Goal: Task Accomplishment & Management: Manage account settings

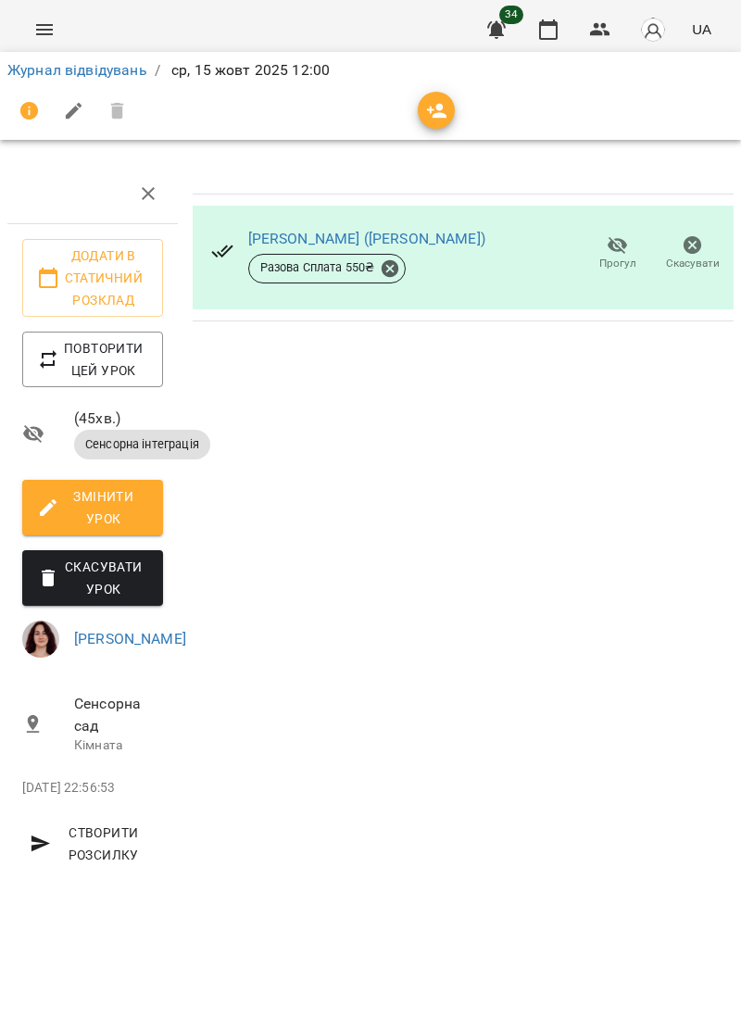
click at [43, 35] on icon "Menu" at bounding box center [44, 30] width 22 height 22
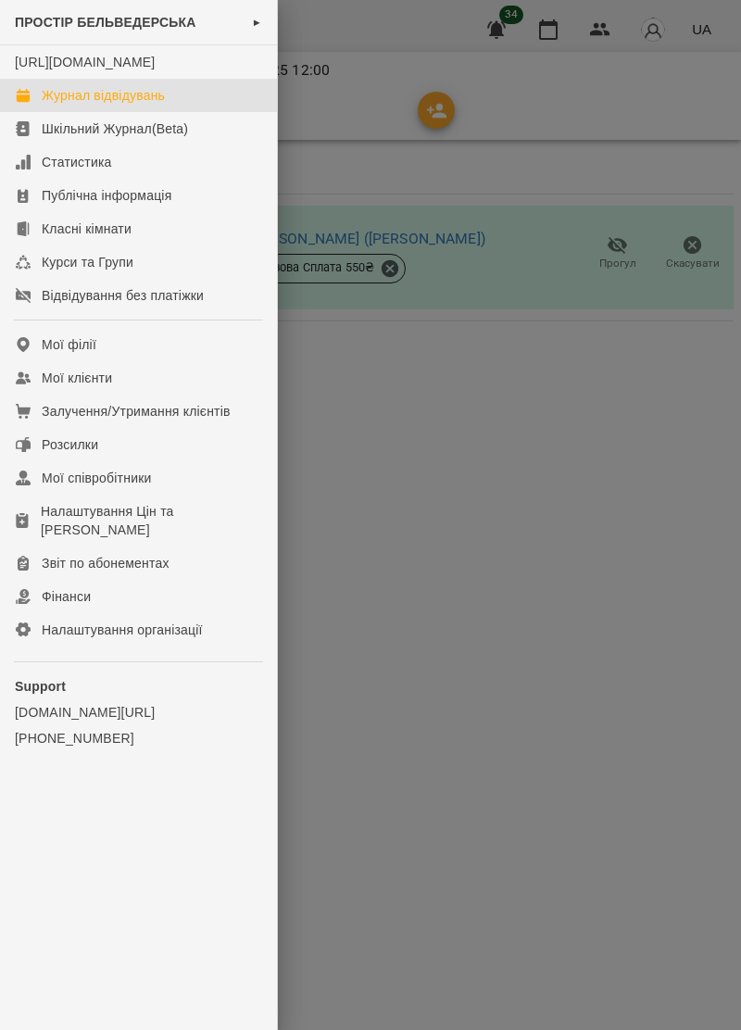
click at [70, 105] on div "Журнал відвідувань" at bounding box center [103, 95] width 123 height 19
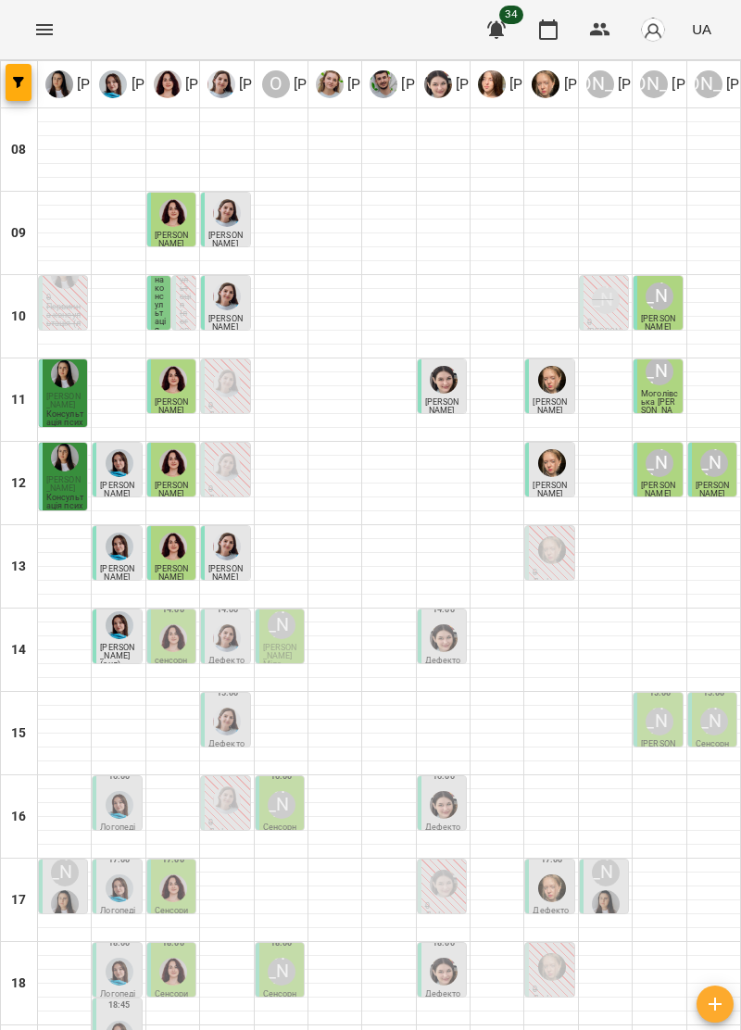
scroll to position [182, 0]
click at [165, 93] on img at bounding box center [168, 84] width 28 height 28
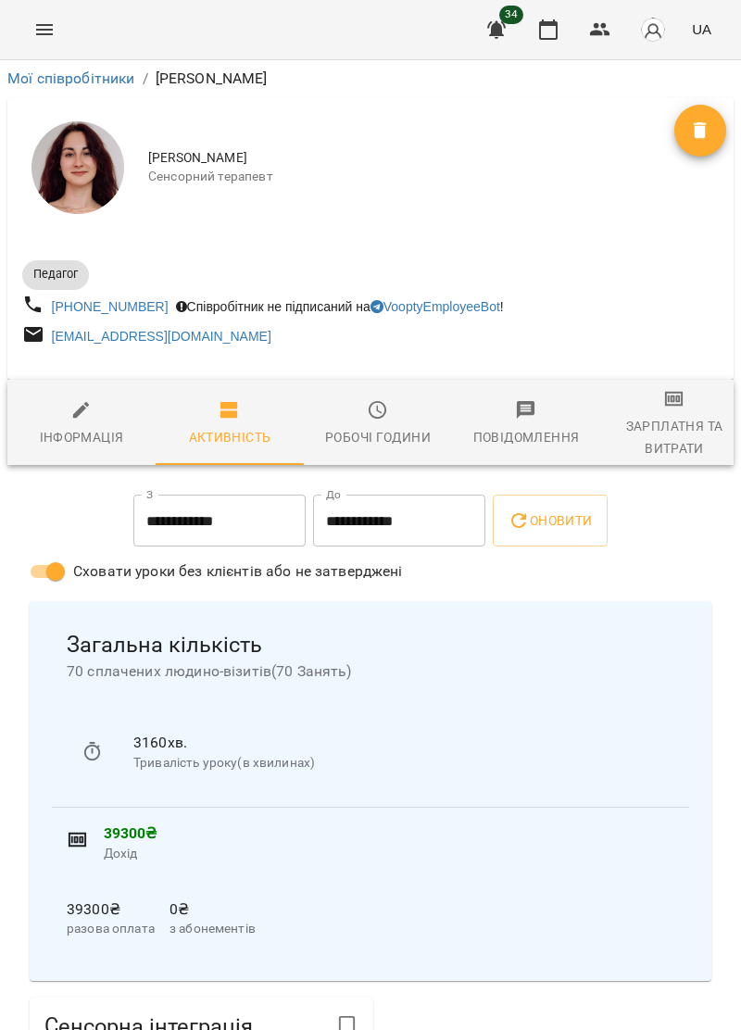
click at [43, 32] on icon "Menu" at bounding box center [44, 30] width 22 height 22
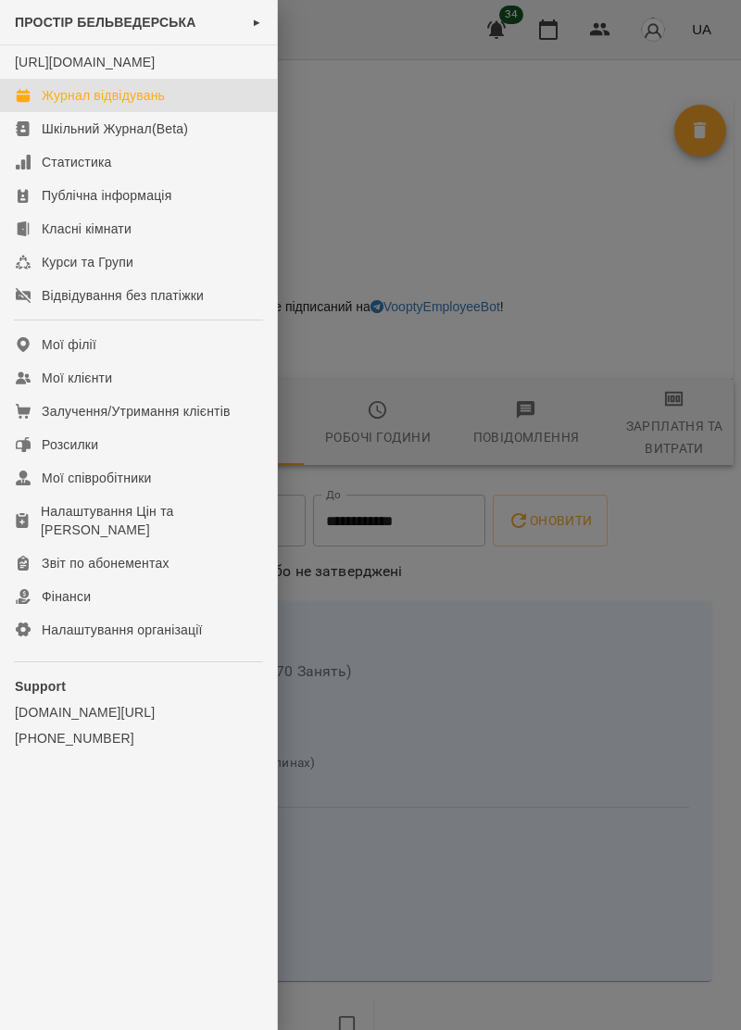
click at [153, 105] on div "Журнал відвідувань" at bounding box center [103, 95] width 123 height 19
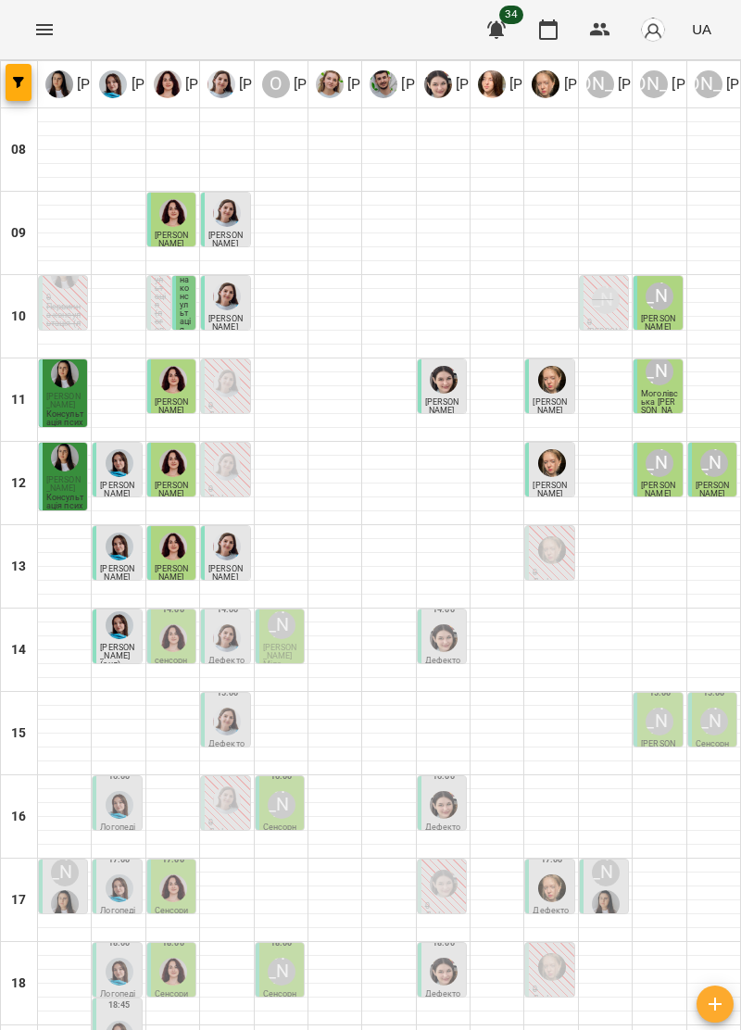
click at [170, 648] on img "Ольга Крикун" at bounding box center [173, 638] width 28 height 28
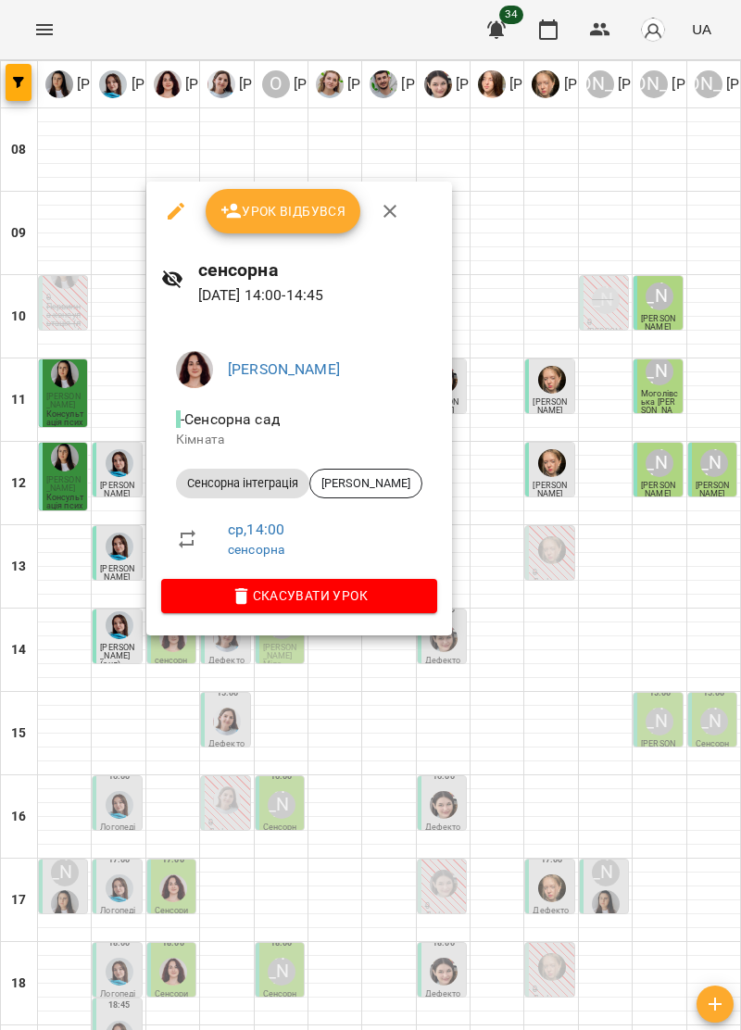
click at [391, 205] on icon "button" at bounding box center [390, 211] width 22 height 22
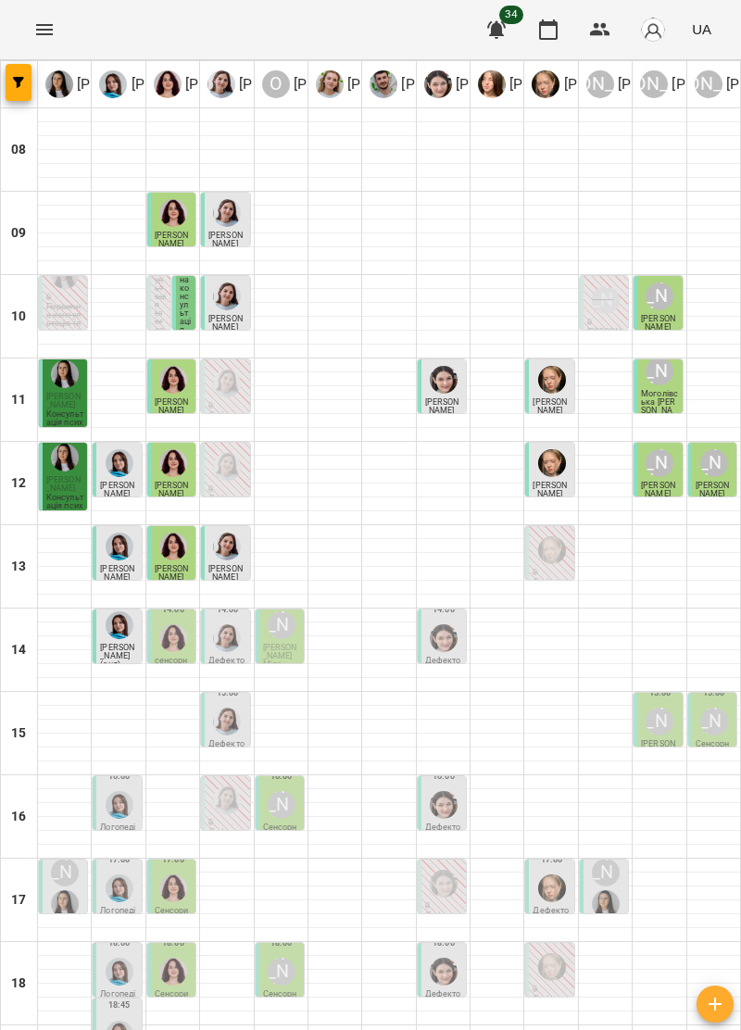
click at [225, 651] on img "Дарія Тріпадуш" at bounding box center [227, 638] width 28 height 28
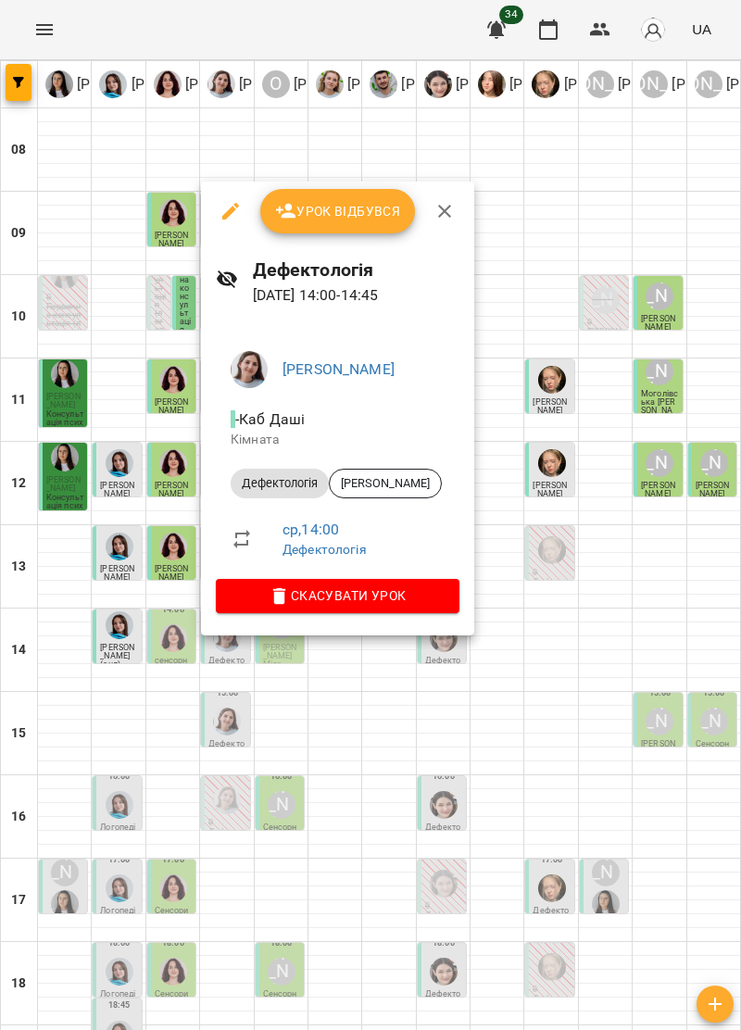
click at [457, 206] on button "button" at bounding box center [444, 211] width 44 height 44
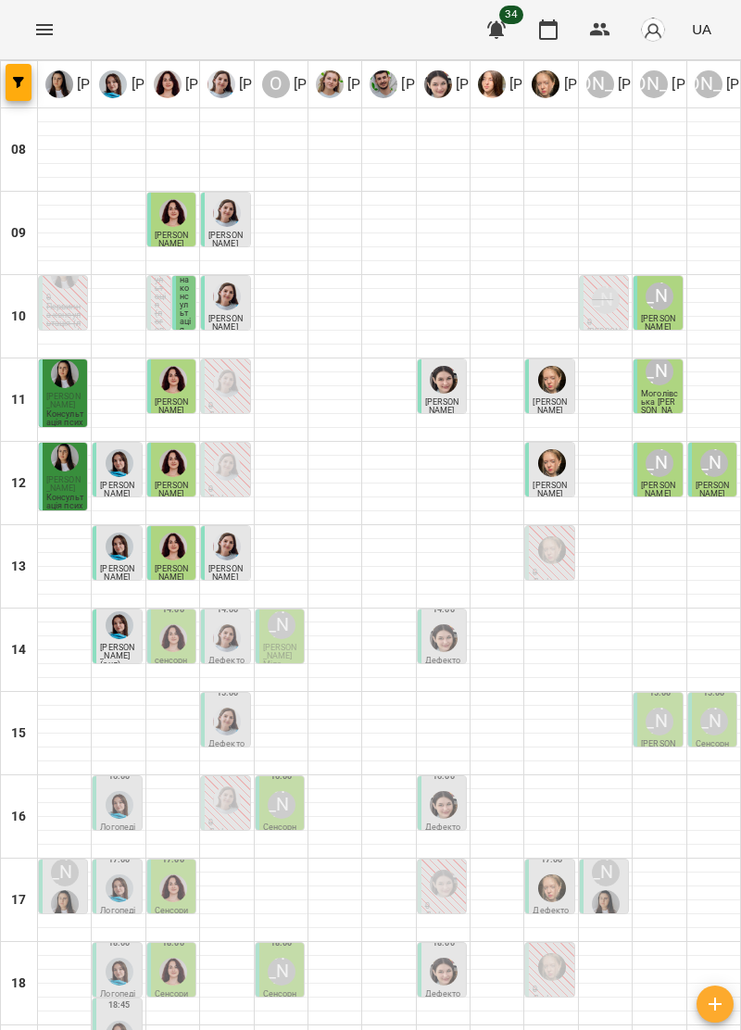
click at [236, 728] on img "Дарія Тріпадуш" at bounding box center [227, 722] width 28 height 28
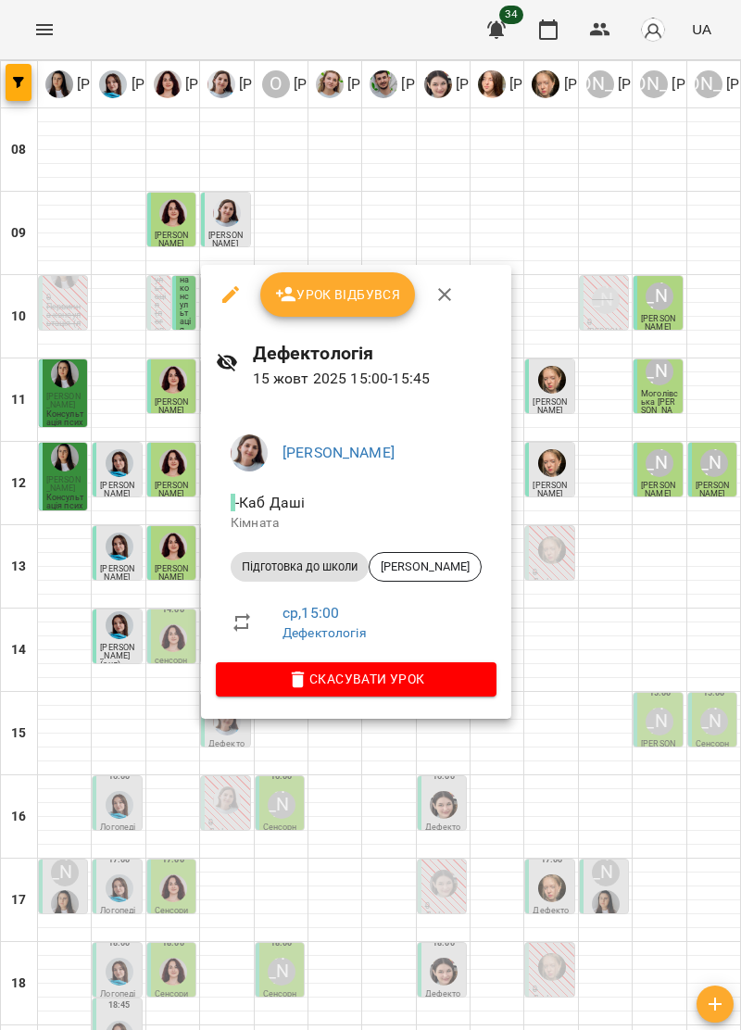
click at [445, 297] on icon "button" at bounding box center [444, 294] width 13 height 13
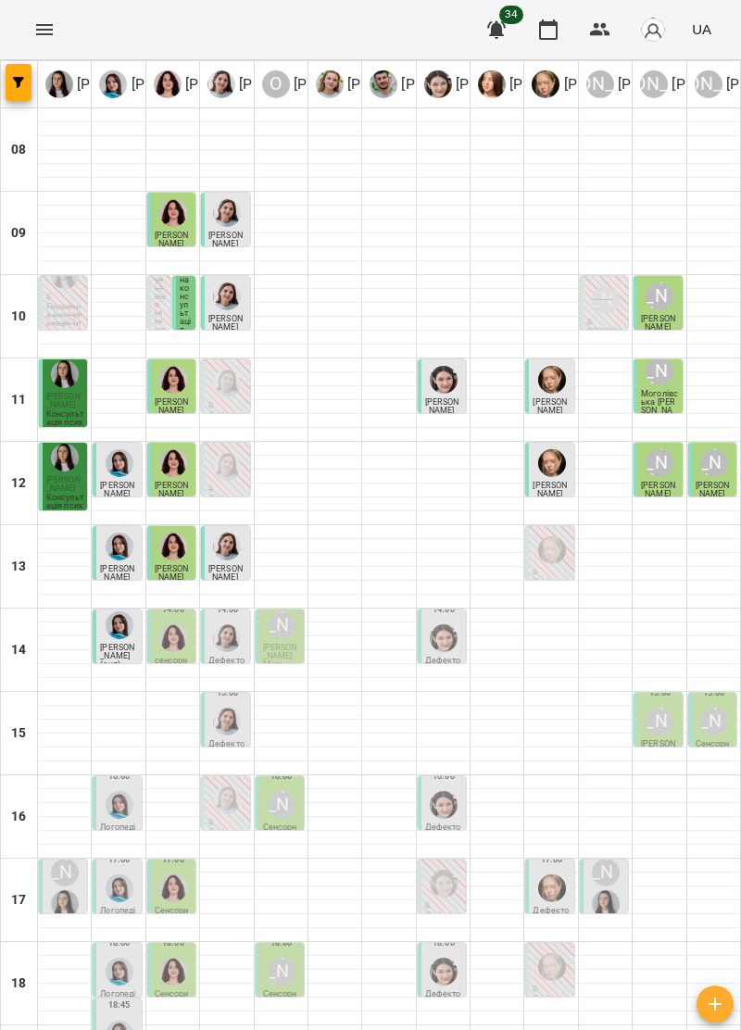
scroll to position [7, 0]
click at [289, 643] on span "[PERSON_NAME] Міла" at bounding box center [280, 656] width 34 height 26
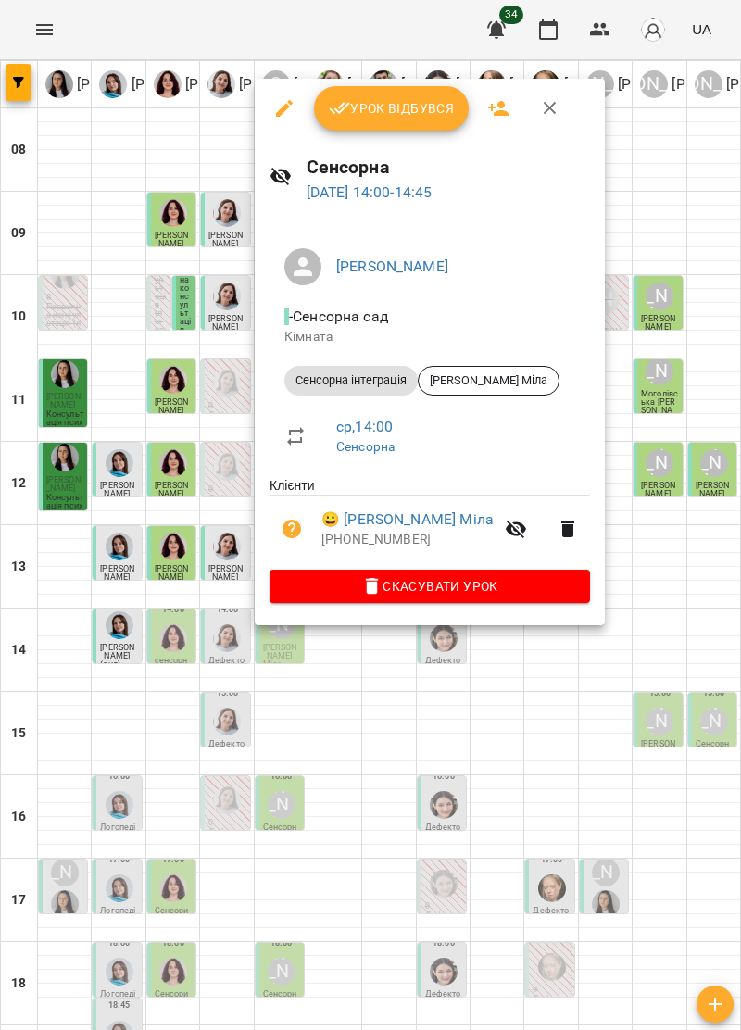
click at [539, 106] on icon "button" at bounding box center [550, 108] width 22 height 22
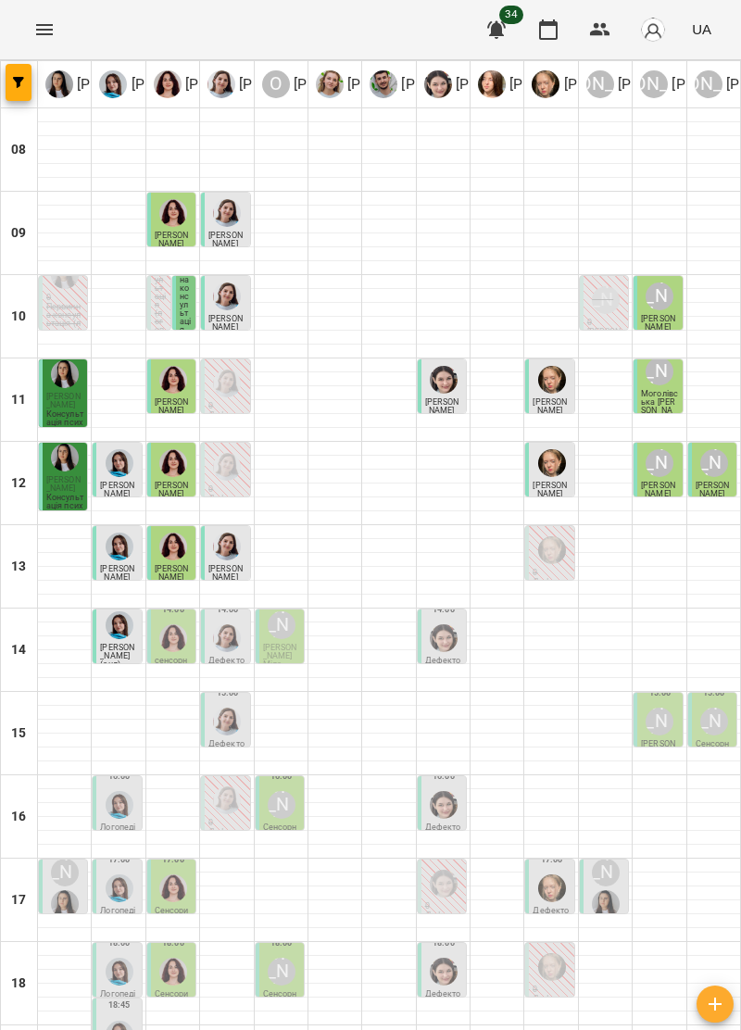
click at [182, 645] on img "Ольга Крикун" at bounding box center [173, 638] width 28 height 28
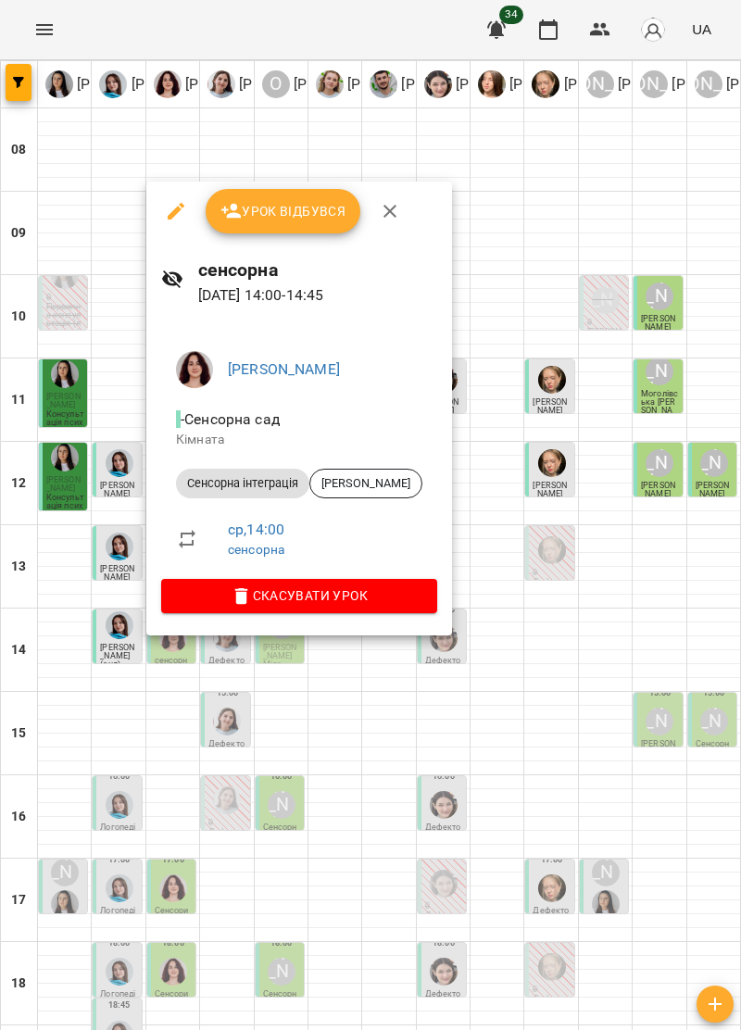
click at [400, 203] on button "button" at bounding box center [390, 211] width 44 height 44
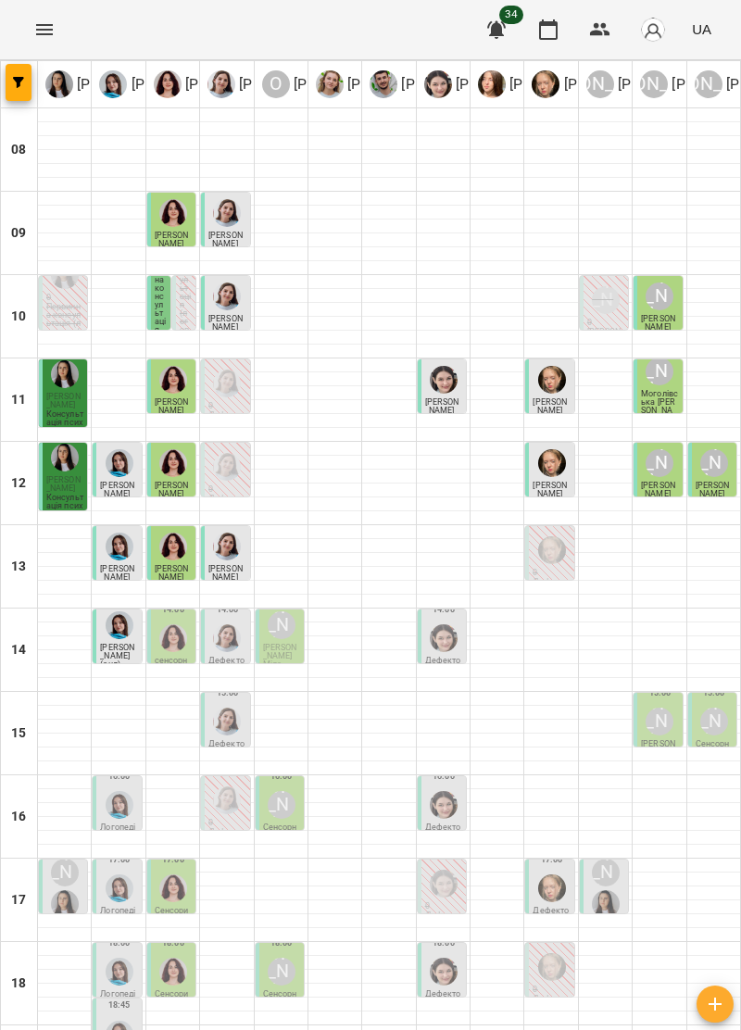
click at [232, 657] on p "Дефектологія" at bounding box center [226, 665] width 37 height 17
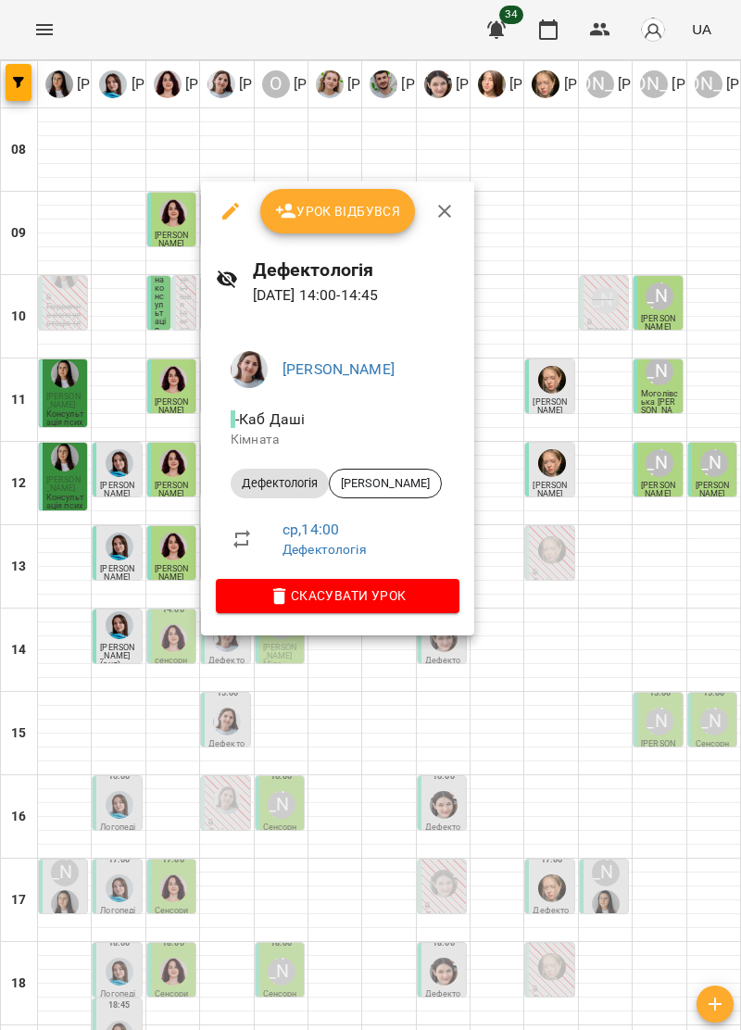
click at [447, 205] on icon "button" at bounding box center [444, 211] width 22 height 22
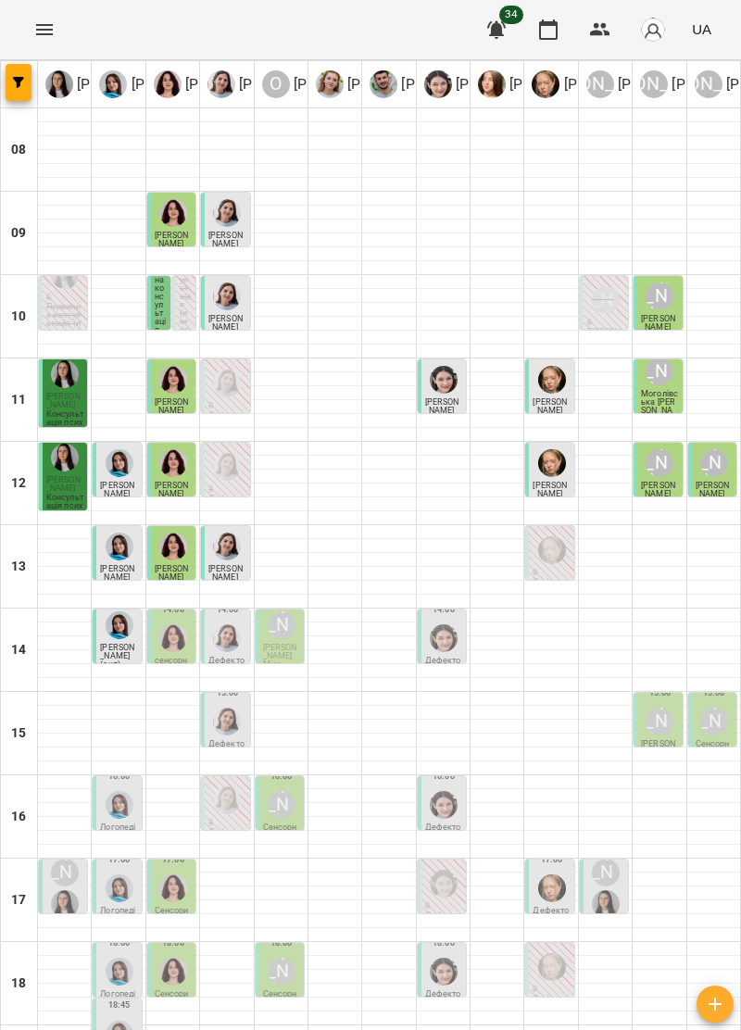
click at [646, 727] on div "[PERSON_NAME]" at bounding box center [659, 721] width 35 height 35
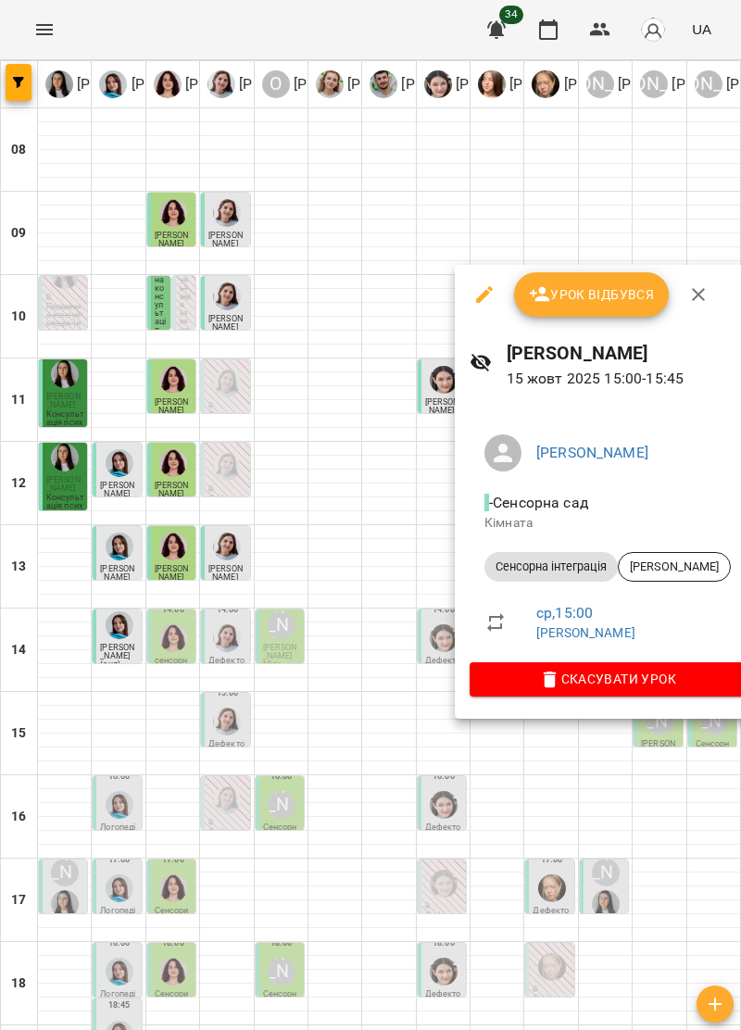
click at [708, 294] on button "button" at bounding box center [698, 294] width 44 height 44
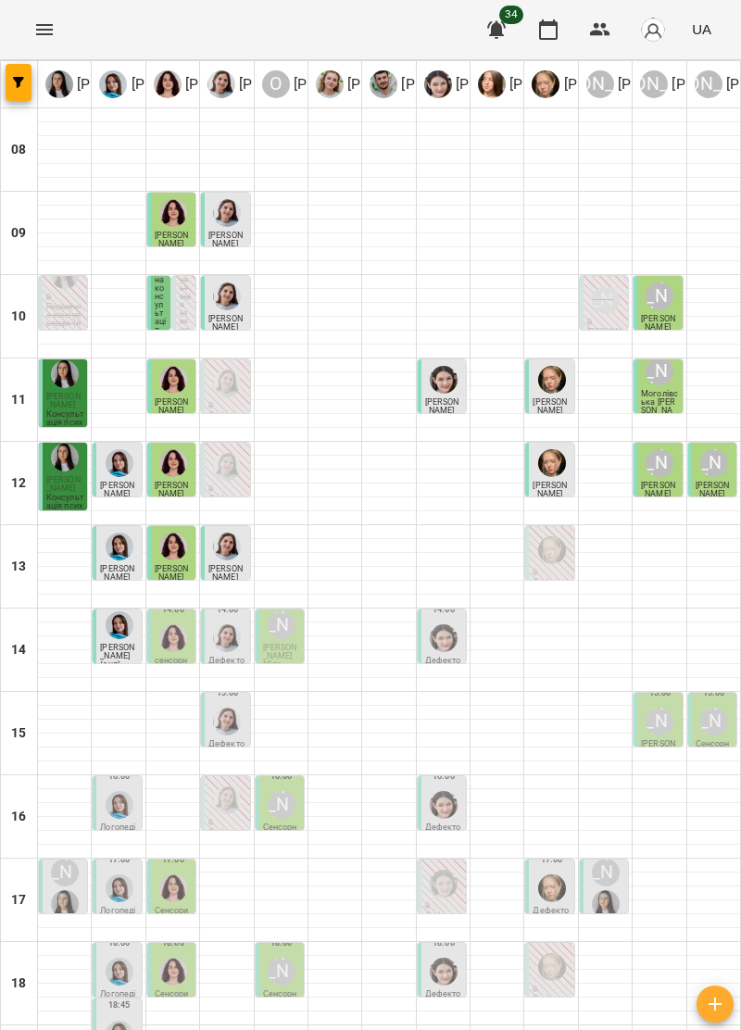
click at [714, 726] on div "[PERSON_NAME]" at bounding box center [714, 722] width 28 height 28
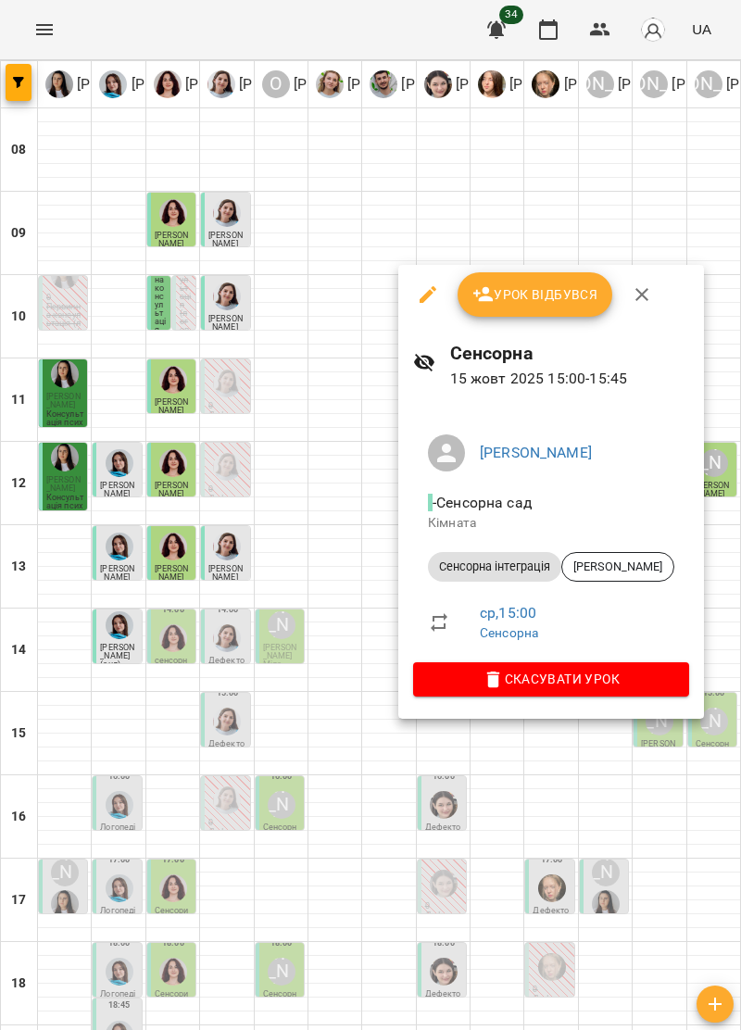
click at [641, 296] on icon "button" at bounding box center [642, 294] width 22 height 22
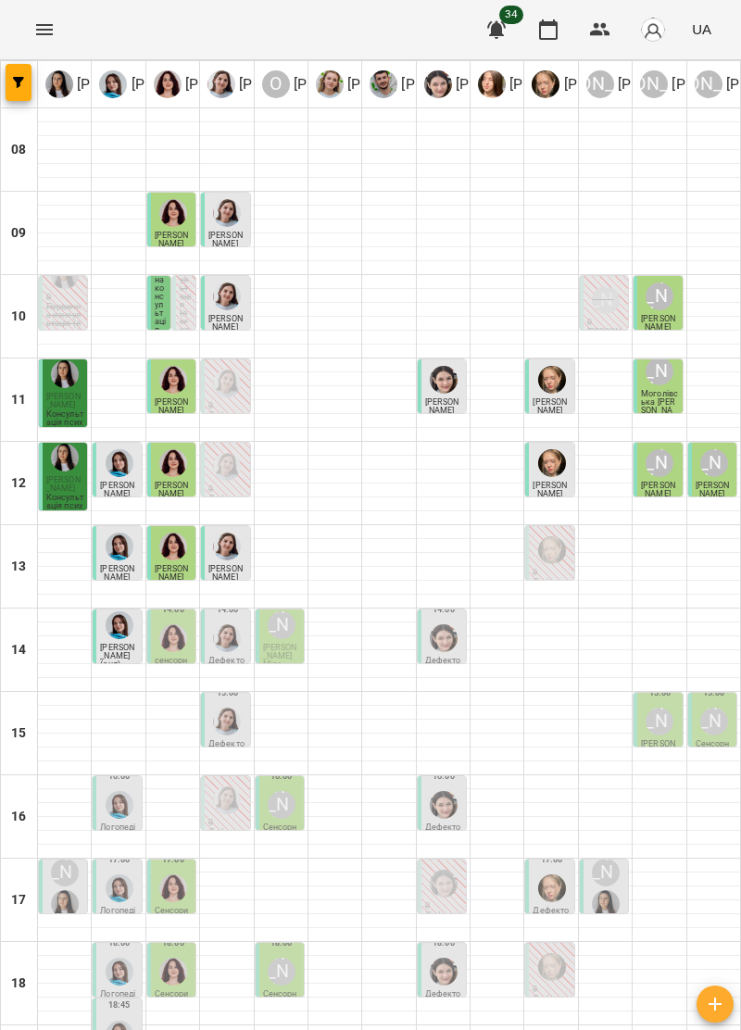
click at [653, 723] on div "[PERSON_NAME]" at bounding box center [659, 722] width 28 height 28
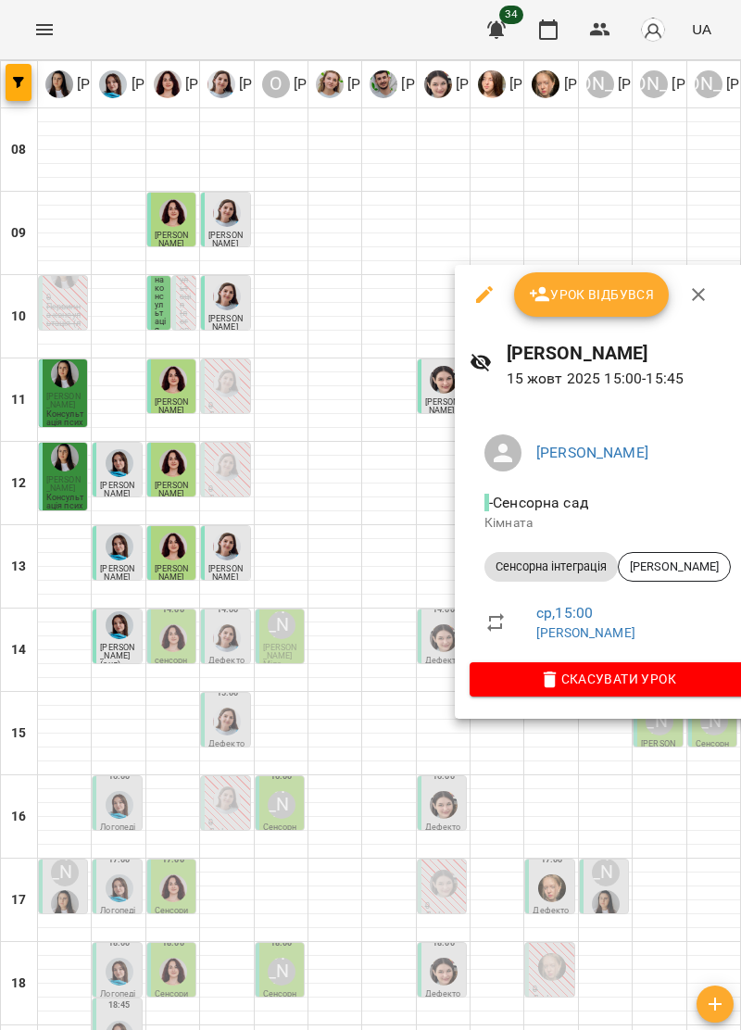
click at [695, 294] on icon "button" at bounding box center [698, 294] width 13 height 13
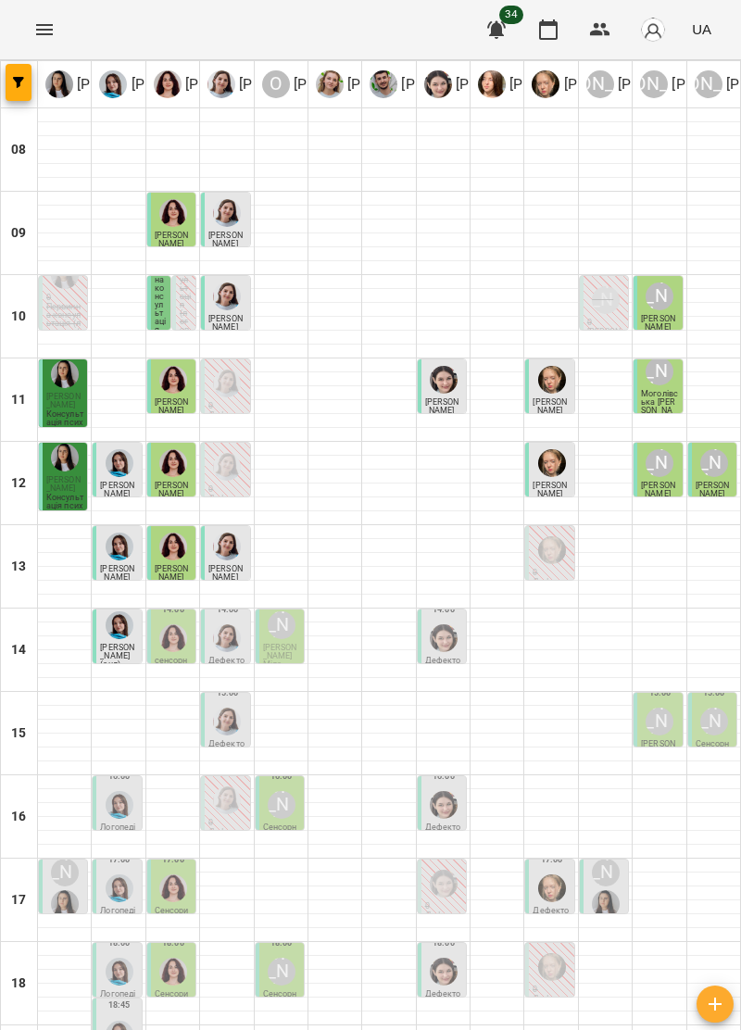
scroll to position [0, 0]
click at [169, 648] on img "Ольга Крикун" at bounding box center [173, 638] width 28 height 28
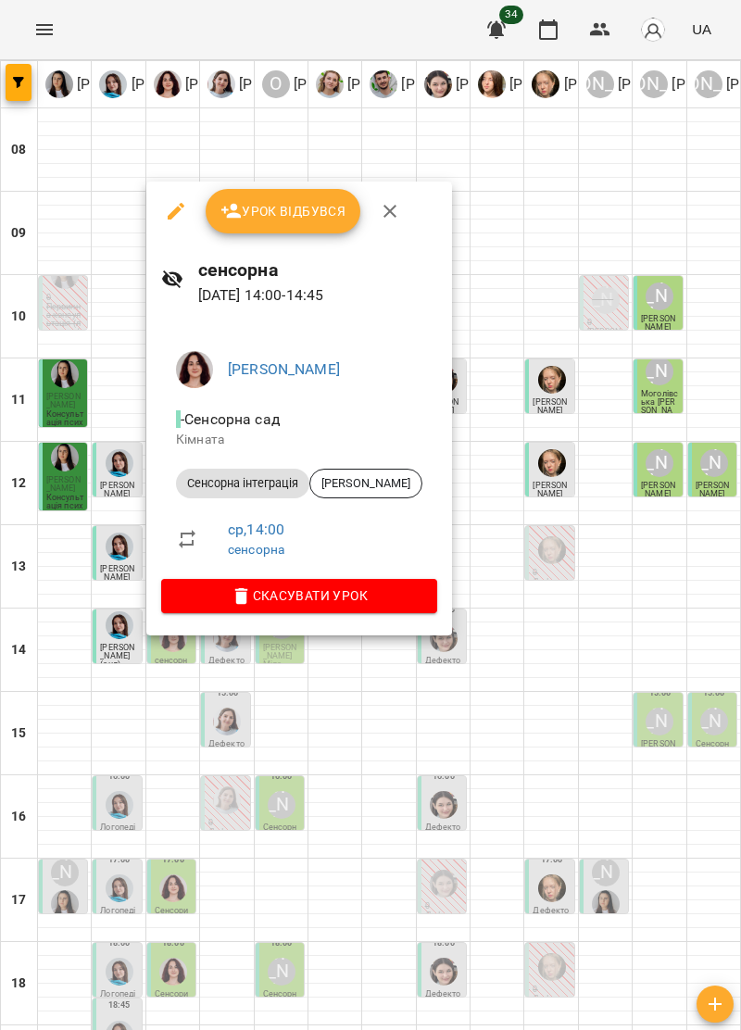
click at [400, 210] on button "button" at bounding box center [390, 211] width 44 height 44
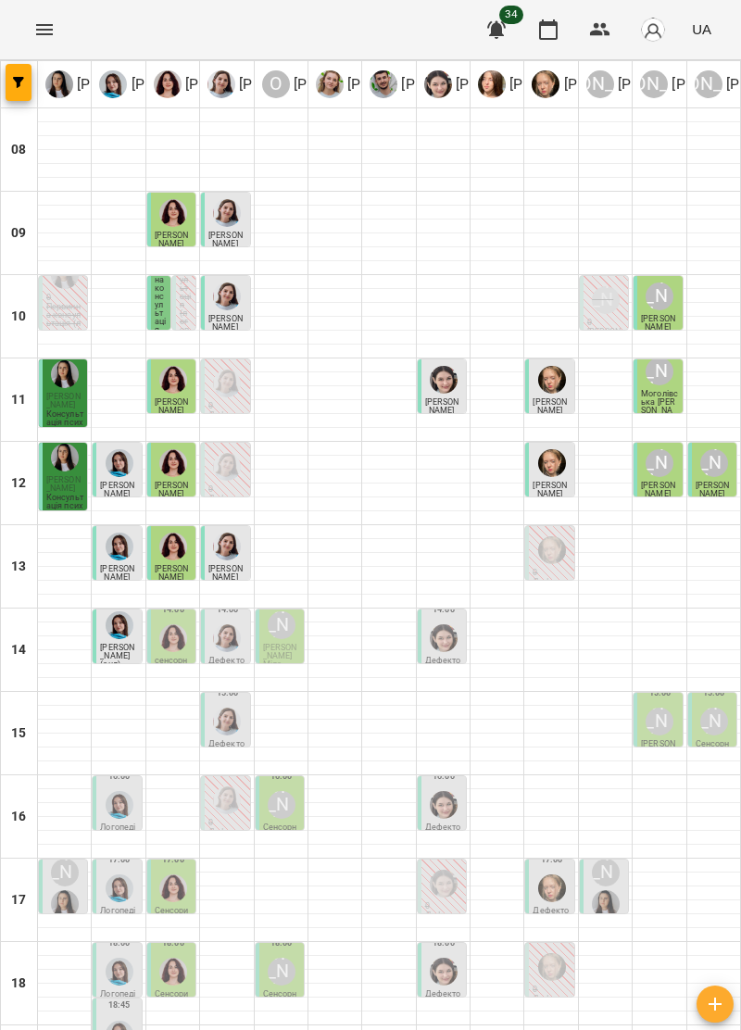
click at [284, 656] on span "[PERSON_NAME] Міла" at bounding box center [280, 656] width 34 height 26
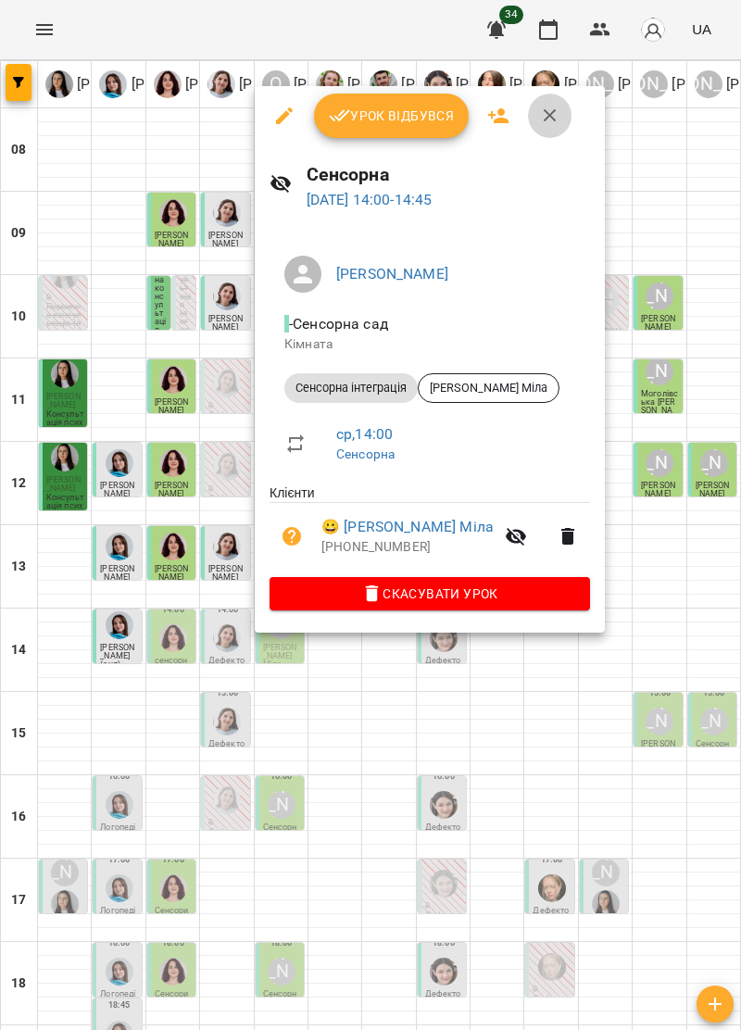
click at [553, 109] on icon "button" at bounding box center [550, 115] width 13 height 13
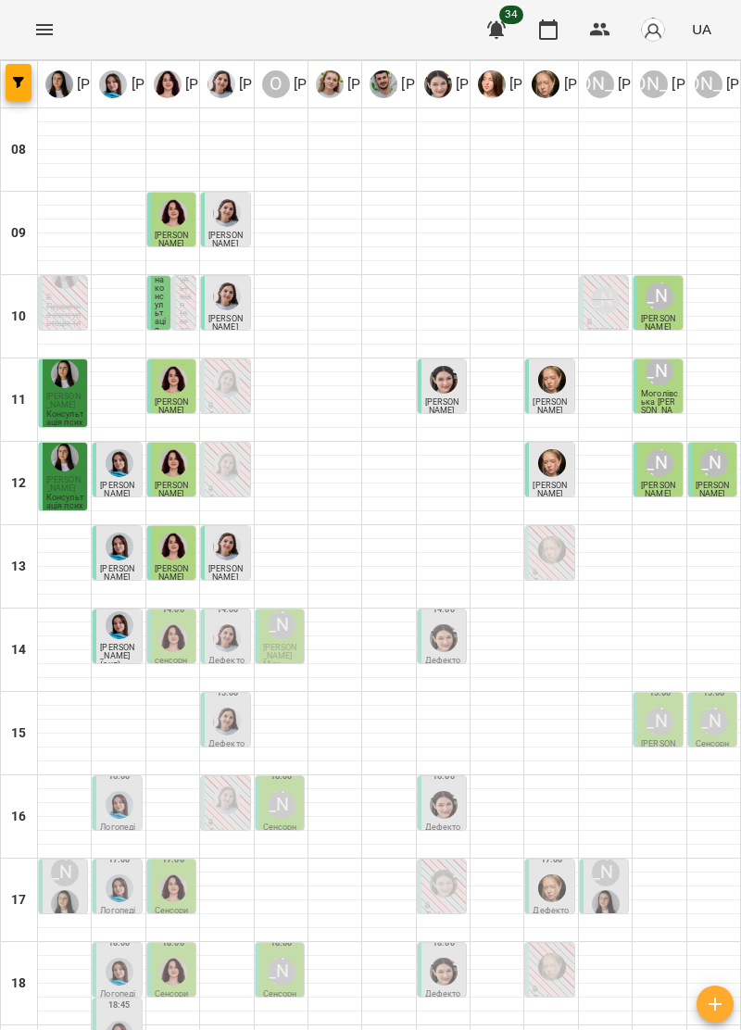
click at [239, 651] on div at bounding box center [226, 637] width 35 height 35
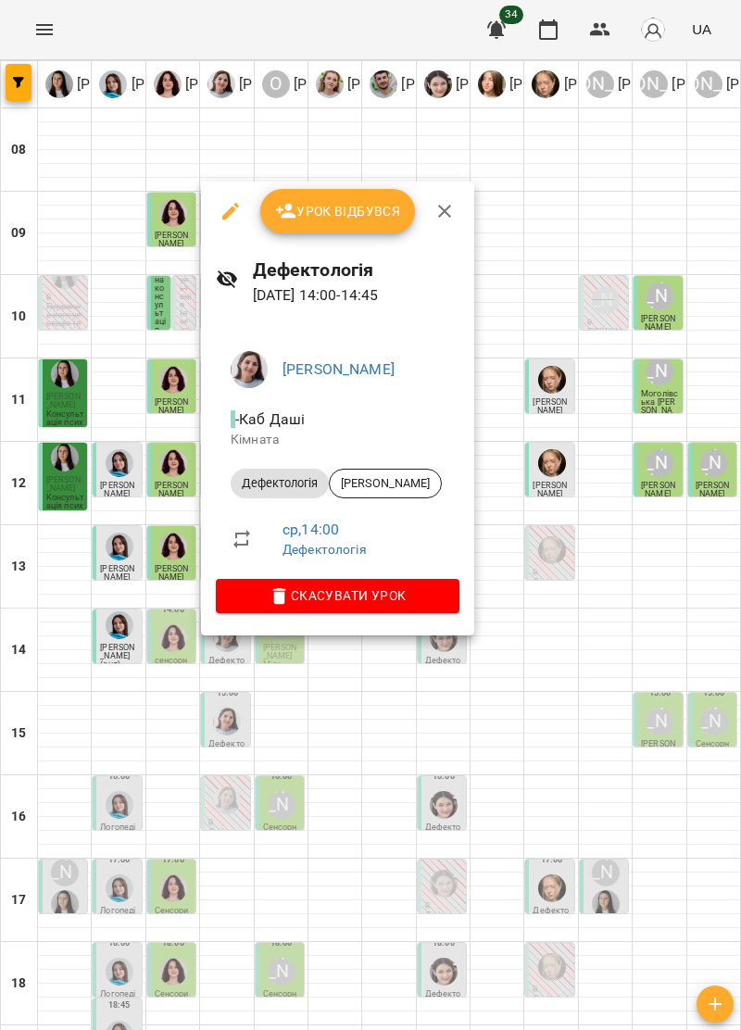
click at [445, 202] on icon "button" at bounding box center [444, 211] width 22 height 22
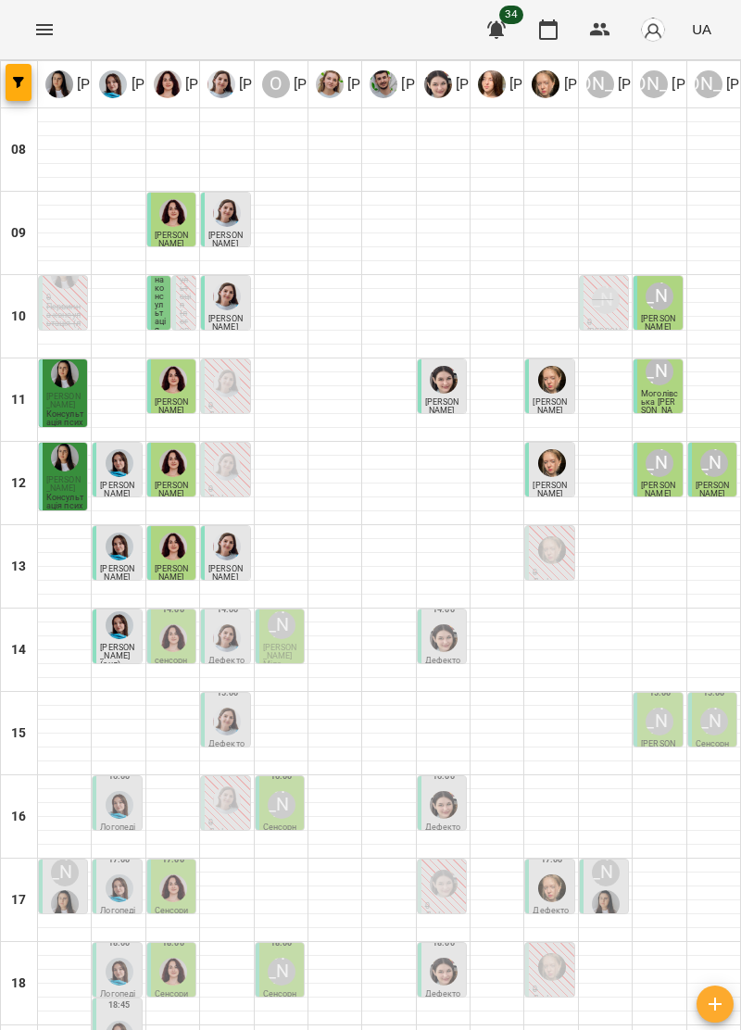
click at [720, 726] on div "[PERSON_NAME]" at bounding box center [714, 722] width 28 height 28
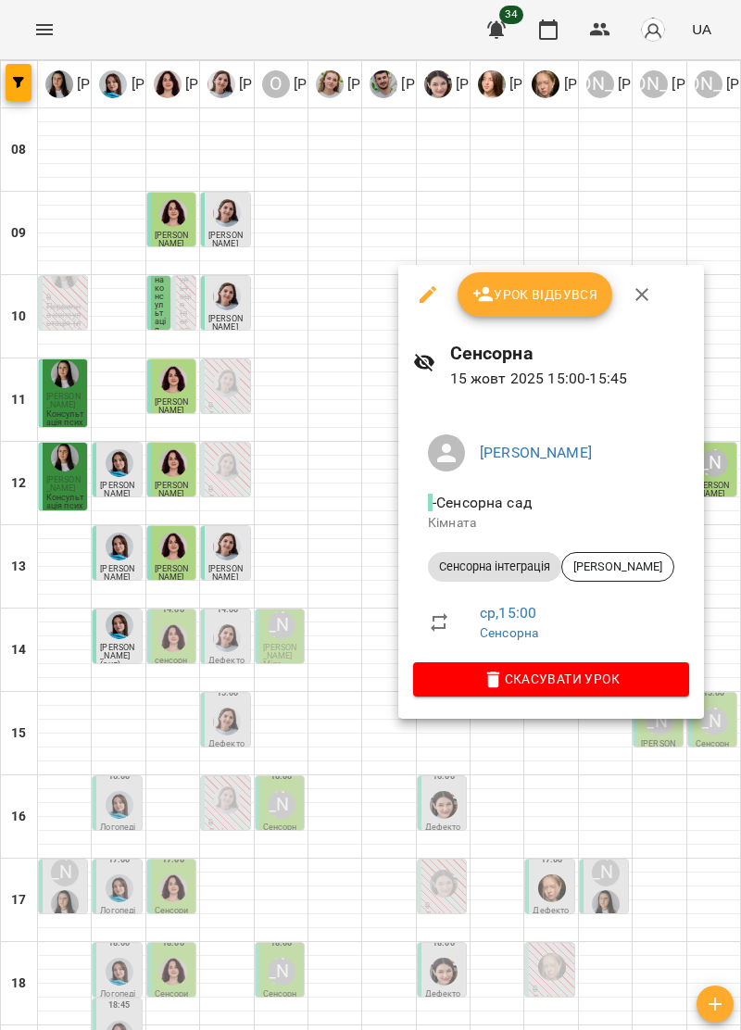
click at [637, 302] on icon "button" at bounding box center [642, 294] width 22 height 22
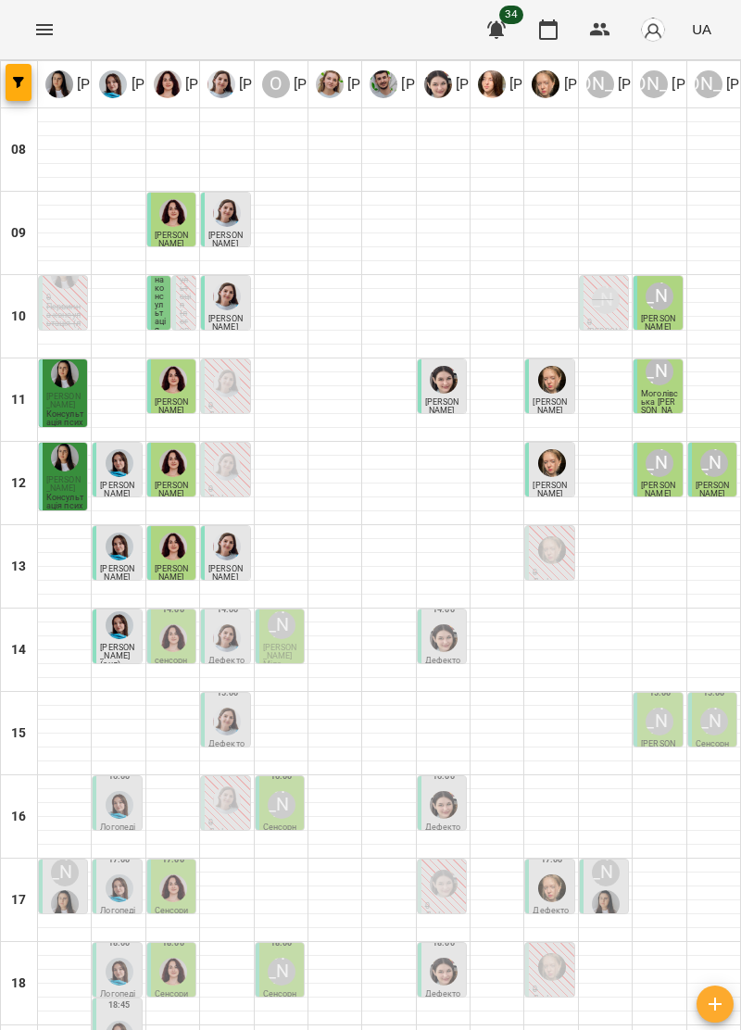
click at [653, 746] on p "[PERSON_NAME]" at bounding box center [659, 748] width 37 height 17
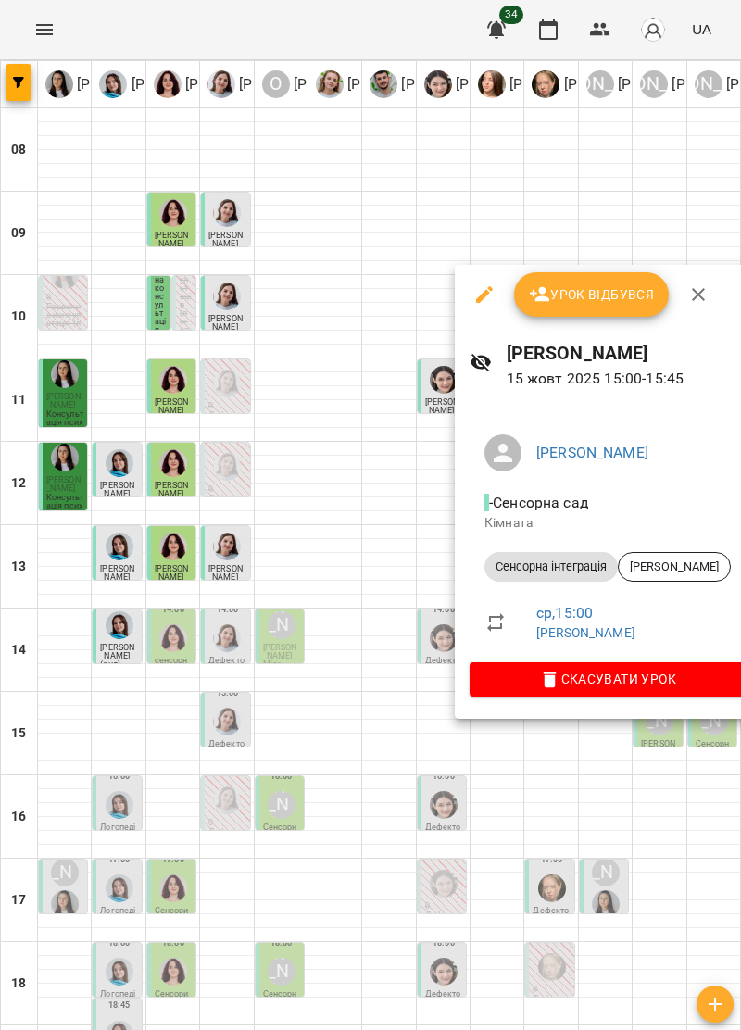
click at [702, 290] on icon "button" at bounding box center [698, 294] width 13 height 13
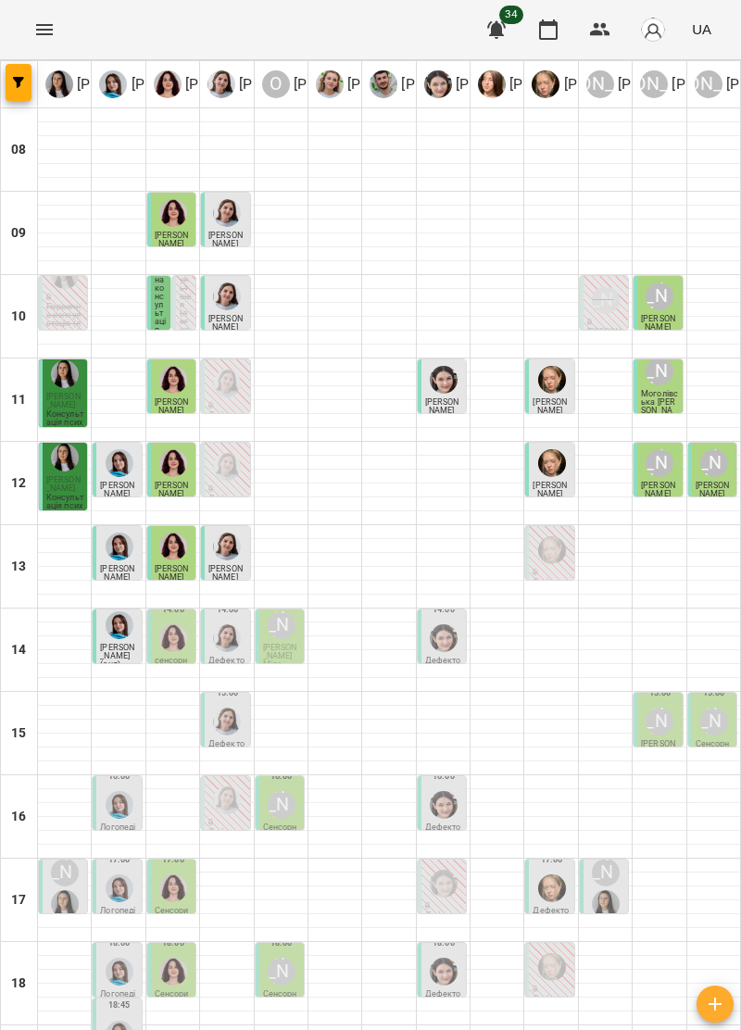
click at [180, 632] on img "Ольга Крикун" at bounding box center [173, 638] width 28 height 28
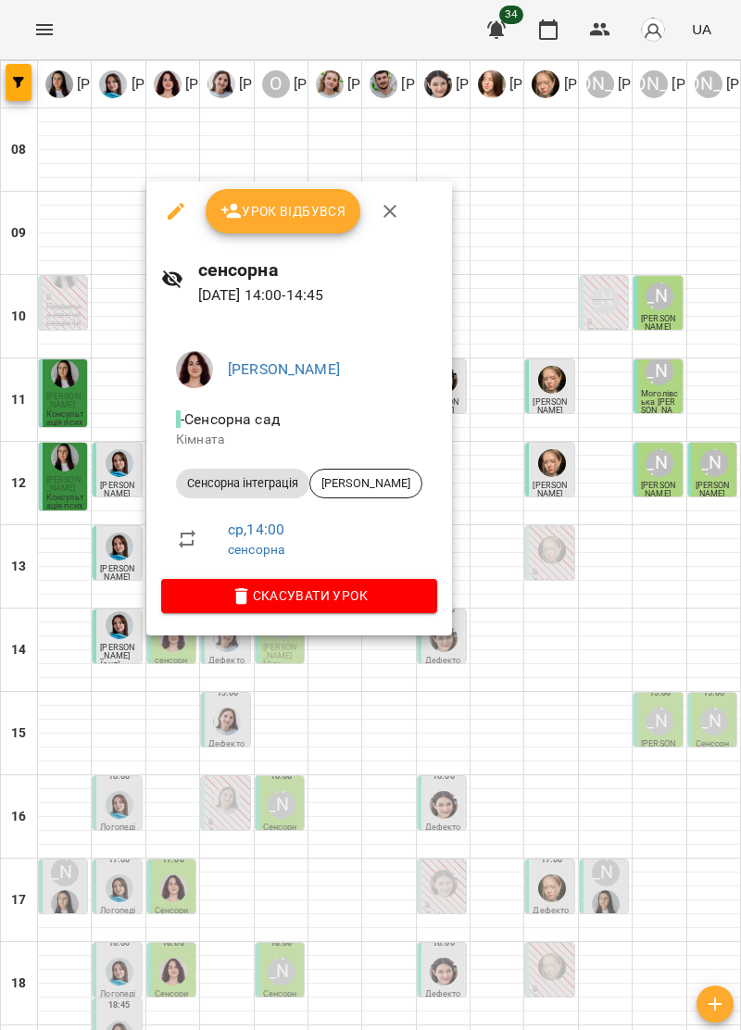
click at [391, 223] on button "button" at bounding box center [390, 211] width 44 height 44
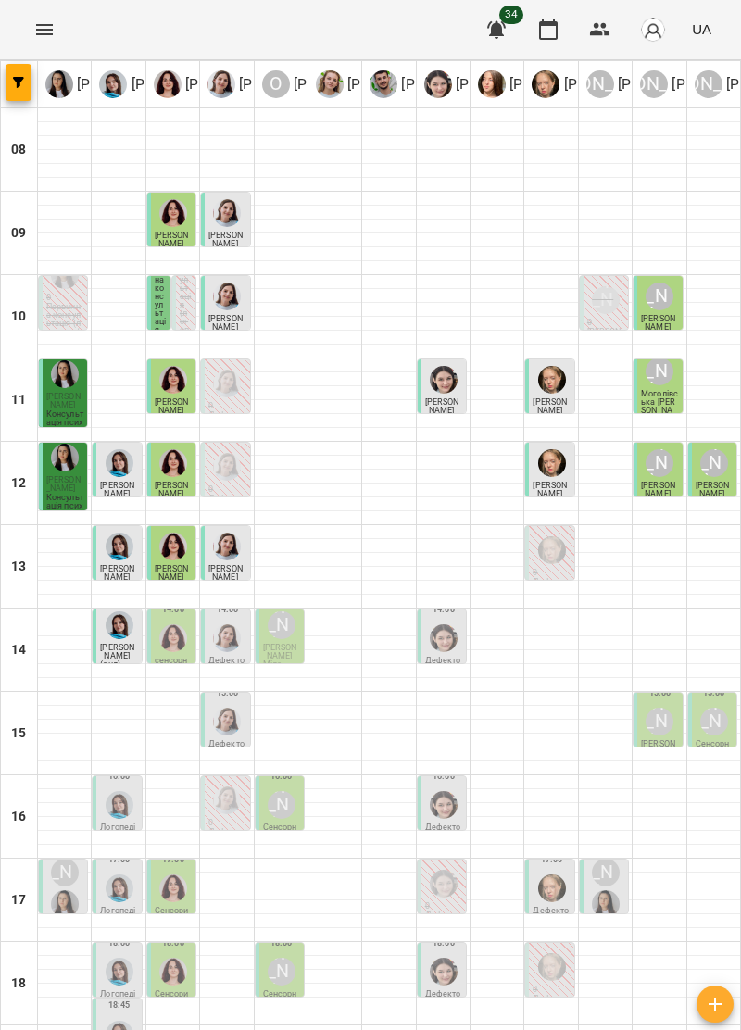
click at [219, 658] on p "Дефектологія" at bounding box center [226, 665] width 37 height 17
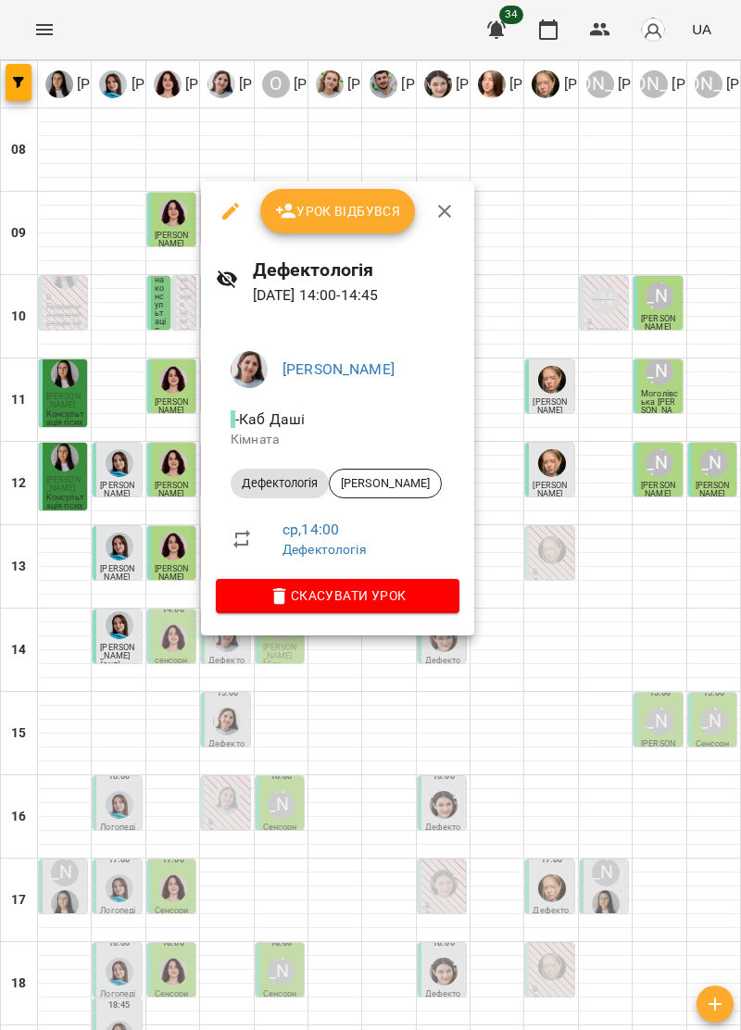
click at [439, 202] on icon "button" at bounding box center [444, 211] width 22 height 22
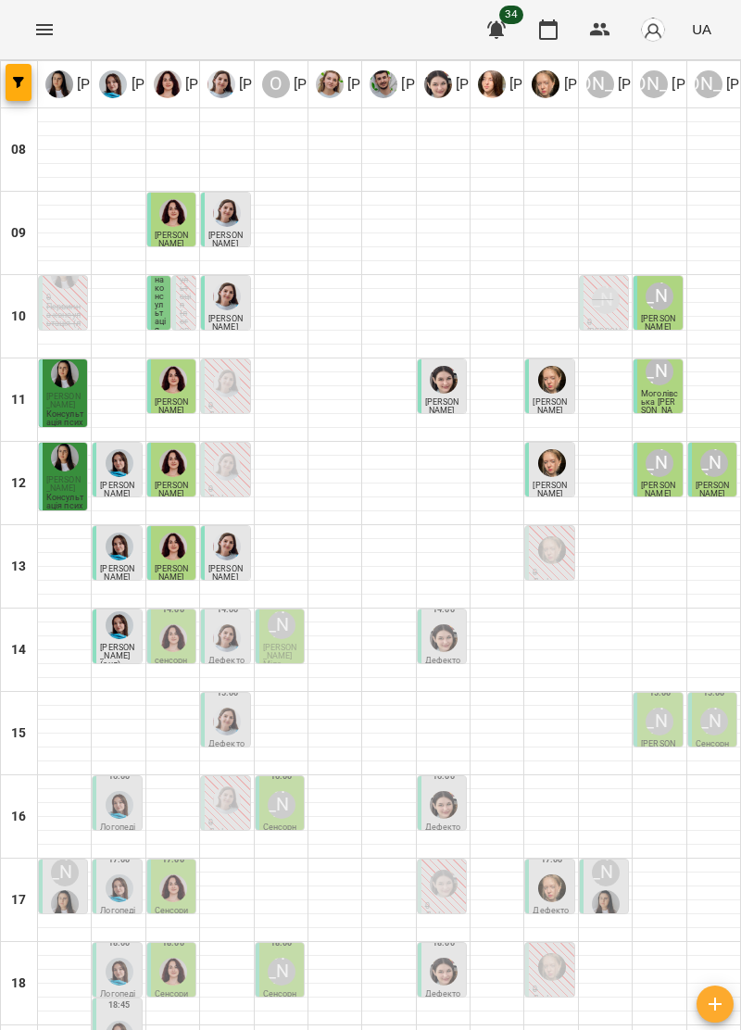
click at [653, 735] on div "[PERSON_NAME]" at bounding box center [659, 721] width 35 height 35
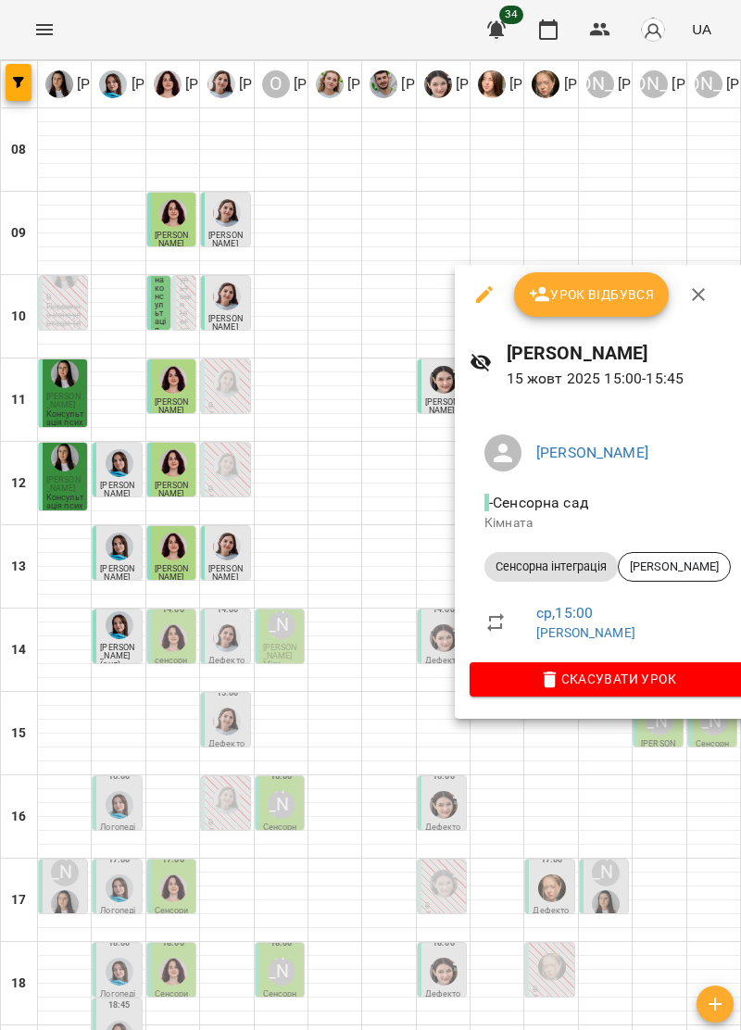
click at [698, 293] on icon "button" at bounding box center [698, 294] width 13 height 13
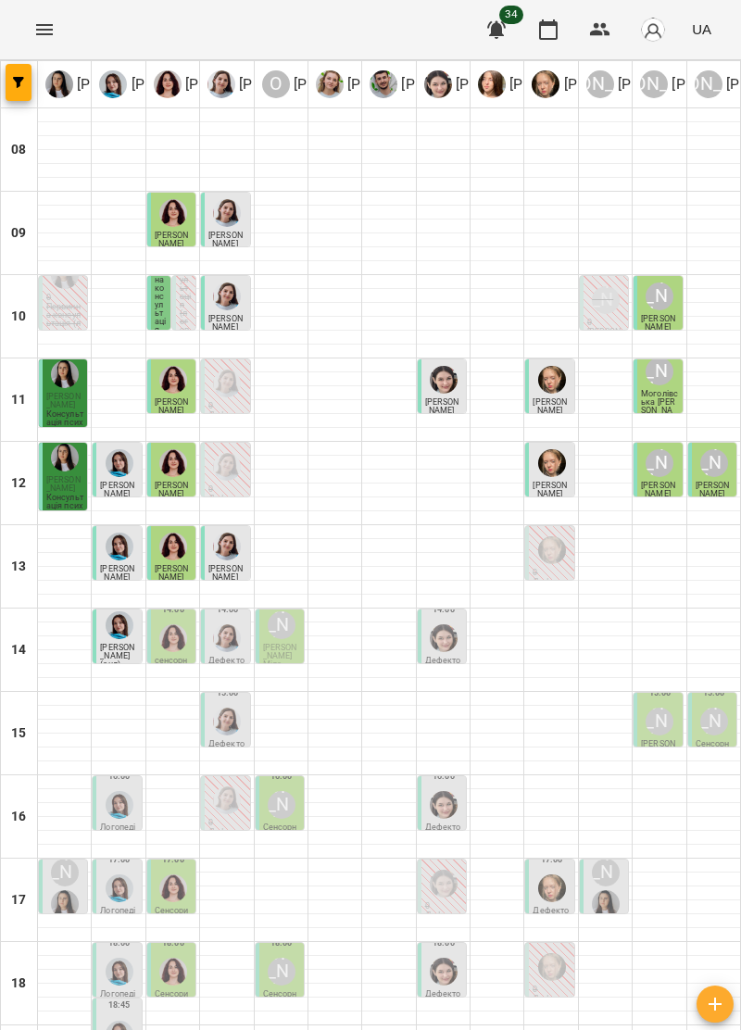
click at [231, 646] on img "Дарія Тріпадуш" at bounding box center [227, 638] width 28 height 28
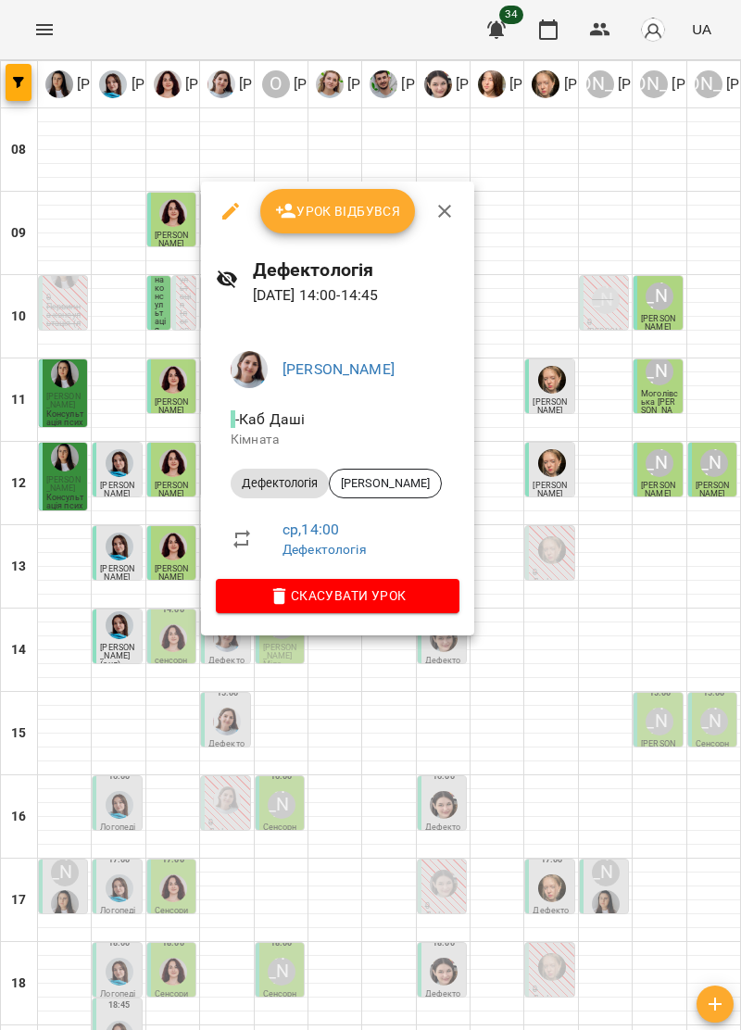
click at [442, 217] on icon "button" at bounding box center [444, 211] width 22 height 22
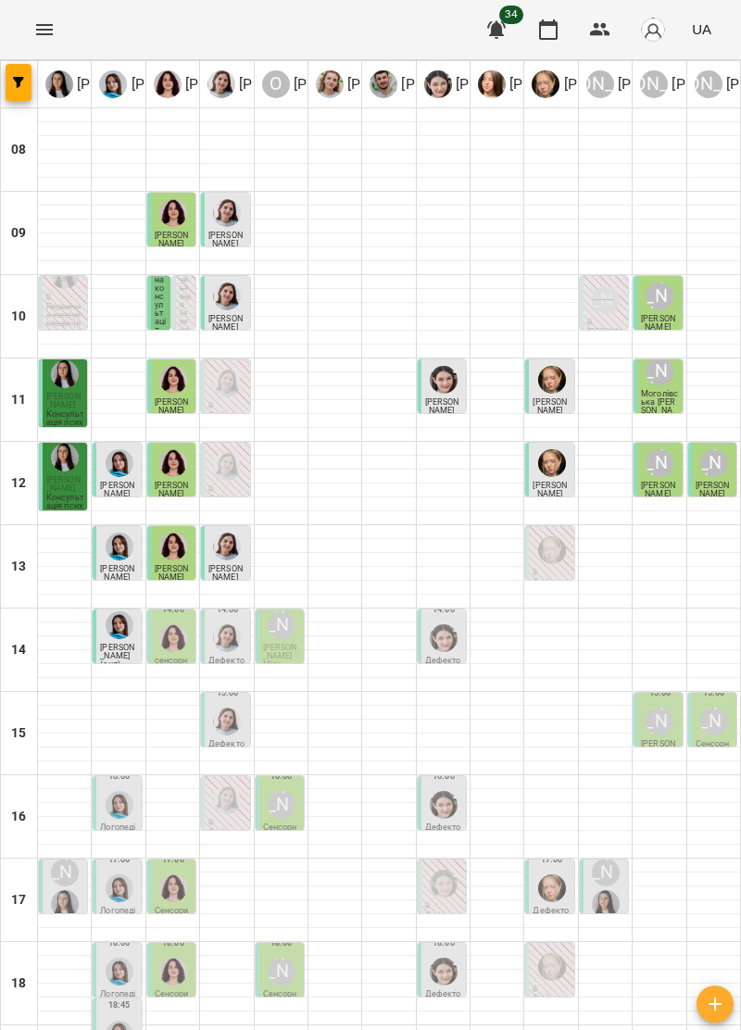
click at [659, 725] on div "[PERSON_NAME]" at bounding box center [659, 722] width 28 height 28
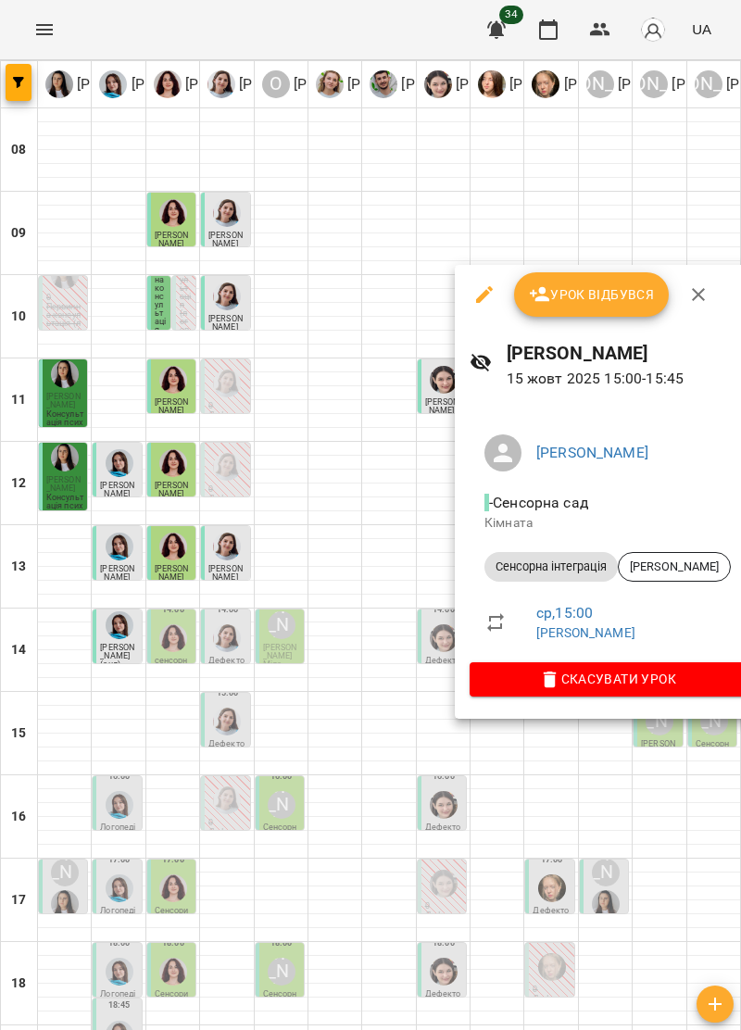
click at [713, 282] on button "button" at bounding box center [698, 294] width 44 height 44
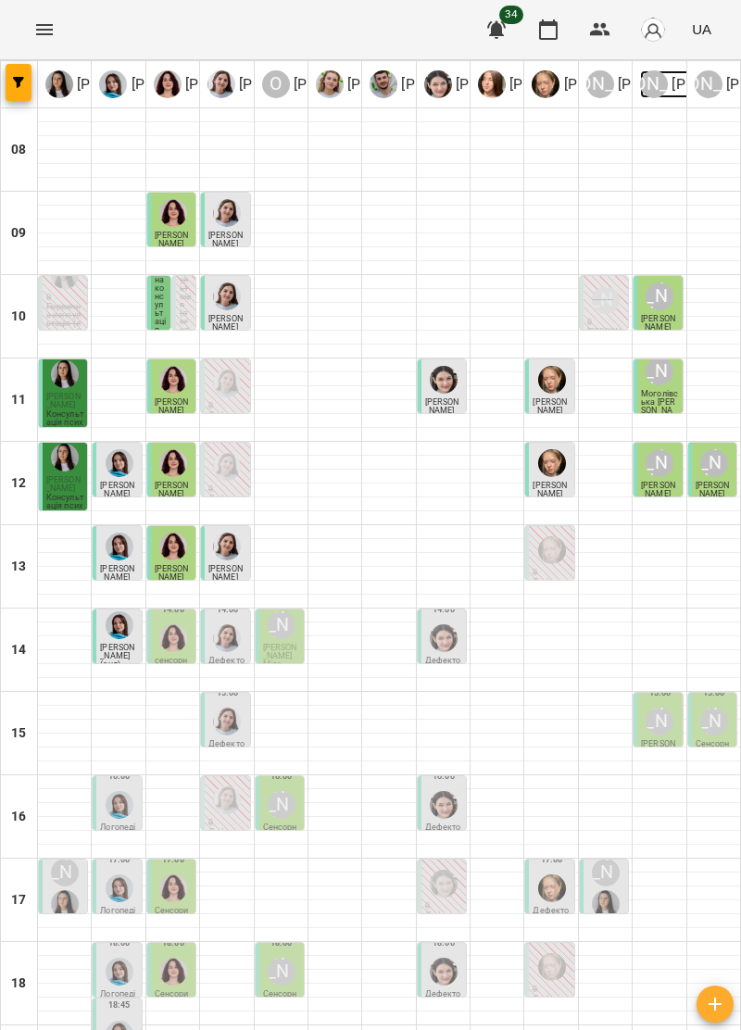
click at [665, 76] on div "[PERSON_NAME]" at bounding box center [654, 84] width 28 height 28
click at [298, 585] on div "14:00 Олександр Шикін" at bounding box center [281, 613] width 37 height 57
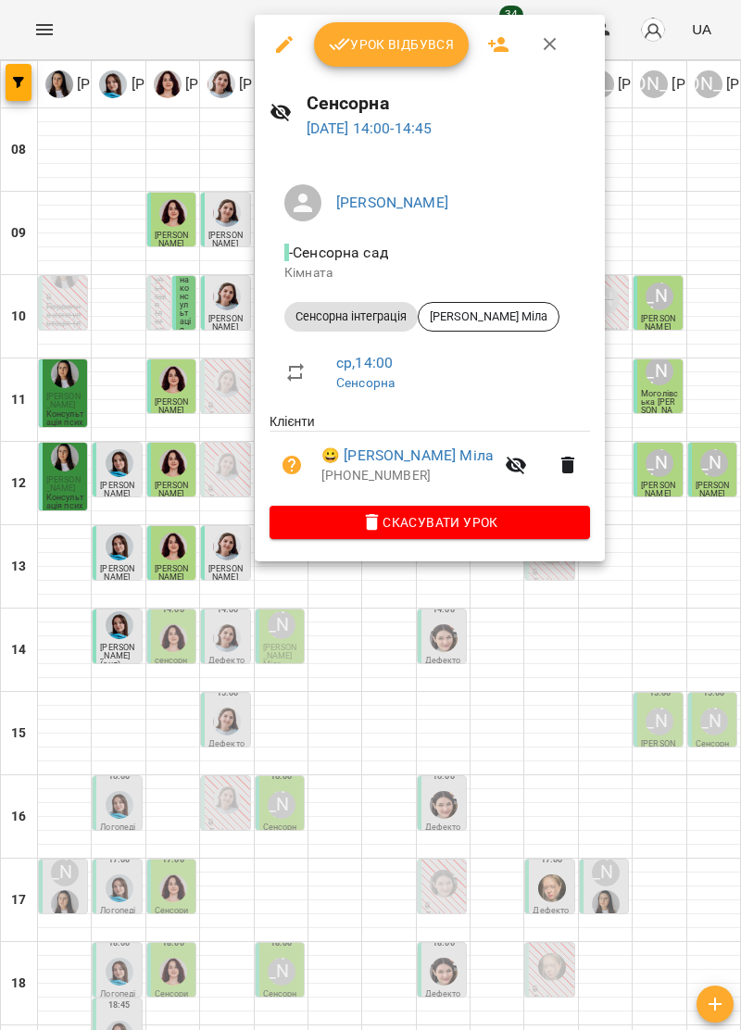
click at [550, 49] on icon "button" at bounding box center [550, 44] width 22 height 22
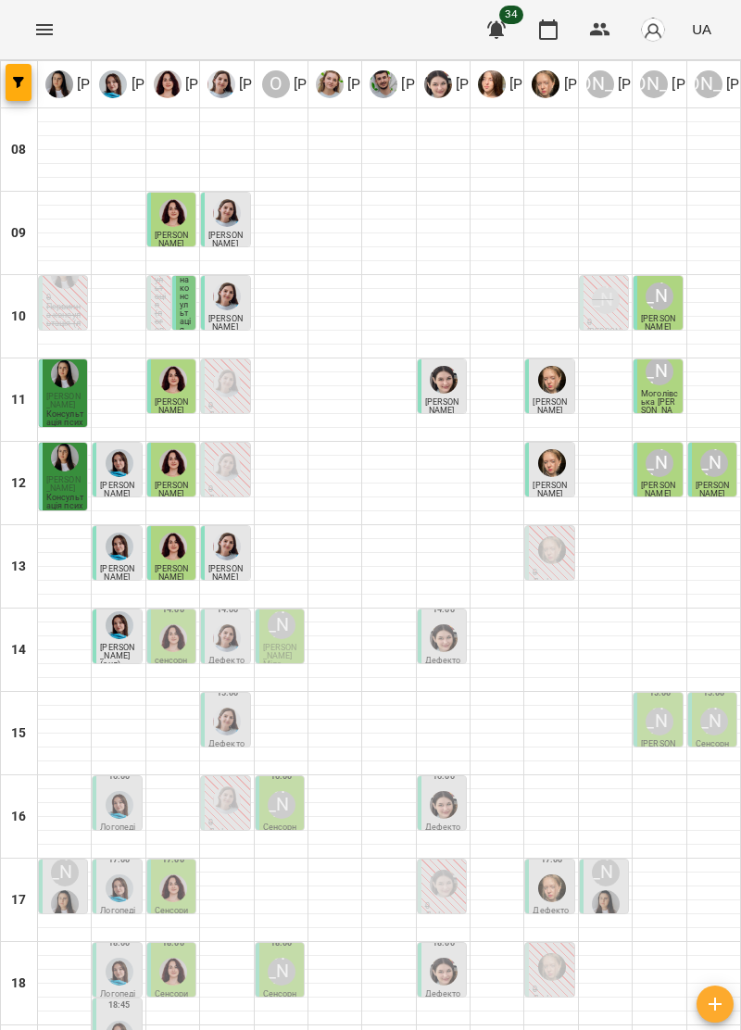
click at [289, 791] on div "[PERSON_NAME]" at bounding box center [282, 805] width 28 height 28
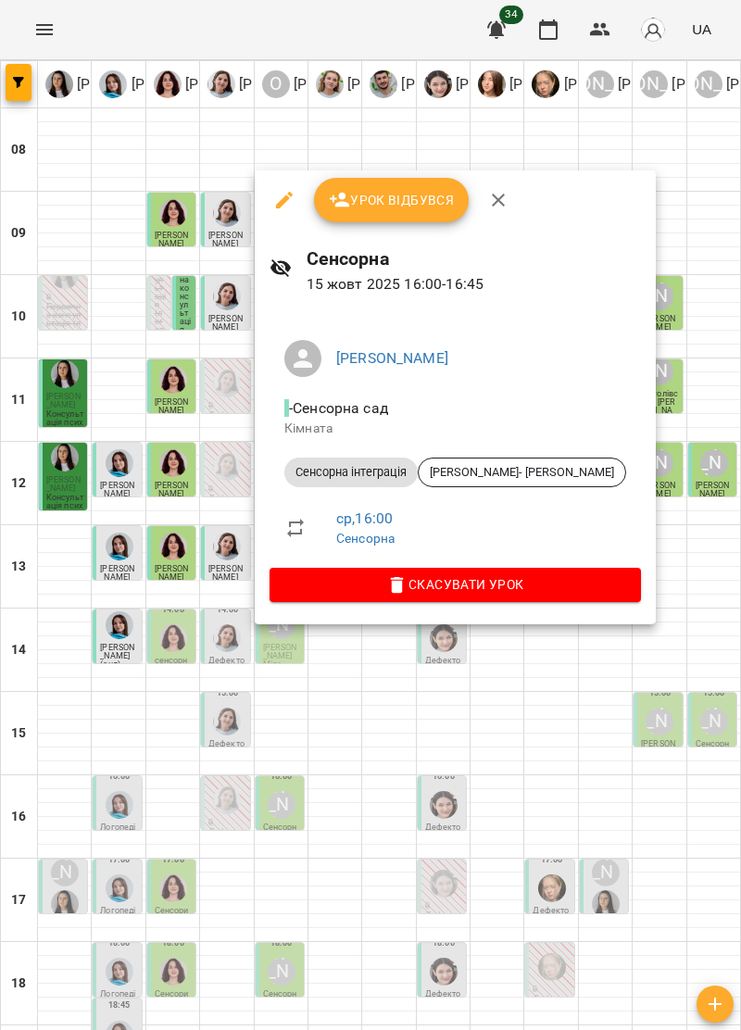
click at [500, 194] on icon "button" at bounding box center [498, 200] width 22 height 22
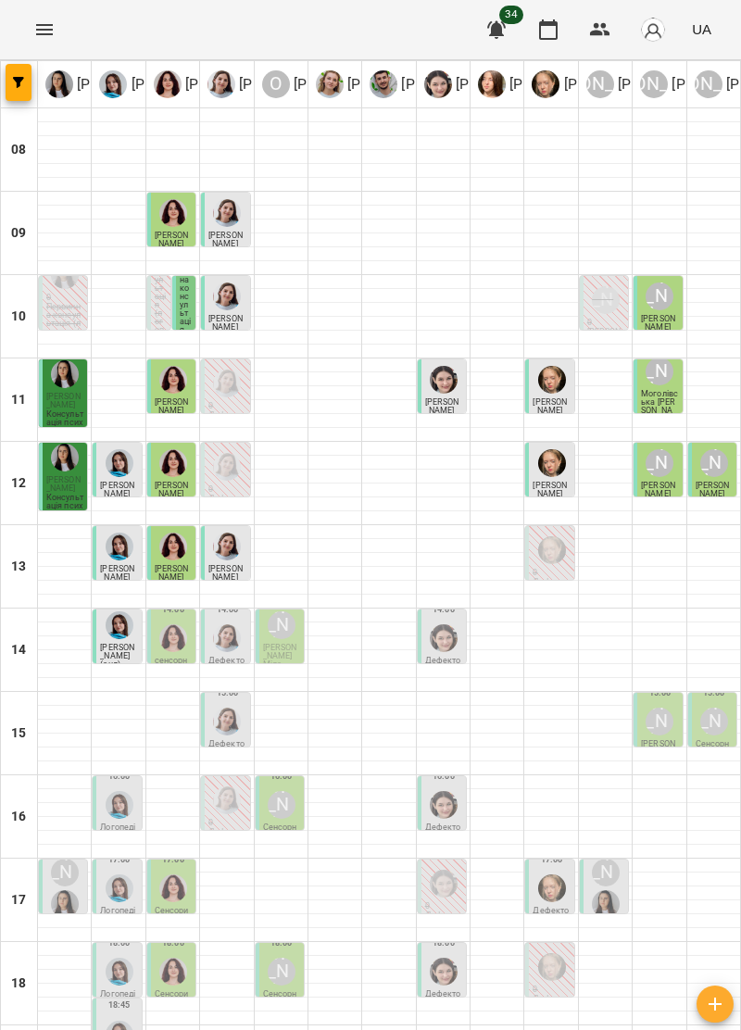
click at [294, 954] on div "[PERSON_NAME]" at bounding box center [281, 971] width 35 height 35
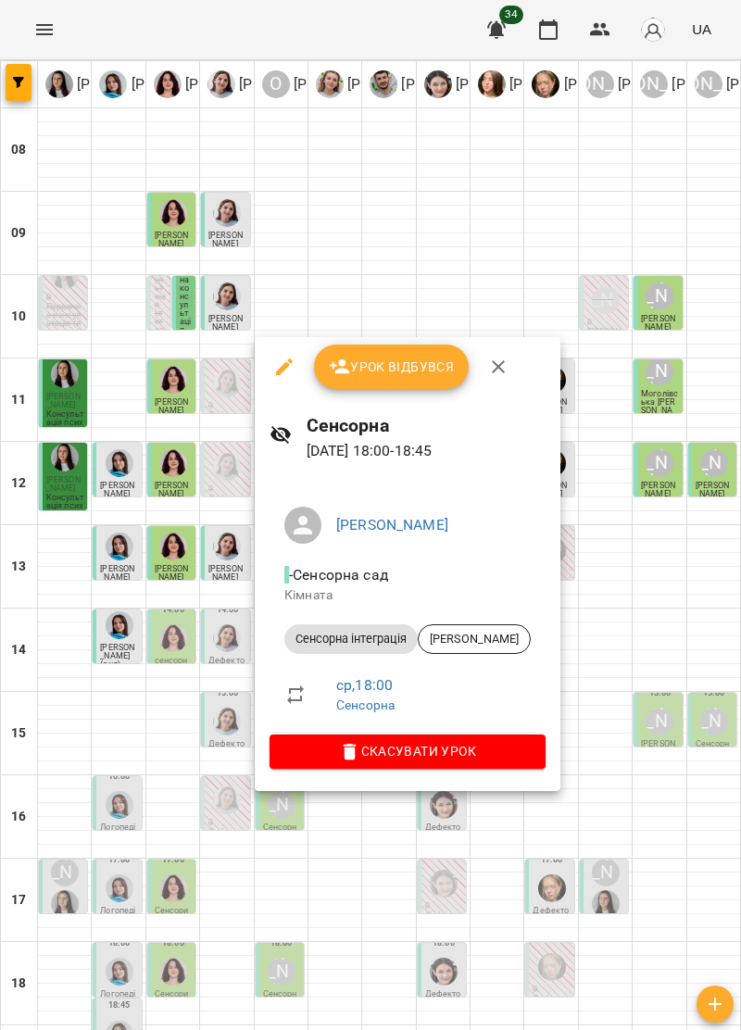
click at [496, 363] on icon "button" at bounding box center [498, 367] width 22 height 22
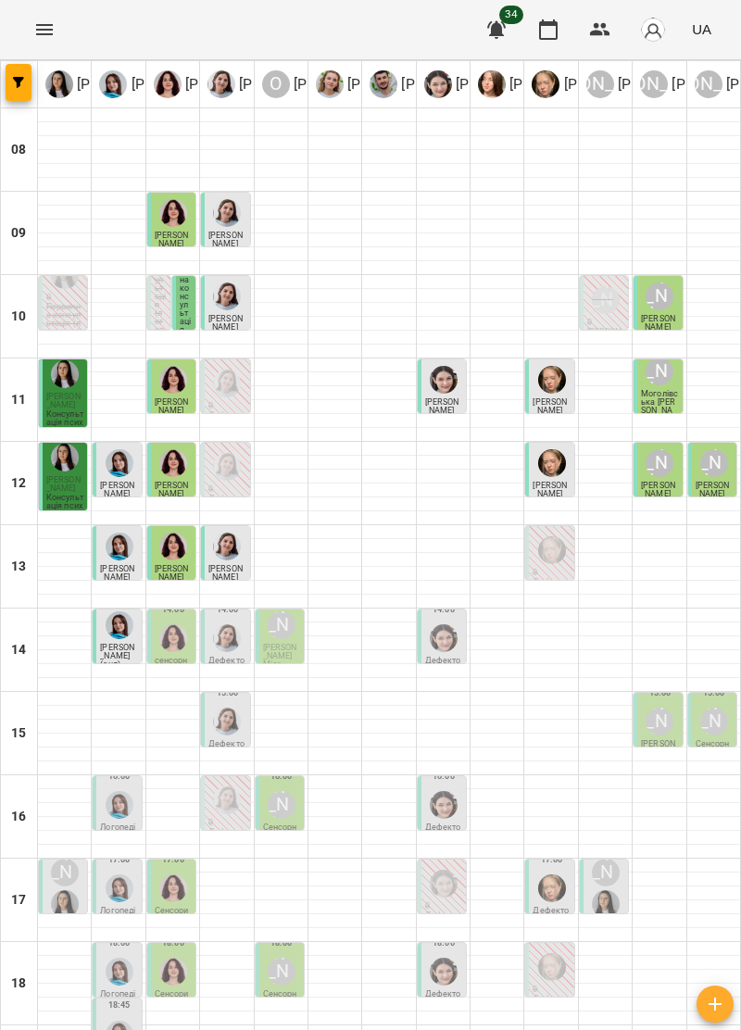
click at [290, 608] on div "[PERSON_NAME]" at bounding box center [281, 625] width 35 height 35
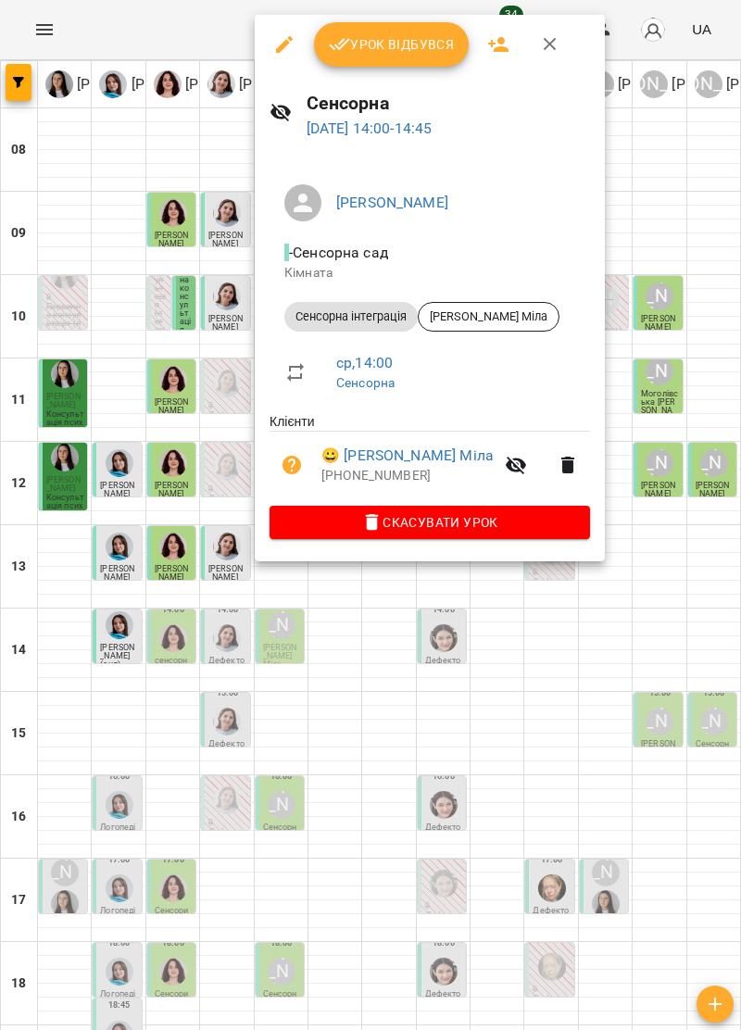
click at [540, 52] on icon "button" at bounding box center [550, 44] width 22 height 22
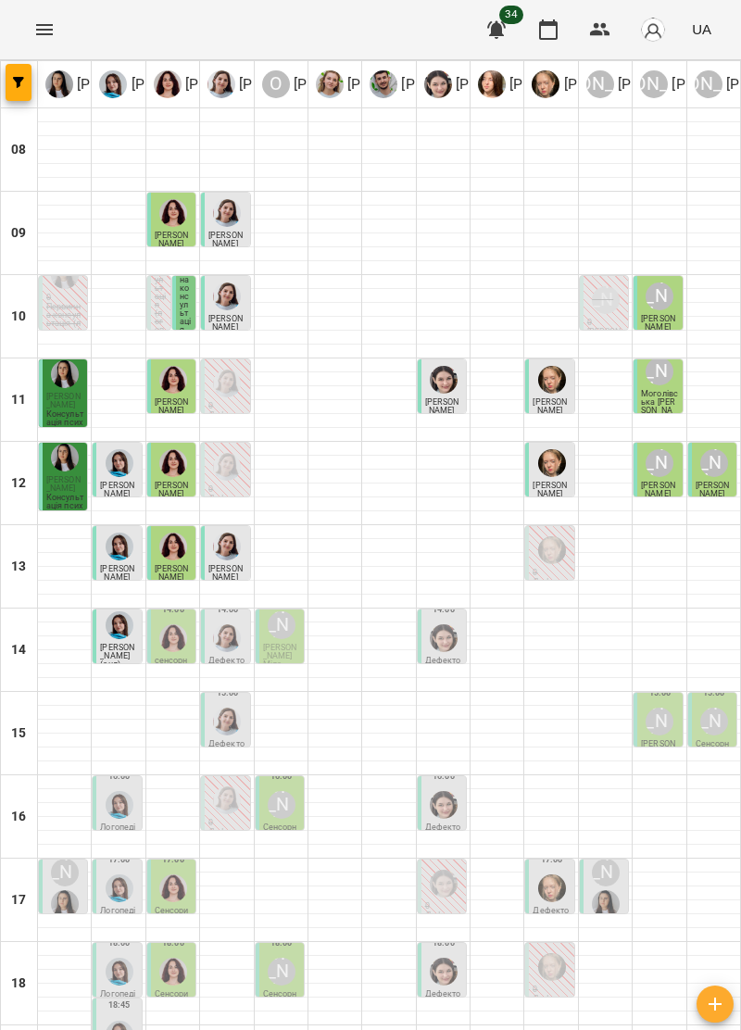
scroll to position [182, 0]
click at [233, 708] on img "Дарія Тріпадуш" at bounding box center [227, 722] width 28 height 28
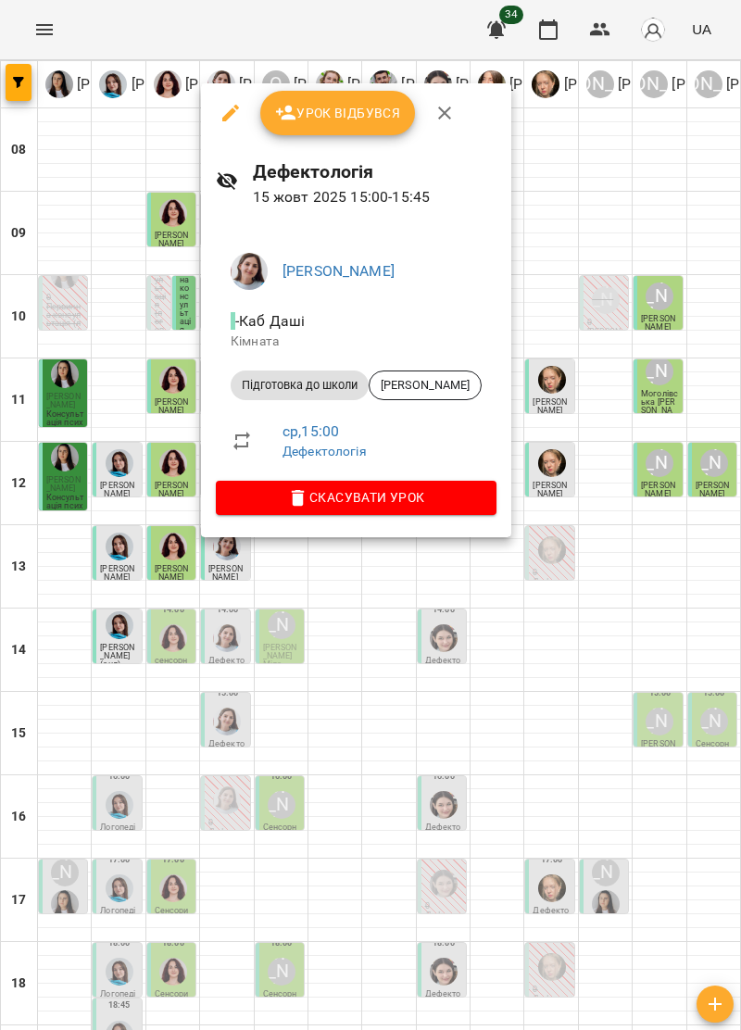
click at [446, 111] on icon "button" at bounding box center [444, 113] width 22 height 22
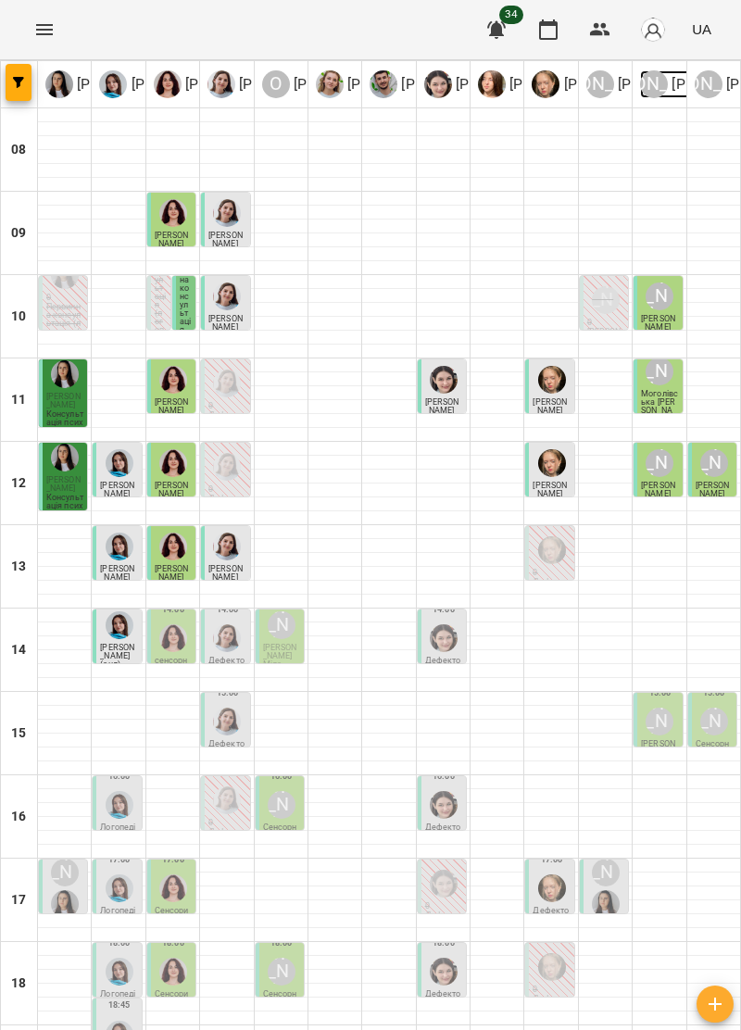
click at [660, 73] on div "[PERSON_NAME]" at bounding box center [654, 84] width 28 height 28
click at [274, 643] on span "[PERSON_NAME] Міла" at bounding box center [280, 656] width 34 height 26
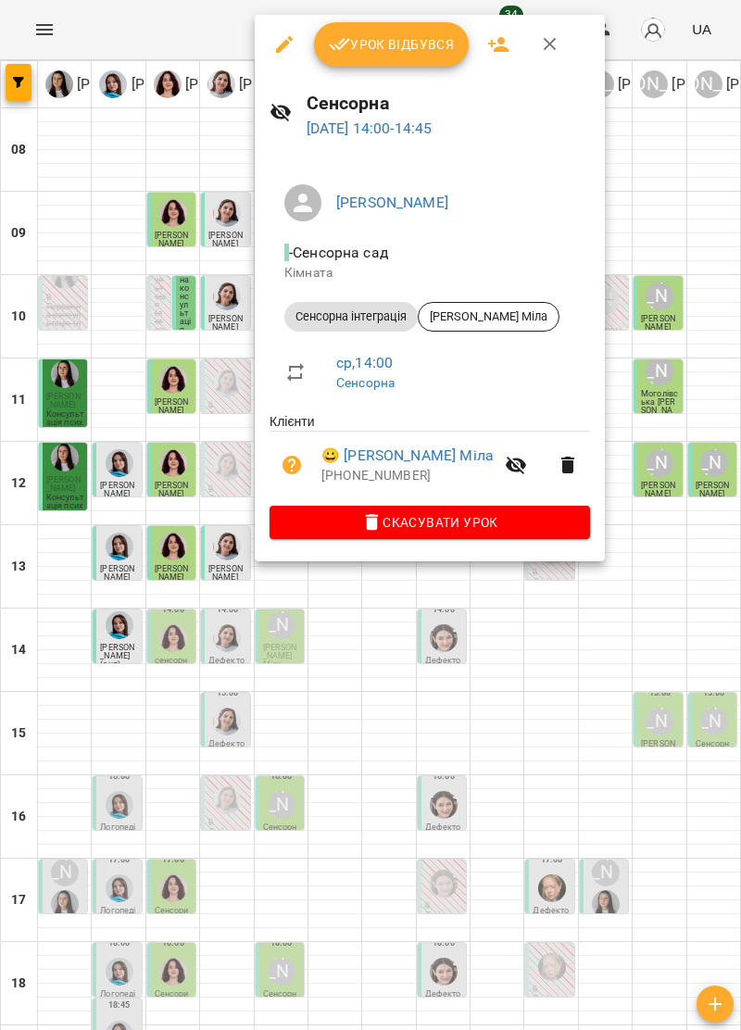
click at [535, 41] on button "button" at bounding box center [550, 44] width 44 height 44
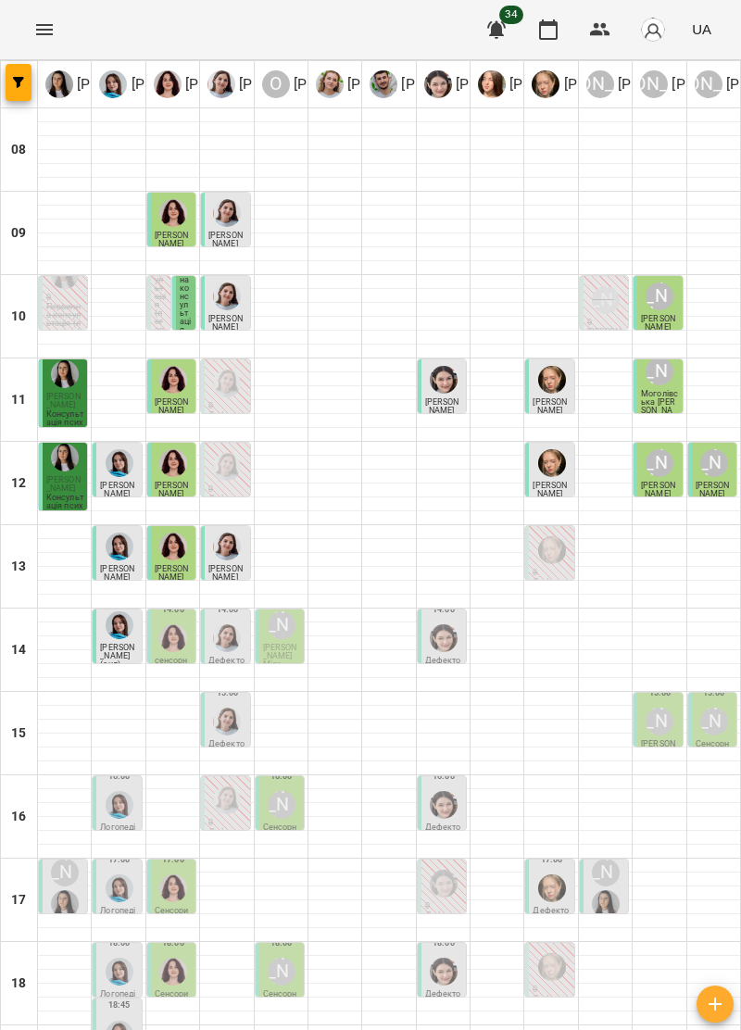
click at [713, 708] on div "[PERSON_NAME]" at bounding box center [714, 722] width 28 height 28
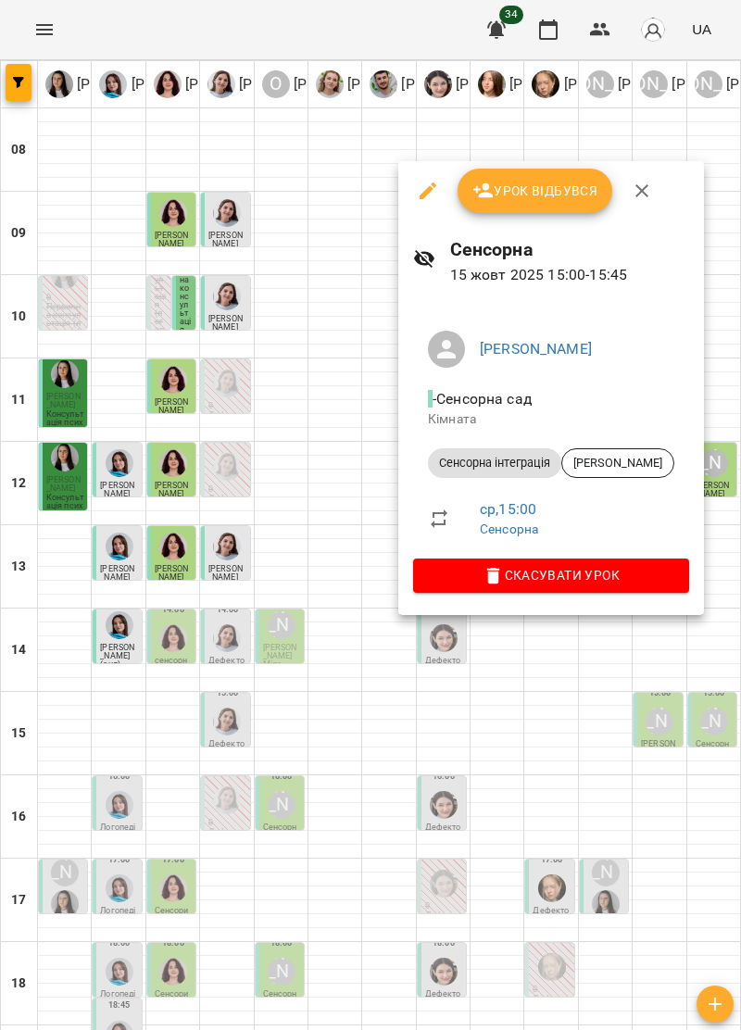
click at [646, 182] on icon "button" at bounding box center [642, 191] width 22 height 22
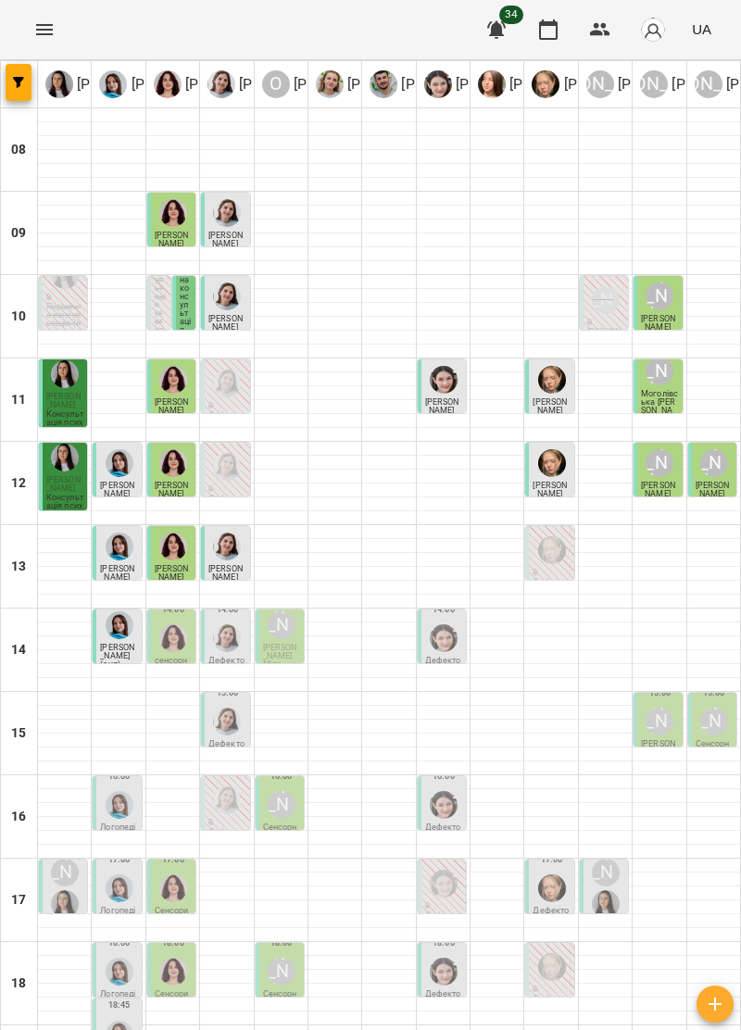
click at [232, 624] on img "Дарія Тріпадуш" at bounding box center [227, 638] width 28 height 28
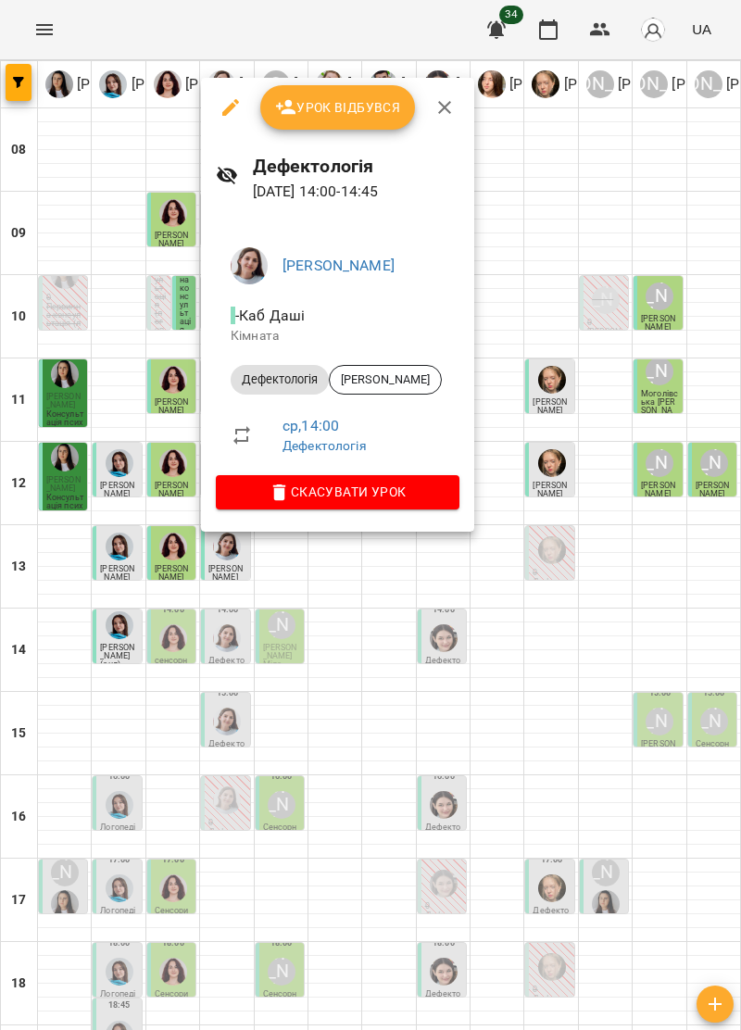
click at [359, 111] on span "Урок відбувся" at bounding box center [338, 107] width 126 height 22
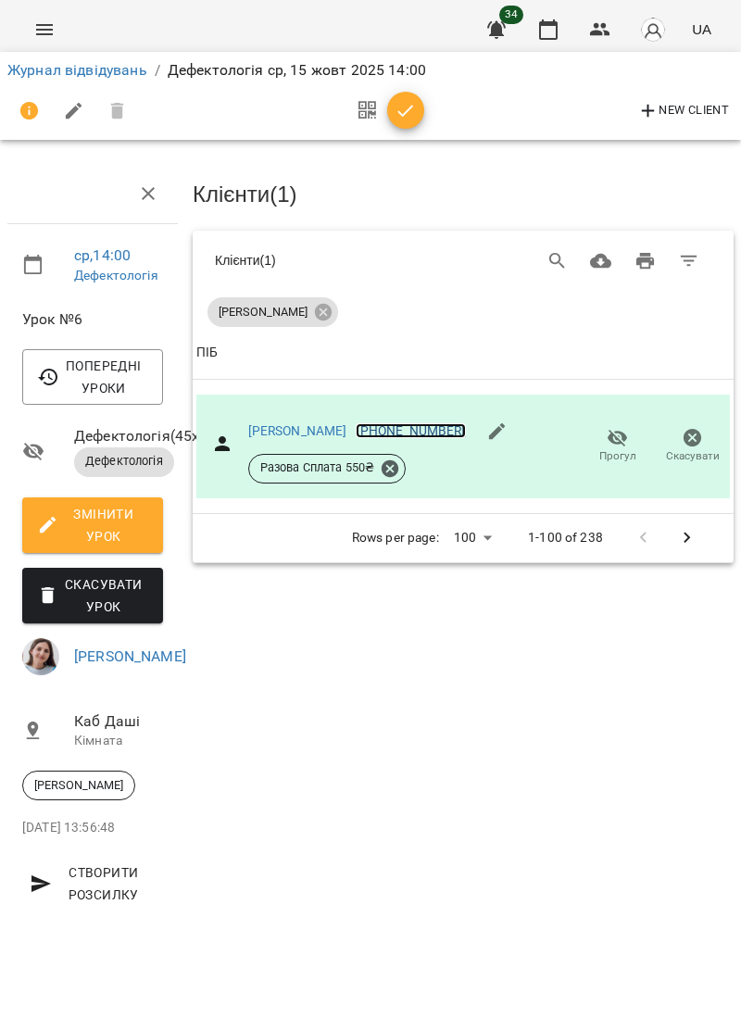
click at [356, 428] on link "[PHONE_NUMBER]" at bounding box center [410, 430] width 109 height 15
click at [282, 418] on div at bounding box center [370, 515] width 741 height 1030
click at [263, 432] on link "[PERSON_NAME]" at bounding box center [297, 430] width 99 height 15
click at [51, 26] on icon "Menu" at bounding box center [44, 29] width 17 height 11
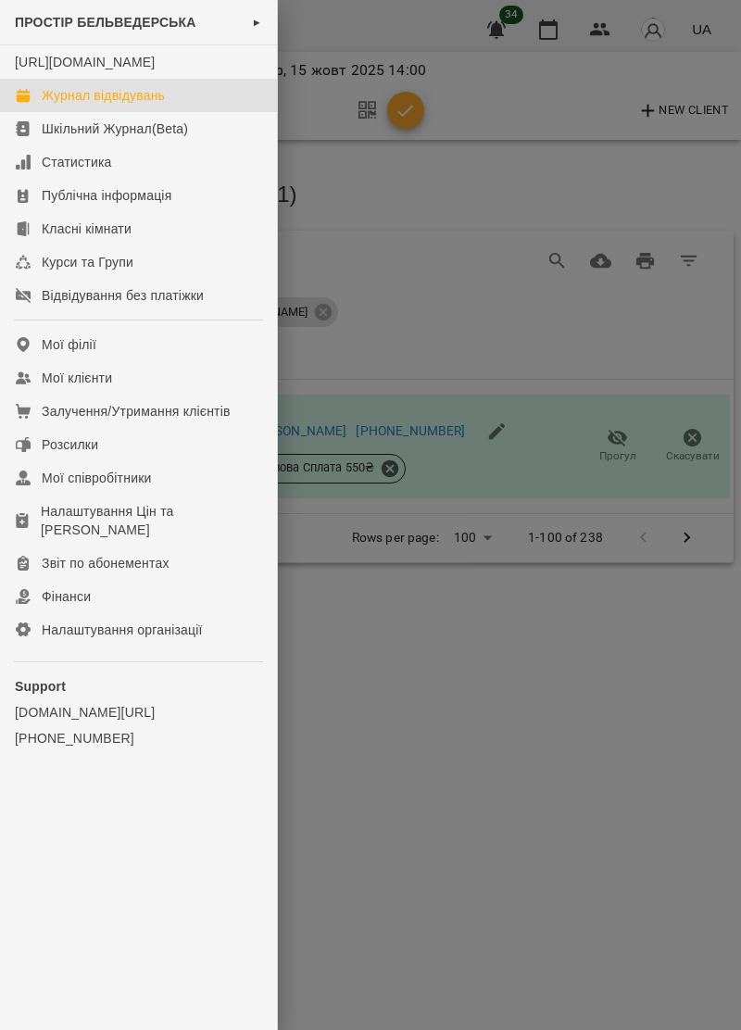
click at [95, 112] on link "Журнал відвідувань" at bounding box center [138, 95] width 277 height 33
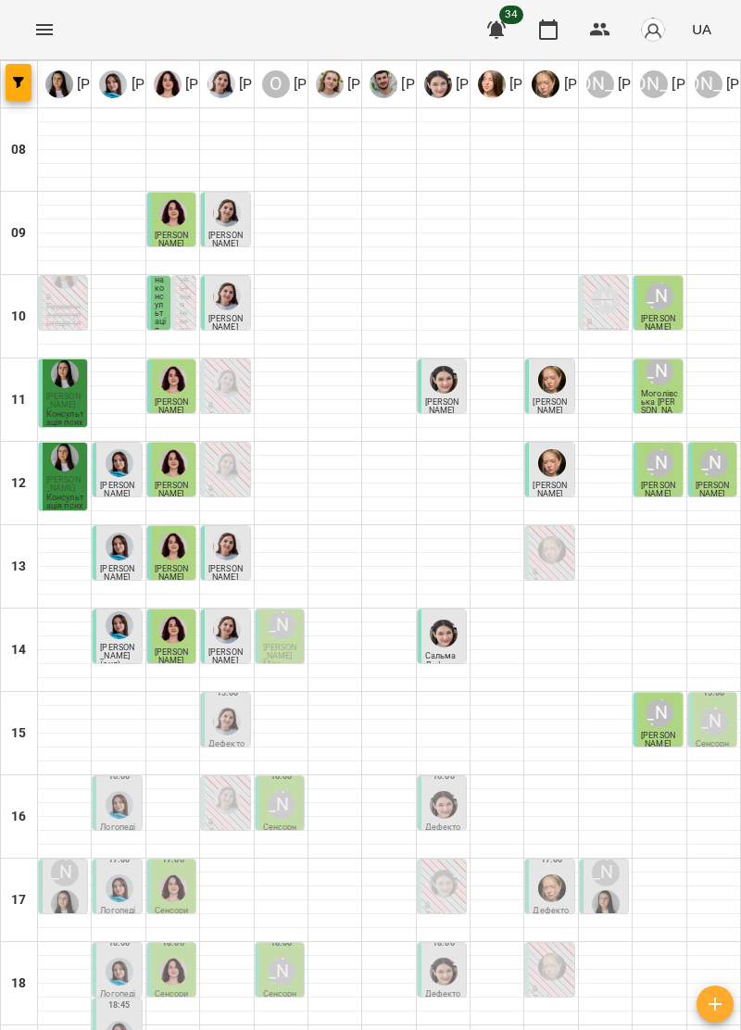
click at [286, 656] on span "[PERSON_NAME] Міла" at bounding box center [280, 656] width 34 height 26
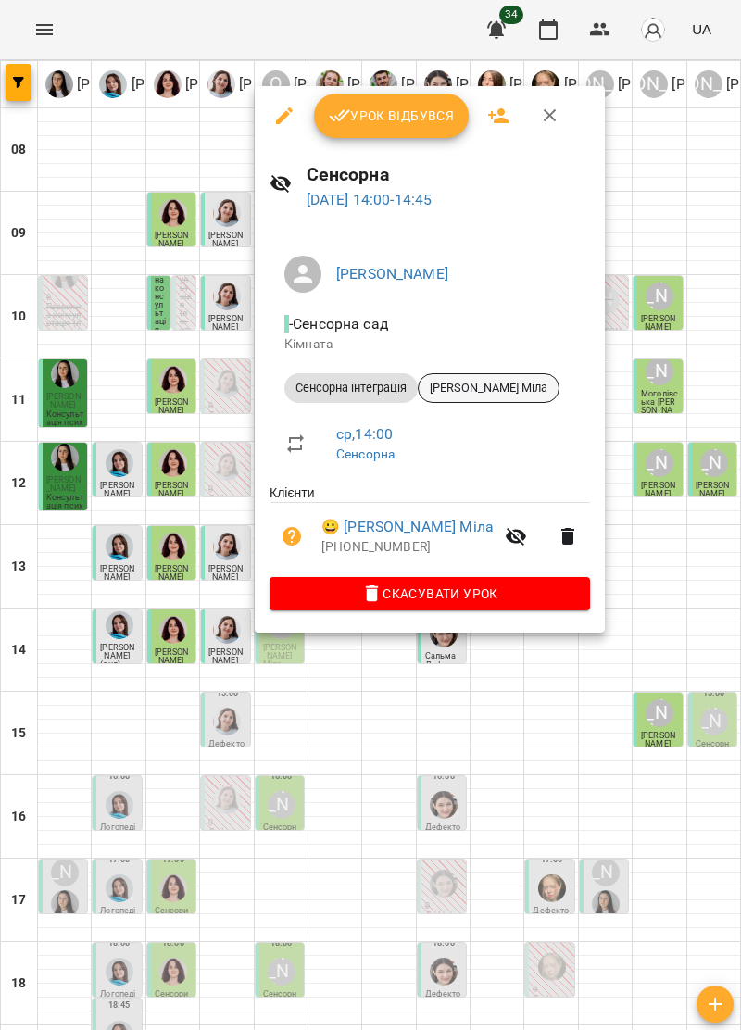
click at [506, 383] on span "[PERSON_NAME] Міла" at bounding box center [489, 388] width 140 height 17
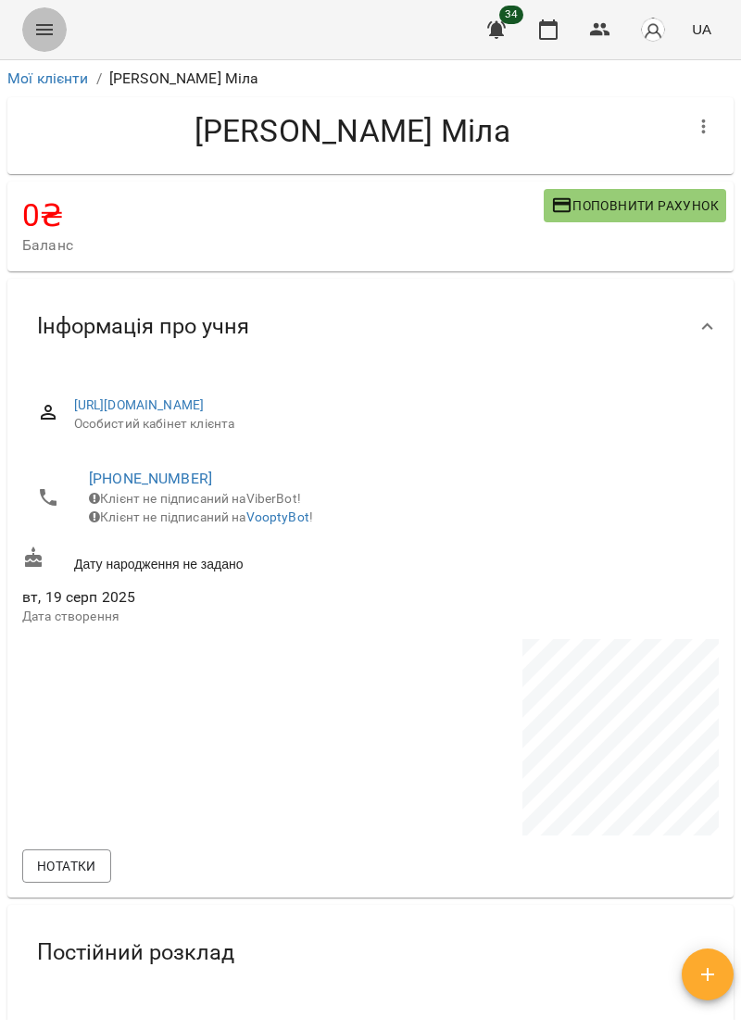
click at [36, 30] on icon "Menu" at bounding box center [44, 29] width 17 height 11
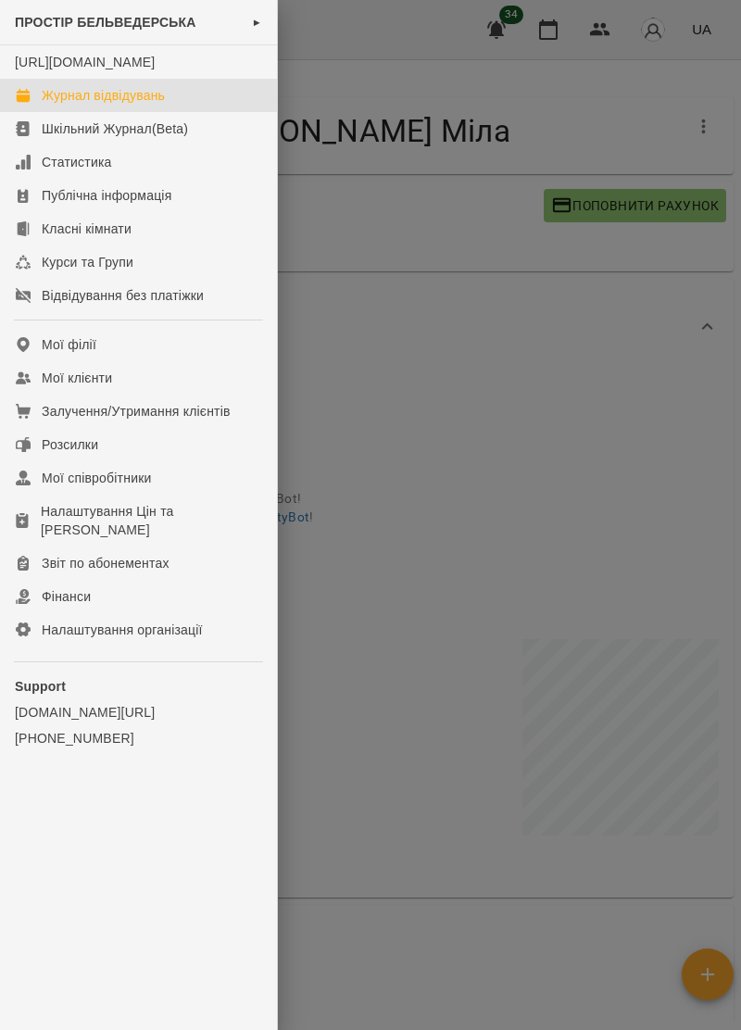
click at [57, 105] on div "Журнал відвідувань" at bounding box center [103, 95] width 123 height 19
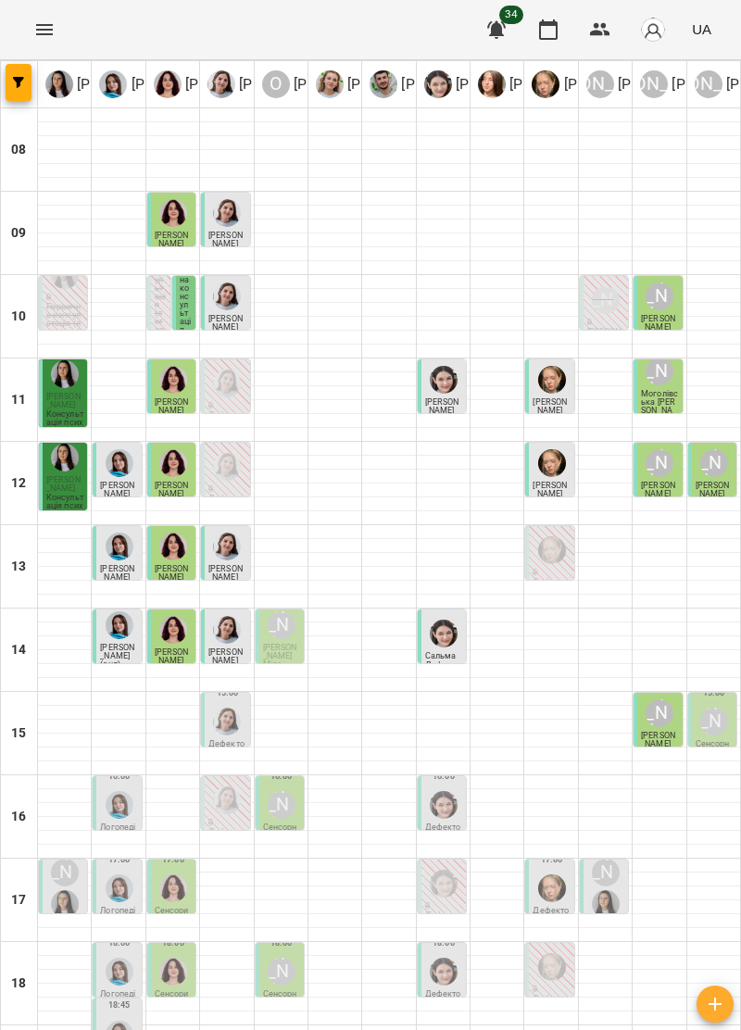
click at [287, 646] on span "[PERSON_NAME] Міла" at bounding box center [280, 656] width 34 height 26
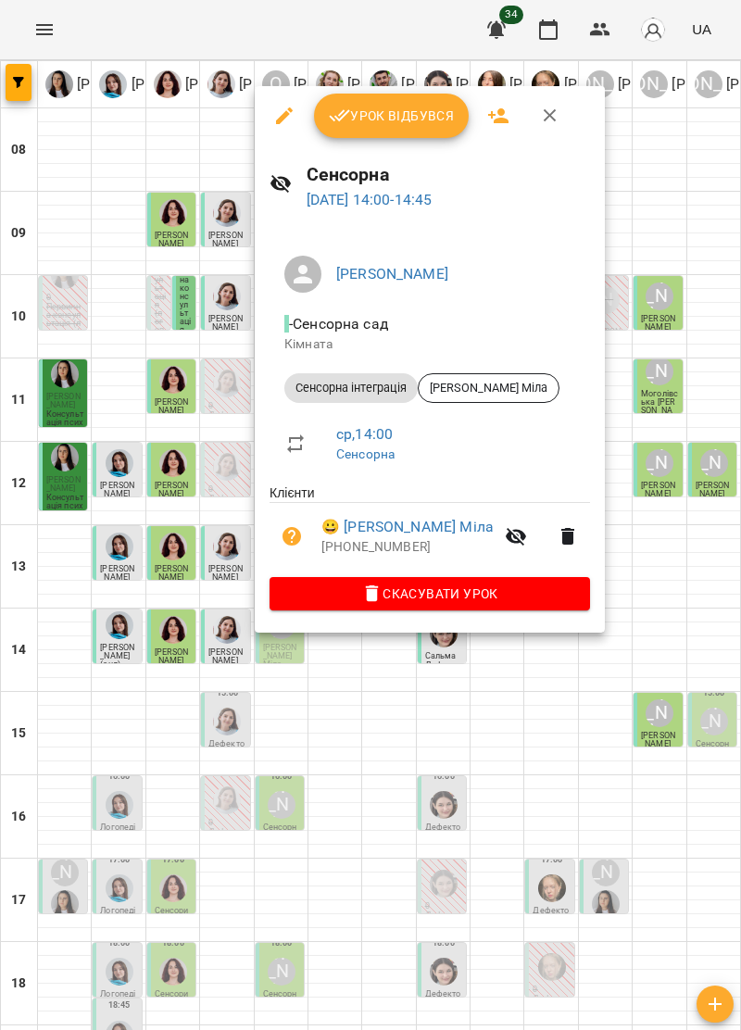
click at [420, 105] on span "Урок відбувся" at bounding box center [392, 116] width 126 height 22
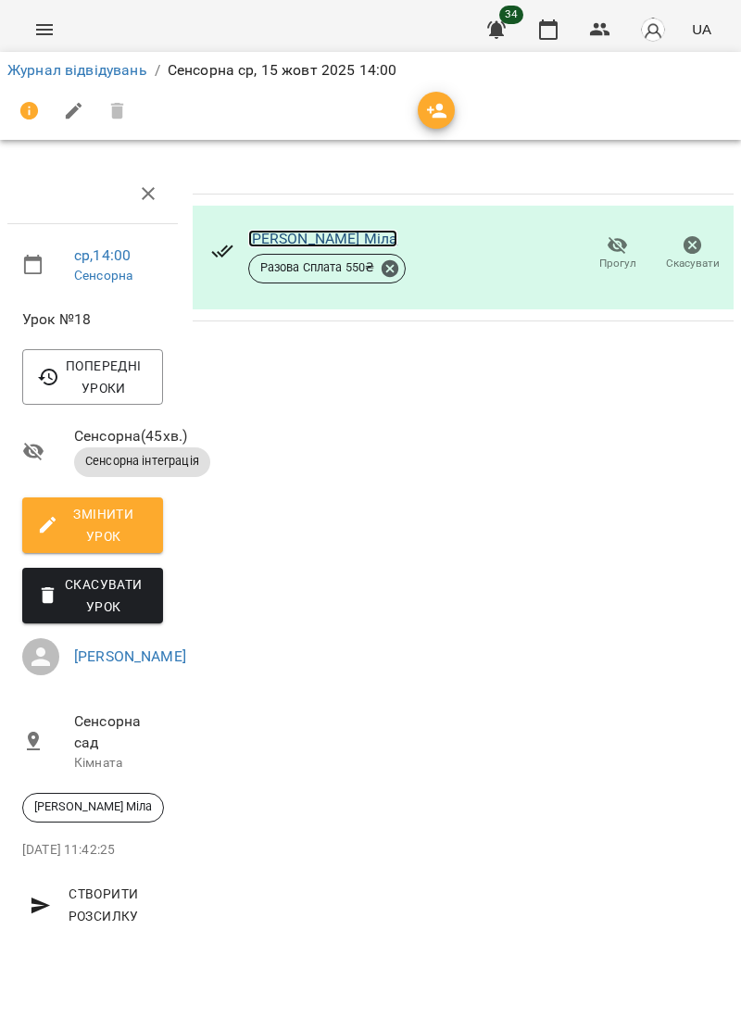
click at [298, 234] on link "[PERSON_NAME] Міла" at bounding box center [323, 239] width 150 height 18
click at [39, 28] on icon "Menu" at bounding box center [44, 30] width 22 height 22
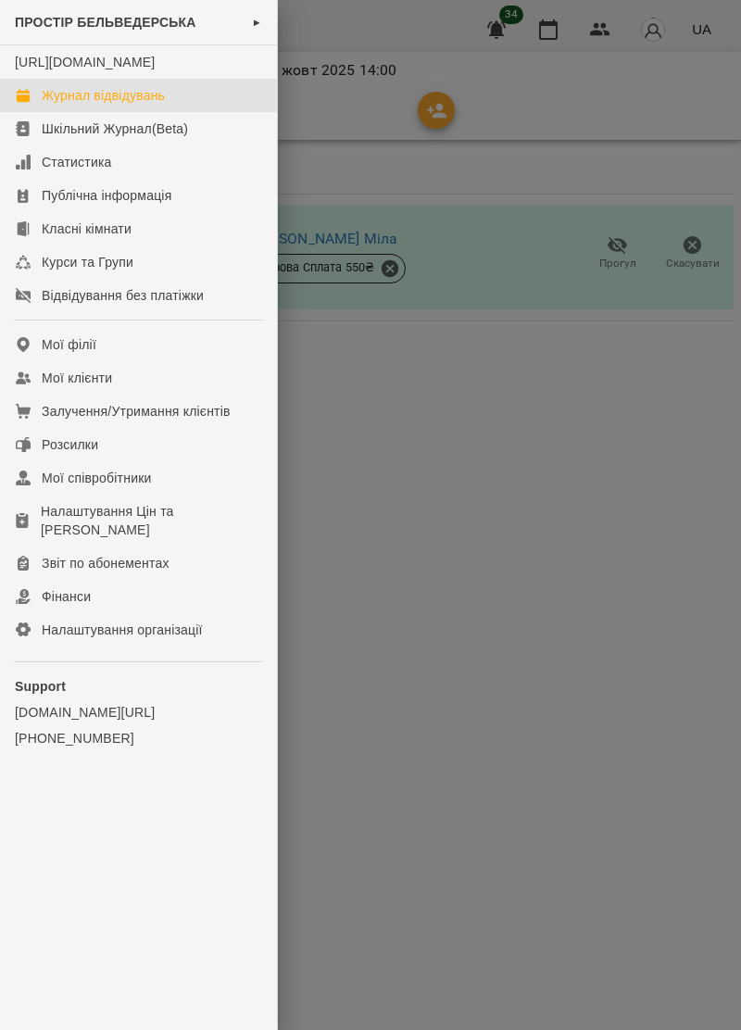
click at [75, 105] on div "Журнал відвідувань" at bounding box center [103, 95] width 123 height 19
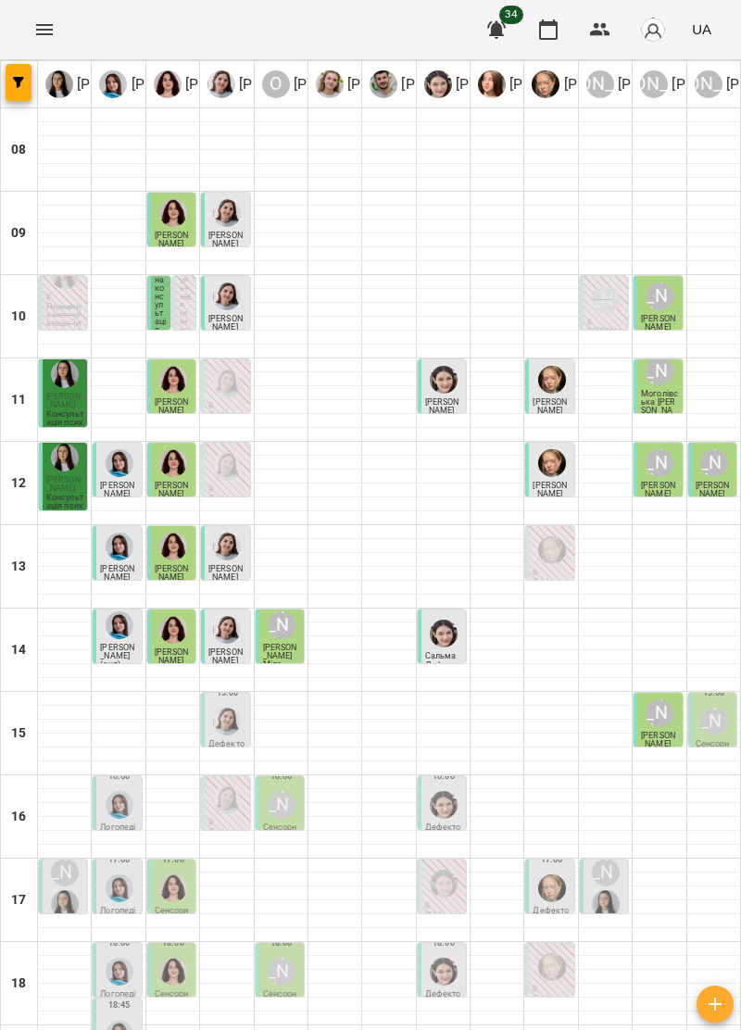
scroll to position [182, 0]
click at [726, 704] on div "[PERSON_NAME]" at bounding box center [713, 721] width 35 height 35
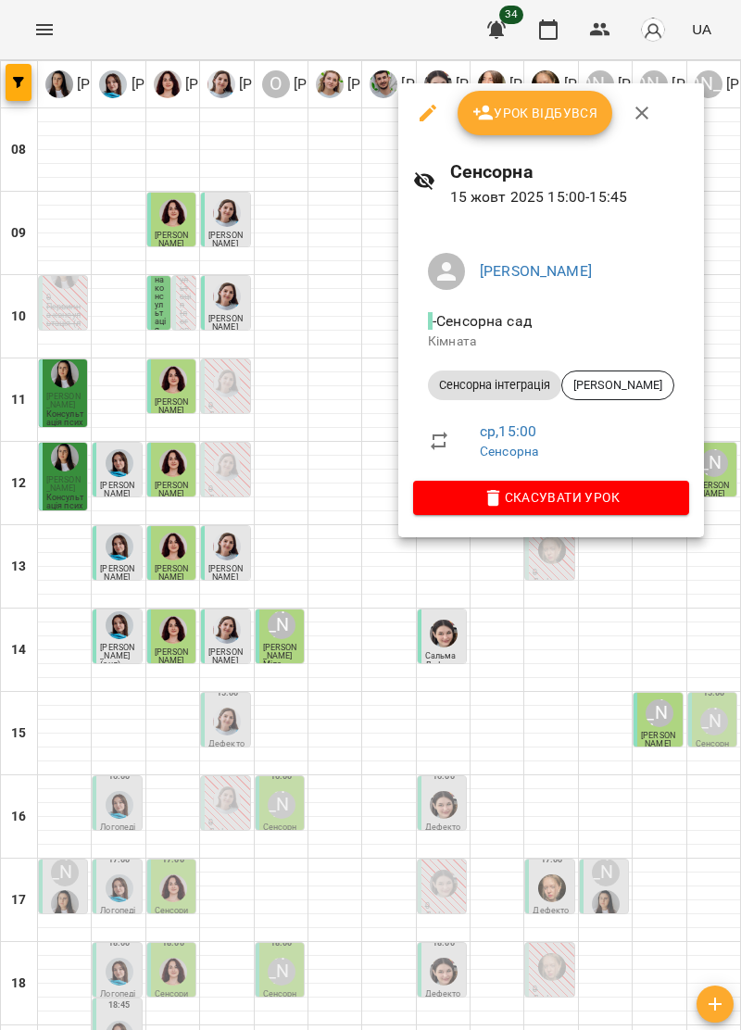
click at [652, 113] on button "button" at bounding box center [642, 113] width 44 height 44
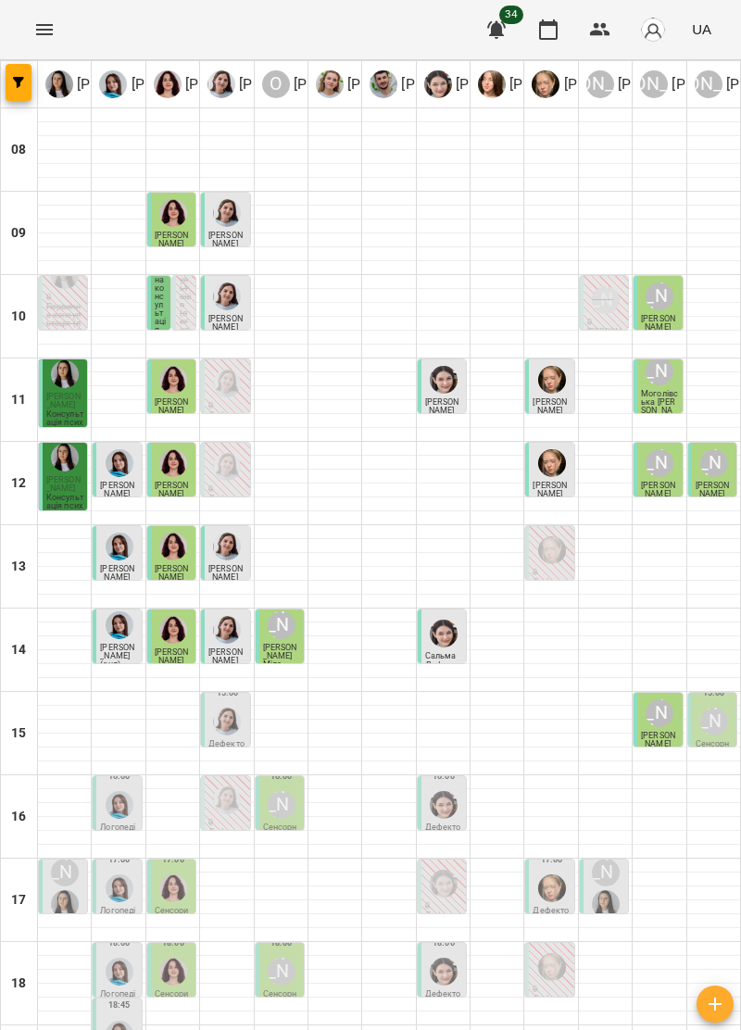
click at [227, 704] on div at bounding box center [226, 721] width 35 height 35
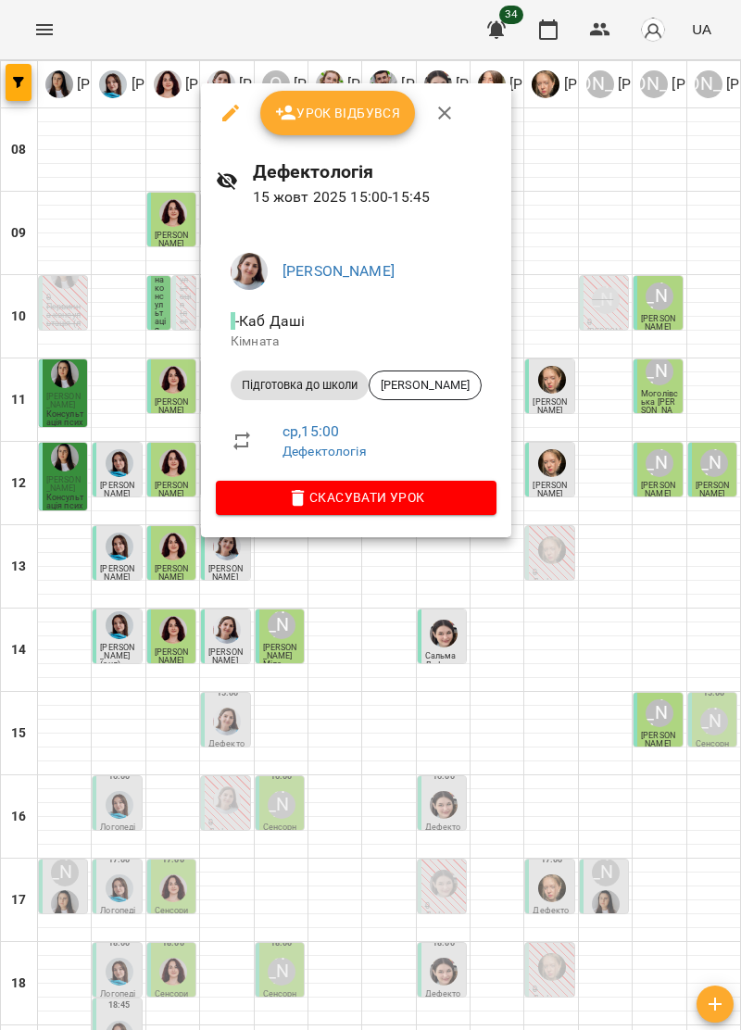
click at [448, 98] on button "button" at bounding box center [444, 113] width 44 height 44
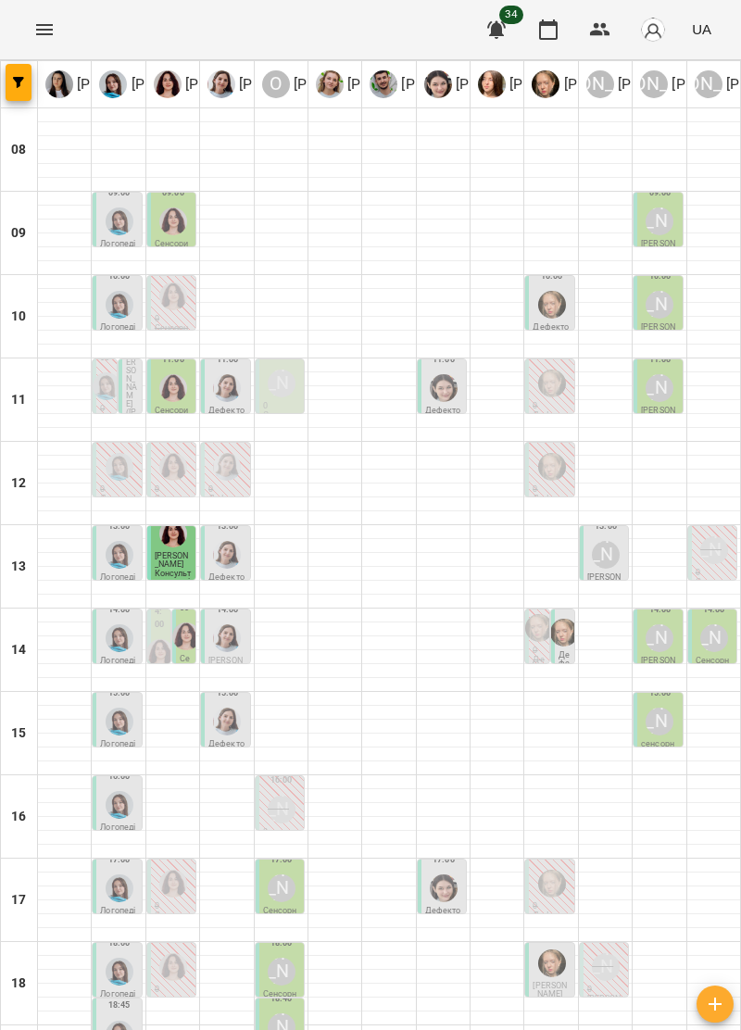
click at [185, 816] on div at bounding box center [172, 816] width 53 height 1
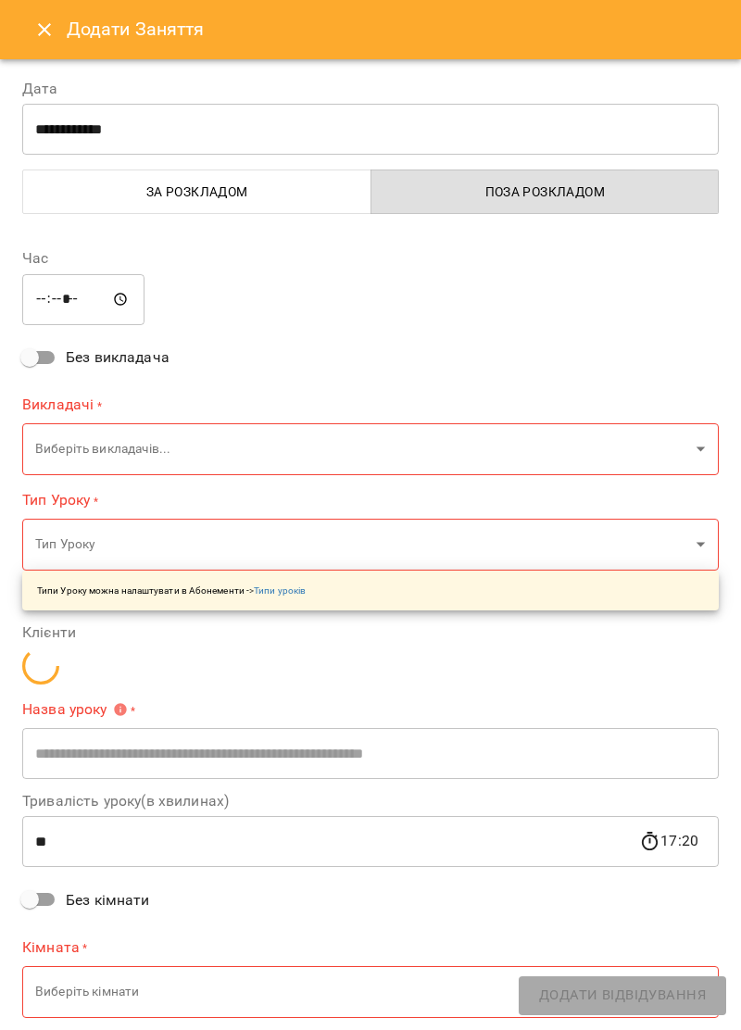
type input "**********"
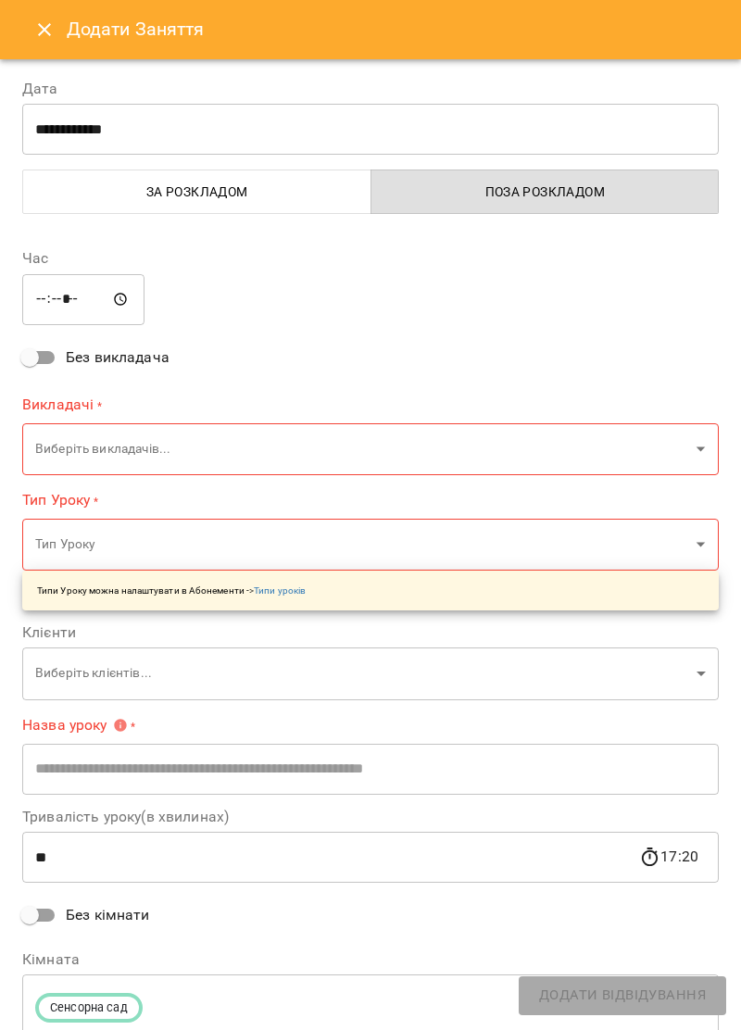
click at [57, 306] on input "*****" at bounding box center [83, 299] width 122 height 52
type input "*****"
click at [698, 444] on body "For Business 34 UA Ірина Керівник Тетяна Хомин Ольга Крикун Дарія Тріпадуш О Ол…" at bounding box center [370, 606] width 741 height 1212
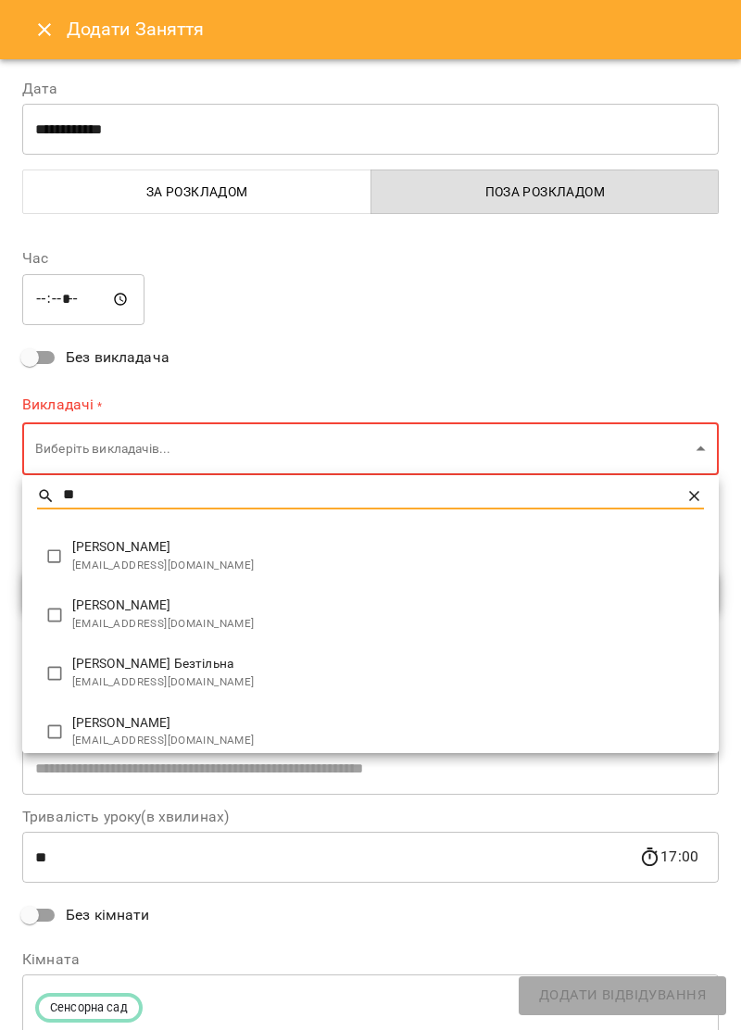
scroll to position [37, 0]
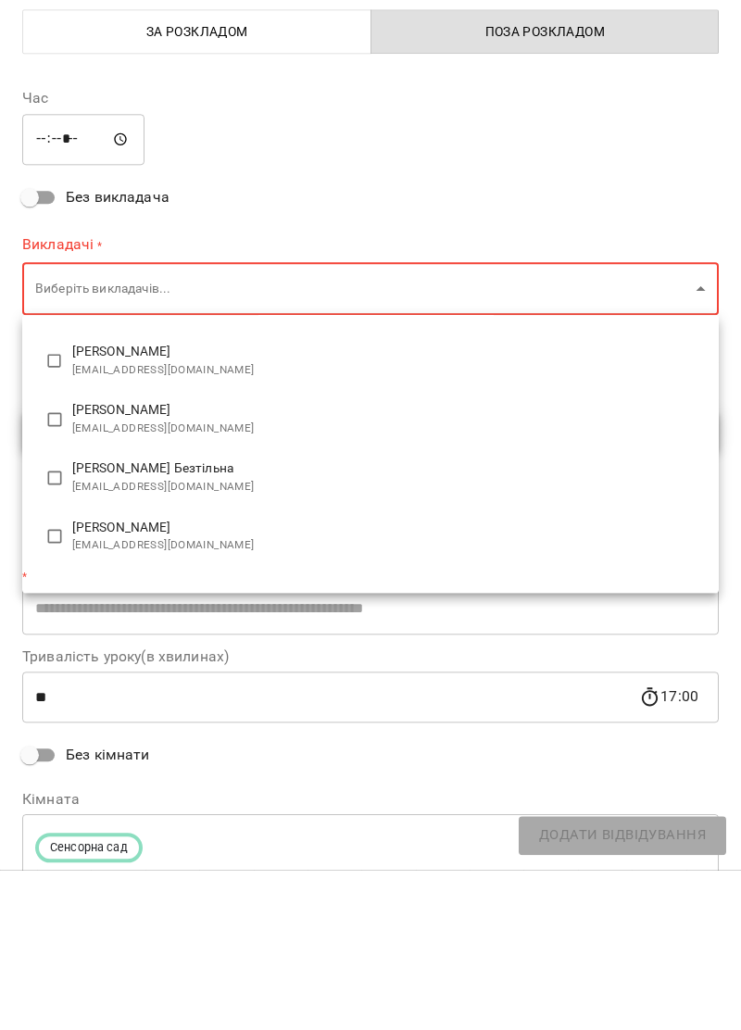
type input "**"
click at [106, 702] on li "Ольга Крикун krykun0074@gmail.com" at bounding box center [370, 697] width 696 height 58
type input "**********"
type input "**"
type input "**********"
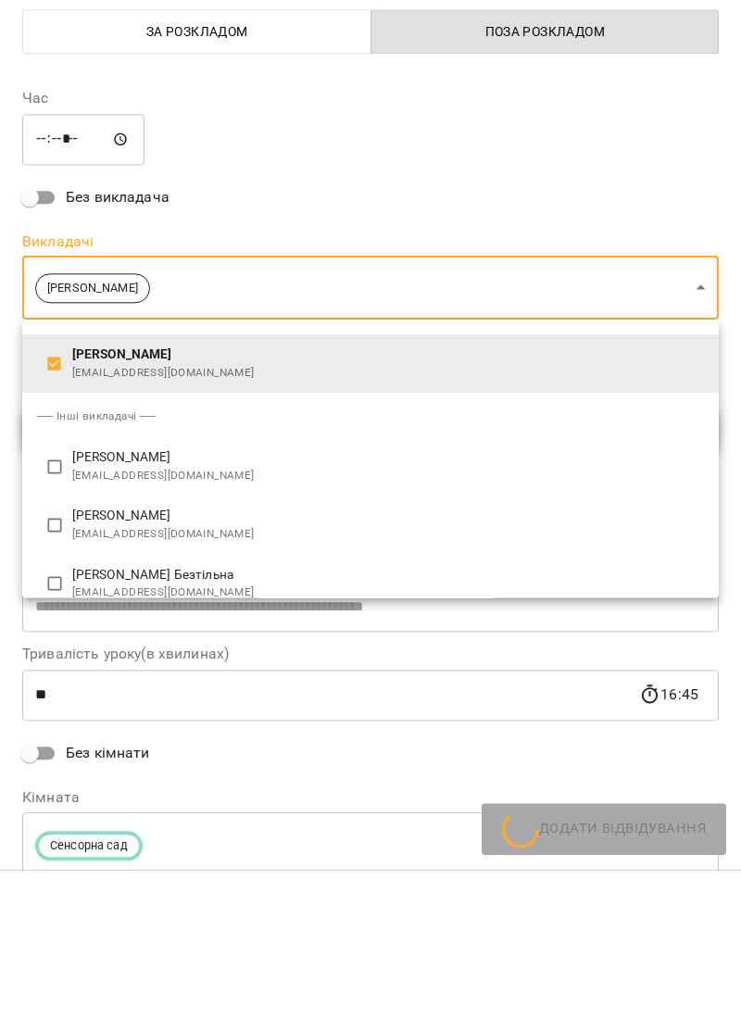
scroll to position [10, 0]
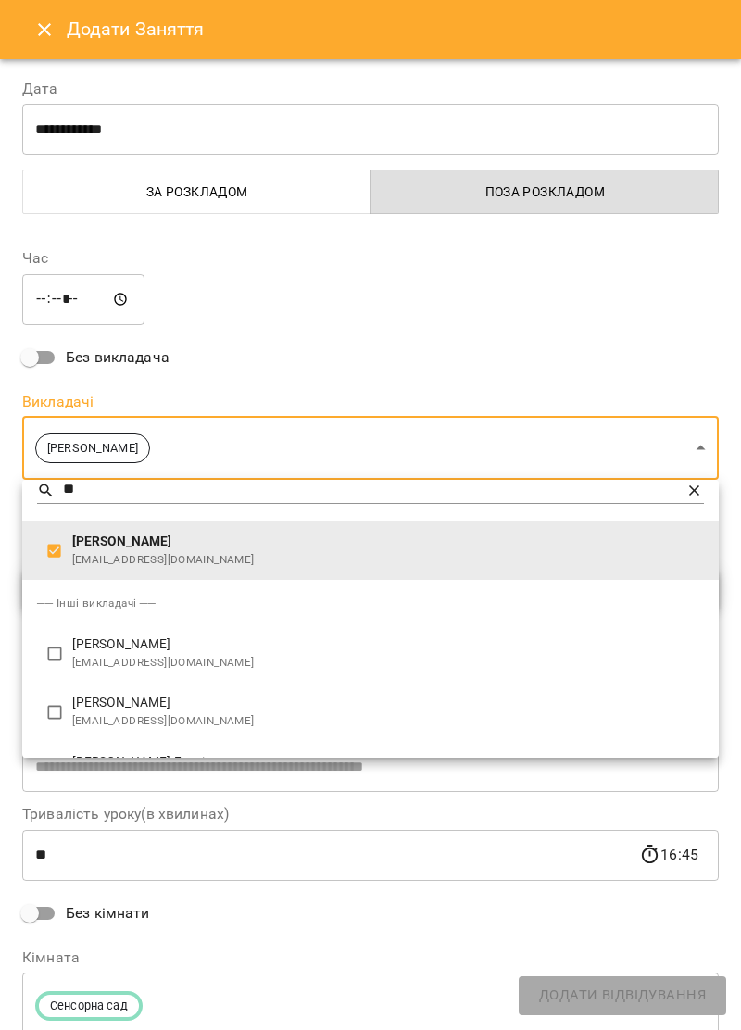
click at [291, 437] on div at bounding box center [370, 515] width 741 height 1030
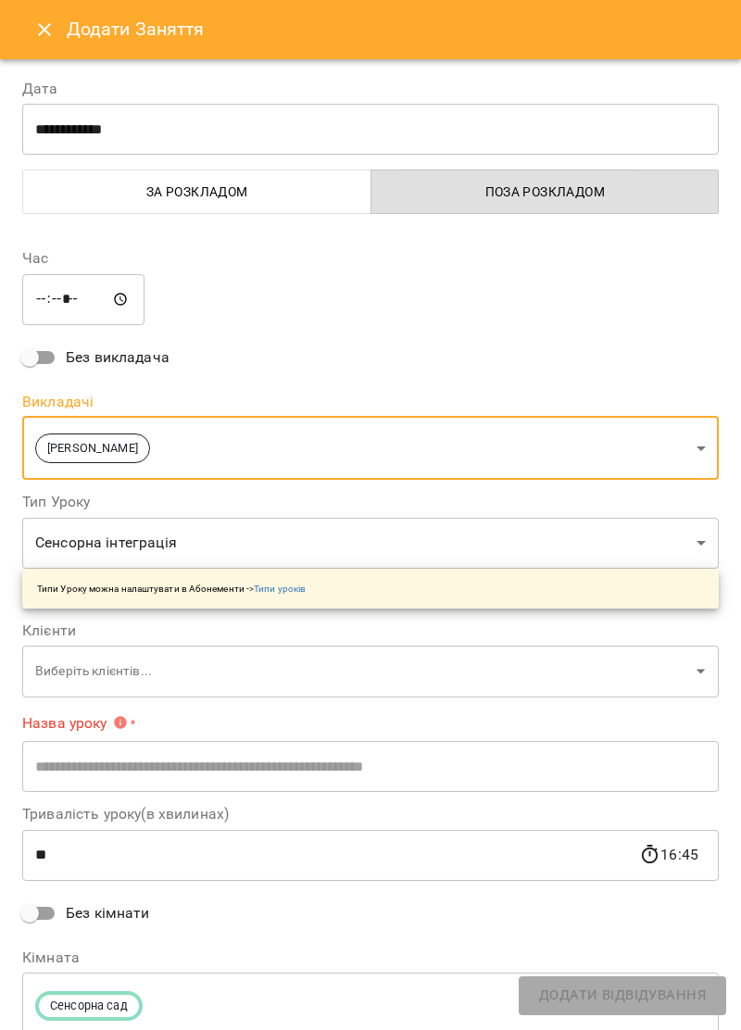
click at [315, 445] on body "For Business 34 UA Ірина Керівник Тетяна Хомин Ольга Крикун Дарія Тріпадуш О Ол…" at bounding box center [370, 606] width 741 height 1212
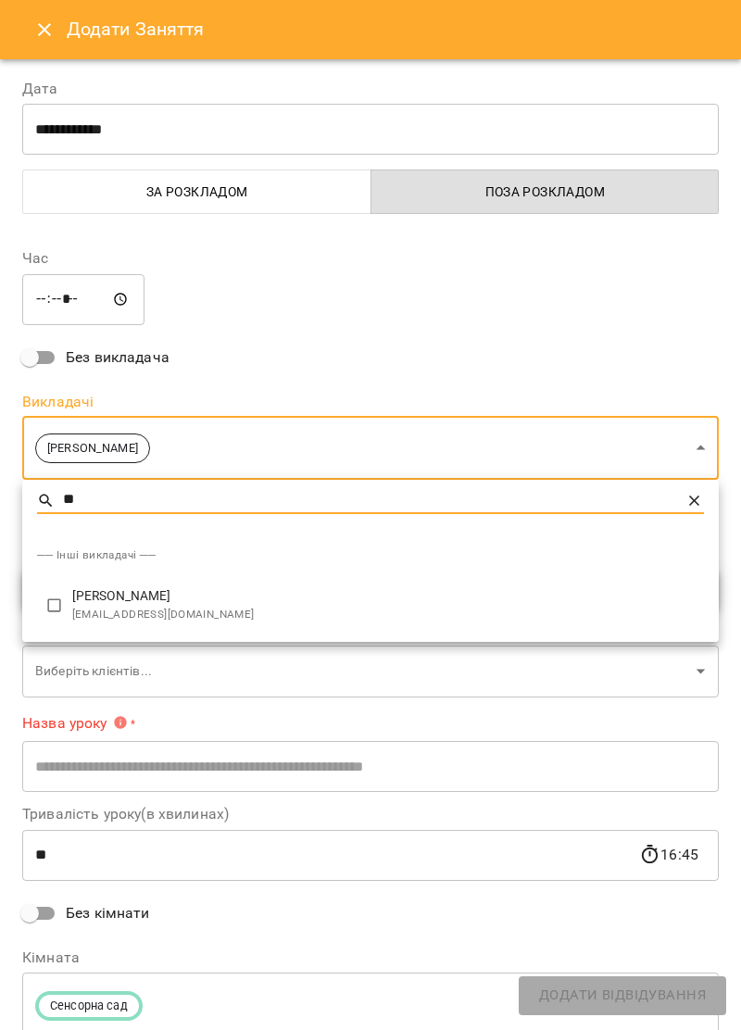
type input "**"
type input "**********"
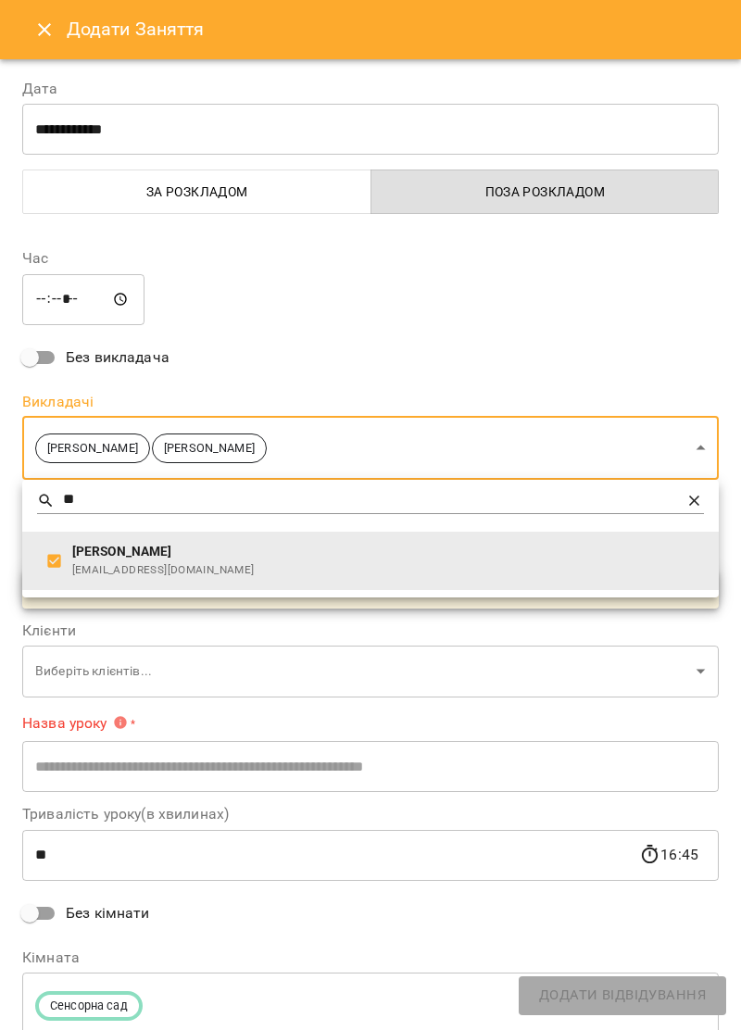
click at [562, 304] on div at bounding box center [370, 515] width 741 height 1030
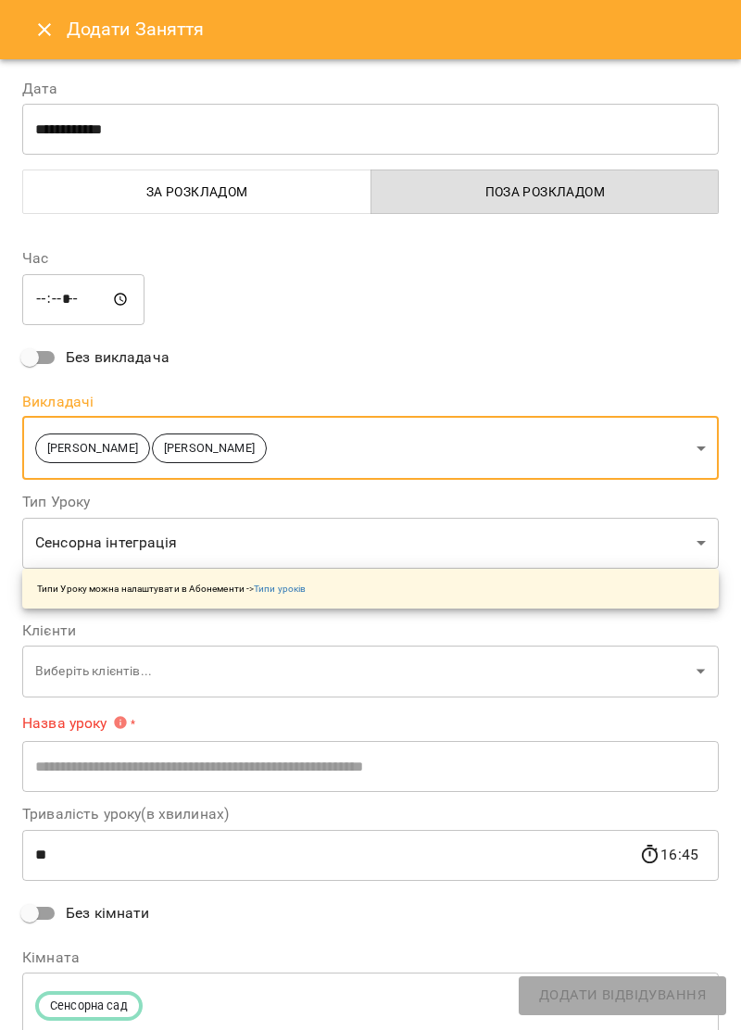
click at [355, 667] on body "For Business 34 UA Ірина Керівник Тетяна Хомин Ольга Крикун Дарія Тріпадуш О Ол…" at bounding box center [370, 606] width 741 height 1212
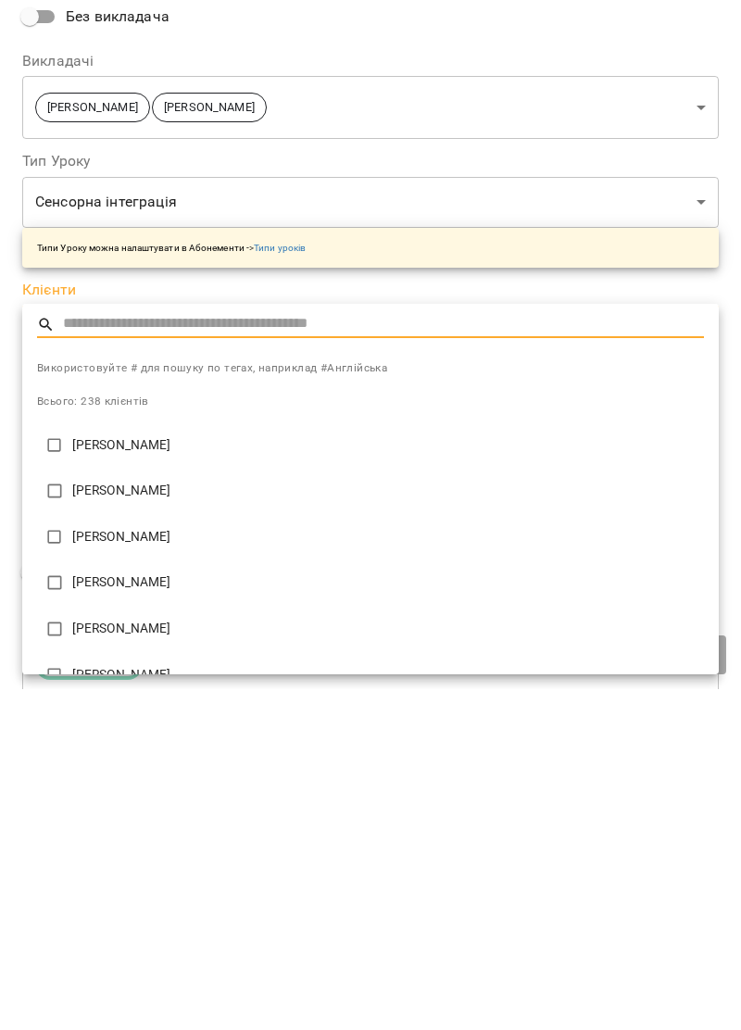
type input "*"
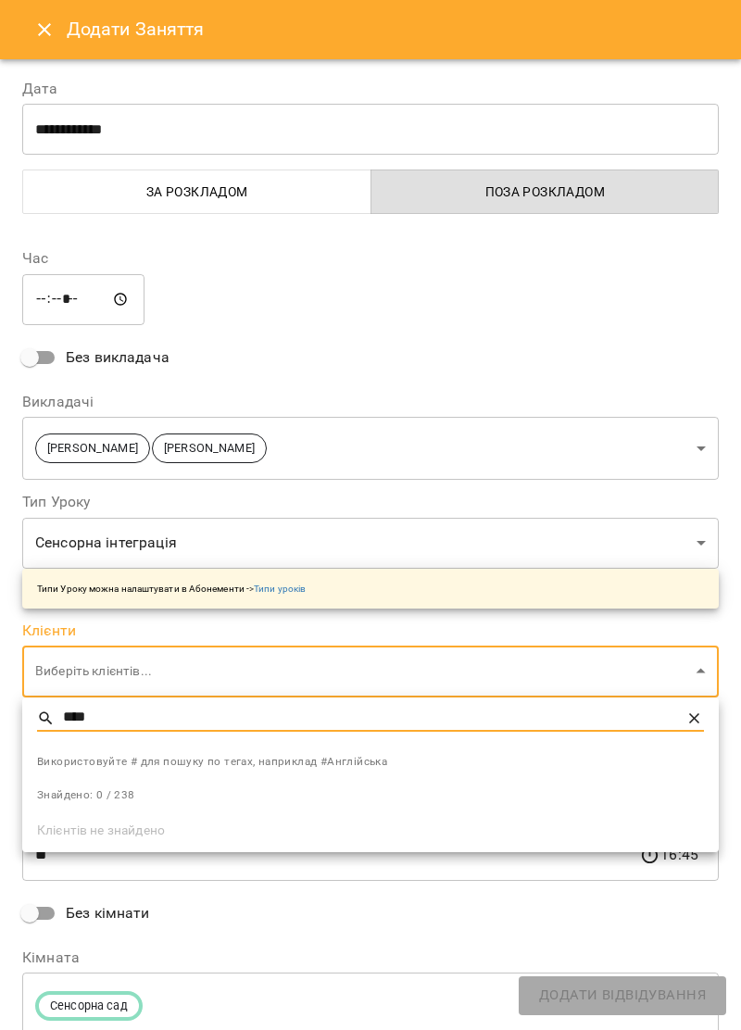
type input "****"
click at [41, 22] on div at bounding box center [370, 515] width 741 height 1030
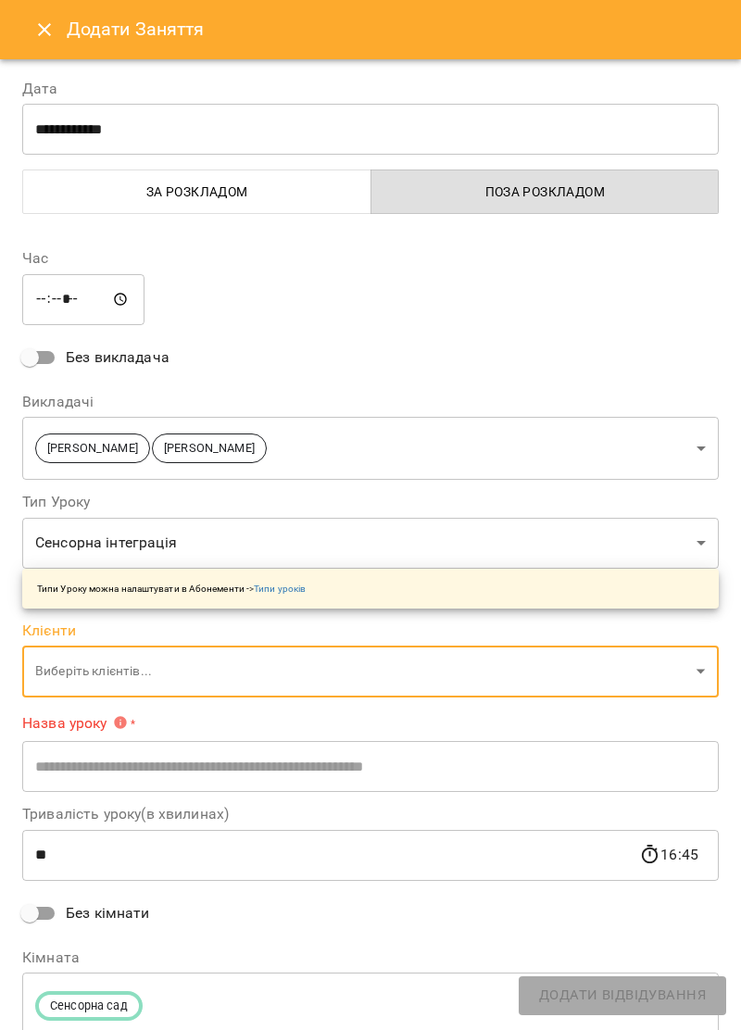
click at [54, 37] on icon "Close" at bounding box center [44, 30] width 22 height 22
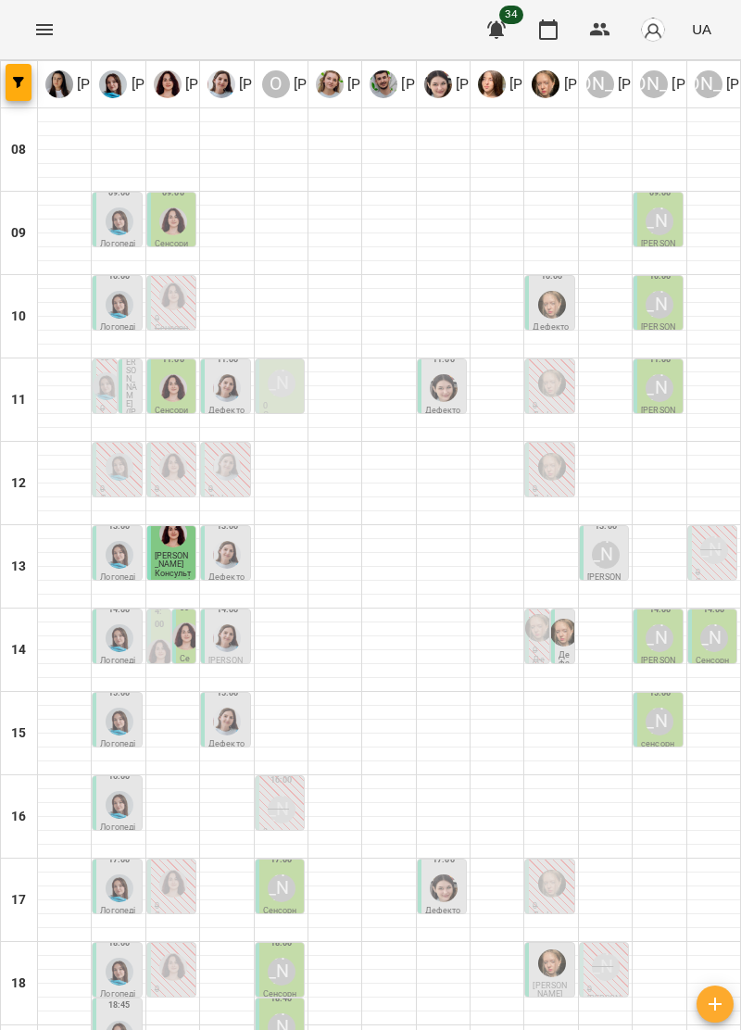
click at [711, 1006] on icon "button" at bounding box center [715, 1004] width 22 height 22
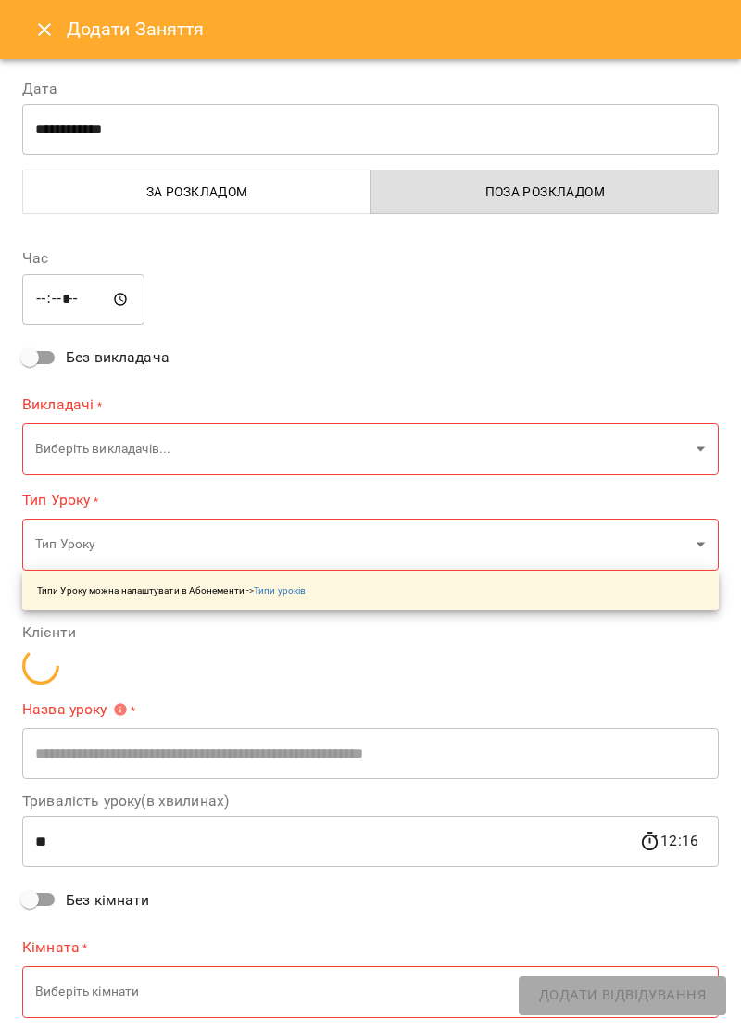
type input "*****"
type input "**********"
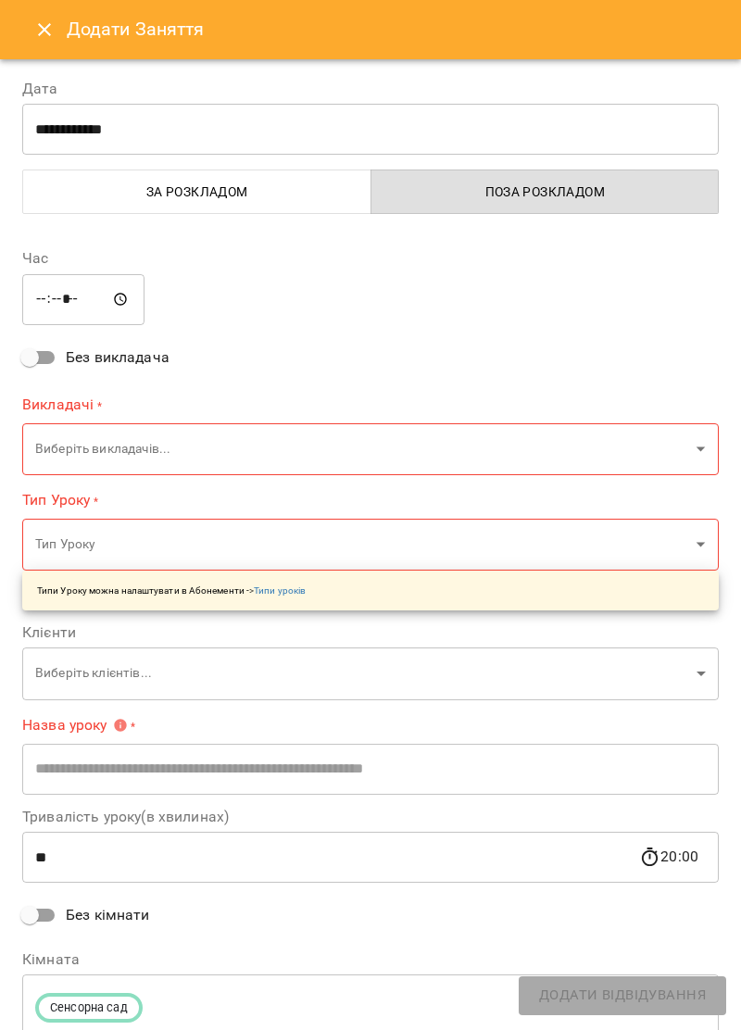
click at [39, 12] on button "Close" at bounding box center [44, 29] width 44 height 44
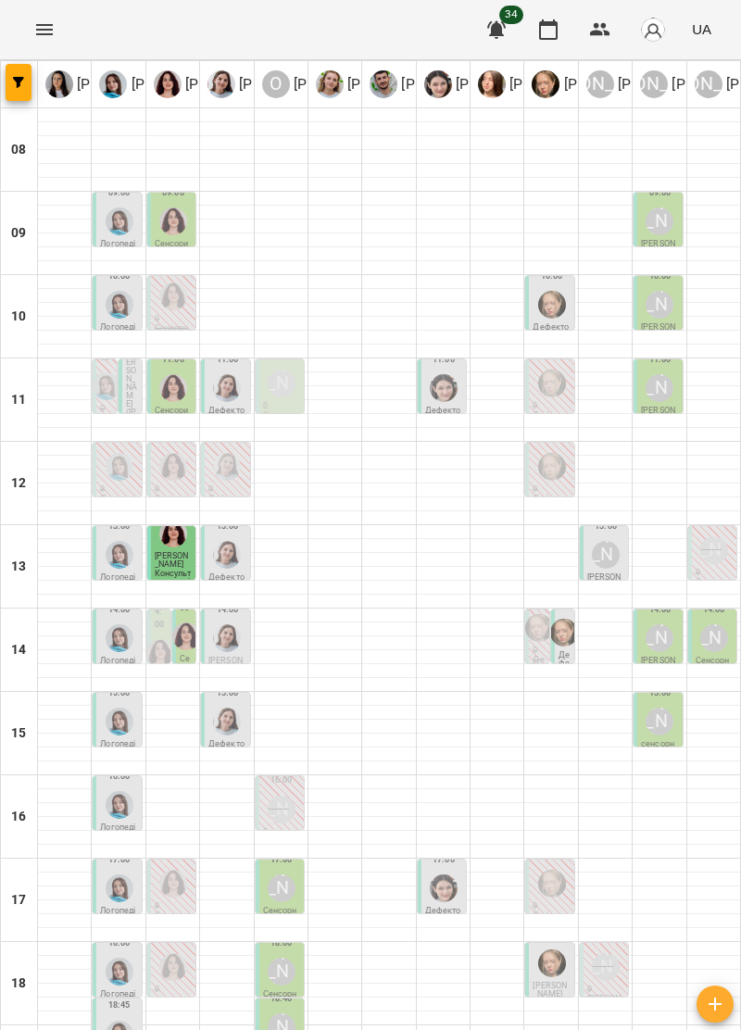
click at [44, 27] on icon "Menu" at bounding box center [44, 30] width 22 height 22
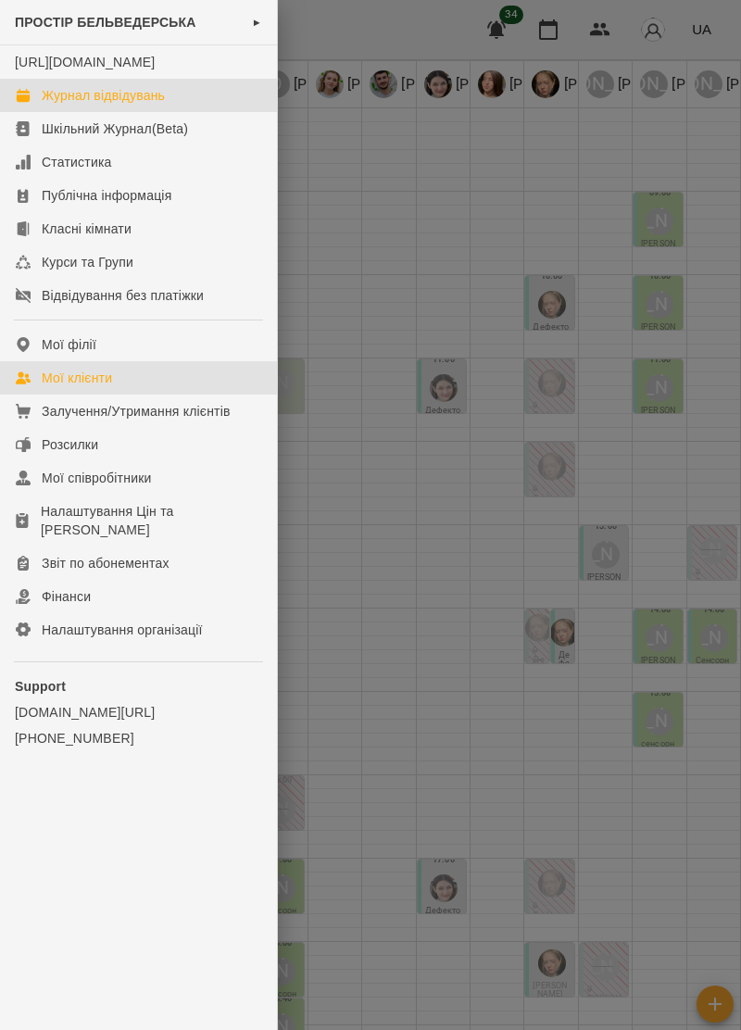
click at [107, 387] on div "Мої клієнти" at bounding box center [77, 378] width 70 height 19
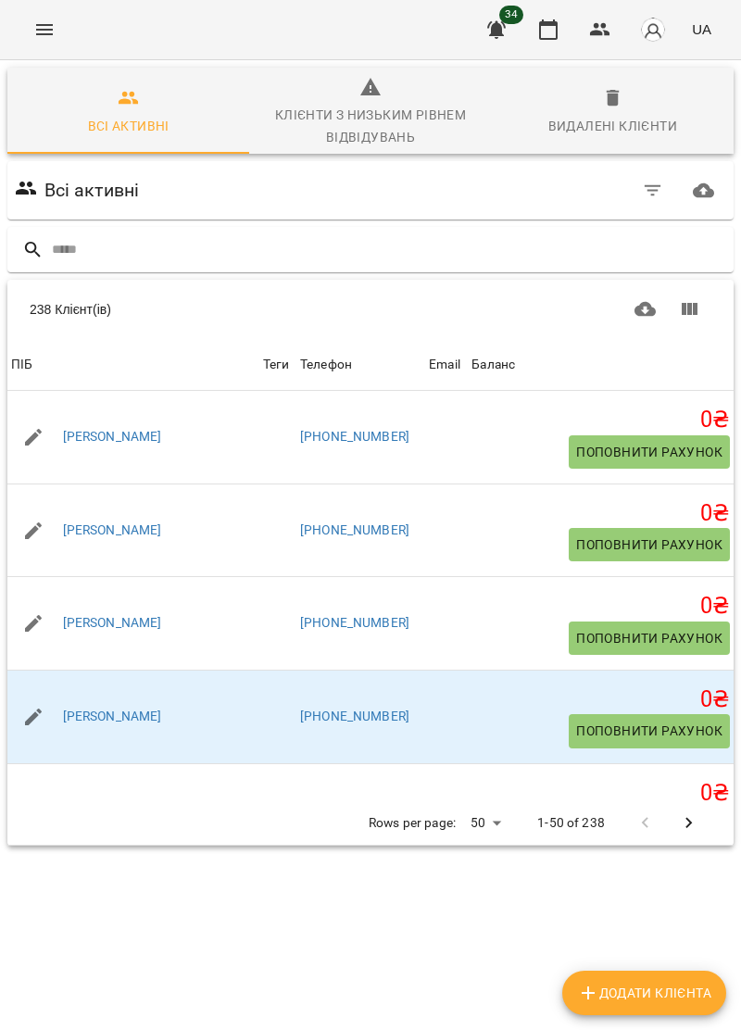
click at [685, 1003] on span "Додати клієнта" at bounding box center [644, 993] width 134 height 22
select select "**"
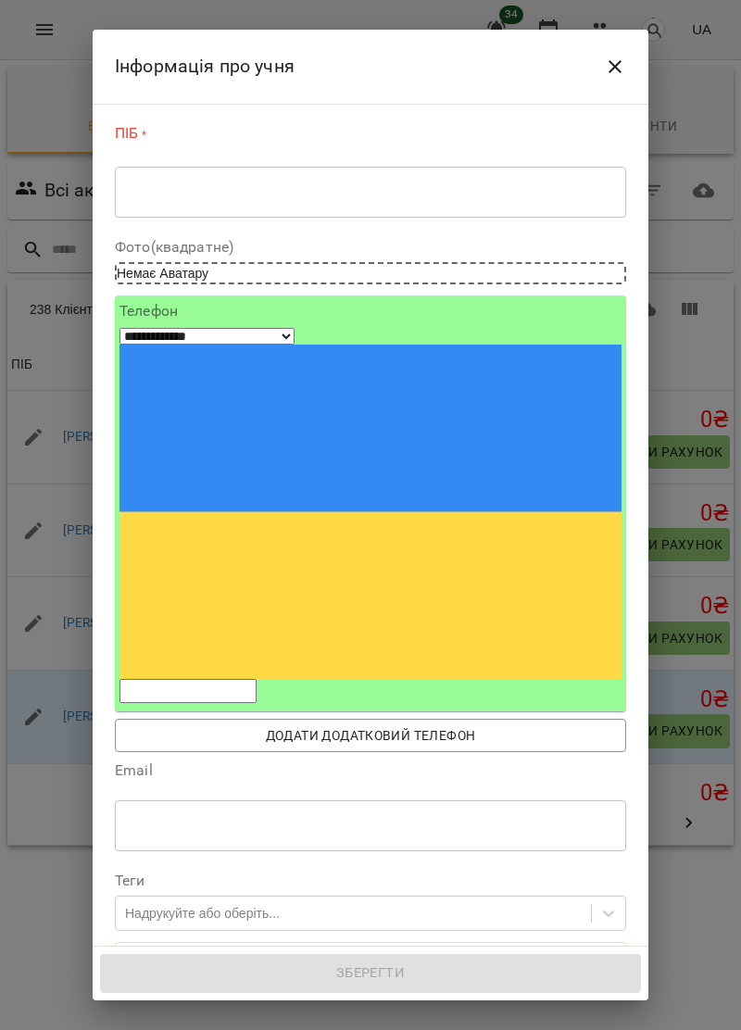
click at [256, 187] on textarea at bounding box center [370, 192] width 485 height 18
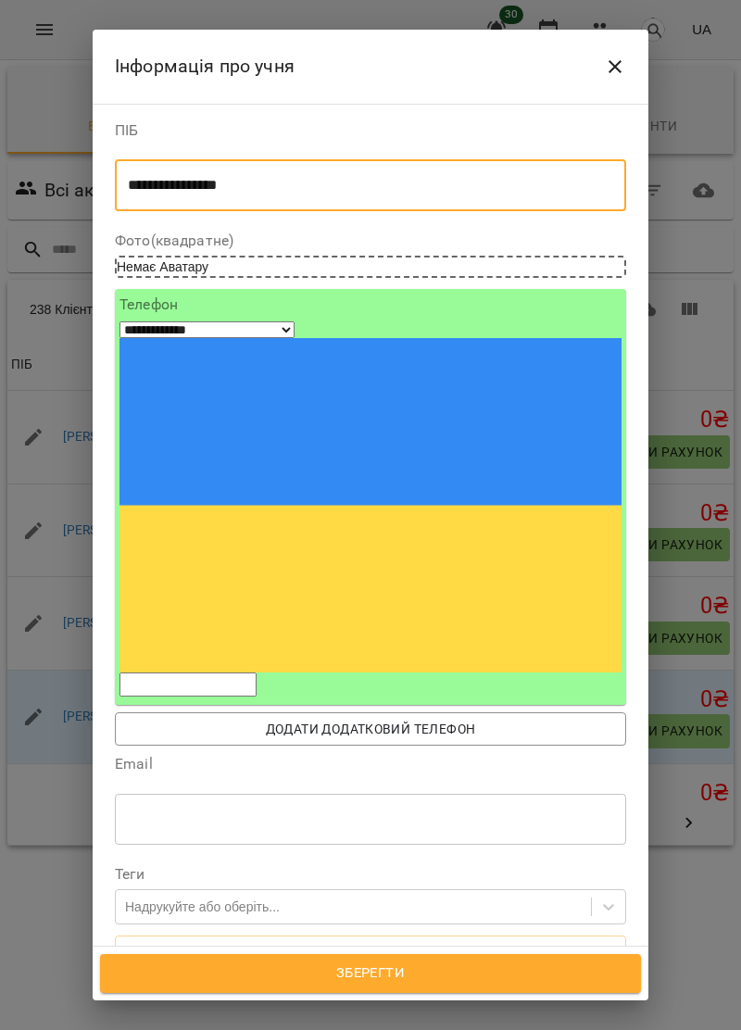
type textarea "**********"
click at [200, 672] on input "tel" at bounding box center [187, 684] width 137 height 24
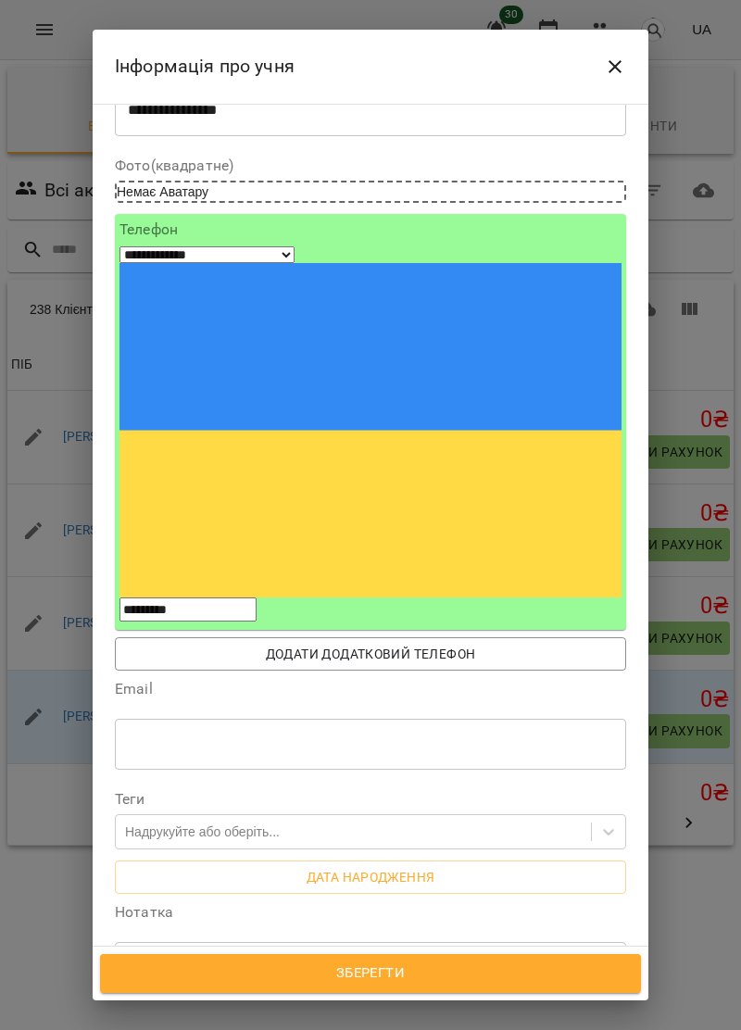
scroll to position [132, 0]
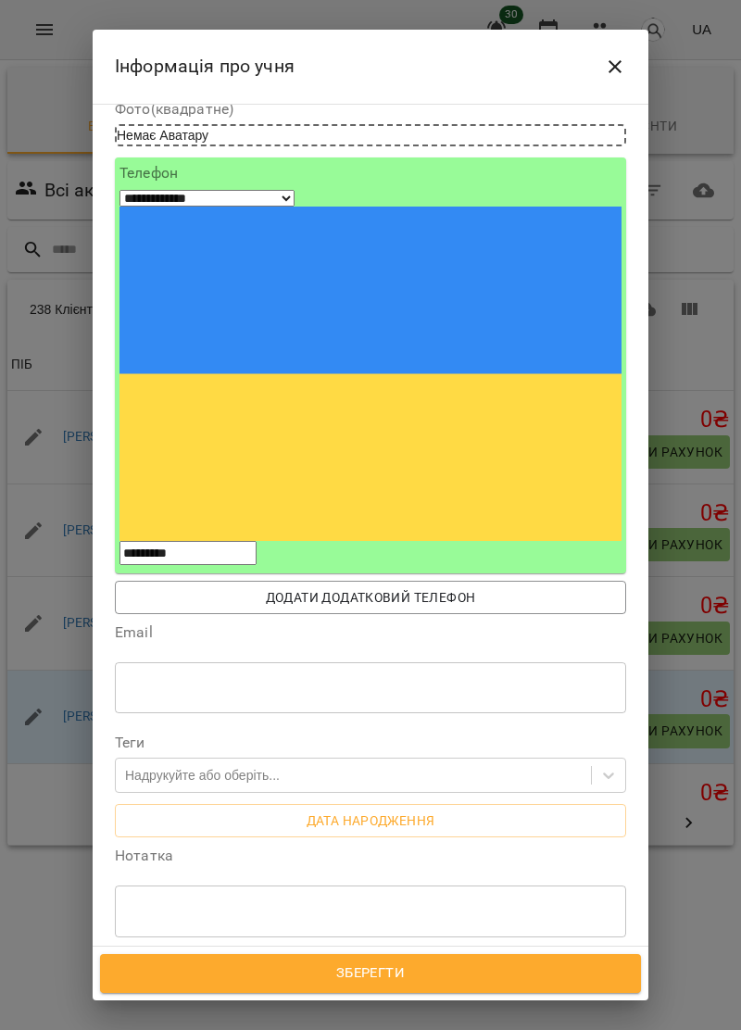
type input "*********"
click at [563, 983] on span "Зберегти" at bounding box center [370, 973] width 500 height 24
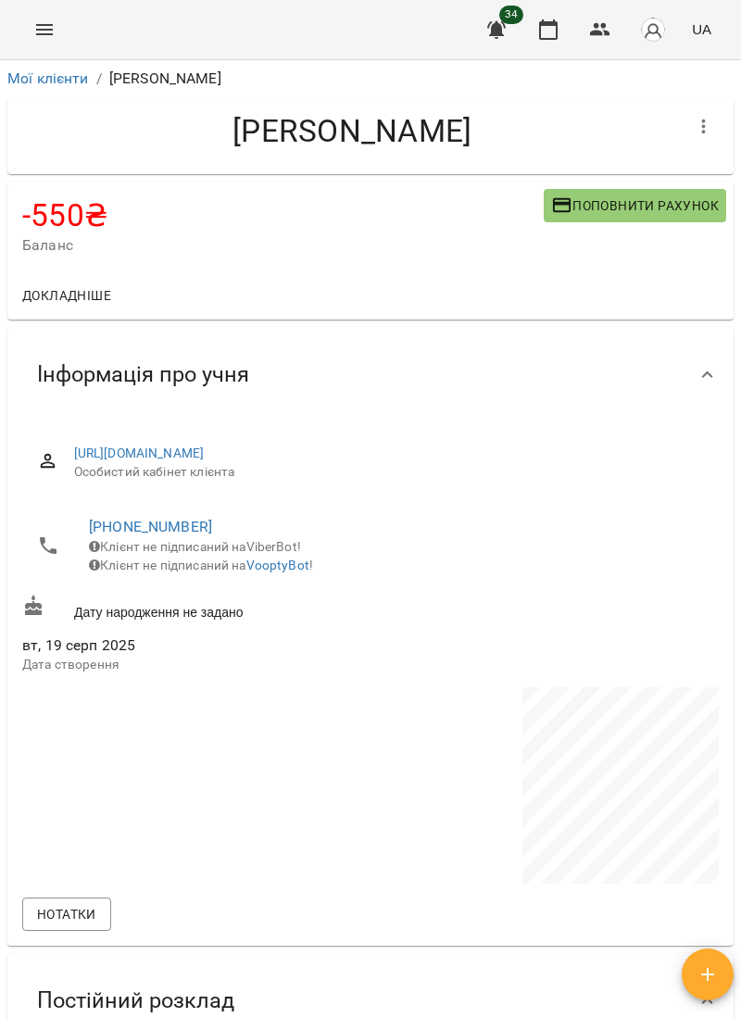
click at [642, 198] on span "Поповнити рахунок" at bounding box center [635, 205] width 168 height 22
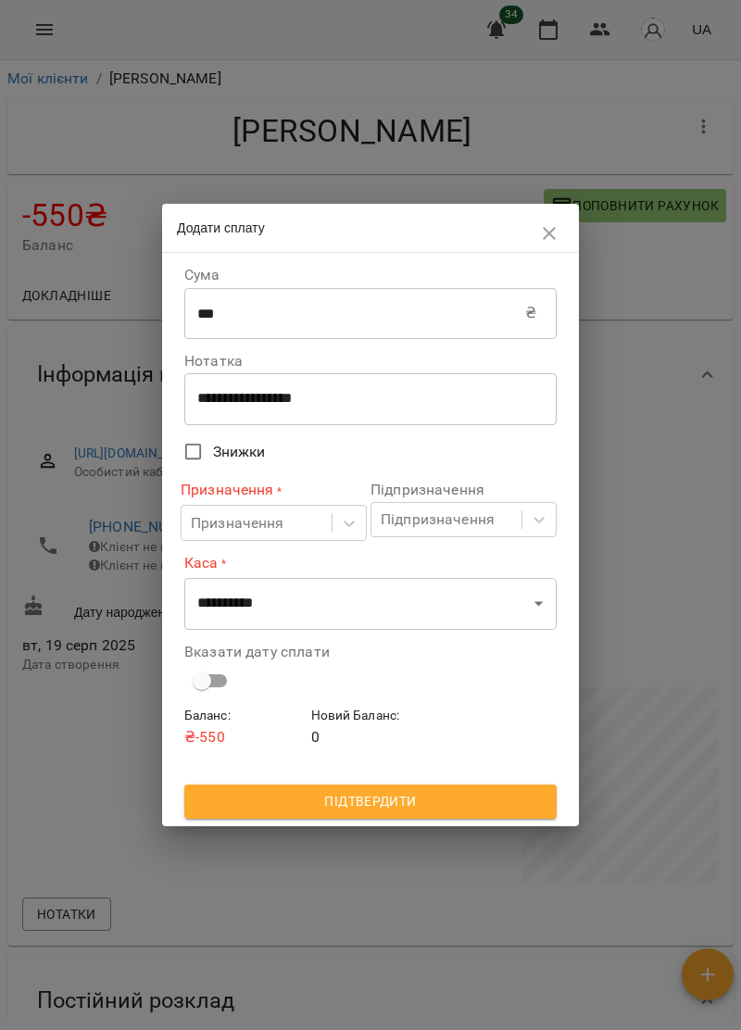
click at [285, 307] on input "***" at bounding box center [354, 313] width 341 height 52
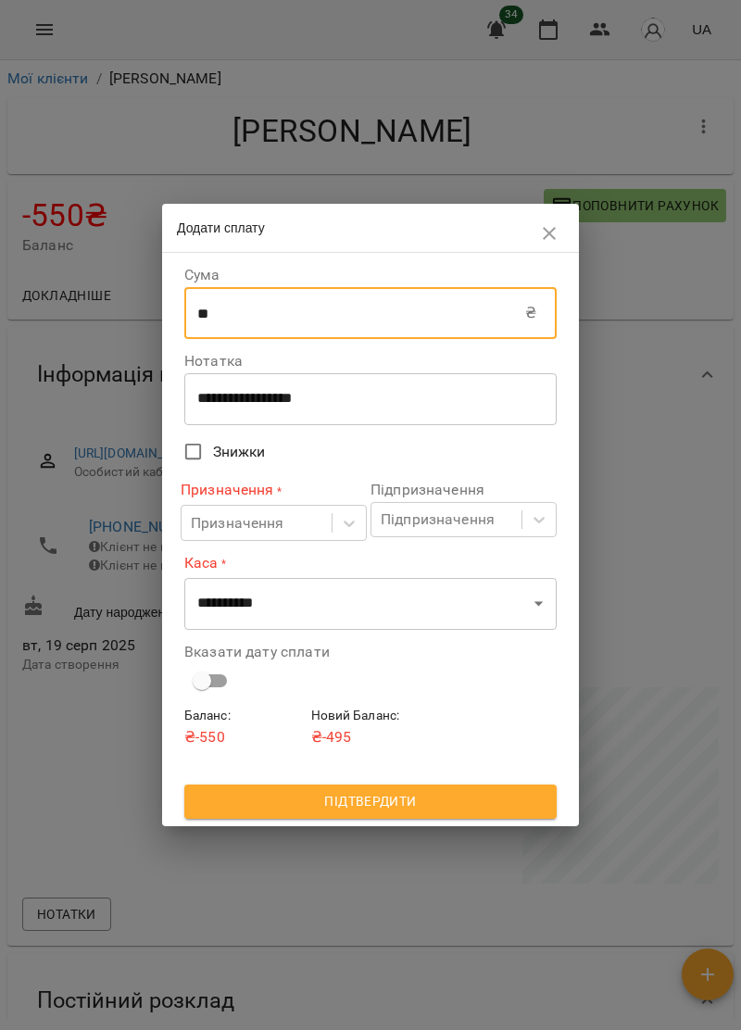
type input "*"
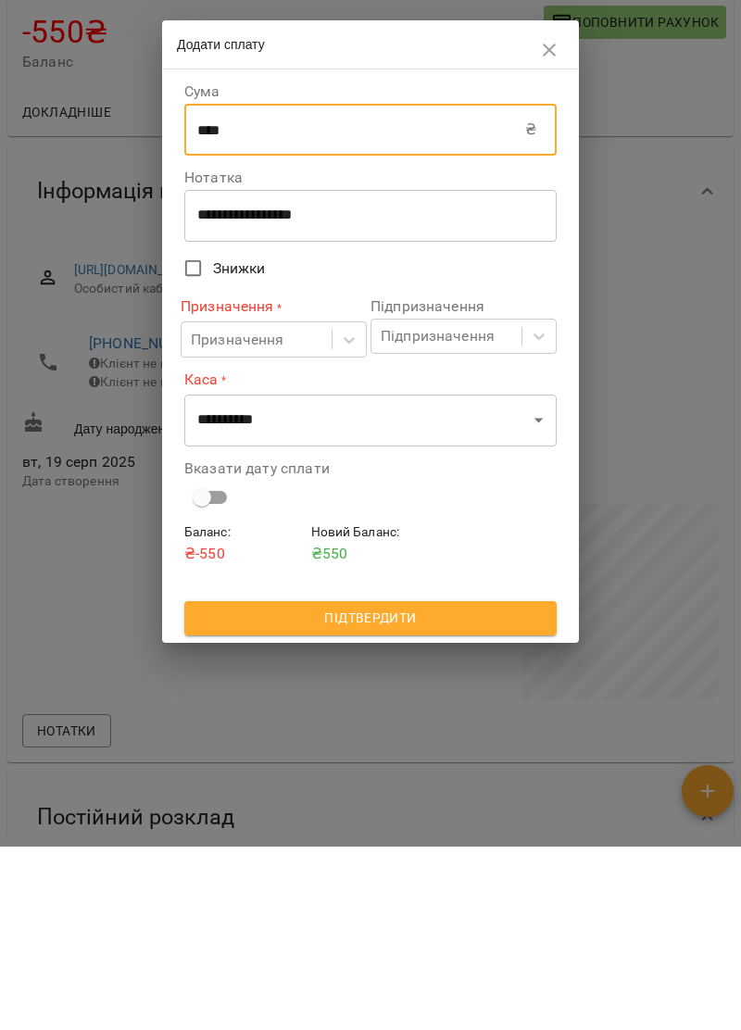
type input "****"
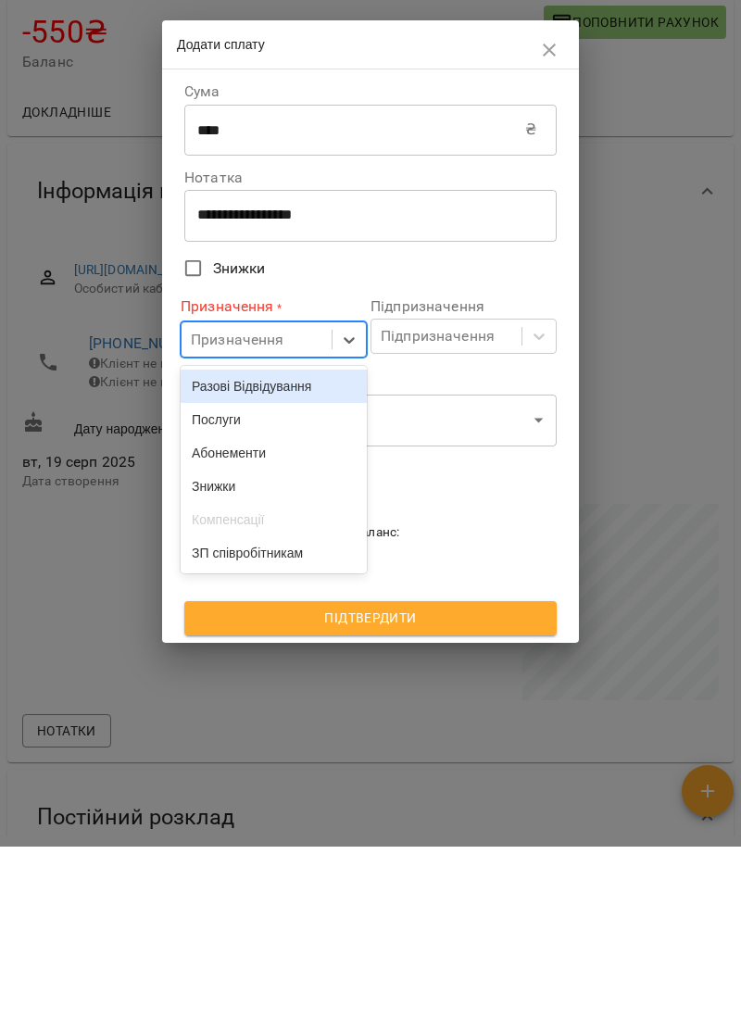
click at [245, 609] on div "Послуги" at bounding box center [274, 602] width 186 height 33
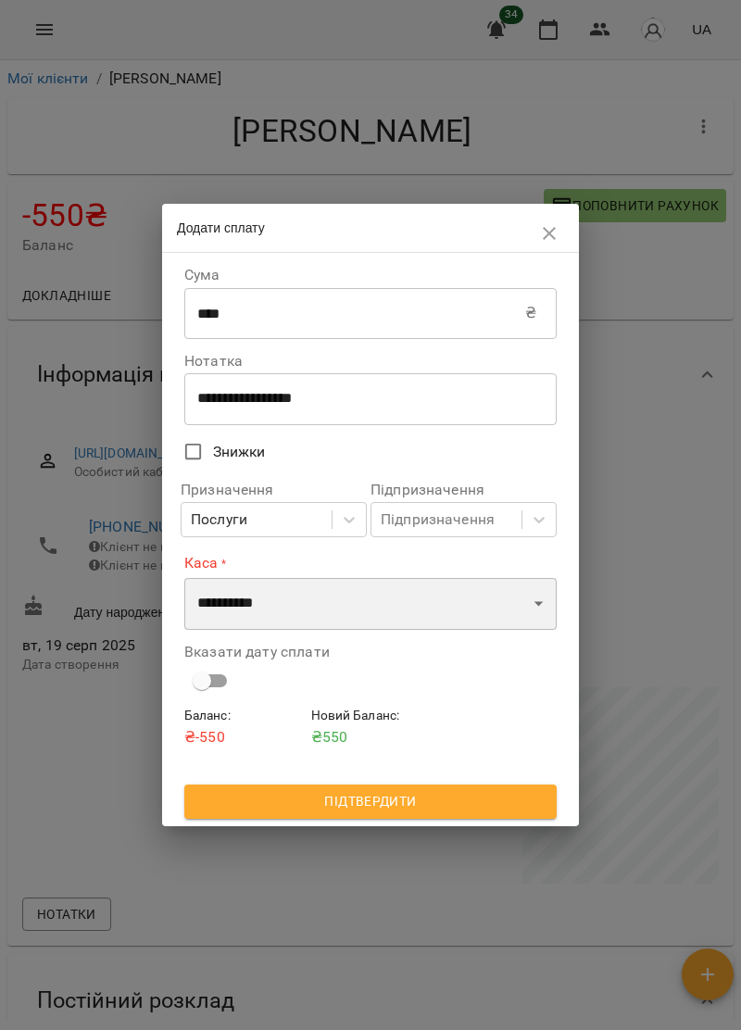
click at [534, 610] on select "**********" at bounding box center [370, 604] width 372 height 52
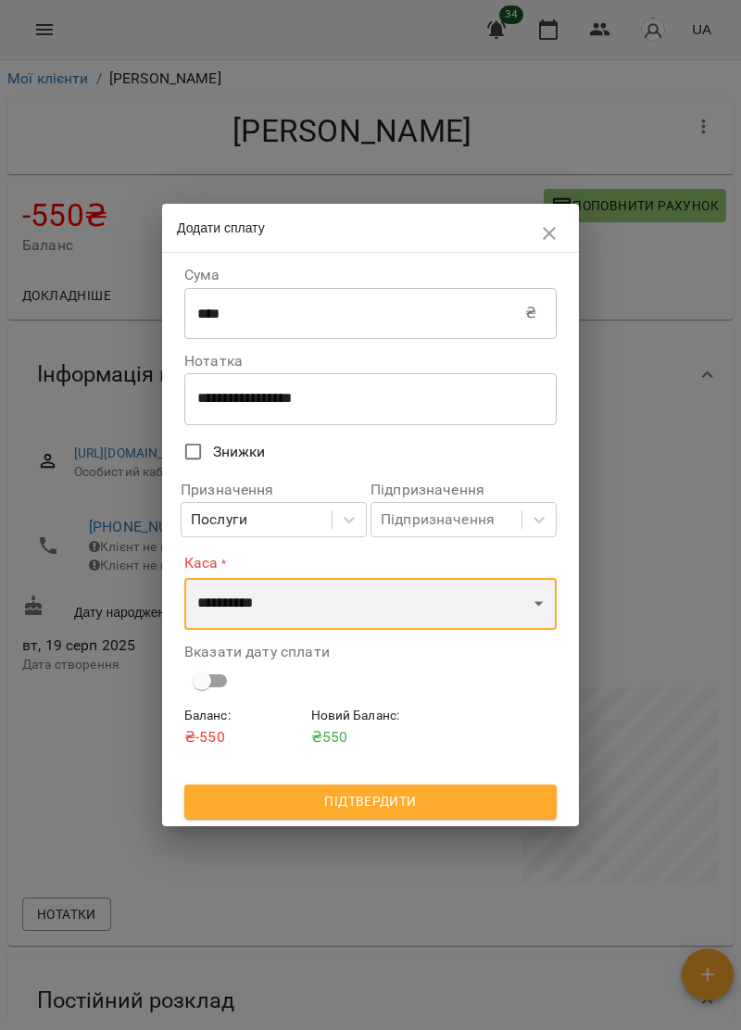
select select "****"
click at [184, 578] on select "**********" at bounding box center [370, 604] width 372 height 52
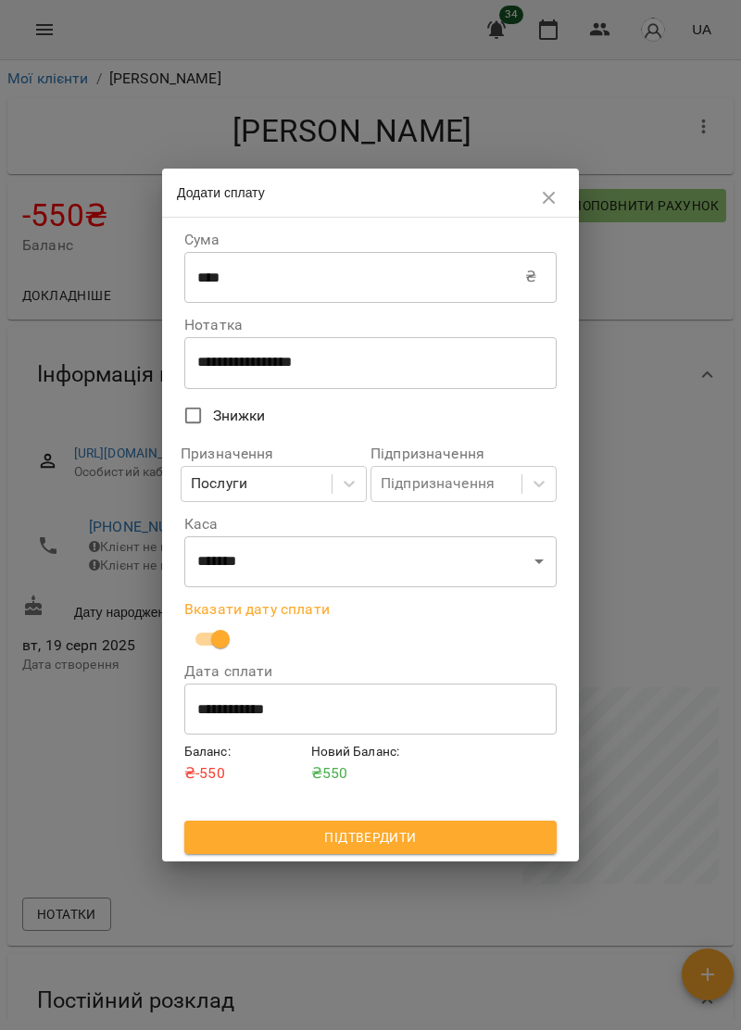
click at [482, 836] on span "Підтвердити" at bounding box center [370, 837] width 343 height 22
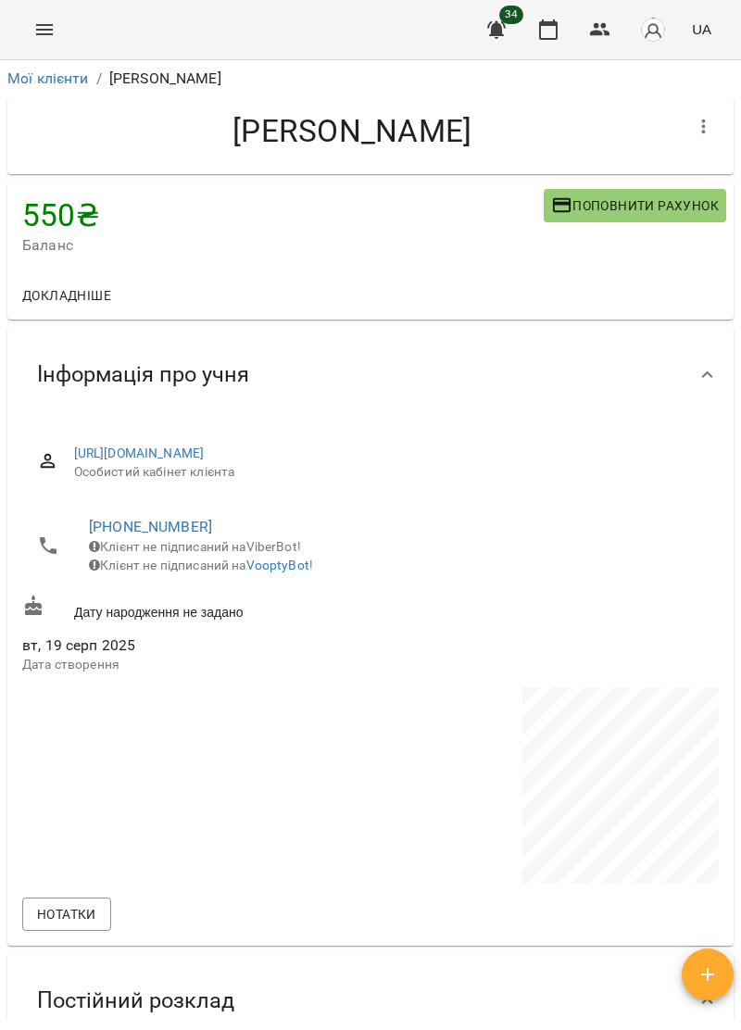
click at [42, 39] on icon "Menu" at bounding box center [44, 30] width 22 height 22
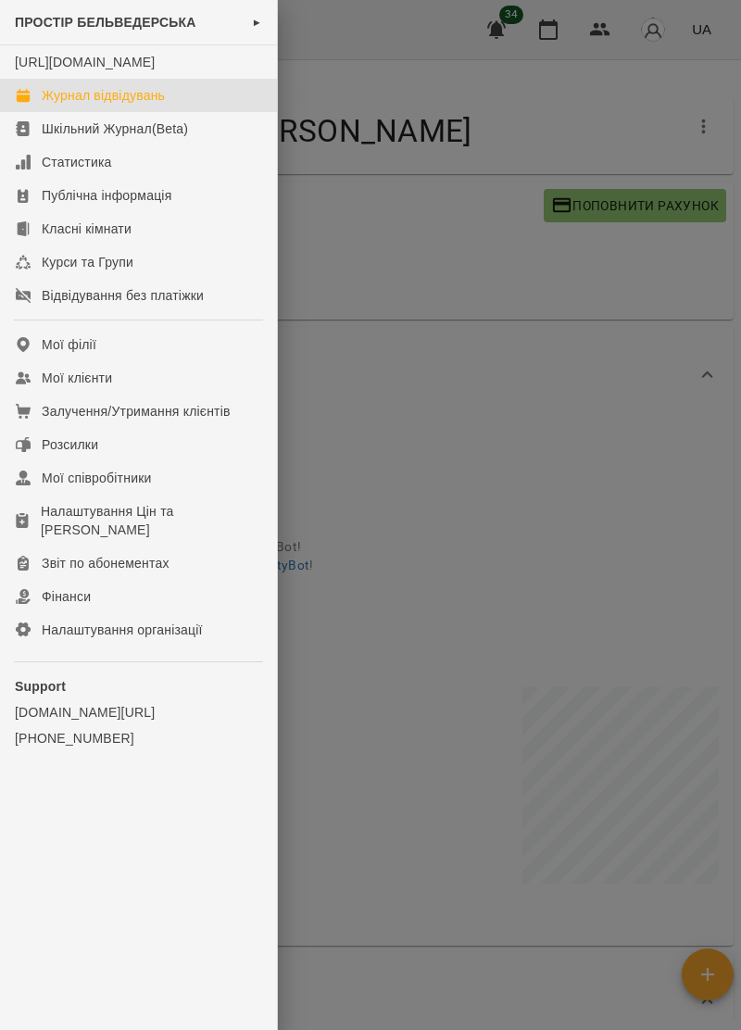
click at [161, 102] on link "Журнал відвідувань" at bounding box center [138, 95] width 277 height 33
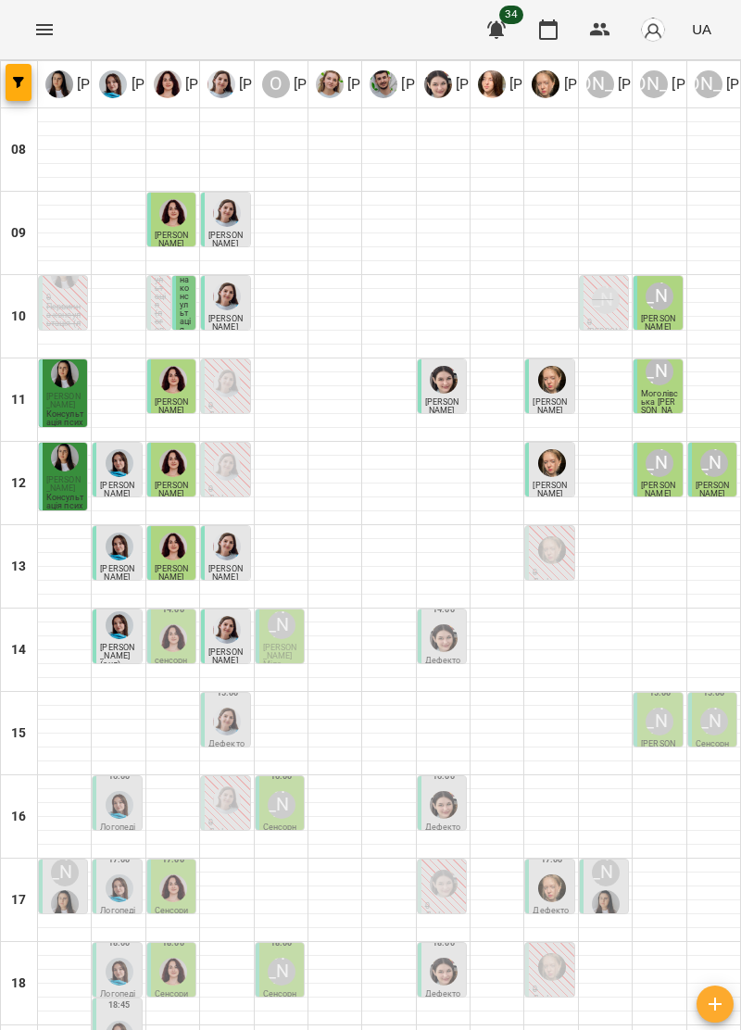
click at [228, 636] on img "Дарія Тріпадуш" at bounding box center [227, 630] width 28 height 28
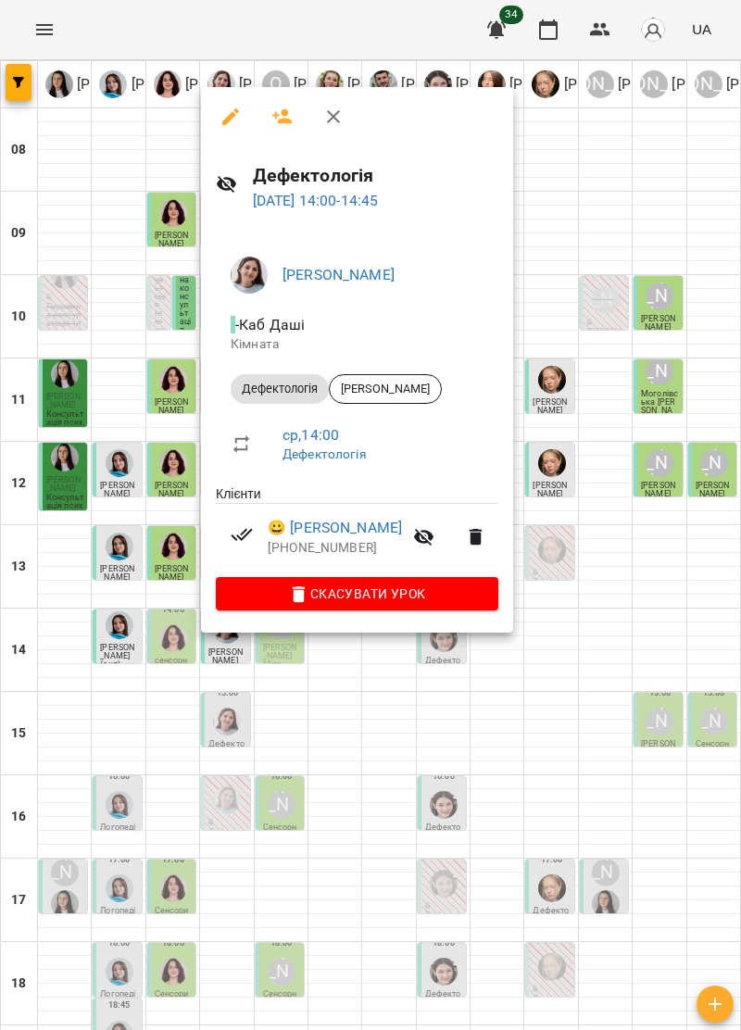
click at [345, 107] on button "button" at bounding box center [333, 116] width 44 height 44
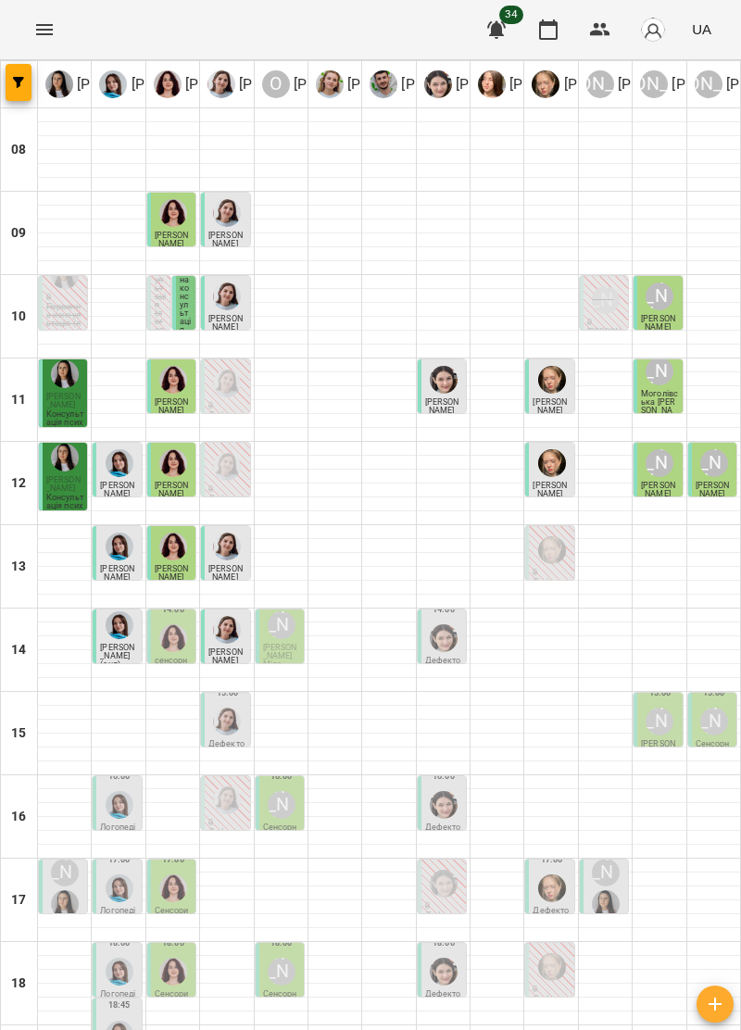
click at [711, 712] on div "[PERSON_NAME]" at bounding box center [714, 722] width 28 height 28
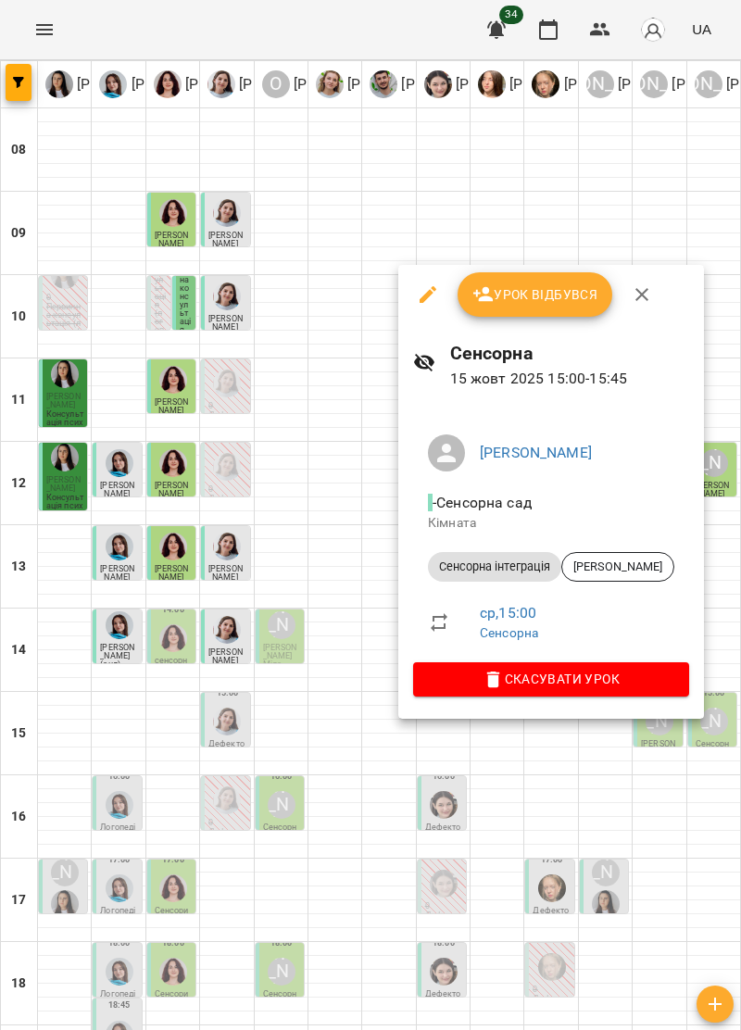
click at [650, 292] on icon "button" at bounding box center [642, 294] width 22 height 22
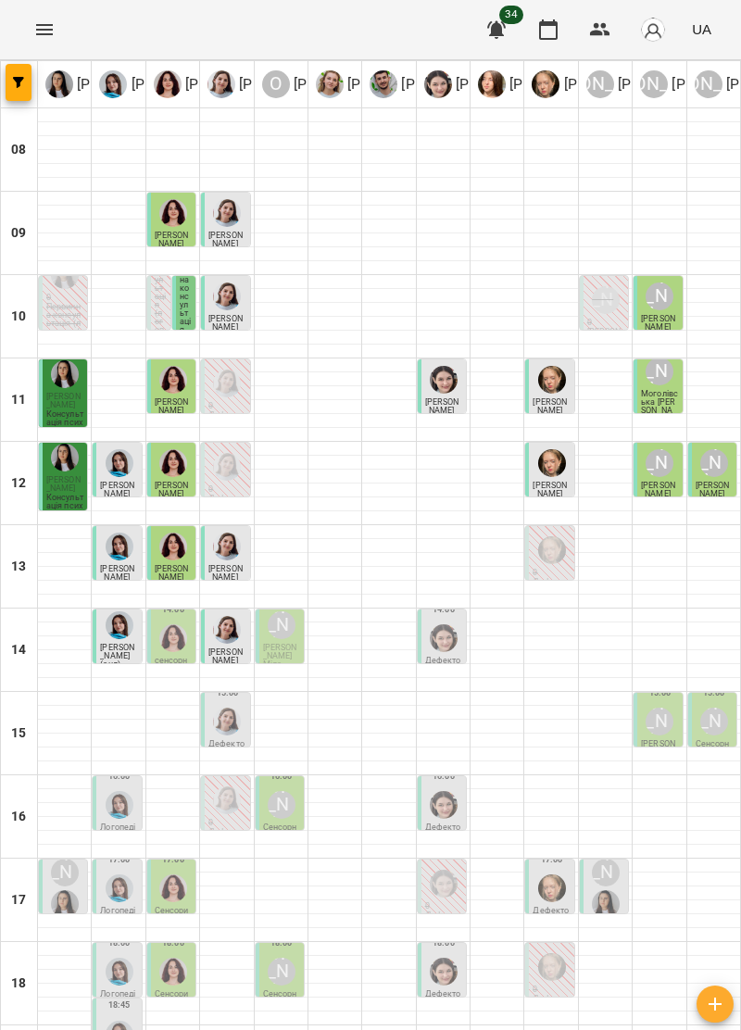
click at [654, 726] on div "[PERSON_NAME]" at bounding box center [659, 722] width 28 height 28
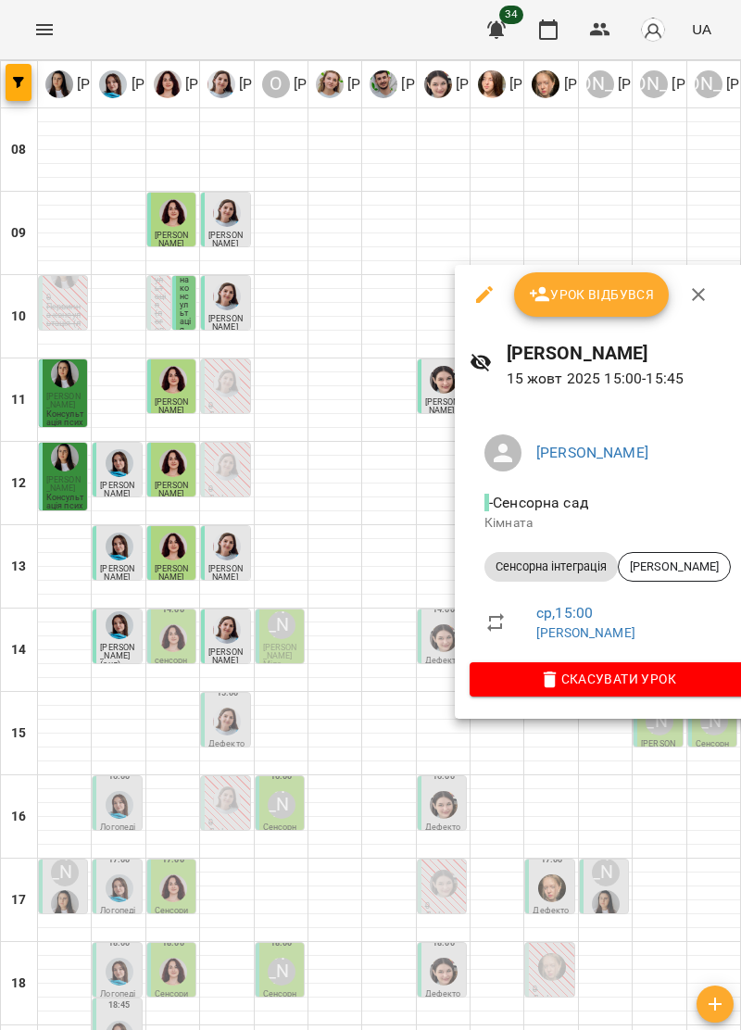
click at [619, 290] on span "Урок відбувся" at bounding box center [592, 294] width 126 height 22
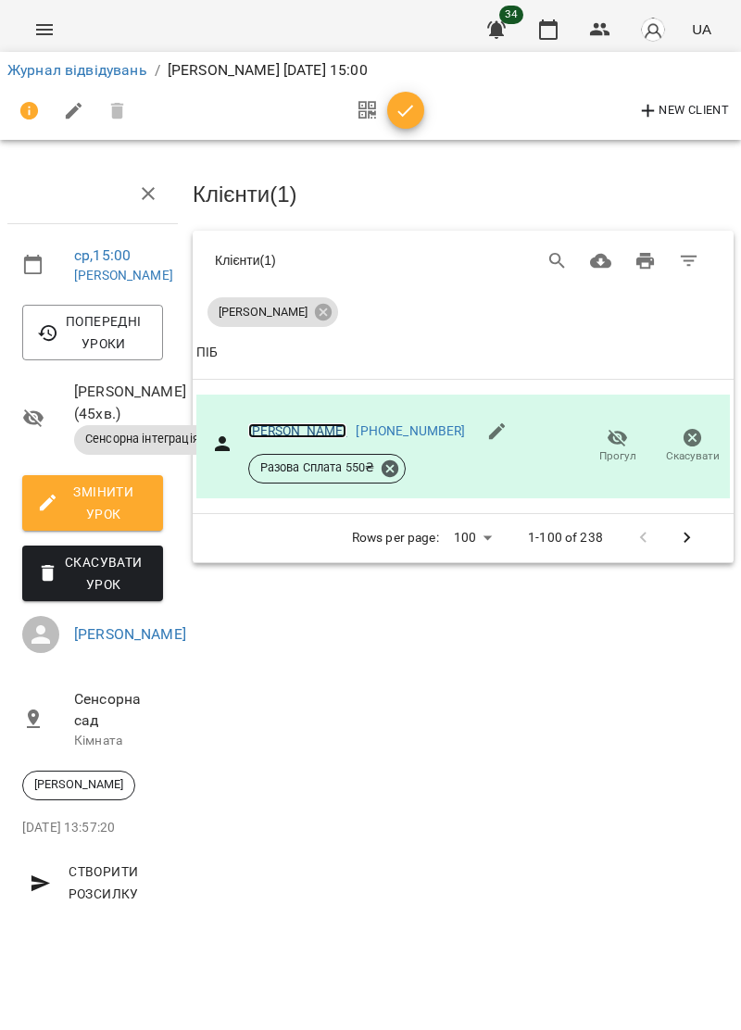
click at [280, 429] on link "[PERSON_NAME]" at bounding box center [297, 430] width 99 height 15
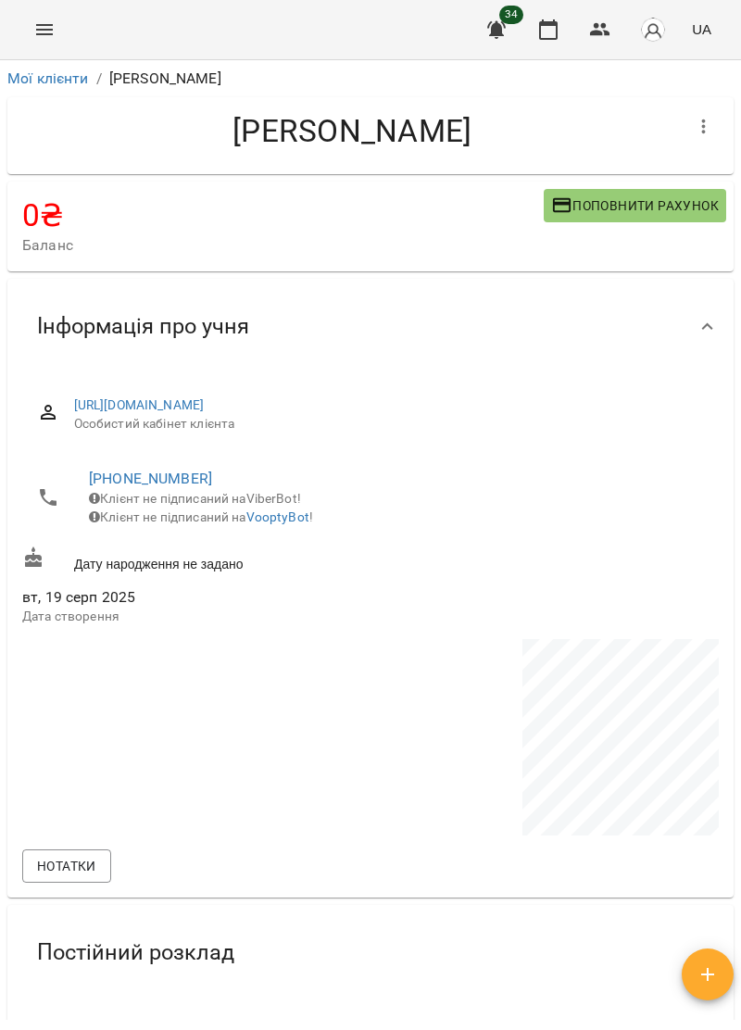
click at [44, 19] on icon "Menu" at bounding box center [44, 30] width 22 height 22
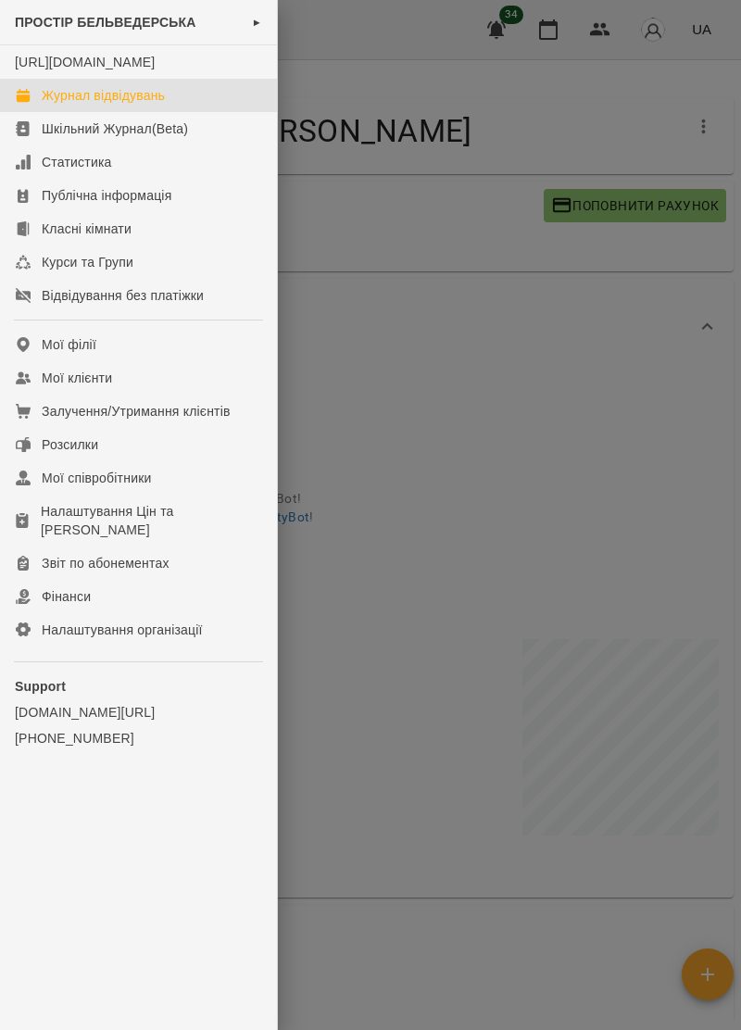
click at [150, 105] on div "Журнал відвідувань" at bounding box center [103, 95] width 123 height 19
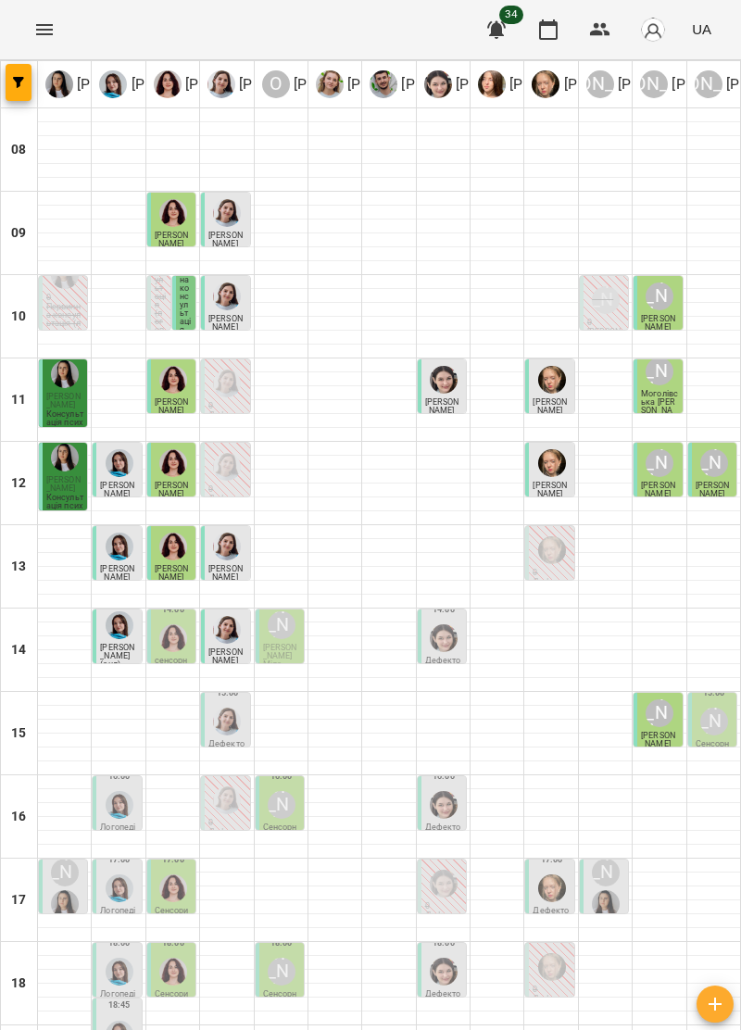
click at [172, 641] on img "Ольга Крикун" at bounding box center [173, 638] width 28 height 28
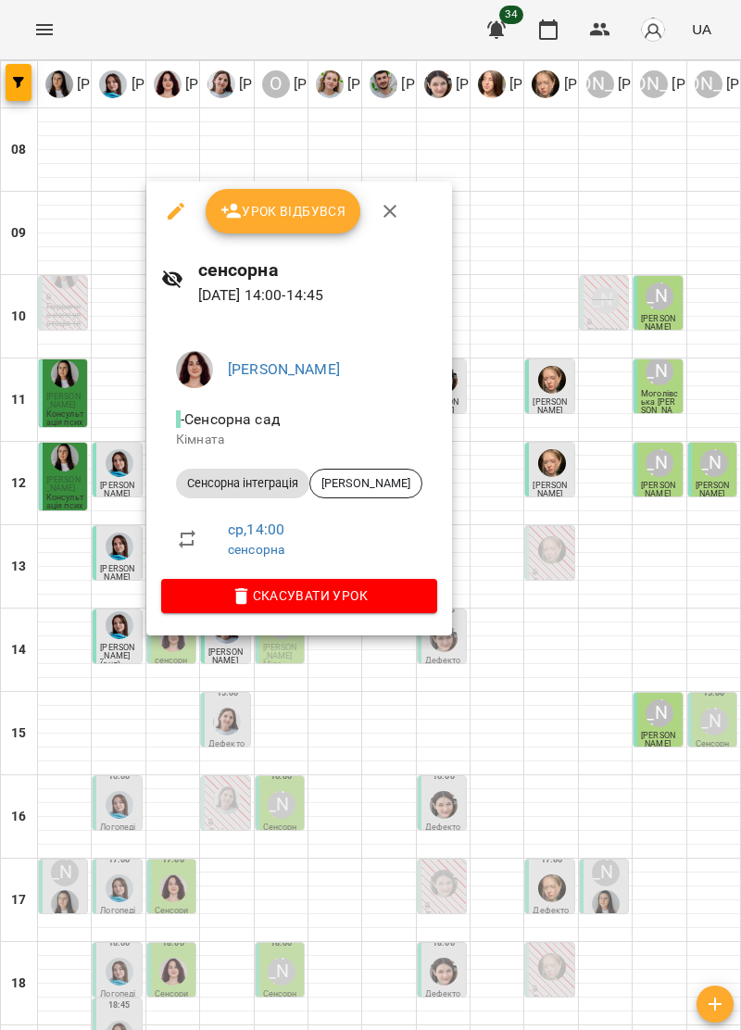
click at [398, 207] on icon "button" at bounding box center [390, 211] width 22 height 22
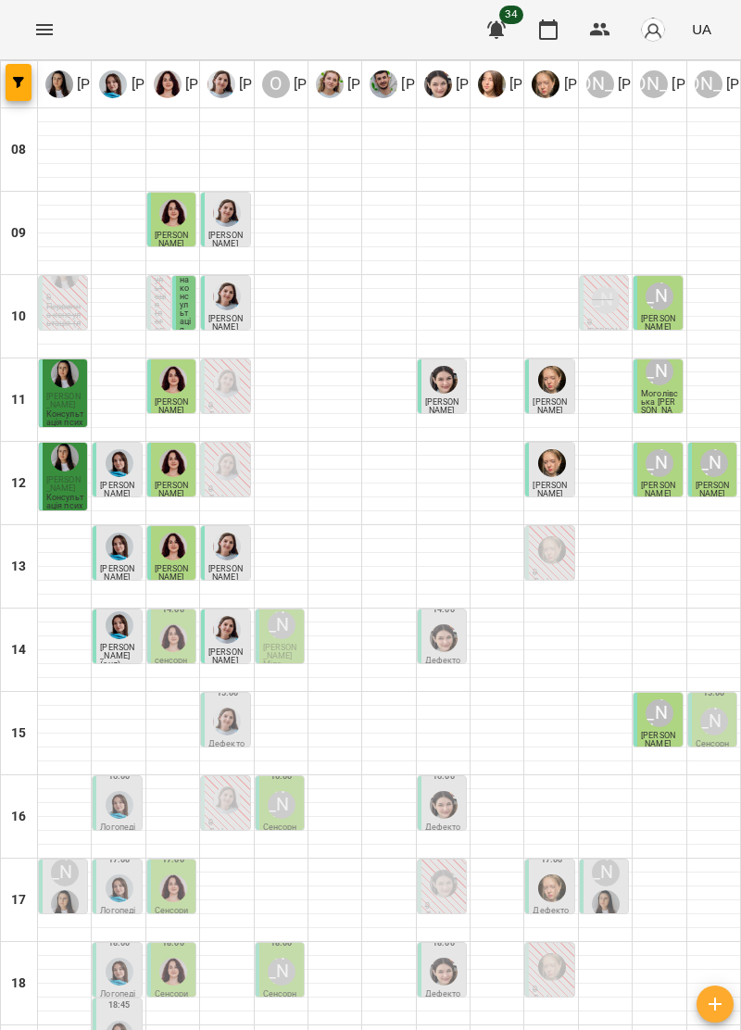
click at [282, 639] on div "[PERSON_NAME]" at bounding box center [282, 625] width 28 height 28
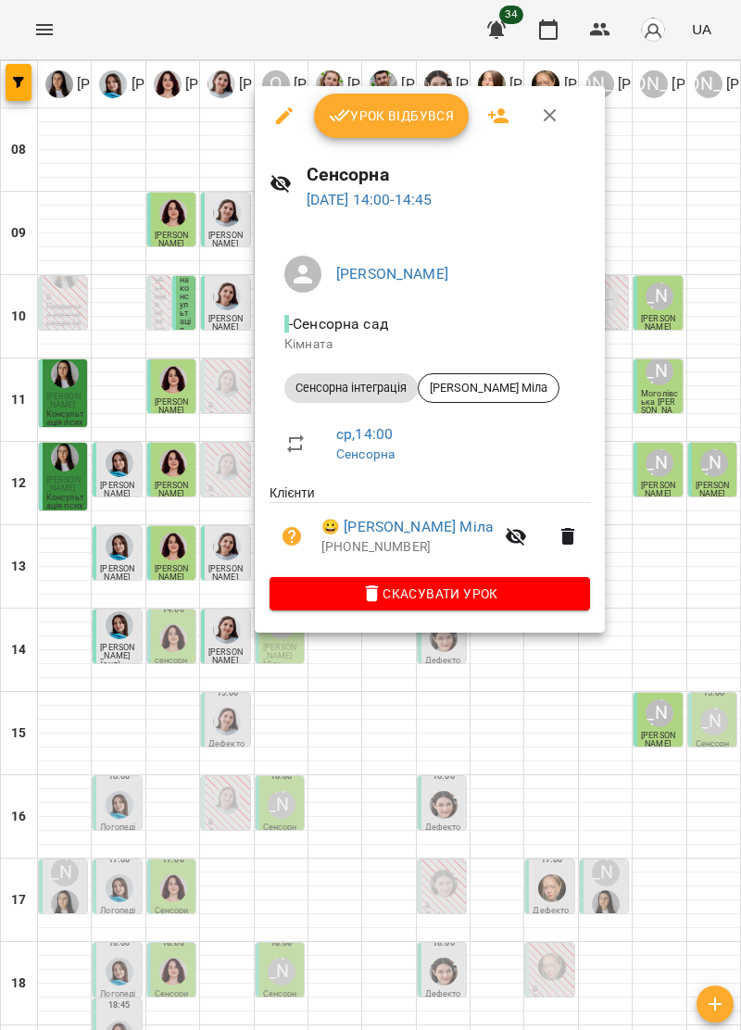
click at [546, 109] on icon "button" at bounding box center [550, 116] width 22 height 22
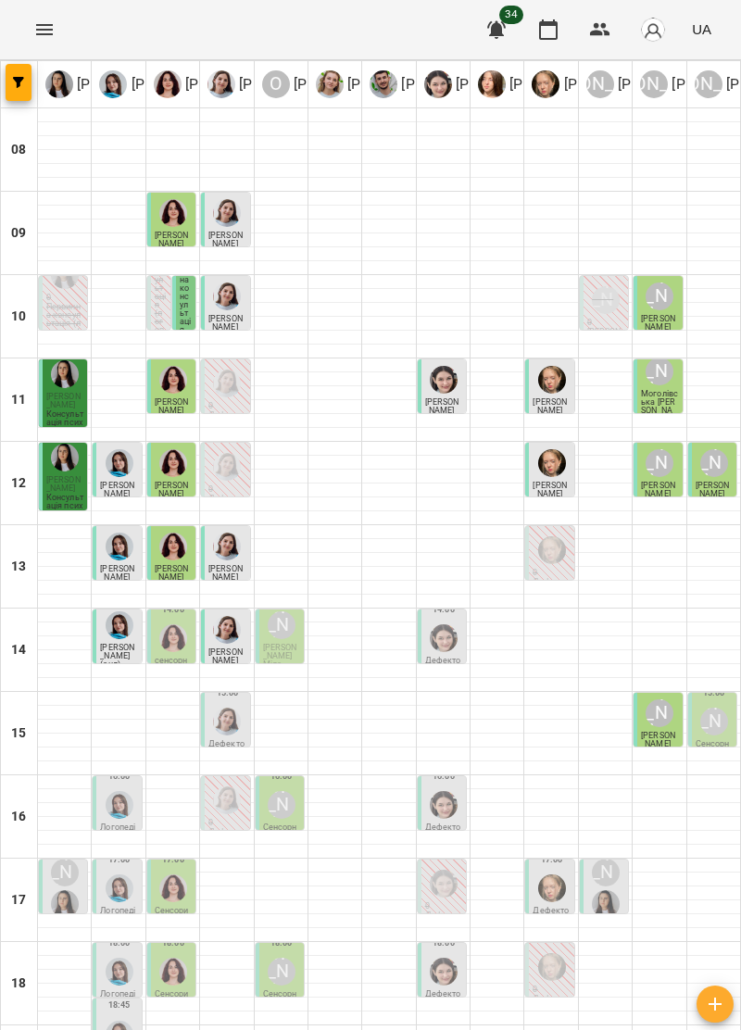
click at [459, 635] on div at bounding box center [443, 637] width 35 height 35
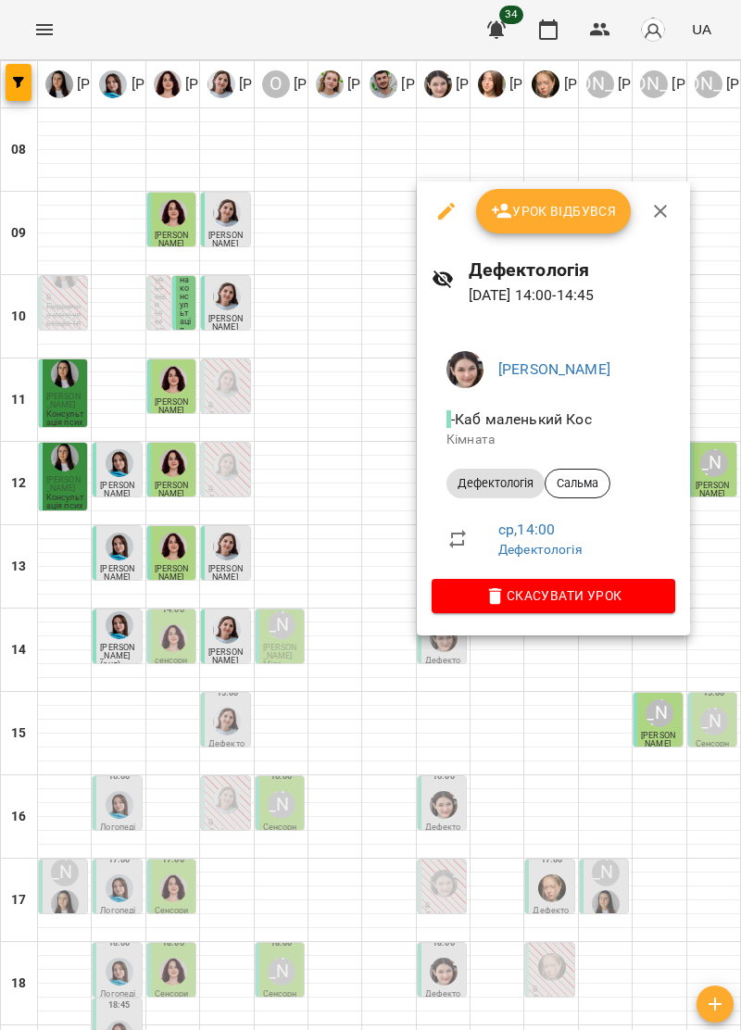
click at [574, 209] on span "Урок відбувся" at bounding box center [554, 211] width 126 height 22
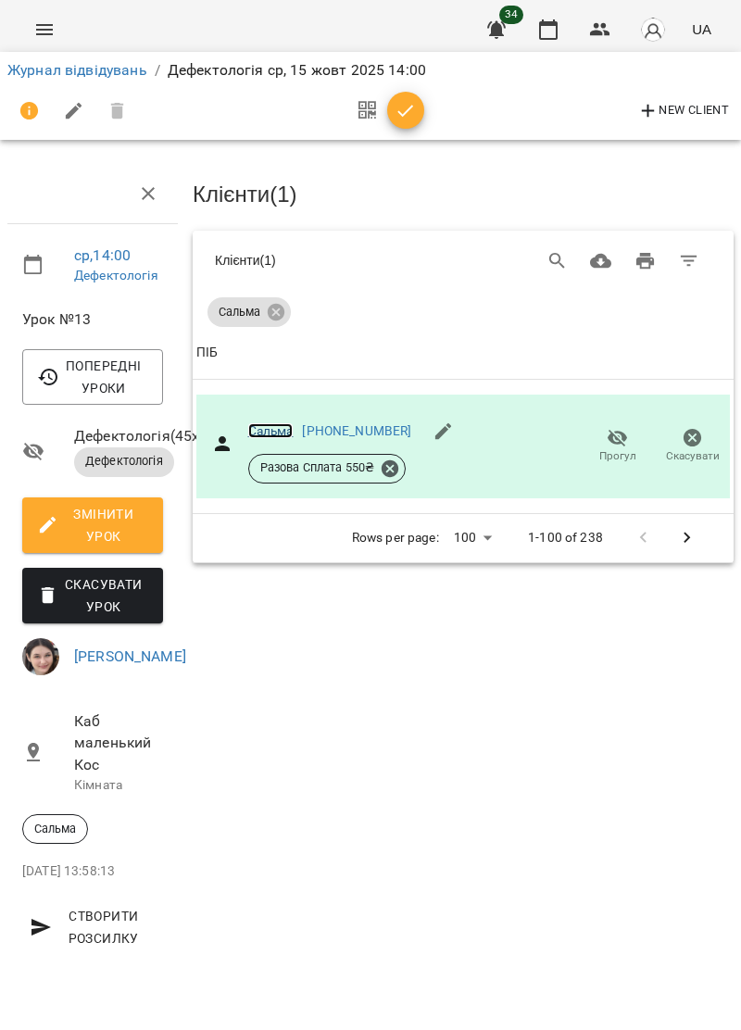
click at [274, 423] on link "Сальма" at bounding box center [270, 430] width 45 height 15
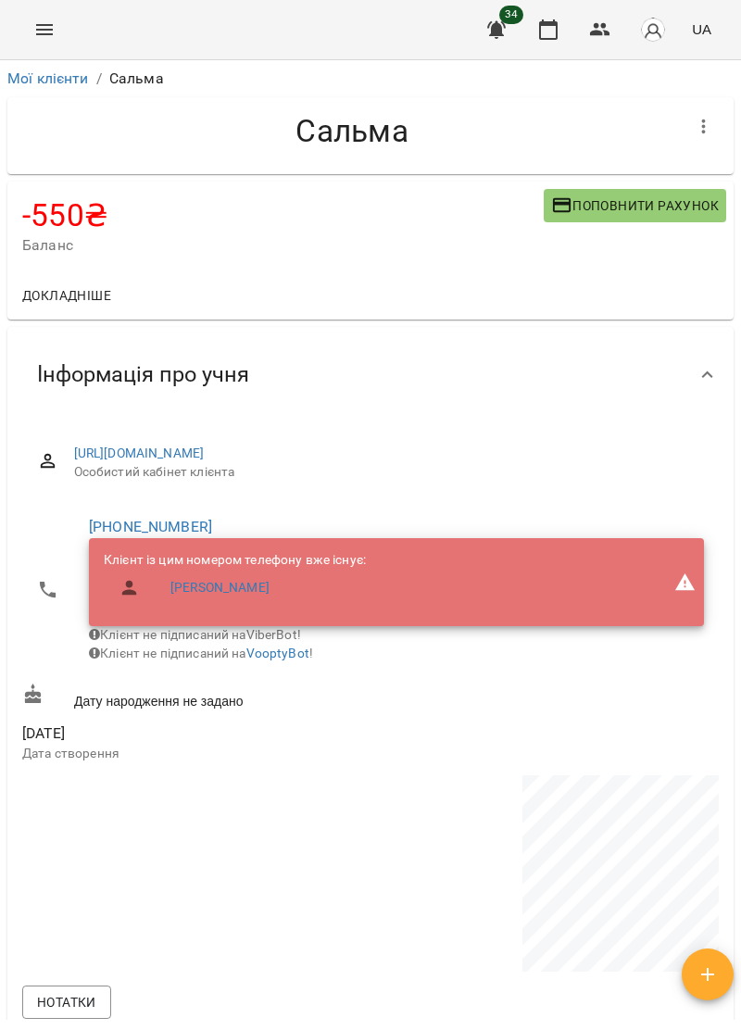
click at [651, 189] on button "Поповнити рахунок" at bounding box center [635, 205] width 182 height 33
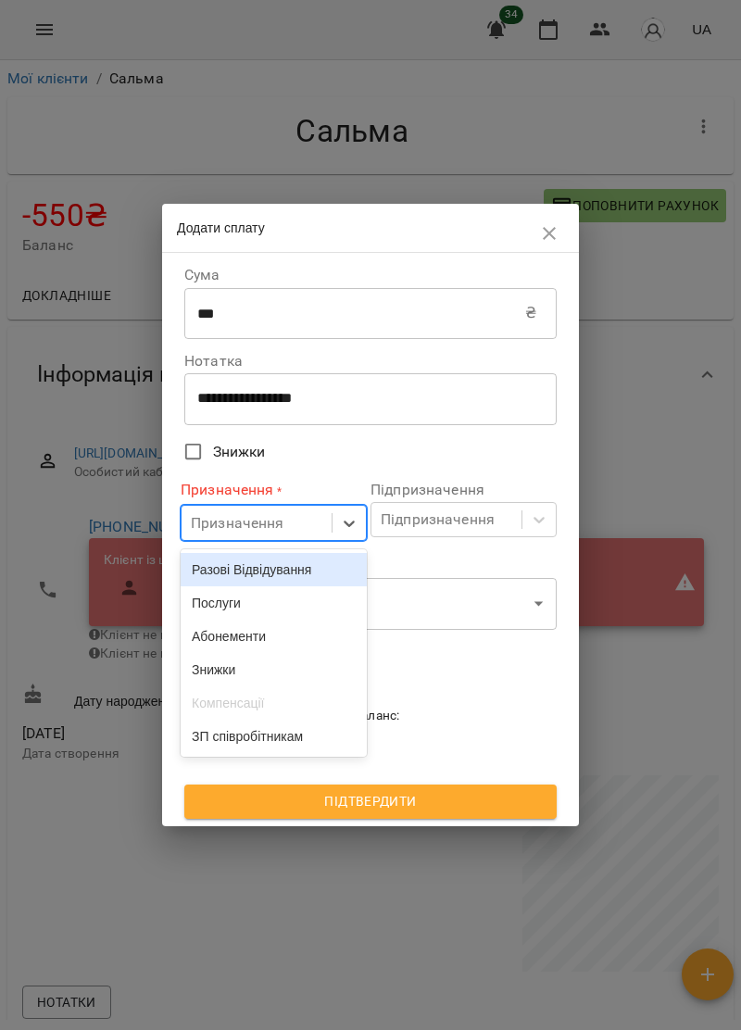
click at [298, 619] on div "Послуги" at bounding box center [274, 602] width 186 height 33
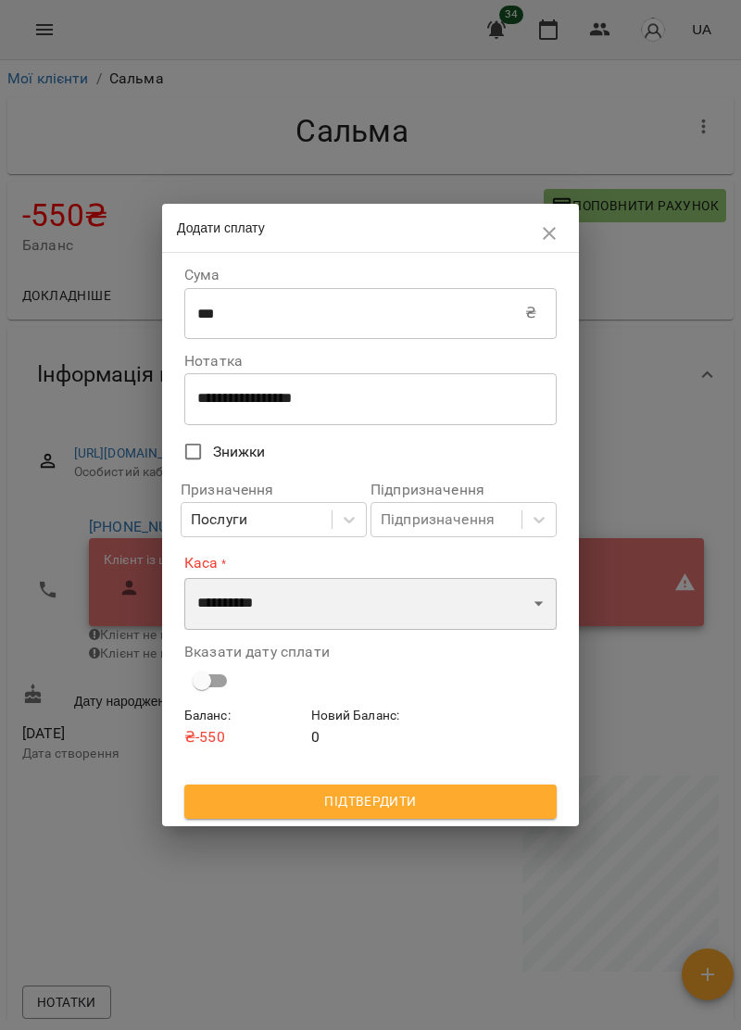
click at [355, 609] on select "**********" at bounding box center [370, 604] width 372 height 52
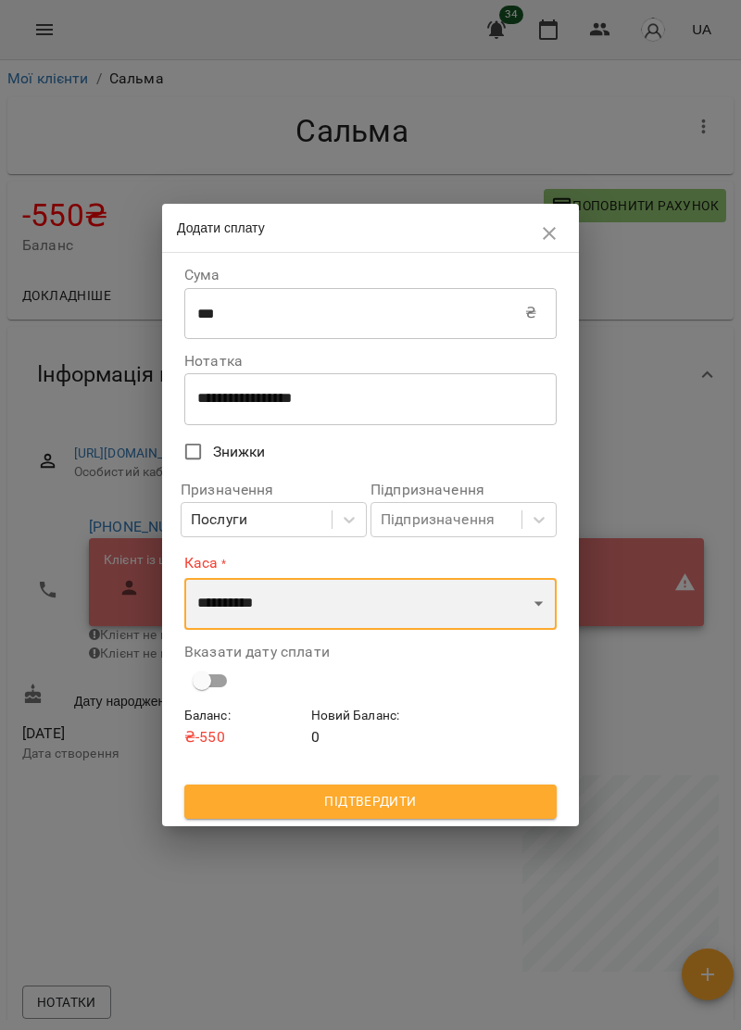
select select "****"
click at [184, 578] on select "**********" at bounding box center [370, 604] width 372 height 52
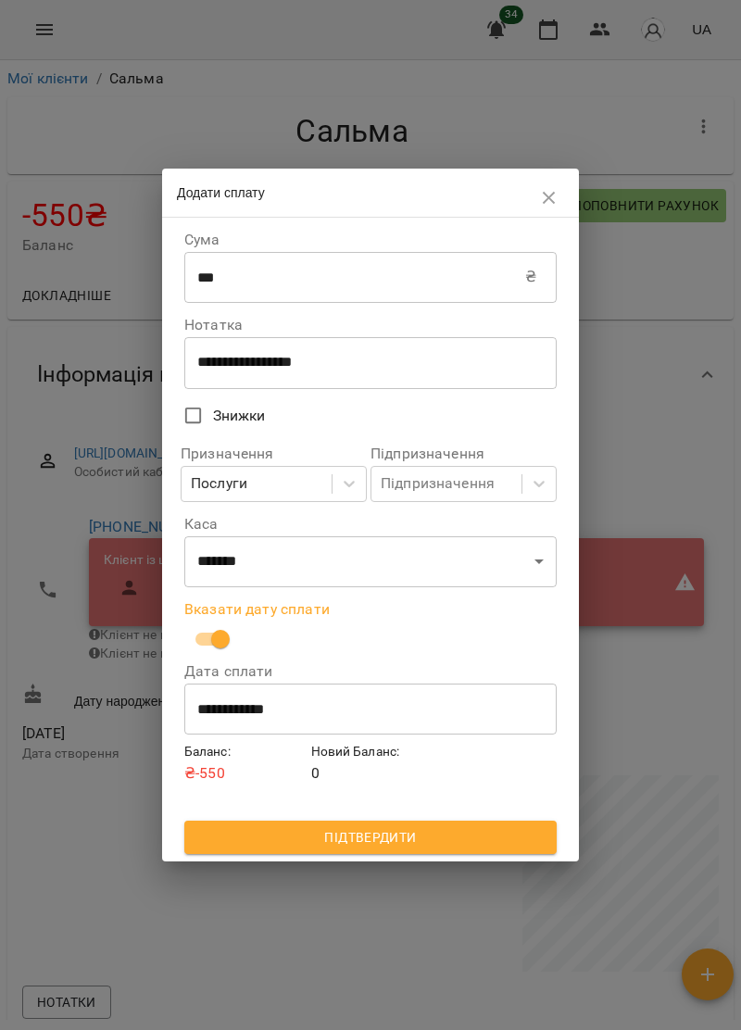
click at [459, 846] on span "Підтвердити" at bounding box center [370, 837] width 343 height 22
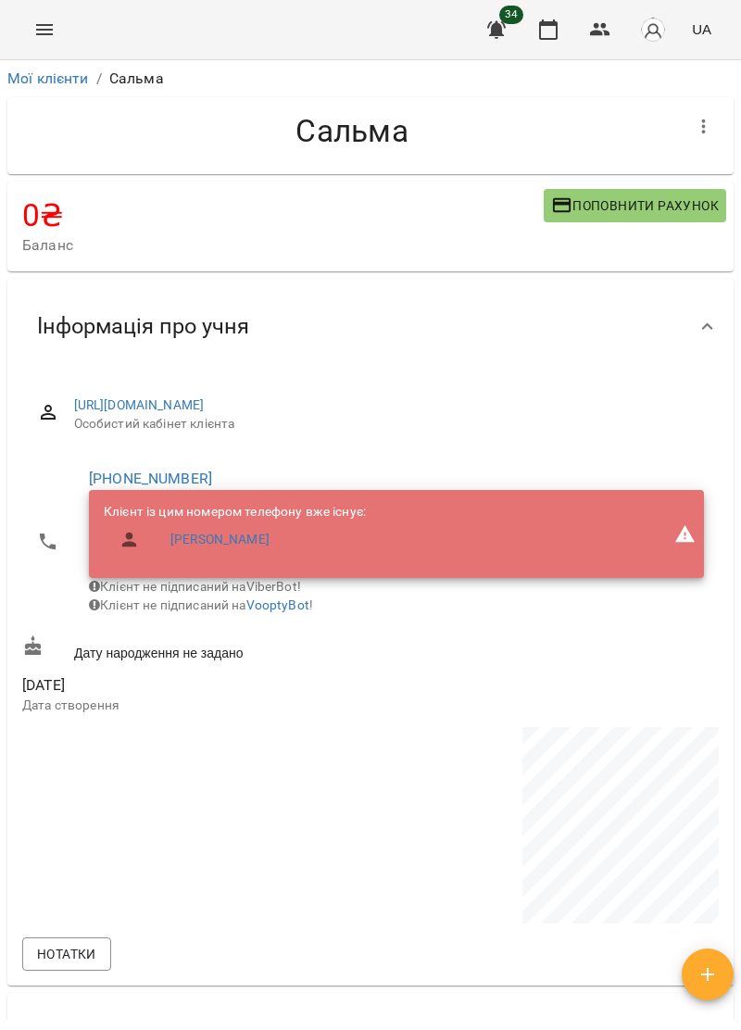
click at [48, 40] on icon "Menu" at bounding box center [44, 30] width 22 height 22
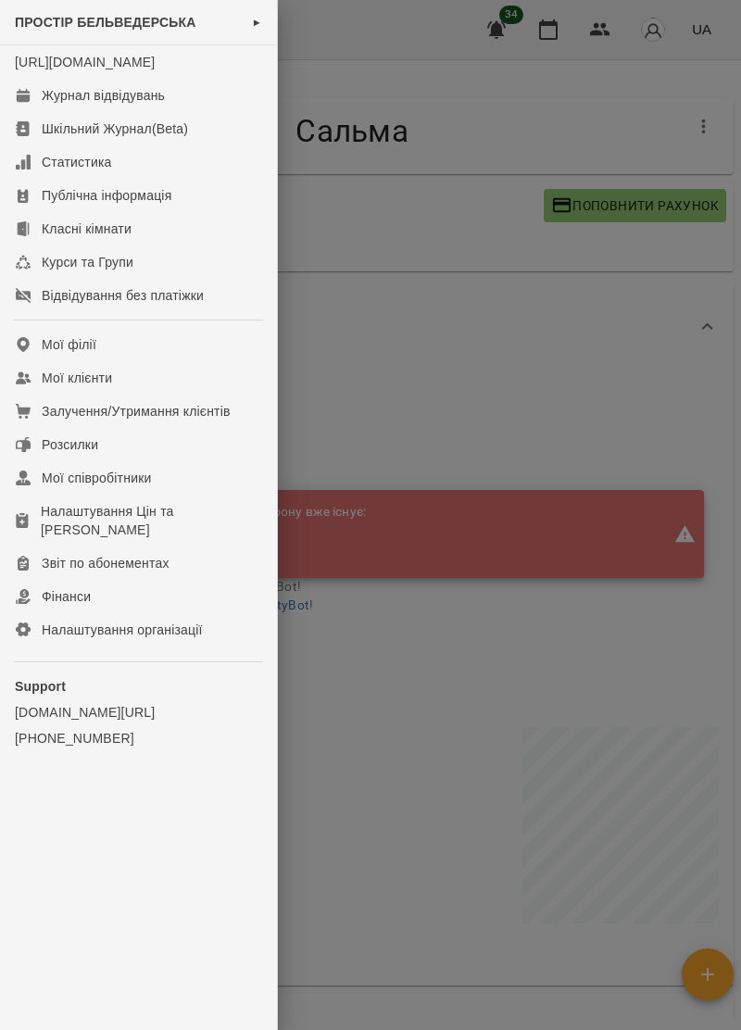
click at [451, 311] on div at bounding box center [370, 515] width 741 height 1030
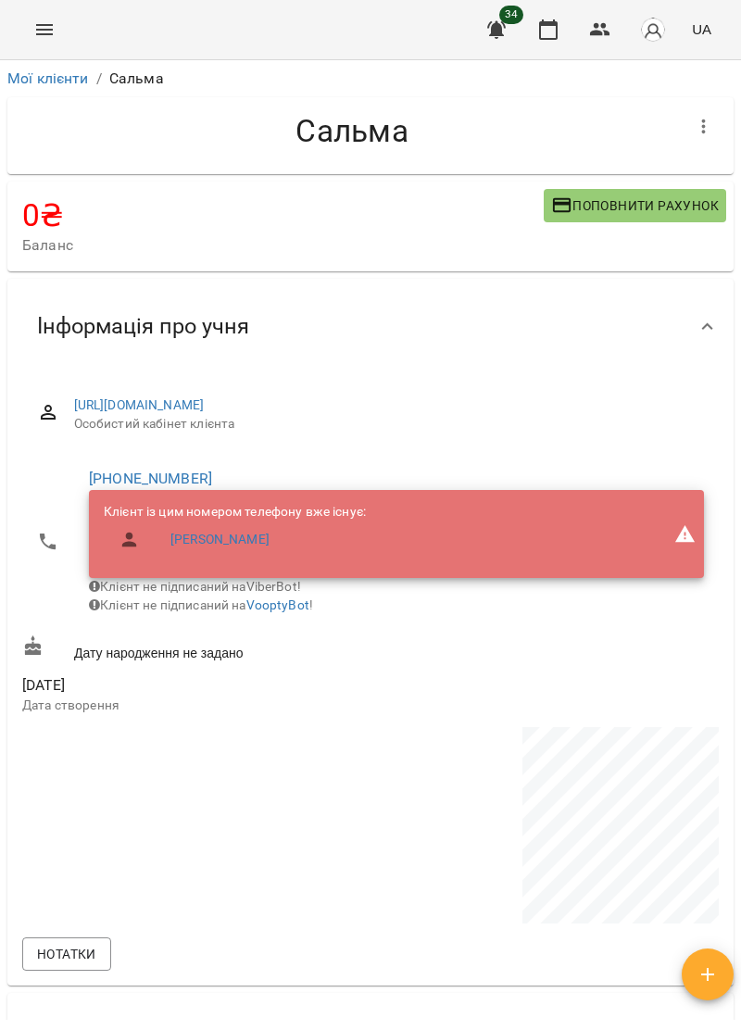
click at [48, 33] on icon "Menu" at bounding box center [44, 29] width 17 height 11
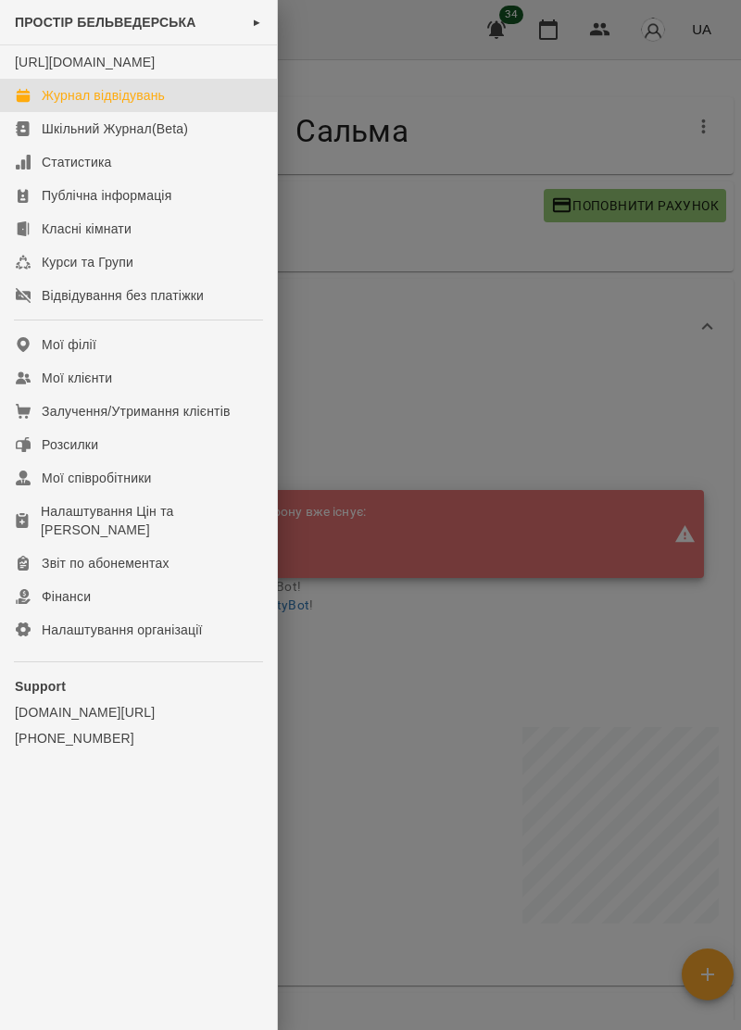
click at [153, 98] on link "Журнал відвідувань" at bounding box center [138, 95] width 277 height 33
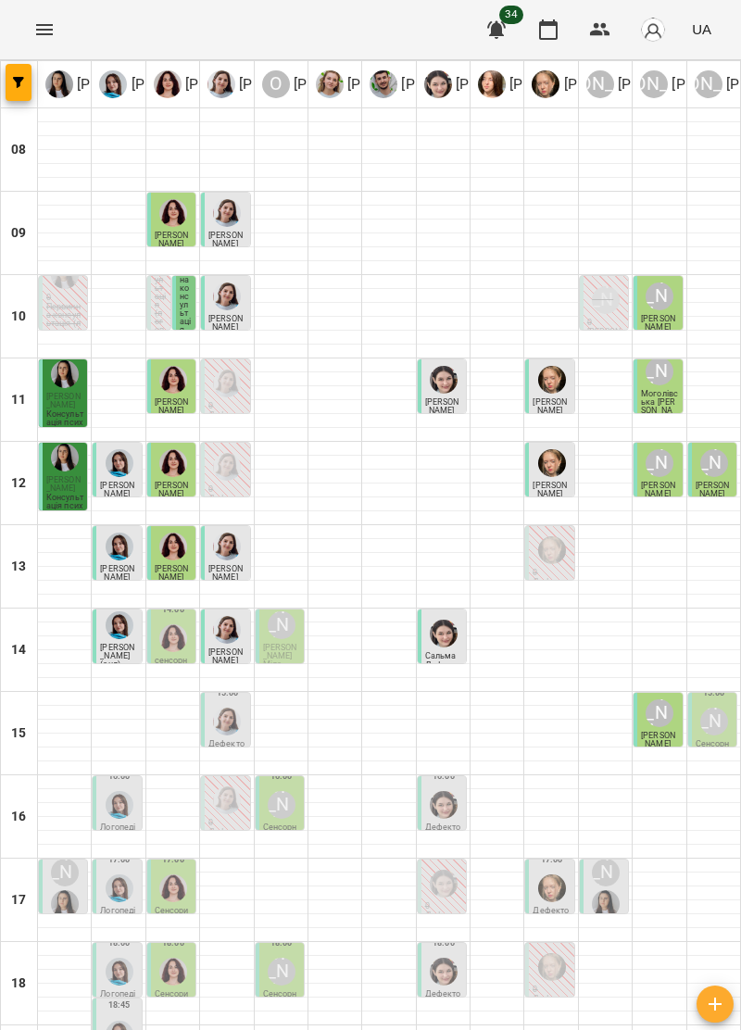
click at [285, 643] on div "[PERSON_NAME]" at bounding box center [281, 625] width 35 height 35
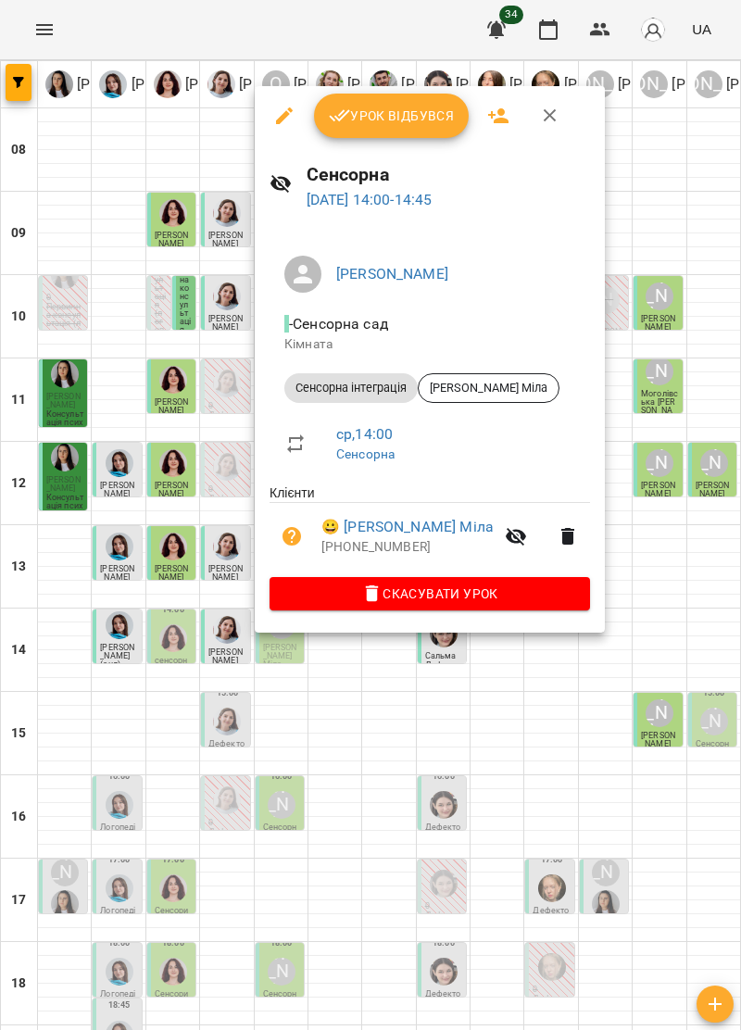
click at [548, 108] on icon "button" at bounding box center [550, 116] width 22 height 22
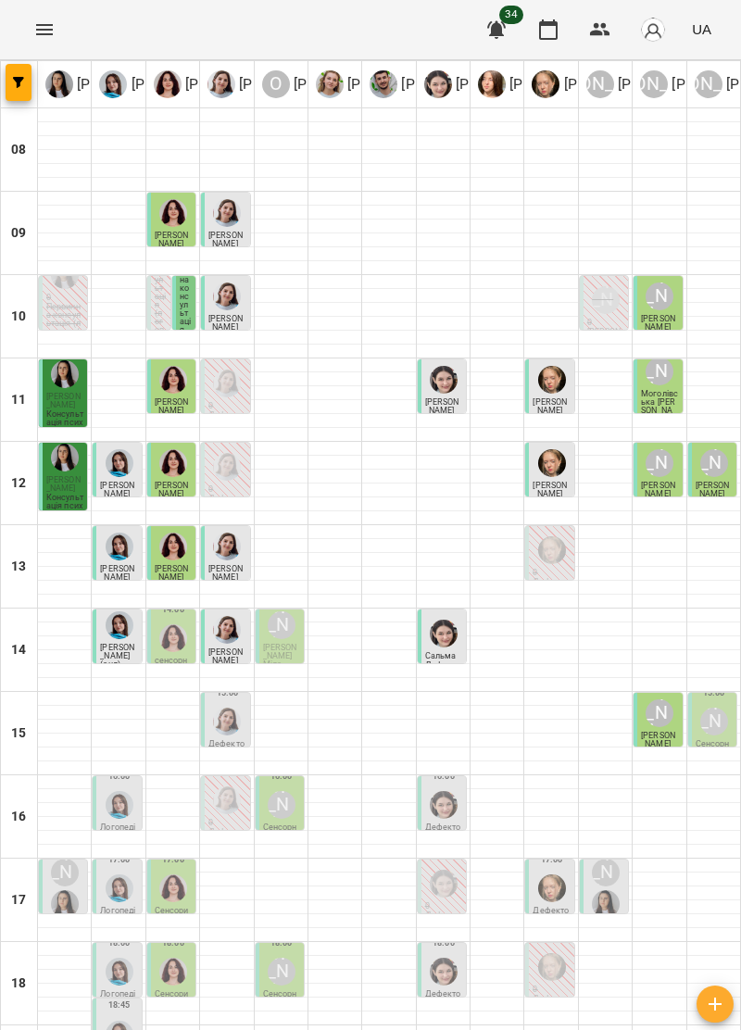
click at [181, 642] on img "Ольга Крикун" at bounding box center [173, 638] width 28 height 28
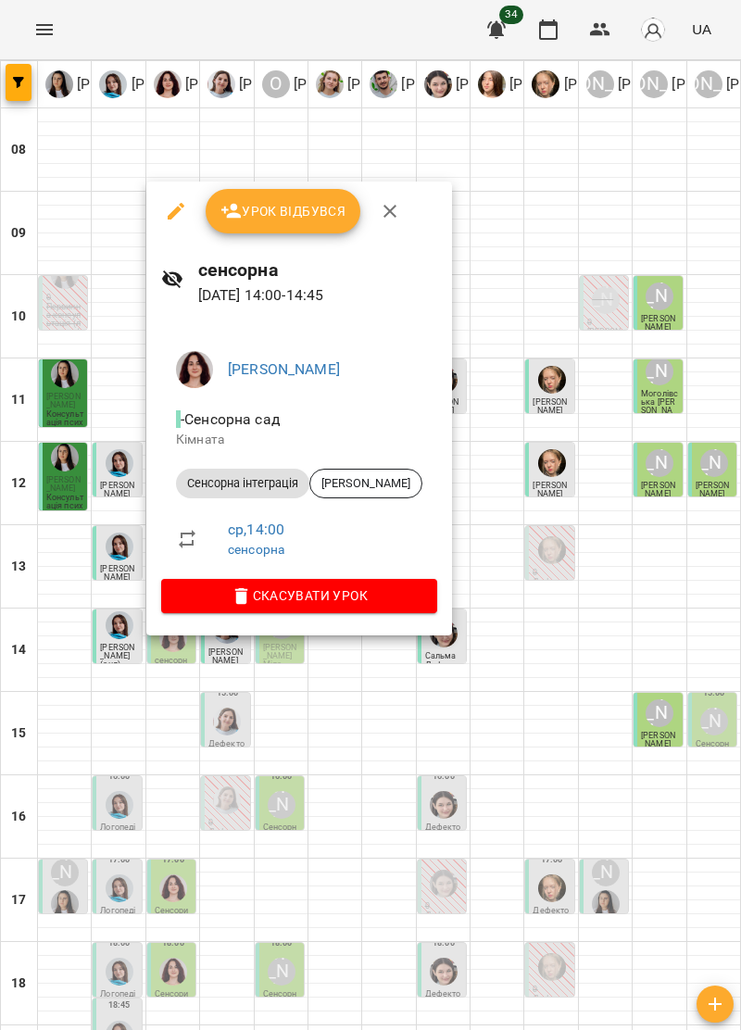
click at [306, 207] on span "Урок відбувся" at bounding box center [283, 211] width 126 height 22
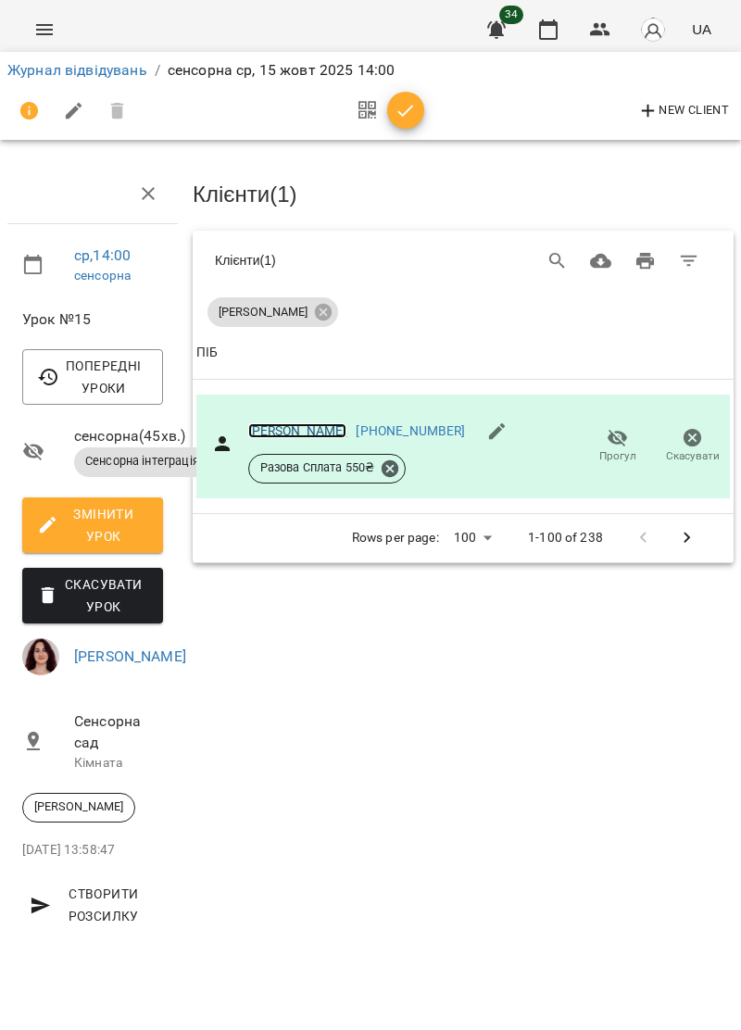
click at [287, 423] on link "[PERSON_NAME]" at bounding box center [297, 430] width 99 height 15
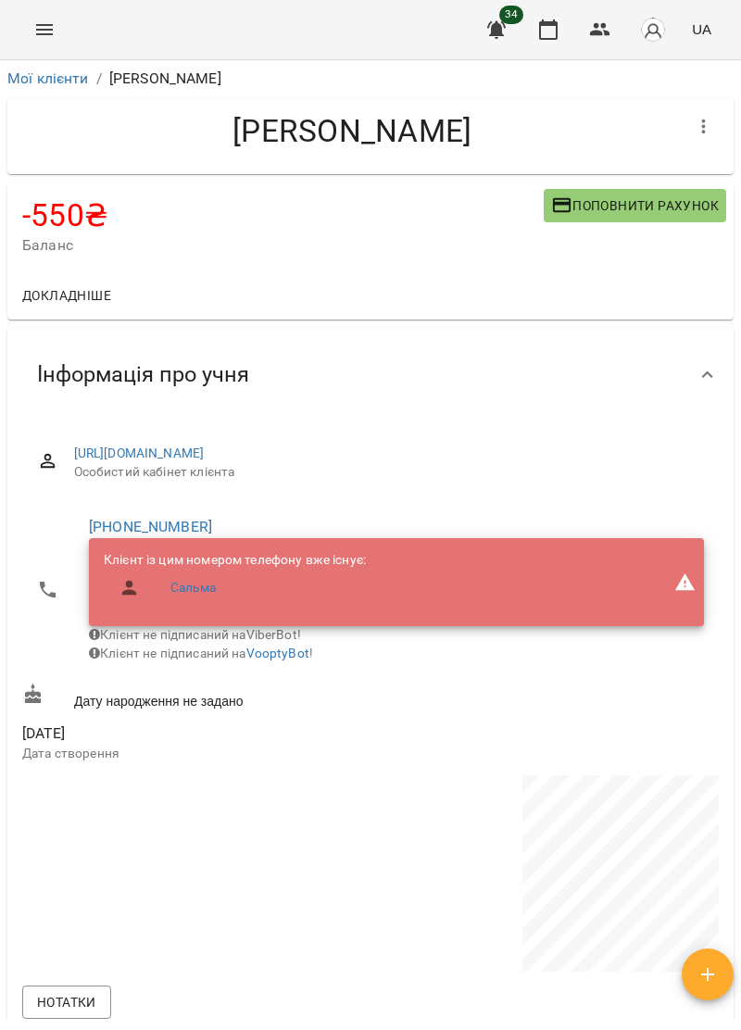
click at [601, 202] on span "Поповнити рахунок" at bounding box center [635, 205] width 168 height 22
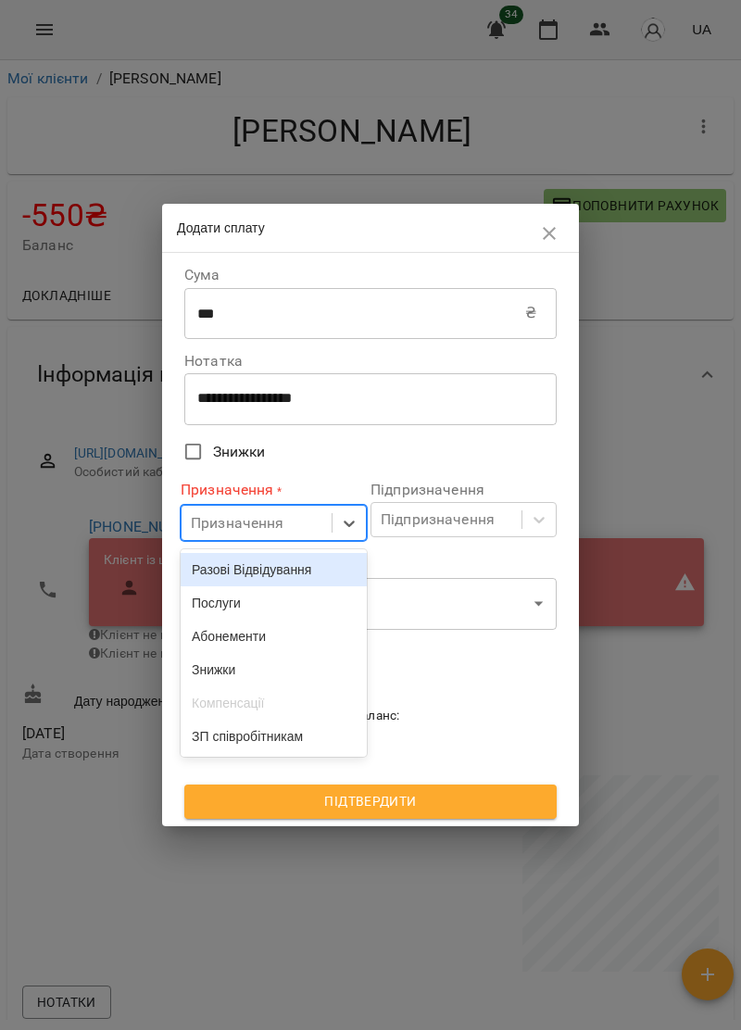
click at [280, 612] on div "Послуги" at bounding box center [274, 602] width 186 height 33
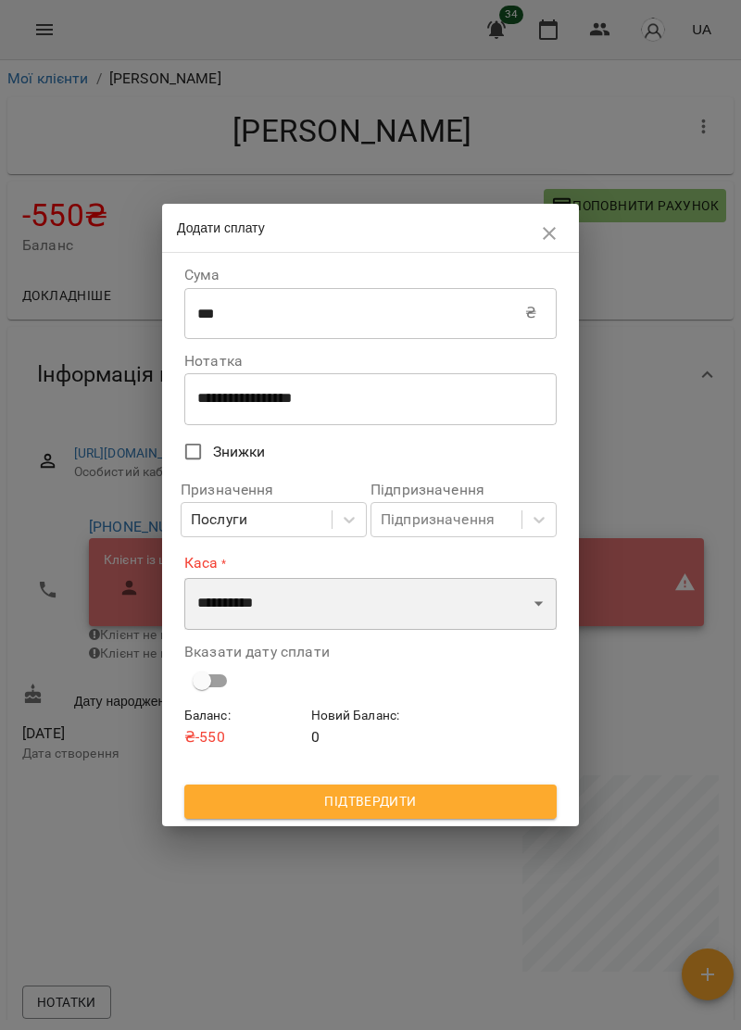
click at [372, 609] on select "**********" at bounding box center [370, 604] width 372 height 52
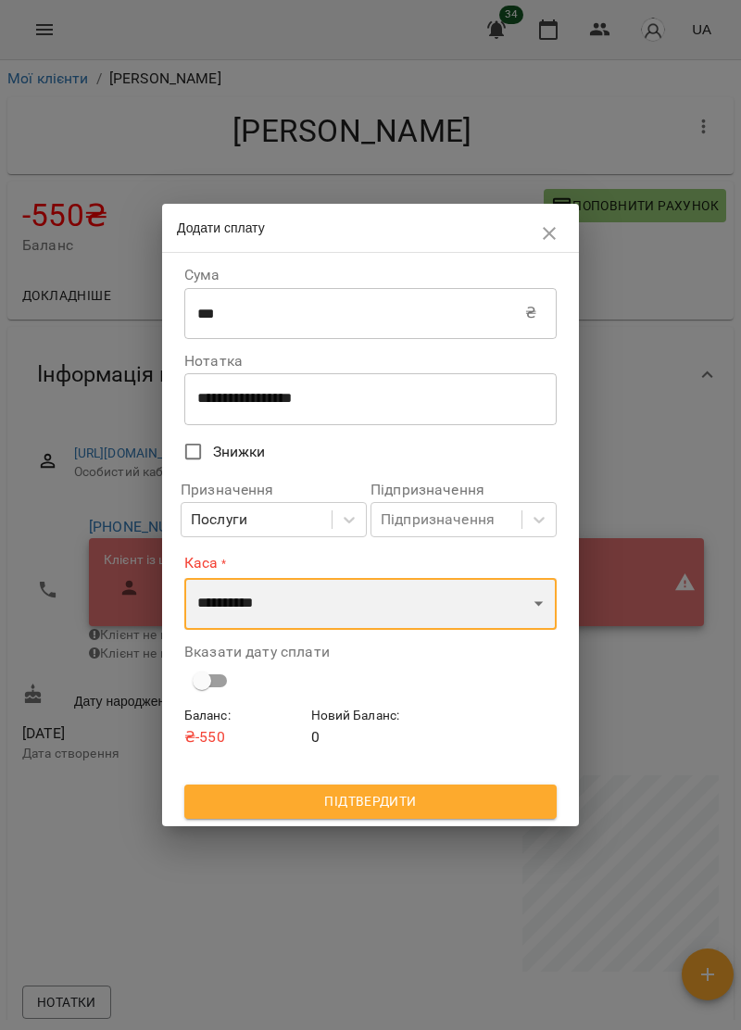
select select "****"
click at [184, 578] on select "**********" at bounding box center [370, 604] width 372 height 52
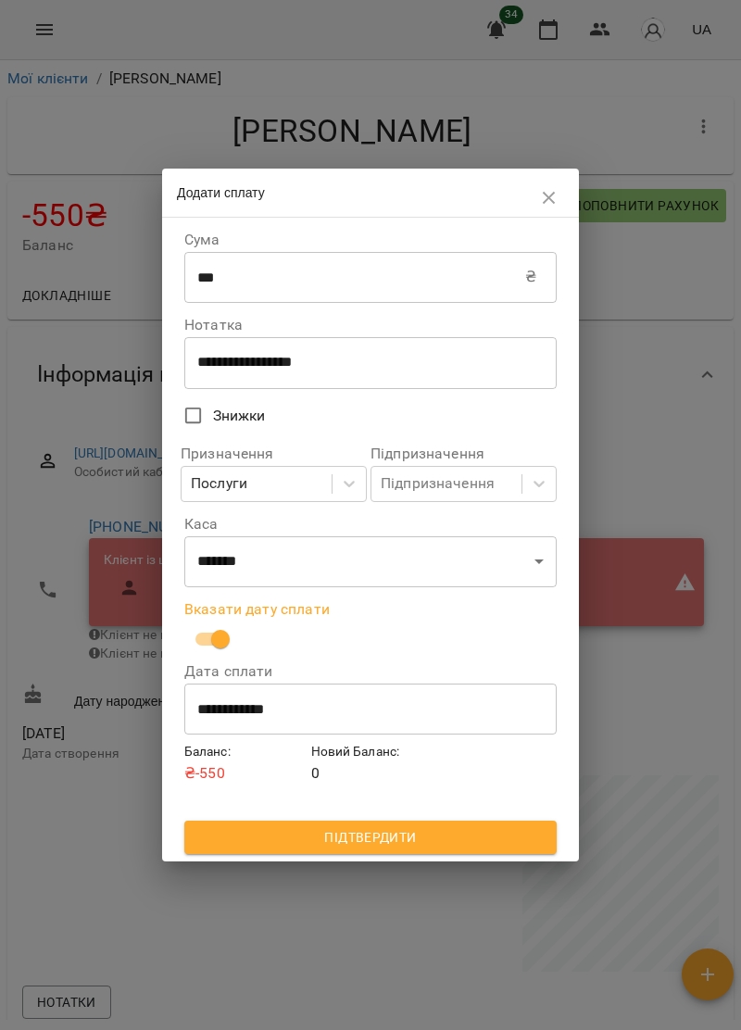
click at [420, 854] on button "Підтвердити" at bounding box center [370, 837] width 372 height 33
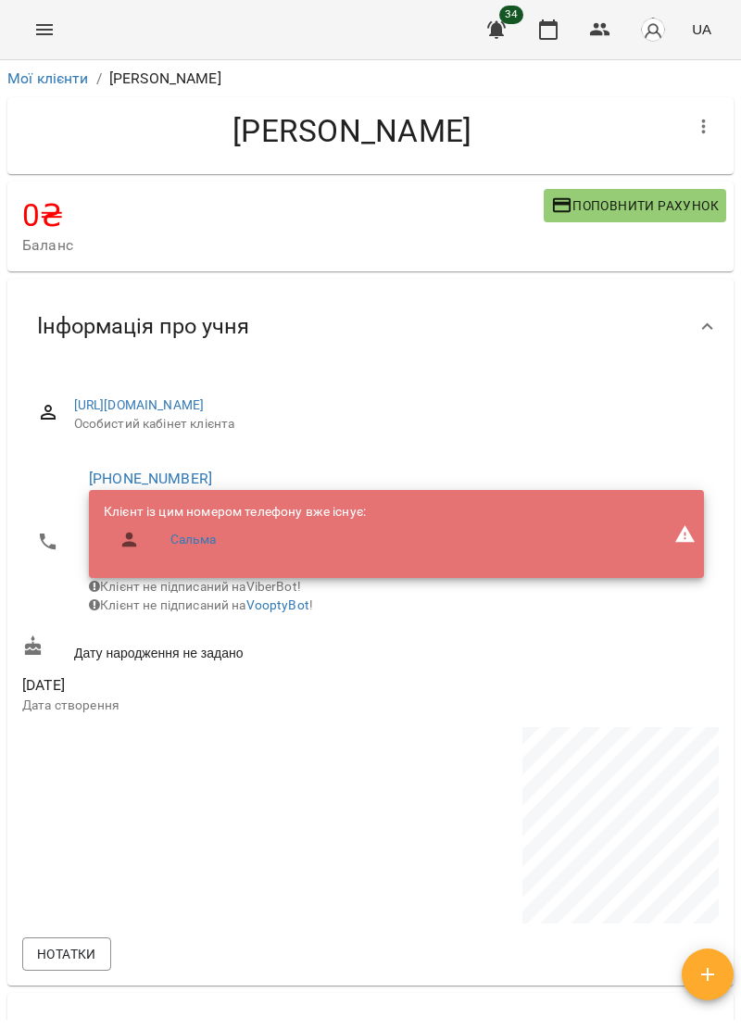
click at [61, 29] on button "Menu" at bounding box center [44, 29] width 44 height 44
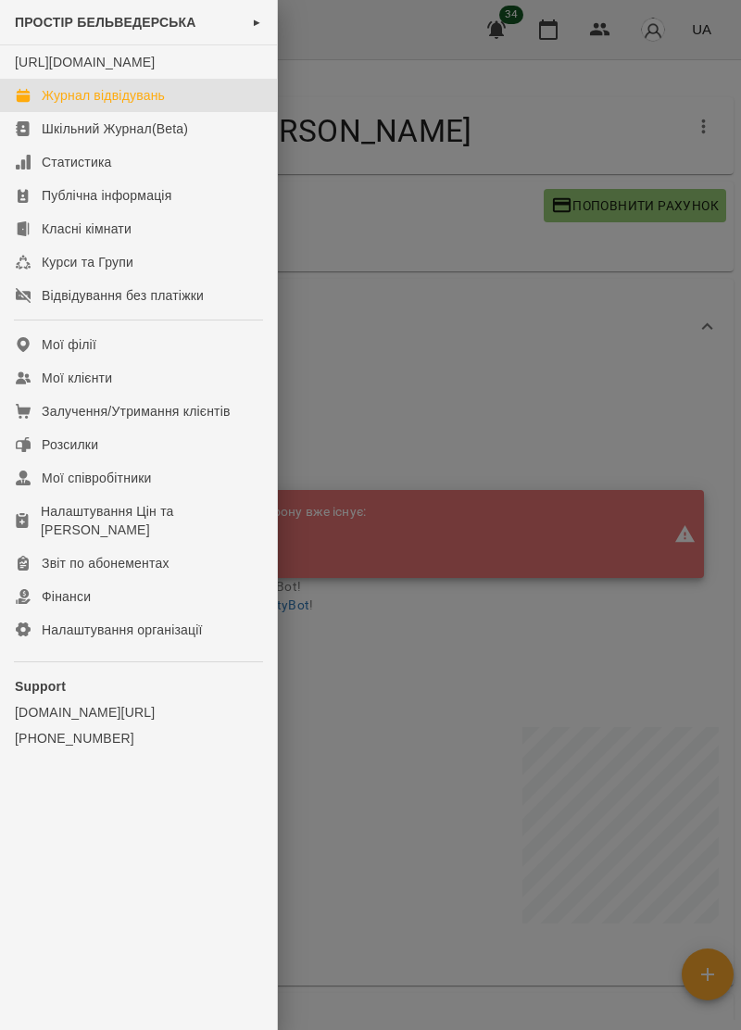
click at [142, 105] on div "Журнал відвідувань" at bounding box center [103, 95] width 123 height 19
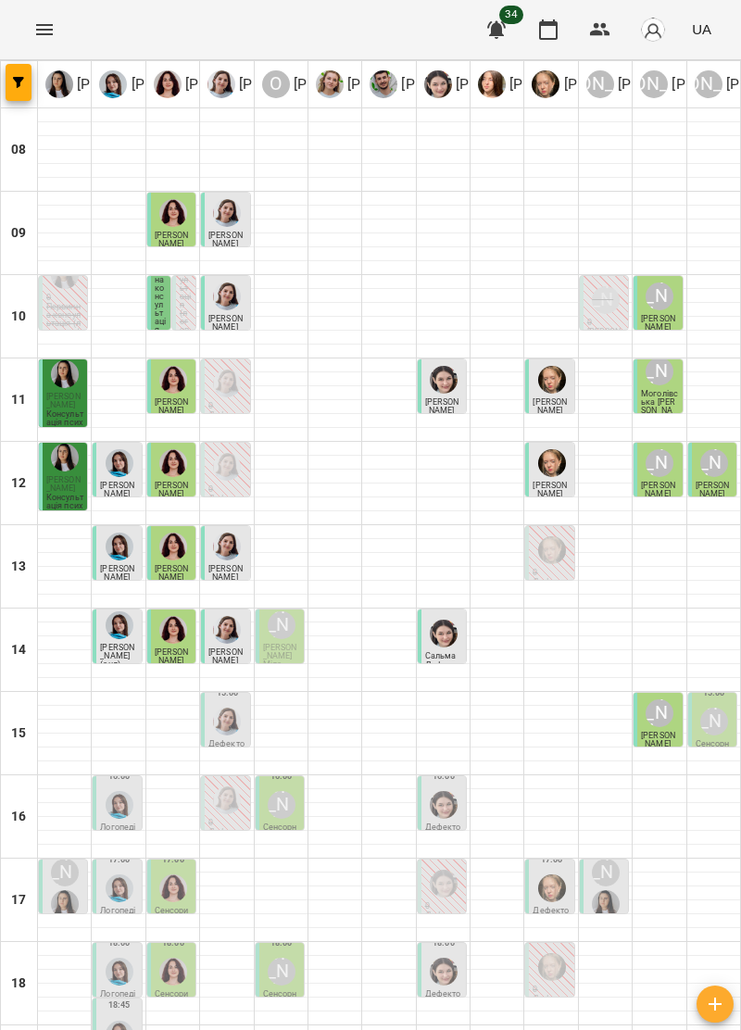
scroll to position [135, 0]
click at [282, 611] on div "[PERSON_NAME]" at bounding box center [282, 625] width 28 height 28
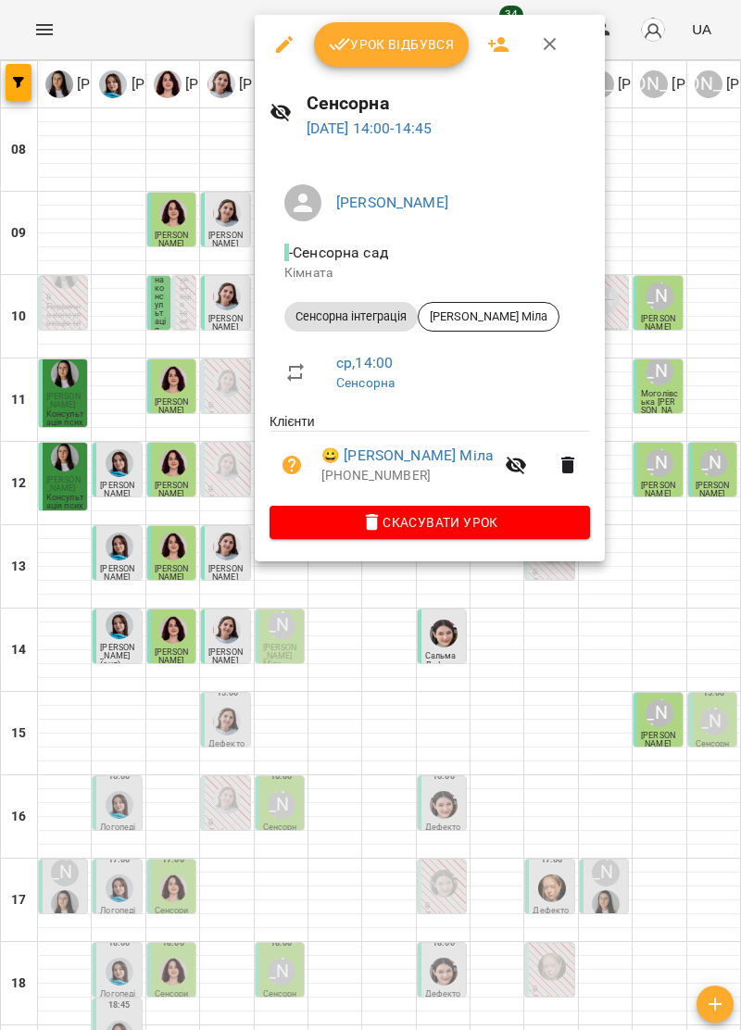
click at [547, 42] on icon "button" at bounding box center [550, 44] width 22 height 22
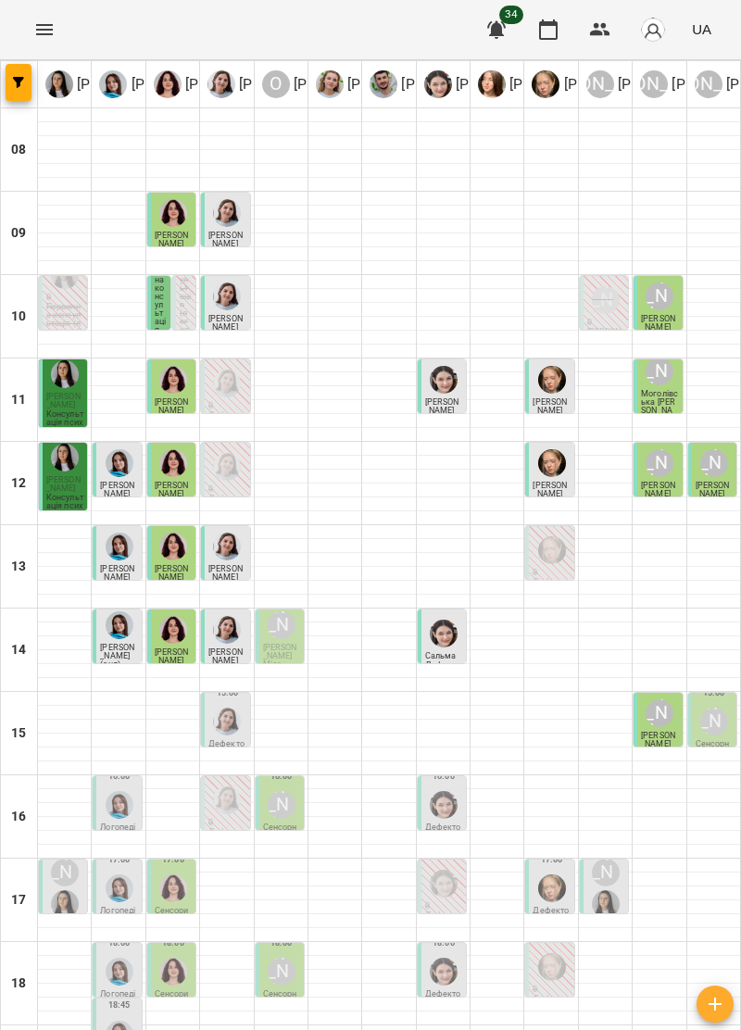
scroll to position [182, 0]
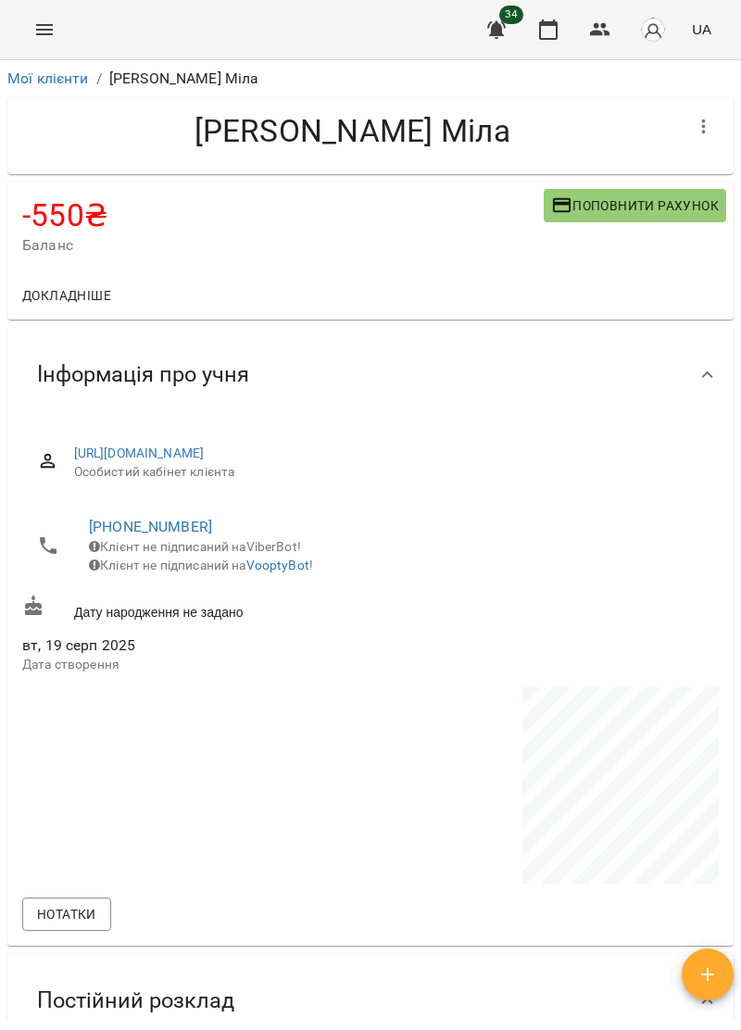
click at [639, 200] on span "Поповнити рахунок" at bounding box center [635, 205] width 168 height 22
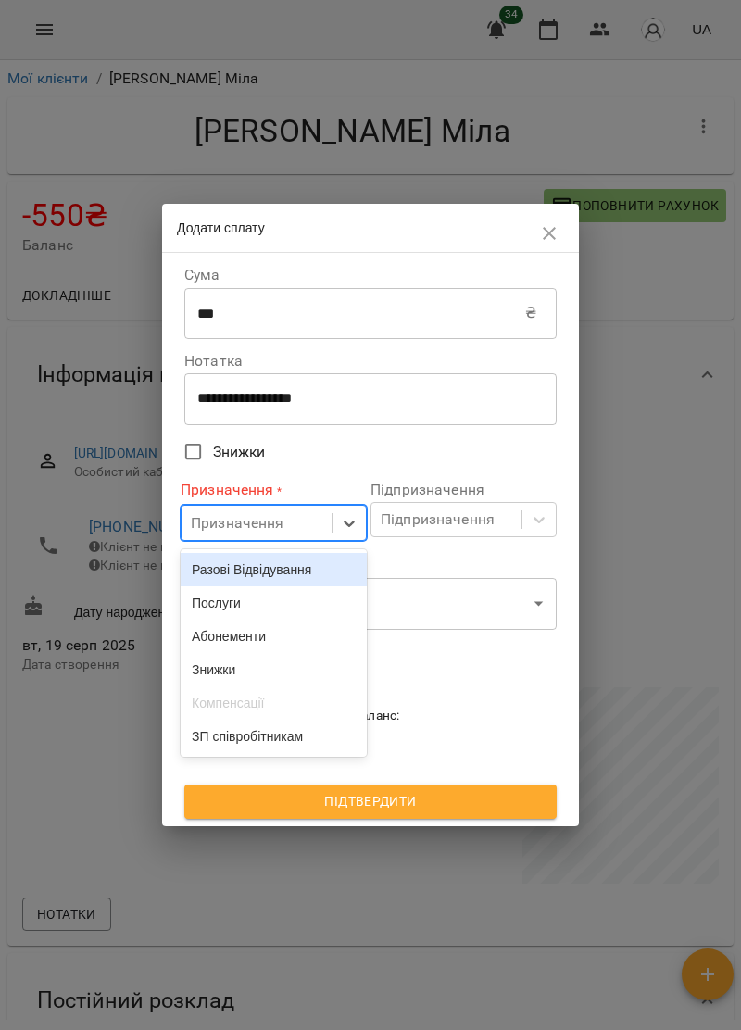
click at [298, 606] on div "Послуги" at bounding box center [274, 602] width 186 height 33
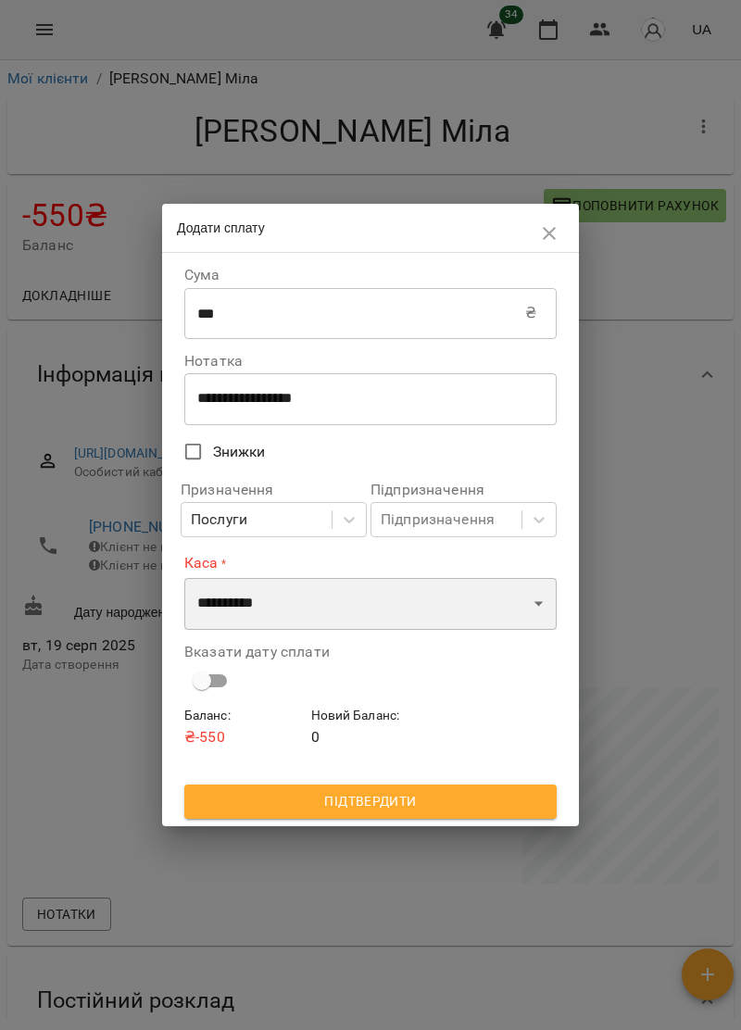
click at [338, 613] on select "**********" at bounding box center [370, 604] width 372 height 52
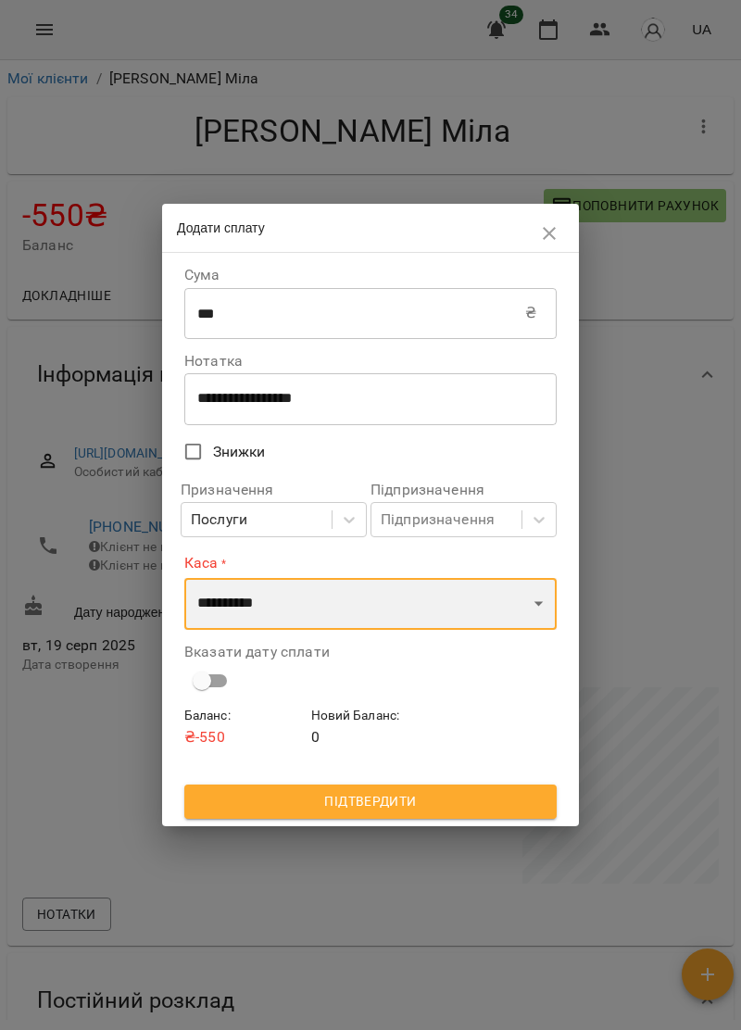
select select "****"
click at [184, 578] on select "**********" at bounding box center [370, 604] width 372 height 52
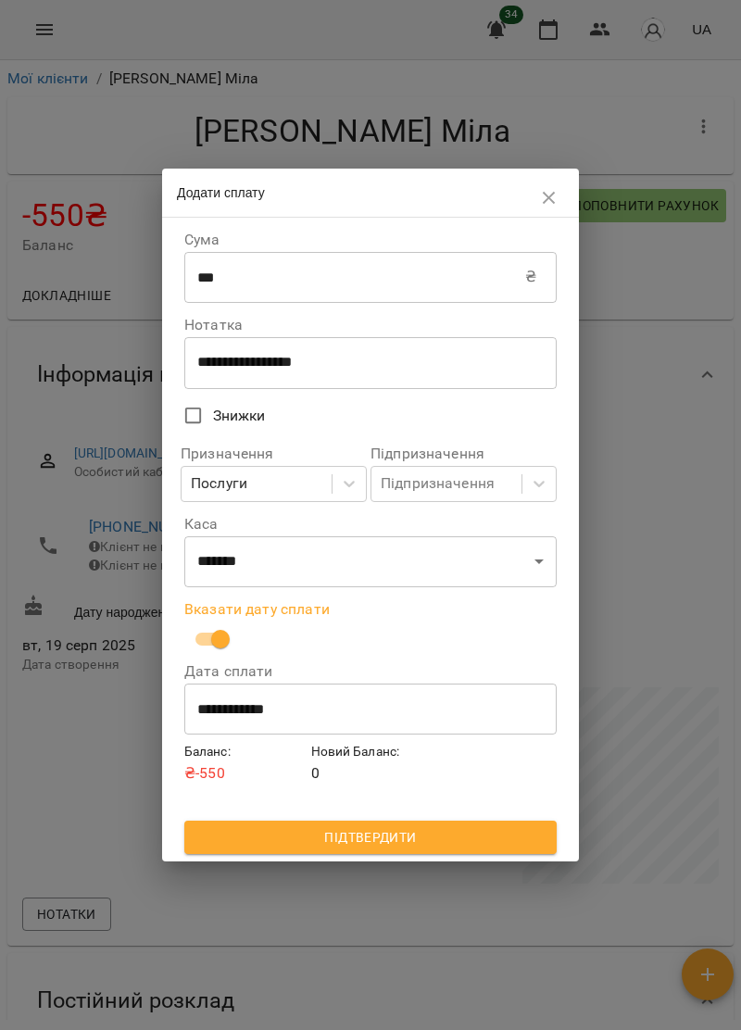
click at [428, 833] on span "Підтвердити" at bounding box center [370, 837] width 343 height 22
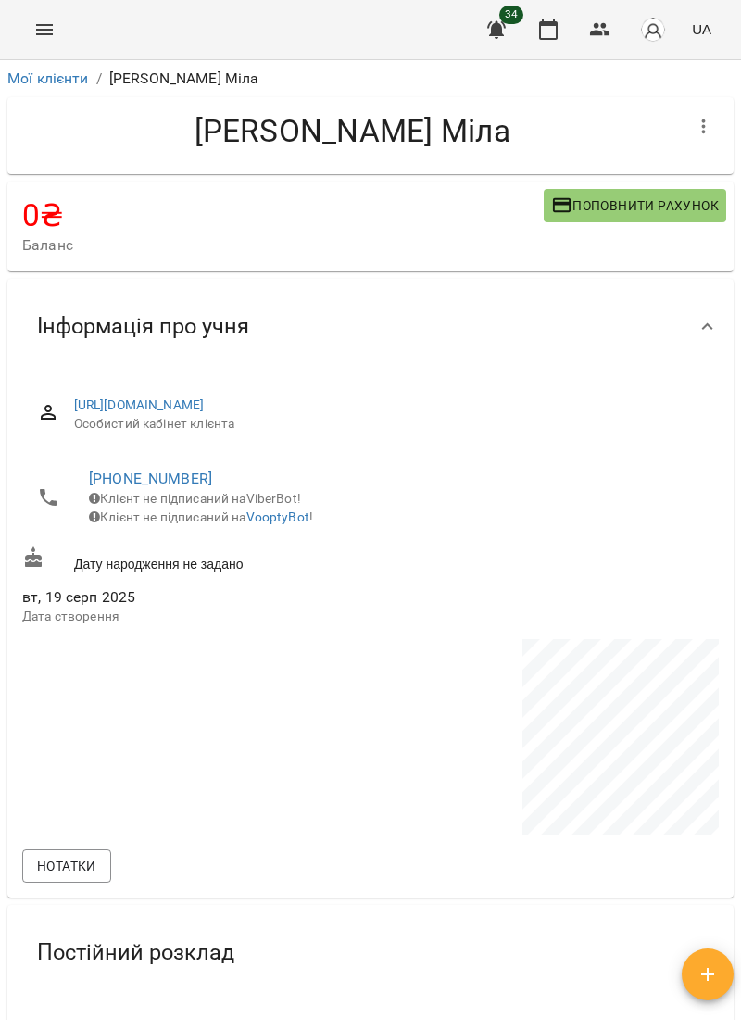
click at [47, 22] on icon "Menu" at bounding box center [44, 30] width 22 height 22
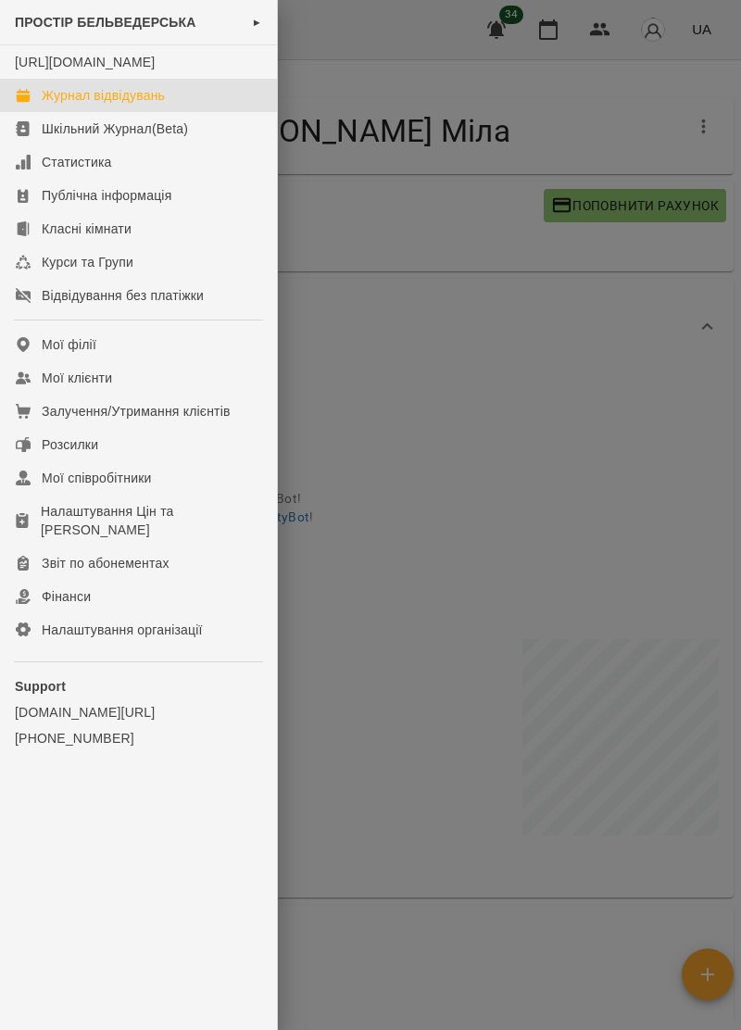
click at [56, 105] on div "Журнал відвідувань" at bounding box center [103, 95] width 123 height 19
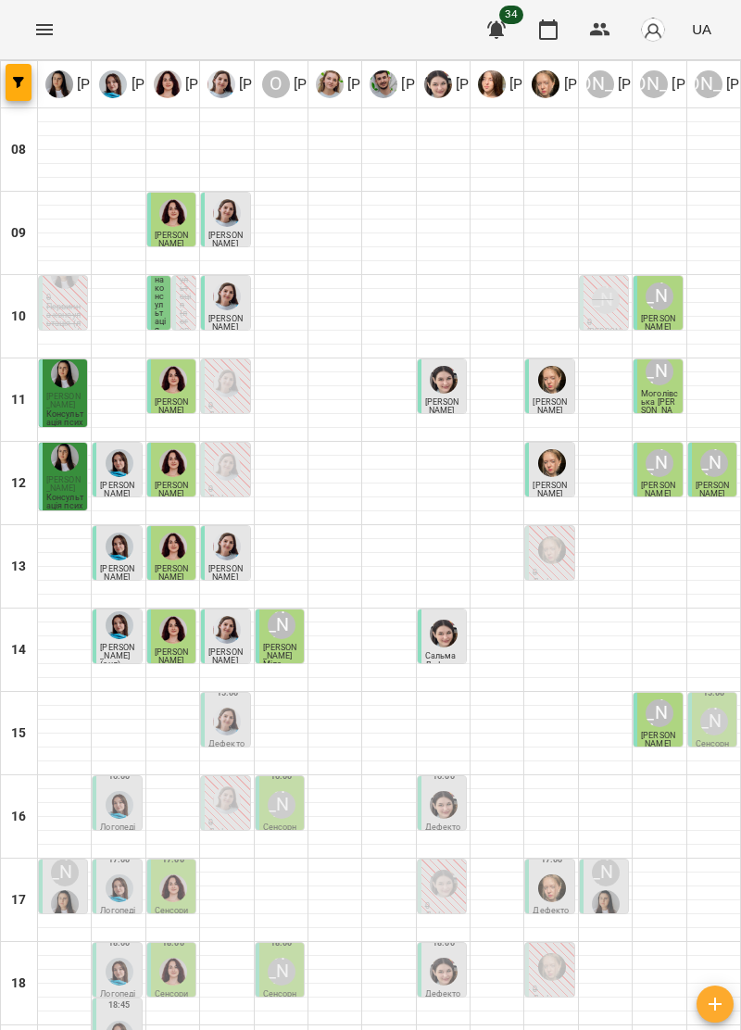
scroll to position [182, 0]
click at [720, 708] on div "[PERSON_NAME]" at bounding box center [714, 722] width 28 height 28
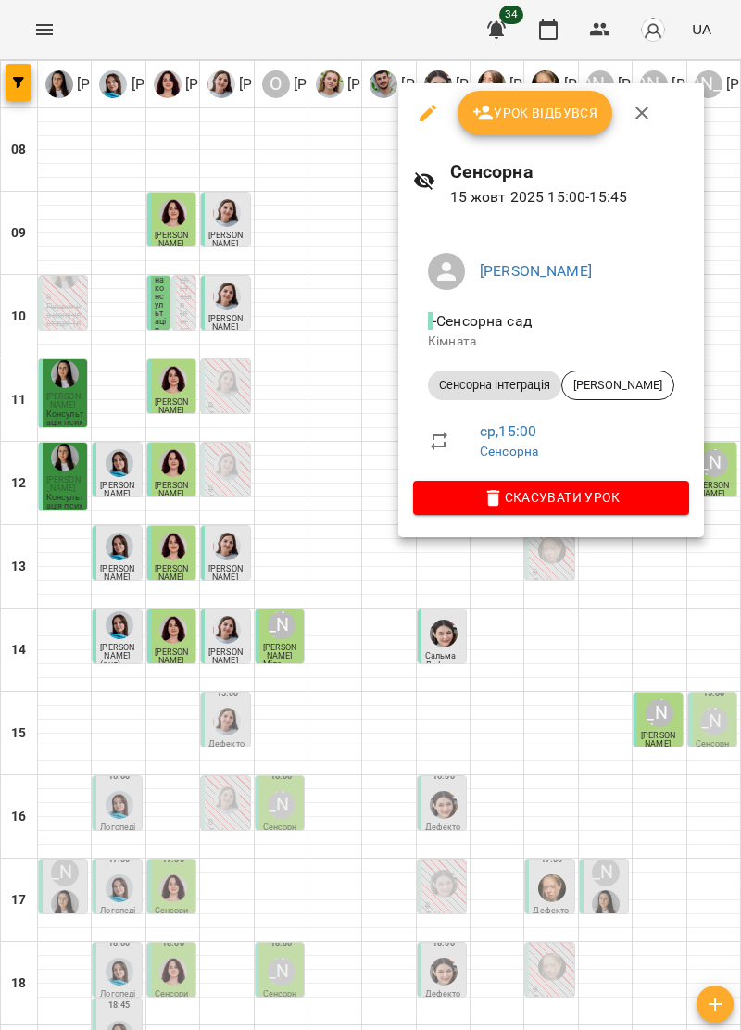
click at [645, 112] on icon "button" at bounding box center [642, 113] width 22 height 22
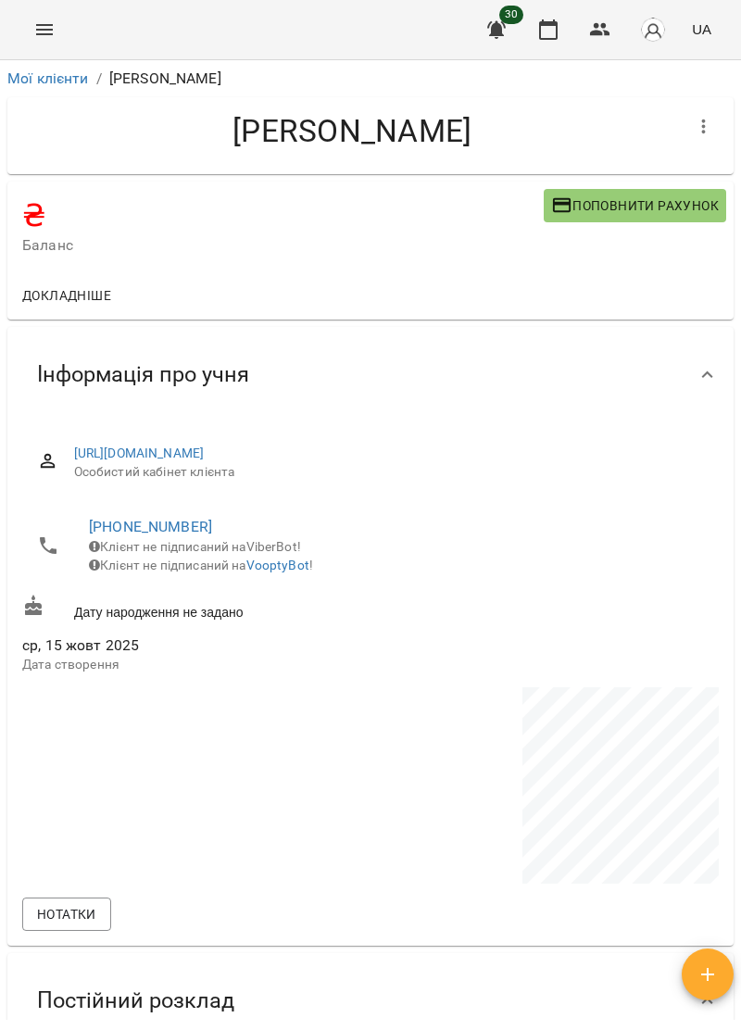
click at [57, 21] on button "Menu" at bounding box center [44, 29] width 44 height 44
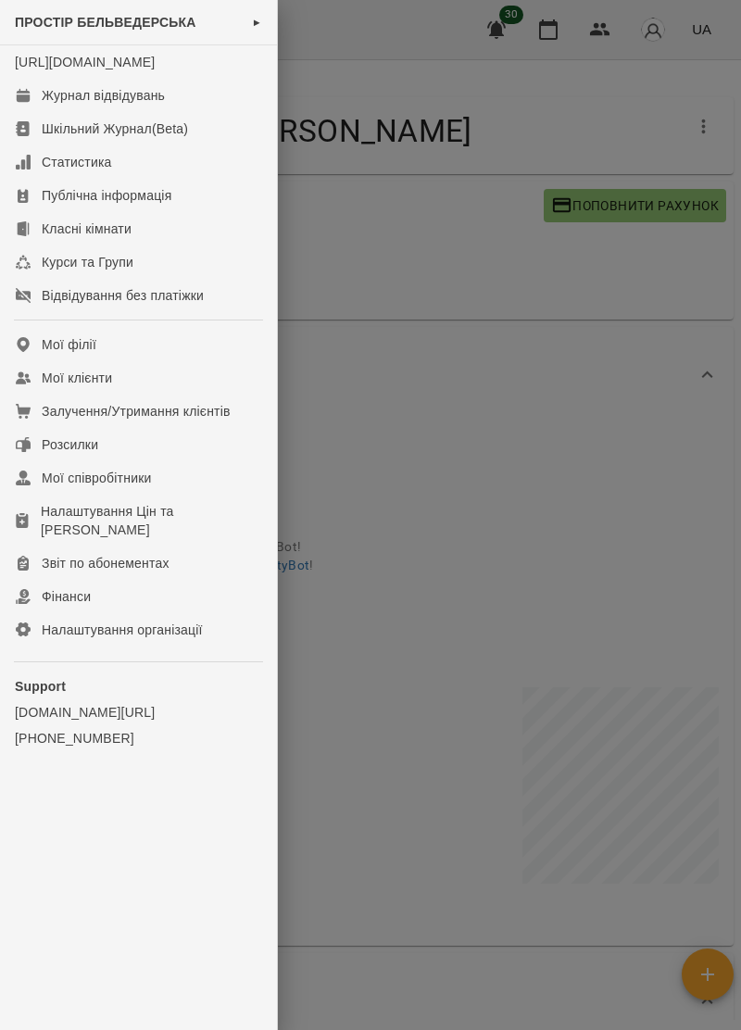
click at [486, 376] on div at bounding box center [370, 515] width 741 height 1030
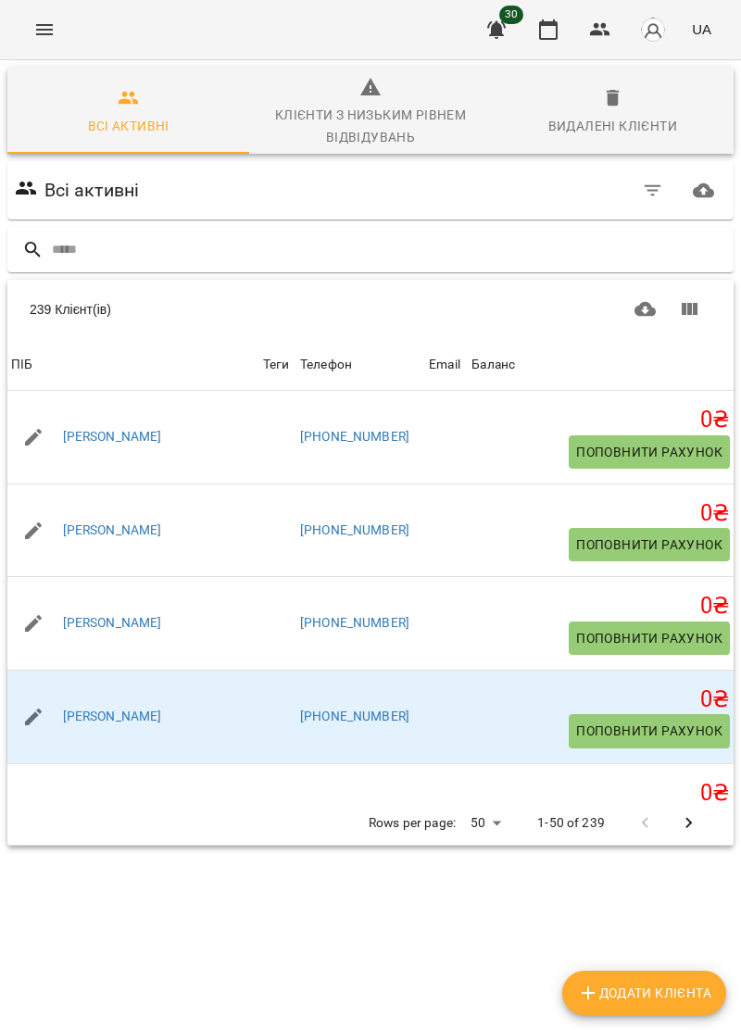
click at [59, 24] on button "Menu" at bounding box center [44, 29] width 44 height 44
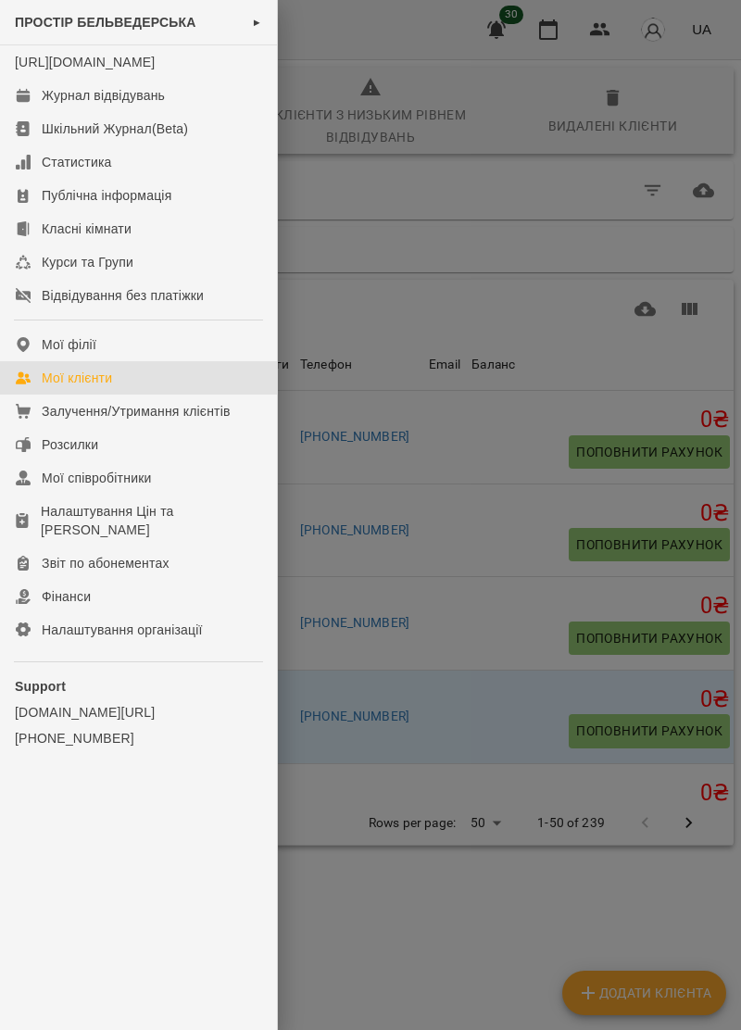
click at [165, 79] on li "[URL][DOMAIN_NAME]" at bounding box center [138, 61] width 277 height 33
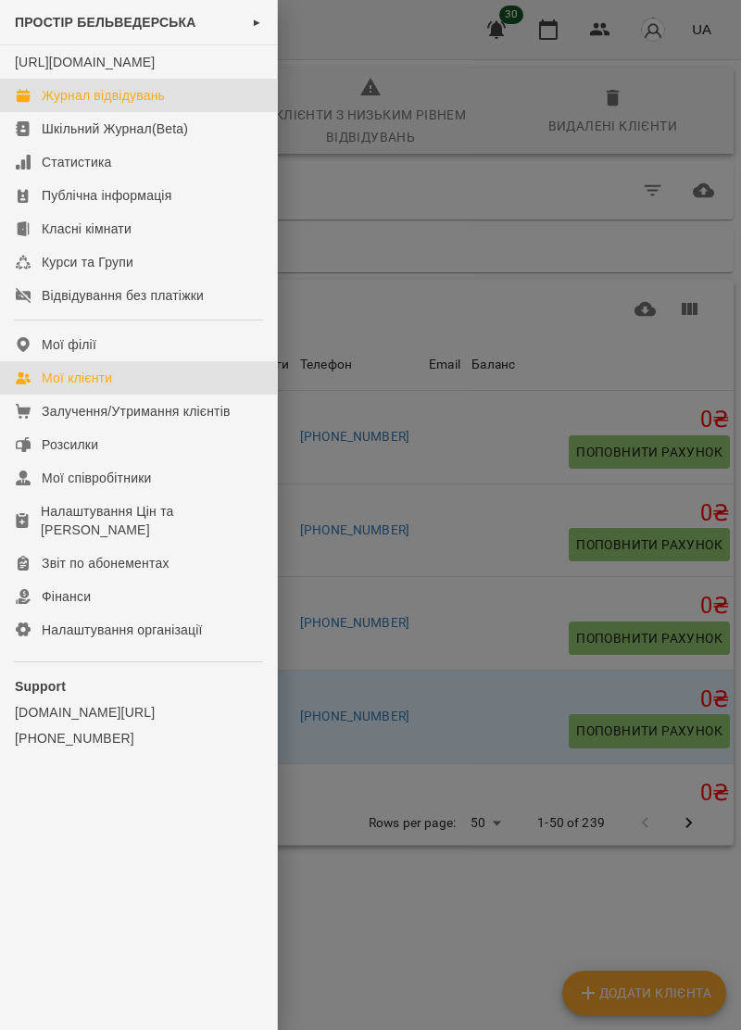
click at [135, 105] on div "Журнал відвідувань" at bounding box center [103, 95] width 123 height 19
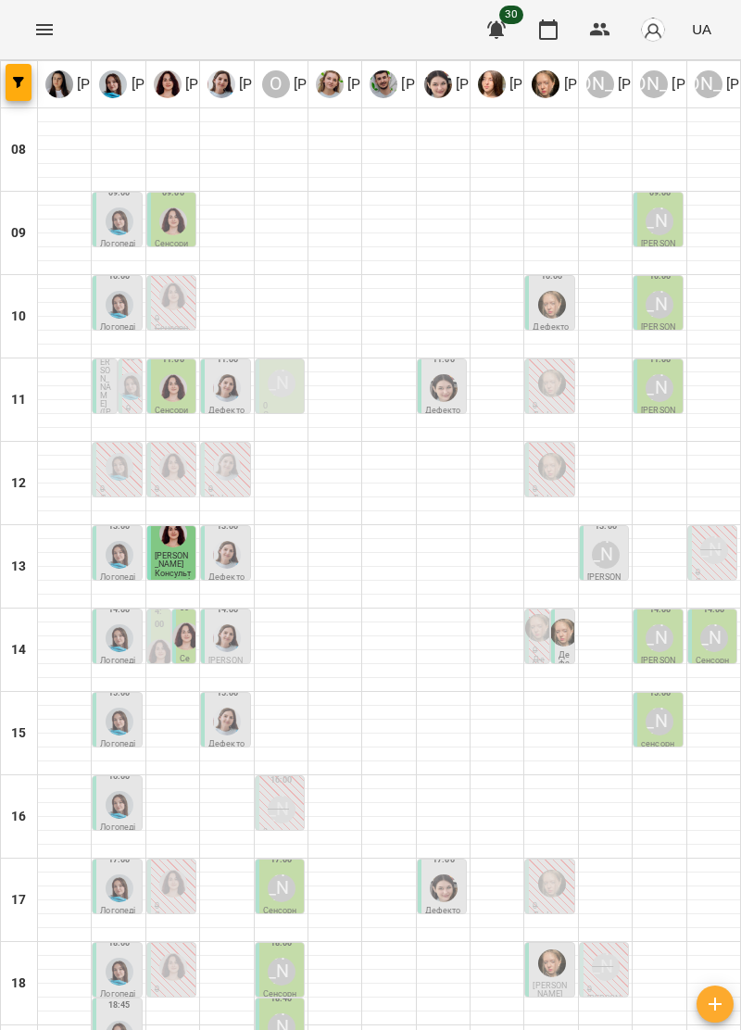
click at [183, 802] on div at bounding box center [172, 802] width 53 height 1
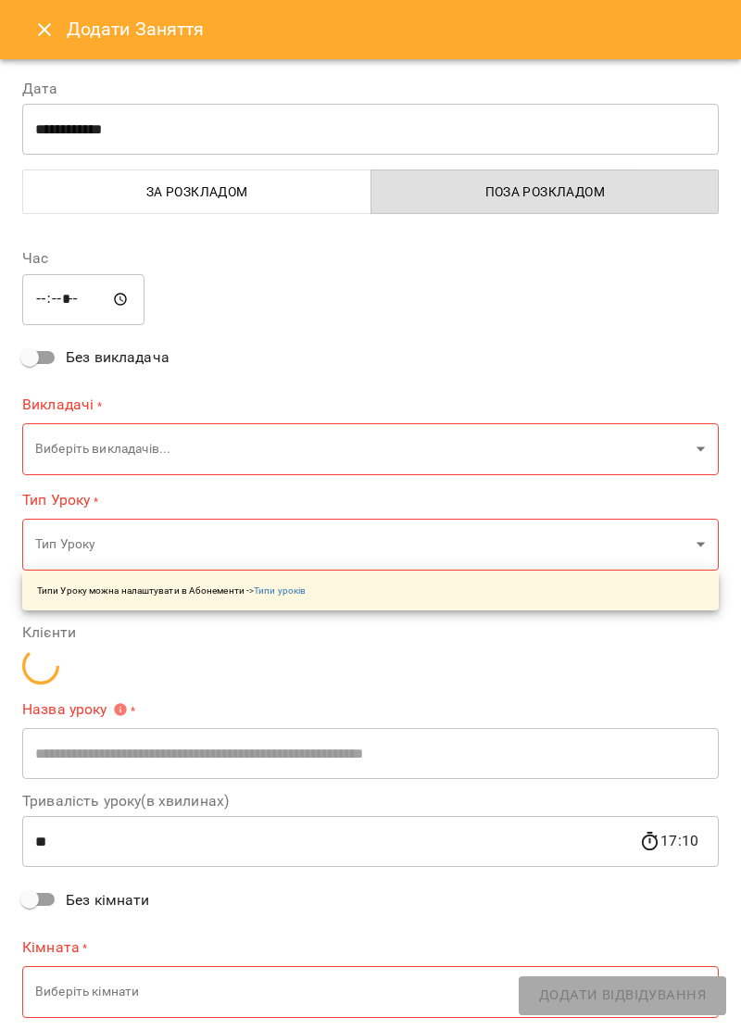
type input "**********"
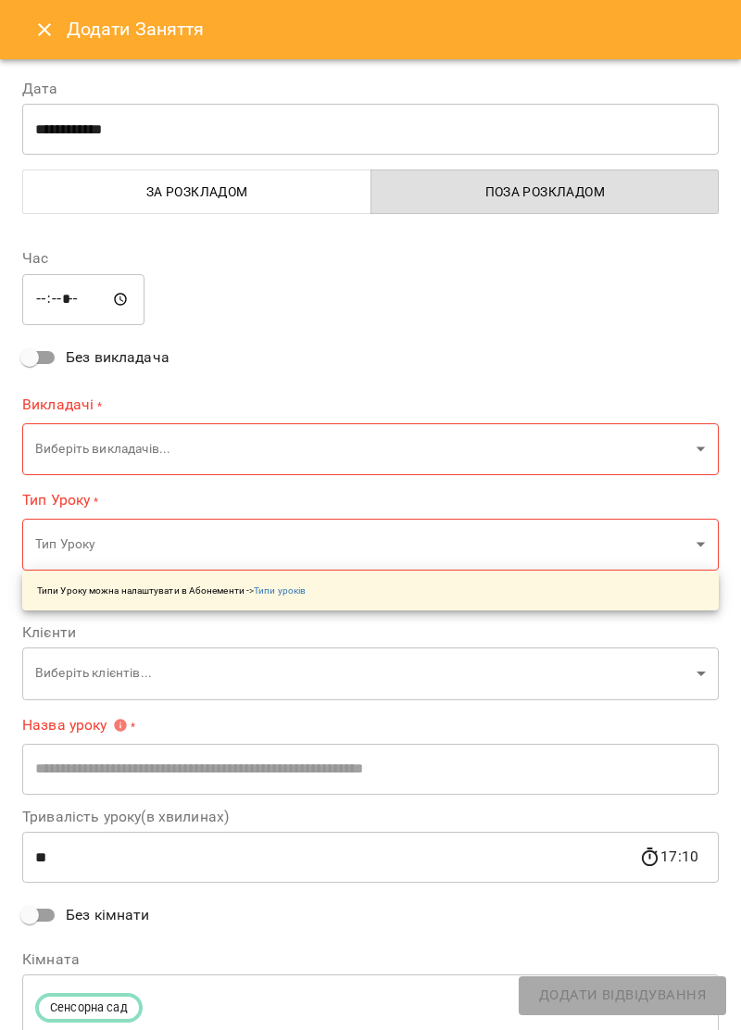
click at [67, 299] on input "*****" at bounding box center [83, 299] width 122 height 52
type input "*****"
click at [272, 441] on body "For Business 30 UA [PERSON_NAME] [PERSON_NAME] [PERSON_NAME] [PERSON_NAME] О [P…" at bounding box center [370, 606] width 741 height 1212
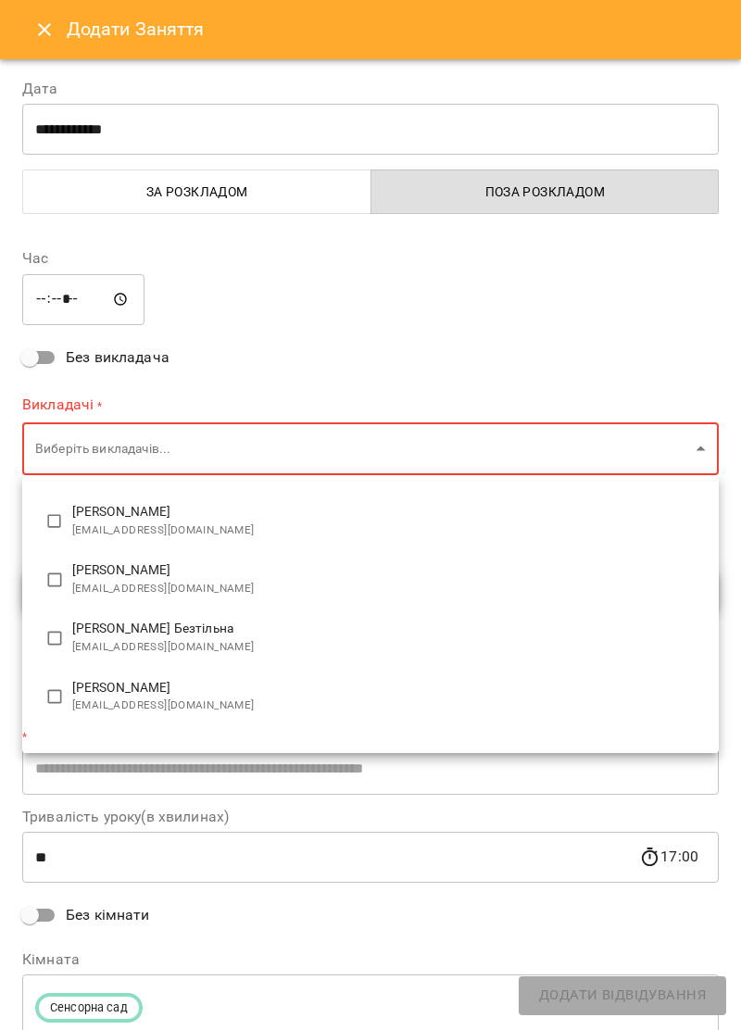
scroll to position [10, 0]
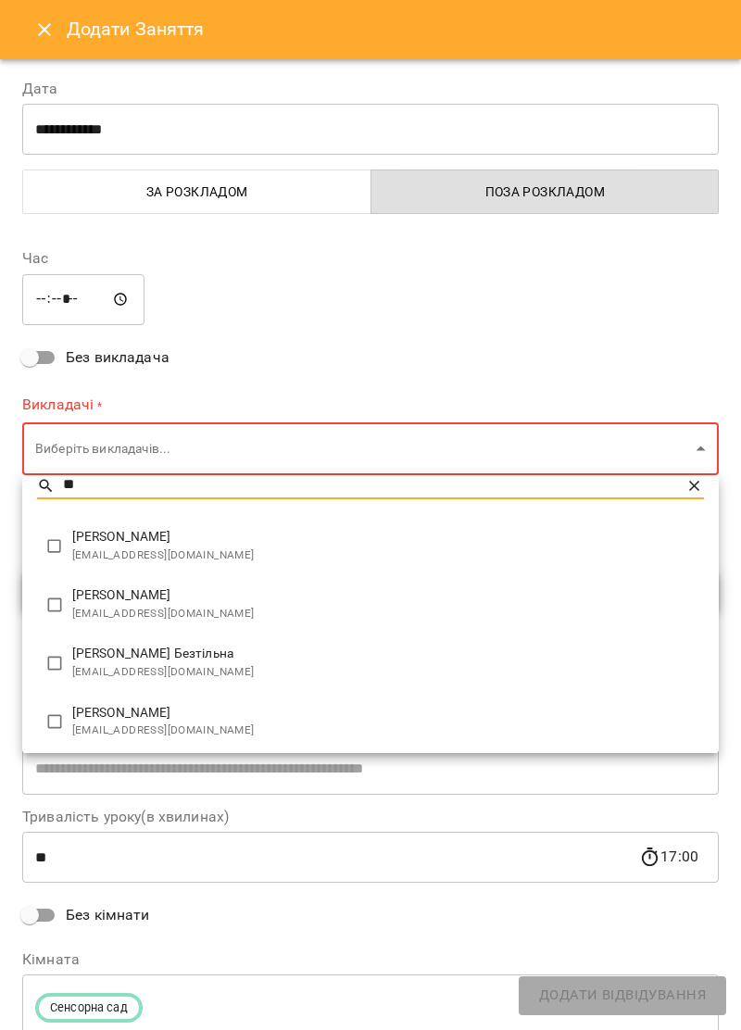
type input "**"
click at [217, 717] on span "[PERSON_NAME]" at bounding box center [388, 713] width 632 height 19
type input "**********"
type input "**"
type input "**********"
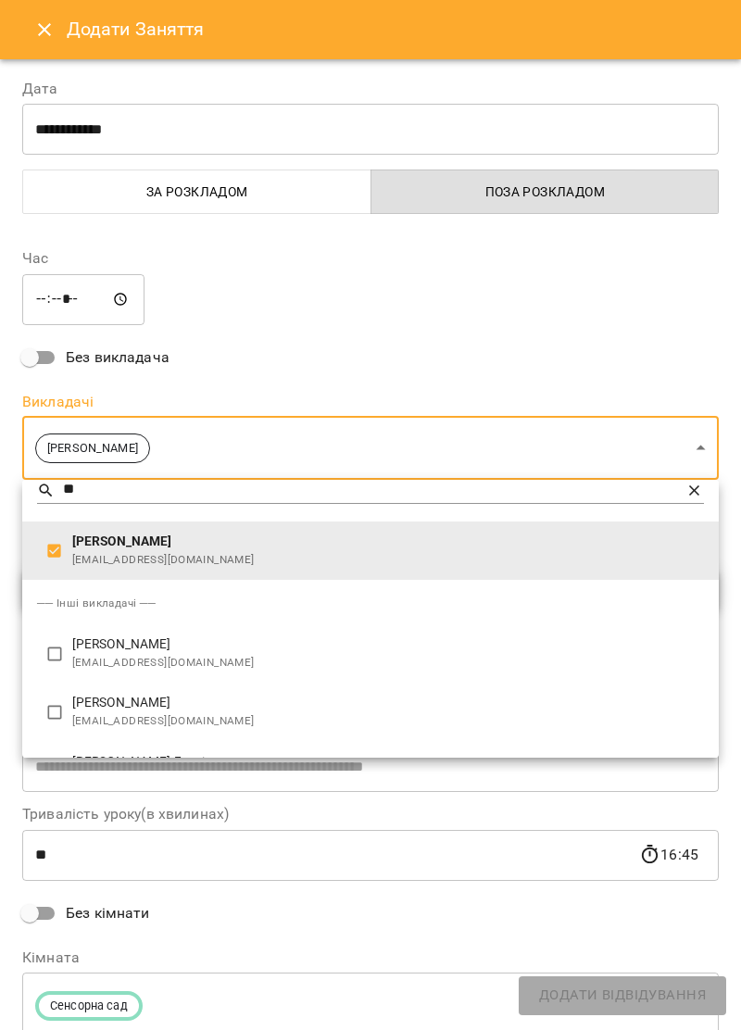
click at [298, 435] on div at bounding box center [370, 515] width 741 height 1030
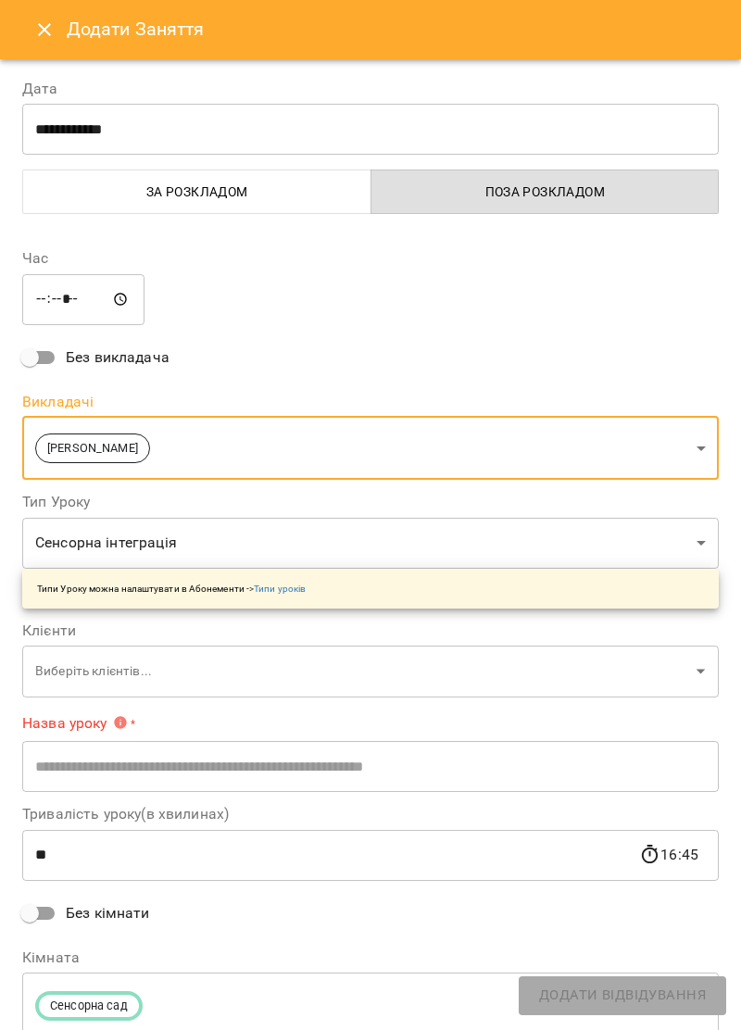
click at [276, 436] on body "For Business 30 UA Ірина Керівник Тетяна Хомин Ольга Крикун Дарія Тріпадуш О Ол…" at bounding box center [370, 606] width 741 height 1212
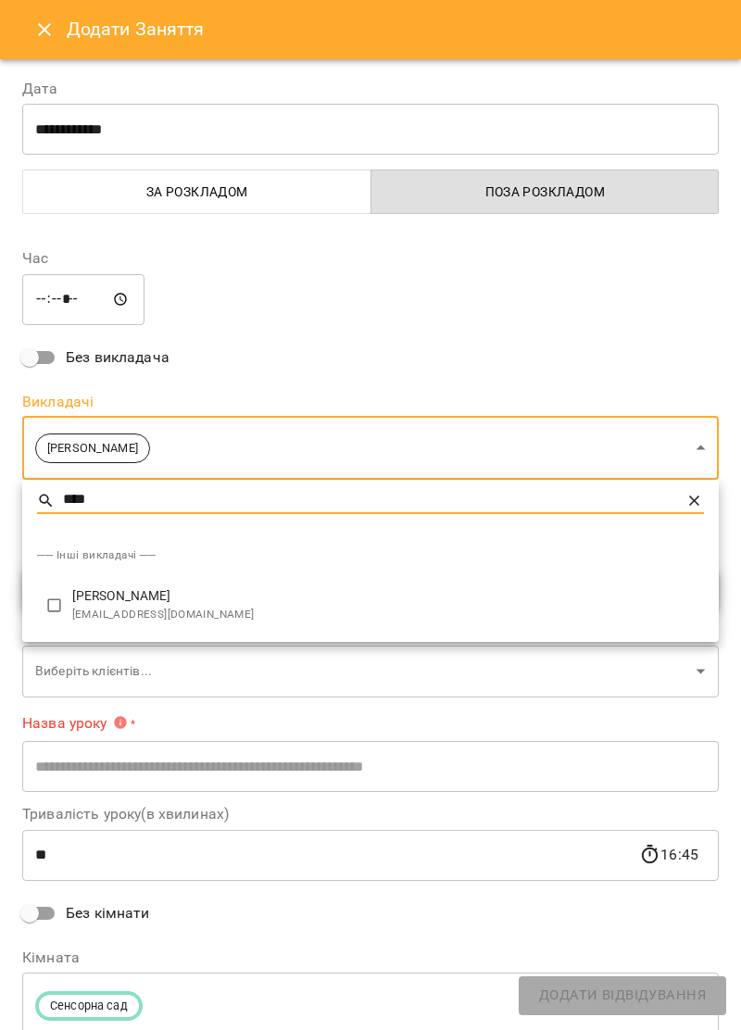
type input "****"
type input "**********"
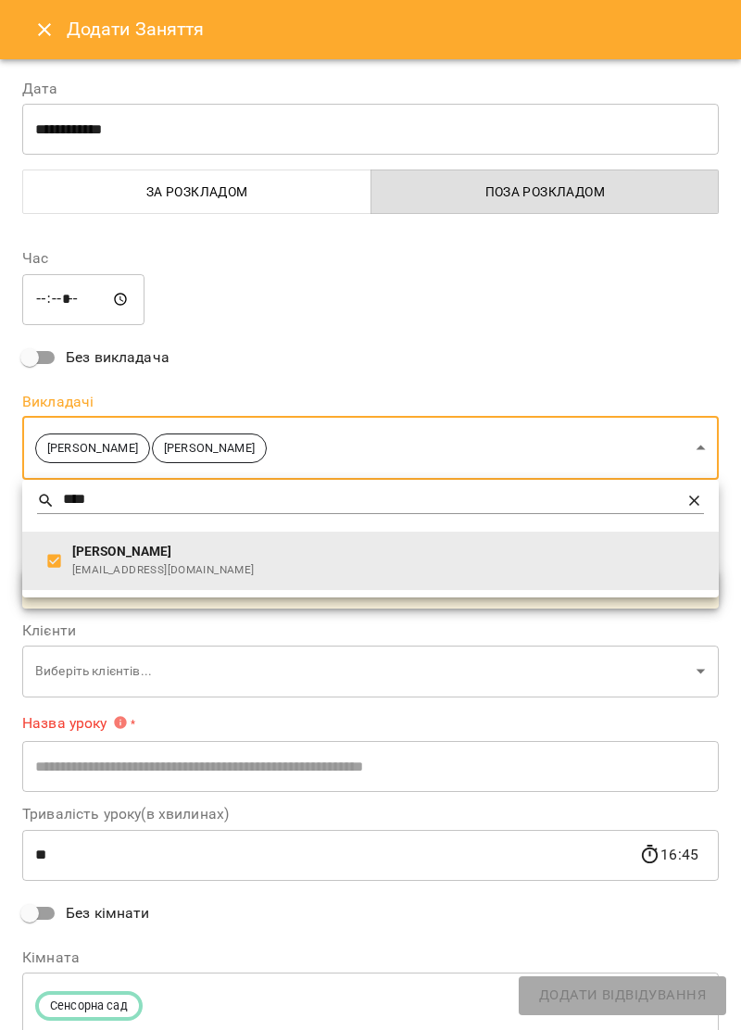
click at [510, 306] on div at bounding box center [370, 515] width 741 height 1030
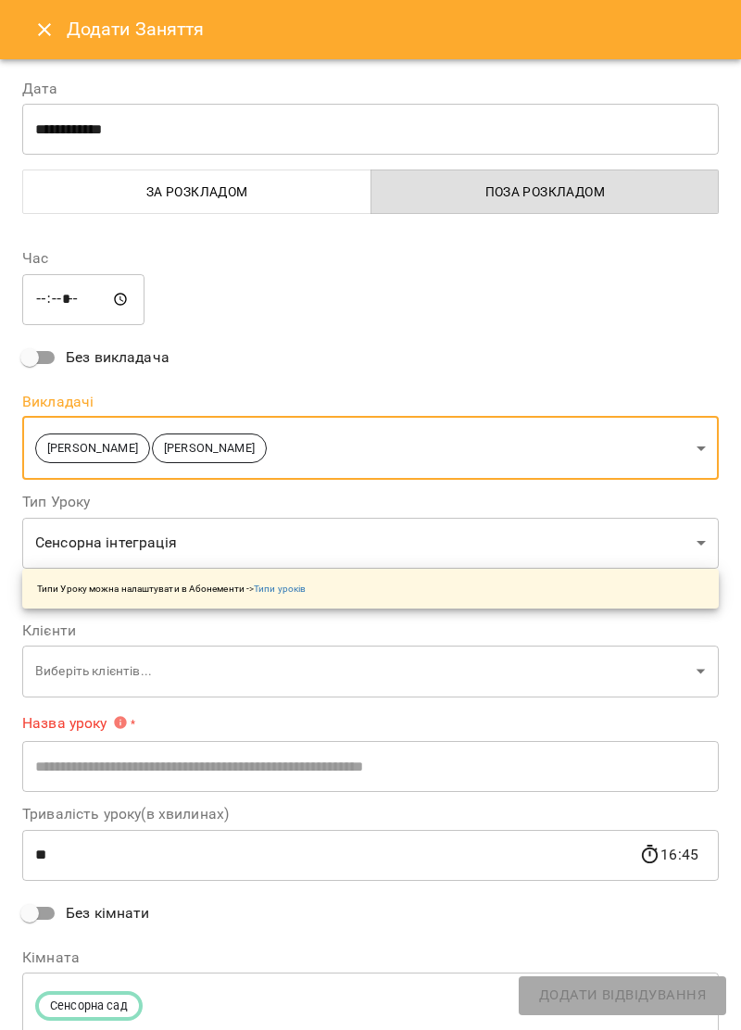
click at [257, 659] on body "For Business 30 UA Ірина Керівник Тетяна Хомин Ольга Крикун Дарія Тріпадуш О Ол…" at bounding box center [370, 606] width 741 height 1212
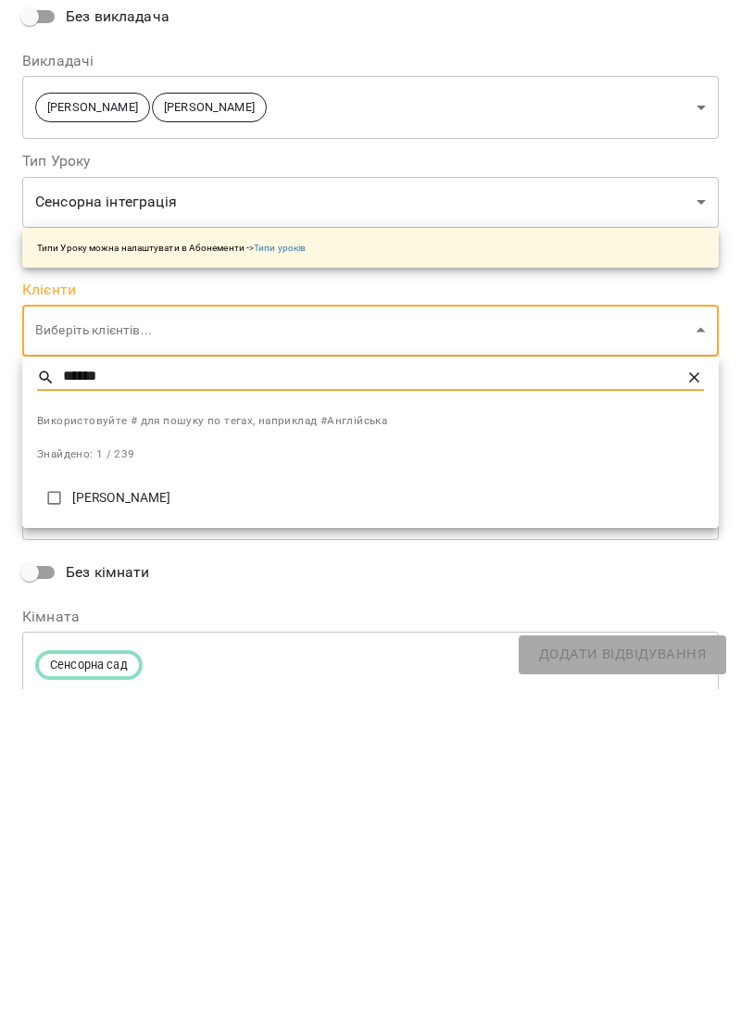
type input "******"
click at [117, 835] on p "[PERSON_NAME]" at bounding box center [388, 839] width 632 height 19
type input "**********"
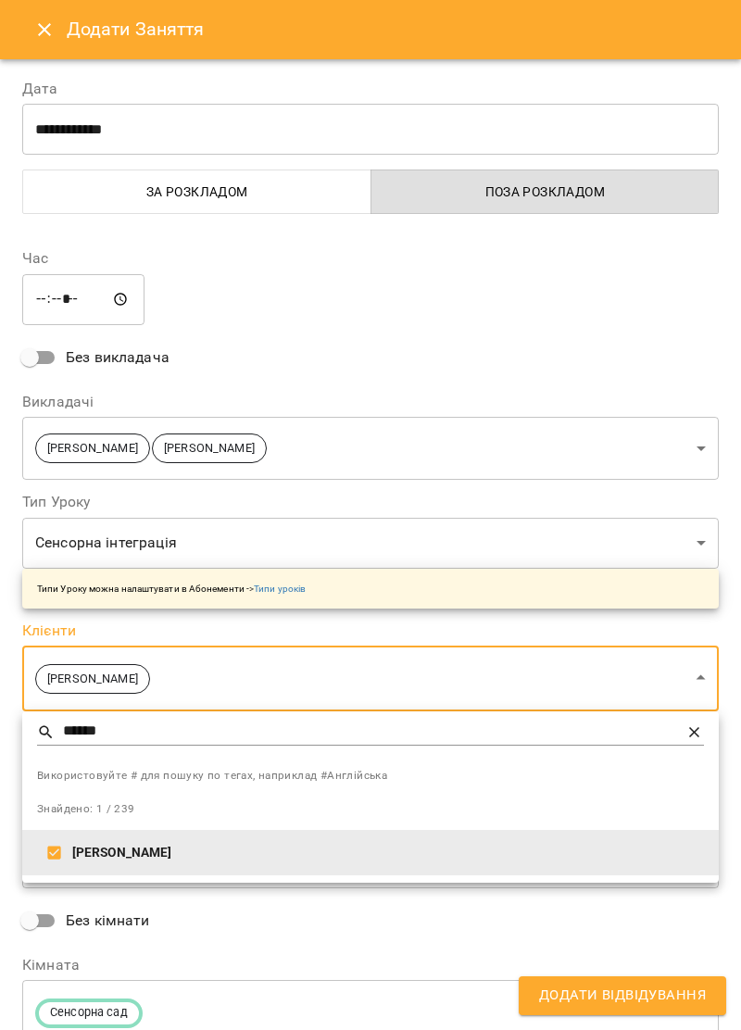
click at [456, 332] on div at bounding box center [370, 515] width 741 height 1030
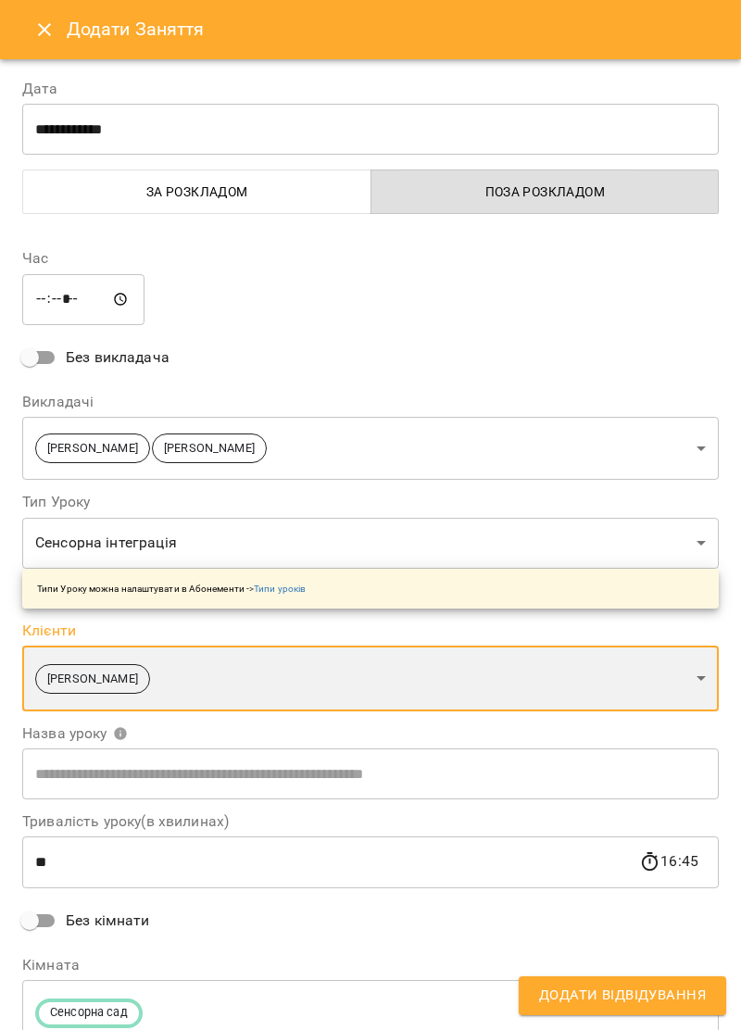
scroll to position [78, 0]
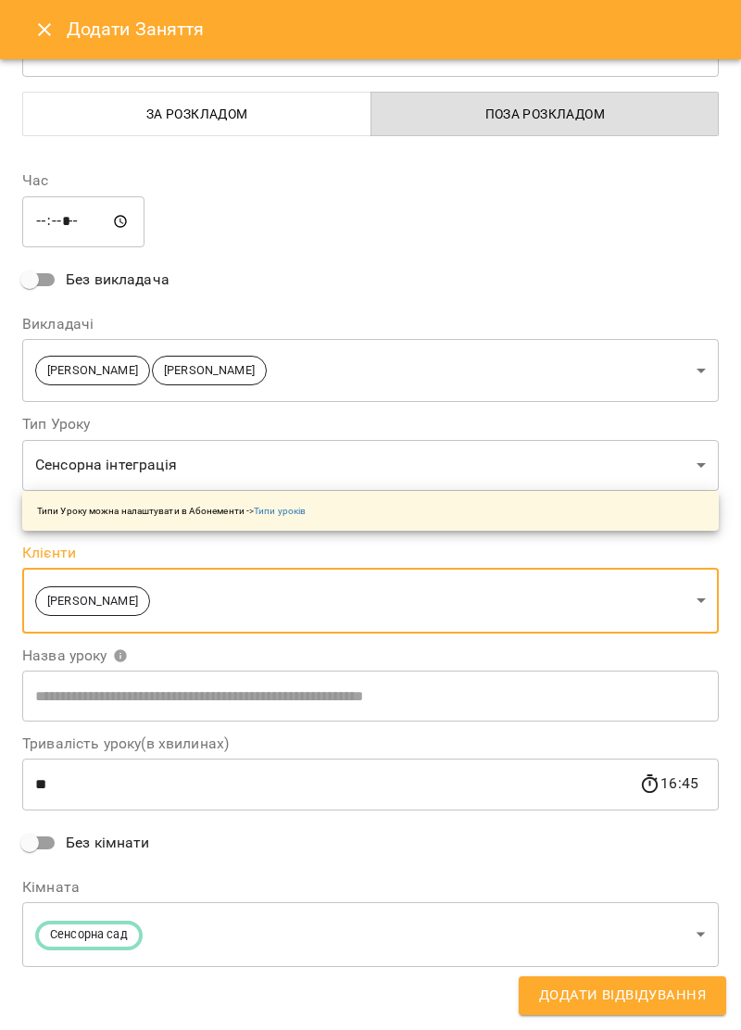
click at [699, 463] on body "For Business 30 UA Ірина Керівник Тетяна Хомин Ольга Крикун Дарія Тріпадуш О Ол…" at bounding box center [370, 606] width 741 height 1212
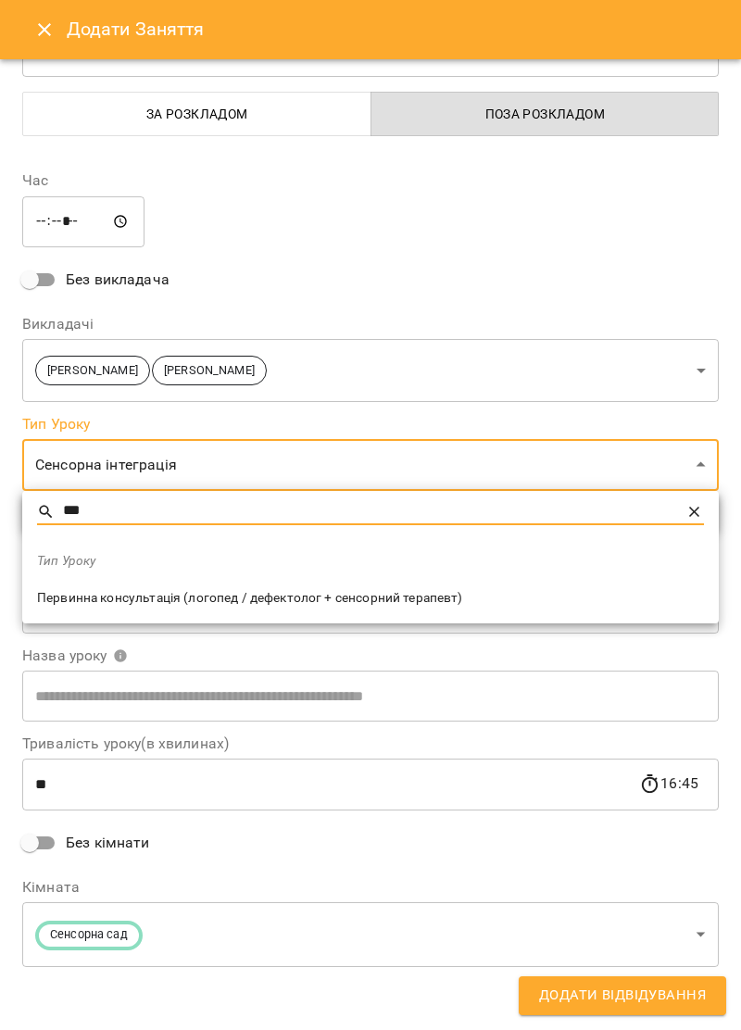
type input "***"
click at [420, 589] on span "Первинна консультація (логопед / дефектолог + сенсорний терапевт)" at bounding box center [370, 598] width 667 height 19
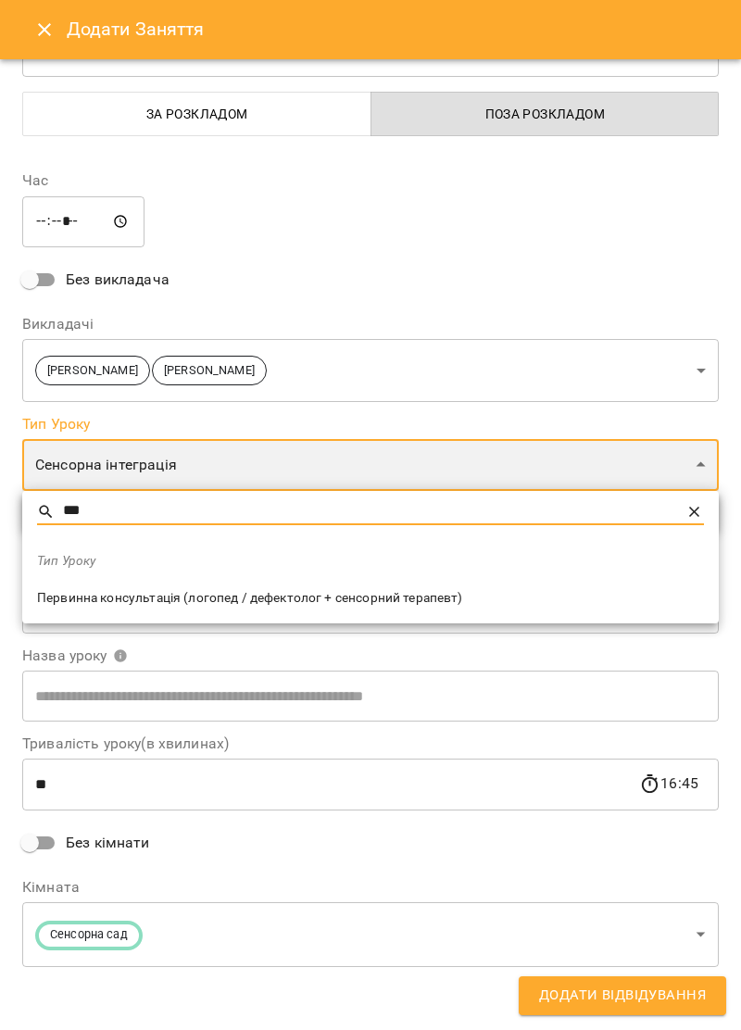
type input "**********"
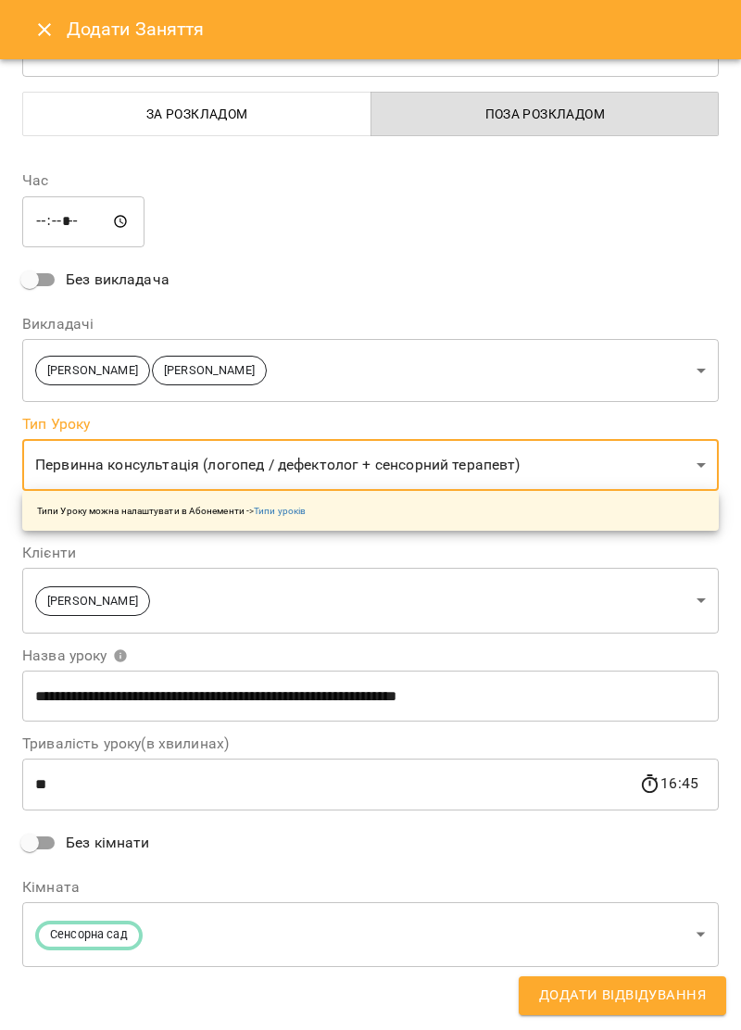
click at [614, 257] on div "**********" at bounding box center [370, 570] width 719 height 846
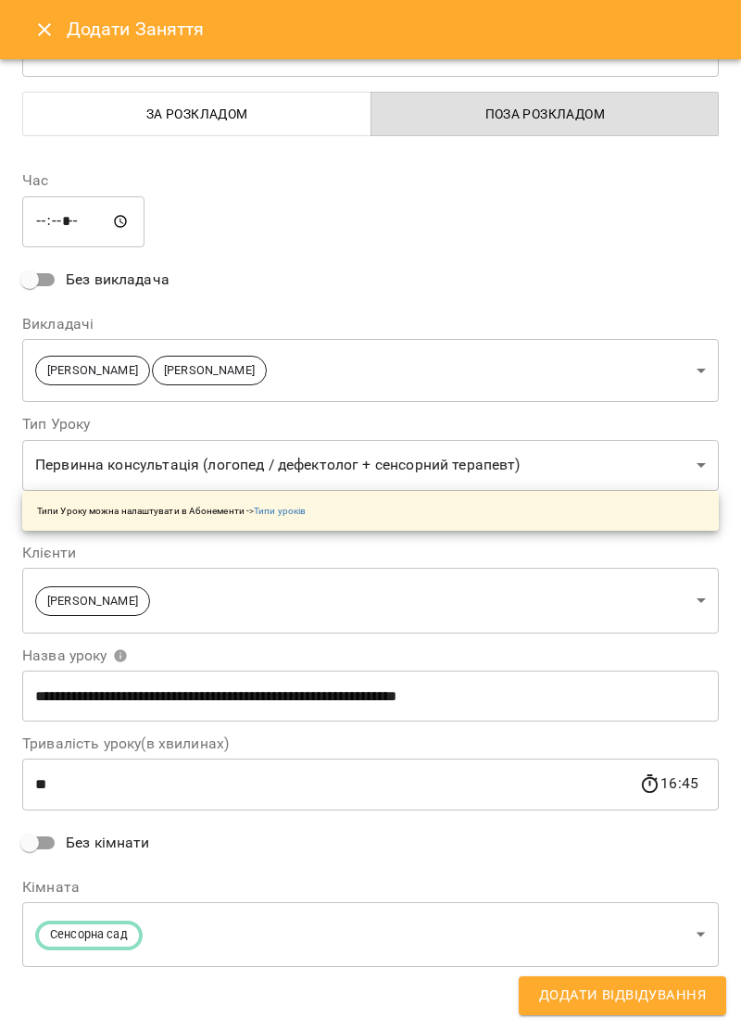
scroll to position [0, 0]
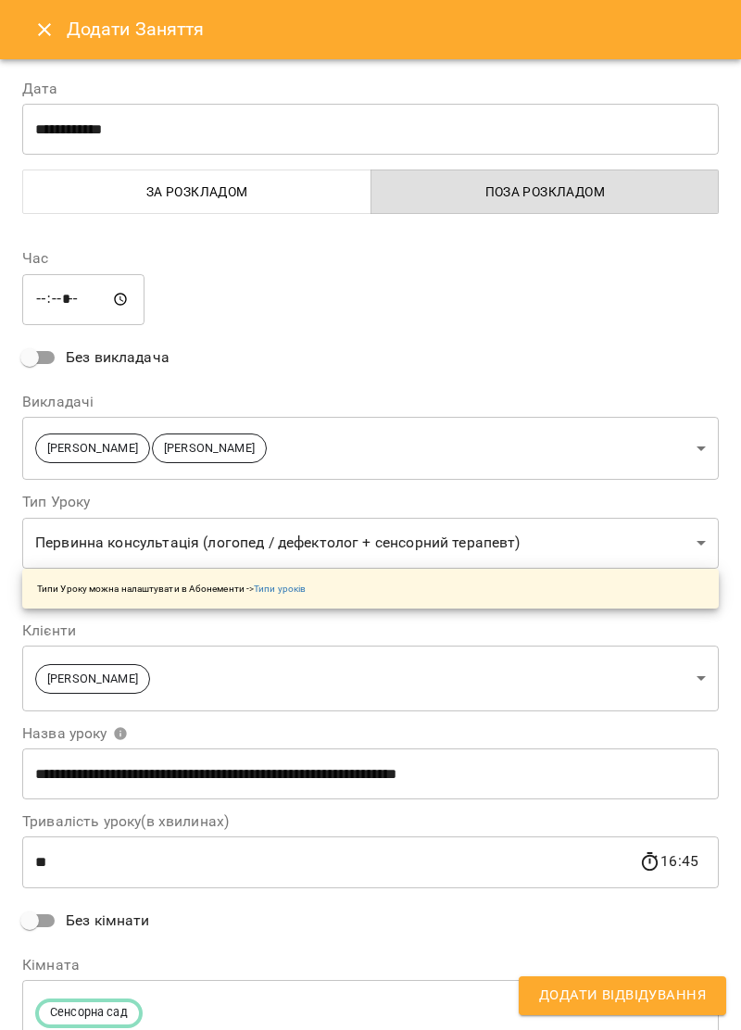
click at [687, 995] on span "Додати Відвідування" at bounding box center [622, 996] width 167 height 24
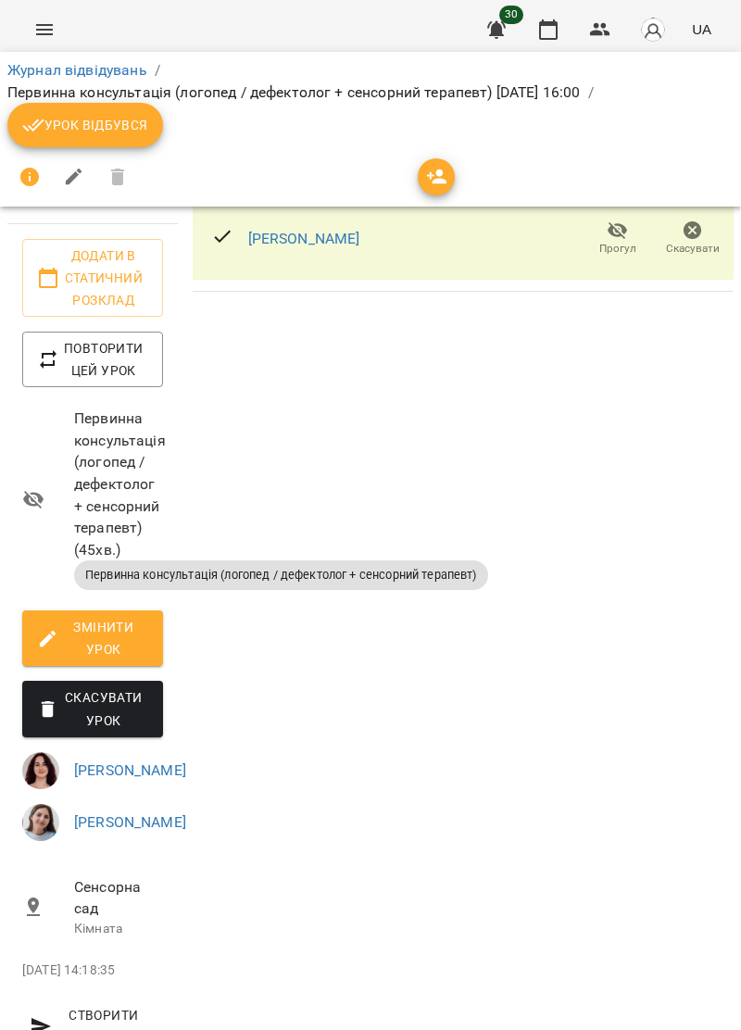
click at [52, 24] on icon "Menu" at bounding box center [44, 30] width 22 height 22
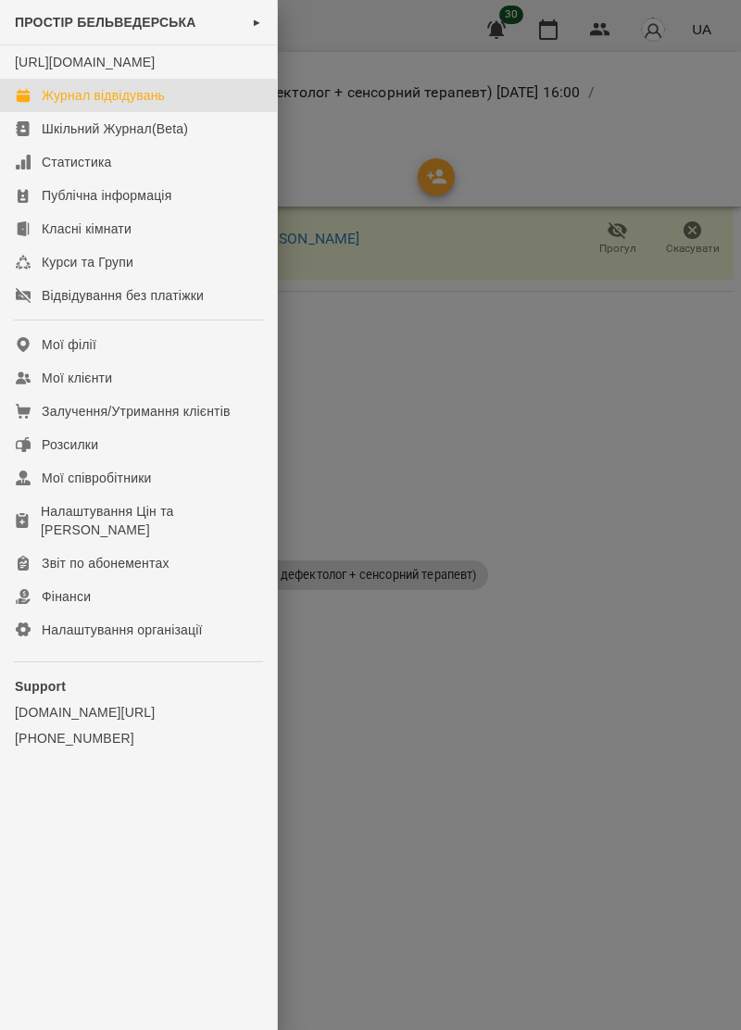
click at [150, 105] on div "Журнал відвідувань" at bounding box center [103, 95] width 123 height 19
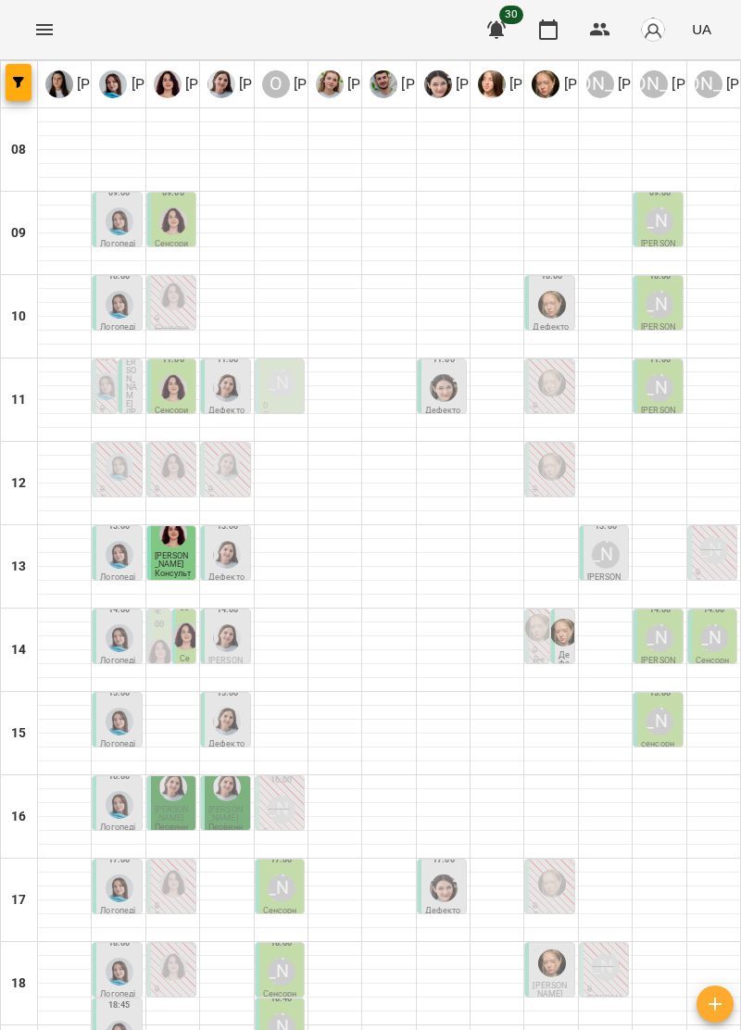
click at [178, 798] on img "Дарія Тріпадуш" at bounding box center [173, 787] width 28 height 28
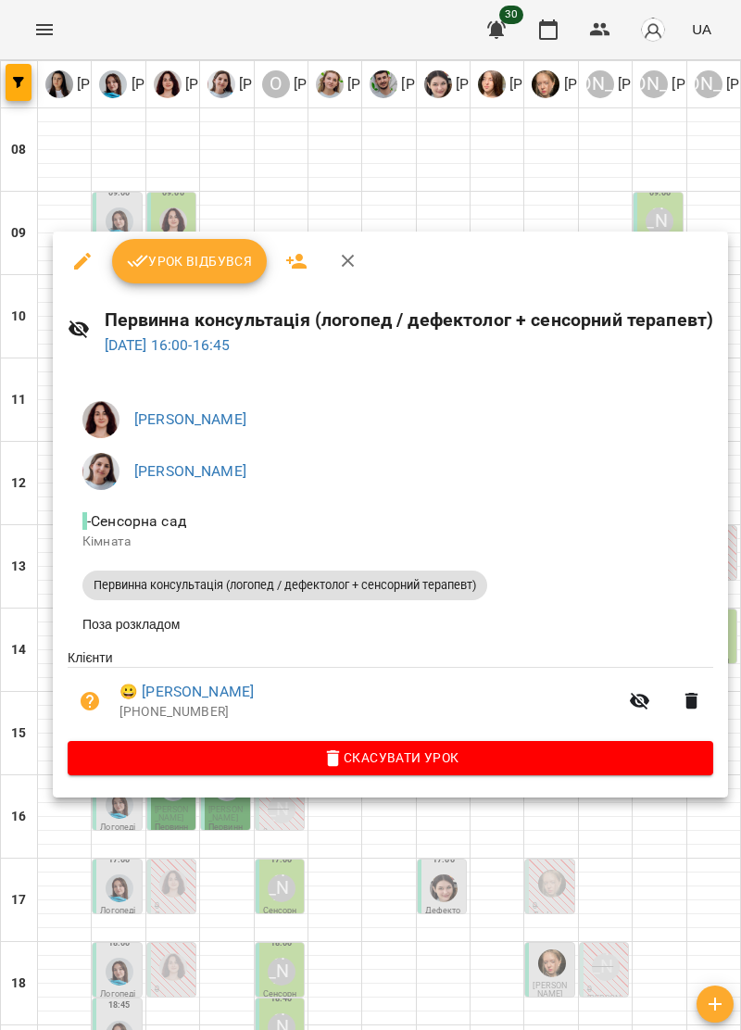
click at [230, 809] on div at bounding box center [370, 515] width 741 height 1030
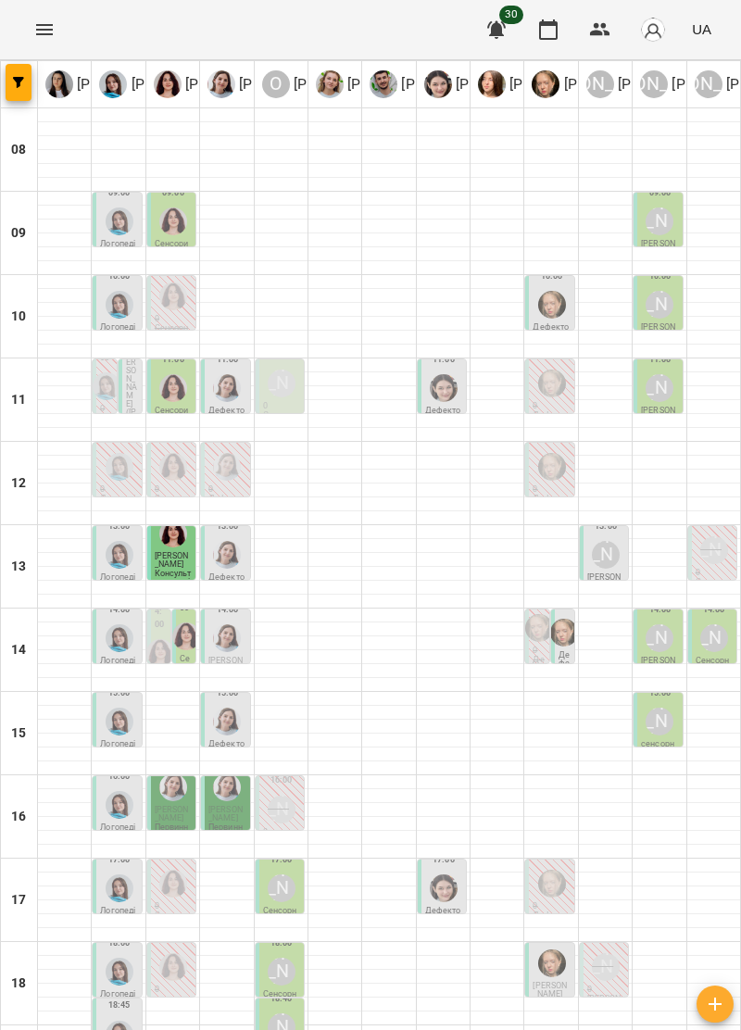
click at [232, 808] on span "Янишівська Діана" at bounding box center [225, 814] width 34 height 18
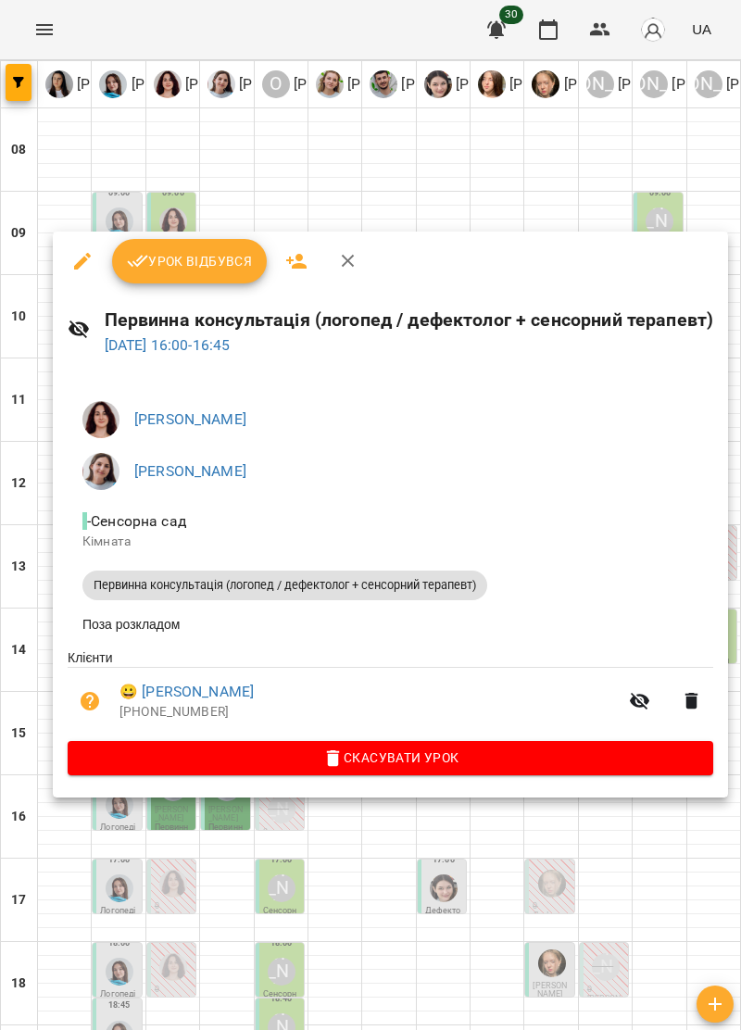
click at [348, 254] on icon "button" at bounding box center [348, 261] width 22 height 22
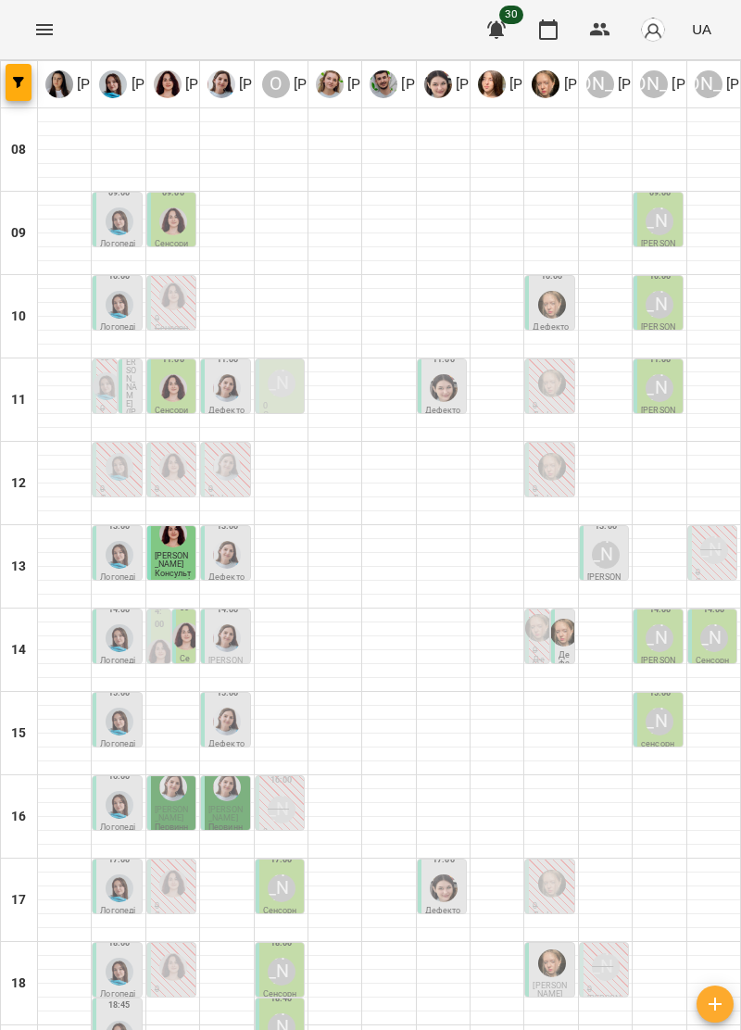
click at [232, 816] on span "Янишівська Діана" at bounding box center [225, 814] width 34 height 18
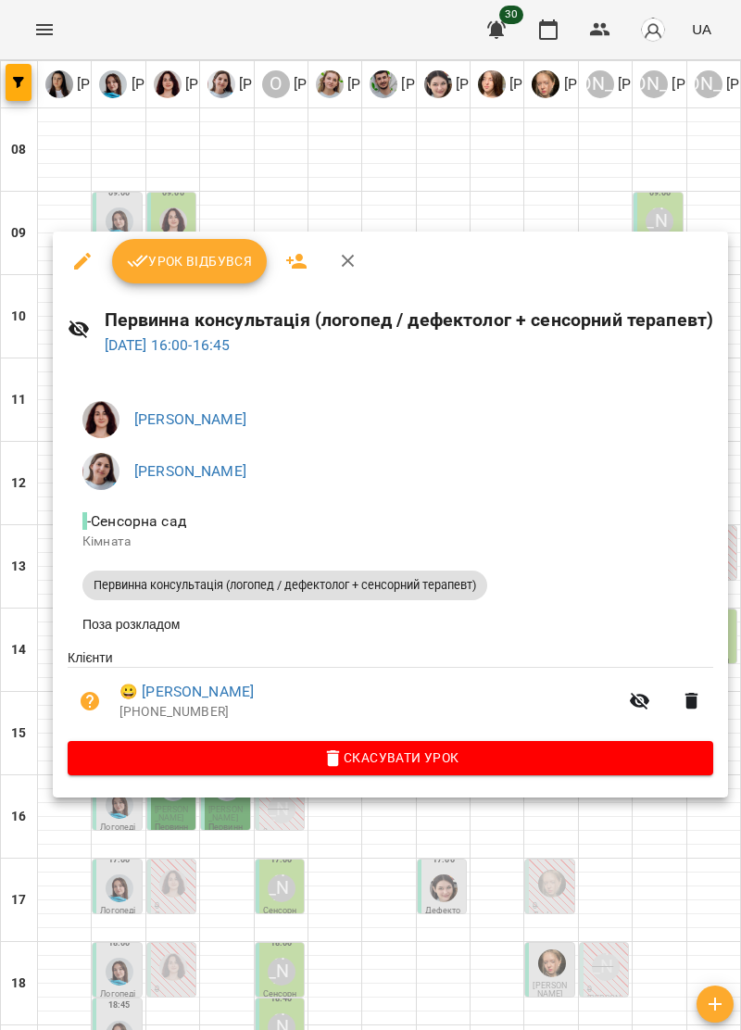
click at [354, 257] on icon "button" at bounding box center [348, 261] width 22 height 22
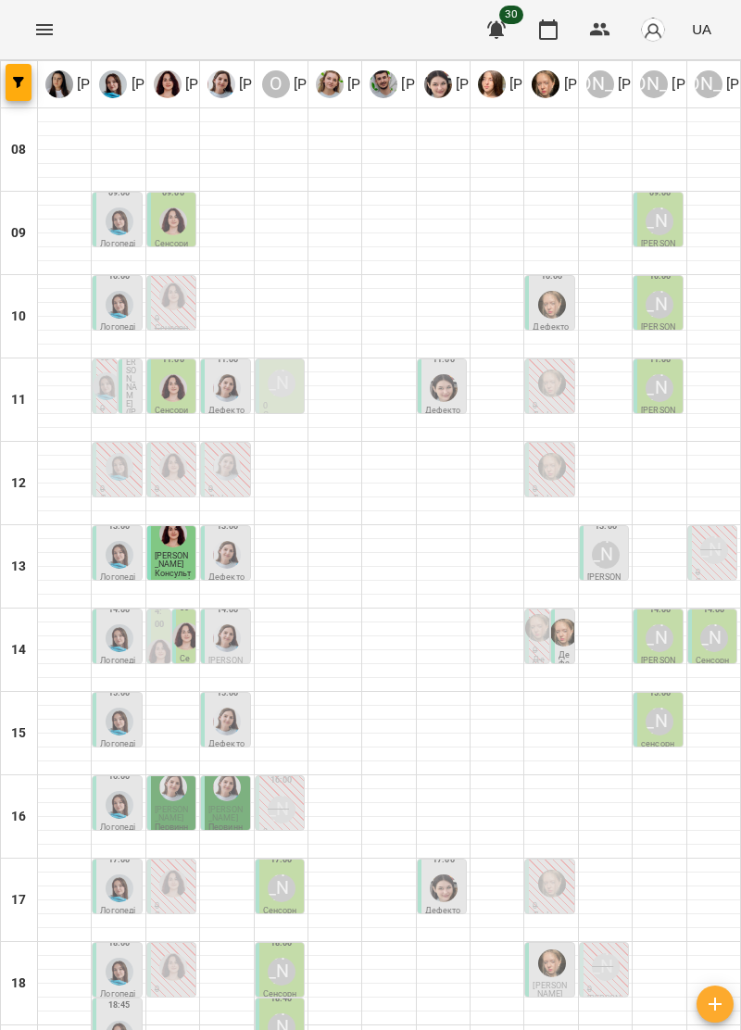
click at [177, 813] on span "Янишівська Діана" at bounding box center [172, 814] width 34 height 18
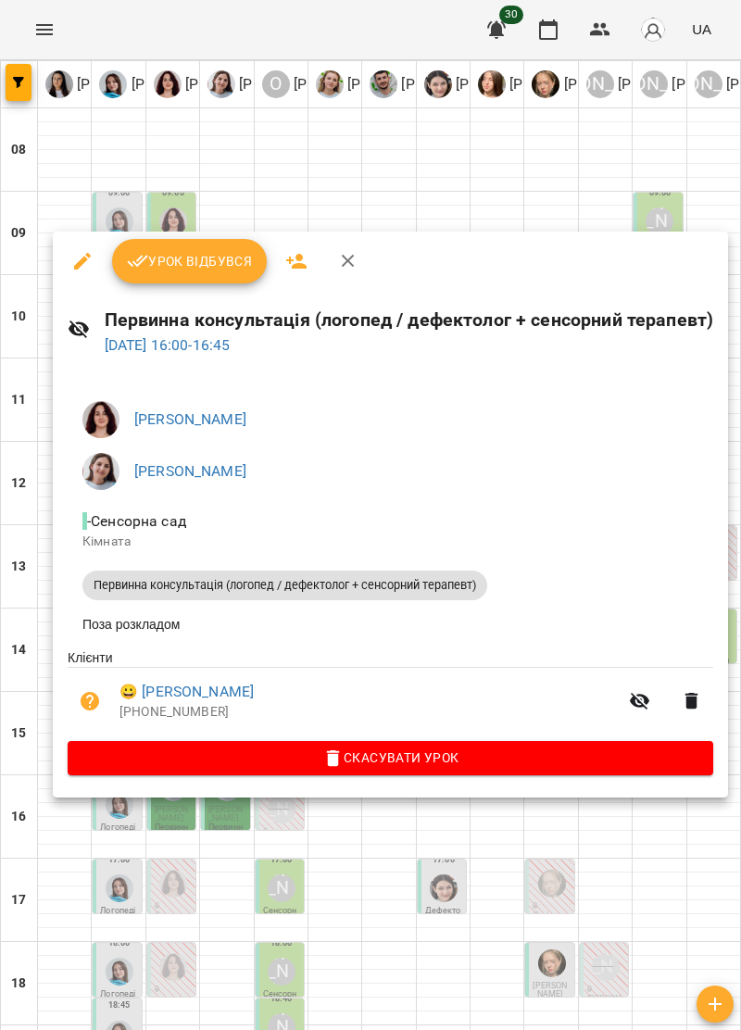
click at [350, 262] on icon "button" at bounding box center [348, 261] width 22 height 22
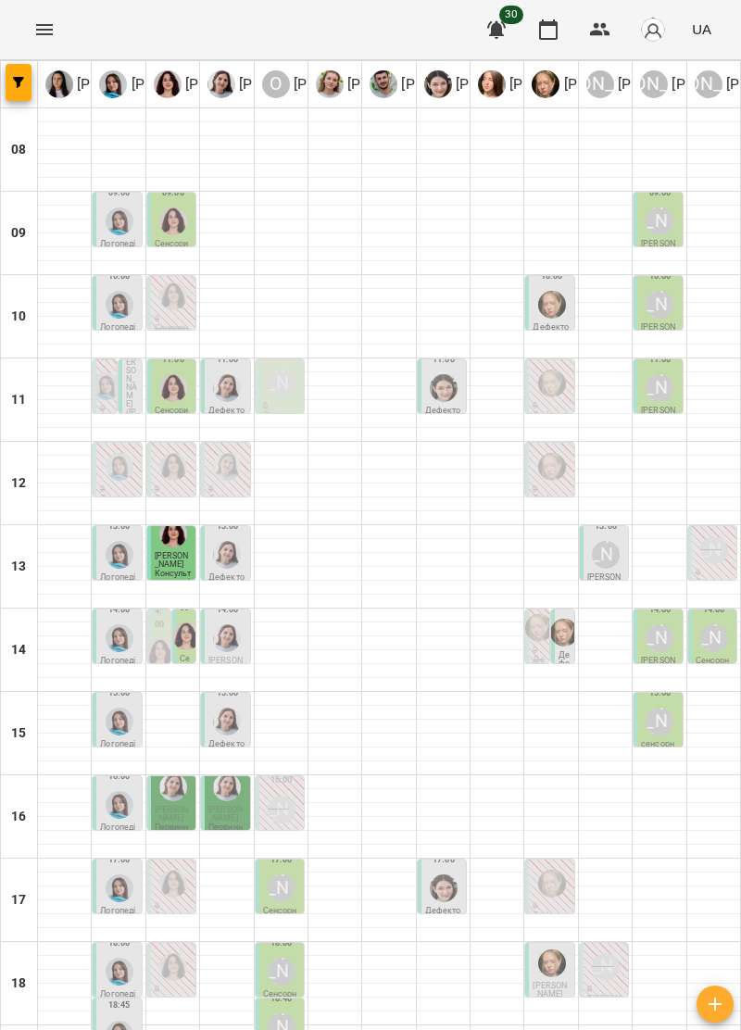
scroll to position [182, 0]
click at [174, 805] on span "Янишівська Діана" at bounding box center [172, 814] width 34 height 18
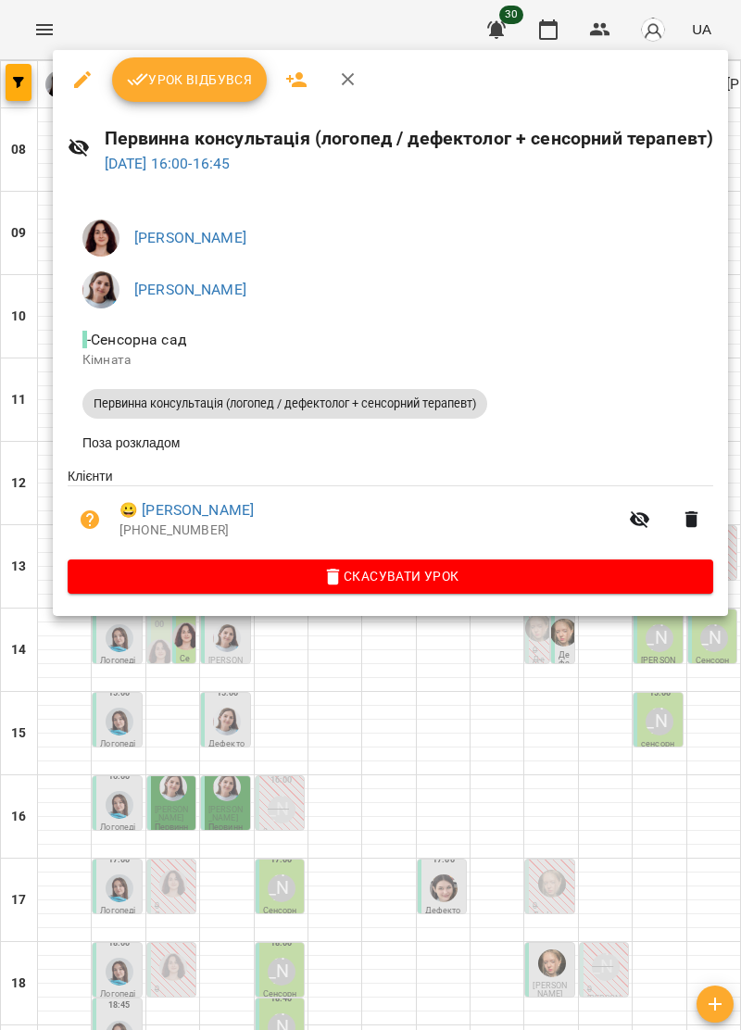
click at [349, 76] on icon "button" at bounding box center [348, 79] width 13 height 13
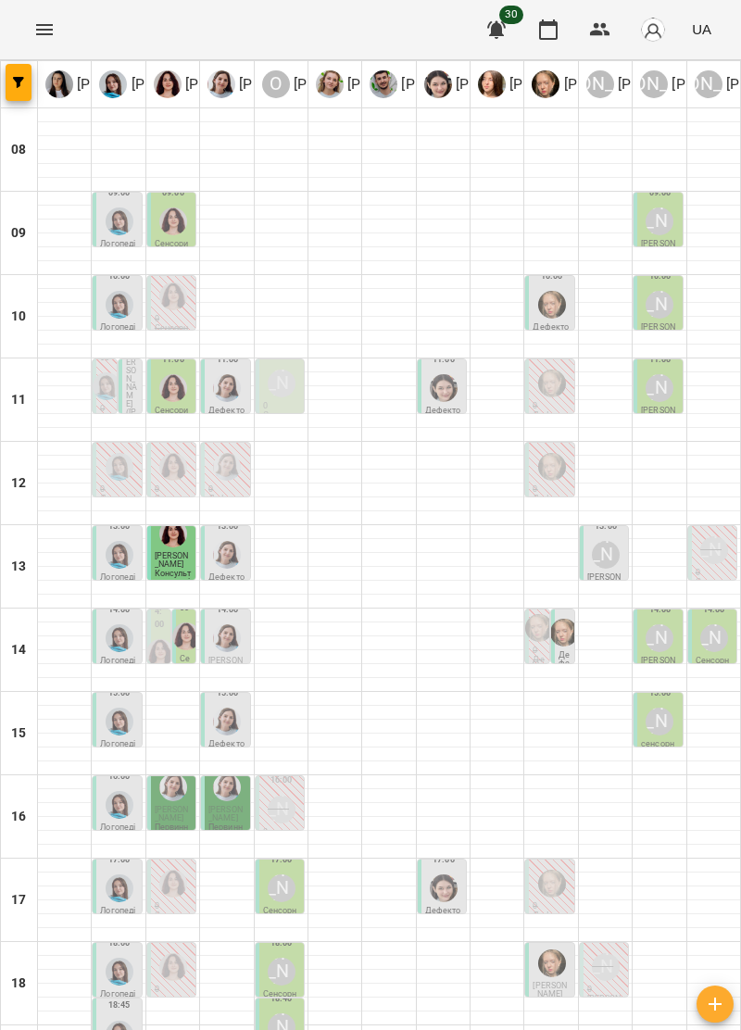
click at [247, 776] on div "16:00 Янишівська Діана Первинна консультація (логопед / дефектолог + сенсорний …" at bounding box center [225, 803] width 48 height 54
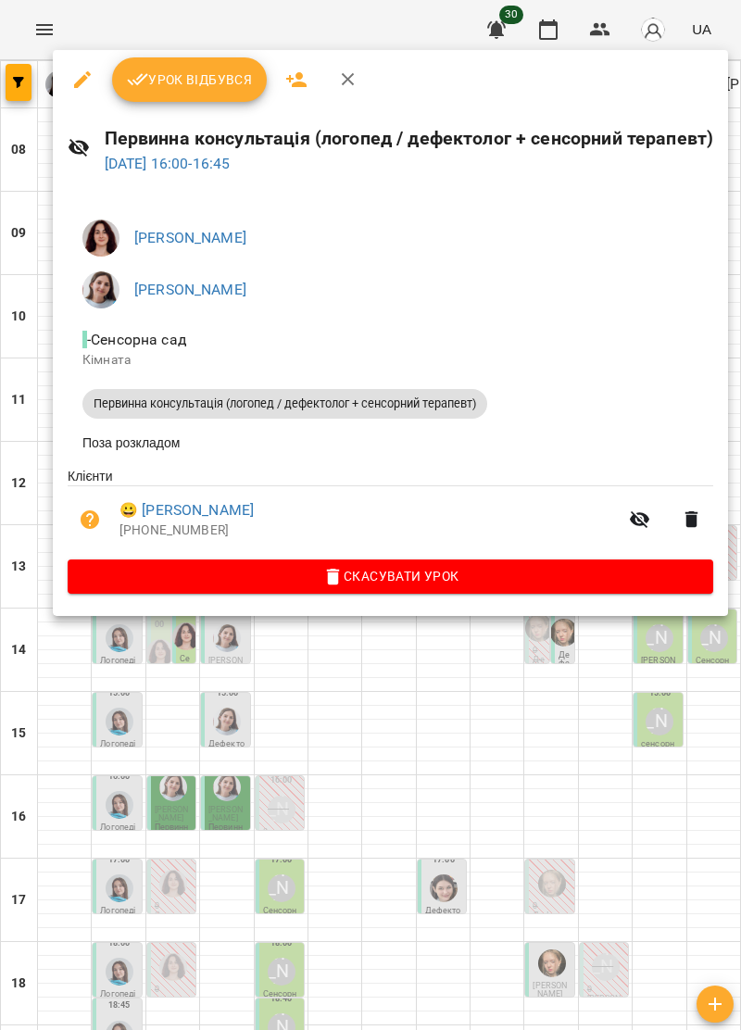
click at [353, 78] on icon "button" at bounding box center [348, 80] width 22 height 22
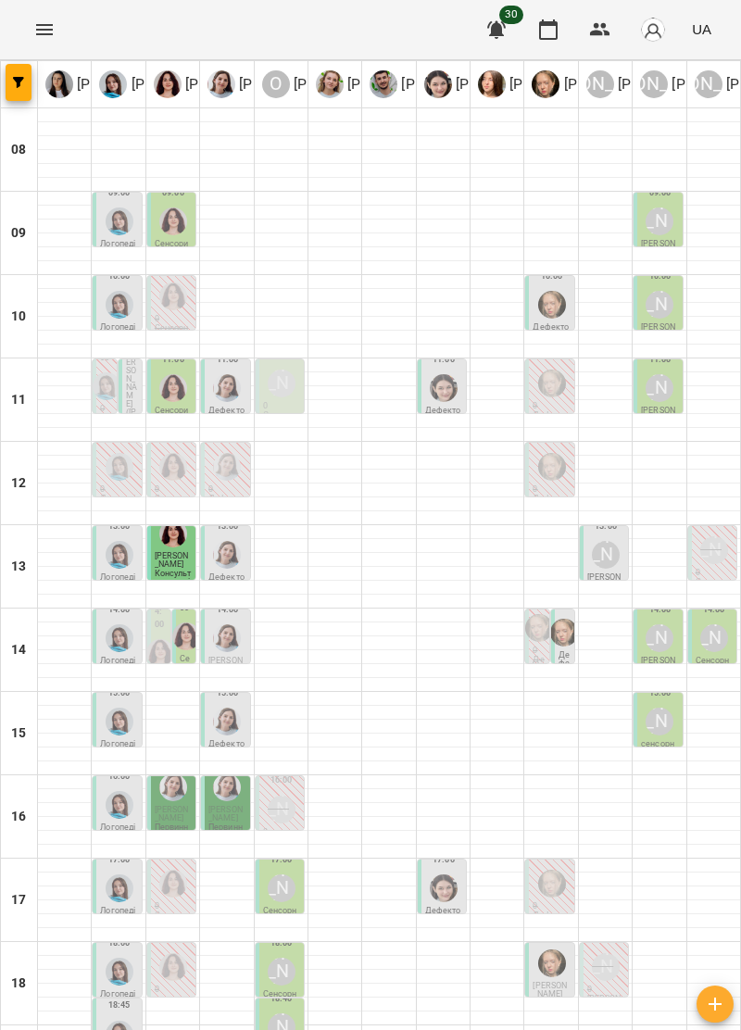
scroll to position [0, 0]
click at [188, 622] on img "Ольга Крикун" at bounding box center [186, 636] width 28 height 28
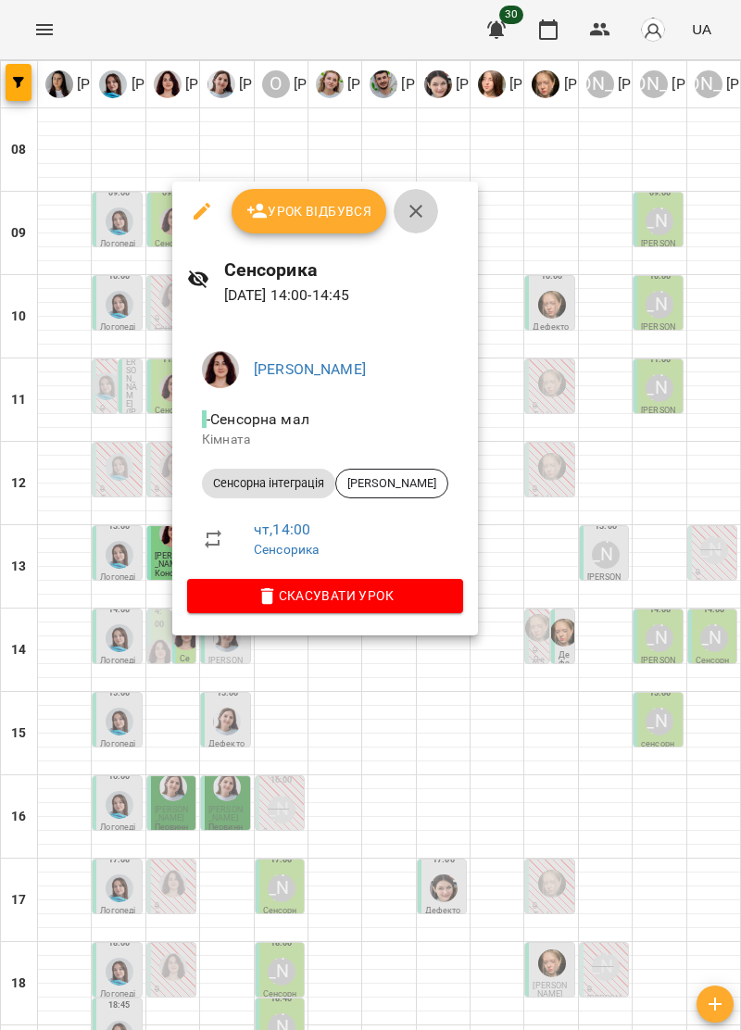
click at [415, 208] on icon "button" at bounding box center [416, 211] width 22 height 22
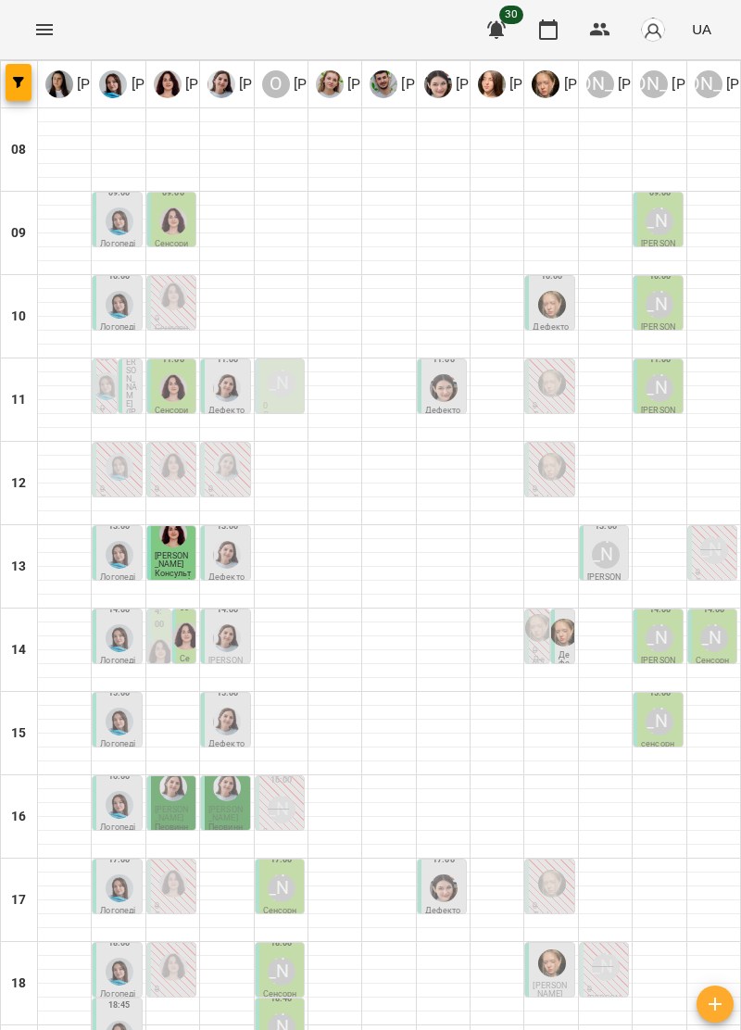
scroll to position [182, 0]
click at [54, 24] on icon "Menu" at bounding box center [44, 30] width 22 height 22
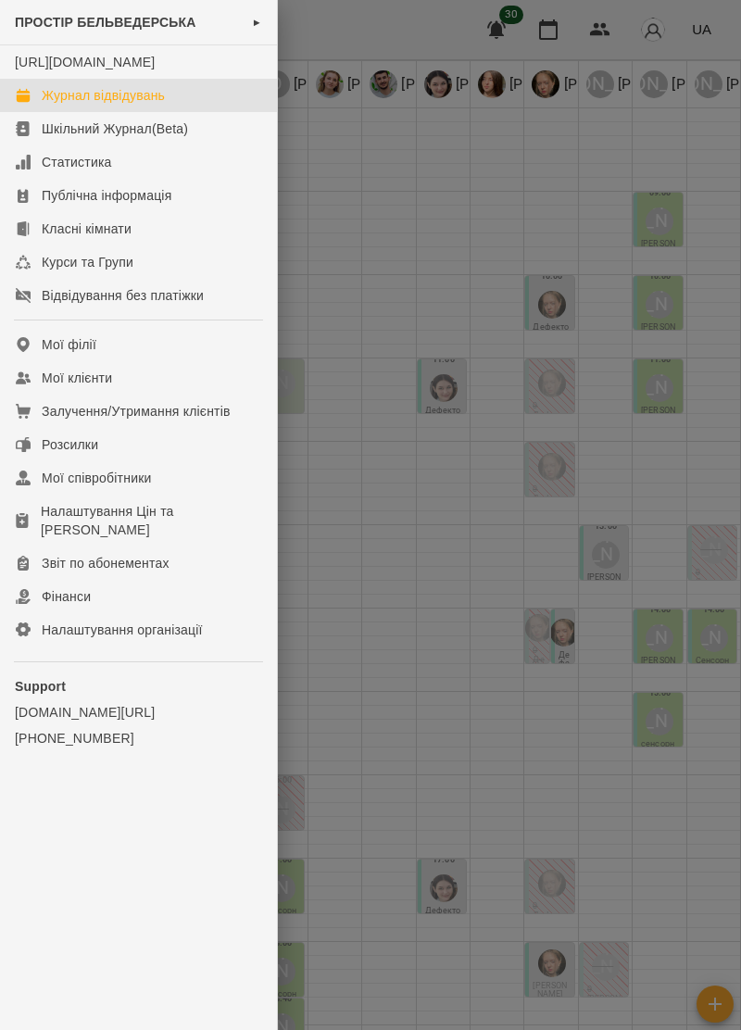
click at [445, 526] on div at bounding box center [370, 515] width 741 height 1030
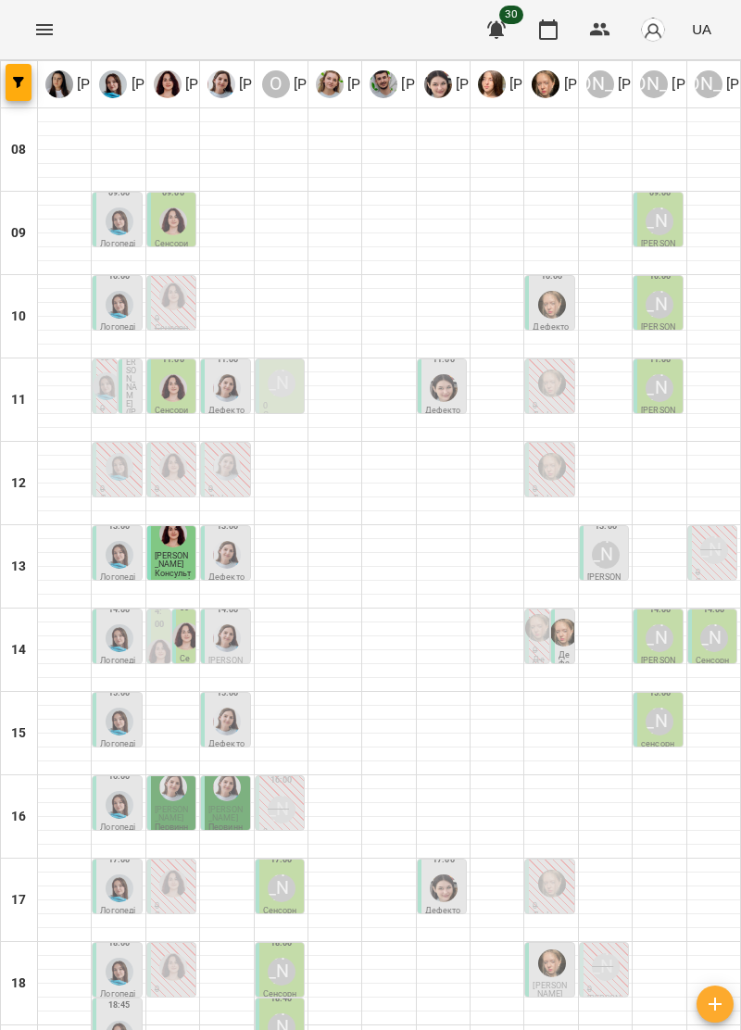
click at [53, 30] on icon "Menu" at bounding box center [44, 30] width 22 height 22
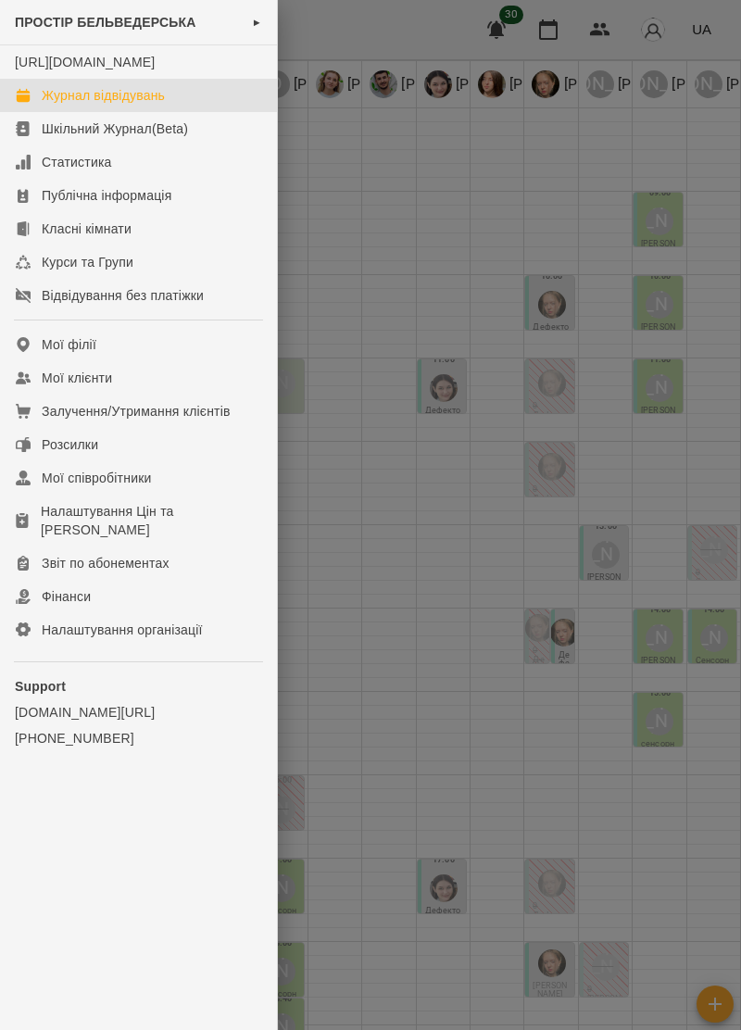
click at [174, 109] on link "Журнал відвідувань" at bounding box center [138, 95] width 277 height 33
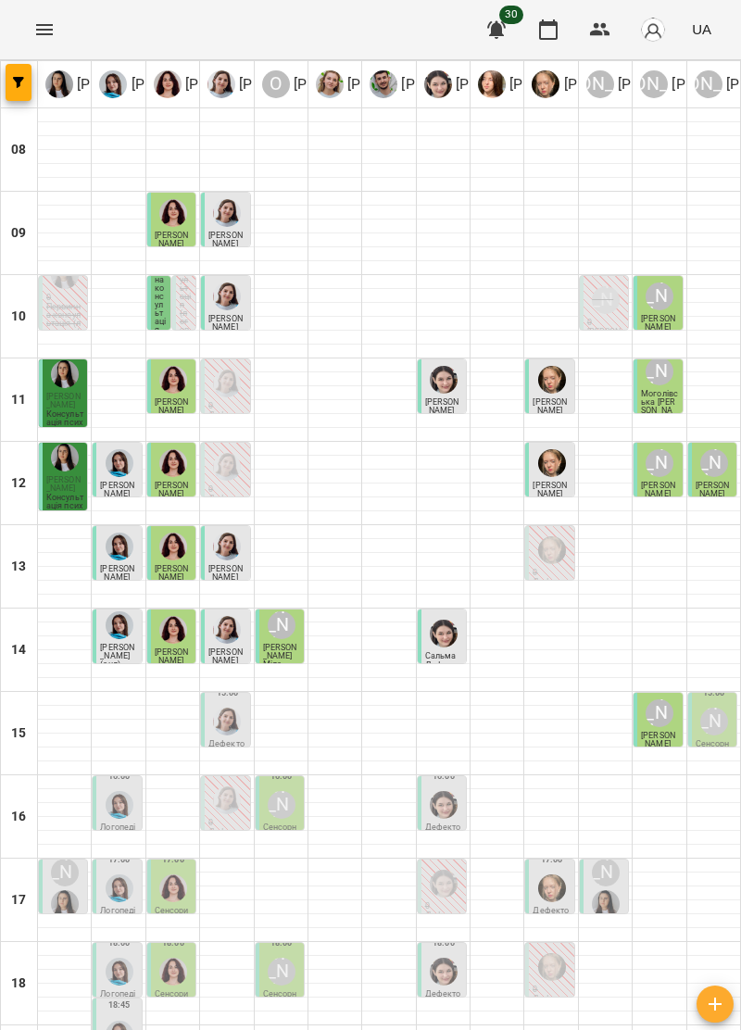
click at [222, 708] on img "Дарія Тріпадуш" at bounding box center [227, 722] width 28 height 28
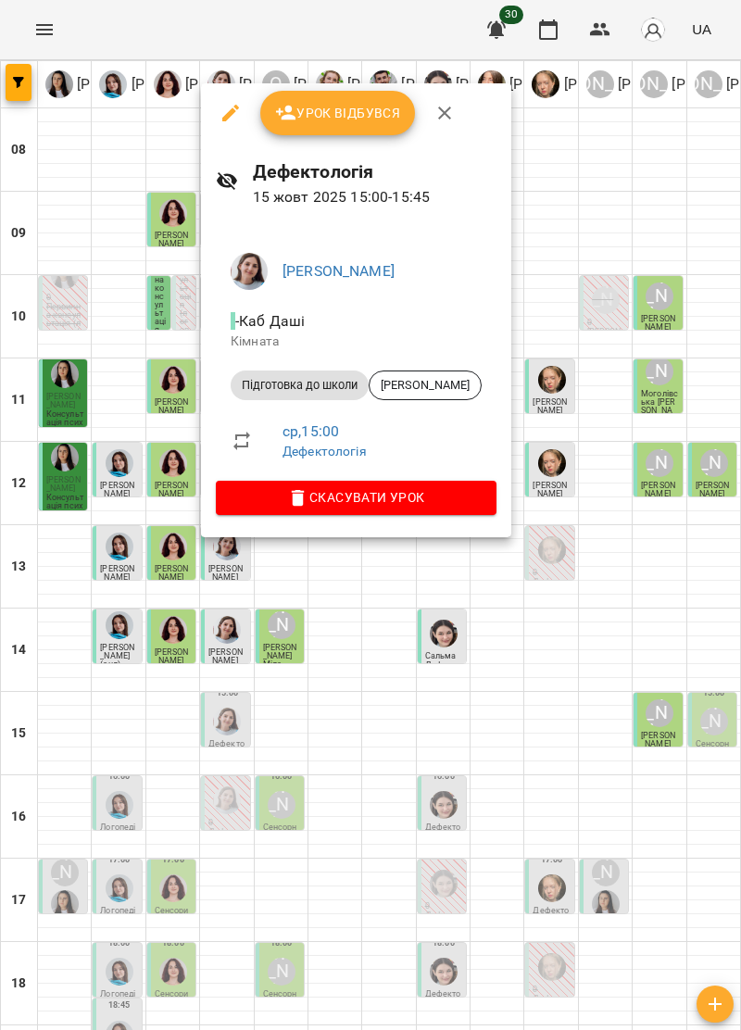
click at [452, 104] on icon "button" at bounding box center [444, 113] width 22 height 22
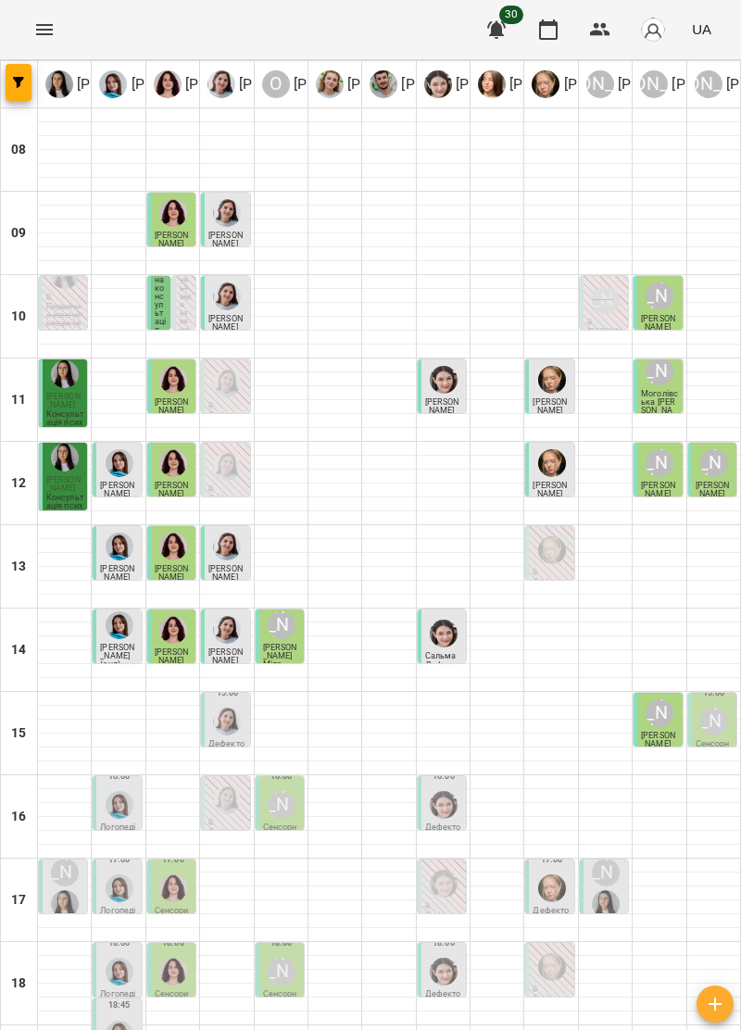
click at [69, 494] on p "Консультація психолога (корекція поведінки)" at bounding box center [64, 515] width 37 height 42
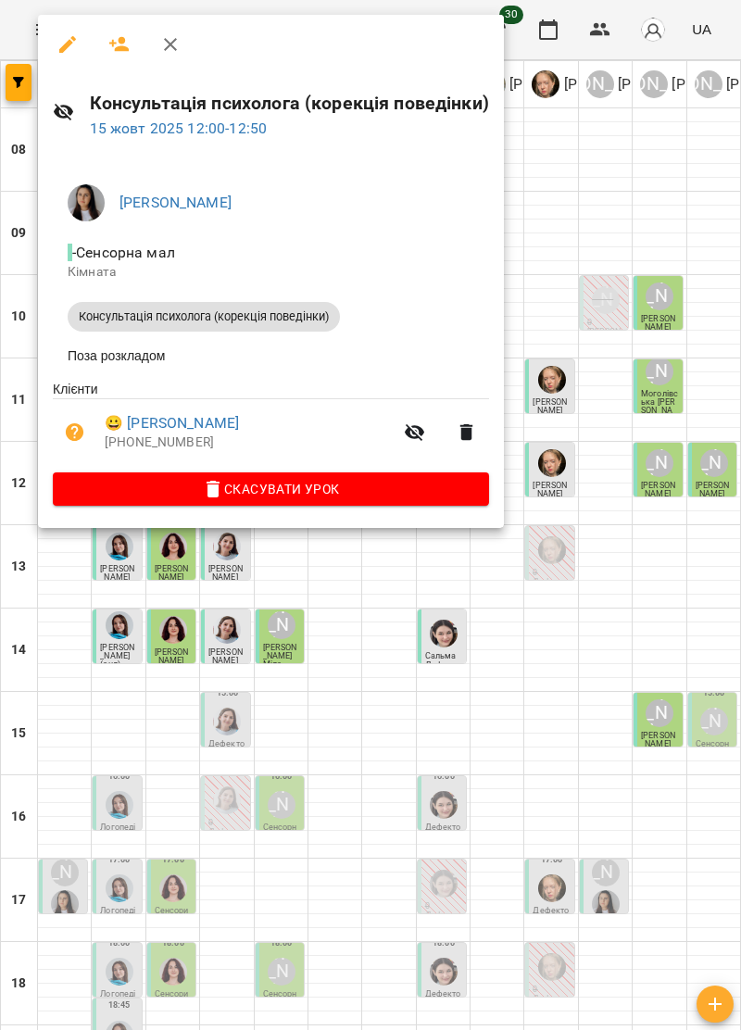
click at [175, 39] on icon "button" at bounding box center [170, 44] width 13 height 13
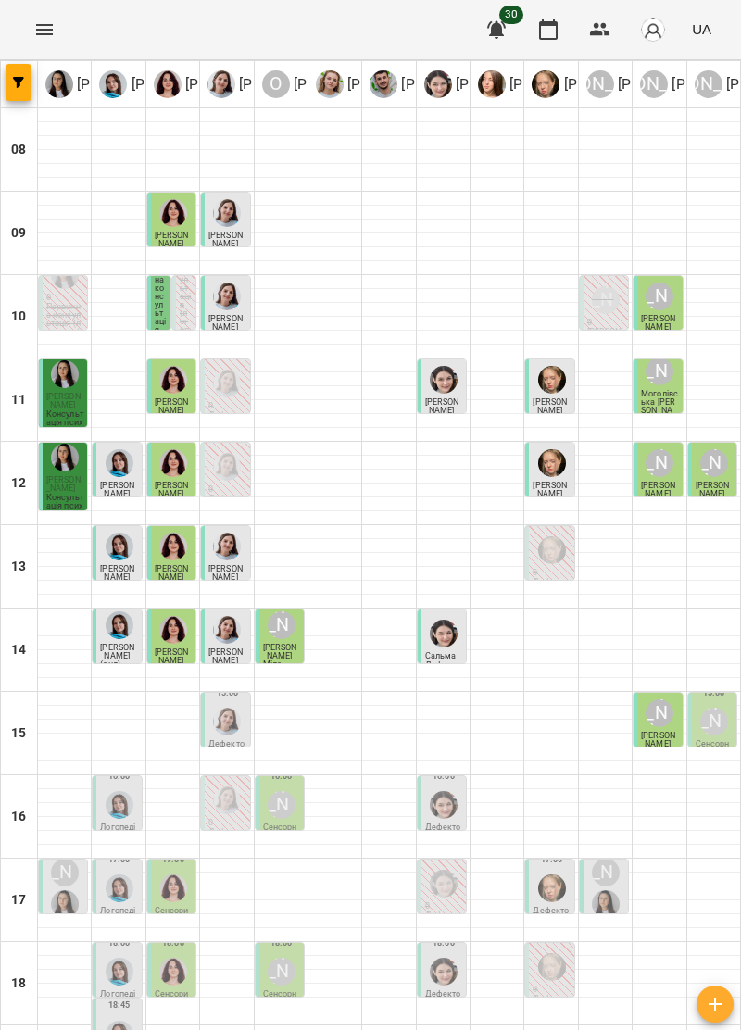
click at [711, 708] on div "[PERSON_NAME]" at bounding box center [714, 722] width 28 height 28
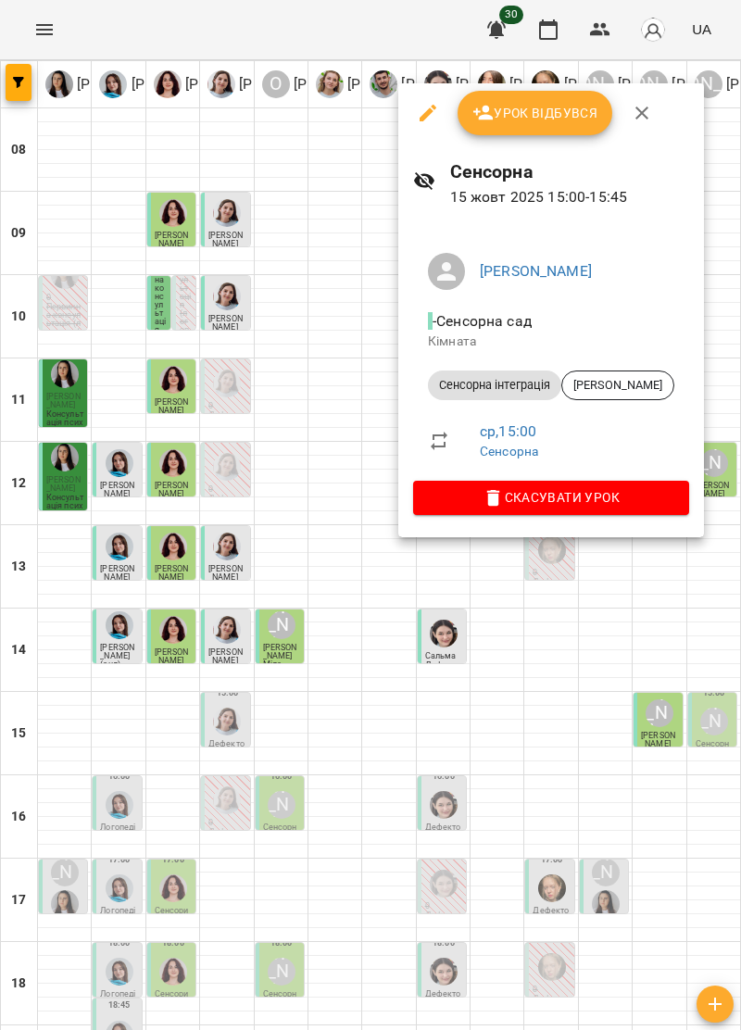
click at [645, 115] on icon "button" at bounding box center [642, 113] width 22 height 22
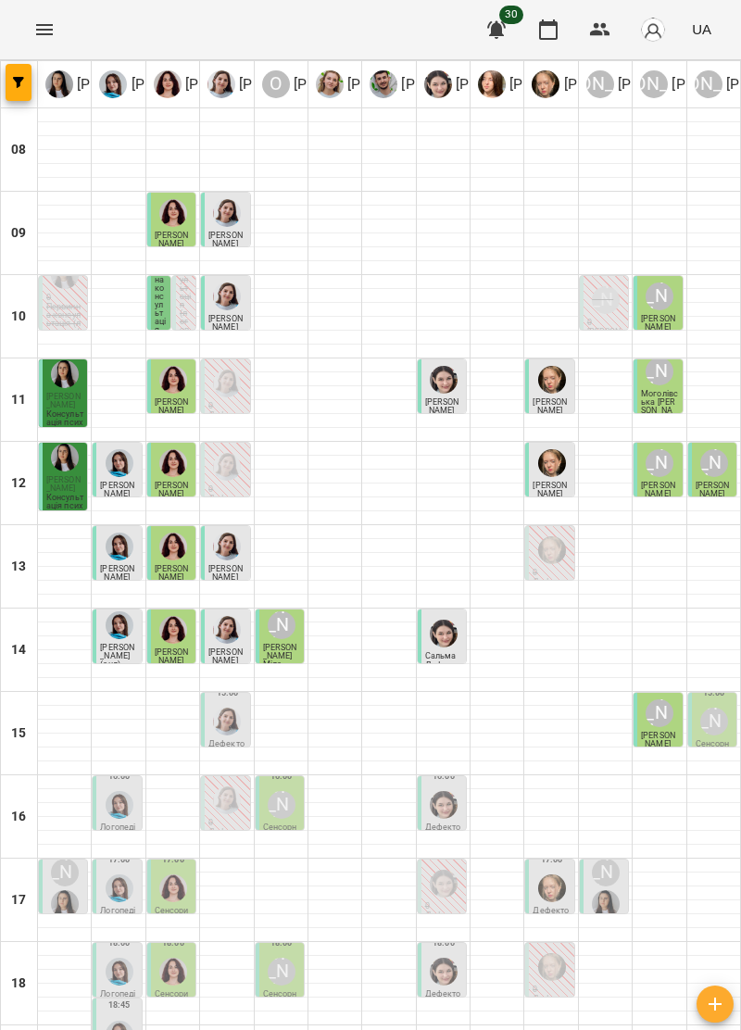
click at [229, 708] on img "Дарія Тріпадуш" at bounding box center [227, 722] width 28 height 28
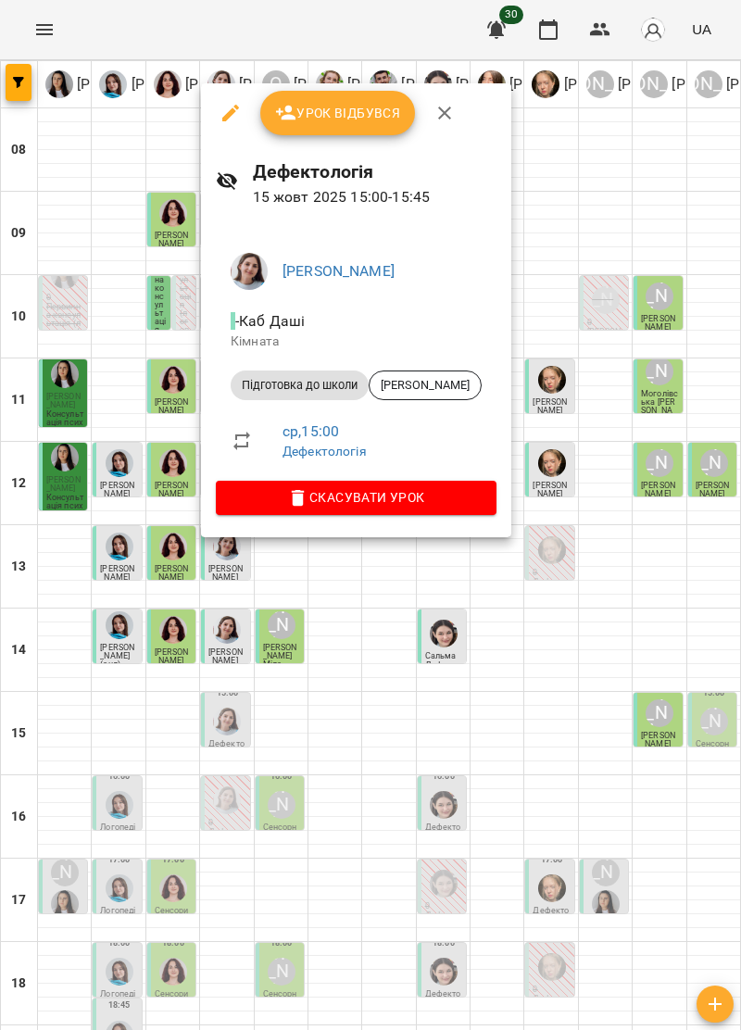
click at [437, 111] on icon "button" at bounding box center [444, 113] width 22 height 22
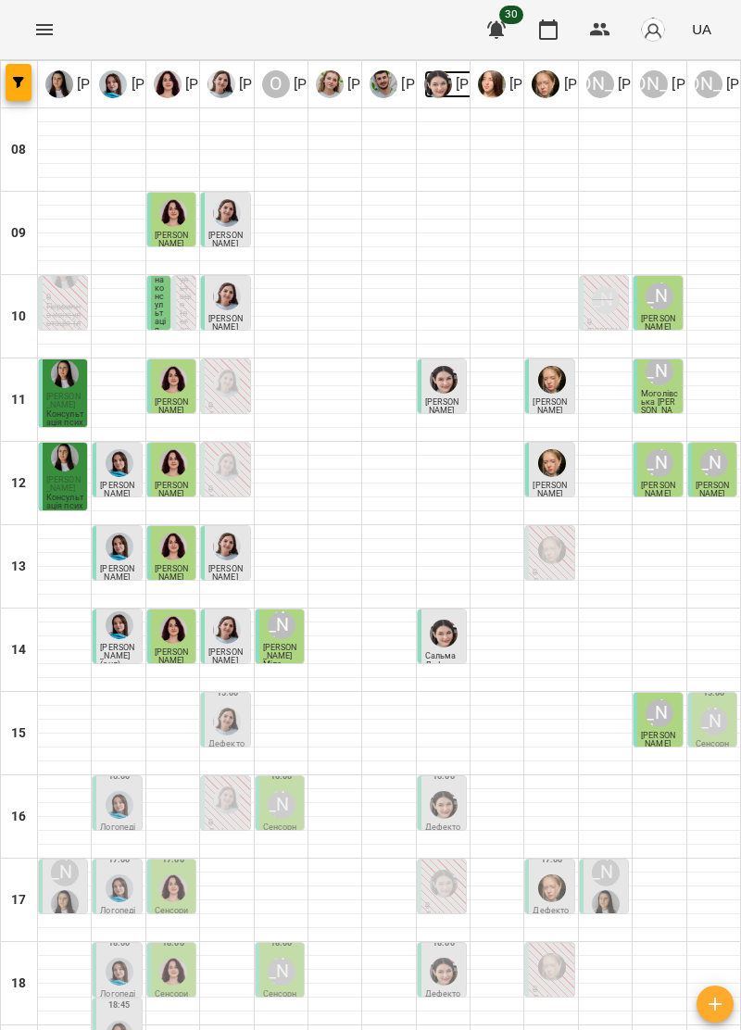
click at [432, 85] on img at bounding box center [438, 84] width 28 height 28
click at [71, 855] on div "[PERSON_NAME]" at bounding box center [64, 888] width 35 height 67
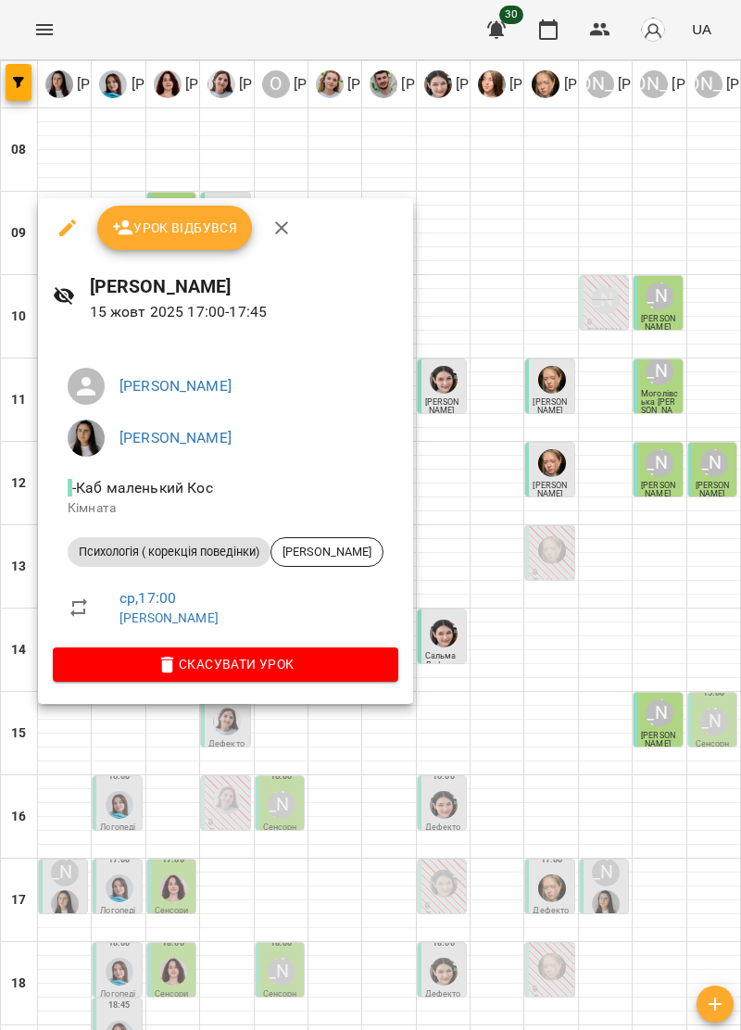
click at [290, 228] on icon "button" at bounding box center [281, 228] width 22 height 22
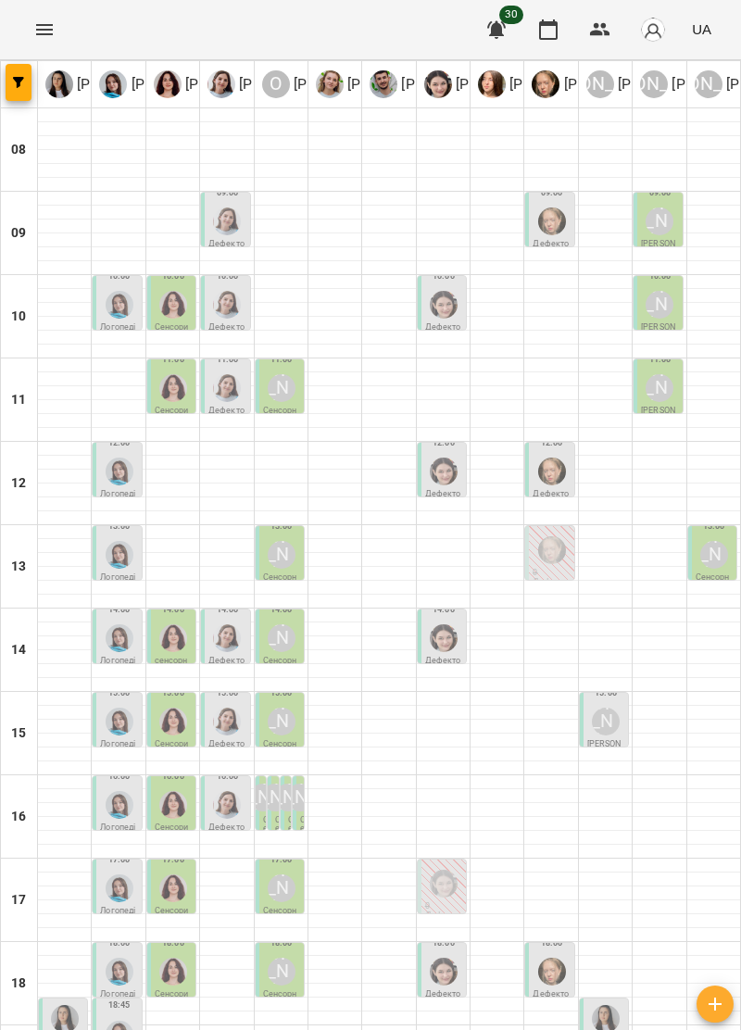
click at [698, 561] on div "[PERSON_NAME]" at bounding box center [713, 554] width 35 height 35
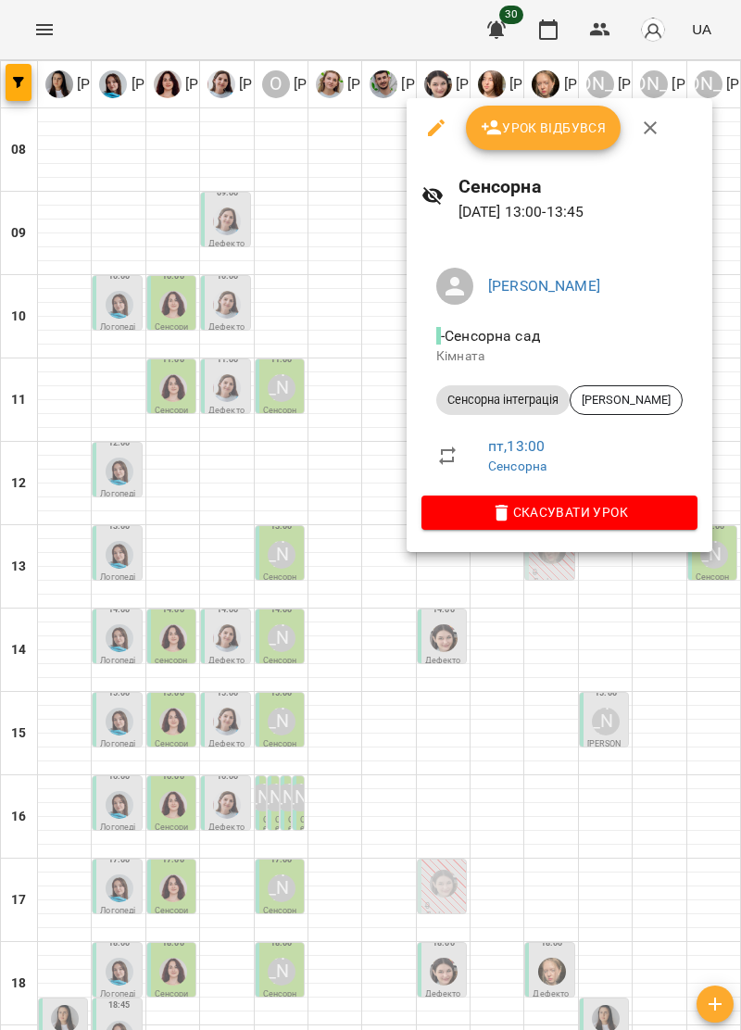
click at [643, 128] on icon "button" at bounding box center [650, 128] width 22 height 22
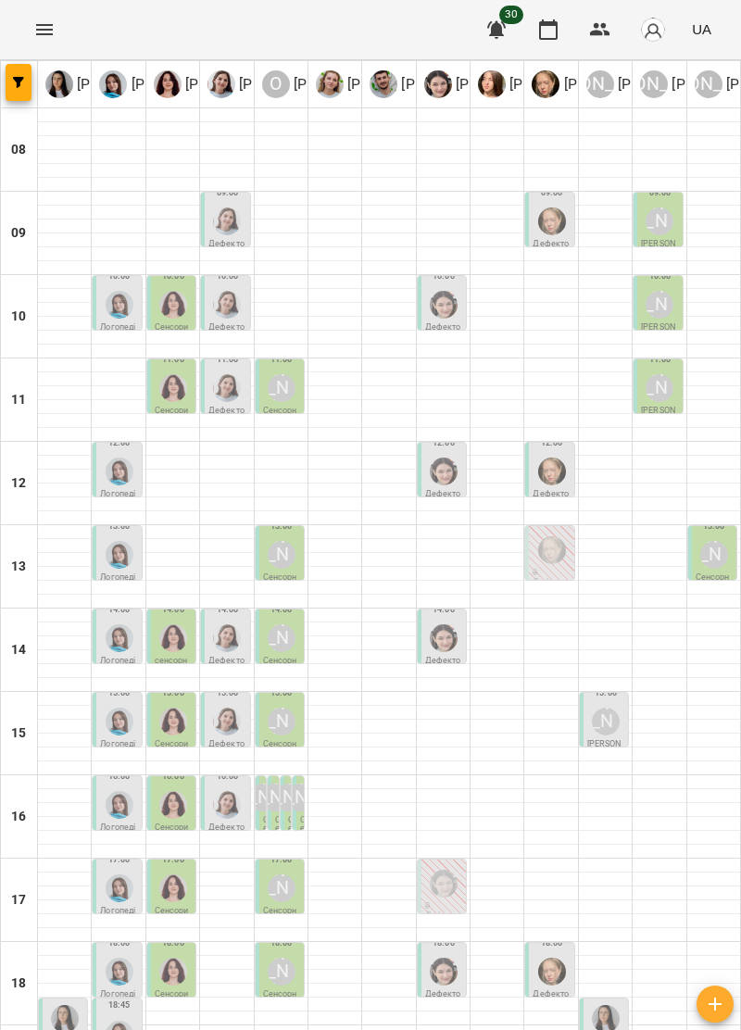
scroll to position [0, 0]
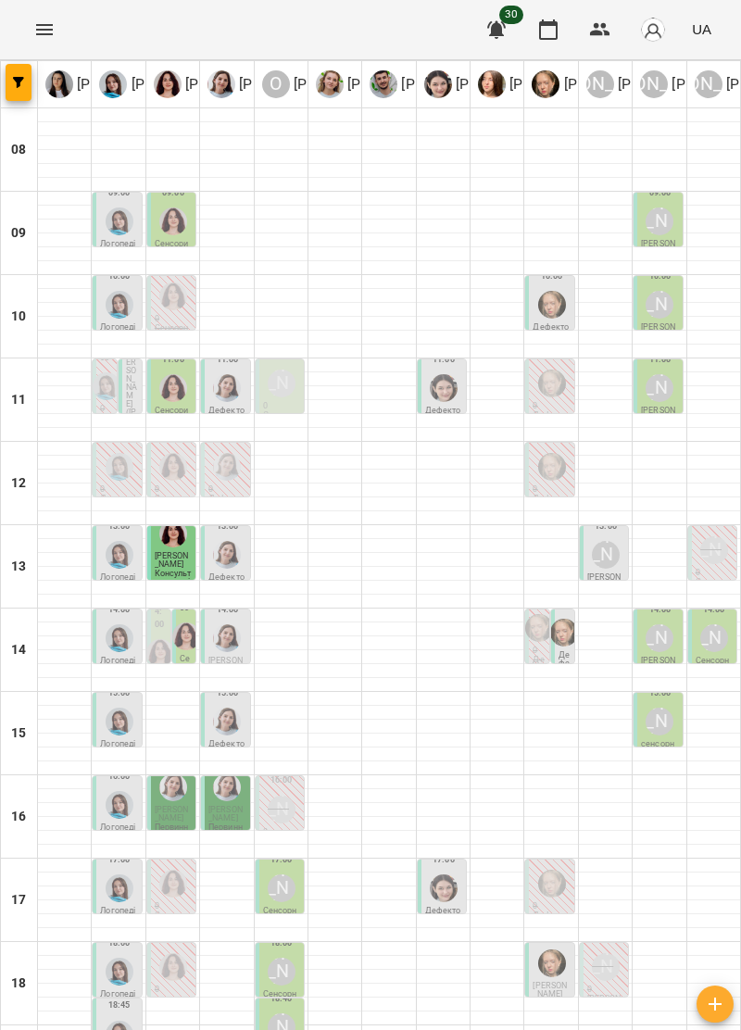
scroll to position [29, 0]
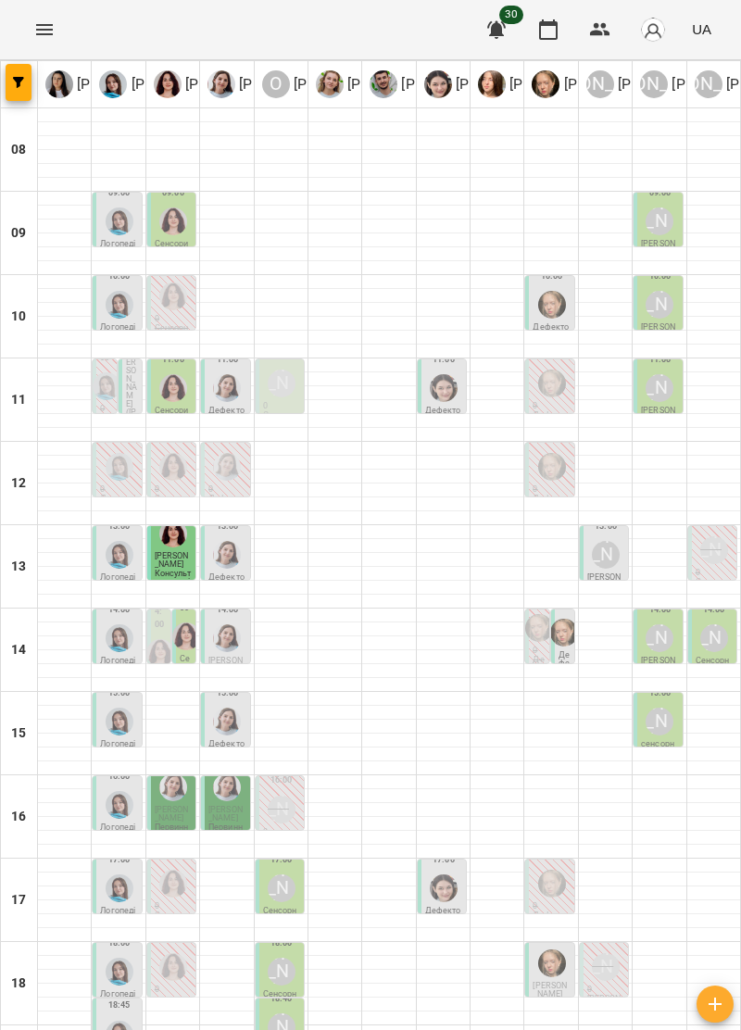
click at [107, 376] on img "Тетяна Хомин" at bounding box center [107, 386] width 28 height 28
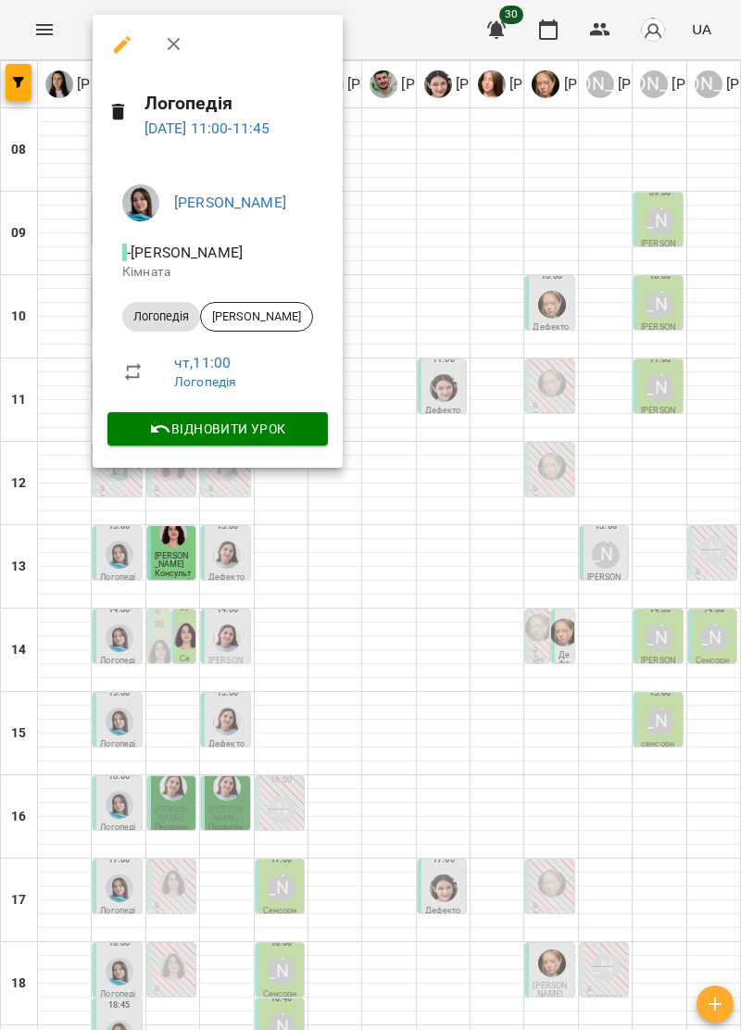
click at [183, 36] on icon "button" at bounding box center [174, 44] width 22 height 22
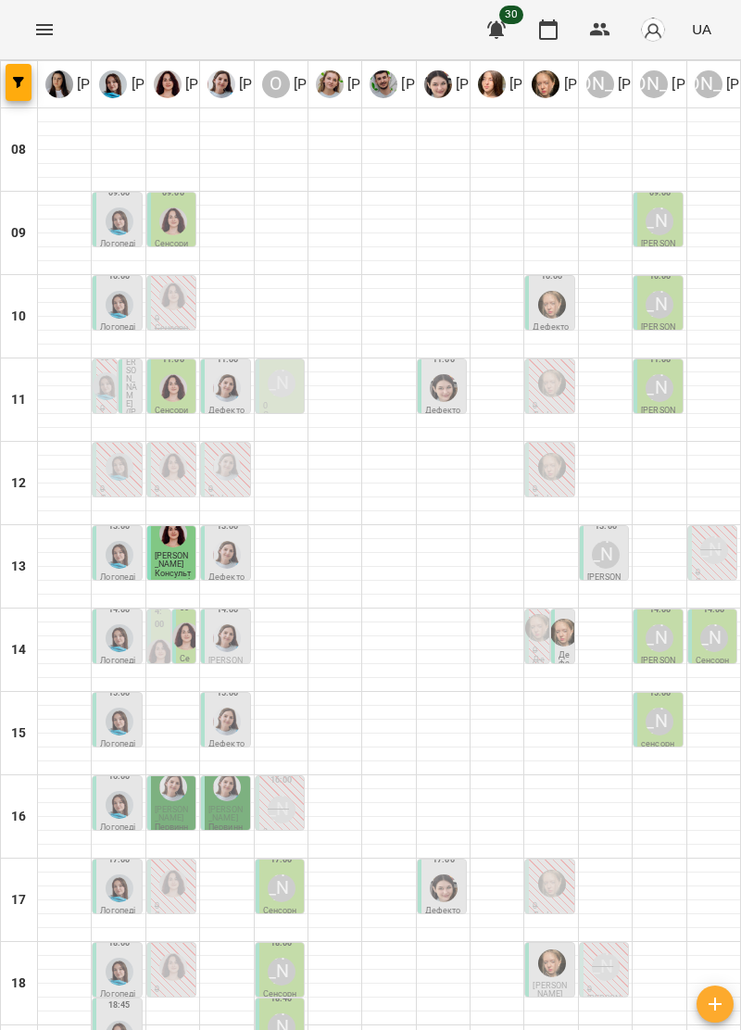
click at [170, 383] on img "Ольга Крикун" at bounding box center [173, 388] width 28 height 28
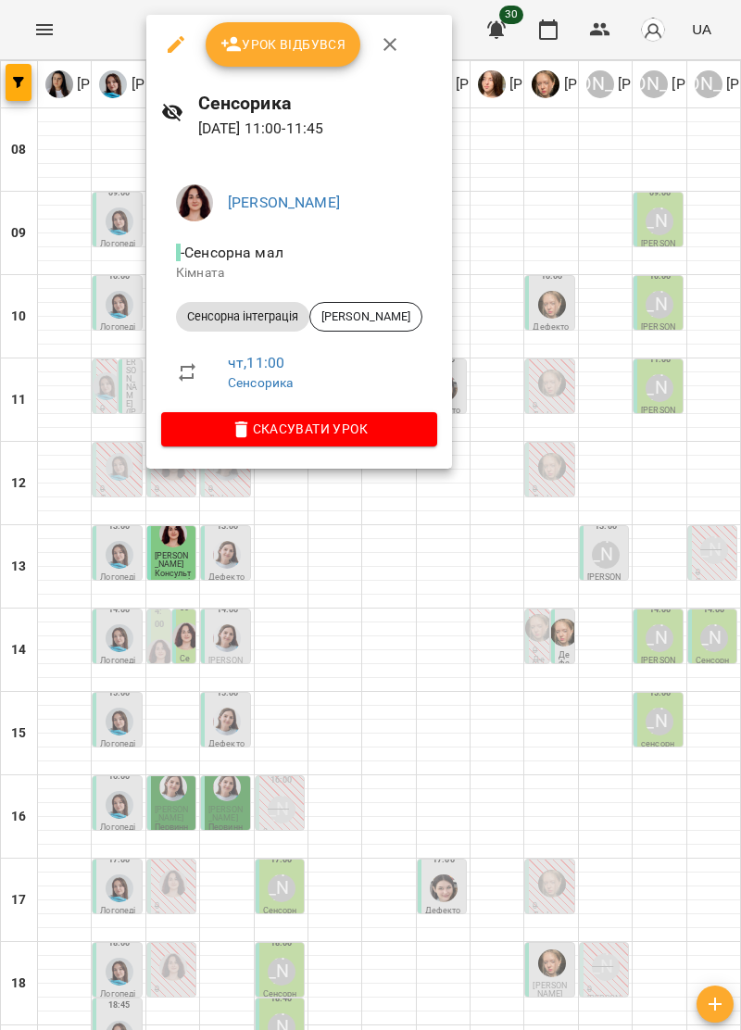
click at [392, 54] on icon "button" at bounding box center [390, 44] width 22 height 22
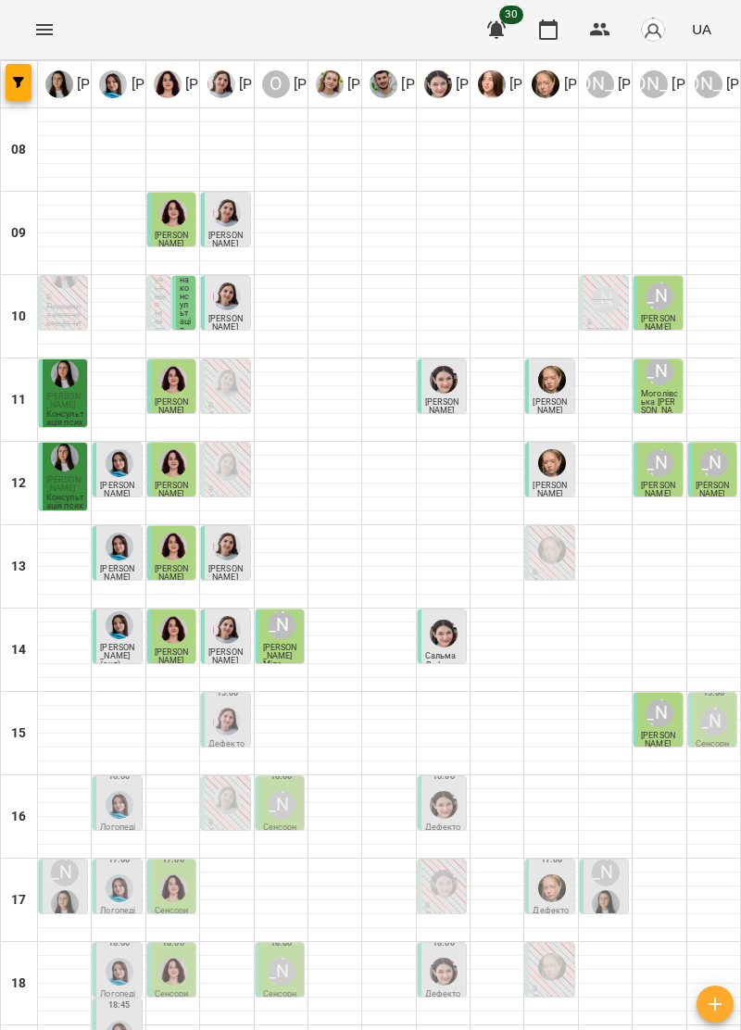
scroll to position [182, 0]
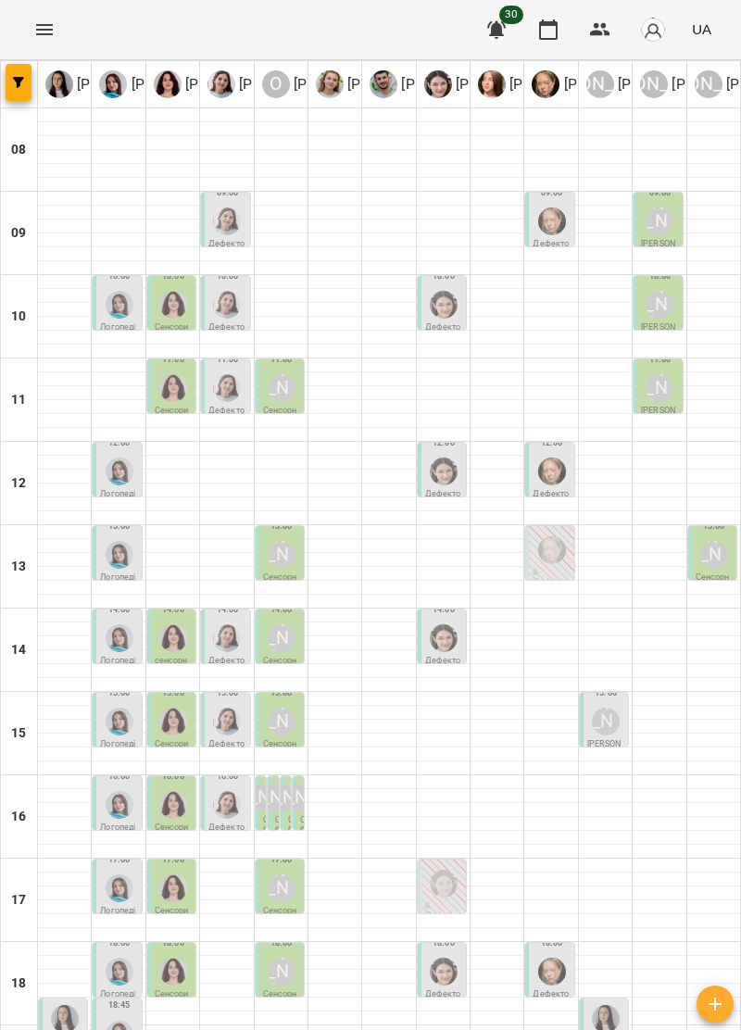
click at [175, 306] on img "Ольга Крикун" at bounding box center [173, 305] width 28 height 28
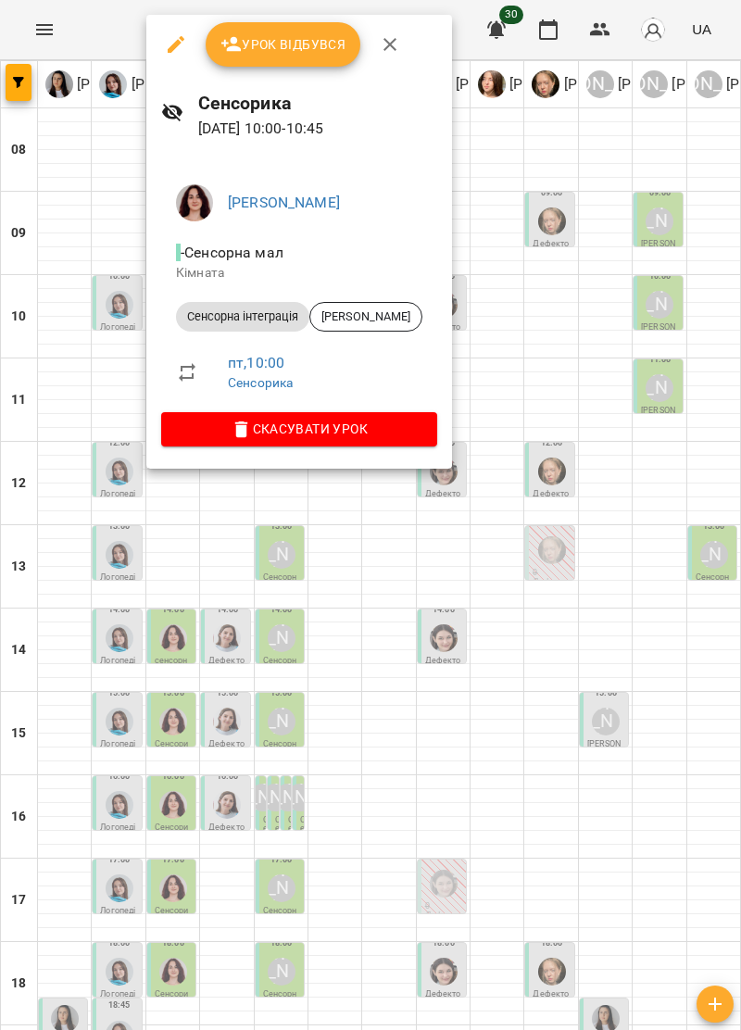
click at [392, 43] on icon "button" at bounding box center [390, 44] width 22 height 22
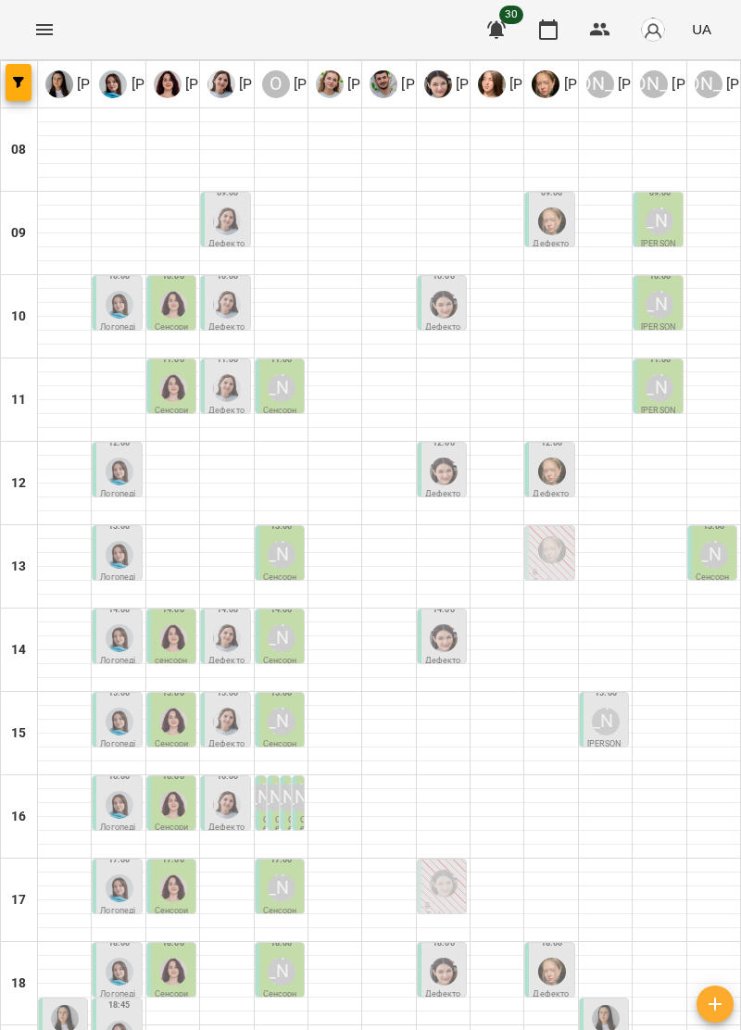
scroll to position [72, 0]
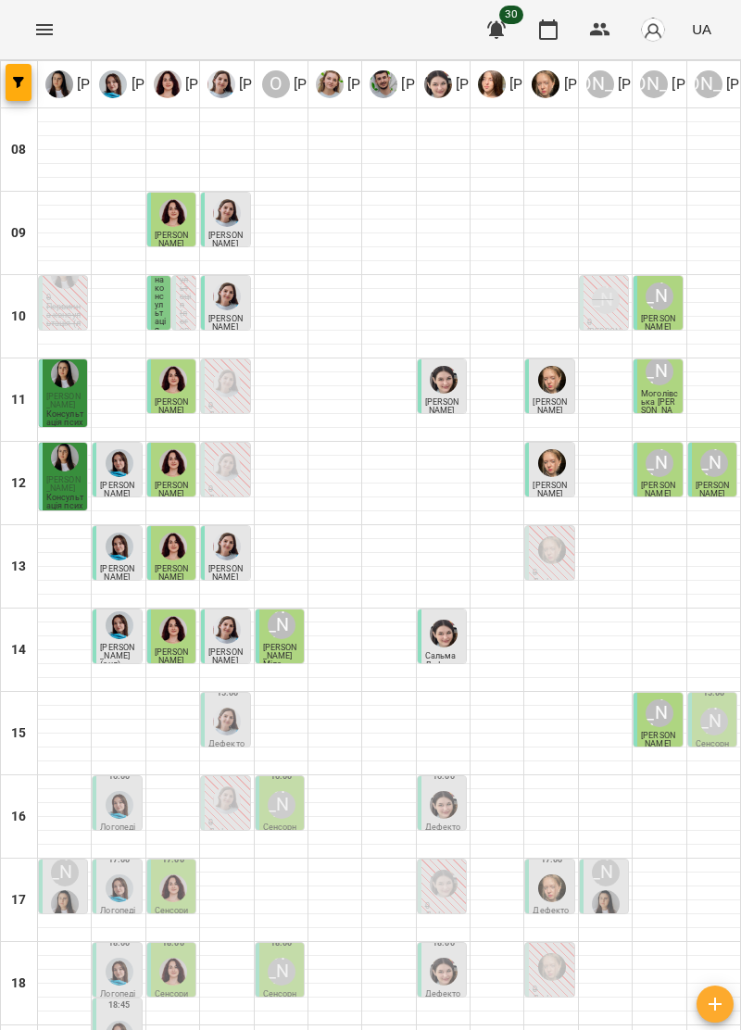
click at [150, 302] on div "10:00 Степанов Давид Первинна консультація (логопед / дефектолог + сенсорний те…" at bounding box center [158, 303] width 23 height 54
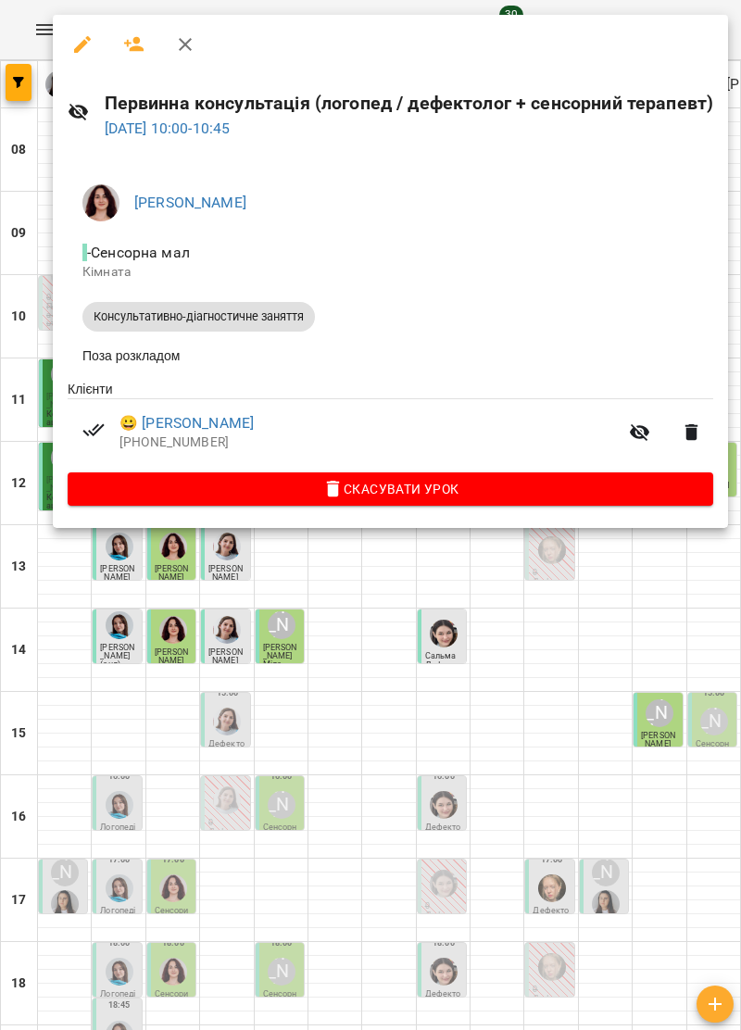
click at [200, 50] on button "button" at bounding box center [185, 44] width 44 height 44
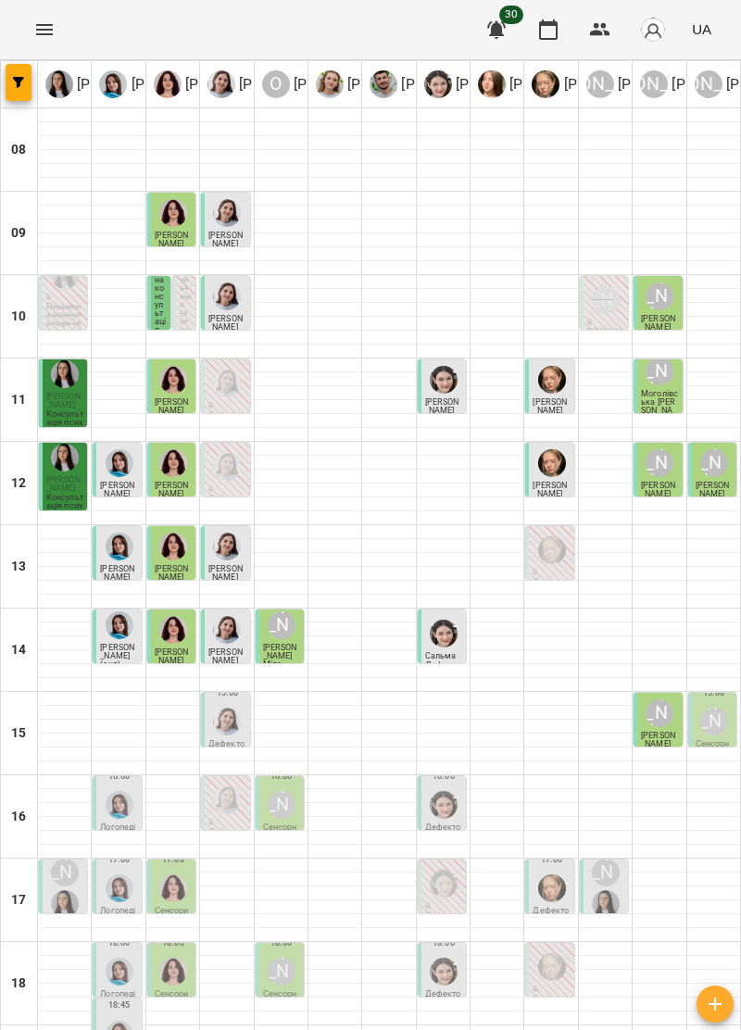
type input "**********"
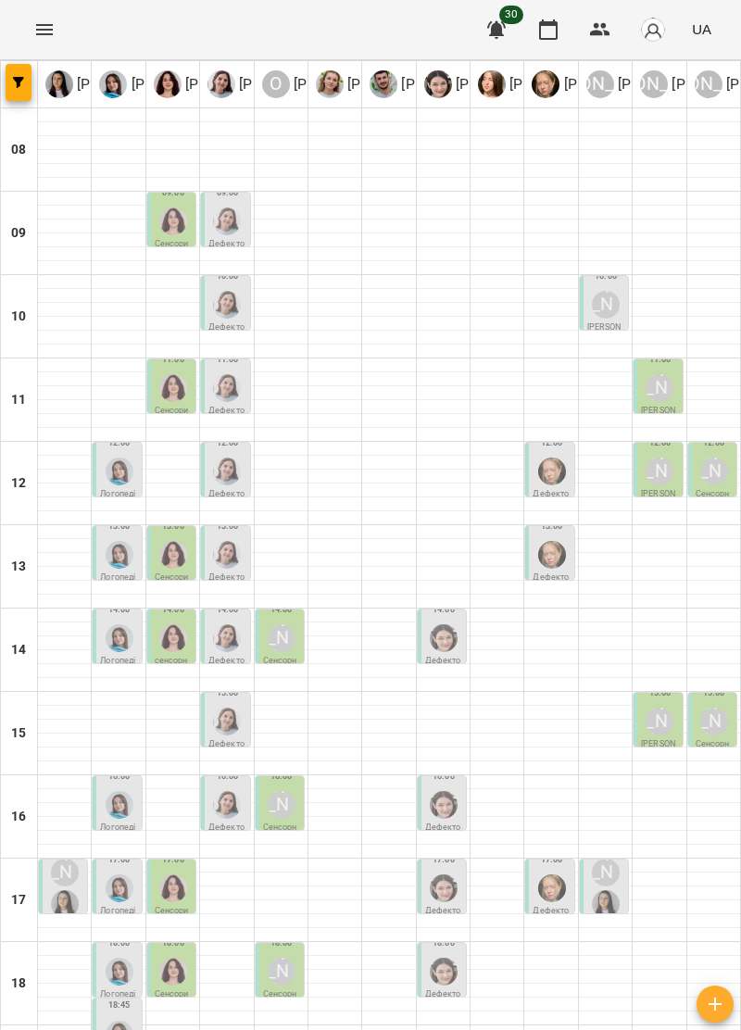
type input "**********"
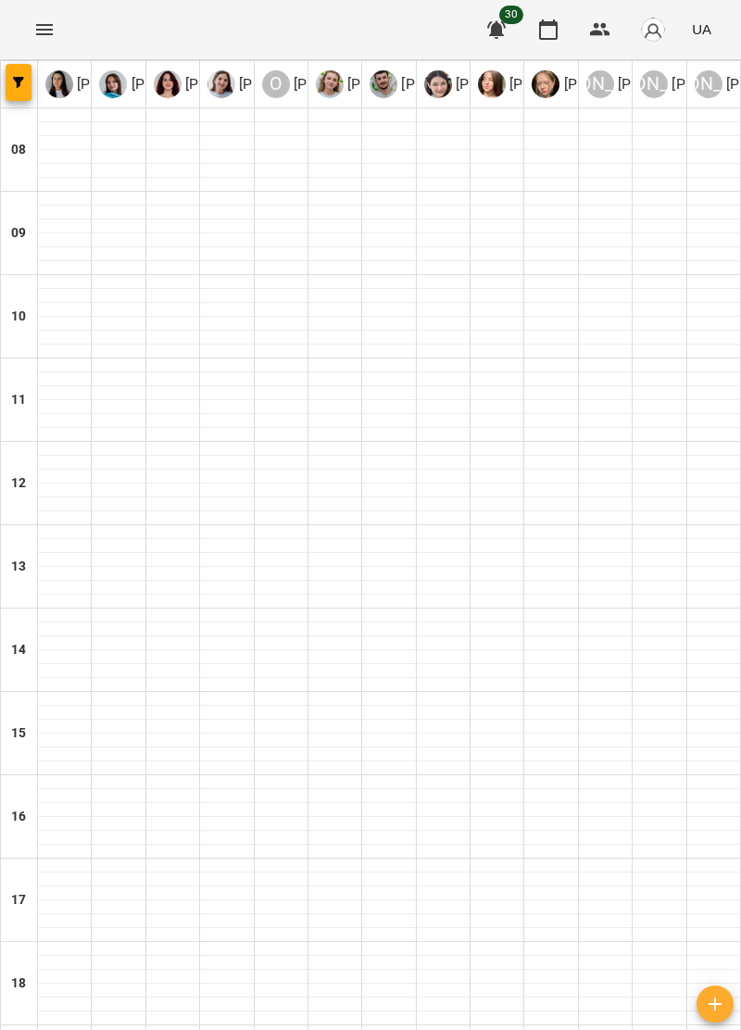
type input "**********"
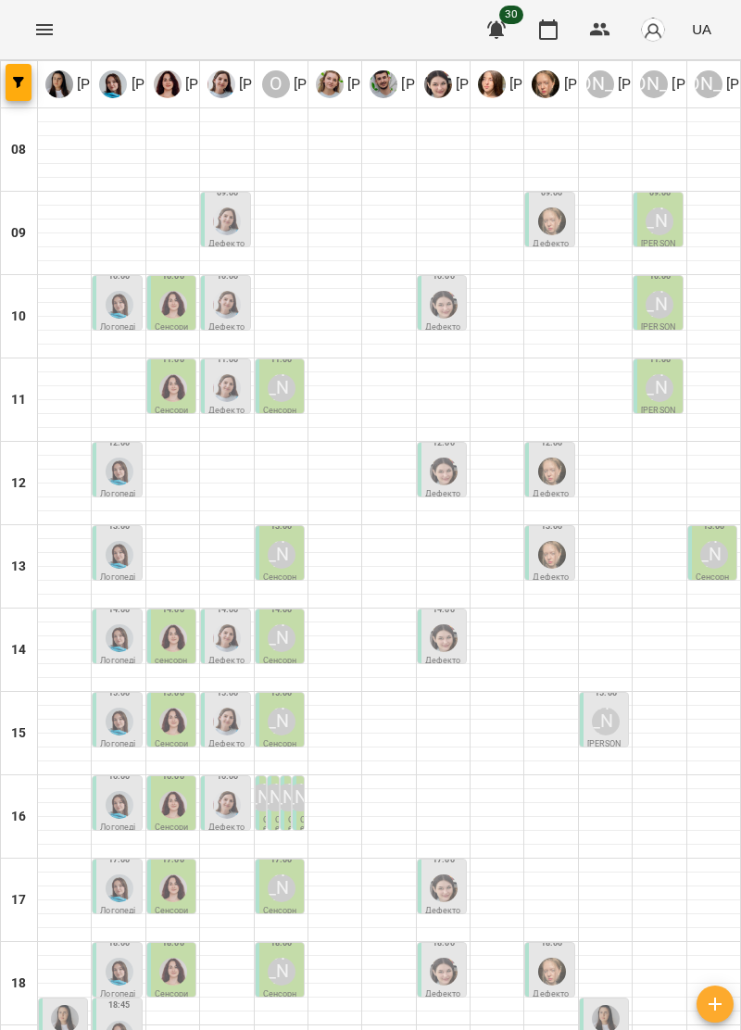
type input "**********"
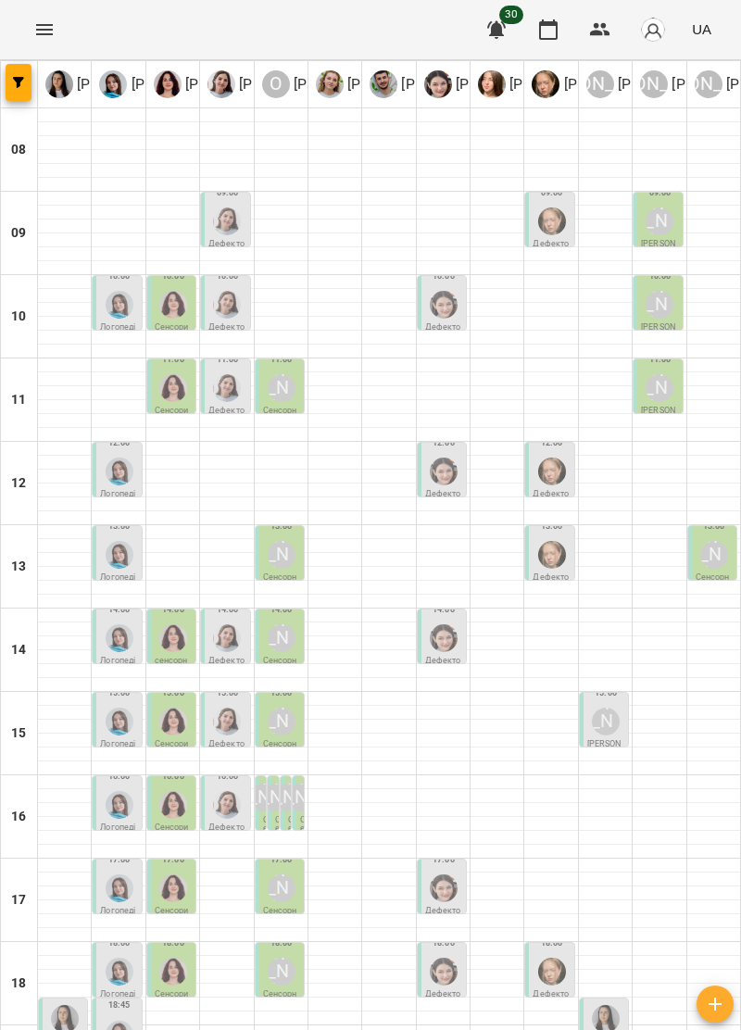
type input "**********"
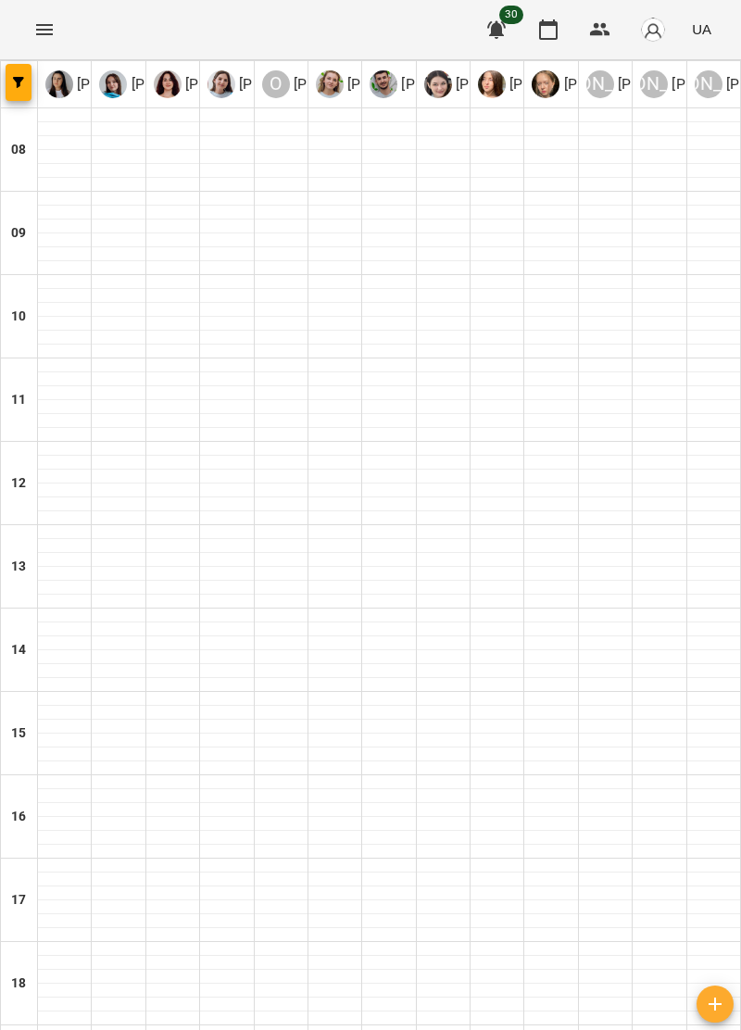
type input "**********"
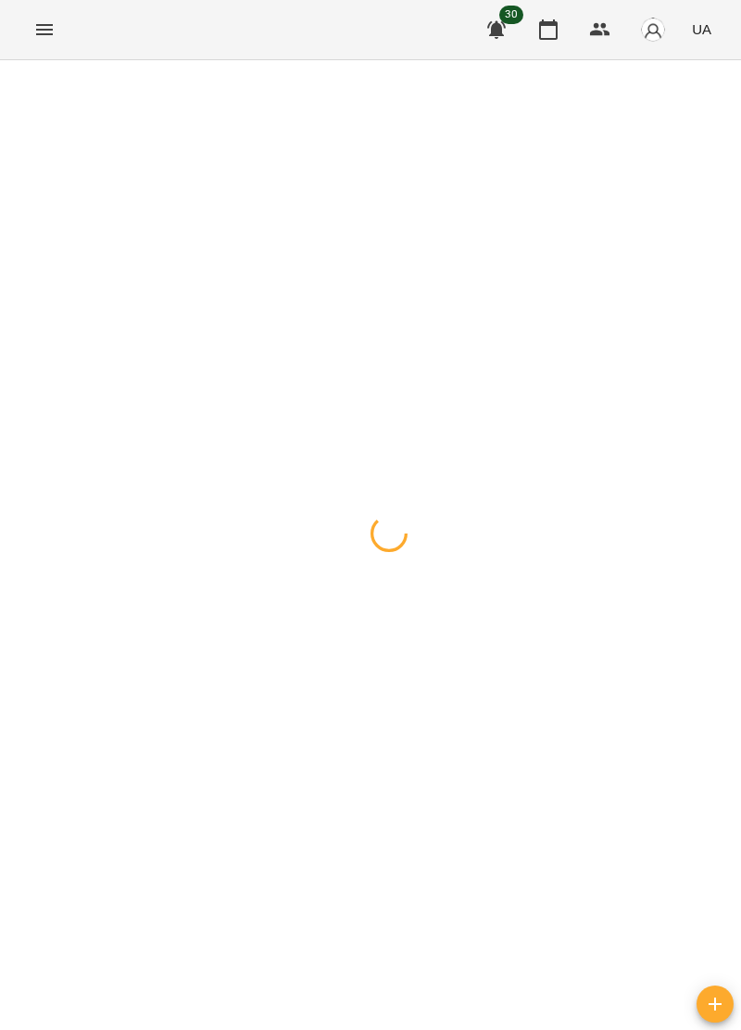
click at [247, 60] on div at bounding box center [370, 60] width 741 height 0
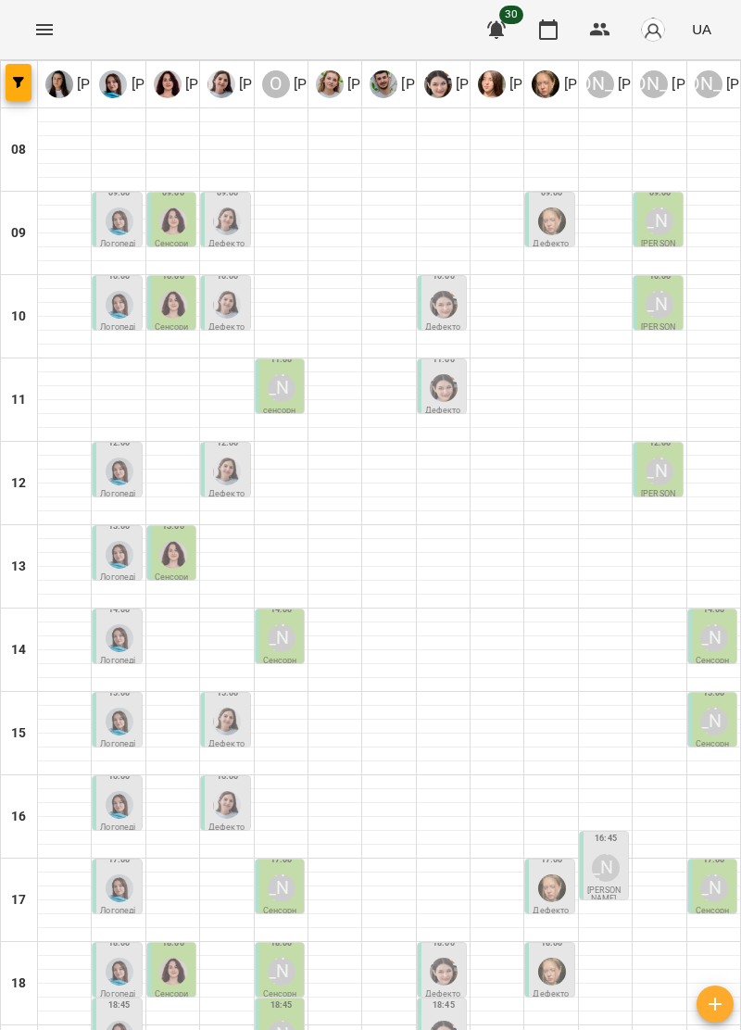
type input "**********"
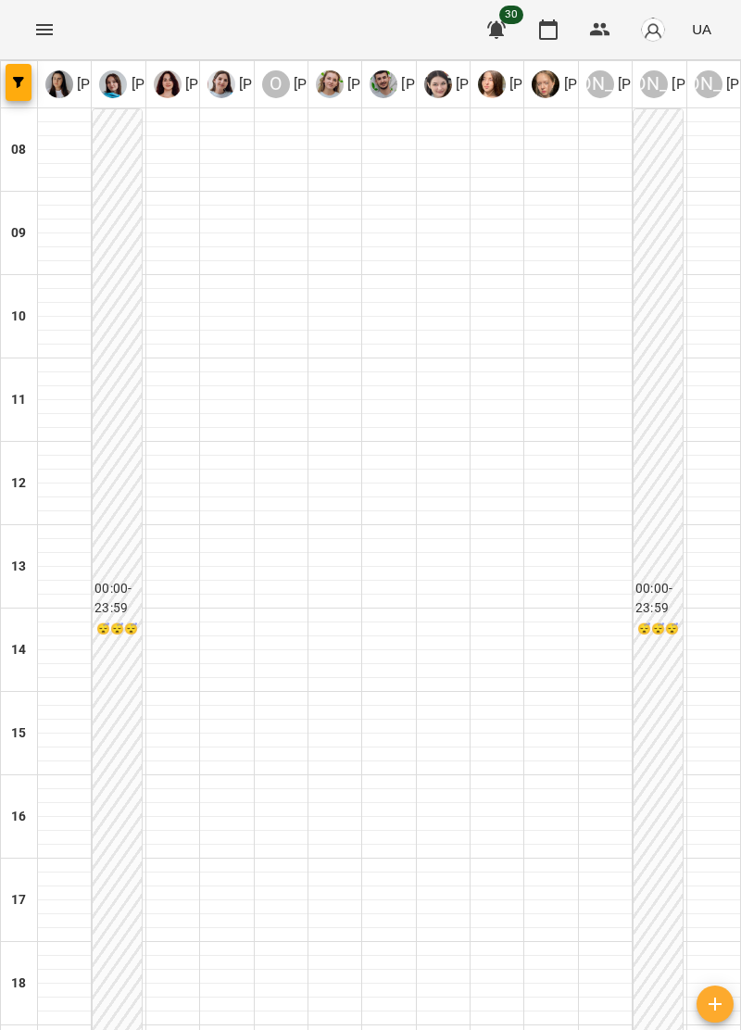
type input "**********"
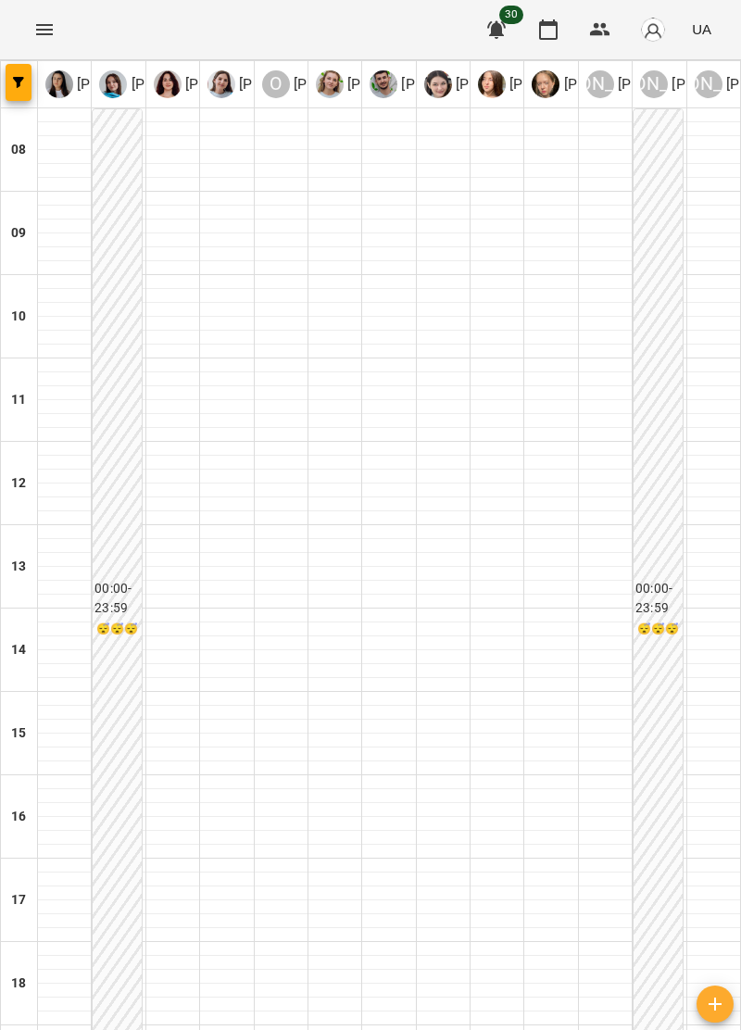
type input "**********"
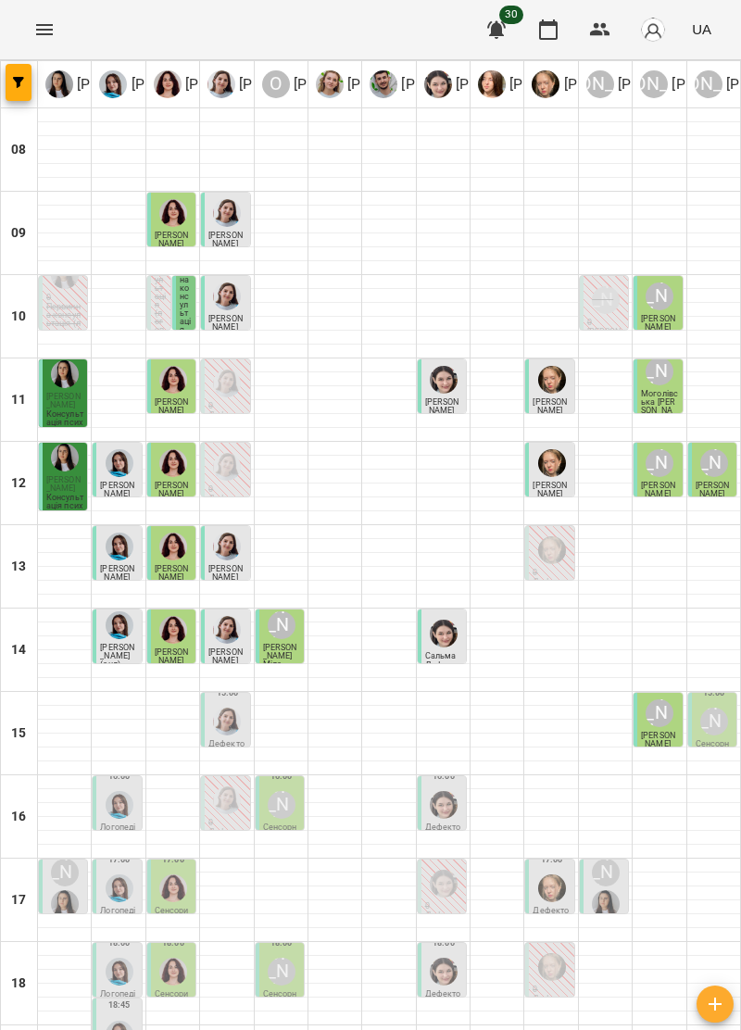
type input "**********"
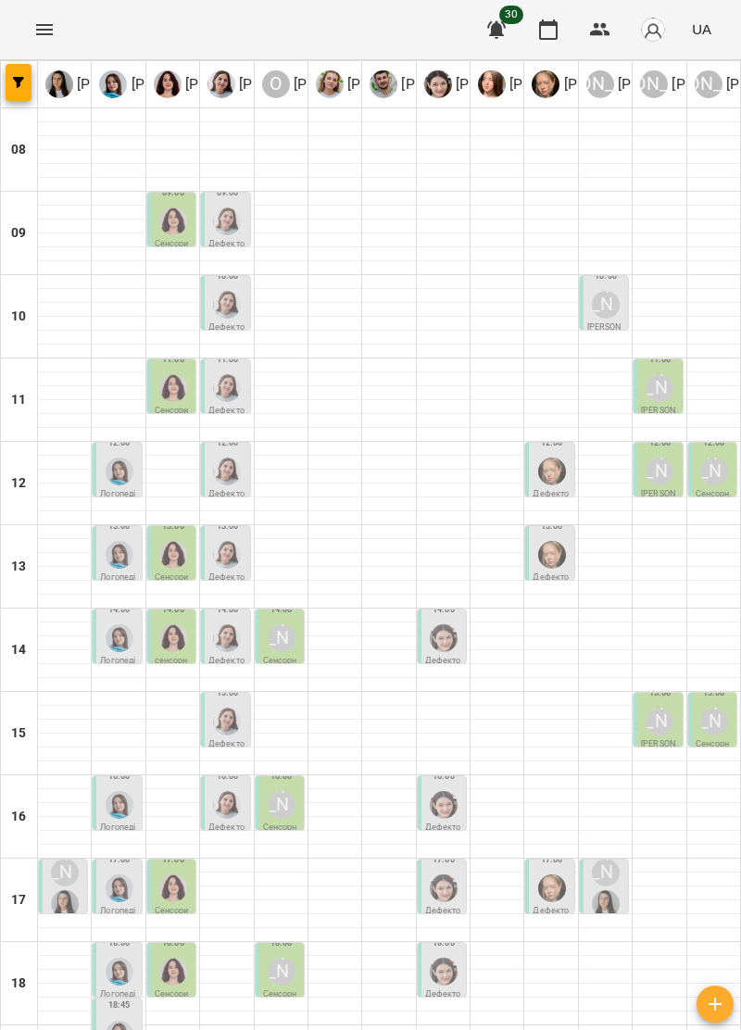
click at [167, 207] on img "Ольга Крикун" at bounding box center [173, 221] width 28 height 28
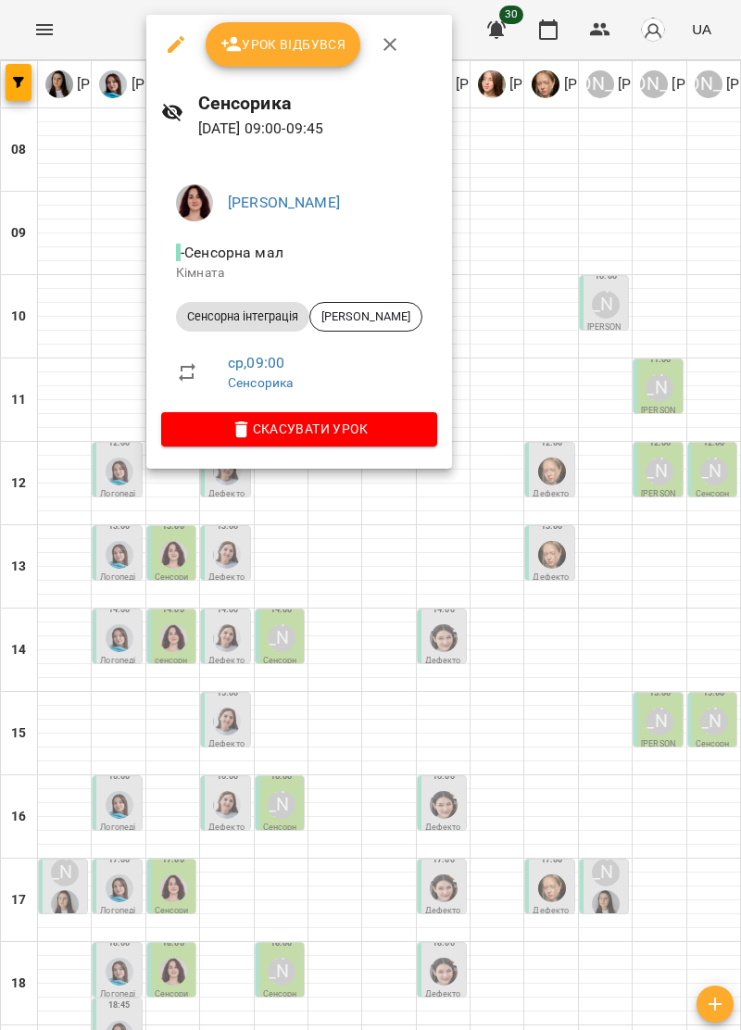
click at [403, 41] on button "button" at bounding box center [390, 44] width 44 height 44
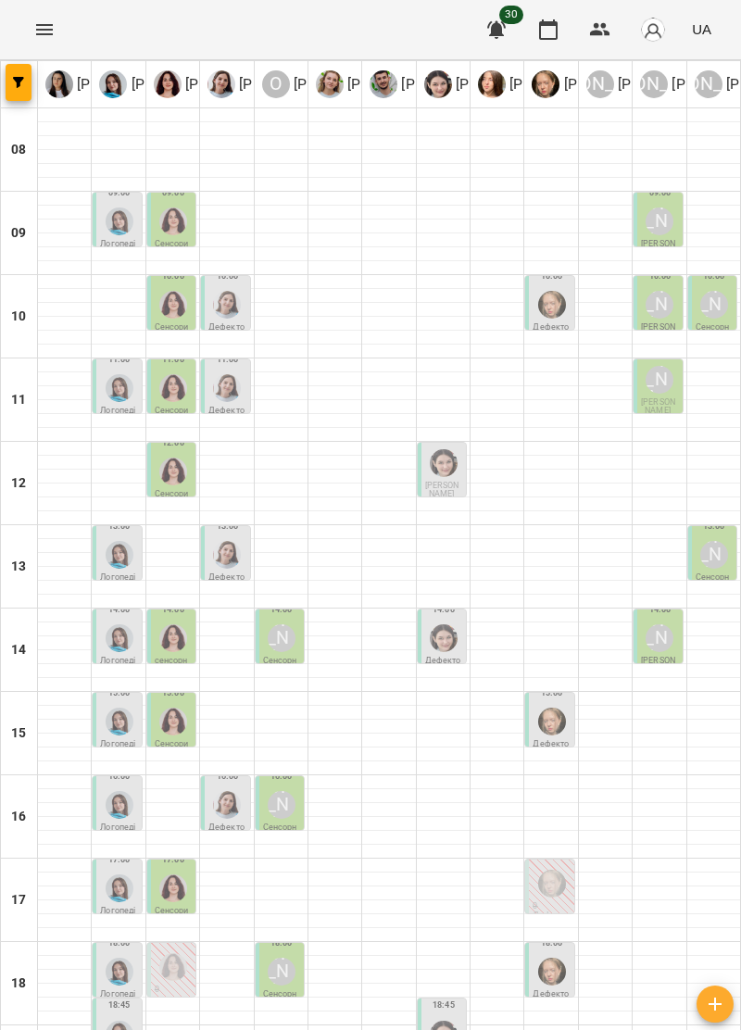
click at [172, 232] on img "Ольга Крикун" at bounding box center [173, 221] width 28 height 28
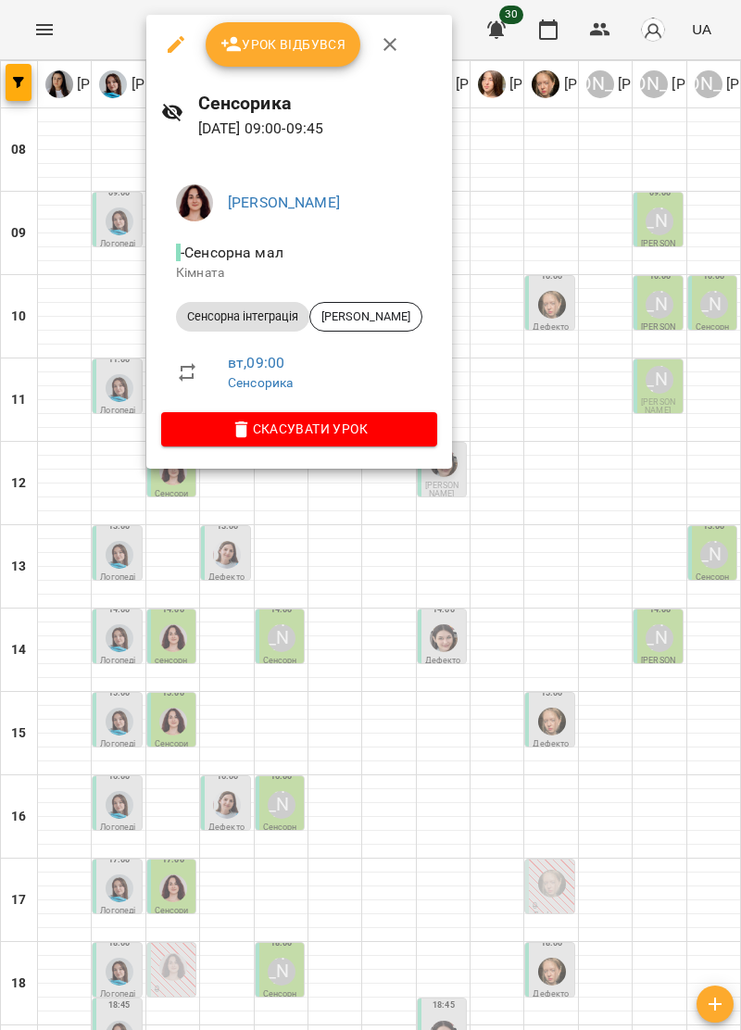
click at [384, 43] on icon "button" at bounding box center [390, 44] width 22 height 22
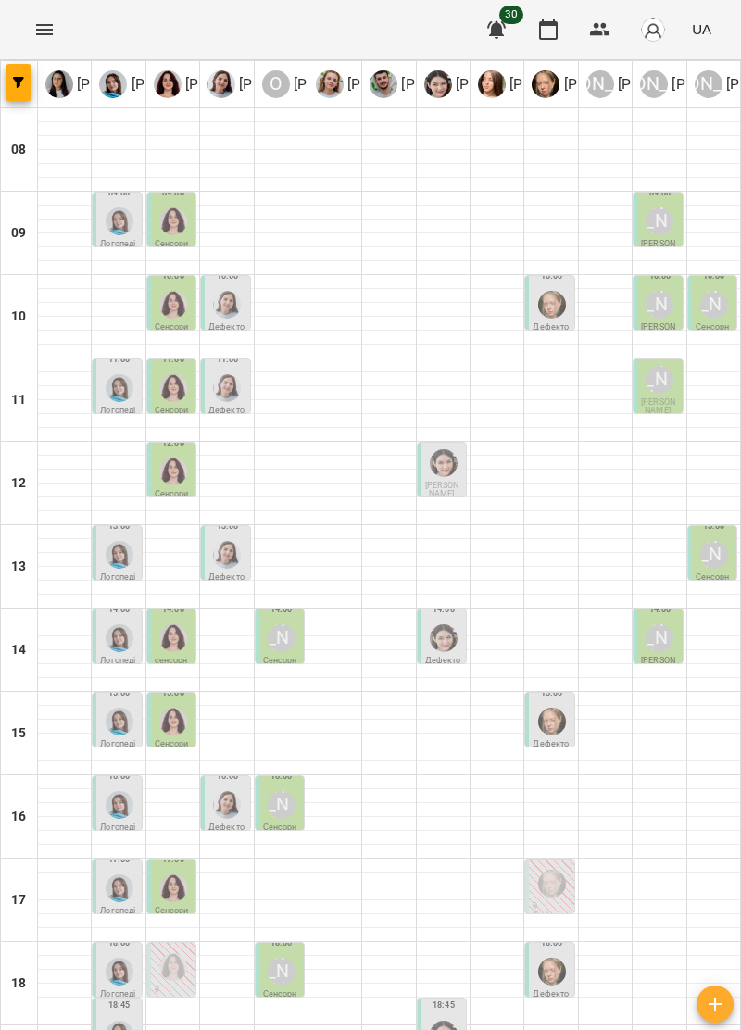
scroll to position [182, 0]
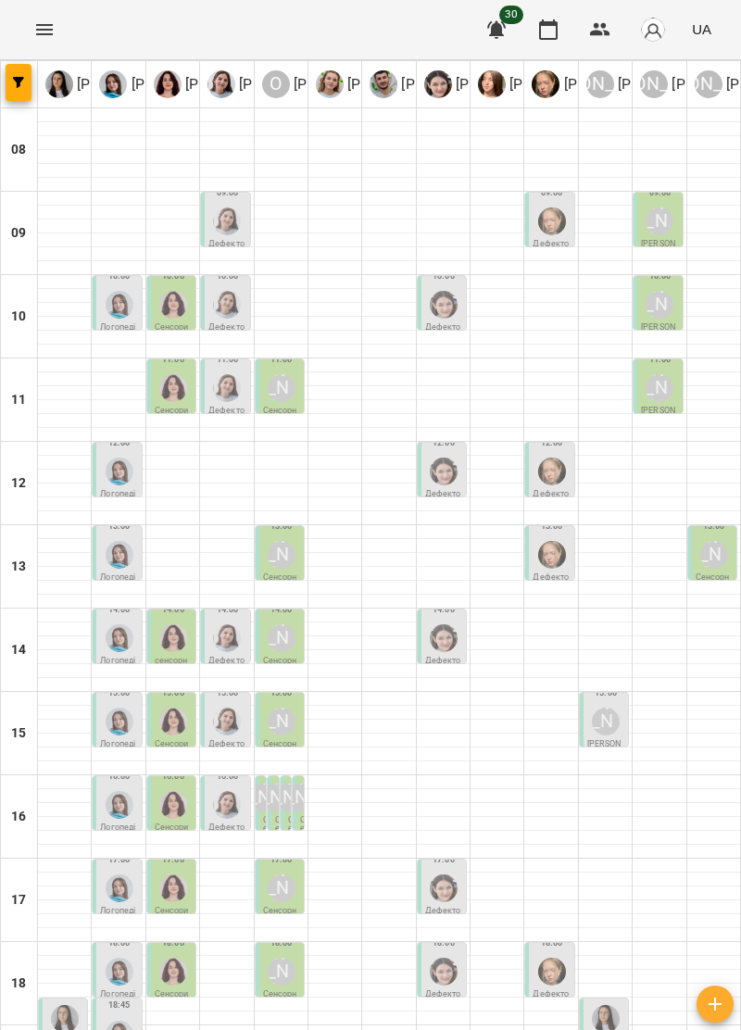
scroll to position [146, 0]
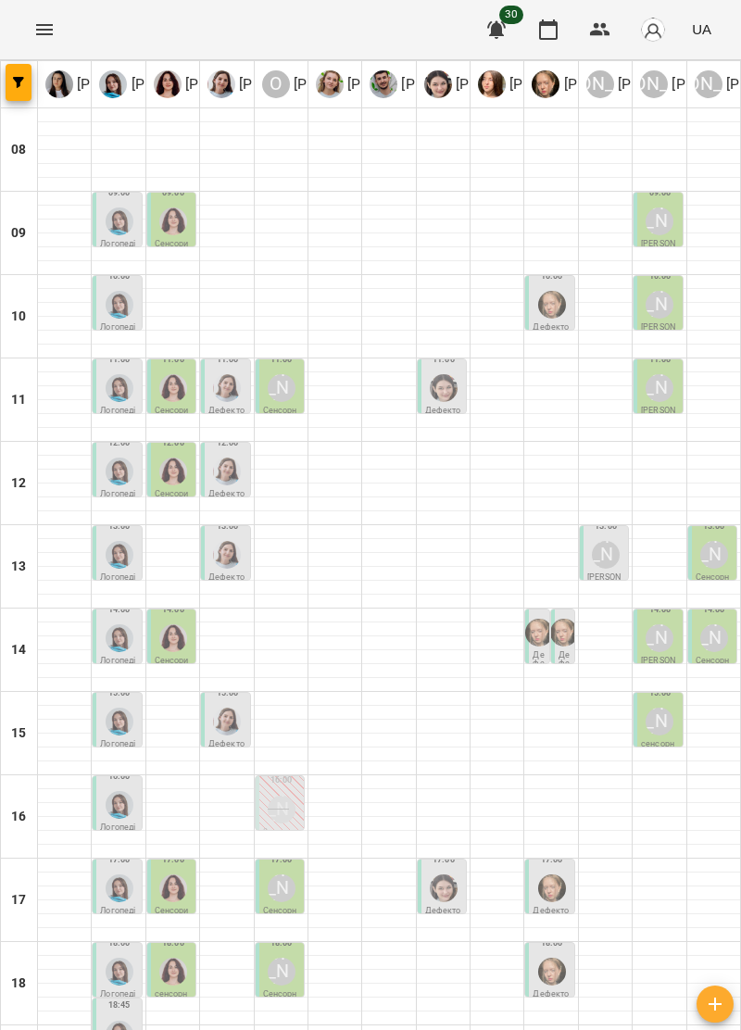
click at [230, 565] on img "Дарія Тріпадуш" at bounding box center [227, 555] width 28 height 28
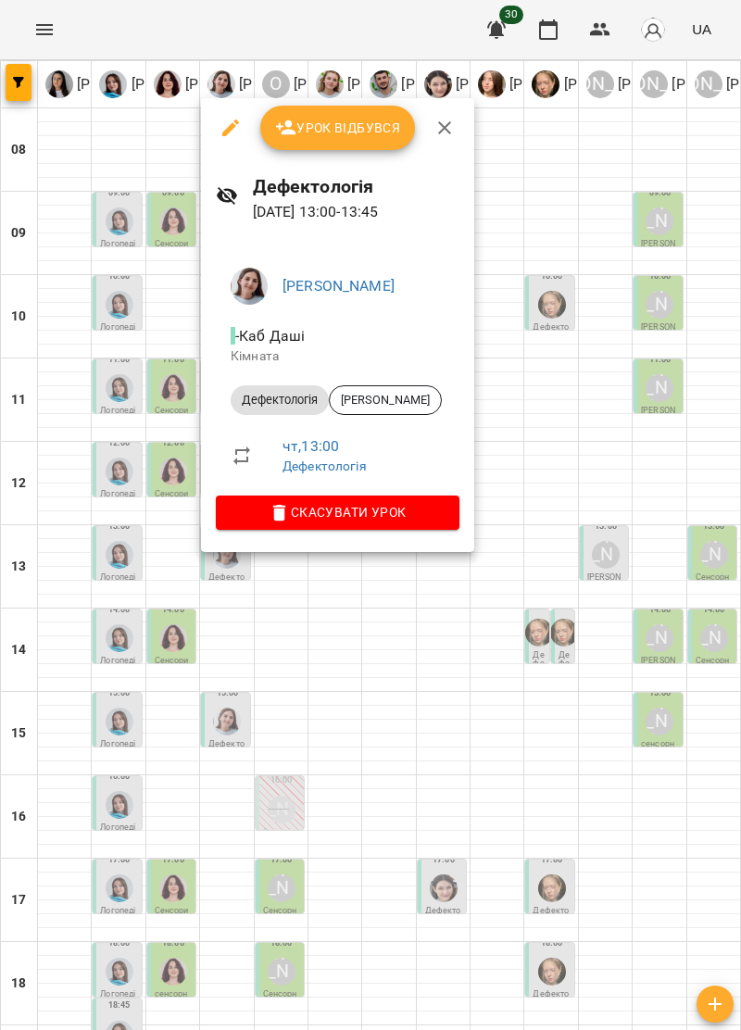
click at [432, 141] on button "button" at bounding box center [444, 128] width 44 height 44
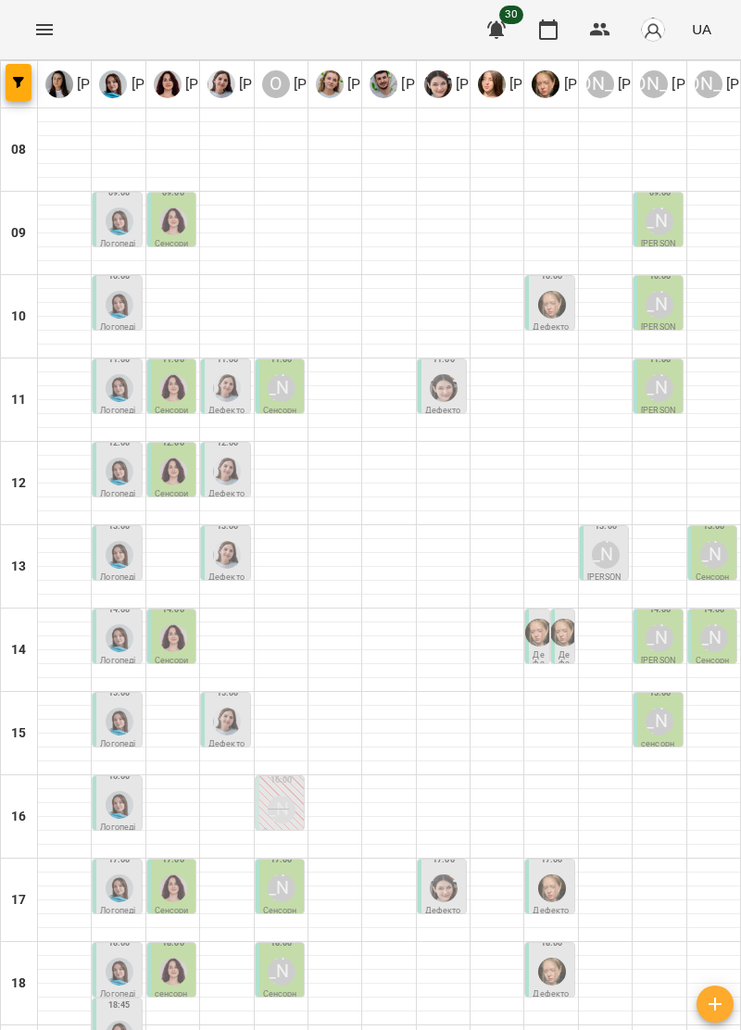
click at [119, 560] on img "Тетяна Хомин" at bounding box center [120, 555] width 28 height 28
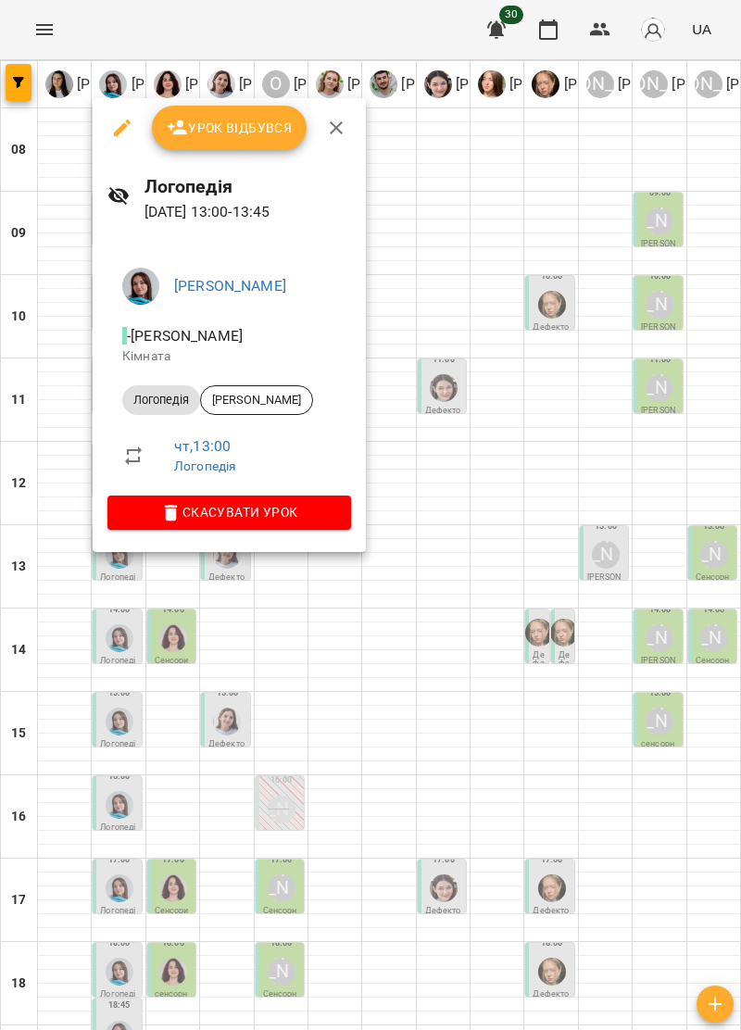
click at [335, 132] on icon "button" at bounding box center [336, 128] width 22 height 22
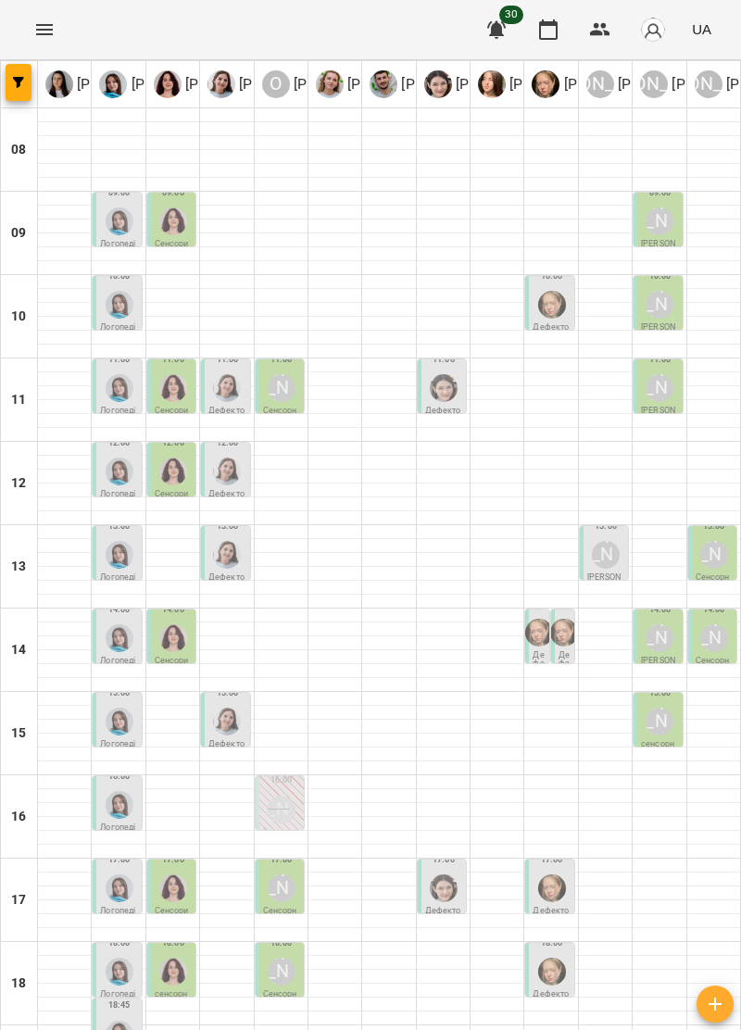
click at [619, 570] on div "[PERSON_NAME]" at bounding box center [605, 554] width 35 height 35
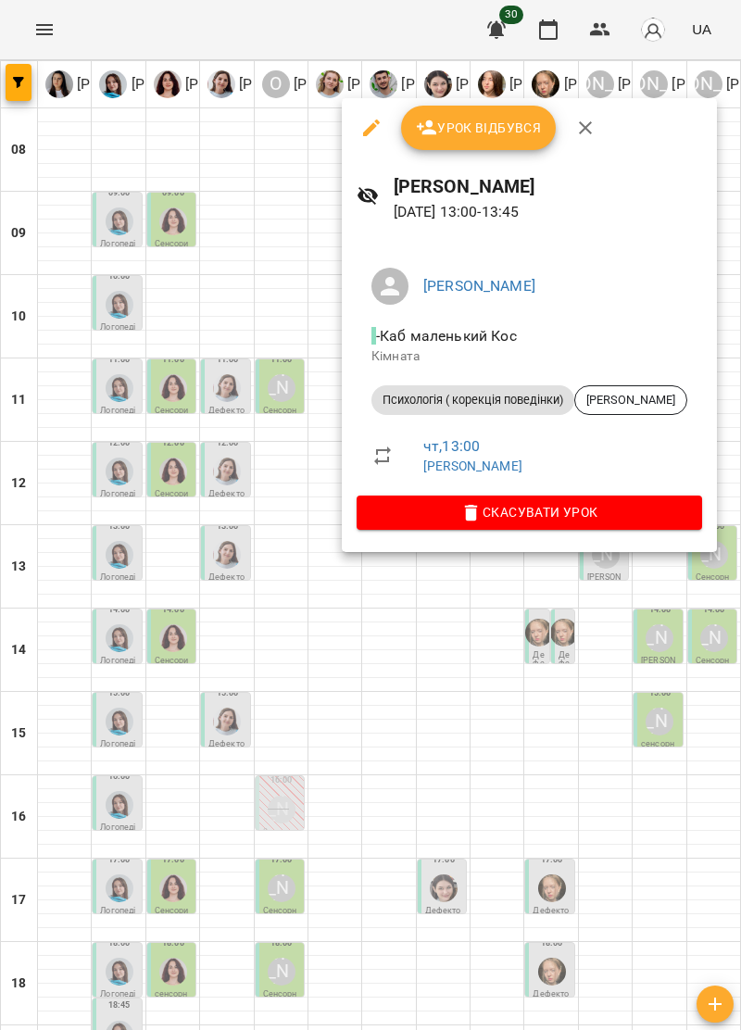
click at [591, 124] on icon "button" at bounding box center [585, 128] width 22 height 22
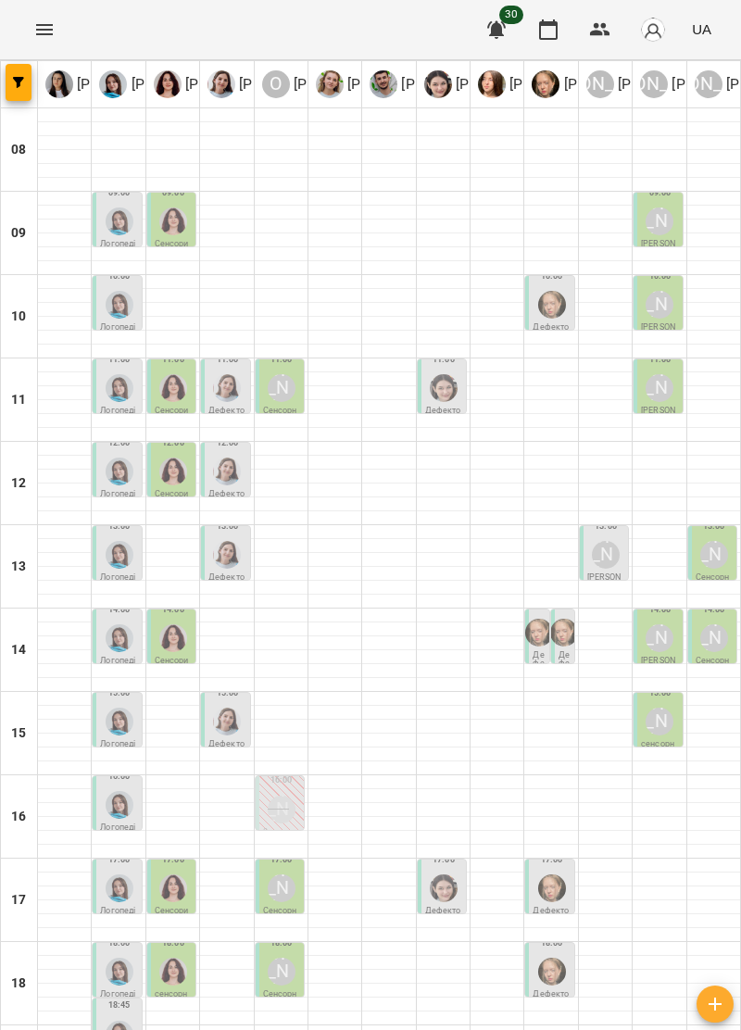
click at [133, 648] on div at bounding box center [119, 637] width 35 height 35
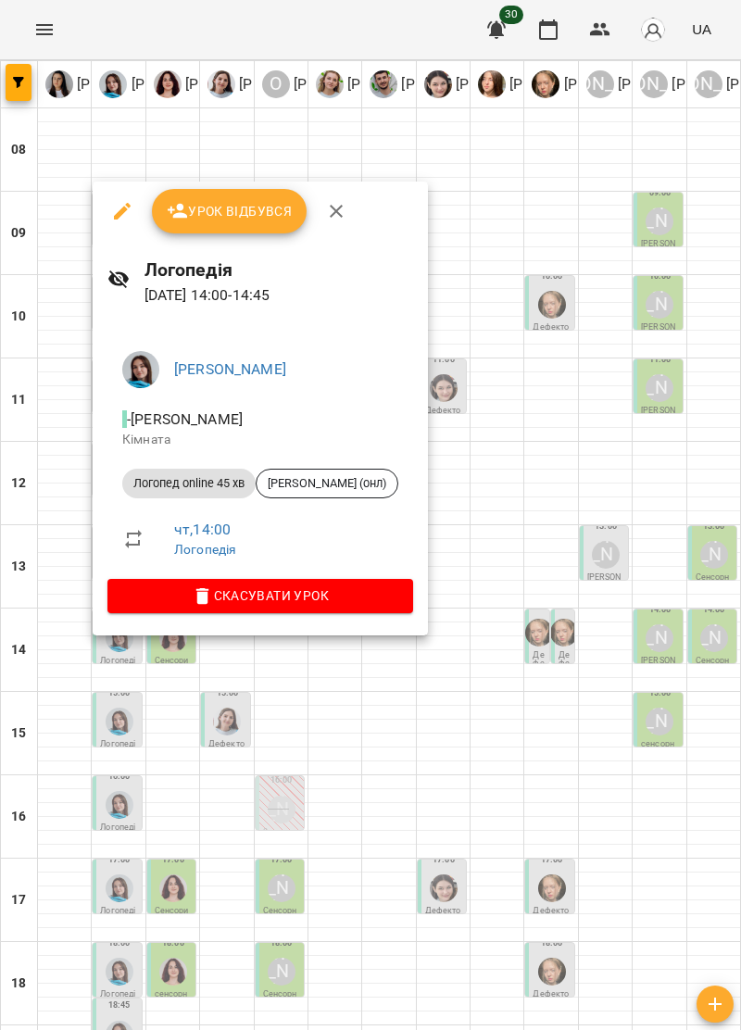
click at [327, 213] on icon "button" at bounding box center [336, 211] width 22 height 22
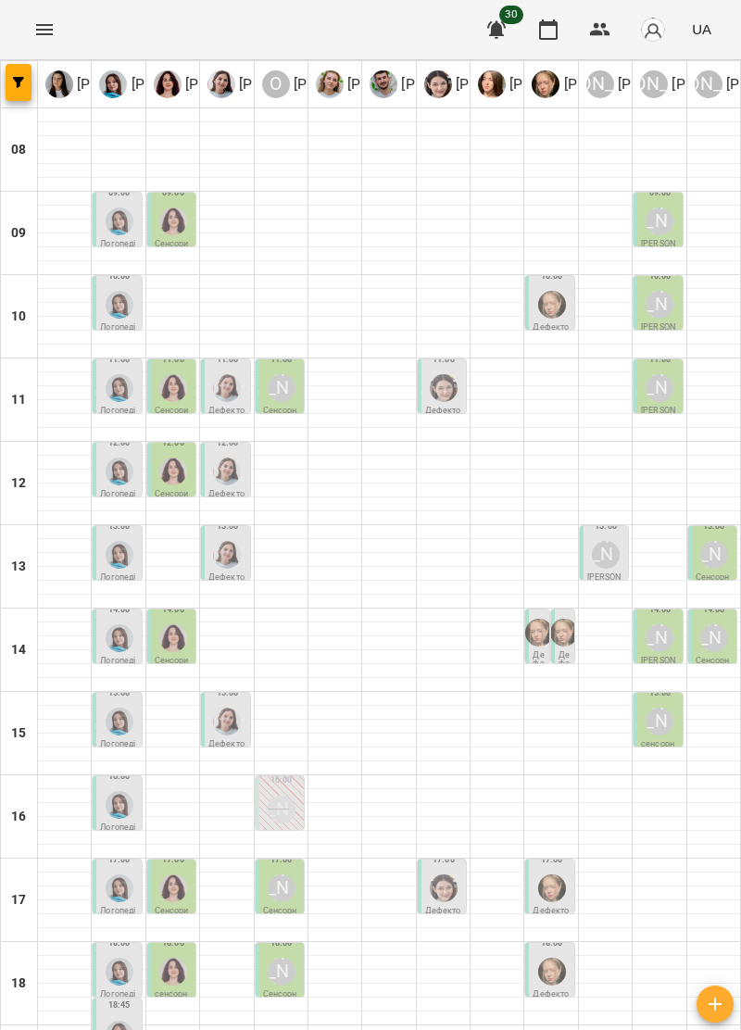
click at [181, 644] on img "Ольга Крикун" at bounding box center [173, 638] width 28 height 28
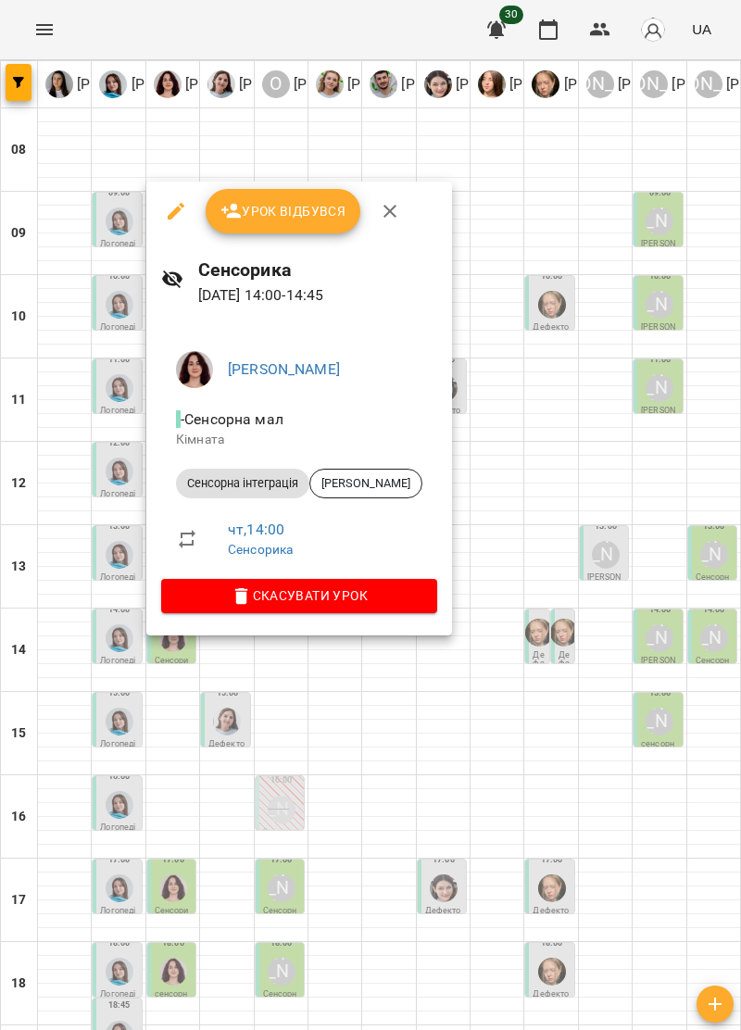
click at [389, 216] on icon "button" at bounding box center [390, 211] width 22 height 22
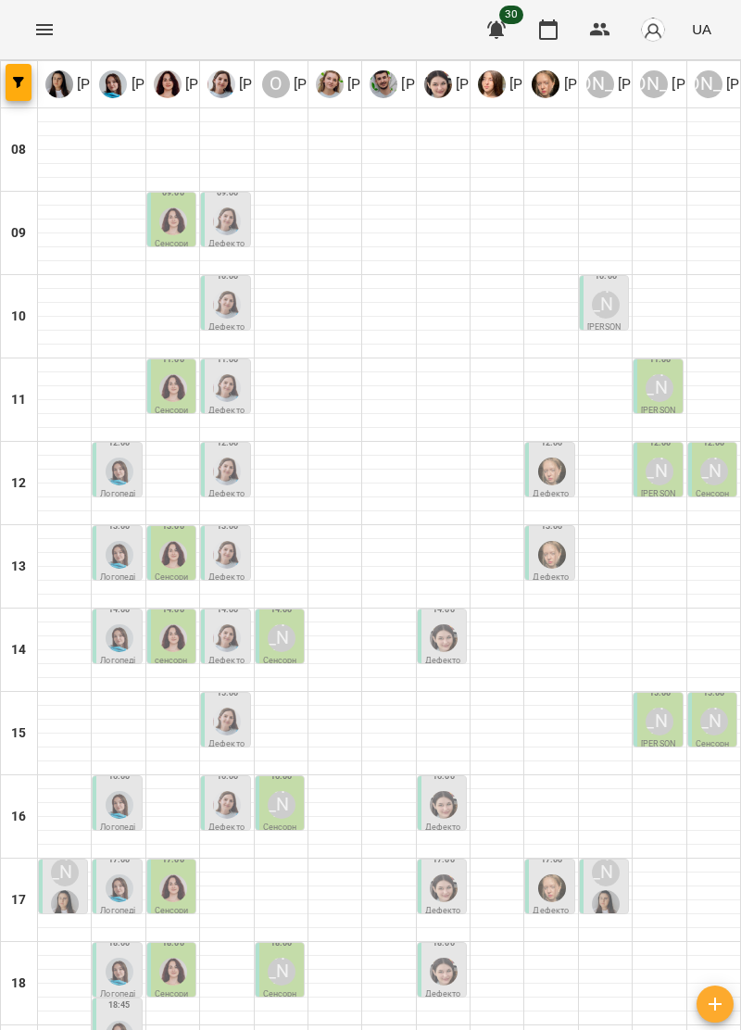
type input "**********"
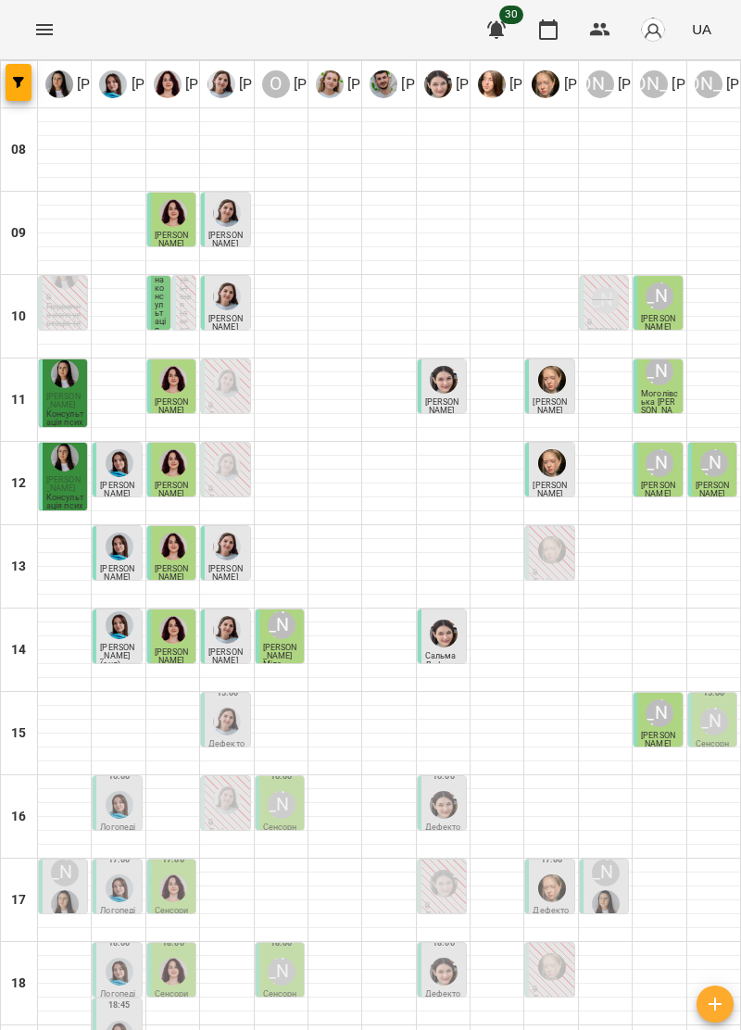
click at [725, 721] on div "[PERSON_NAME]" at bounding box center [714, 722] width 28 height 28
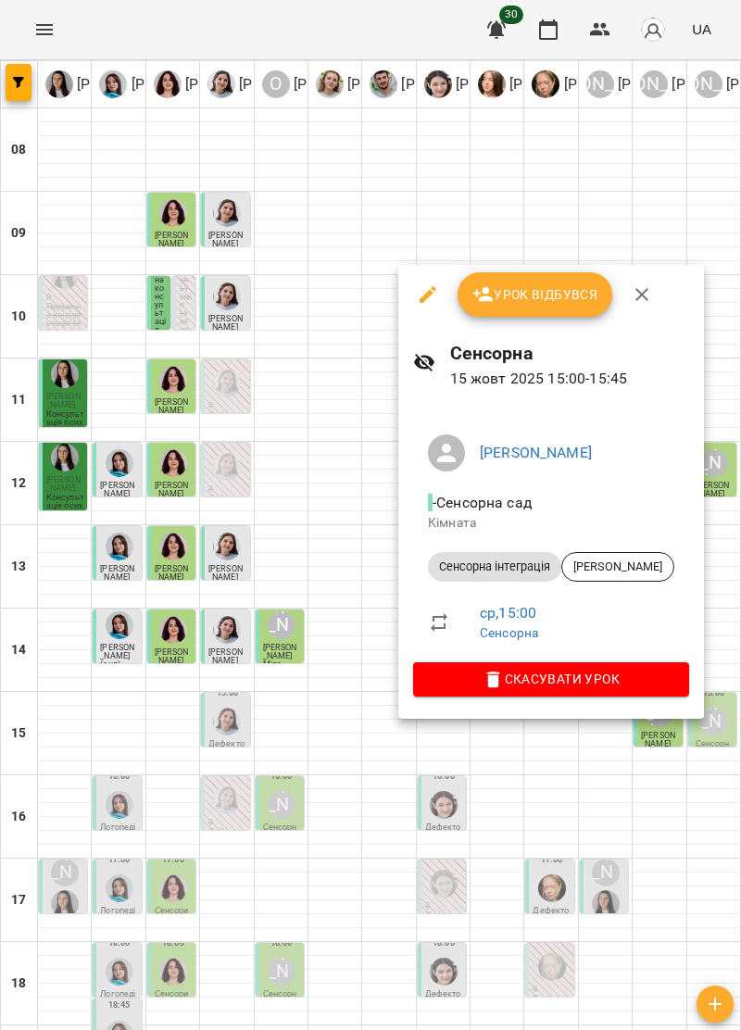
click at [660, 291] on button "button" at bounding box center [642, 294] width 44 height 44
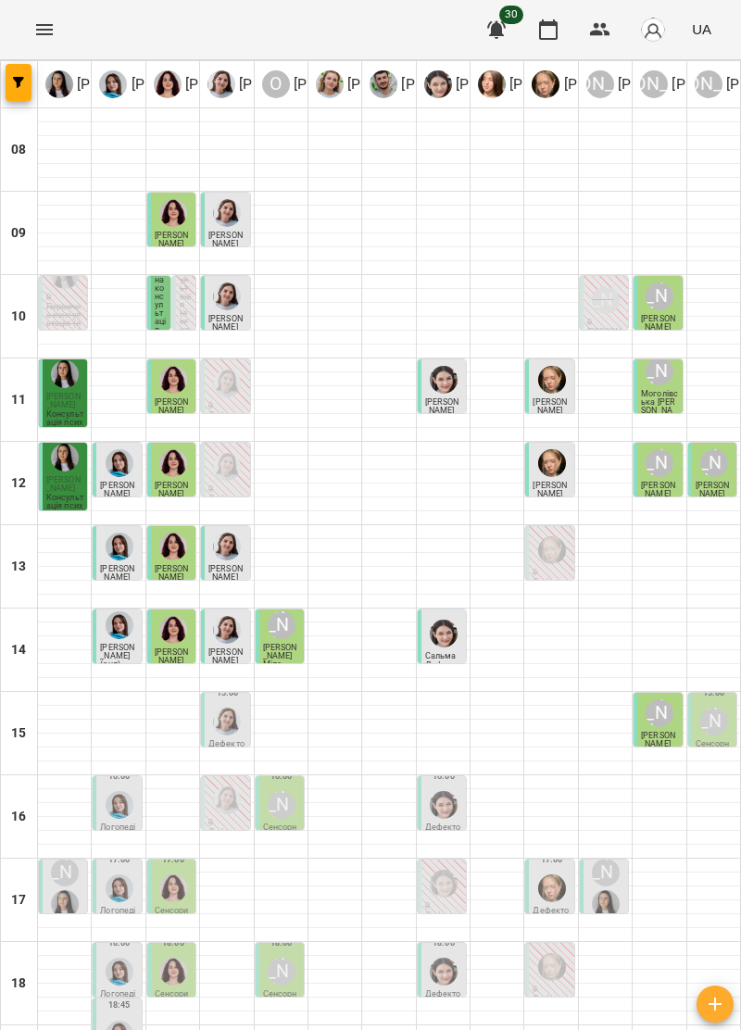
click at [724, 727] on div "[PERSON_NAME]" at bounding box center [714, 722] width 28 height 28
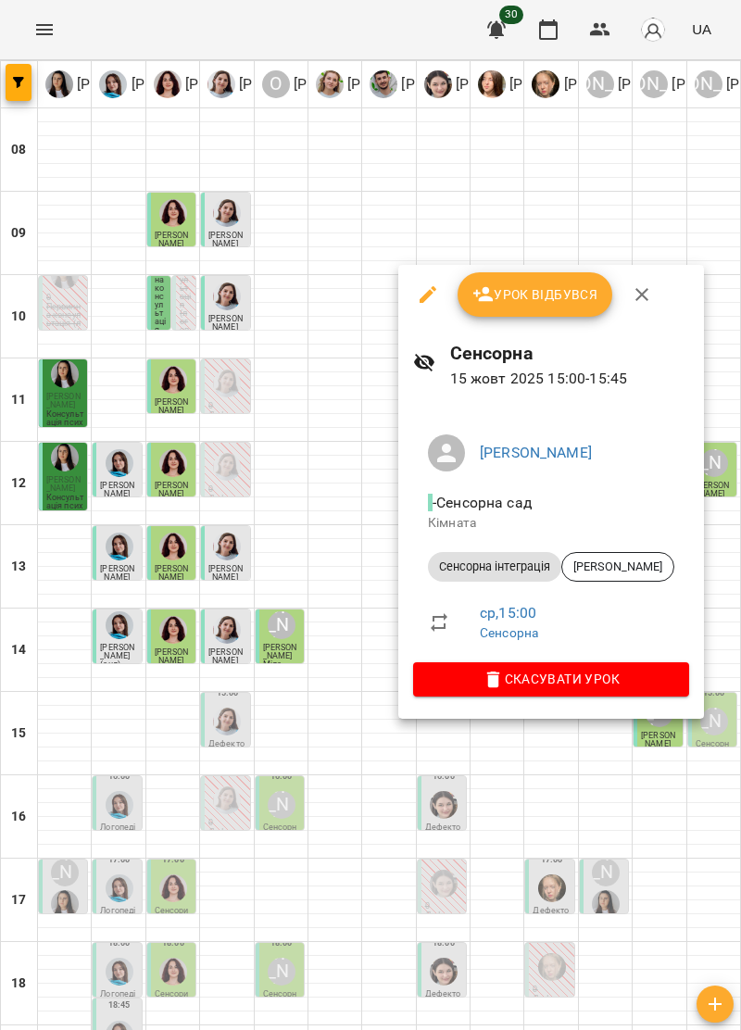
click at [647, 287] on icon "button" at bounding box center [642, 294] width 22 height 22
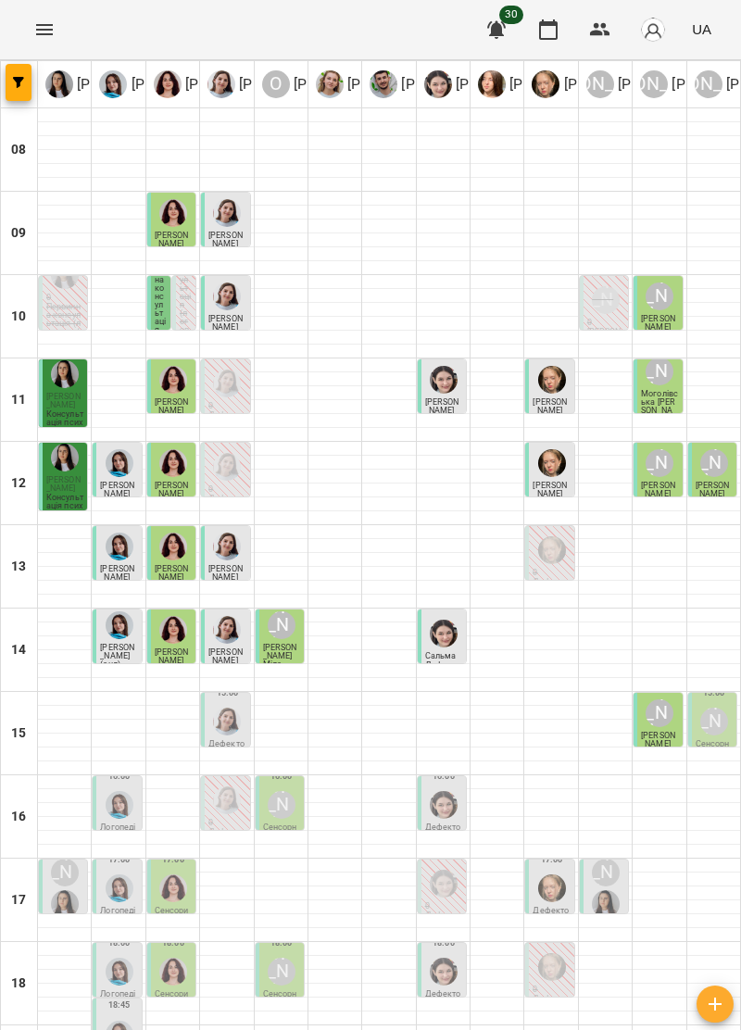
click at [709, 710] on div "[PERSON_NAME]" at bounding box center [714, 722] width 28 height 28
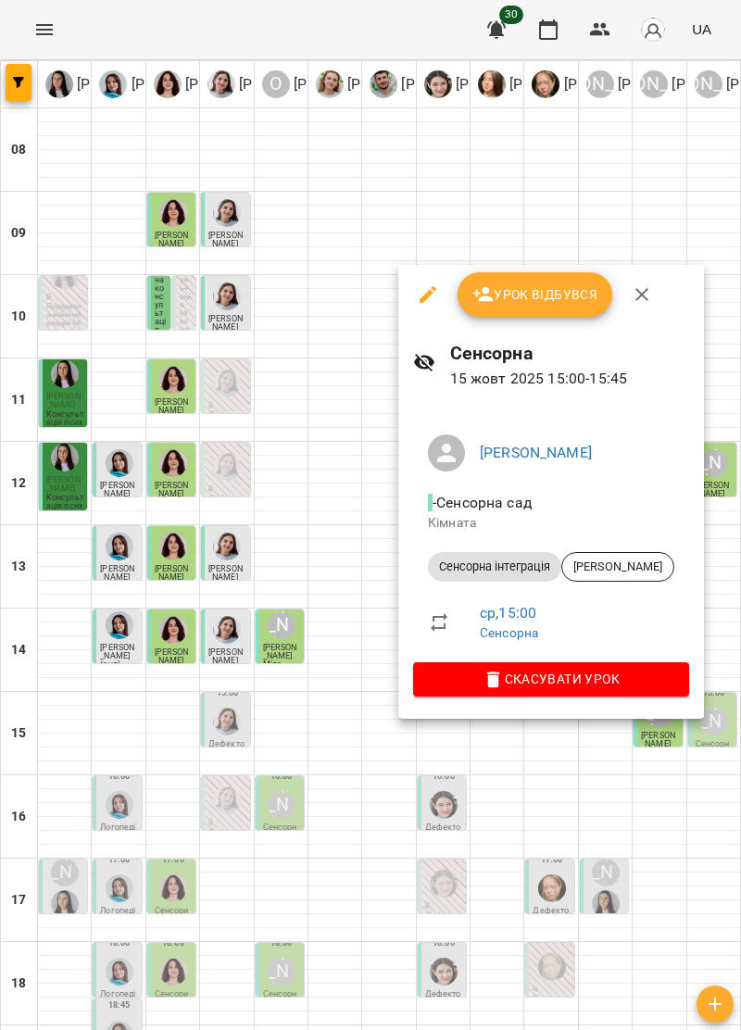
click at [642, 301] on icon "button" at bounding box center [642, 294] width 22 height 22
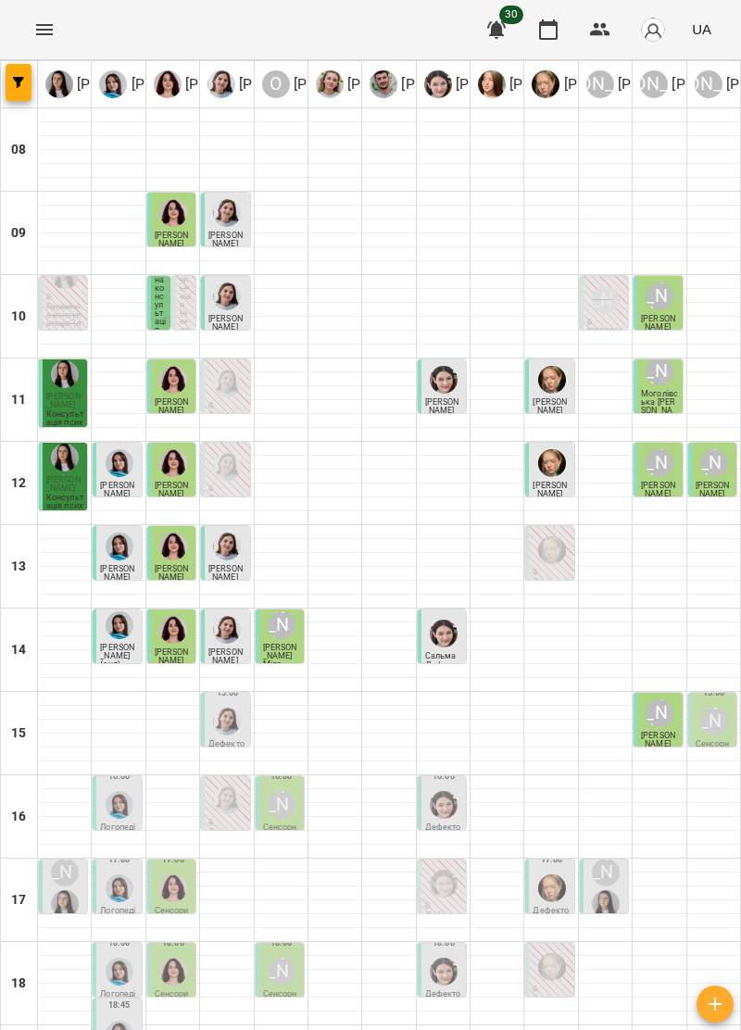
click at [217, 726] on img "Дарія Тріпадуш" at bounding box center [227, 722] width 28 height 28
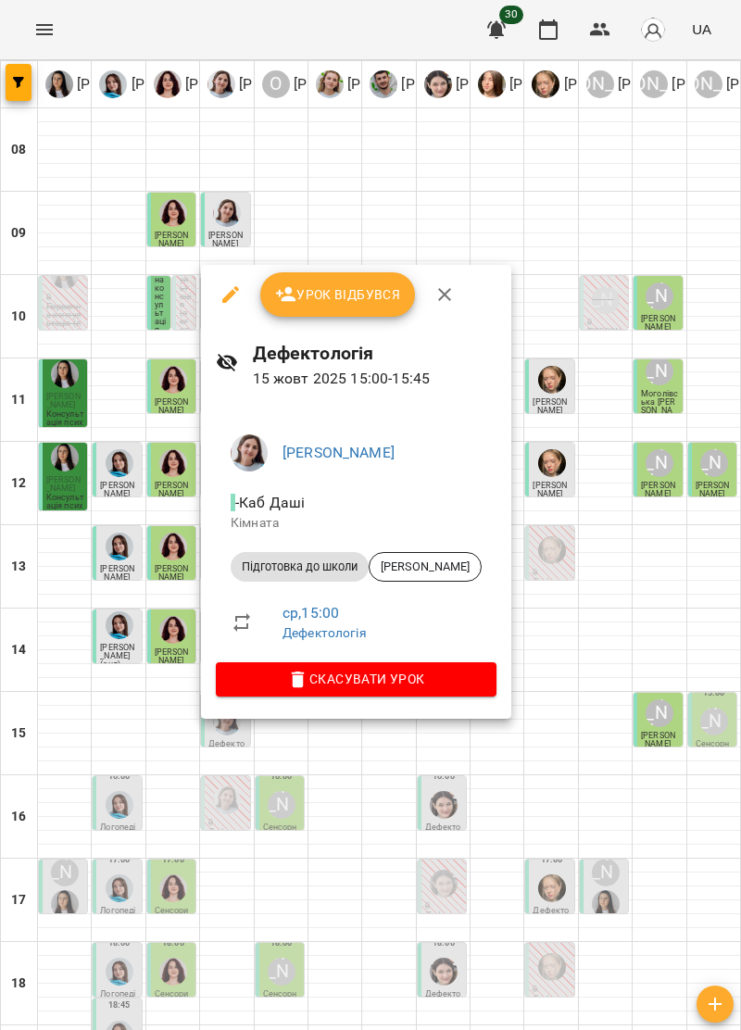
click at [357, 298] on span "Урок відбувся" at bounding box center [338, 294] width 126 height 22
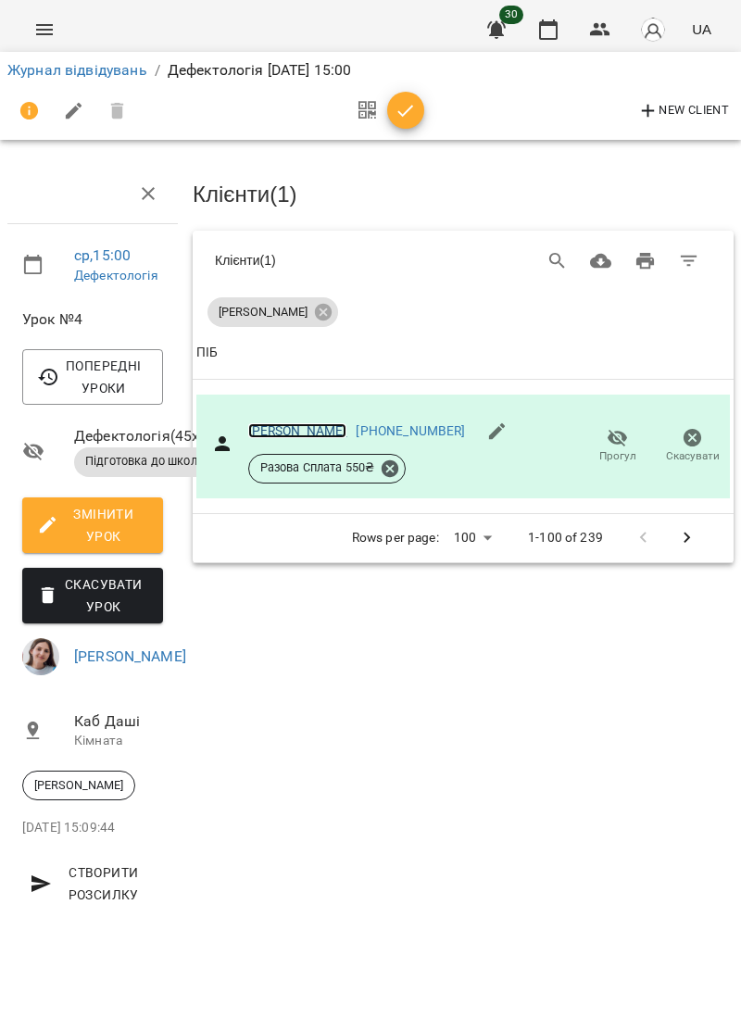
click at [283, 426] on link "[PERSON_NAME]" at bounding box center [297, 430] width 99 height 15
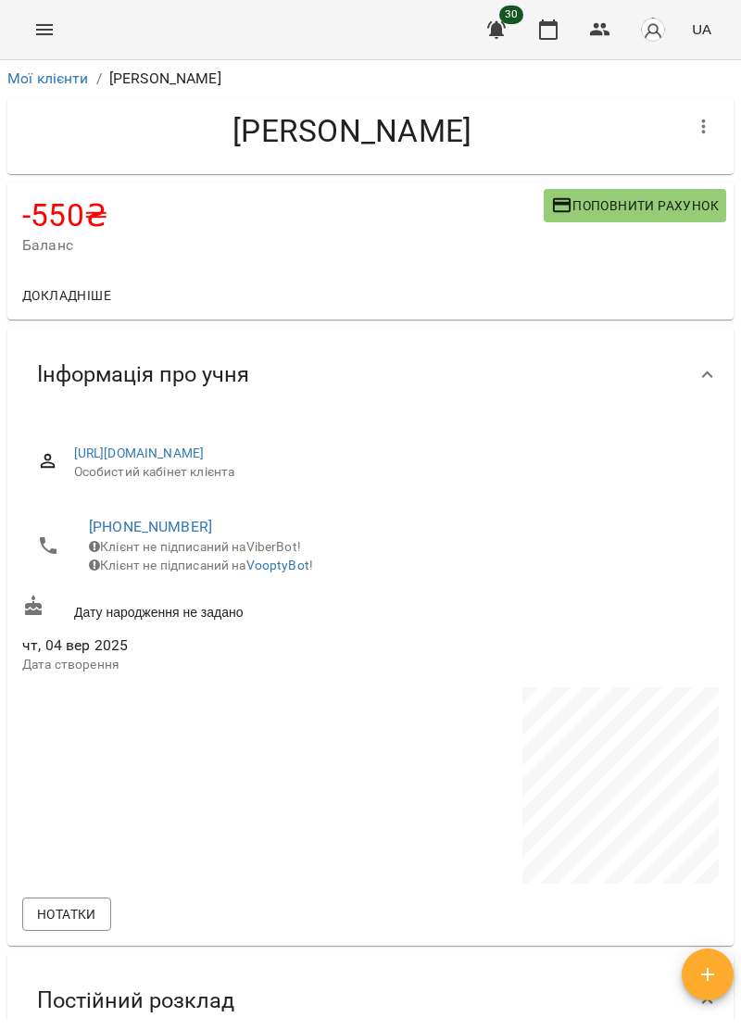
click at [626, 194] on span "Поповнити рахунок" at bounding box center [635, 205] width 168 height 22
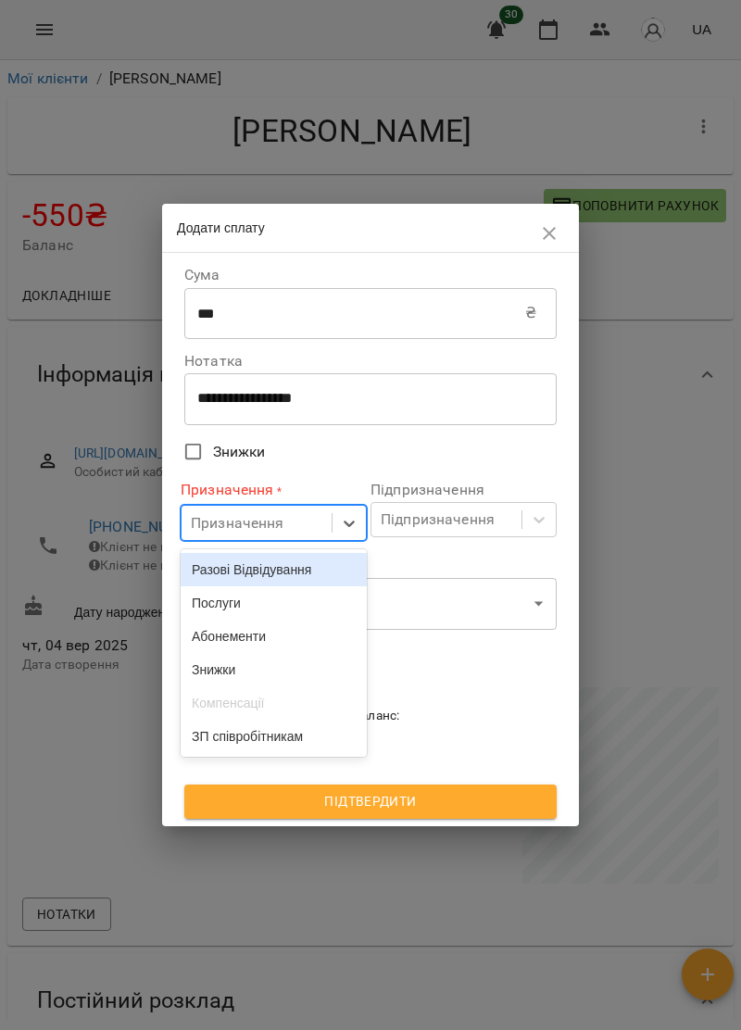
click at [316, 602] on div "Послуги" at bounding box center [274, 602] width 186 height 33
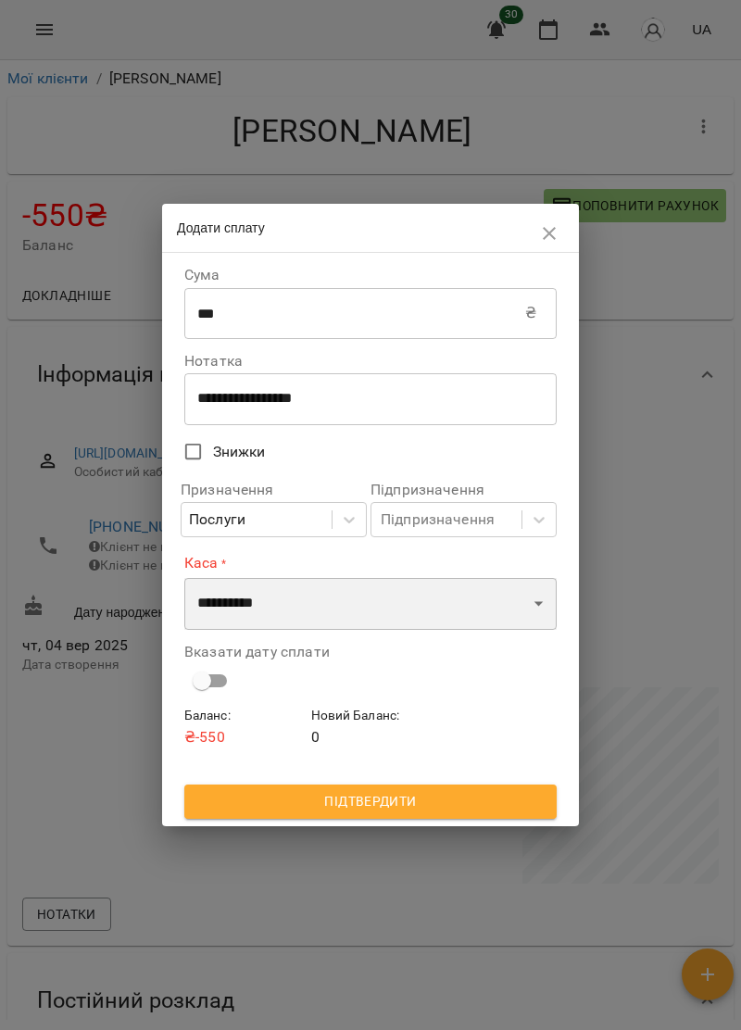
click at [330, 591] on select "**********" at bounding box center [370, 604] width 372 height 52
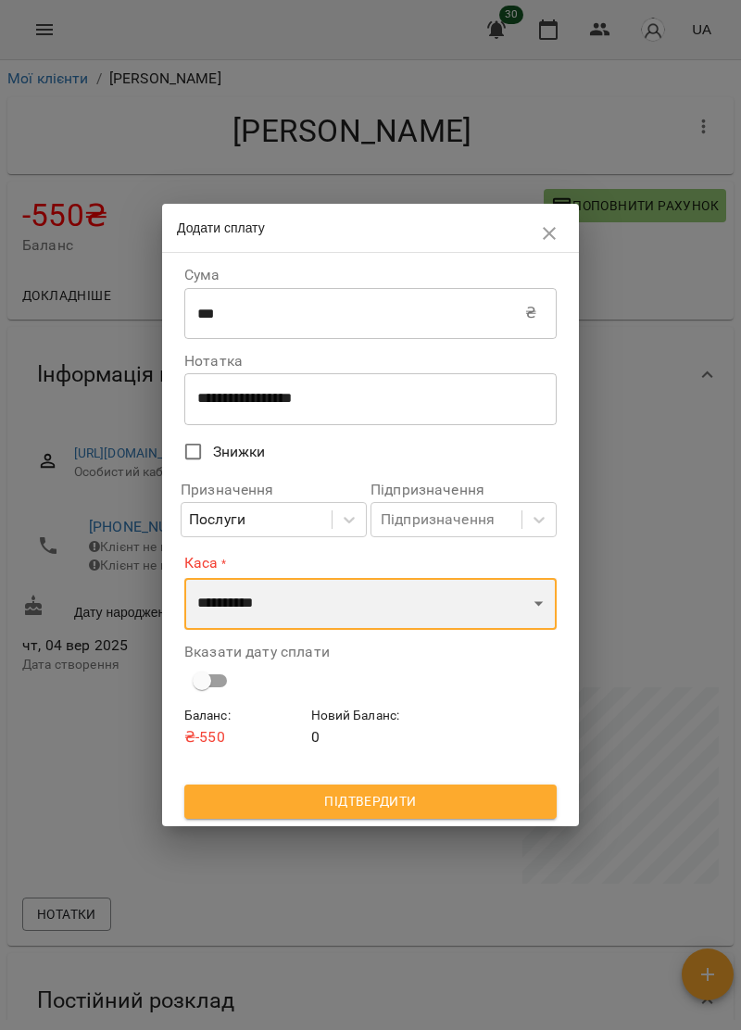
select select "****"
click at [184, 578] on select "**********" at bounding box center [370, 604] width 372 height 52
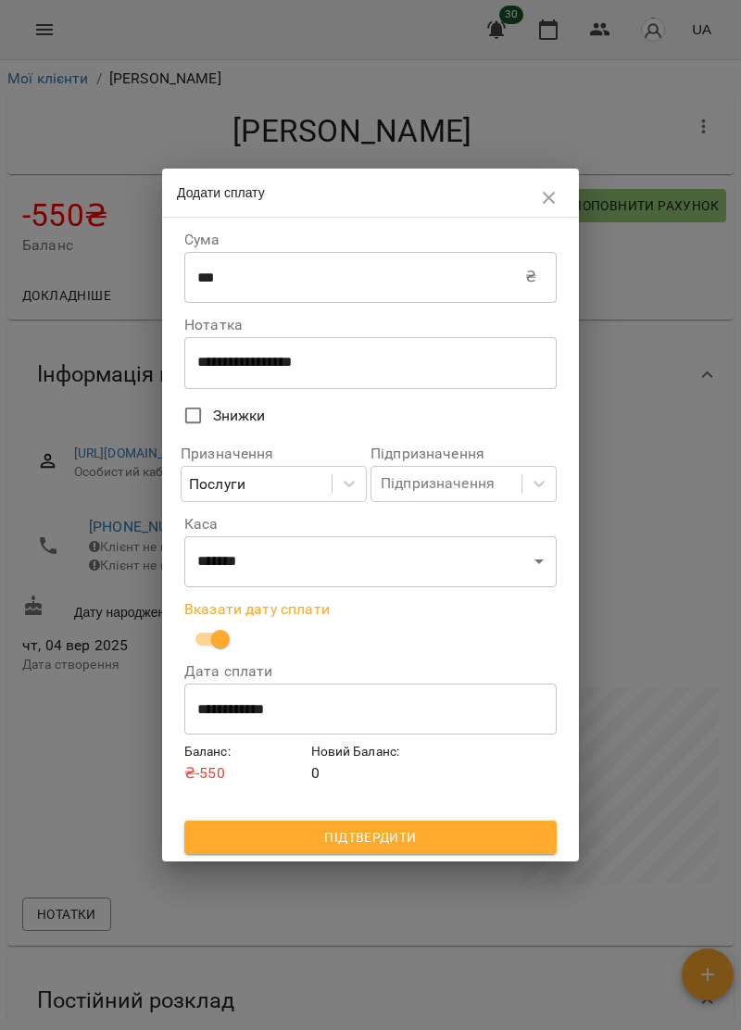
click at [450, 847] on span "Підтвердити" at bounding box center [370, 837] width 343 height 22
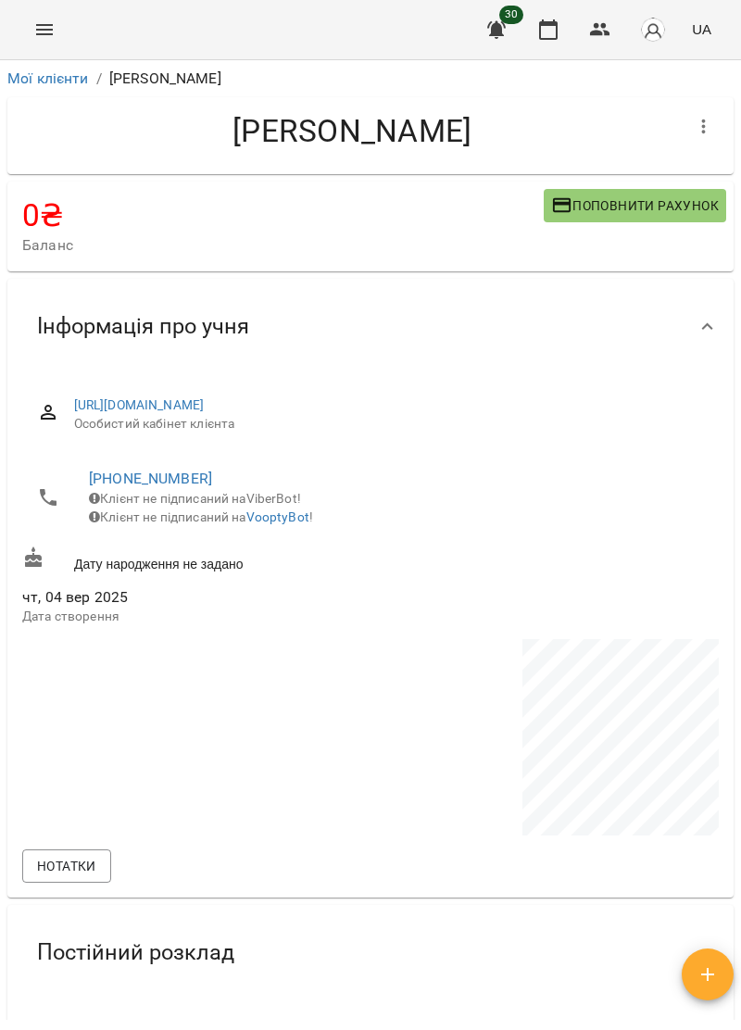
click at [48, 31] on icon "Menu" at bounding box center [44, 30] width 22 height 22
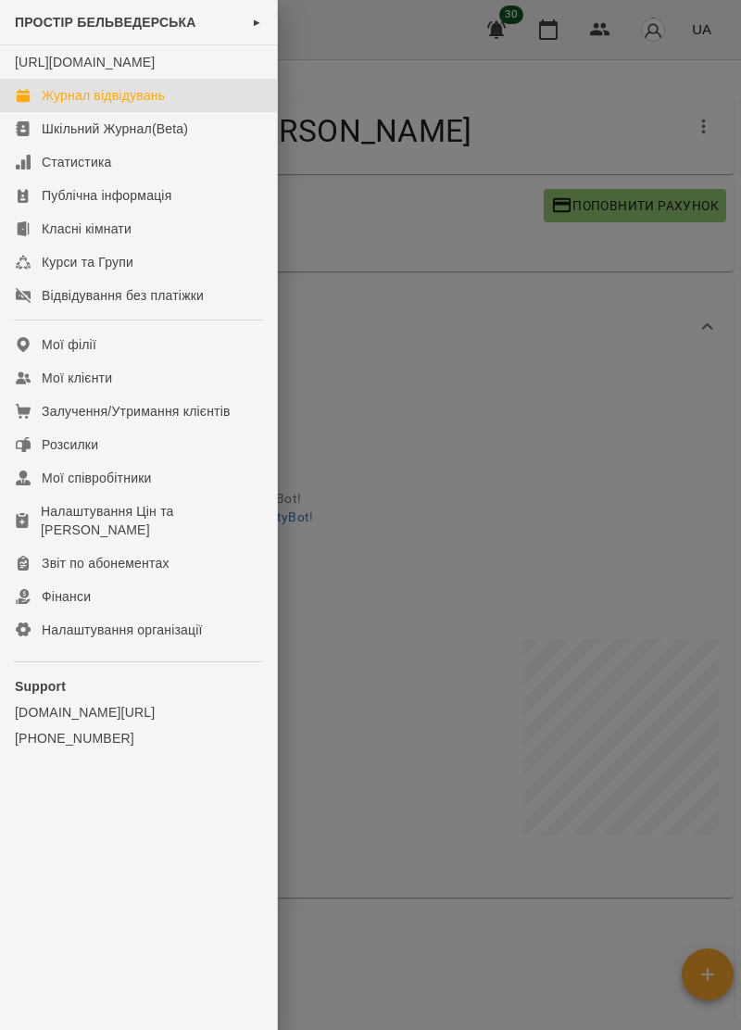
click at [163, 105] on div "Журнал відвідувань" at bounding box center [103, 95] width 123 height 19
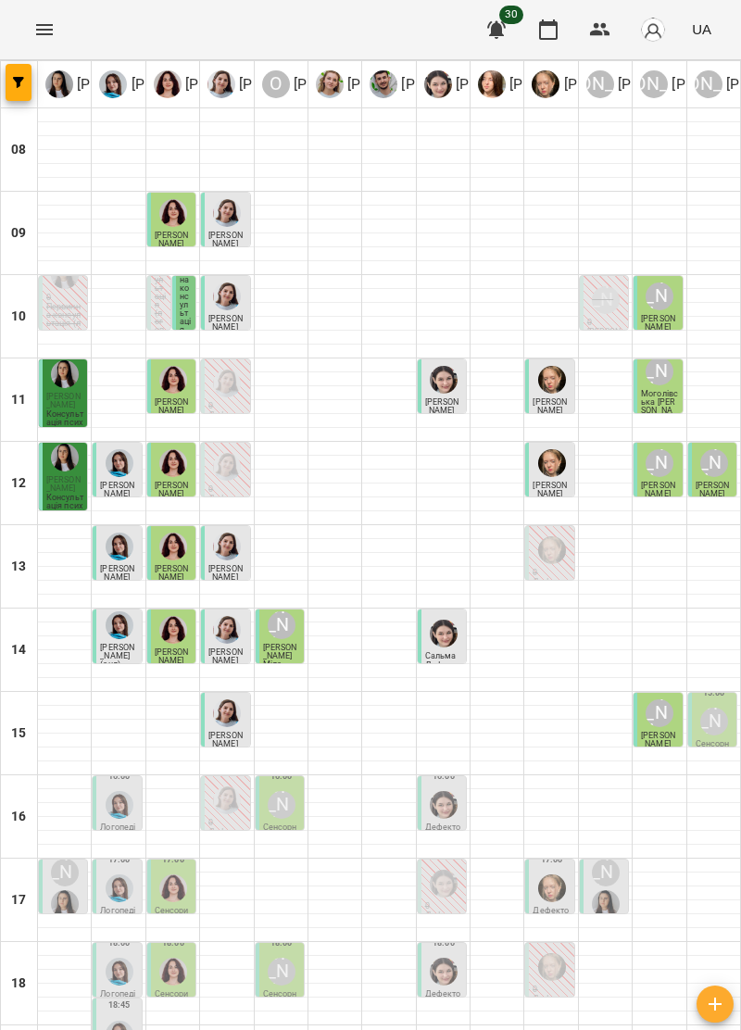
click at [713, 741] on p "Сенсорна" at bounding box center [713, 748] width 37 height 17
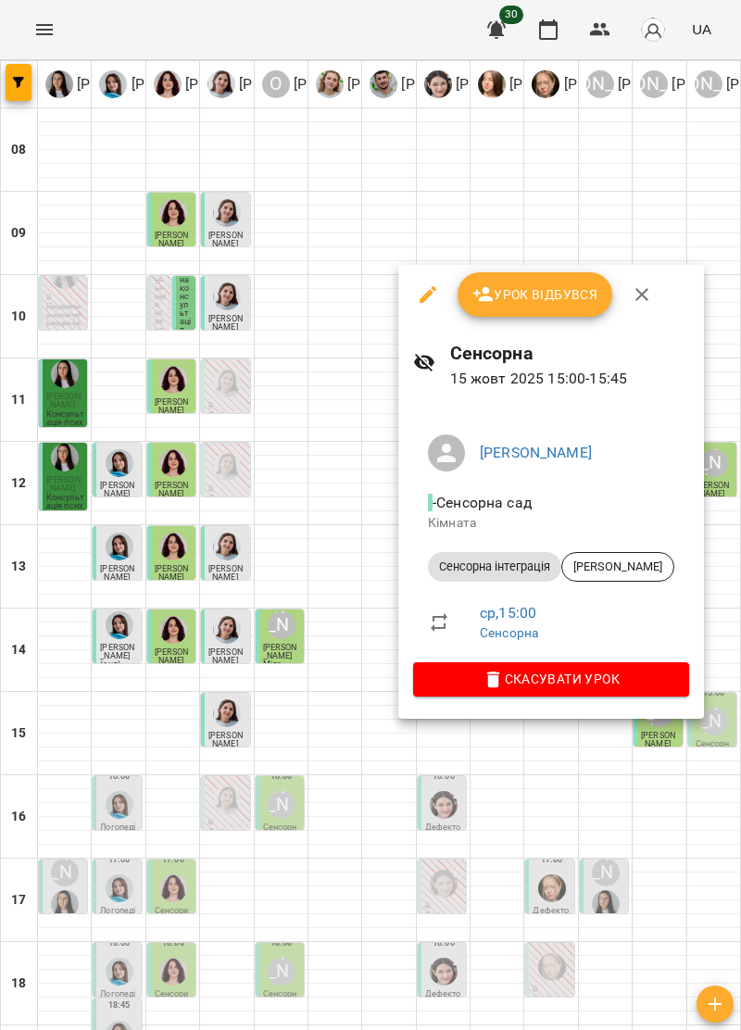
click at [659, 687] on span "Скасувати Урок" at bounding box center [551, 679] width 246 height 22
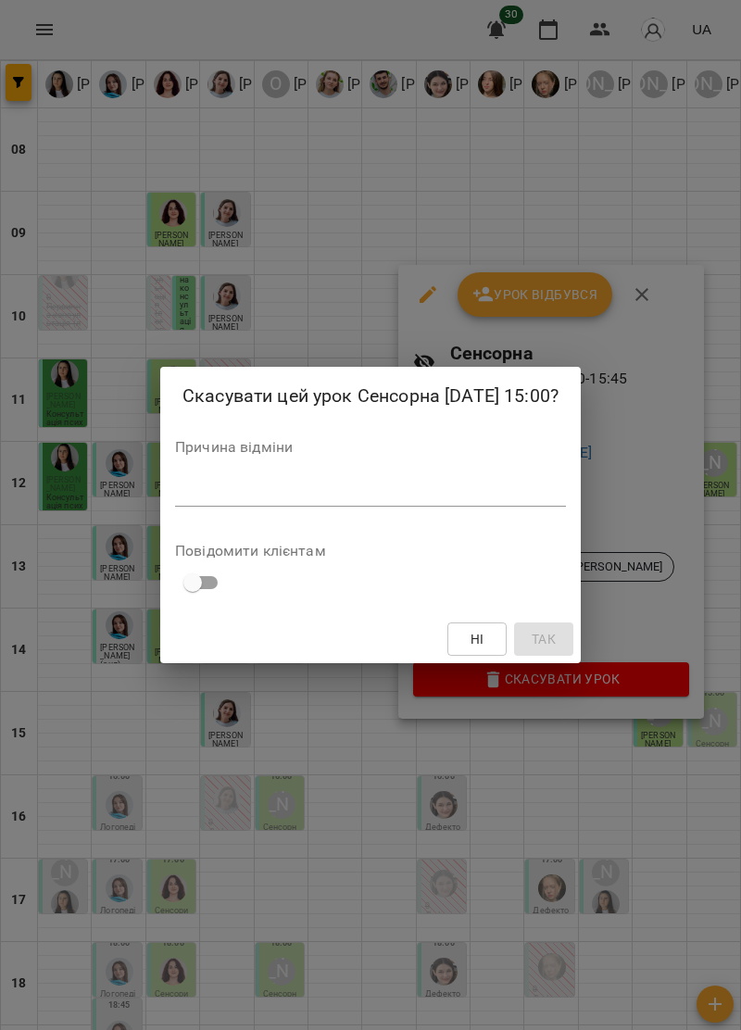
click at [227, 493] on textarea at bounding box center [370, 491] width 391 height 18
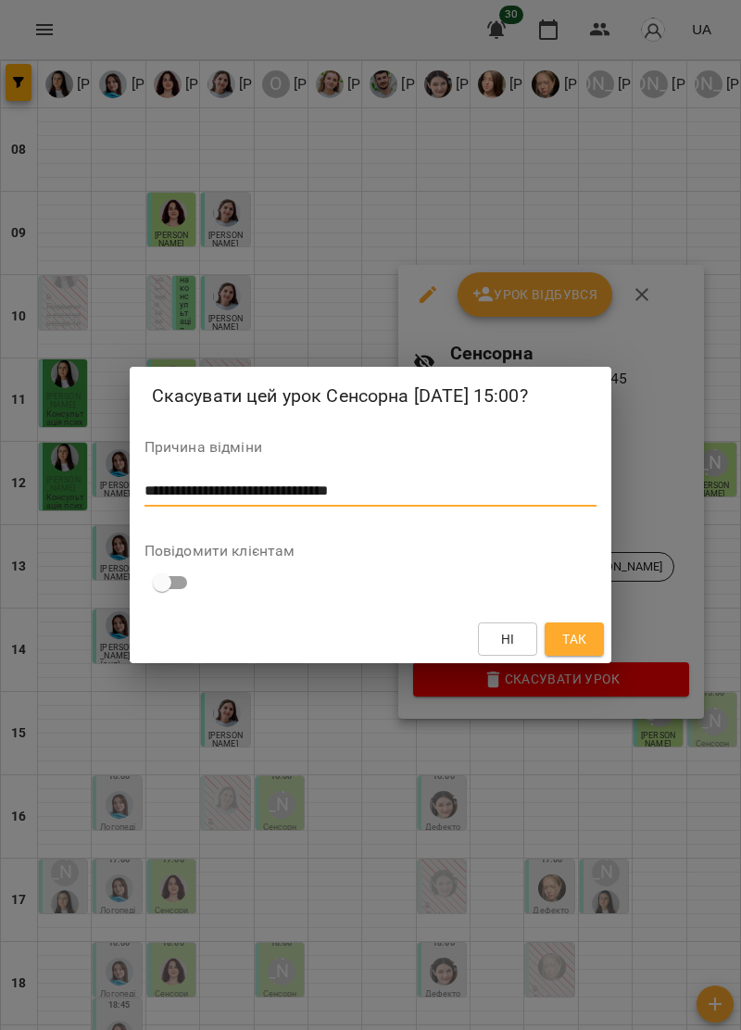
type textarea "**********"
click at [586, 645] on span "Так" at bounding box center [574, 639] width 24 height 22
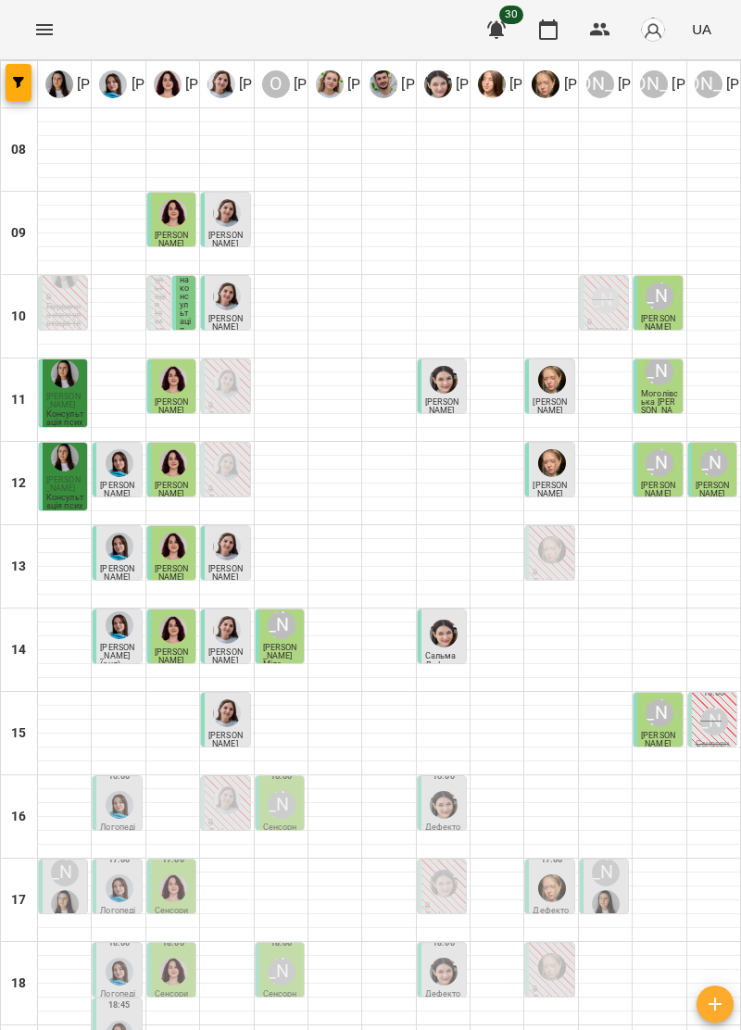
click at [725, 732] on div "[PERSON_NAME]" at bounding box center [713, 721] width 35 height 35
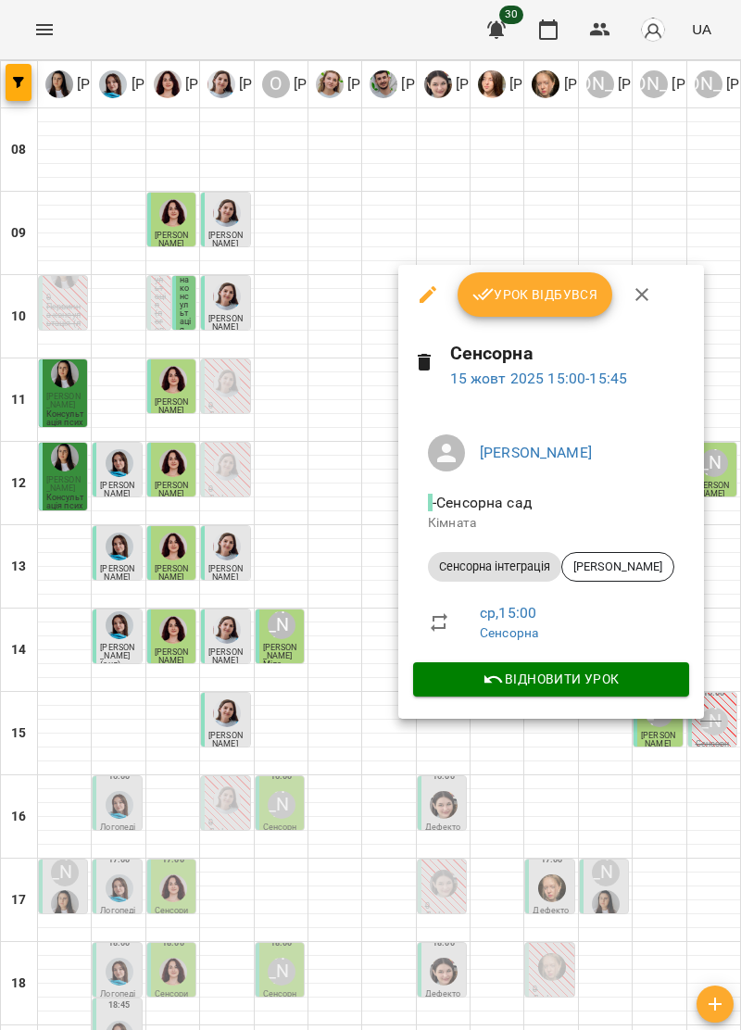
click at [652, 289] on button "button" at bounding box center [642, 294] width 44 height 44
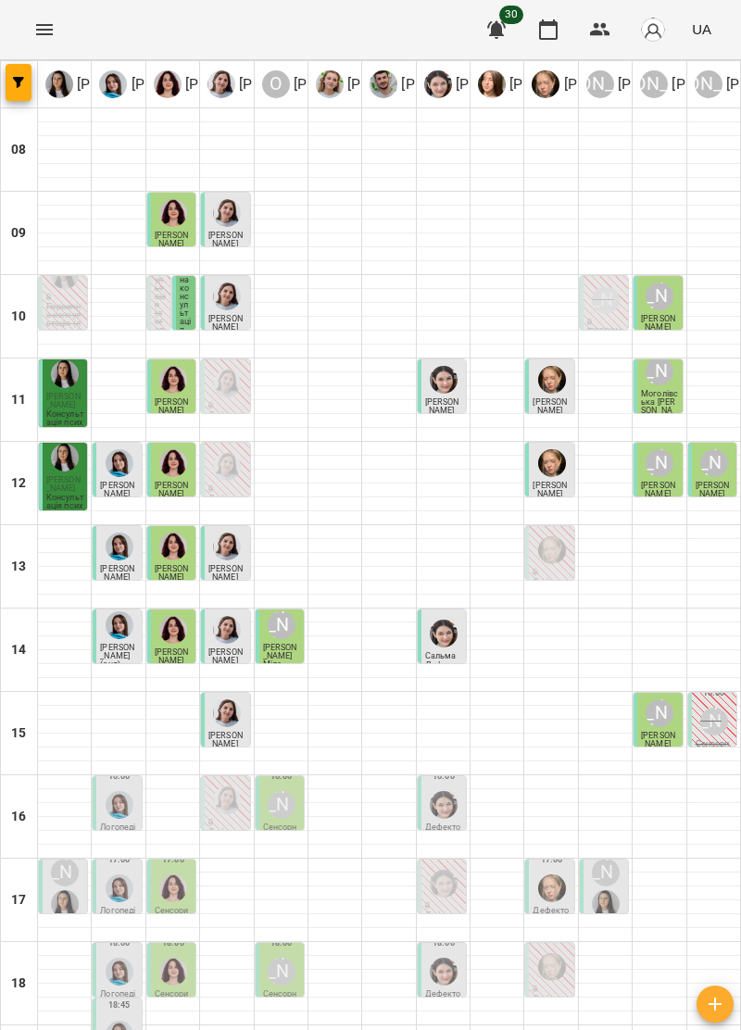
click at [182, 398] on span "[PERSON_NAME]" at bounding box center [172, 406] width 34 height 18
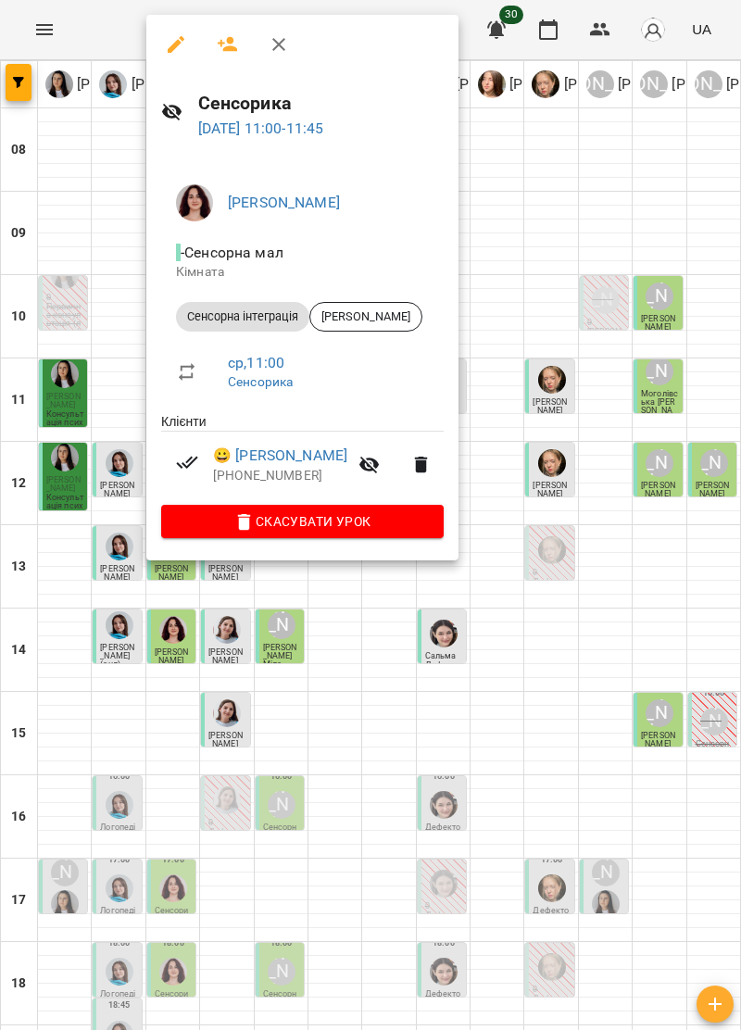
click at [282, 41] on icon "button" at bounding box center [278, 44] width 13 height 13
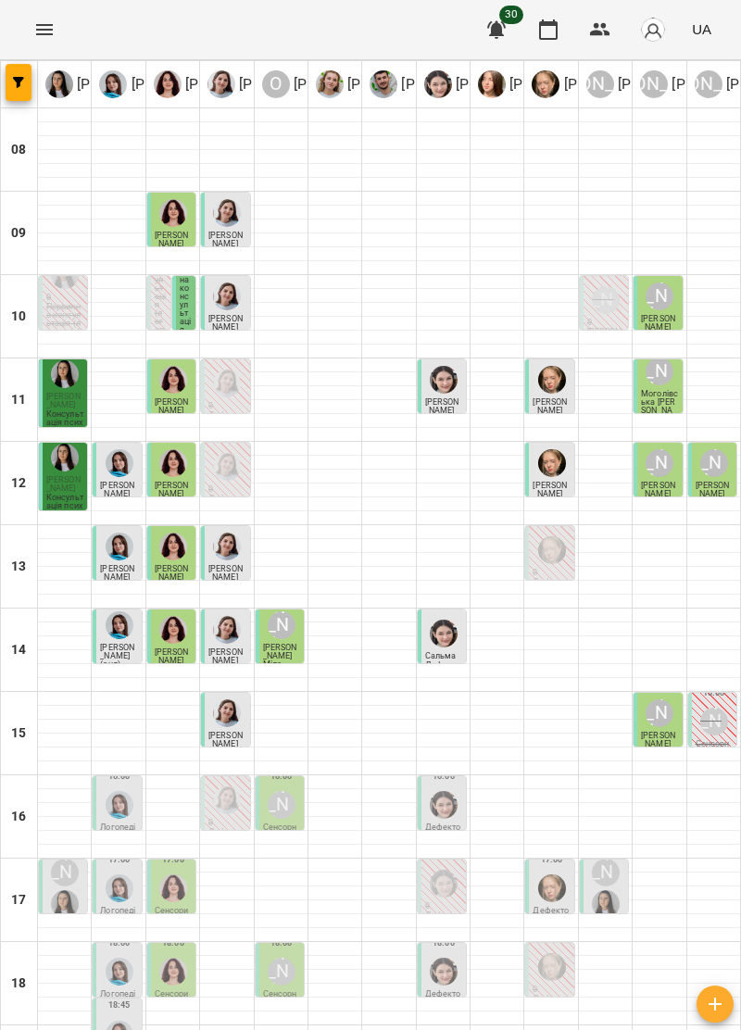
click at [170, 477] on img "Ольга Крикун" at bounding box center [173, 463] width 28 height 28
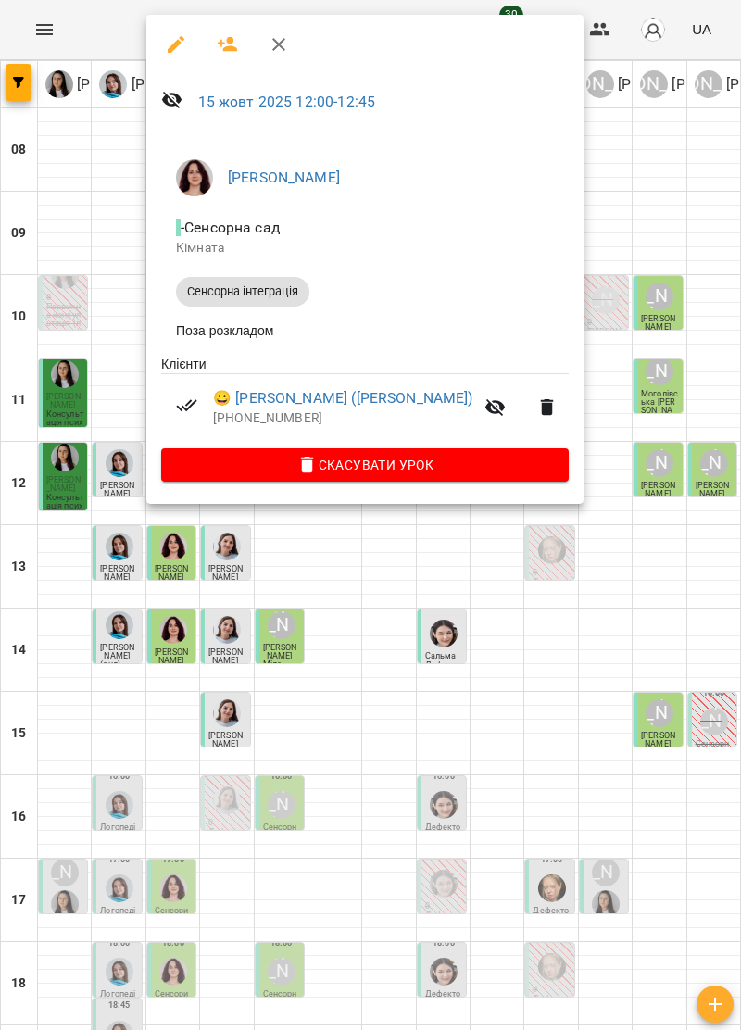
click at [281, 51] on icon "button" at bounding box center [279, 44] width 22 height 22
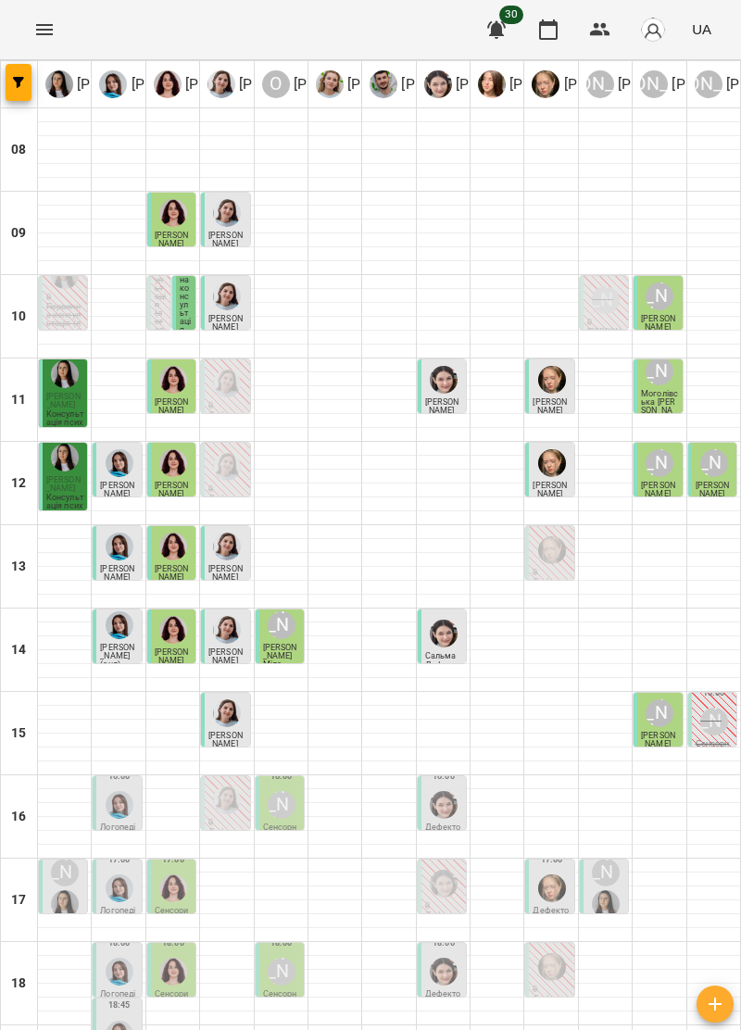
click at [197, 306] on div at bounding box center [172, 310] width 53 height 14
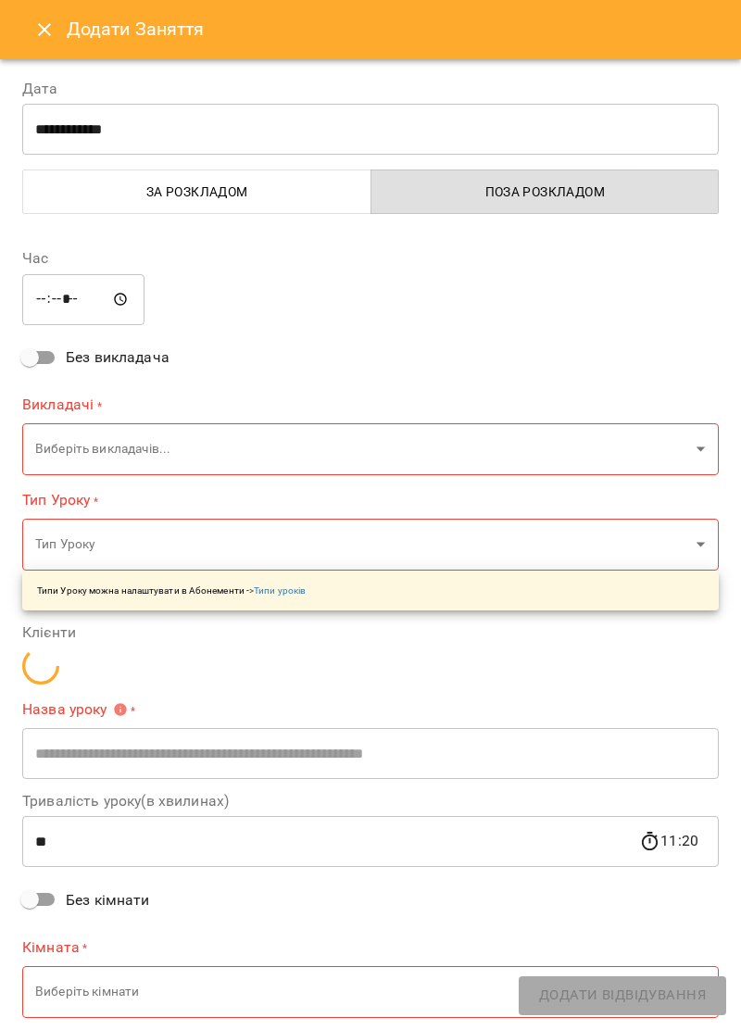
type input "**********"
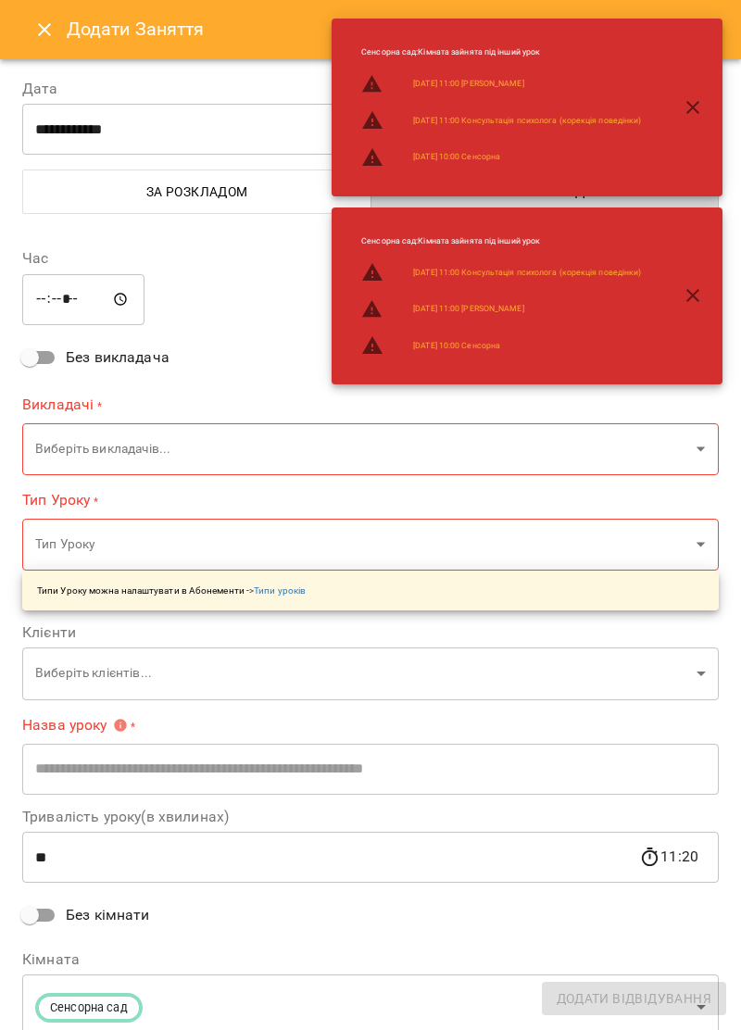
click at [56, 41] on button "Close" at bounding box center [44, 29] width 44 height 44
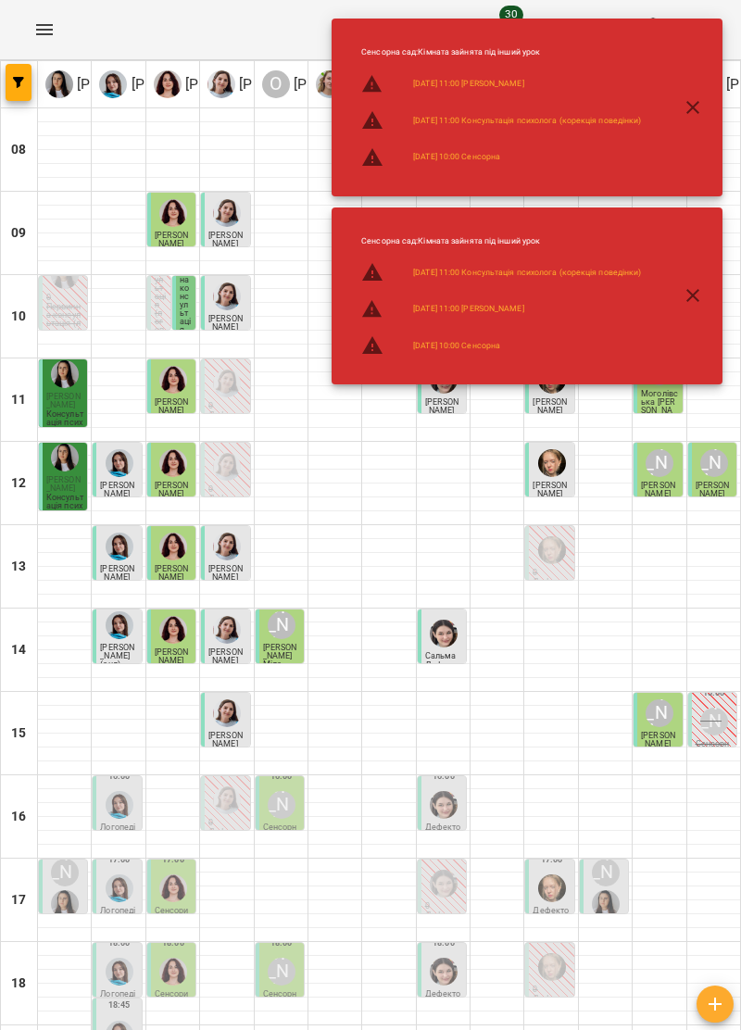
click at [687, 109] on icon "button" at bounding box center [693, 107] width 22 height 22
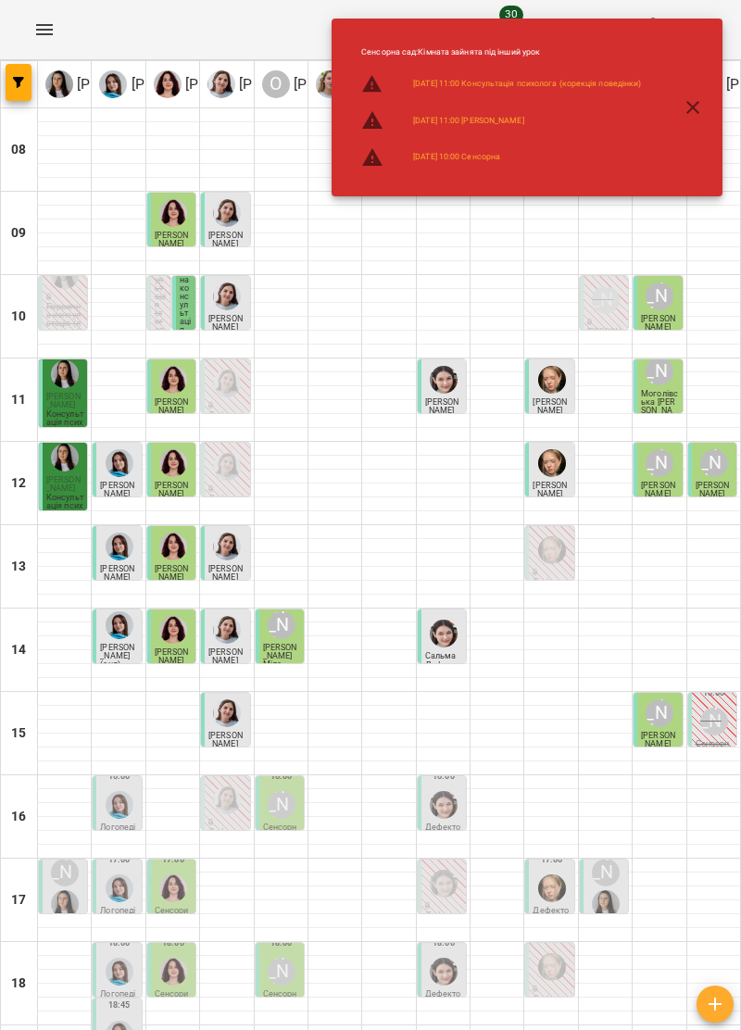
click at [701, 97] on icon "button" at bounding box center [693, 107] width 22 height 22
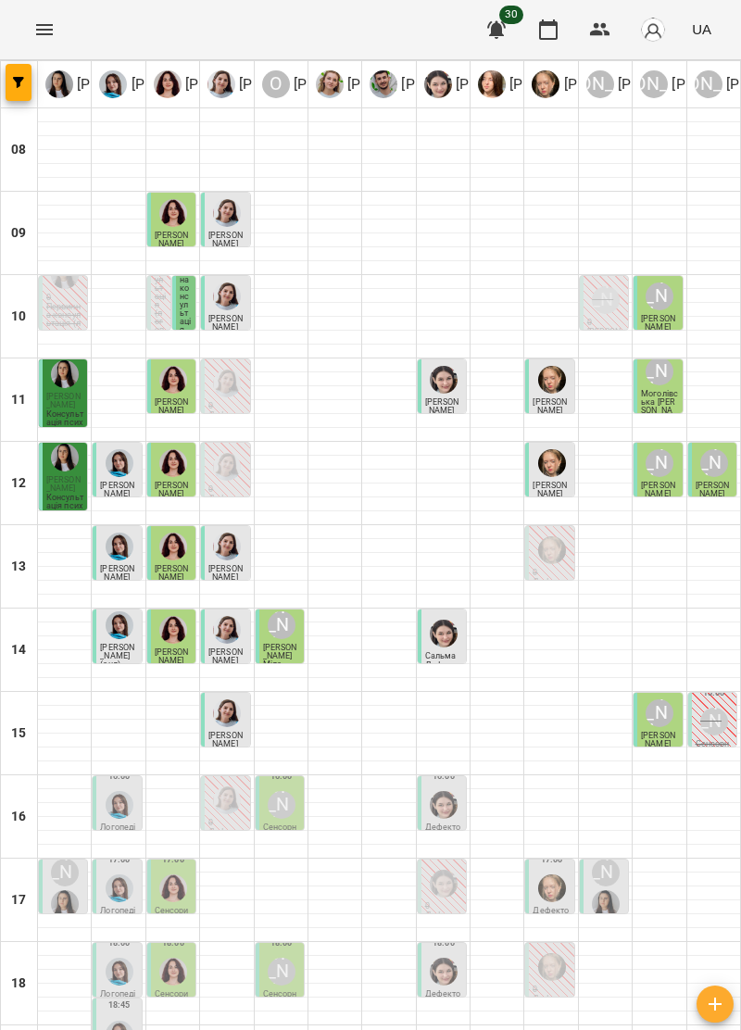
click at [182, 292] on p "Первинна консультація (логопед / дефектолог + сенсорний терапевт)" at bounding box center [186, 372] width 12 height 242
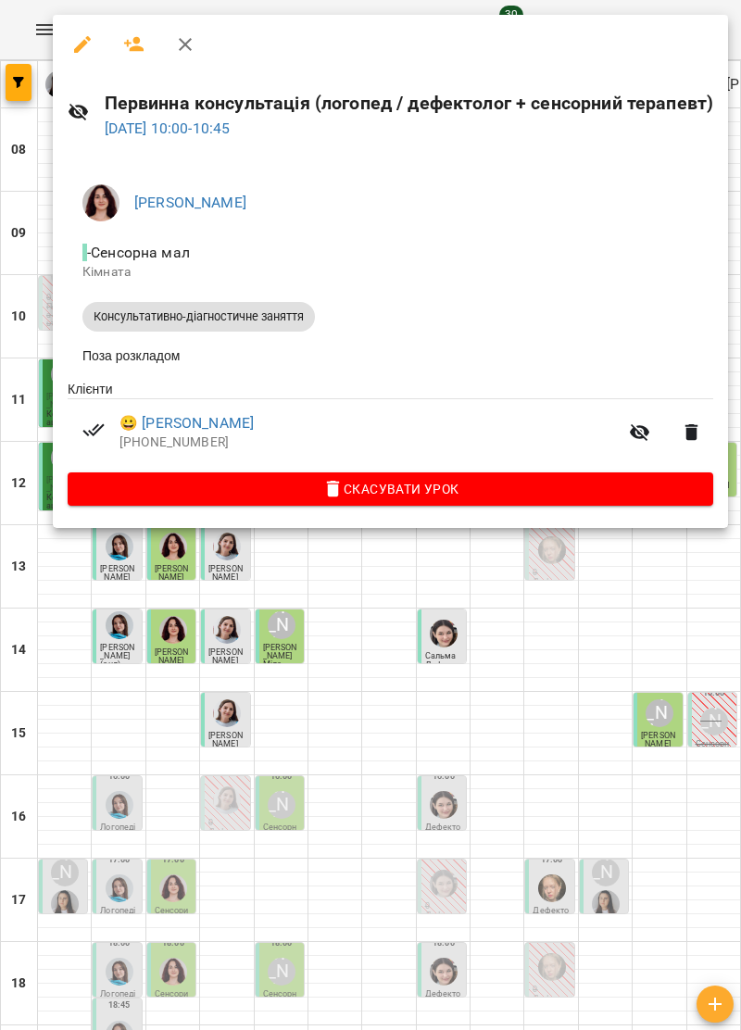
click at [184, 42] on icon "button" at bounding box center [185, 44] width 22 height 22
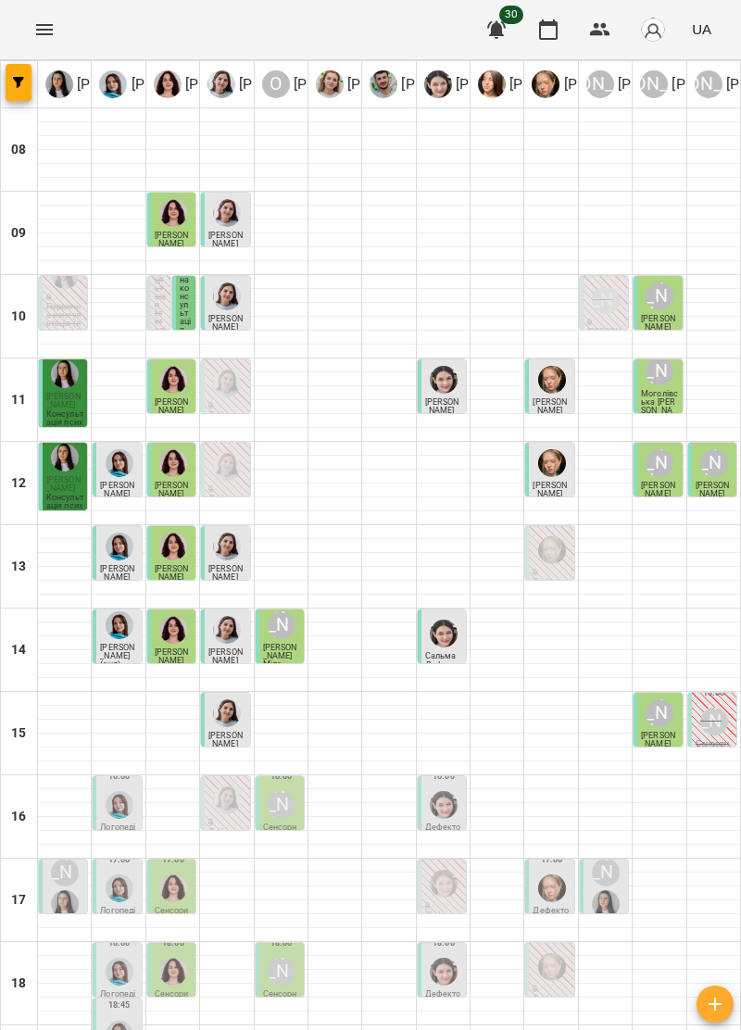
click at [172, 477] on img "Ольга Крикун" at bounding box center [173, 463] width 28 height 28
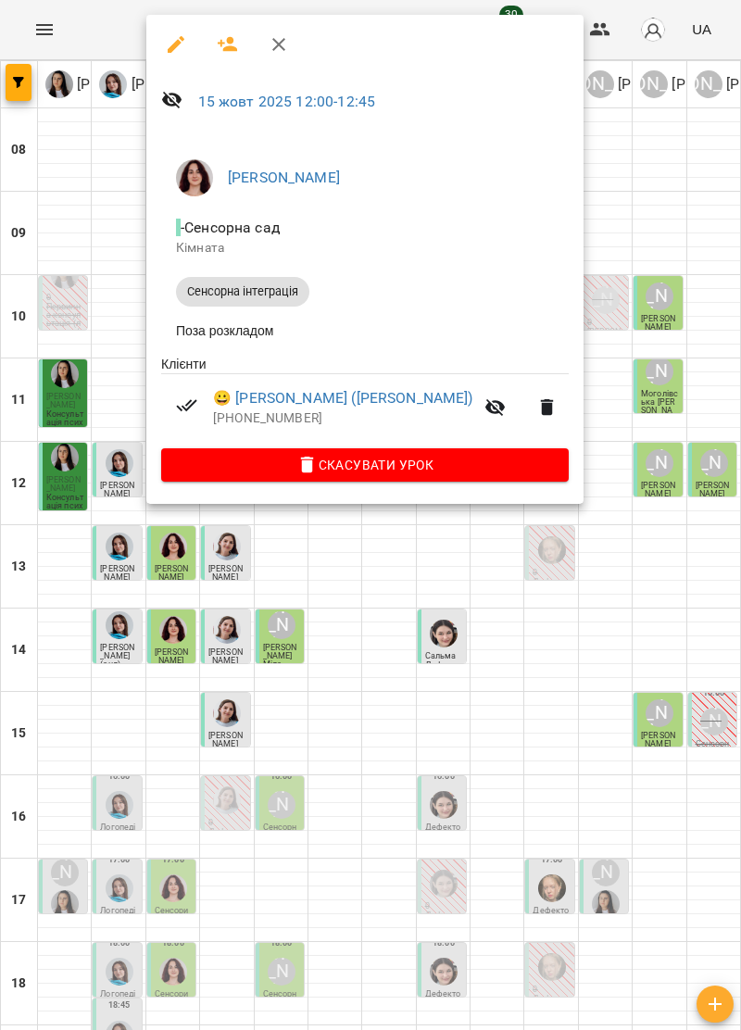
click at [275, 46] on icon "button" at bounding box center [278, 44] width 13 height 13
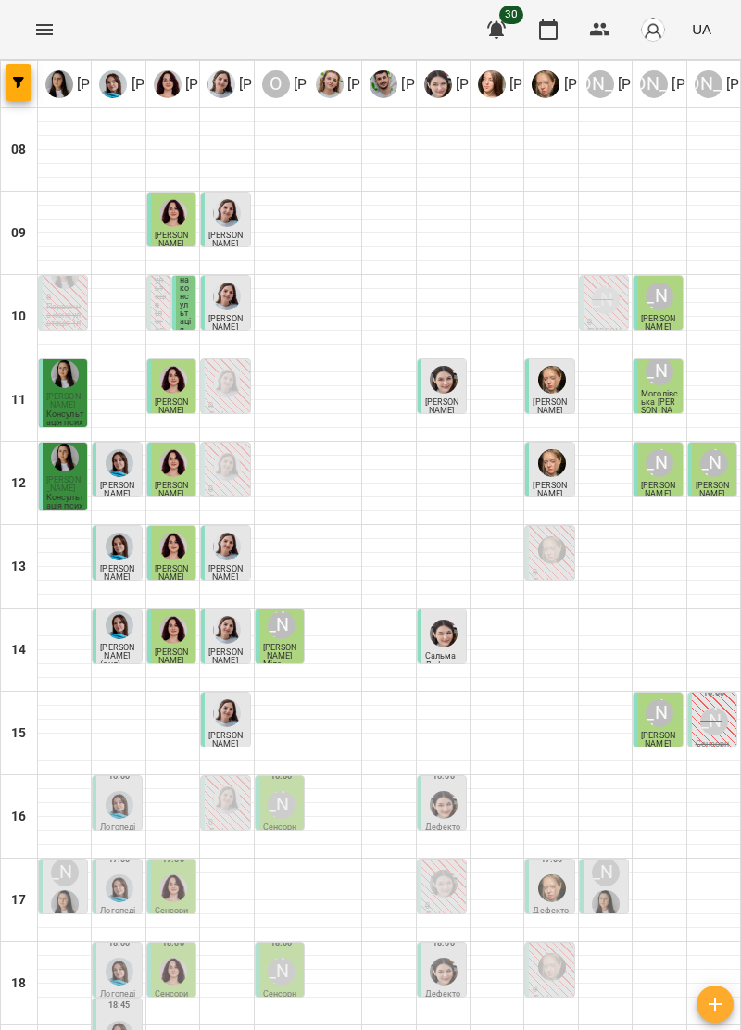
click at [176, 581] on div at bounding box center [172, 588] width 53 height 14
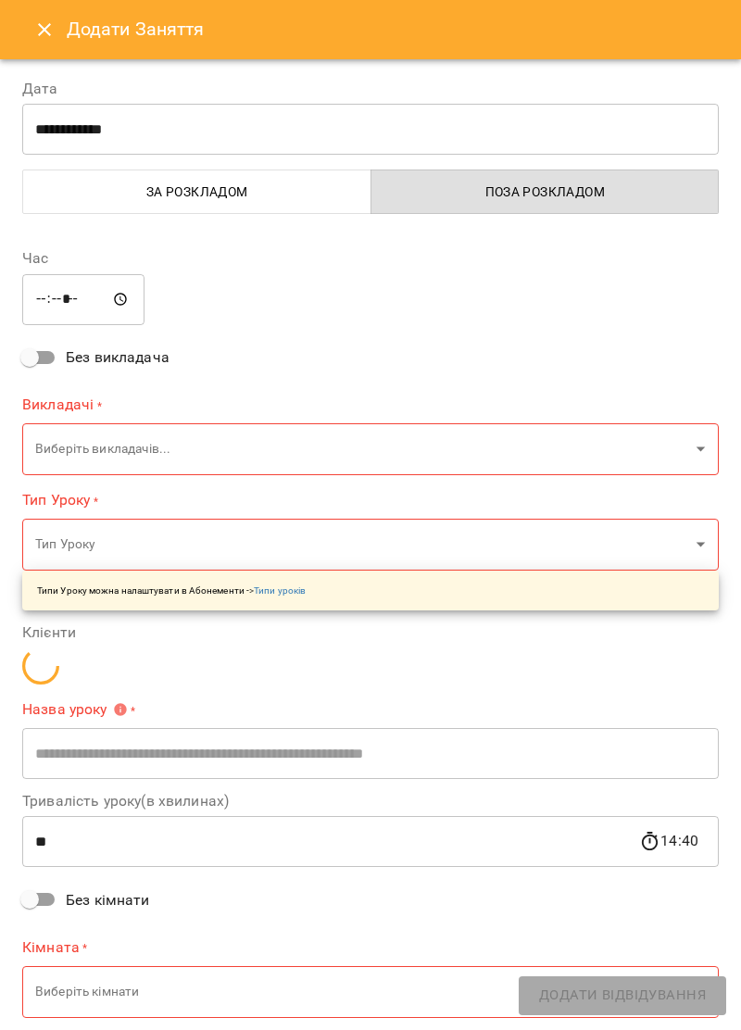
type input "**********"
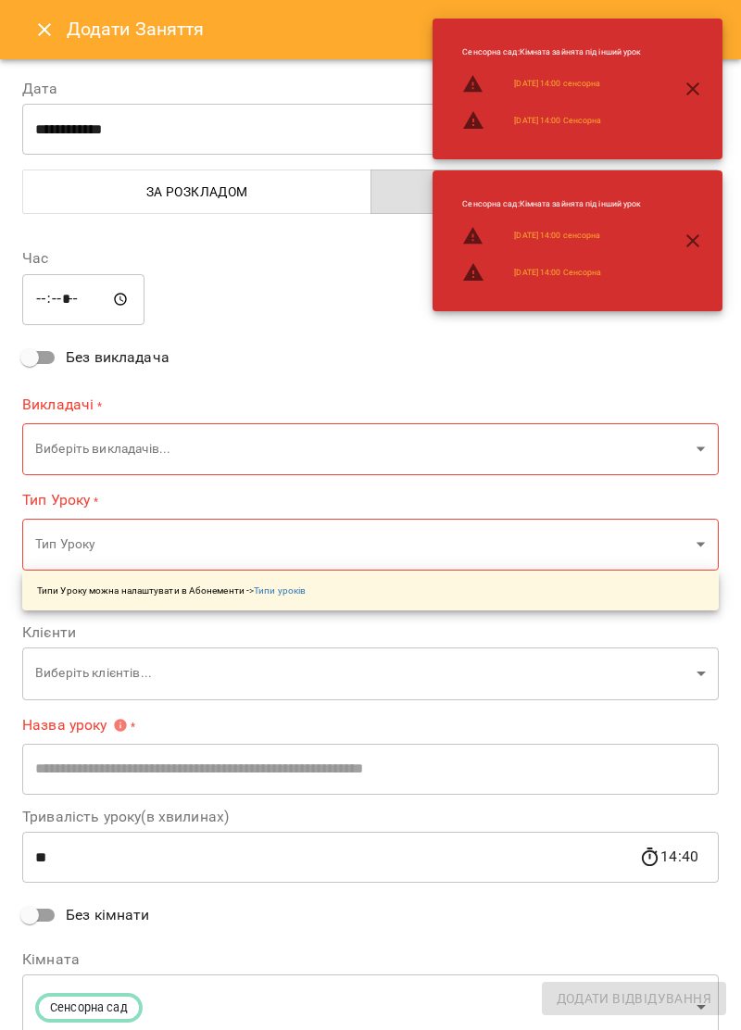
click at [42, 26] on icon "Close" at bounding box center [44, 29] width 13 height 13
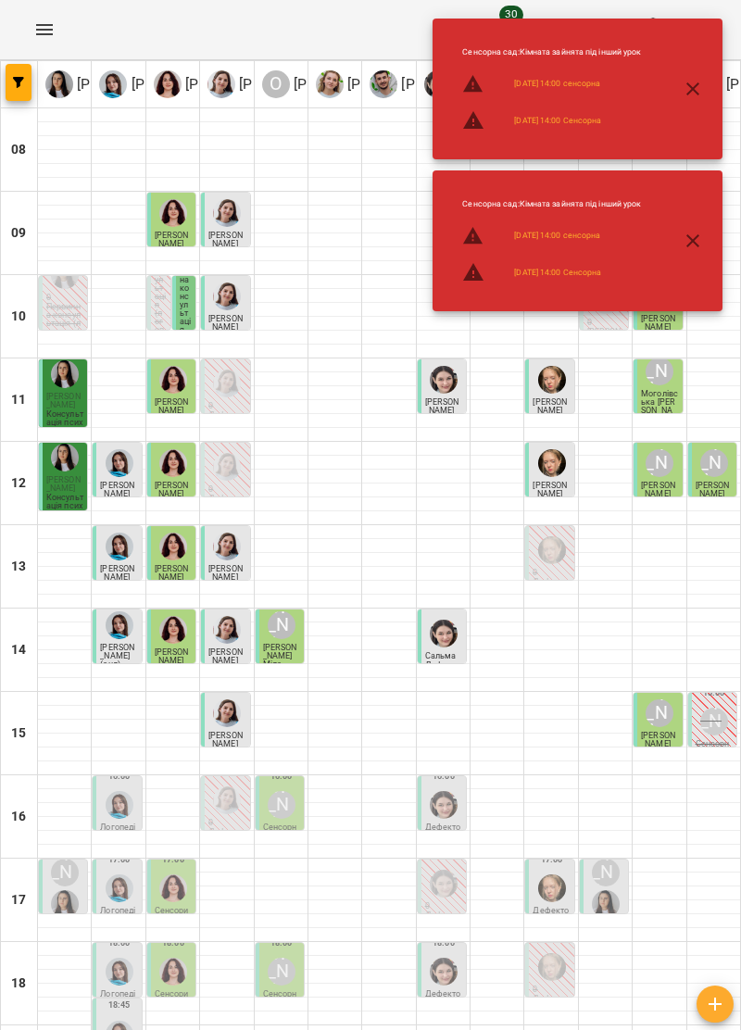
click at [702, 91] on icon "button" at bounding box center [693, 89] width 22 height 22
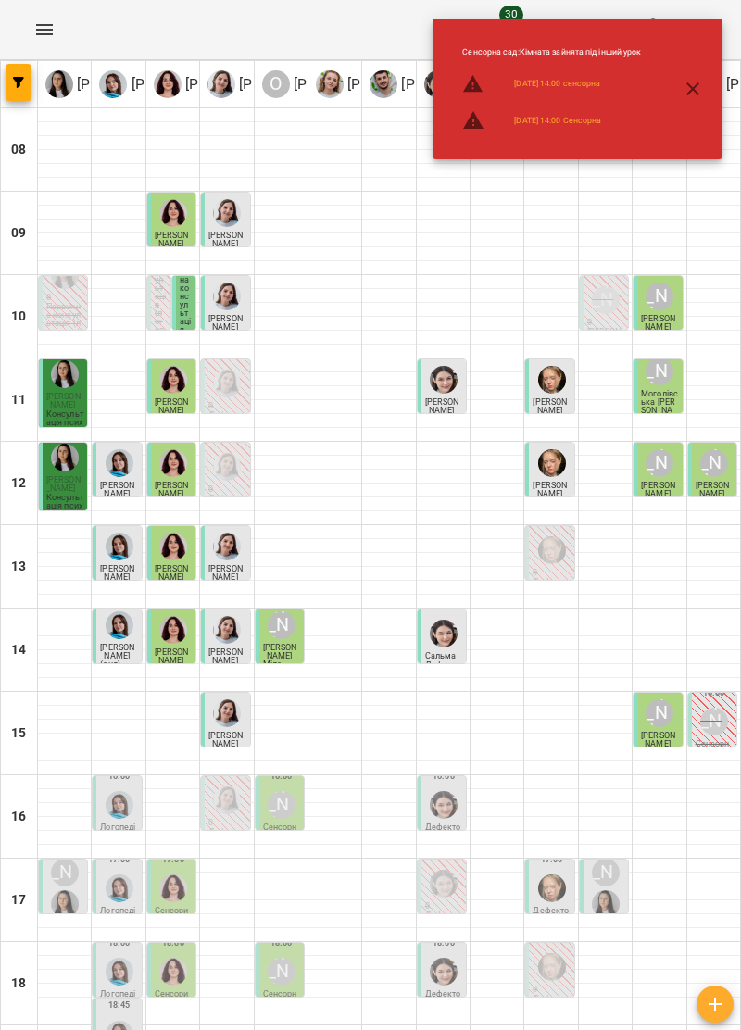
click at [693, 96] on icon "button" at bounding box center [693, 89] width 22 height 22
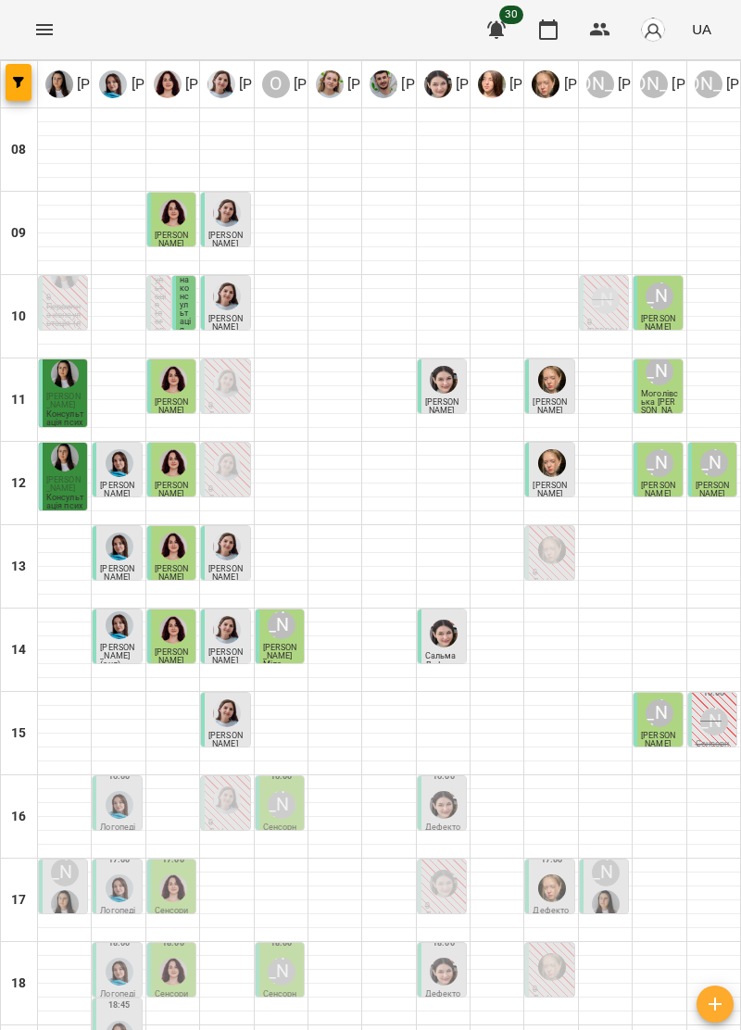
click at [183, 576] on span "[PERSON_NAME]" at bounding box center [172, 573] width 34 height 18
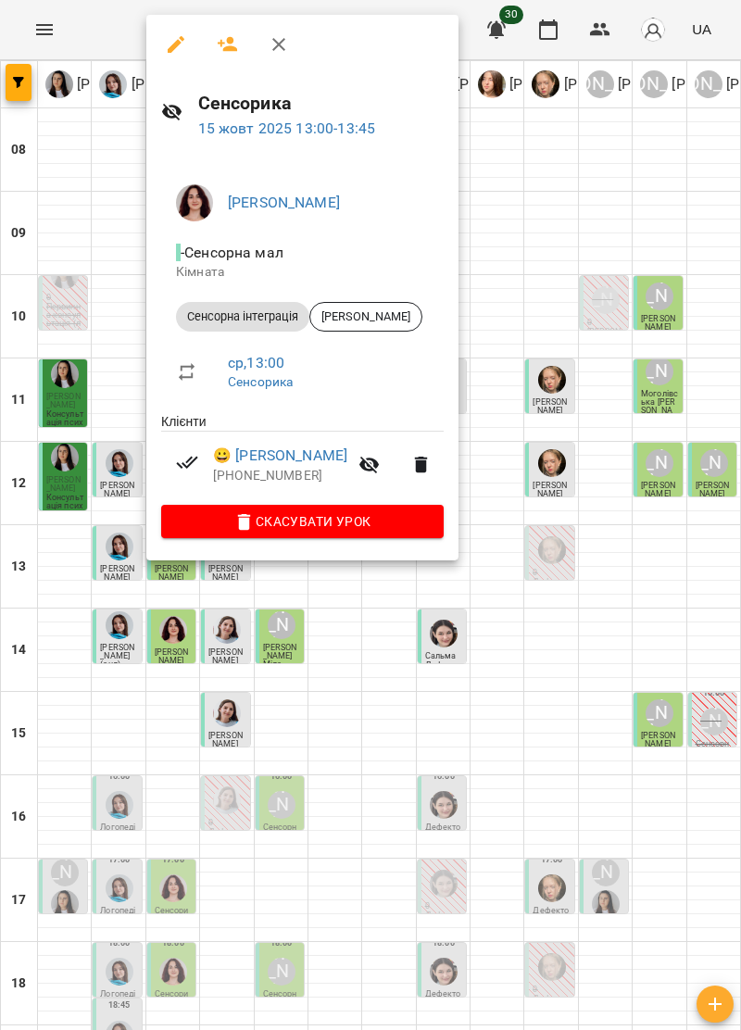
click at [275, 41] on icon "button" at bounding box center [278, 44] width 13 height 13
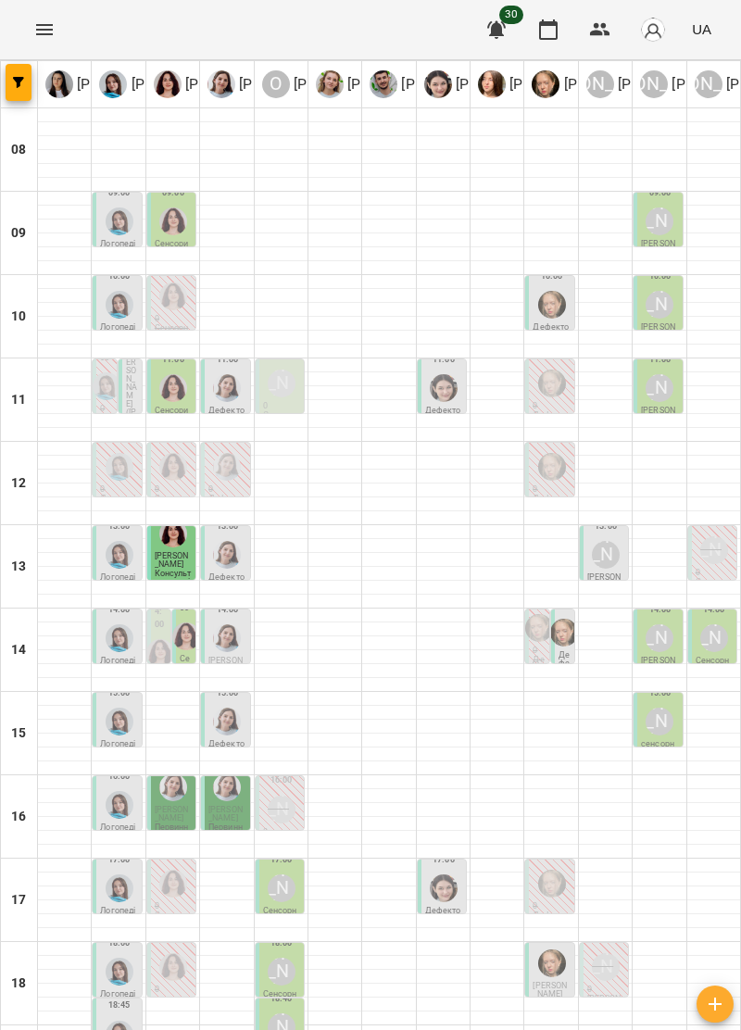
click at [170, 386] on img "Ольга Крикун" at bounding box center [173, 388] width 28 height 28
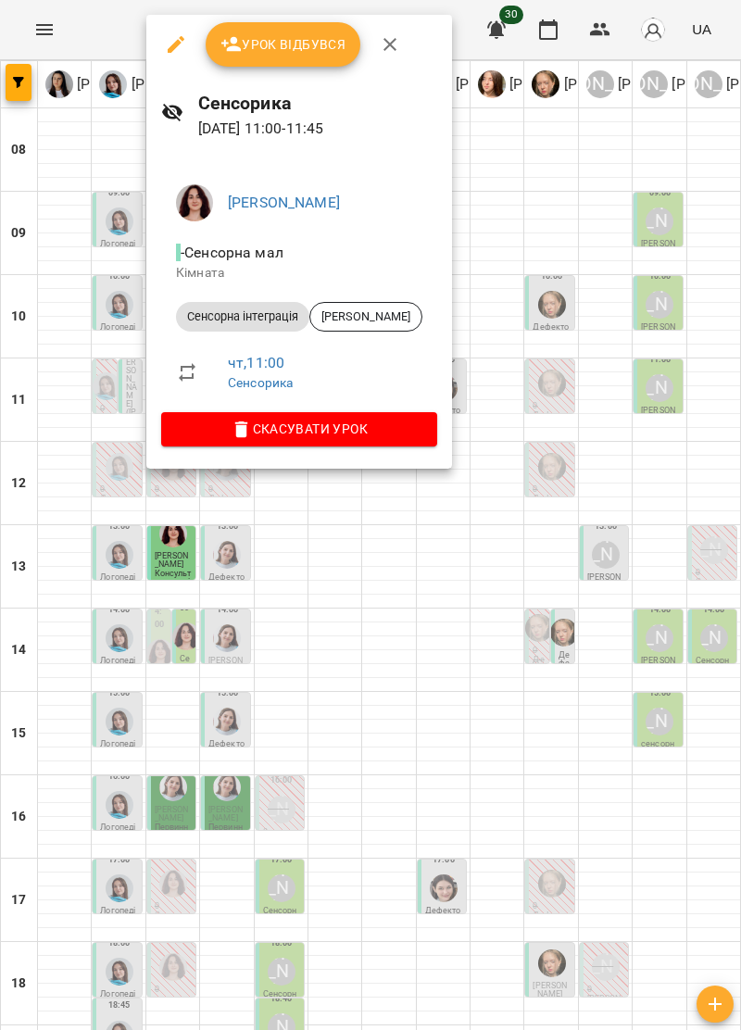
click at [383, 43] on icon "button" at bounding box center [390, 44] width 22 height 22
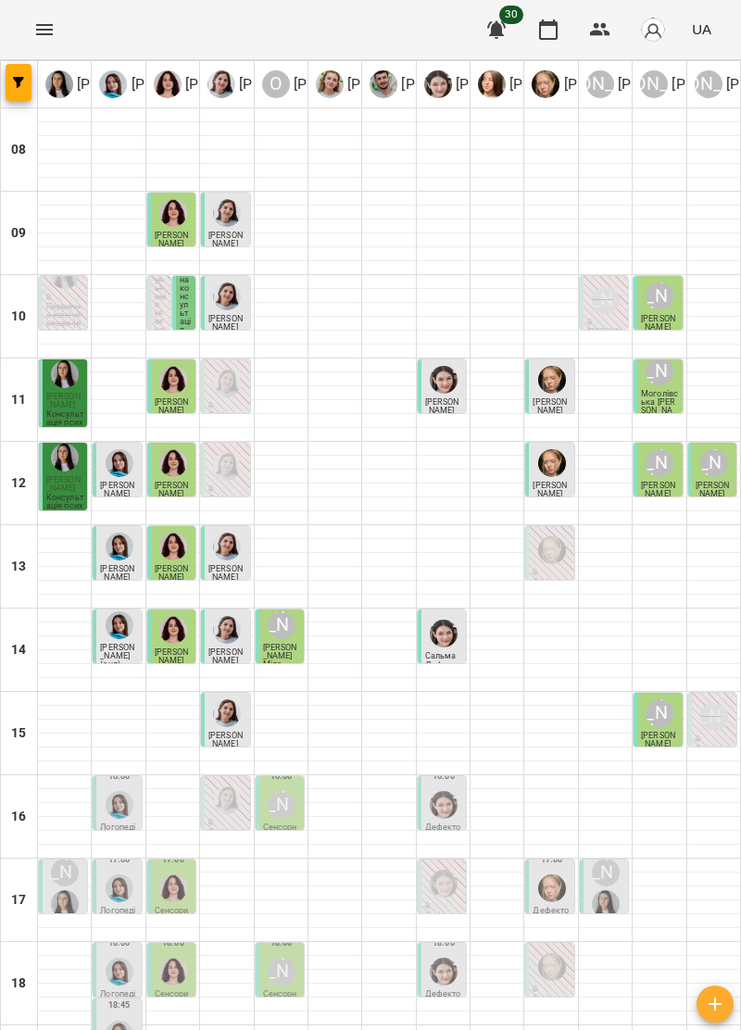
scroll to position [182, 0]
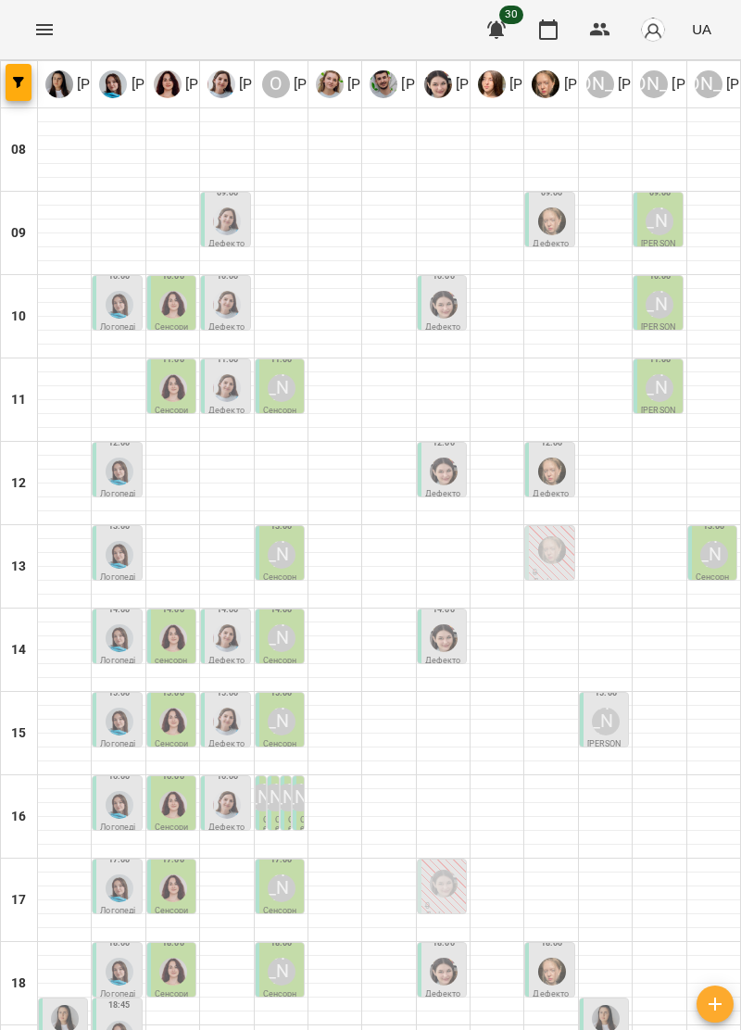
scroll to position [94, 0]
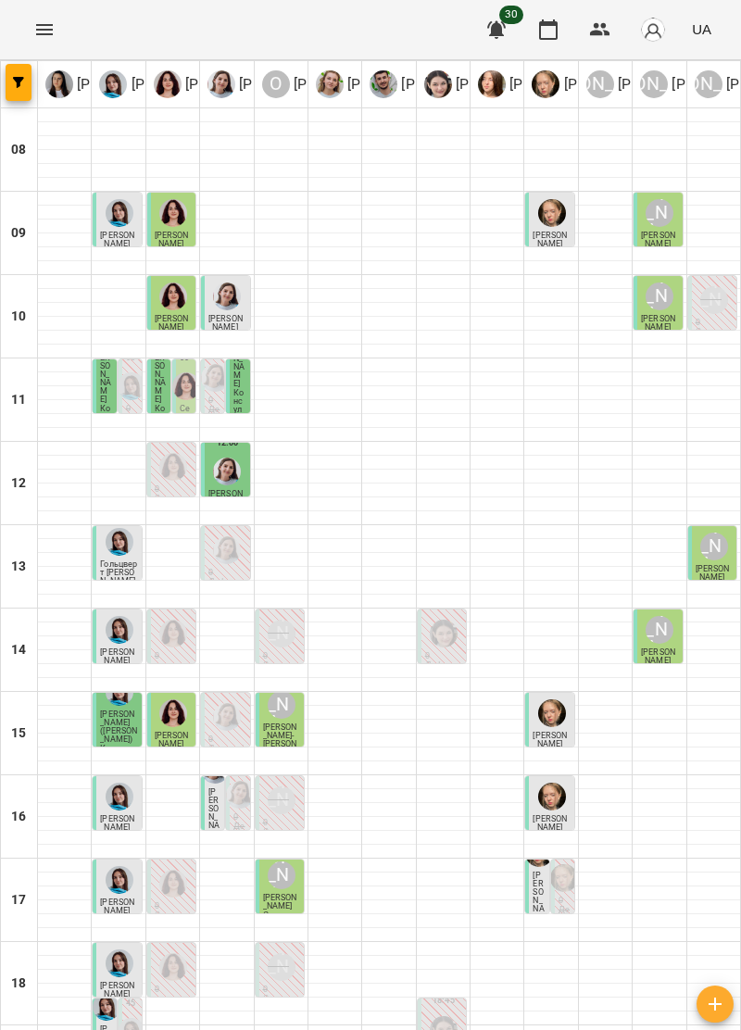
scroll to position [182, 0]
type input "**********"
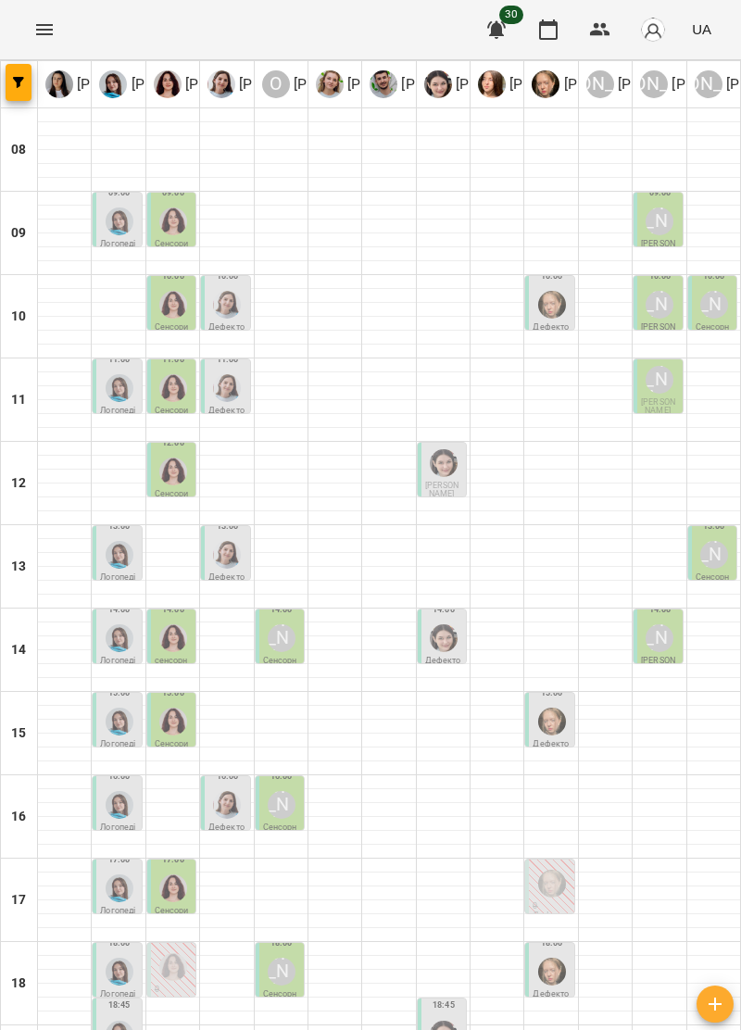
type input "**********"
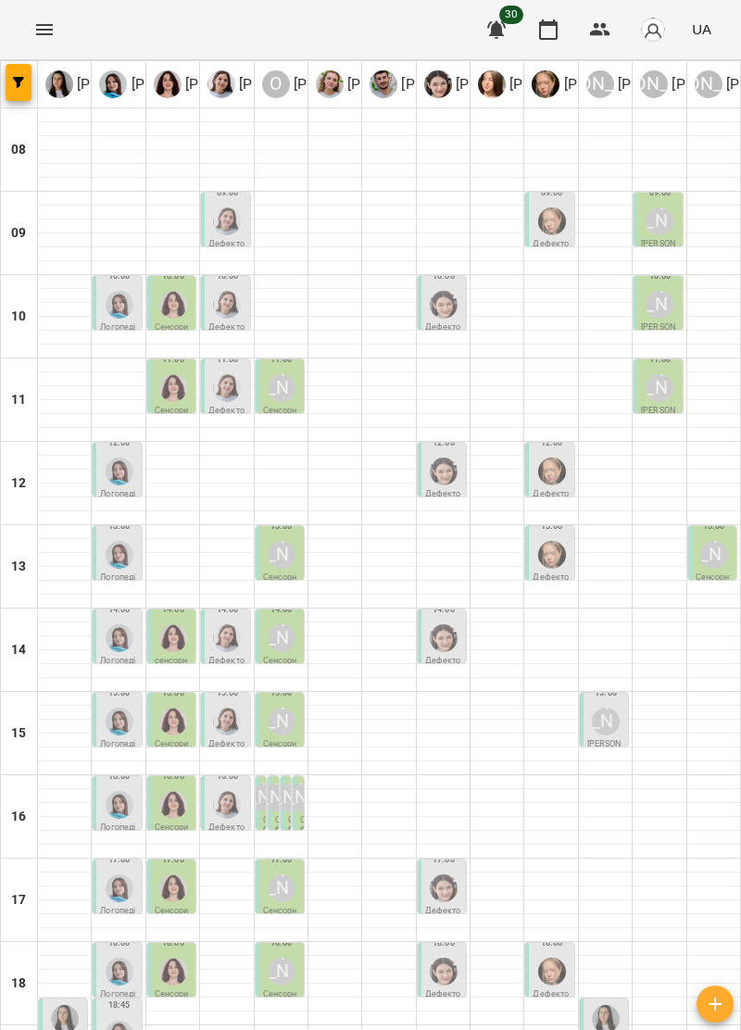
type input "**********"
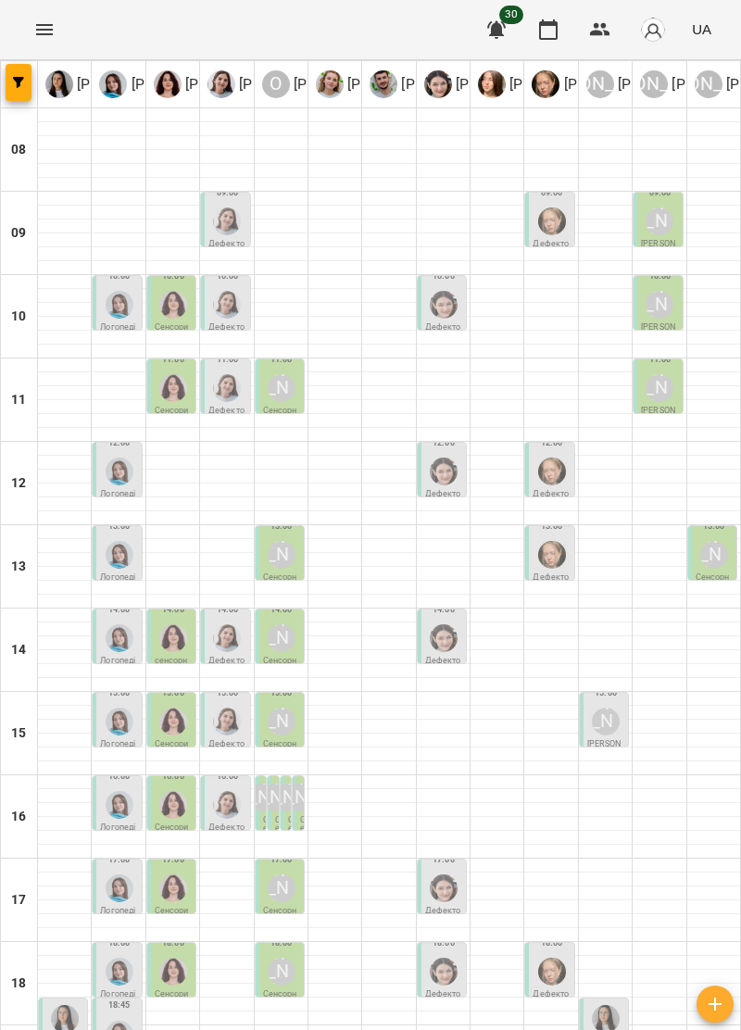
type input "**********"
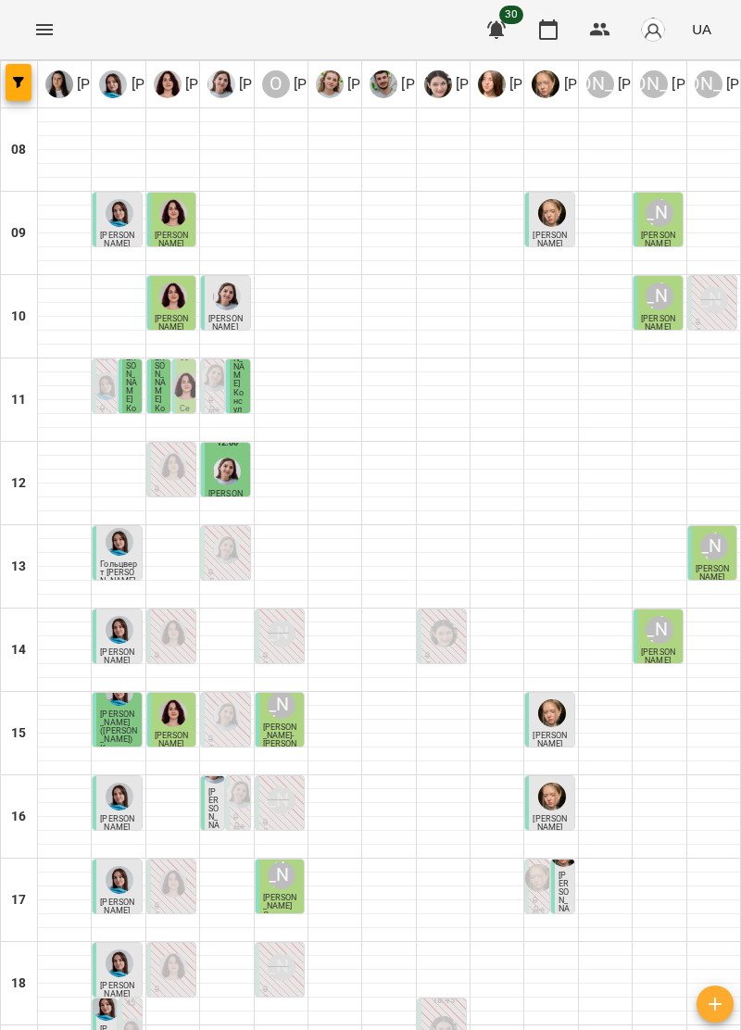
scroll to position [0, 0]
type input "**********"
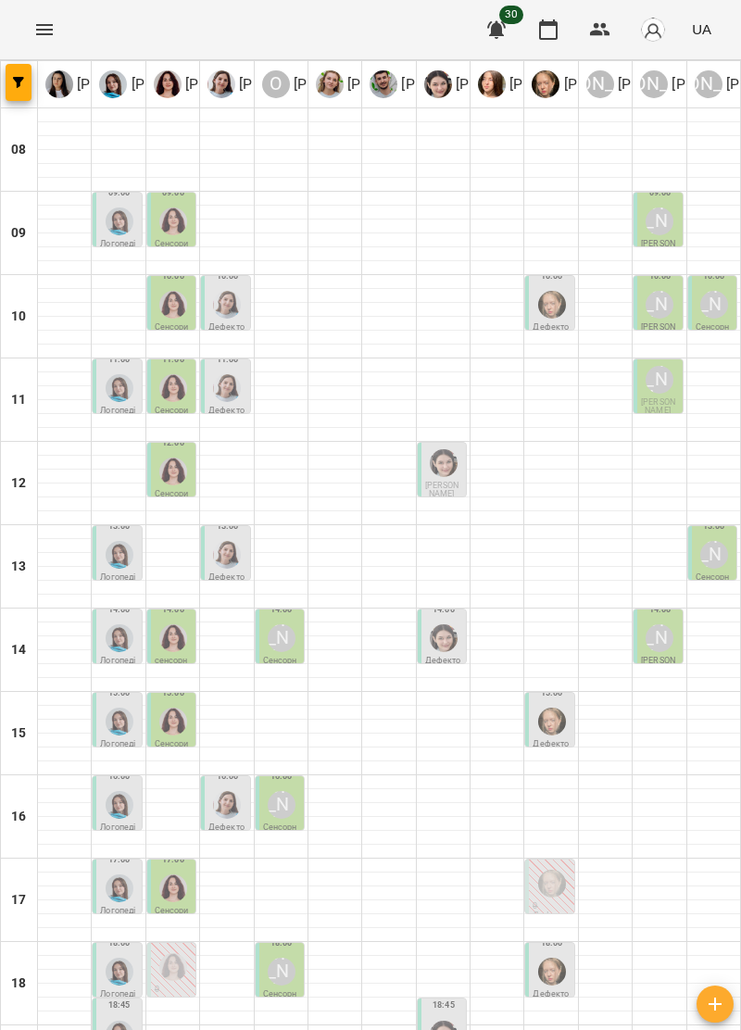
type input "**********"
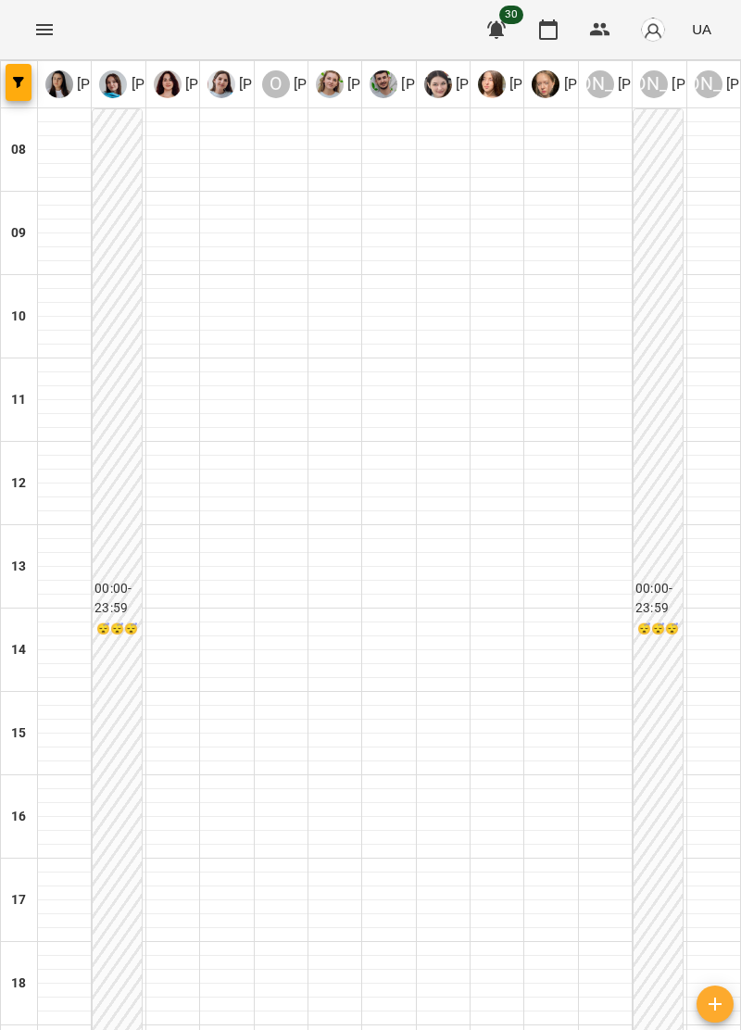
type input "**********"
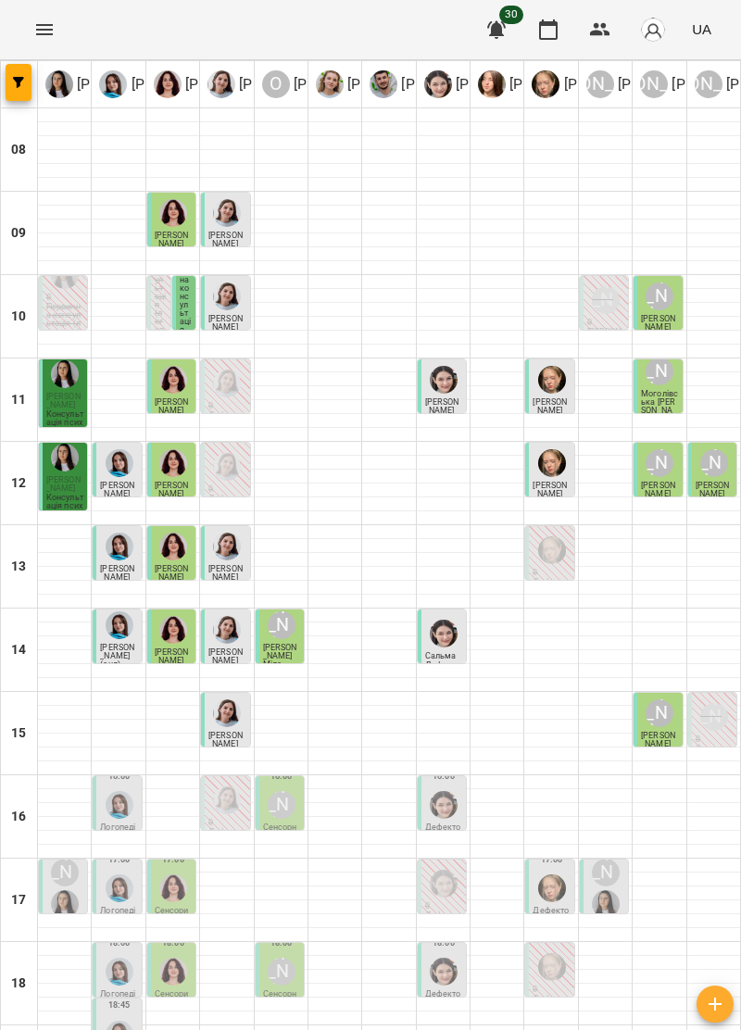
click at [40, 10] on button "Menu" at bounding box center [44, 29] width 44 height 44
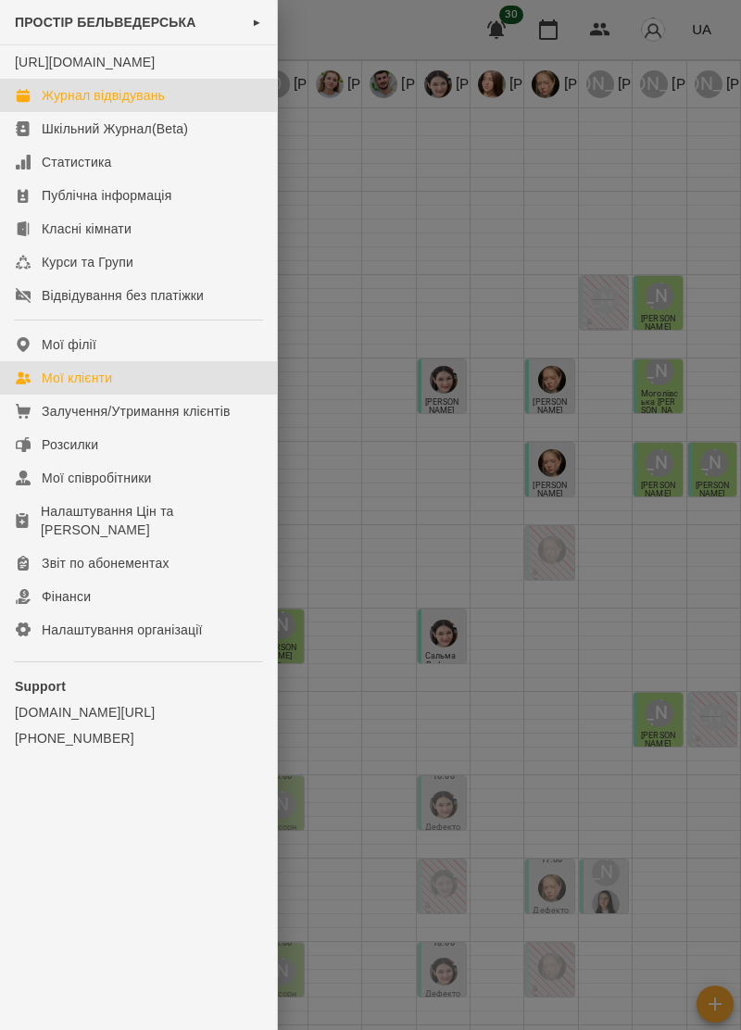
click at [106, 387] on div "Мої клієнти" at bounding box center [77, 378] width 70 height 19
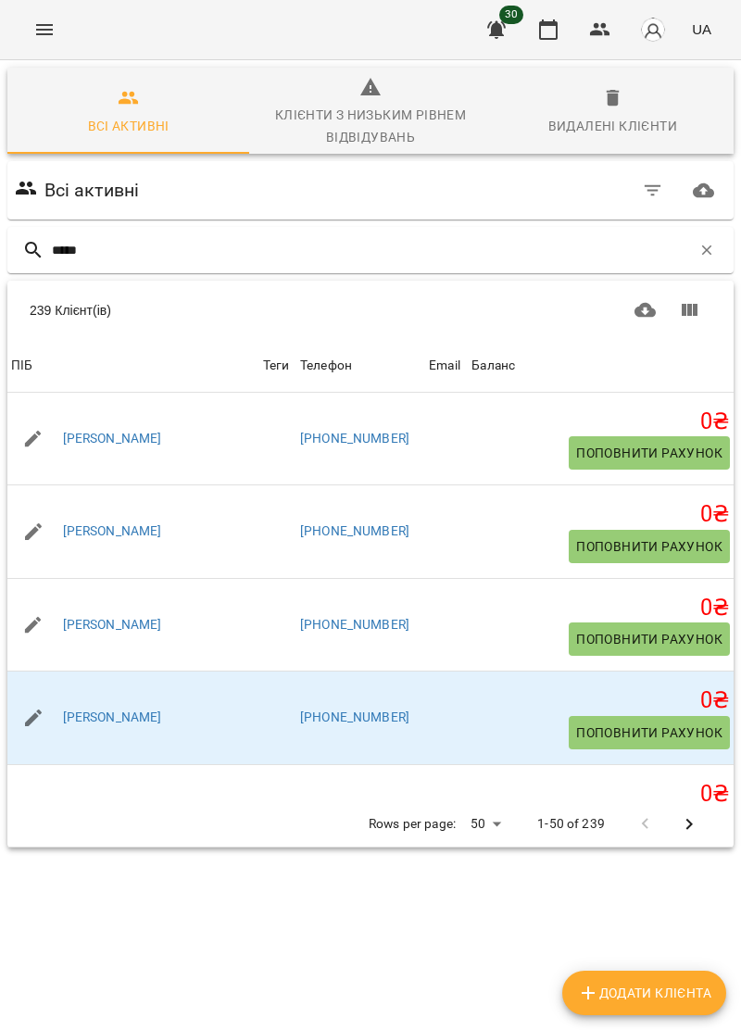
type input "******"
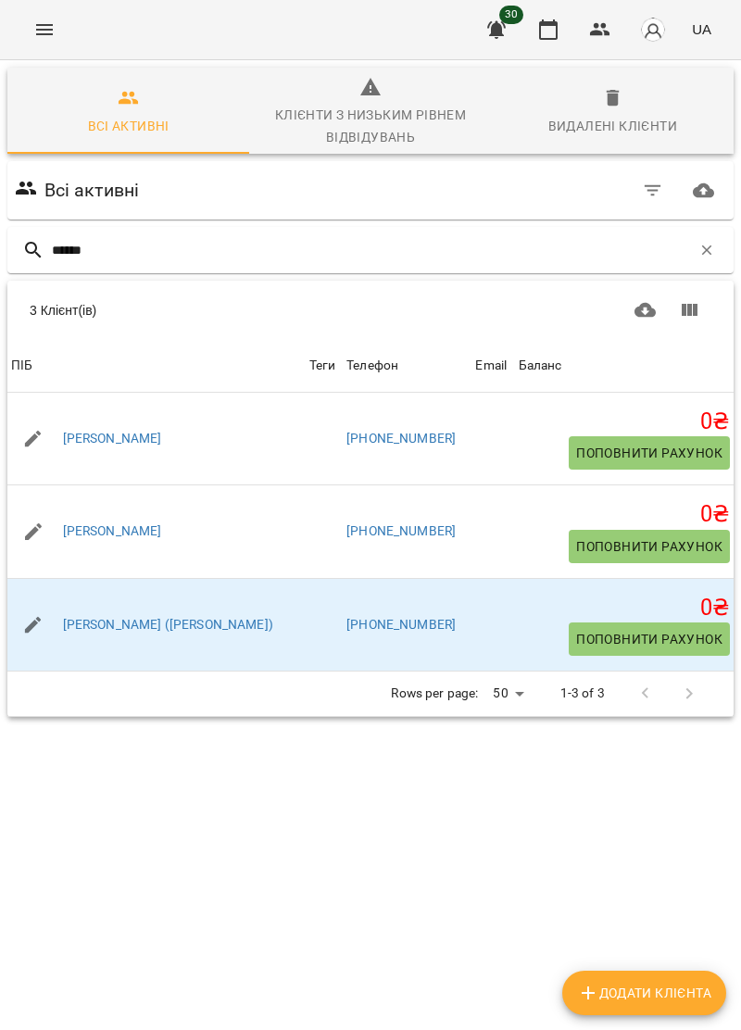
scroll to position [100, 0]
click at [163, 616] on link "[PERSON_NAME] ([PERSON_NAME])" at bounding box center [168, 625] width 210 height 19
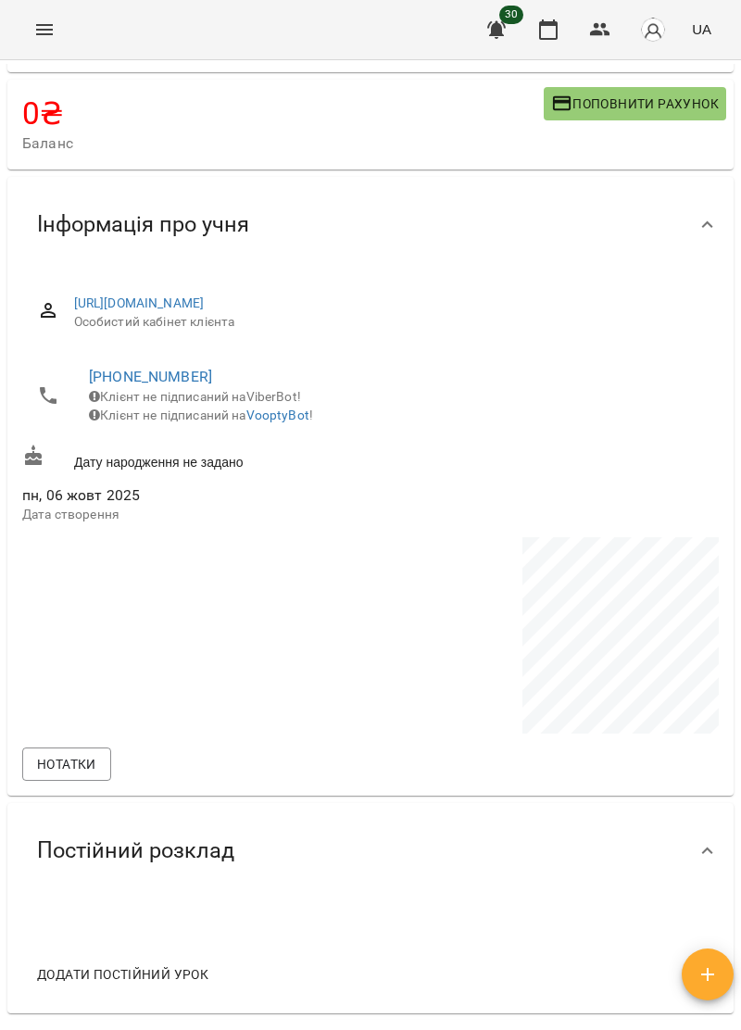
scroll to position [102, 0]
click at [41, 13] on button "Menu" at bounding box center [44, 29] width 44 height 44
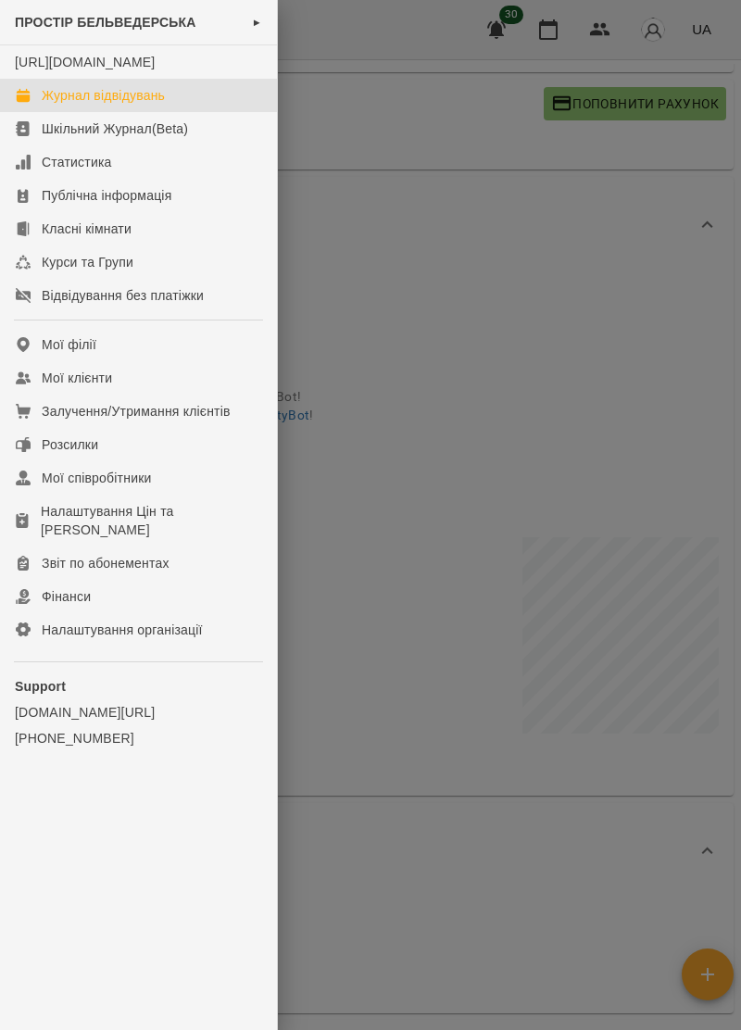
click at [175, 112] on link "Журнал відвідувань" at bounding box center [138, 95] width 277 height 33
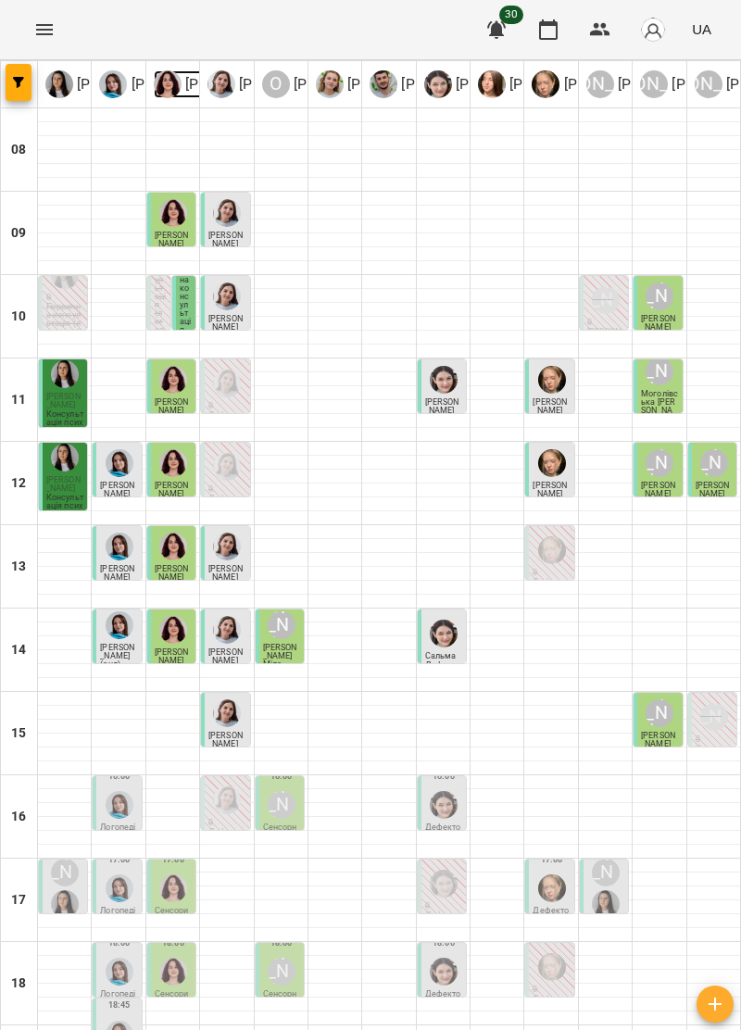
click at [176, 83] on img at bounding box center [168, 84] width 28 height 28
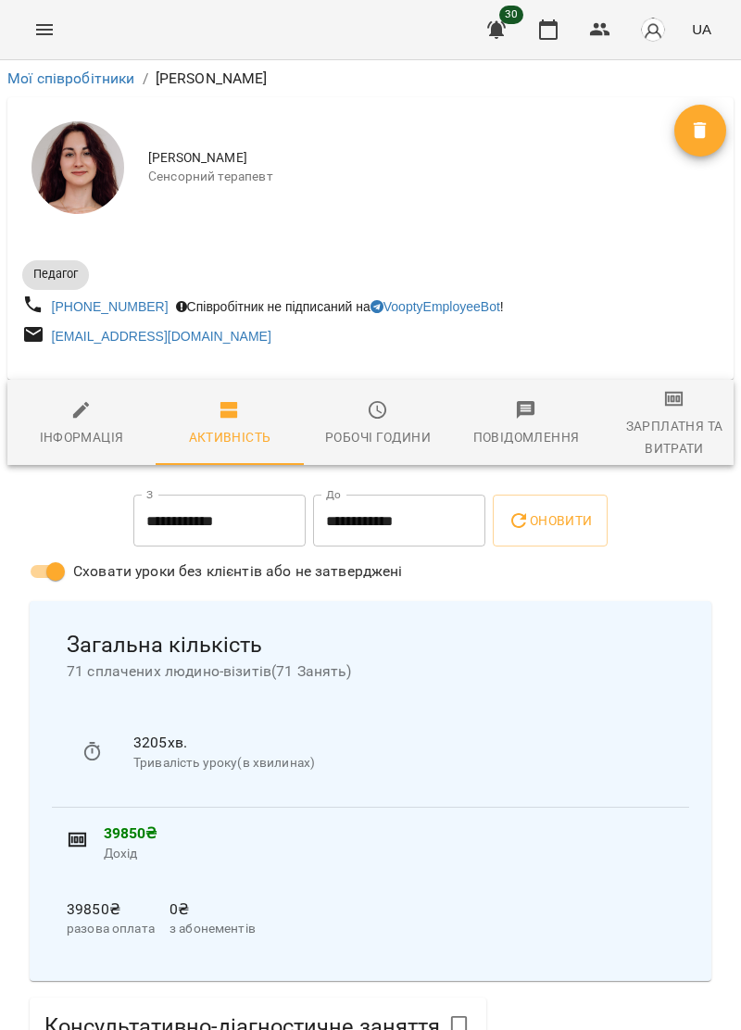
click at [37, 31] on icon "Menu" at bounding box center [44, 30] width 22 height 22
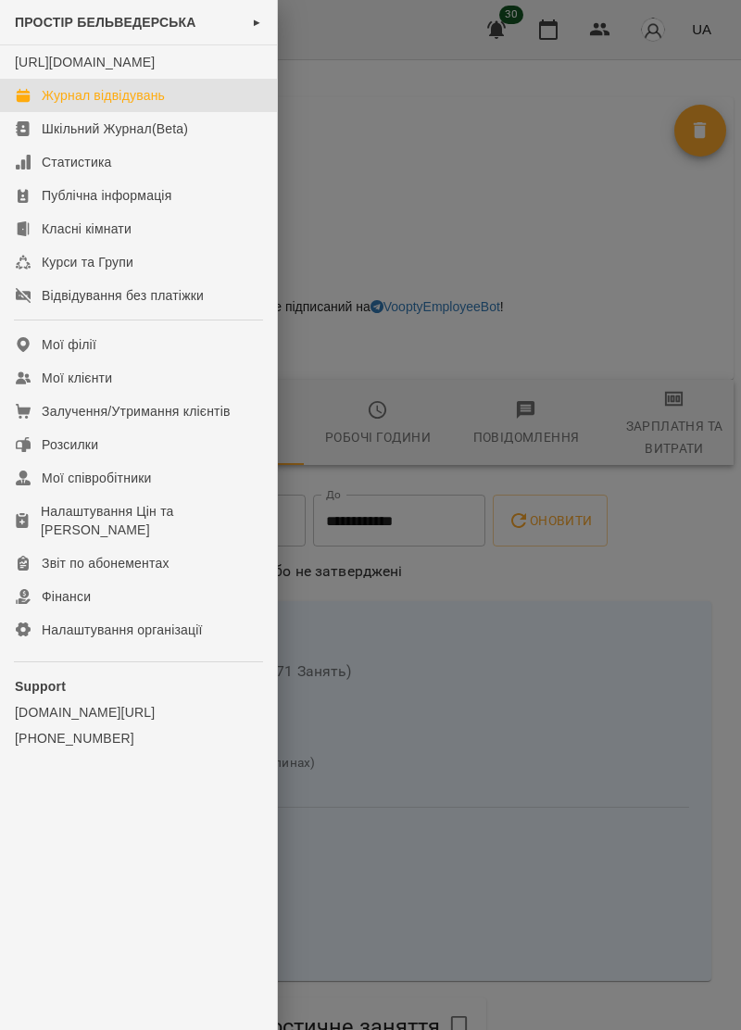
click at [146, 105] on div "Журнал відвідувань" at bounding box center [103, 95] width 123 height 19
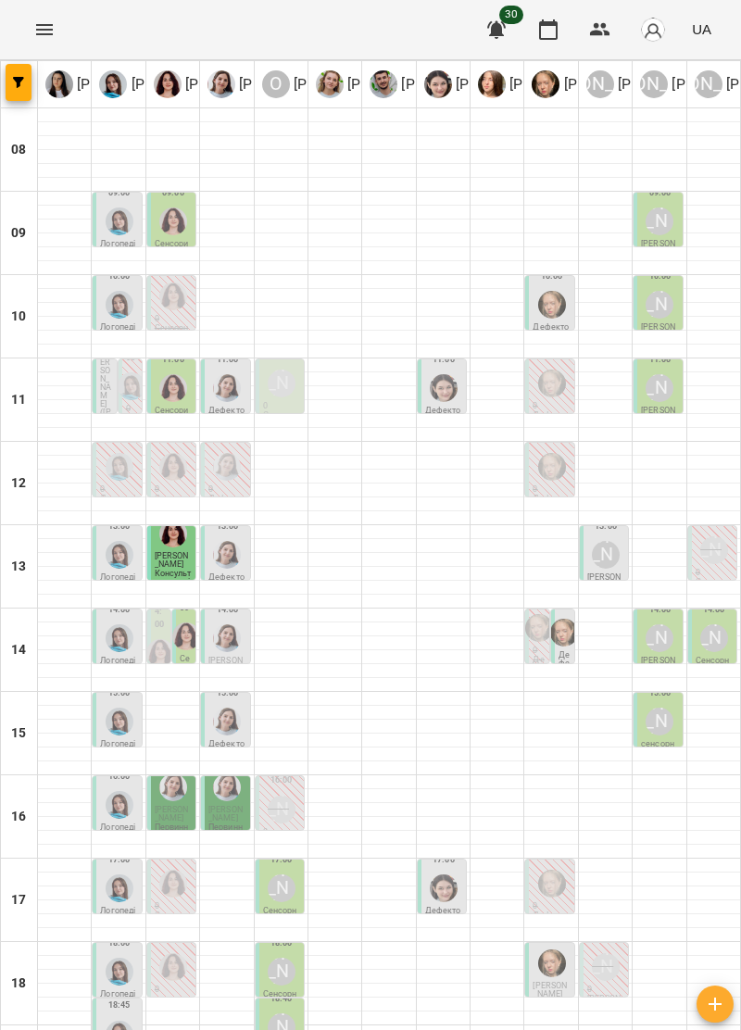
scroll to position [5, 0]
click at [122, 559] on img "Тетяна Хомин" at bounding box center [120, 555] width 28 height 28
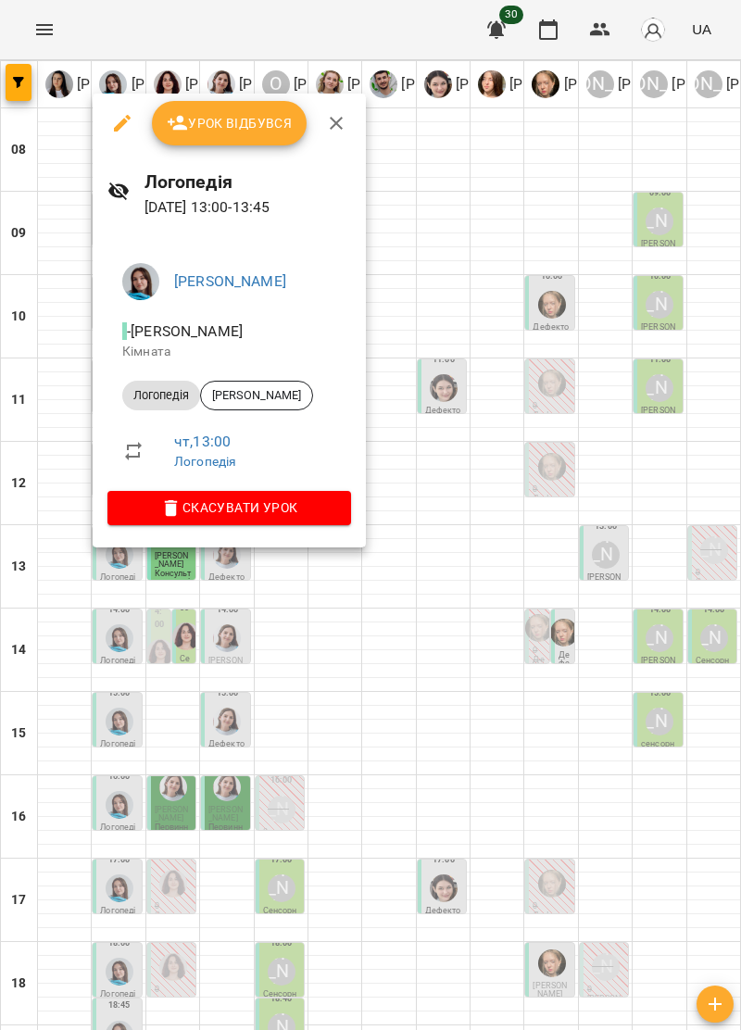
click at [329, 119] on icon "button" at bounding box center [336, 123] width 22 height 22
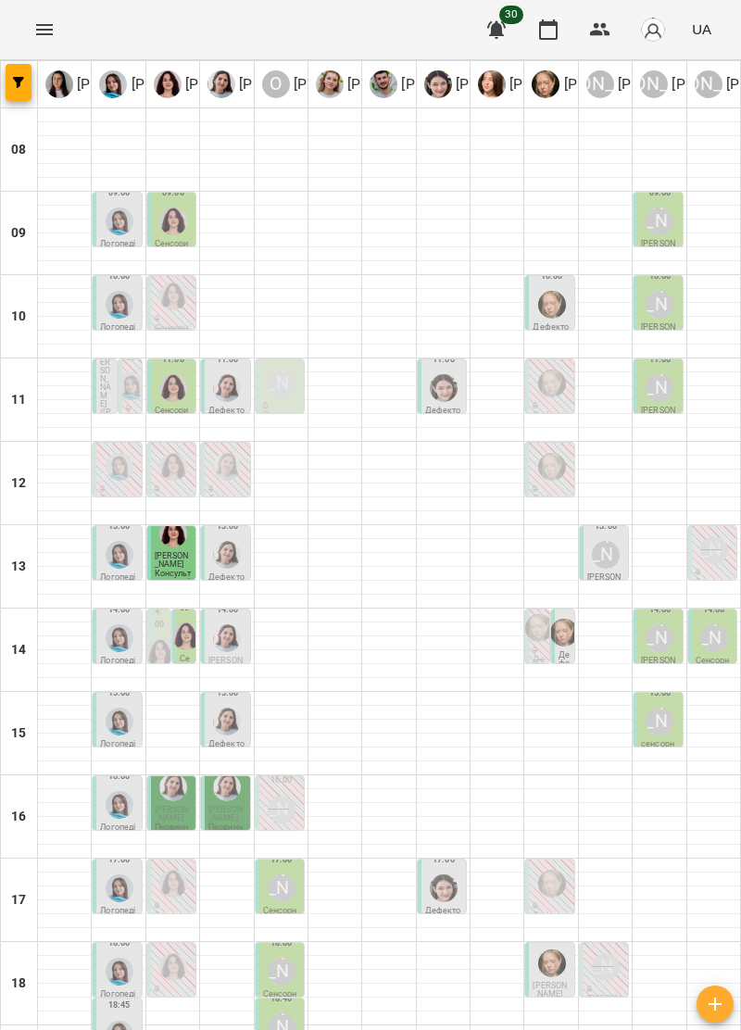
click at [240, 558] on div at bounding box center [226, 554] width 35 height 35
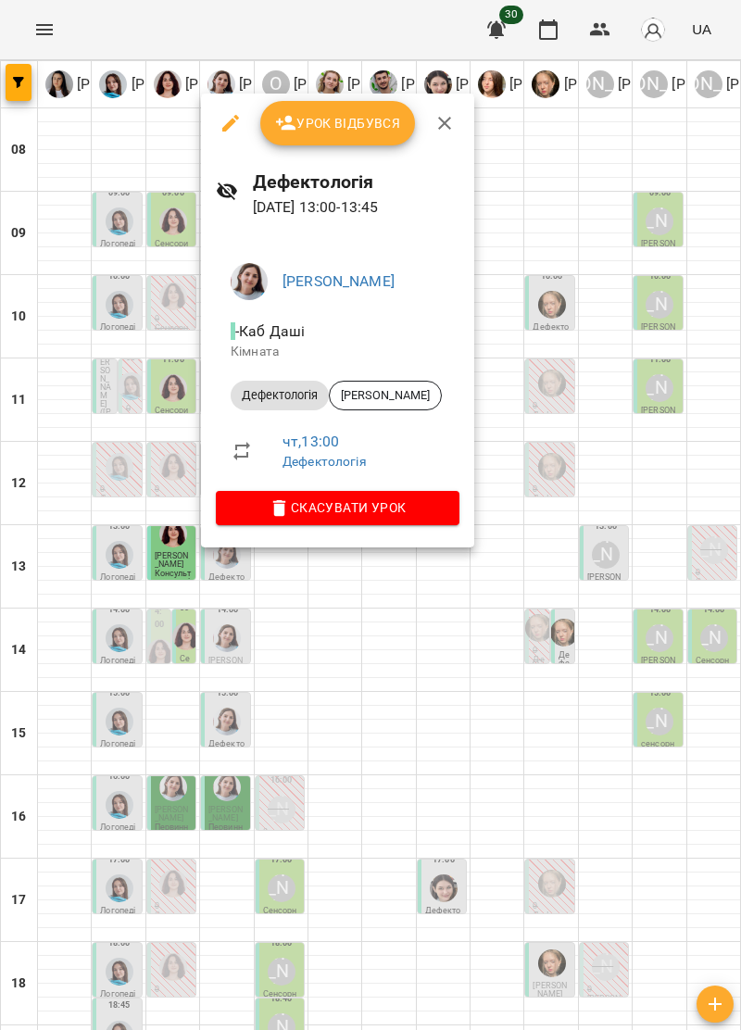
click at [395, 506] on span "Скасувати Урок" at bounding box center [338, 507] width 214 height 22
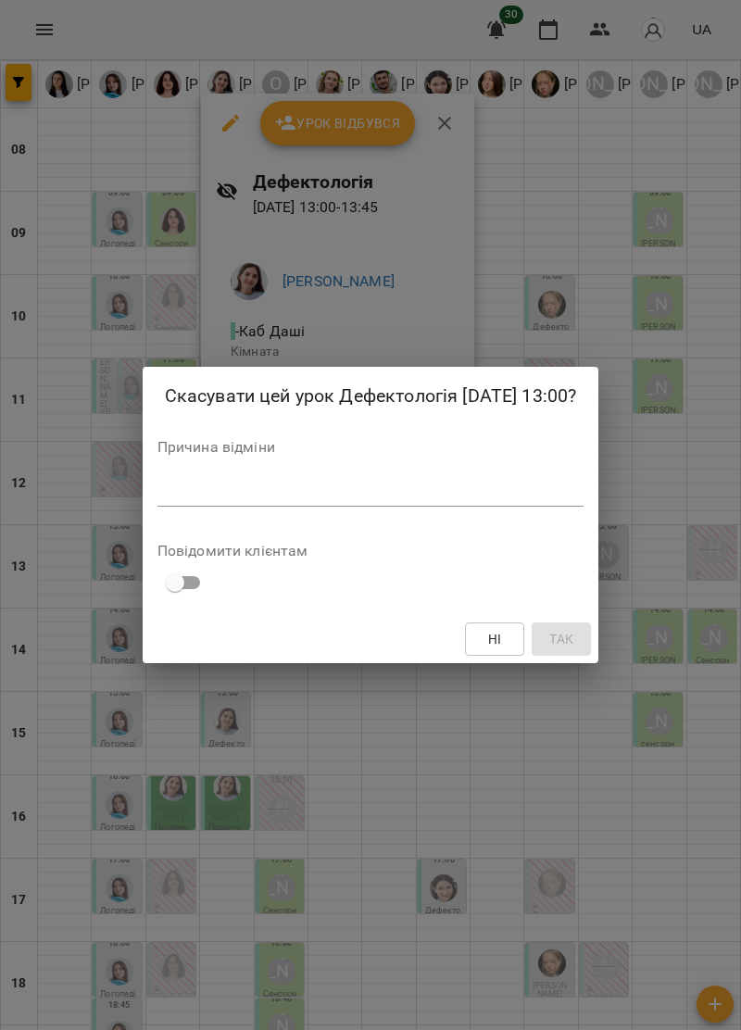
click at [263, 479] on div "*" at bounding box center [370, 492] width 427 height 30
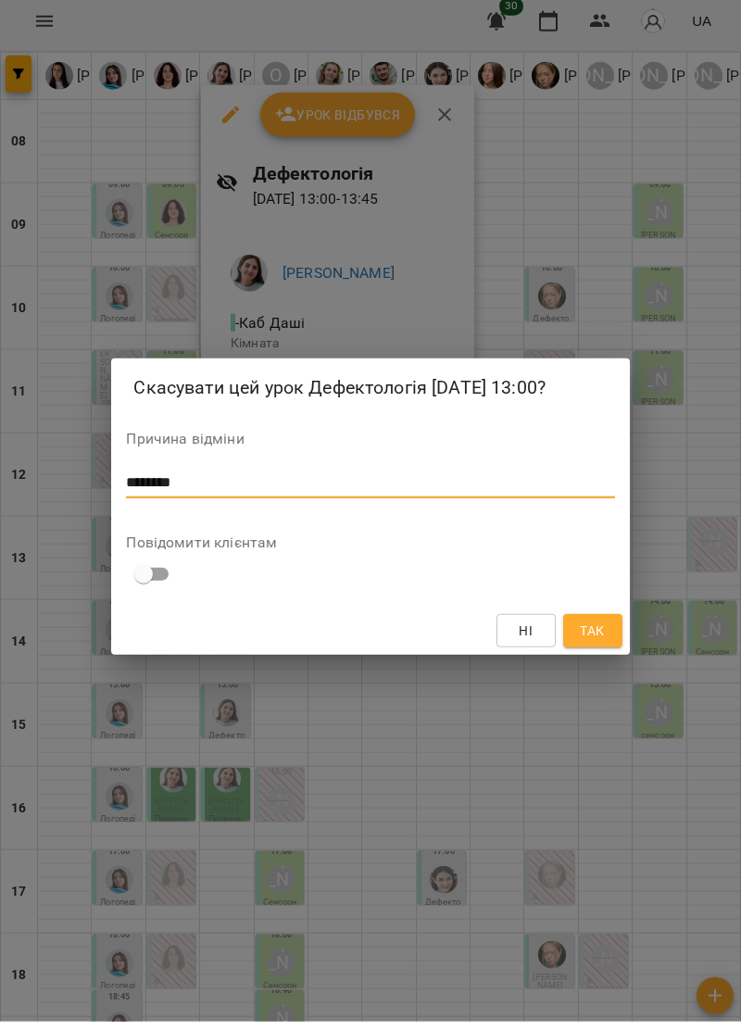
type textarea "********"
click at [599, 646] on span "Так" at bounding box center [592, 639] width 24 height 22
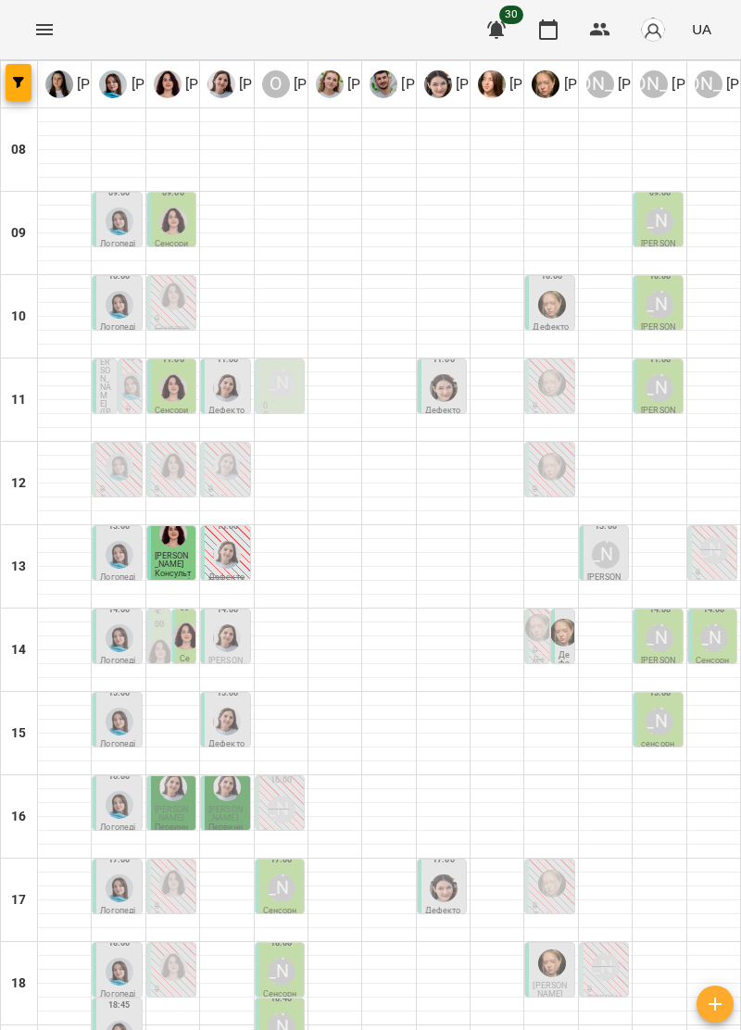
click at [230, 558] on img "Дарія Тріпадуш" at bounding box center [227, 555] width 28 height 28
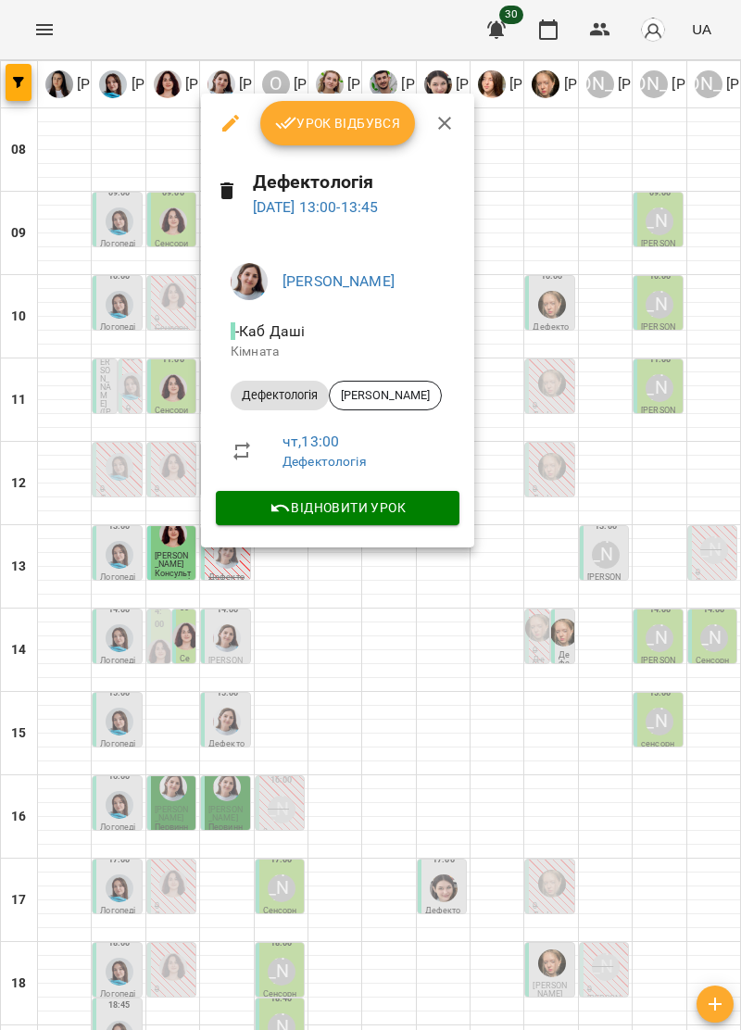
click at [444, 120] on icon "button" at bounding box center [444, 123] width 13 height 13
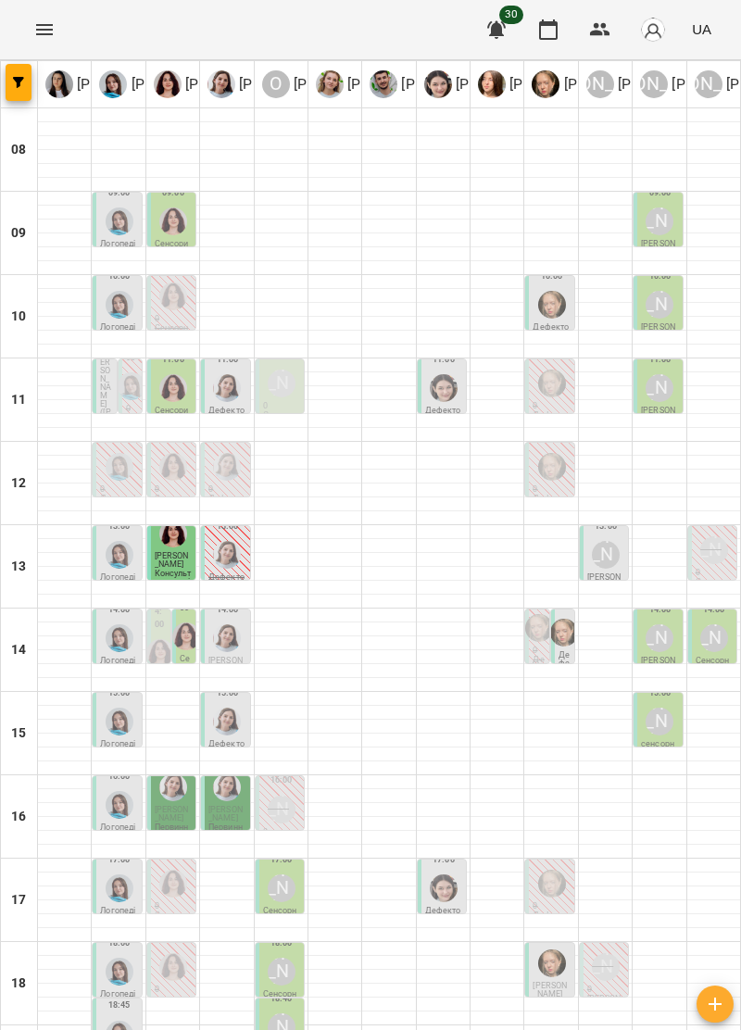
click at [563, 651] on p "Дефектологія" at bounding box center [564, 676] width 12 height 50
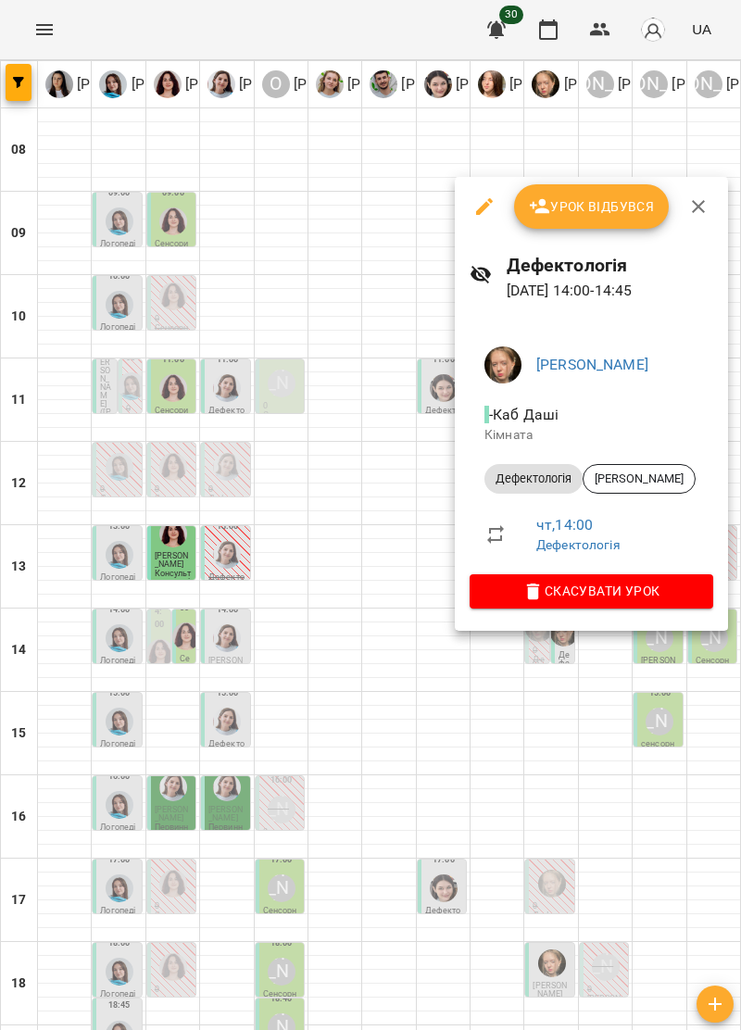
click at [706, 191] on button "button" at bounding box center [698, 206] width 44 height 44
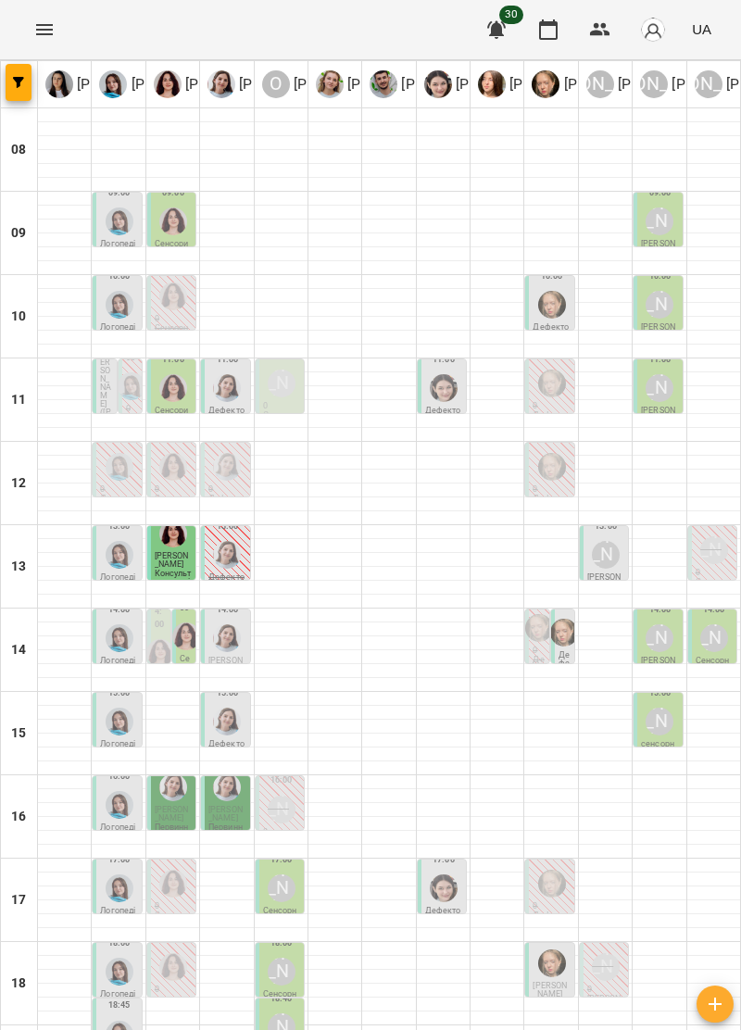
click at [650, 637] on div "[PERSON_NAME]" at bounding box center [659, 638] width 28 height 28
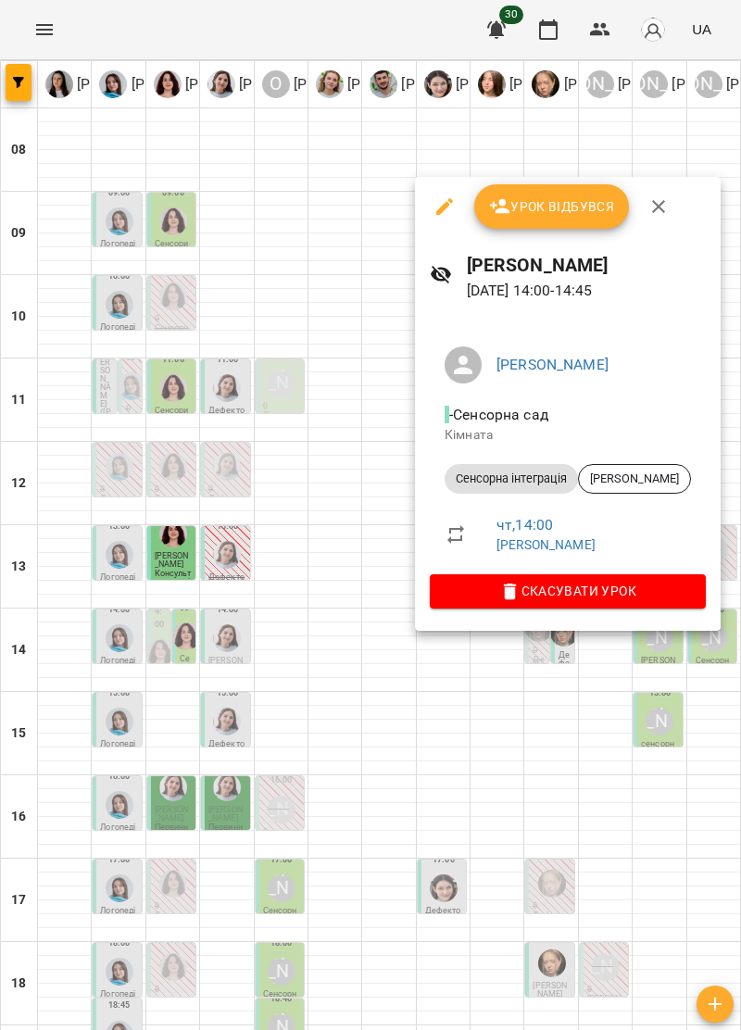
click at [674, 595] on span "Скасувати Урок" at bounding box center [568, 591] width 246 height 22
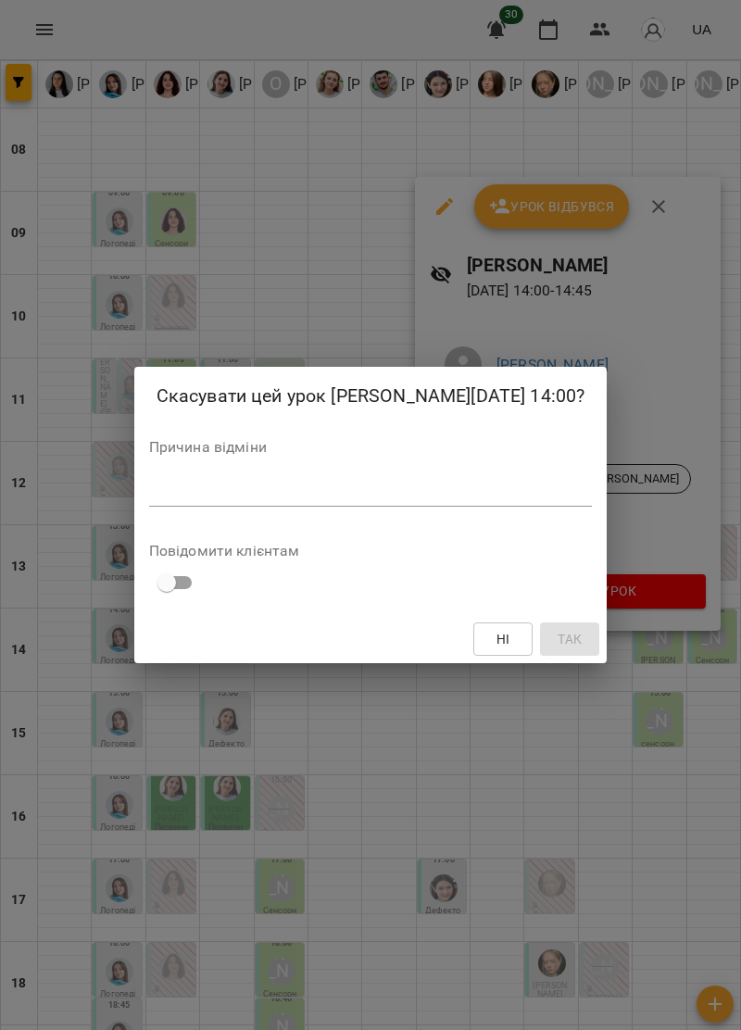
click at [269, 483] on textarea at bounding box center [371, 491] width 444 height 18
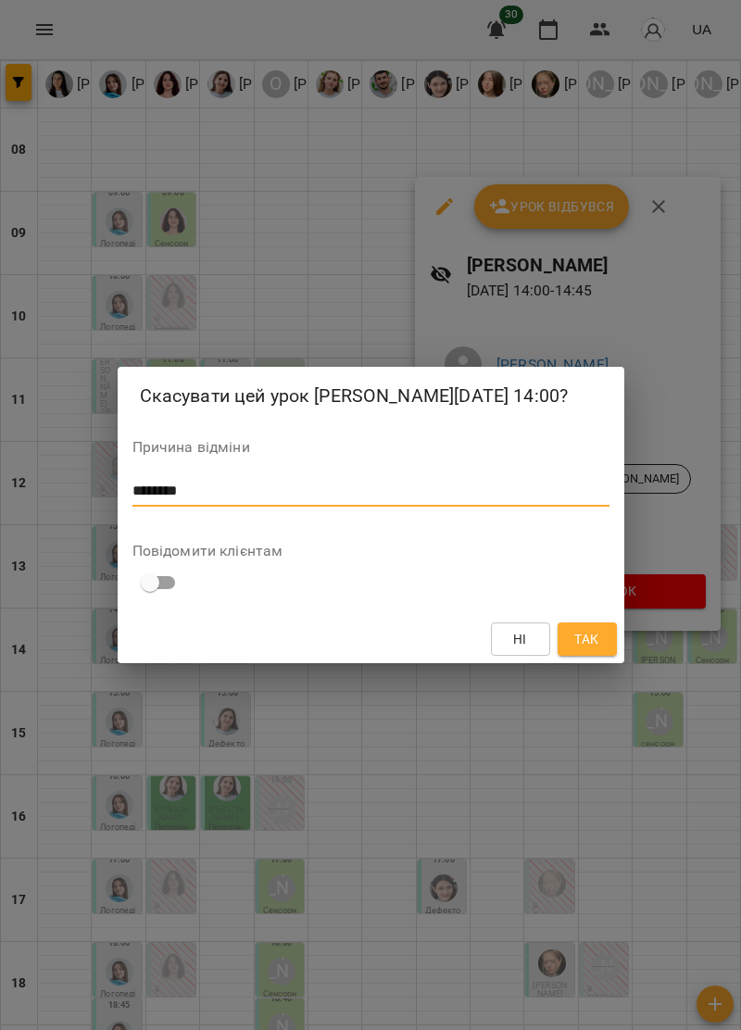
type textarea "********"
click at [596, 643] on span "Так" at bounding box center [586, 639] width 24 height 22
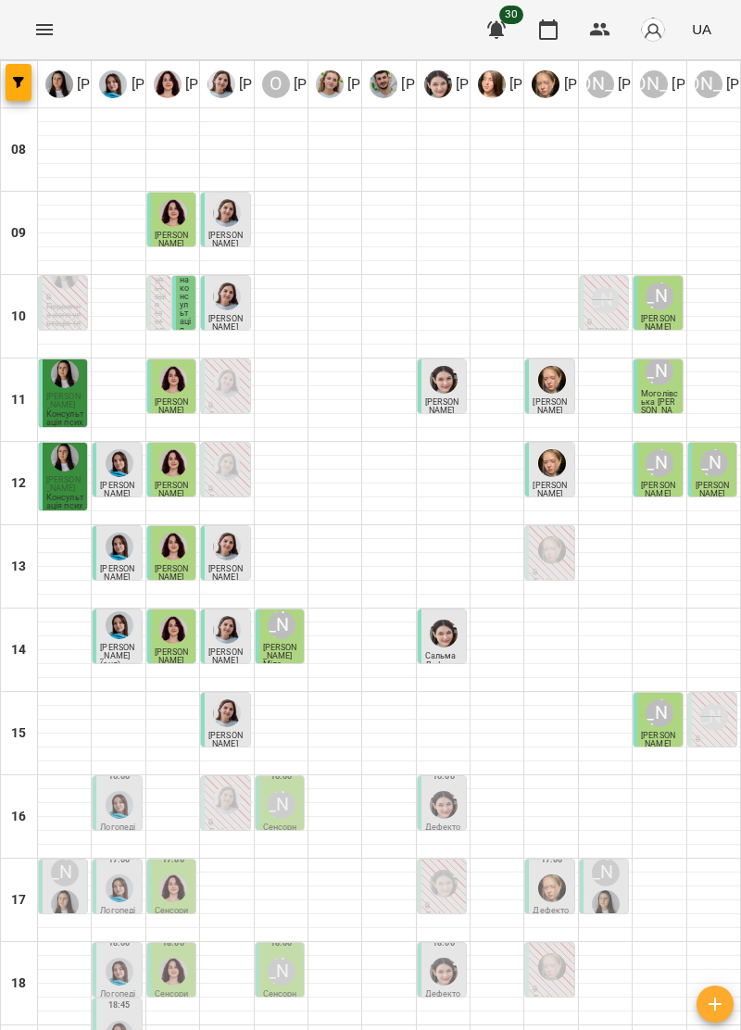
type input "**********"
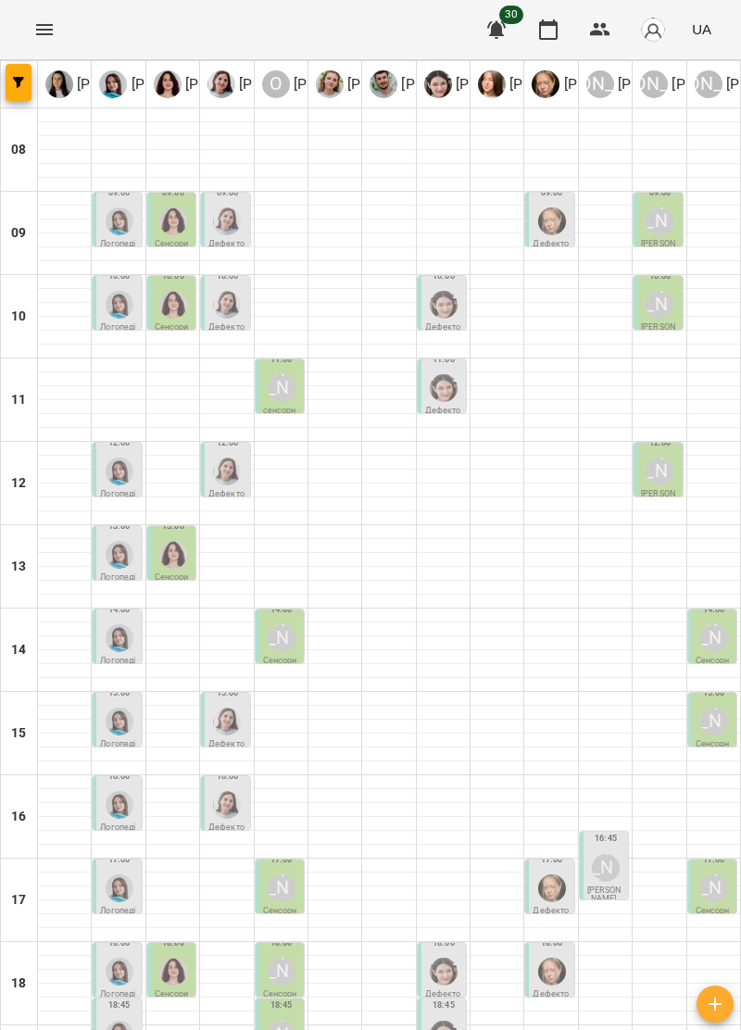
scroll to position [0, 0]
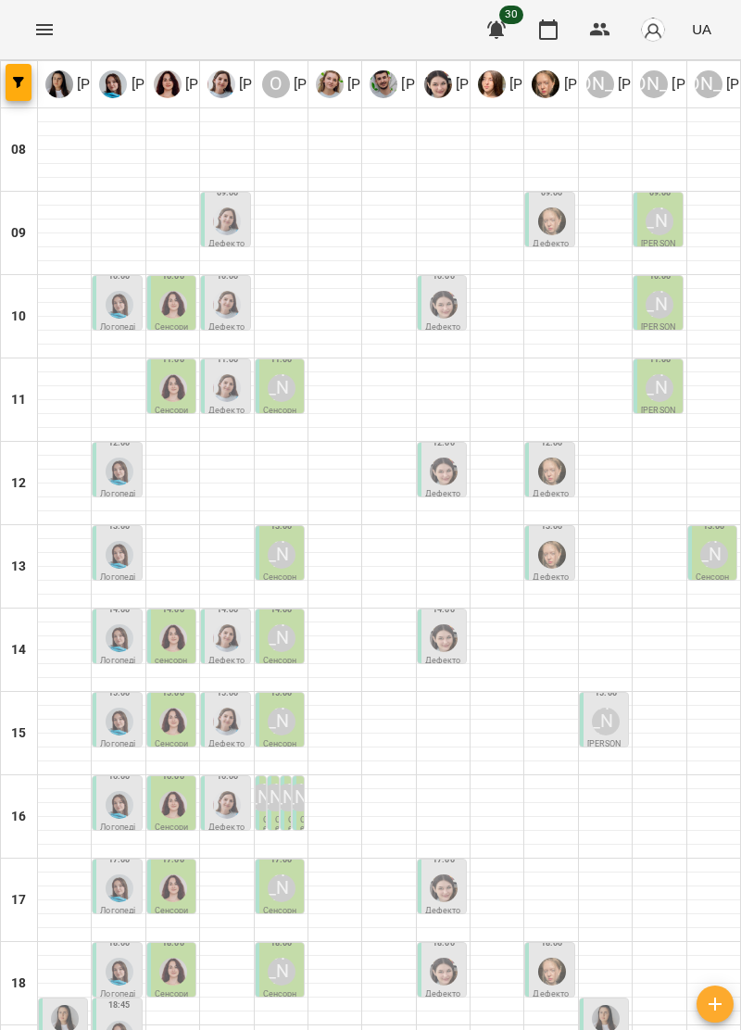
scroll to position [88, 0]
type input "**********"
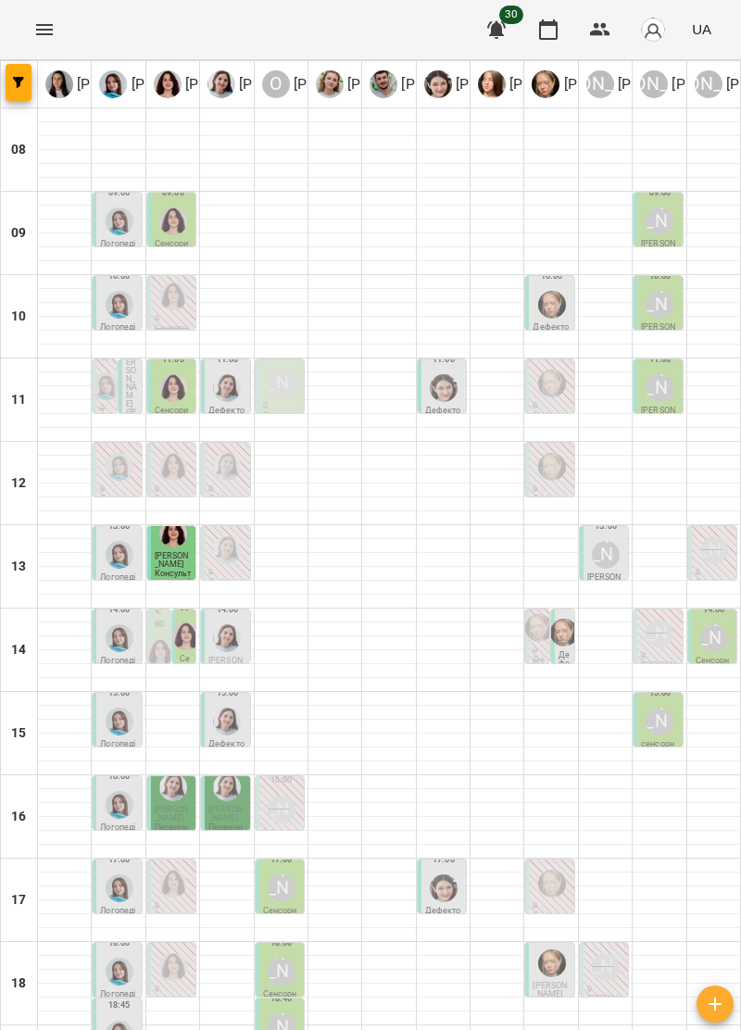
scroll to position [182, 0]
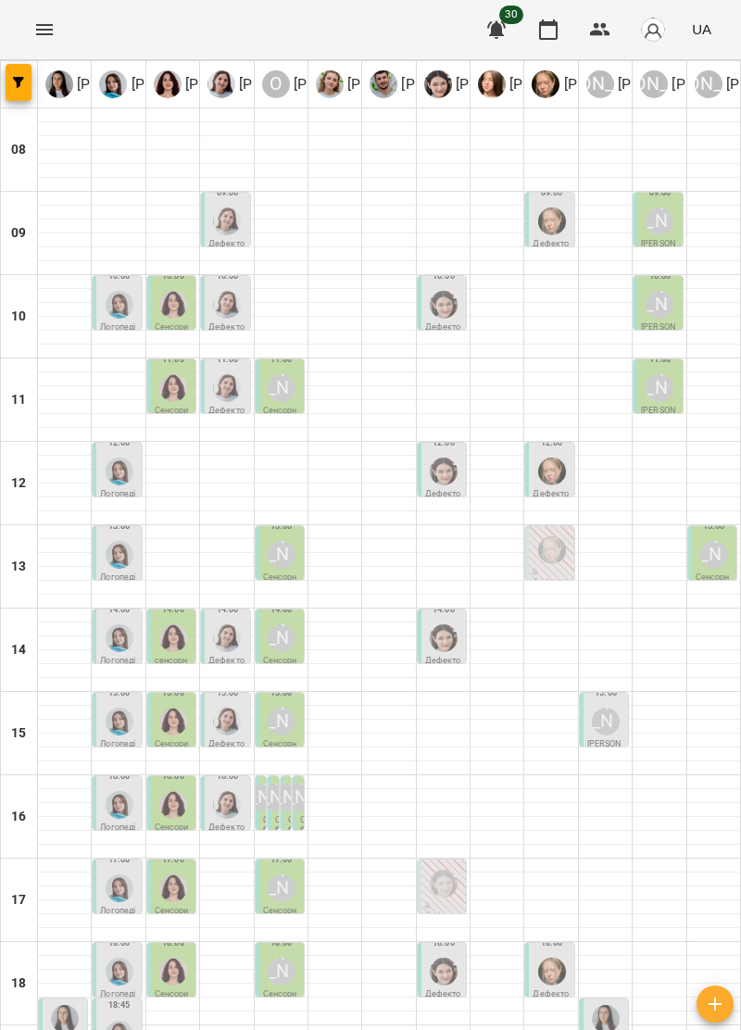
click at [280, 783] on div "[PERSON_NAME]" at bounding box center [288, 797] width 28 height 28
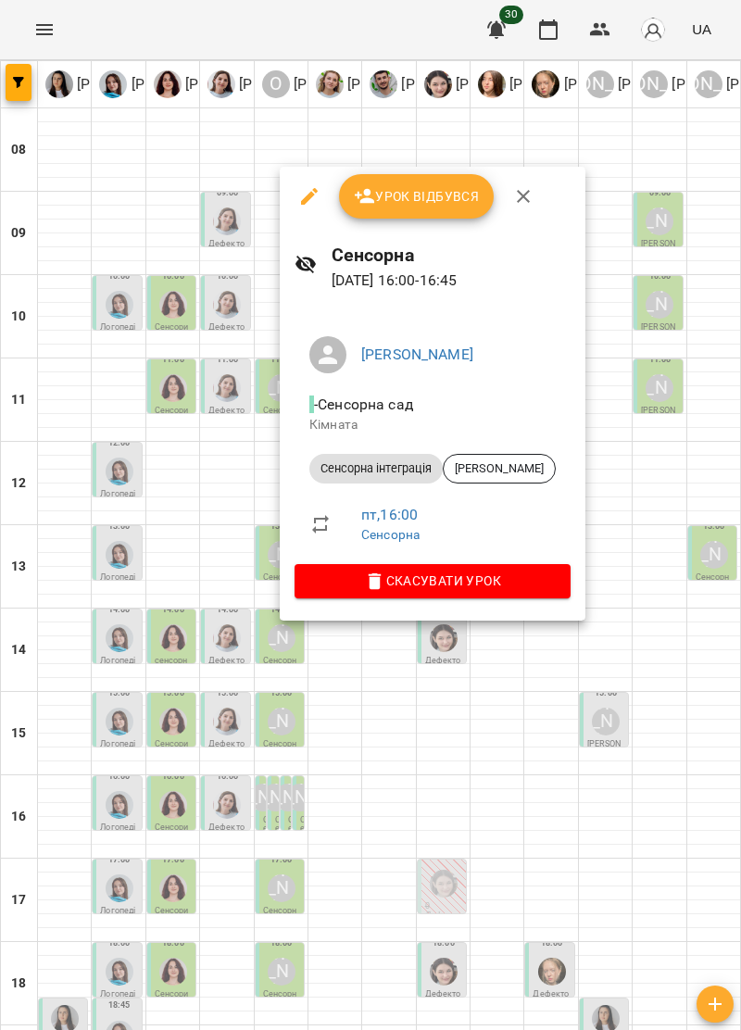
click at [528, 194] on icon "button" at bounding box center [523, 196] width 22 height 22
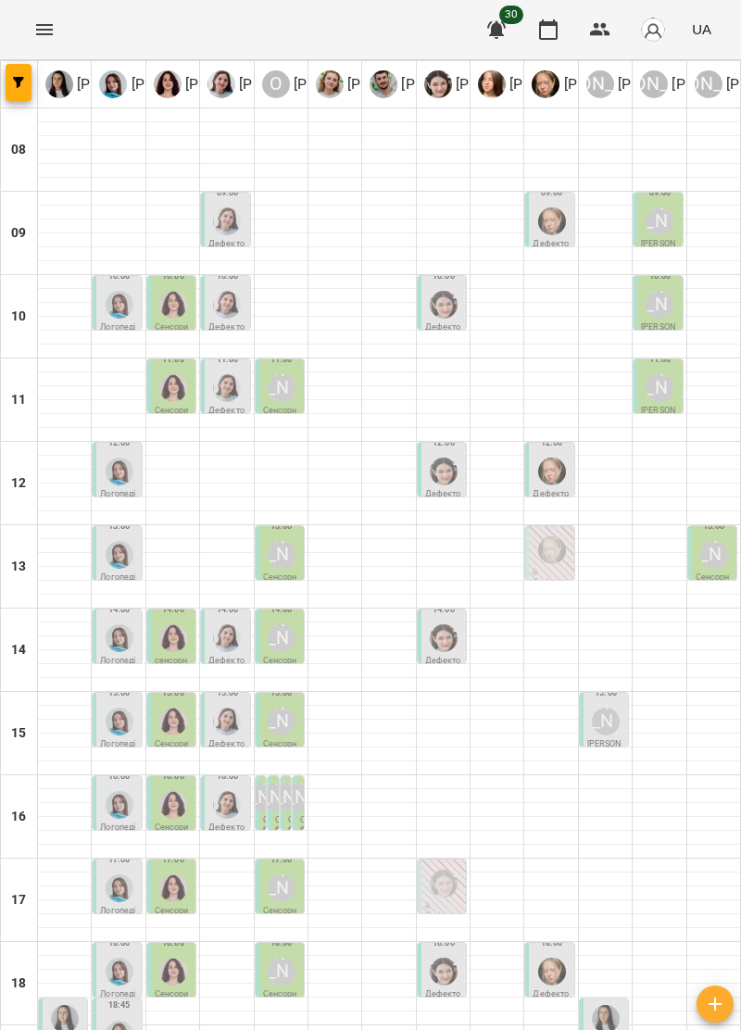
click at [299, 783] on div "[PERSON_NAME]" at bounding box center [300, 797] width 28 height 28
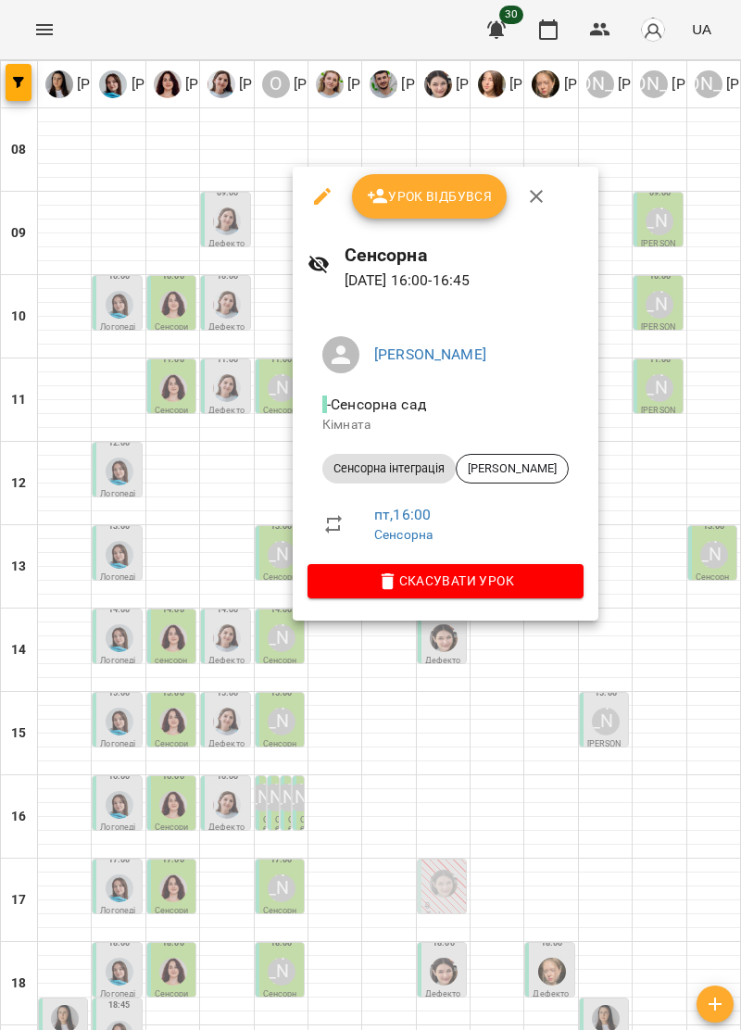
click at [537, 202] on icon "button" at bounding box center [536, 196] width 22 height 22
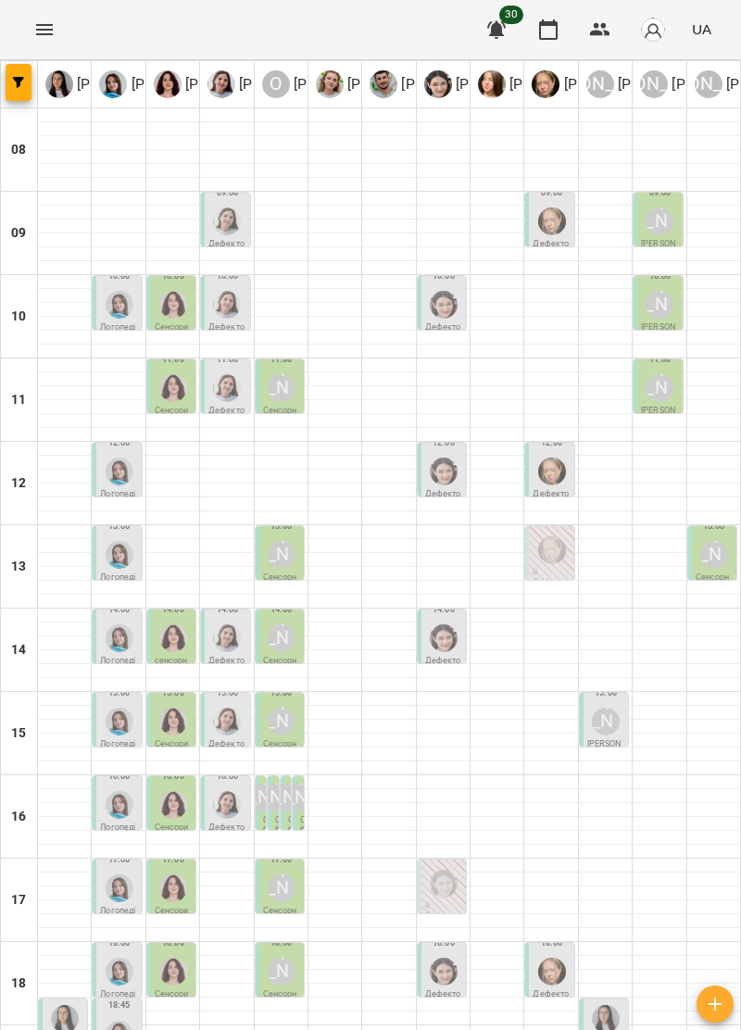
click at [50, 23] on icon "Menu" at bounding box center [44, 30] width 22 height 22
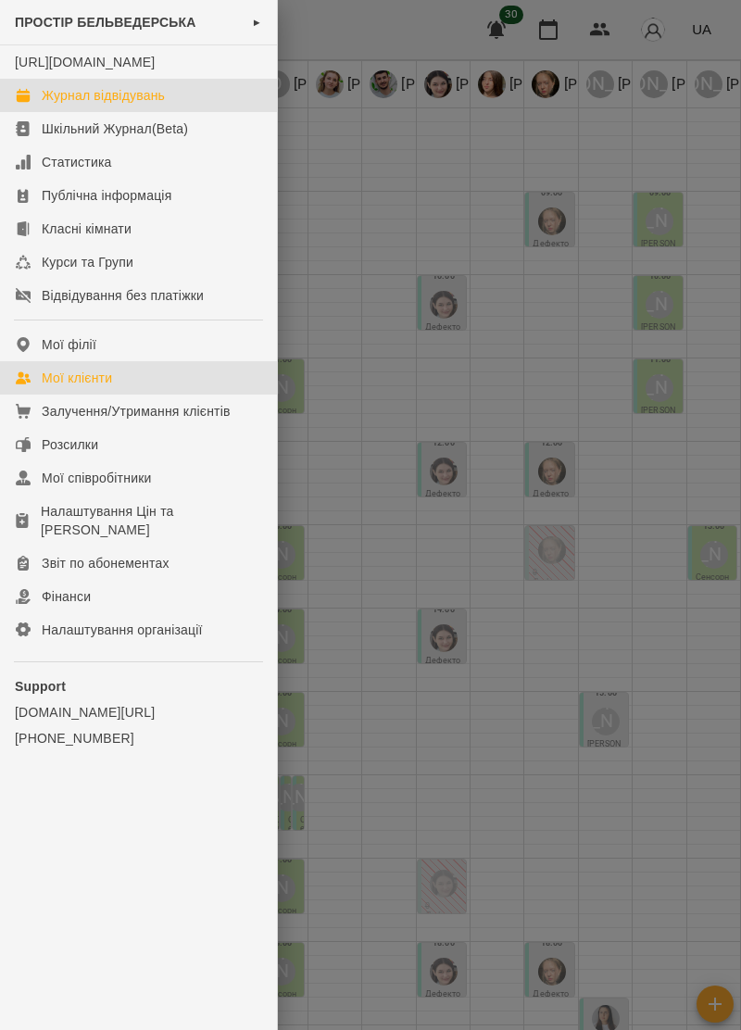
click at [122, 387] on link "Мої клієнти" at bounding box center [138, 377] width 277 height 33
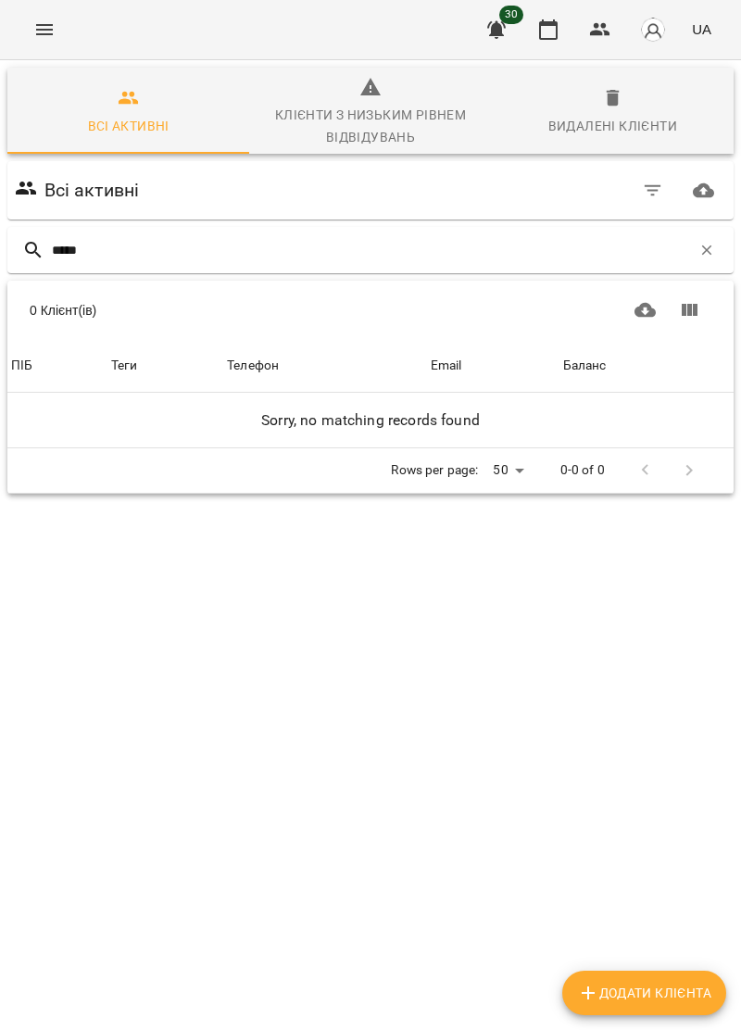
type input "****"
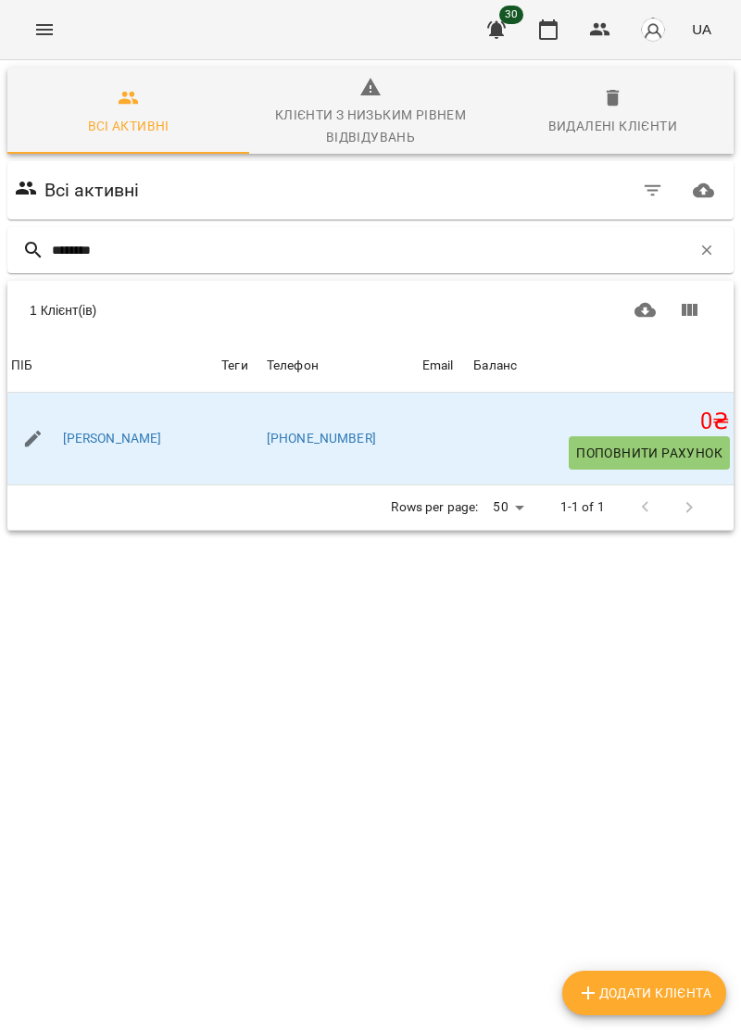
type input "********"
click at [185, 445] on div "[PERSON_NAME]" at bounding box center [112, 439] width 210 height 52
click at [124, 446] on link "[PERSON_NAME]" at bounding box center [112, 439] width 99 height 19
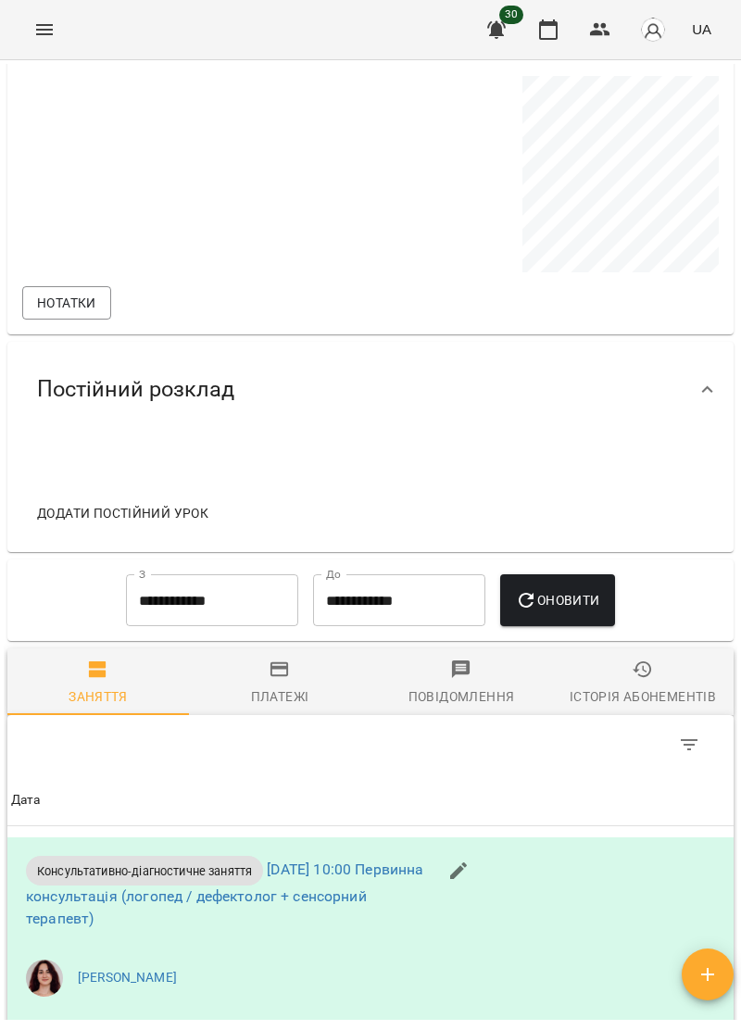
scroll to position [565, 0]
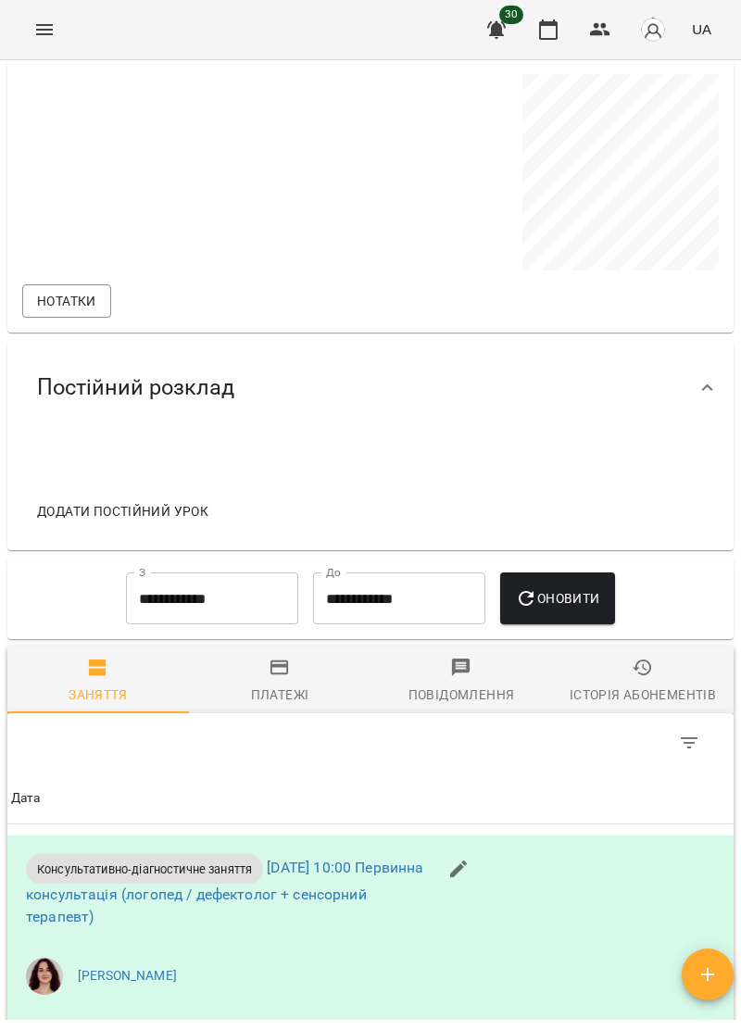
click at [172, 519] on span "Додати постійний урок" at bounding box center [122, 511] width 171 height 22
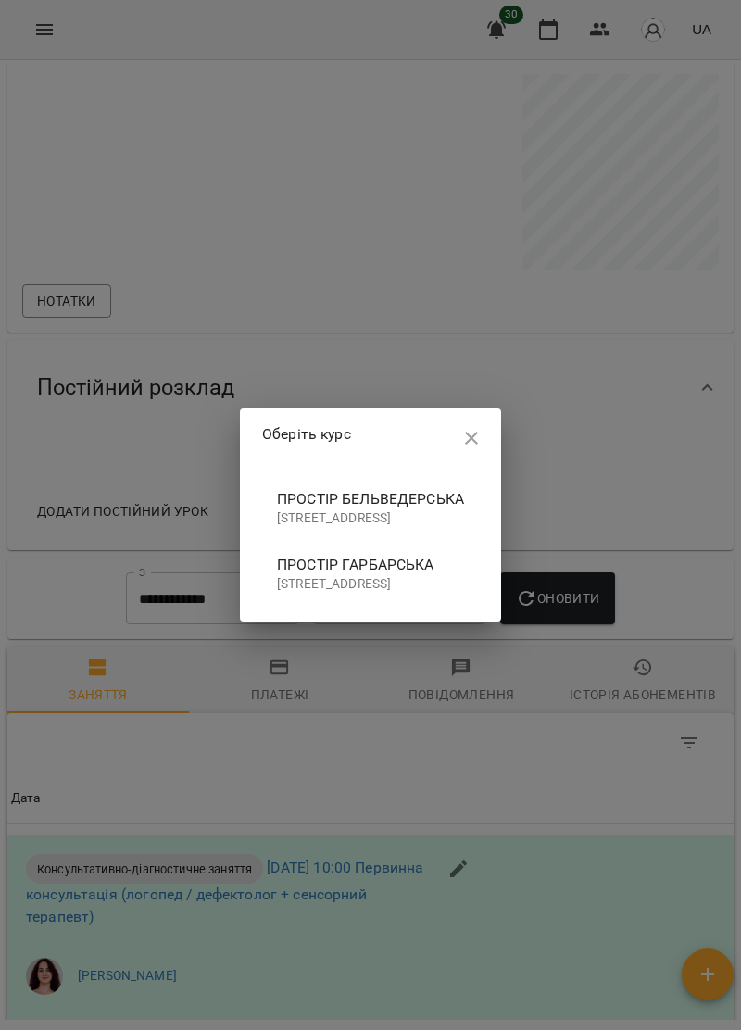
click at [359, 509] on p "[STREET_ADDRESS]" at bounding box center [370, 518] width 187 height 19
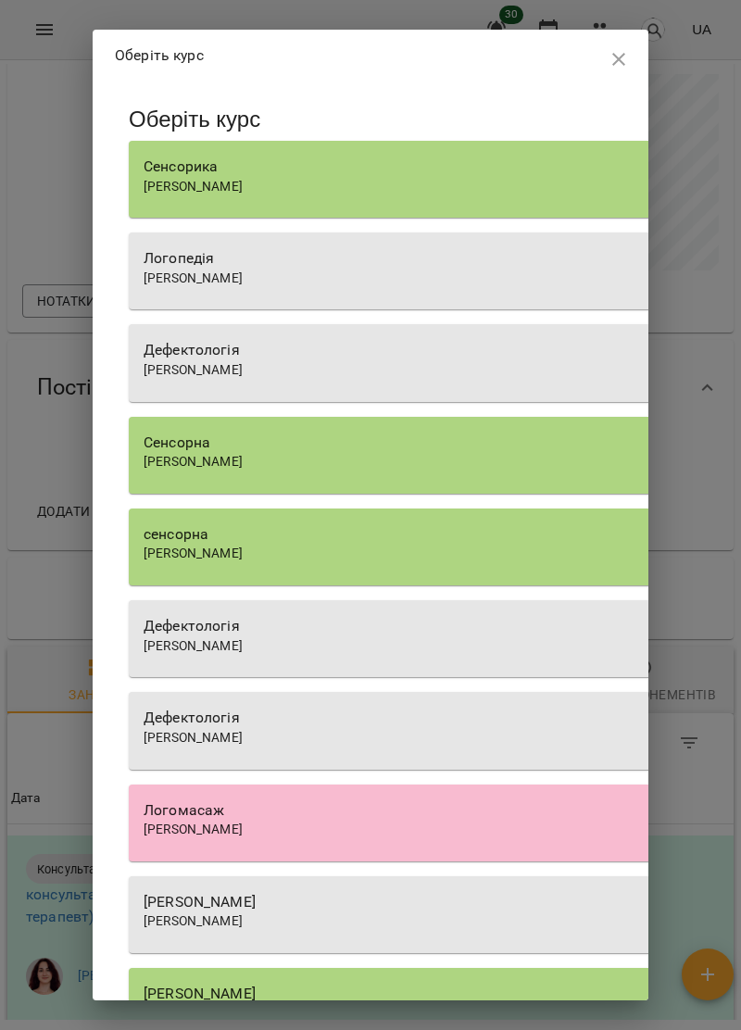
click at [396, 168] on div "Сенсорика" at bounding box center [462, 167] width 637 height 22
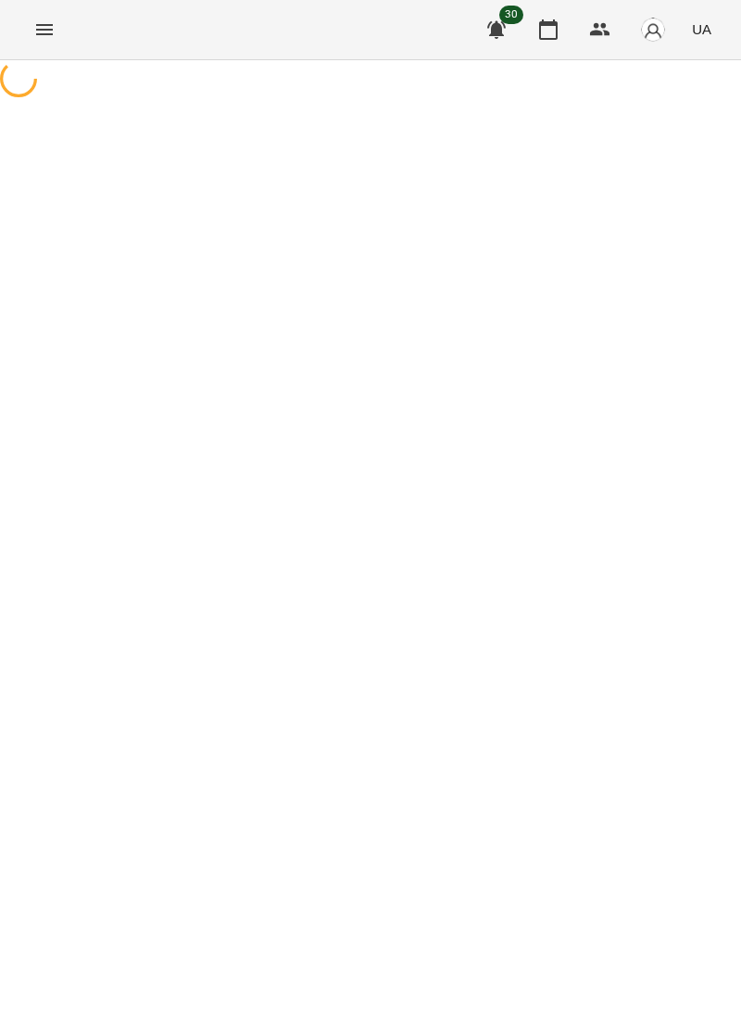
select select "**********"
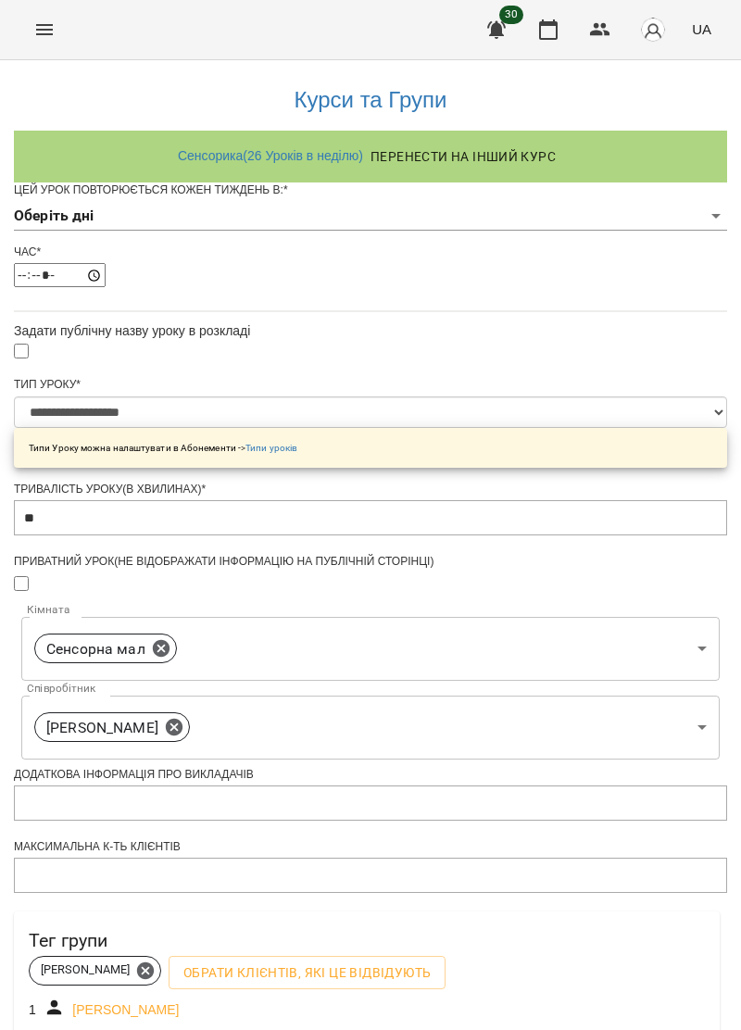
click at [578, 244] on body "**********" at bounding box center [370, 602] width 741 height 1205
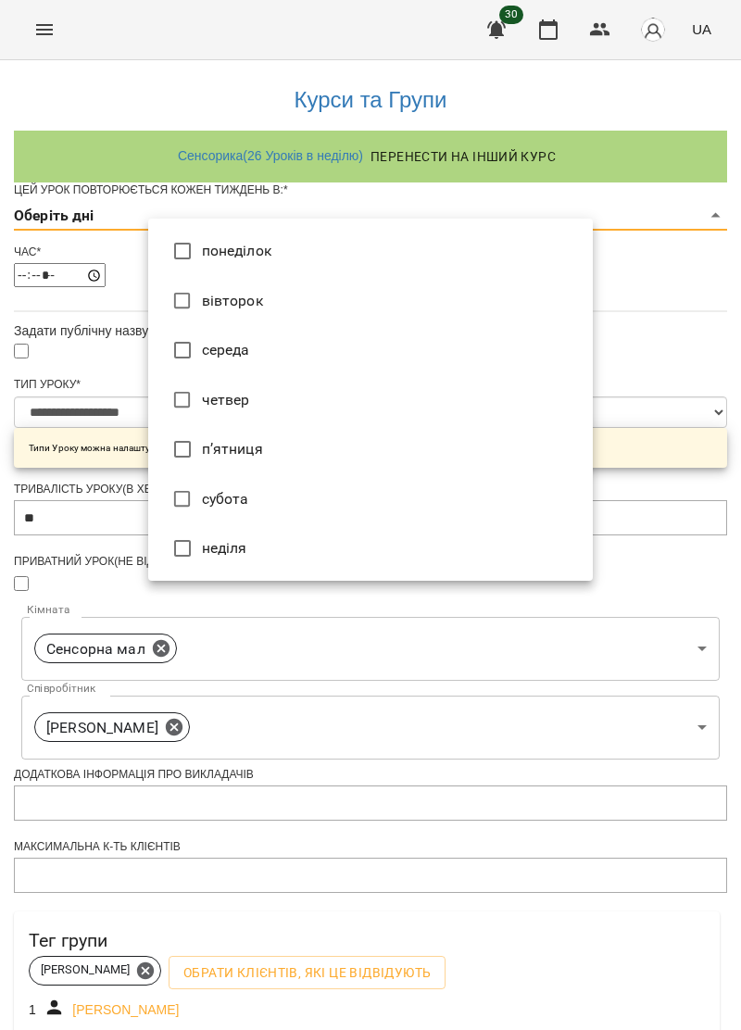
type input "*"
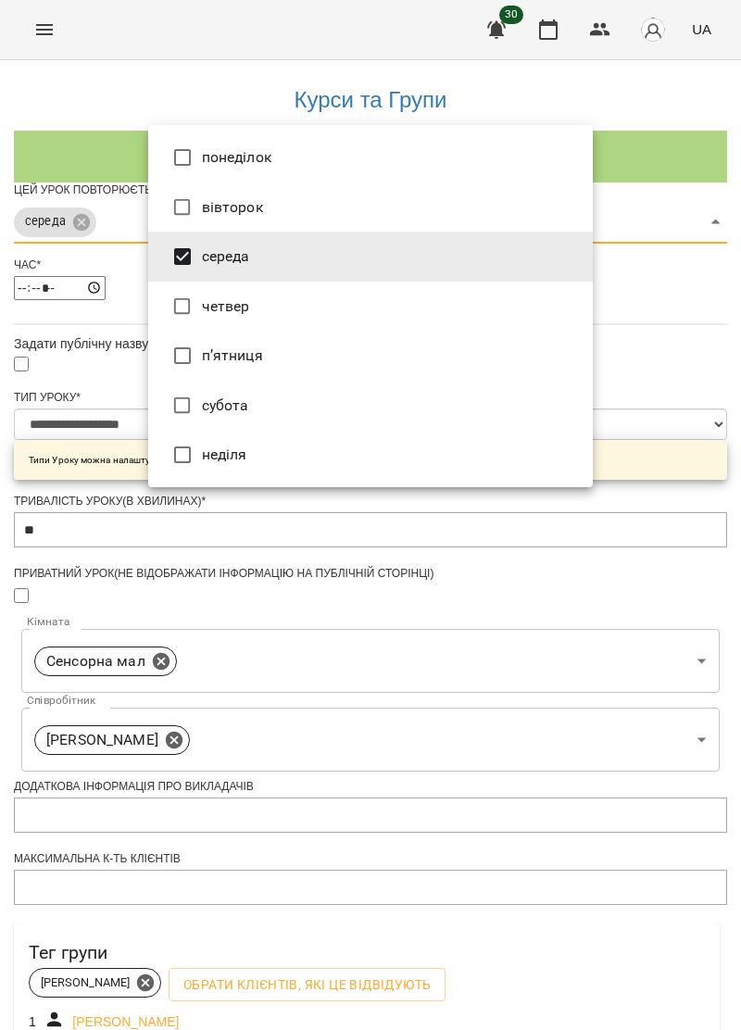
click at [679, 285] on div at bounding box center [370, 515] width 741 height 1030
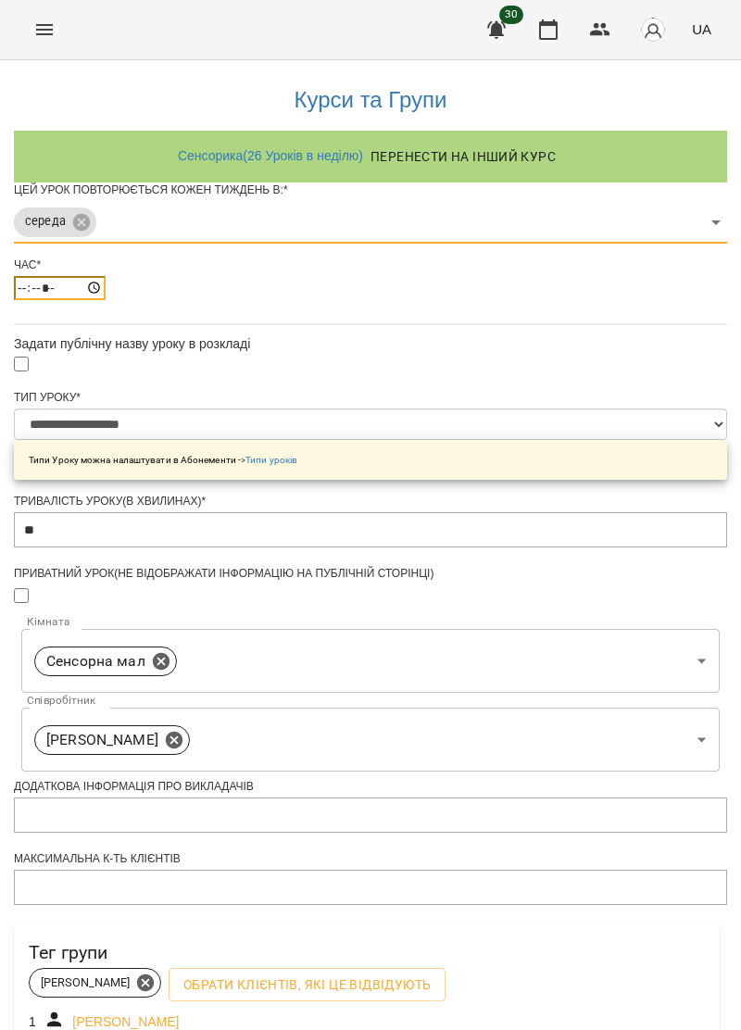
click at [106, 300] on input "*****" at bounding box center [60, 288] width 92 height 24
type input "*****"
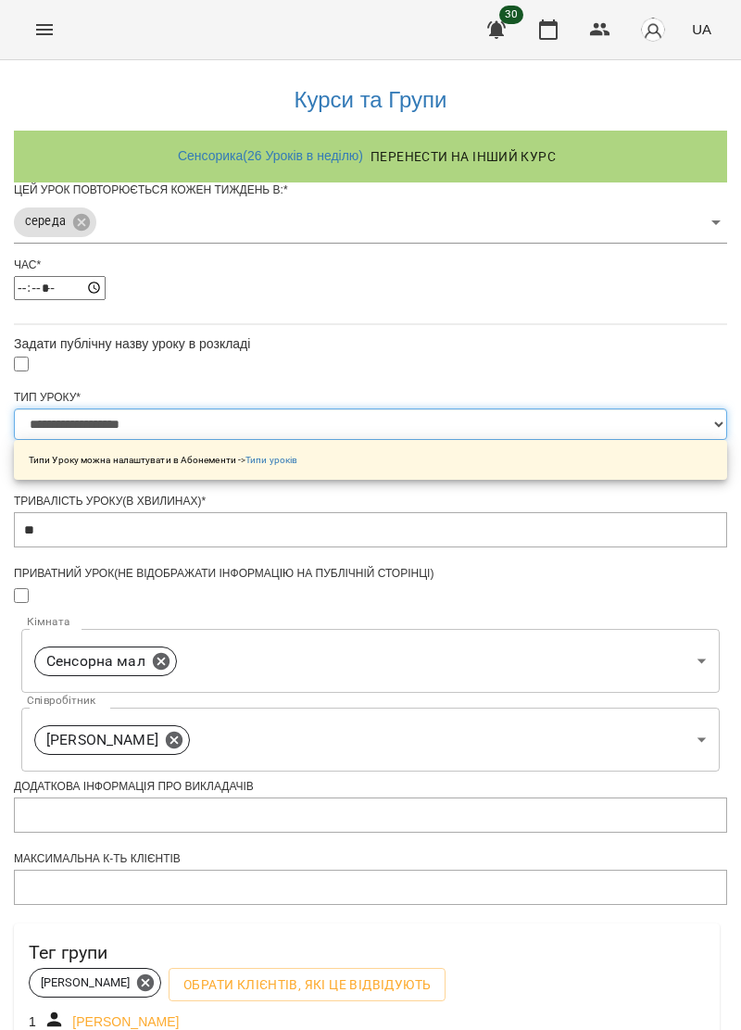
click at [576, 440] on select "**********" at bounding box center [370, 423] width 713 height 31
select select "*********"
click at [148, 440] on select "**********" at bounding box center [370, 423] width 713 height 31
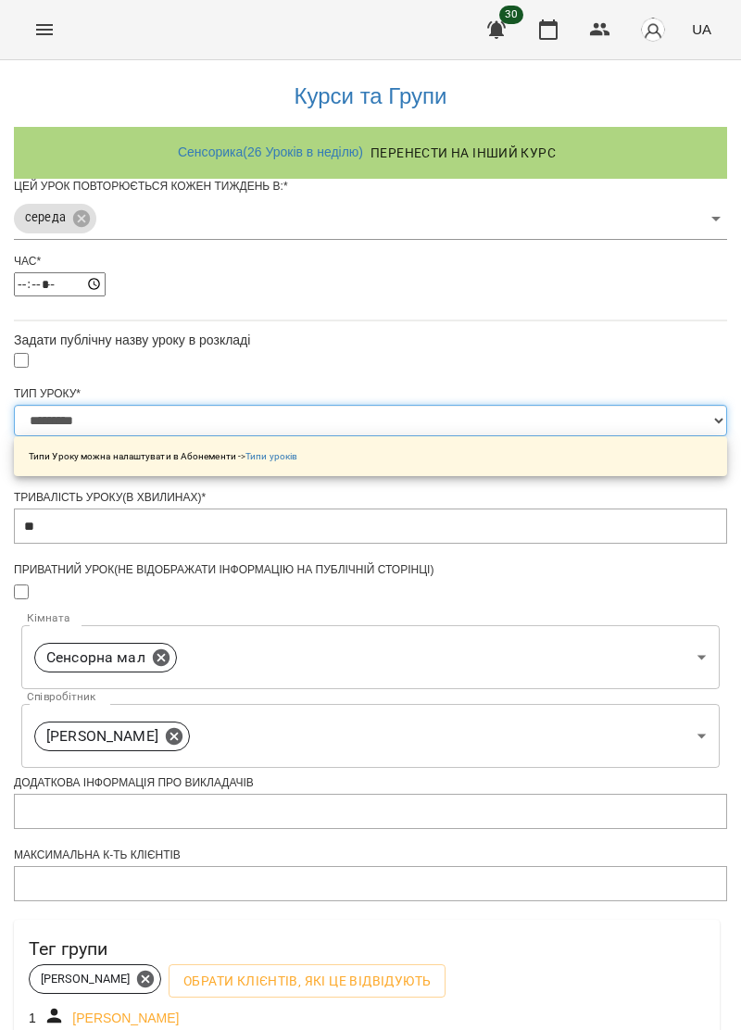
scroll to position [307, 0]
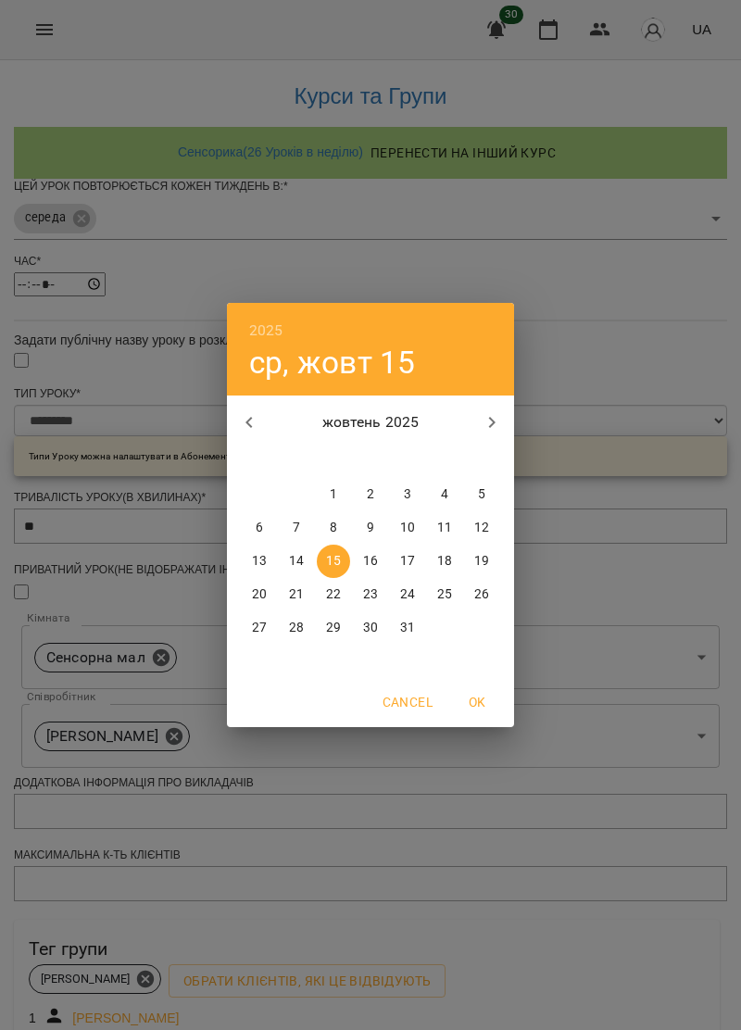
click at [340, 591] on p "22" at bounding box center [333, 594] width 15 height 19
type input "**********"
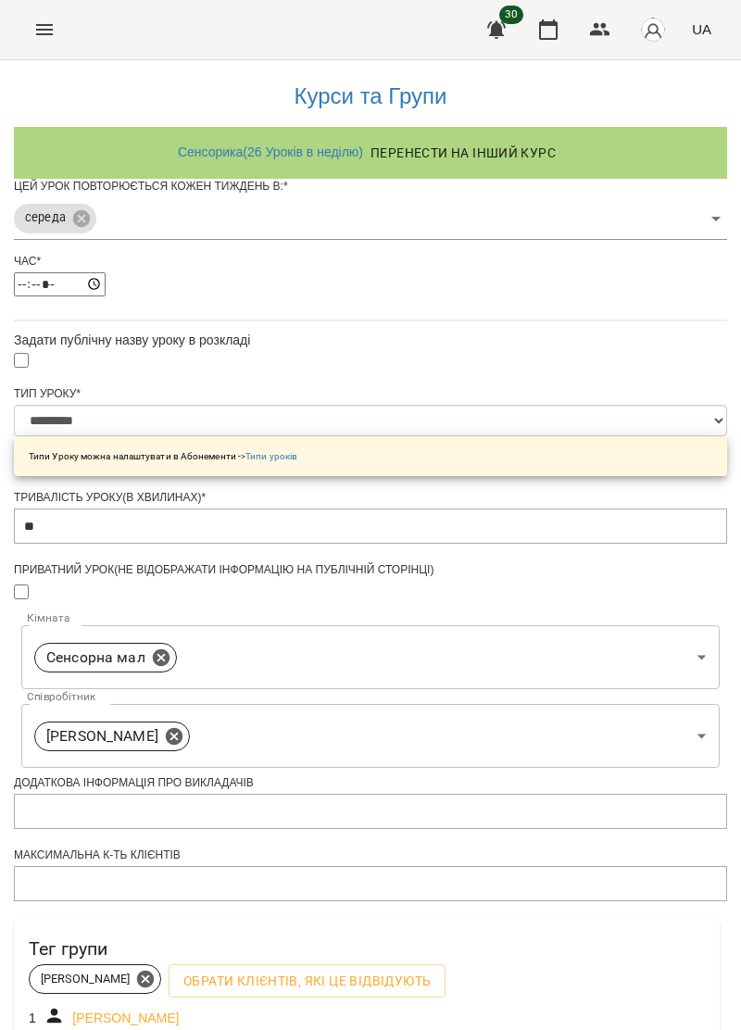
scroll to position [362, 0]
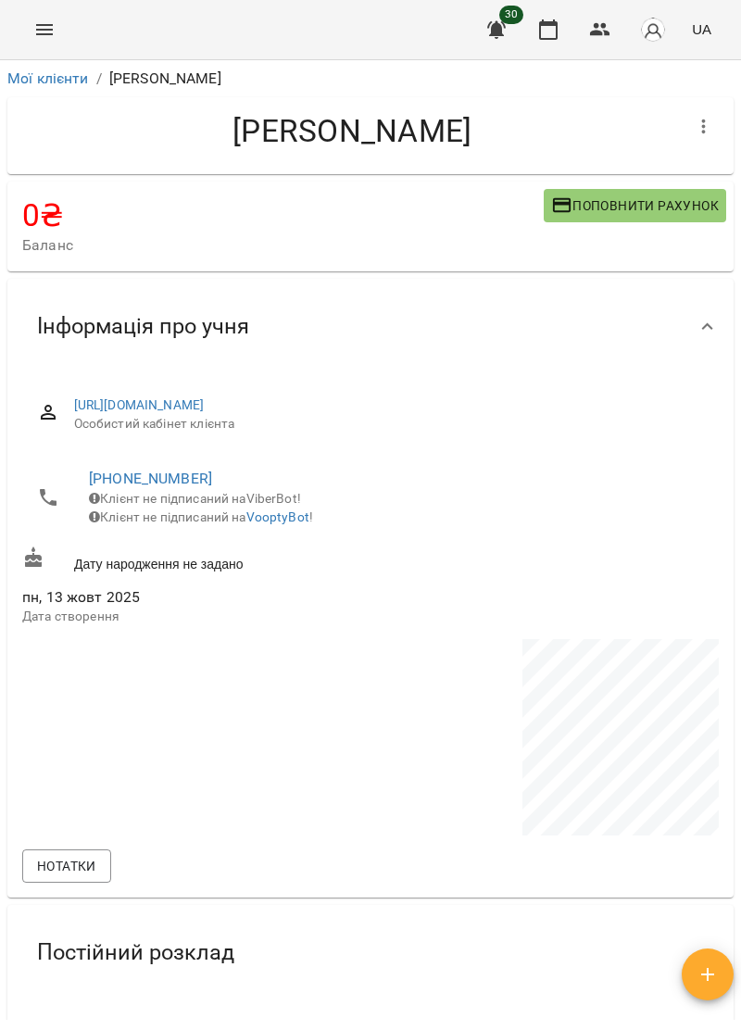
click at [56, 38] on button "Menu" at bounding box center [44, 29] width 44 height 44
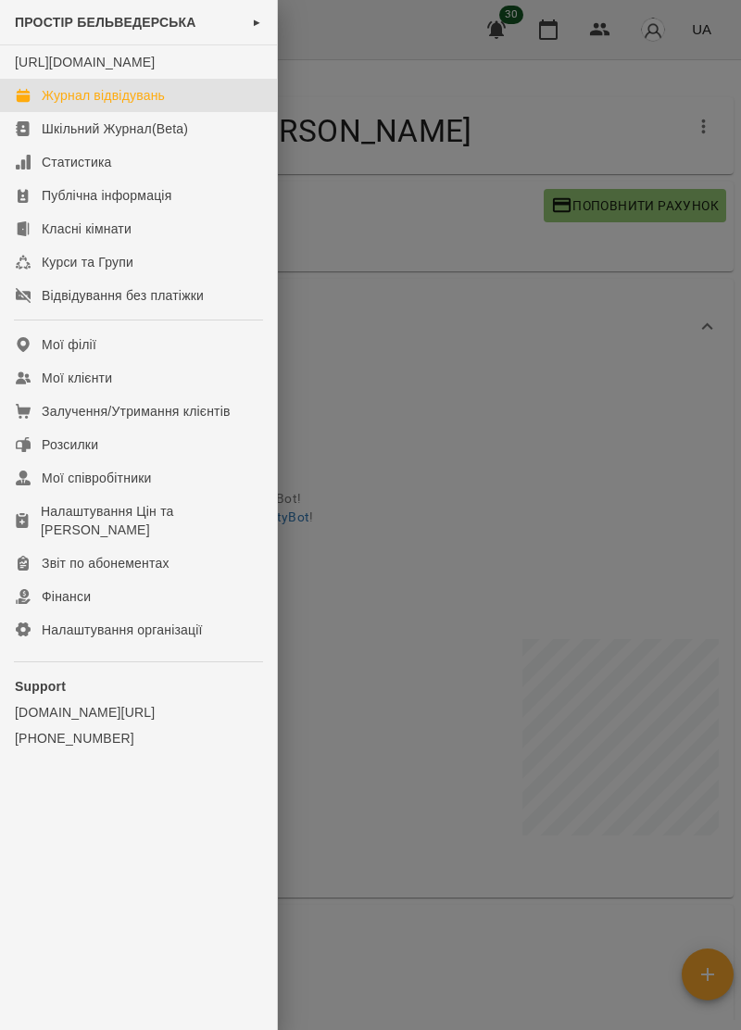
click at [157, 105] on div "Журнал відвідувань" at bounding box center [103, 95] width 123 height 19
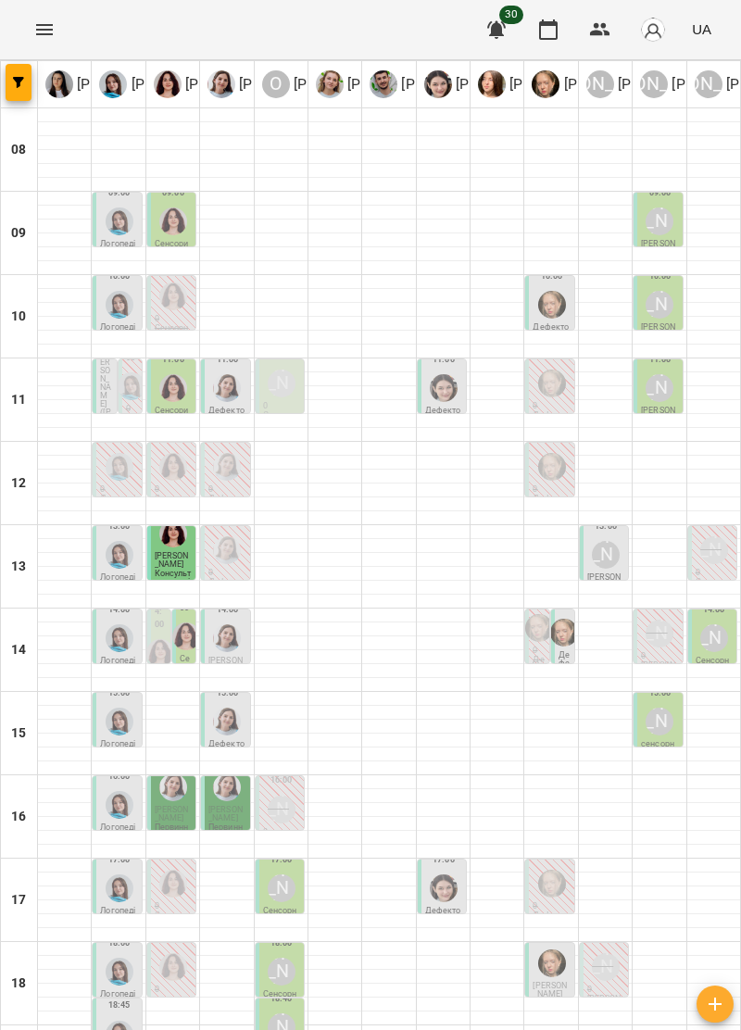
scroll to position [80, 0]
click at [189, 805] on span "Янишівська Діана" at bounding box center [172, 814] width 34 height 18
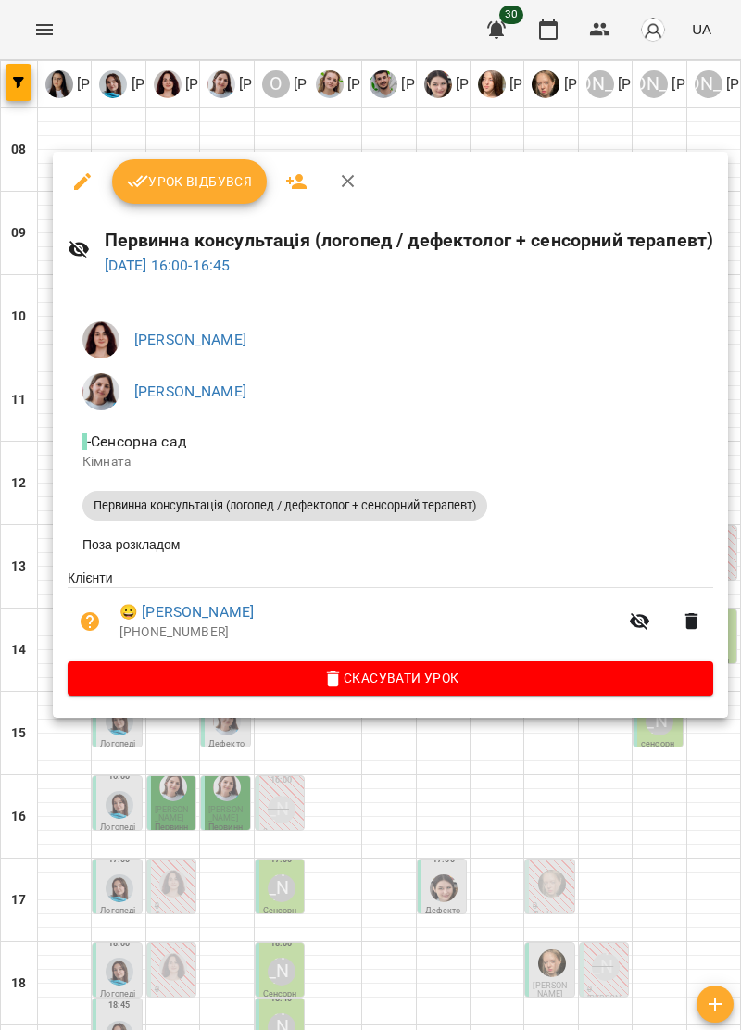
click at [346, 182] on icon "button" at bounding box center [348, 181] width 13 height 13
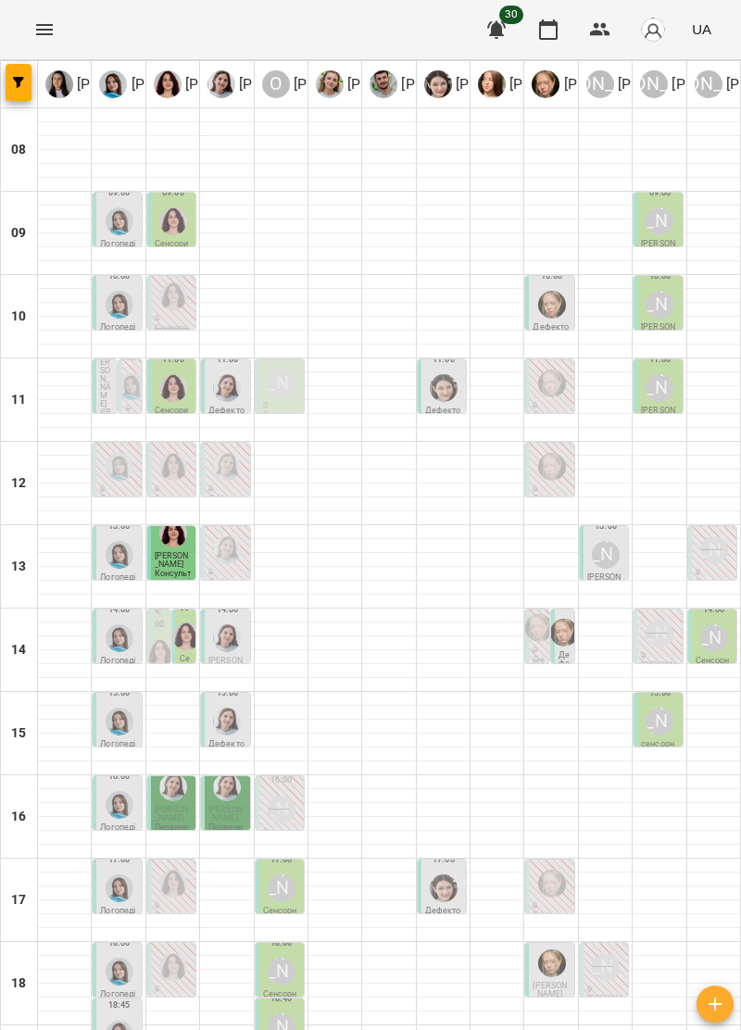
scroll to position [119, 0]
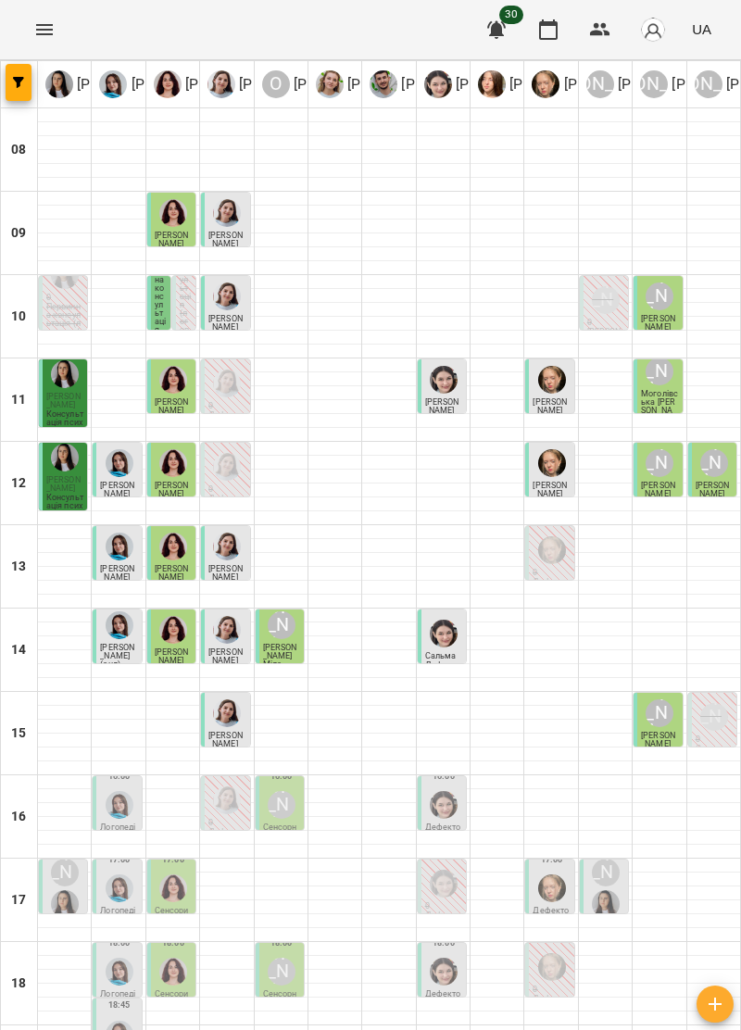
type input "**********"
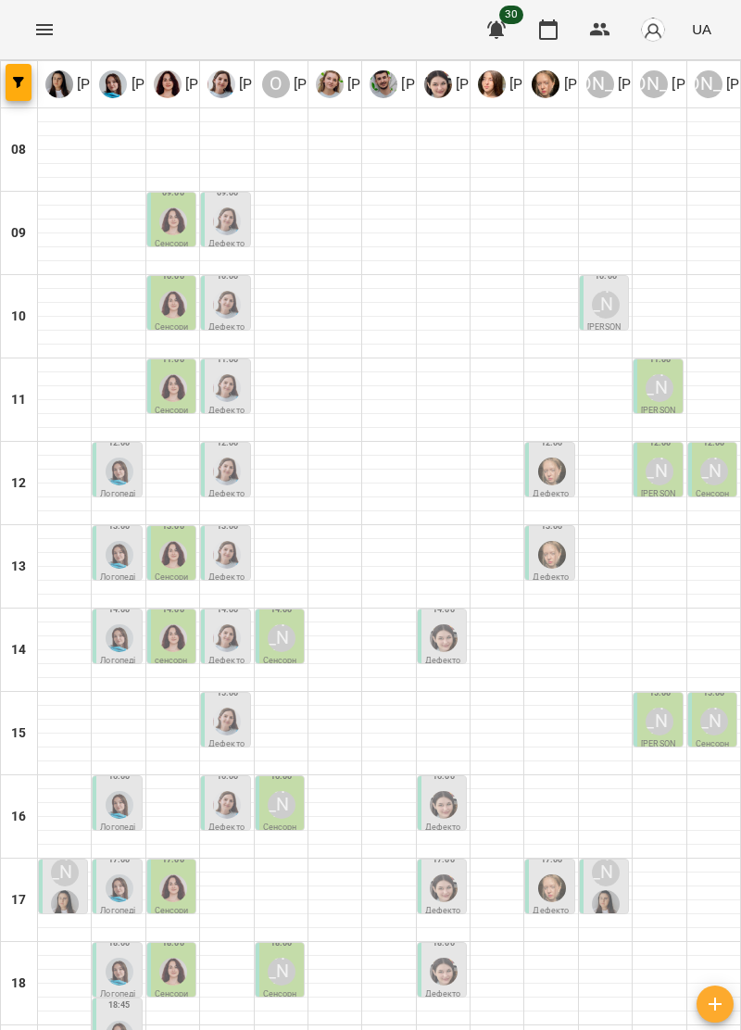
click at [189, 296] on div at bounding box center [173, 304] width 35 height 35
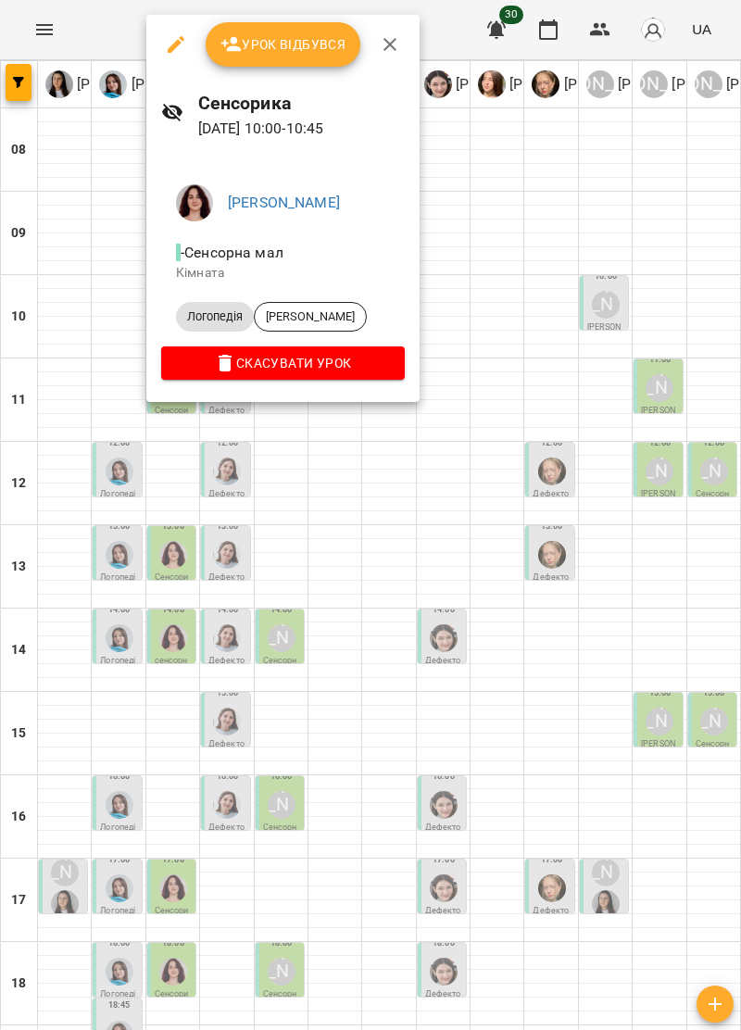
click at [395, 48] on icon "button" at bounding box center [390, 44] width 22 height 22
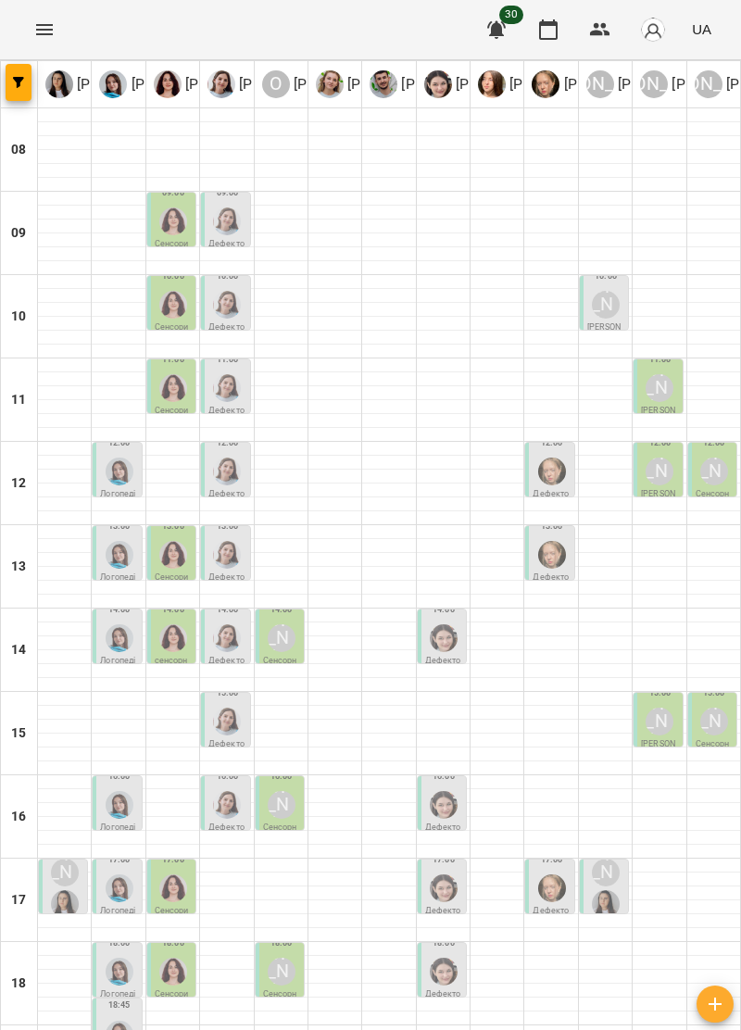
type input "**********"
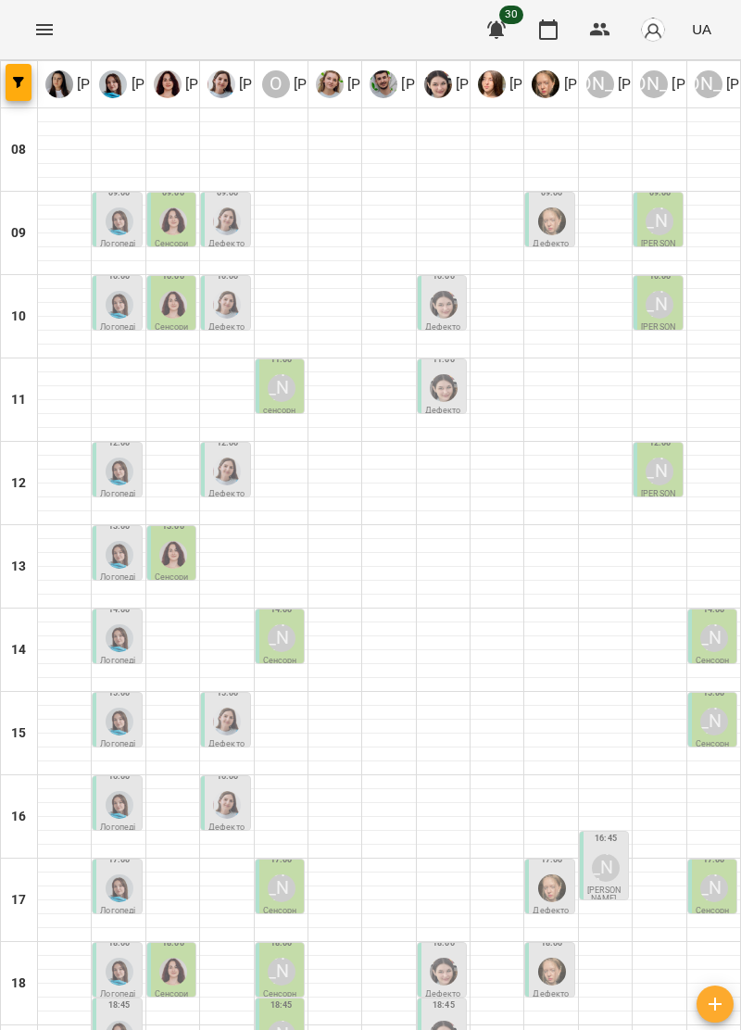
click at [169, 307] on img "Ольга Крикун" at bounding box center [173, 305] width 28 height 28
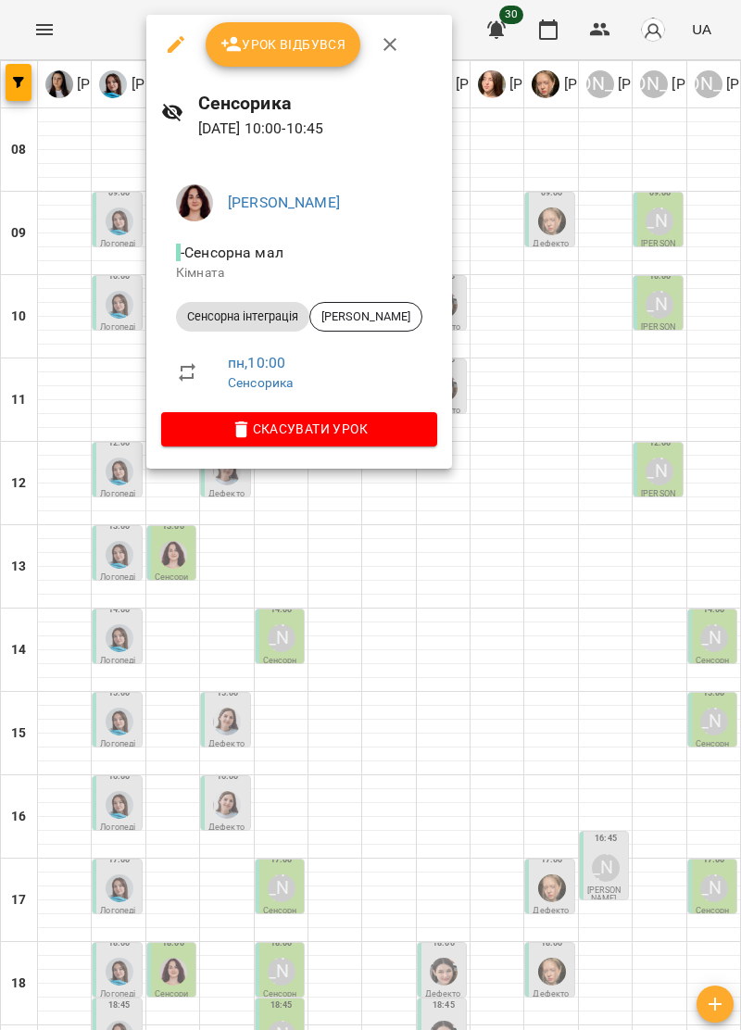
click at [400, 37] on button "button" at bounding box center [390, 44] width 44 height 44
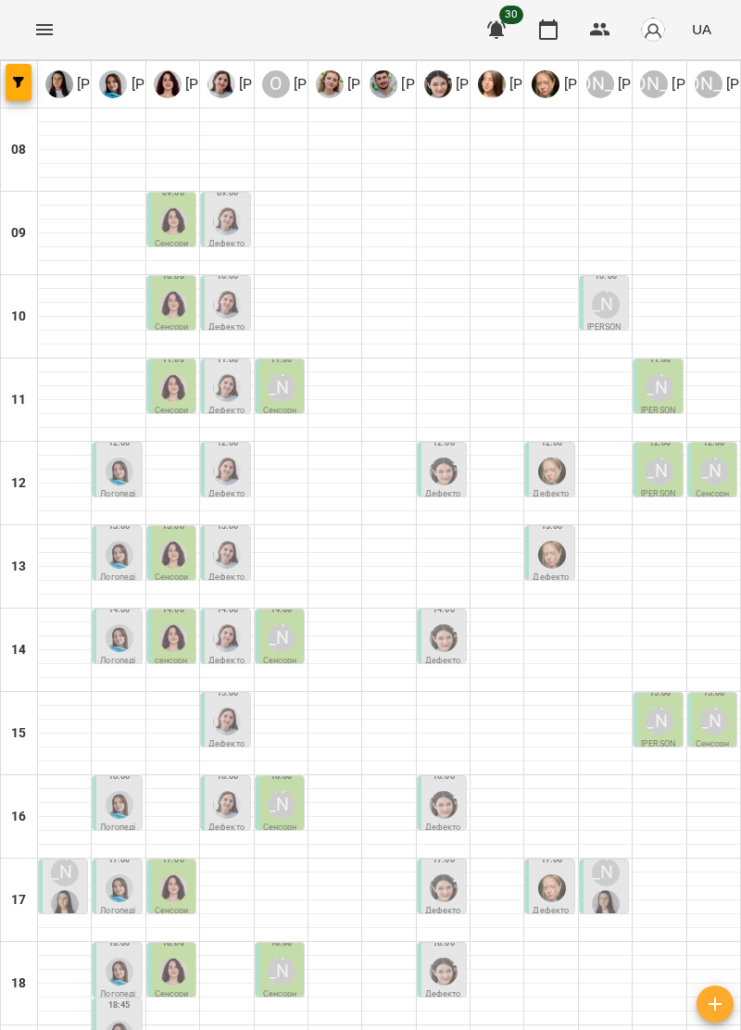
click at [170, 301] on img "Ольга Крикун" at bounding box center [173, 305] width 28 height 28
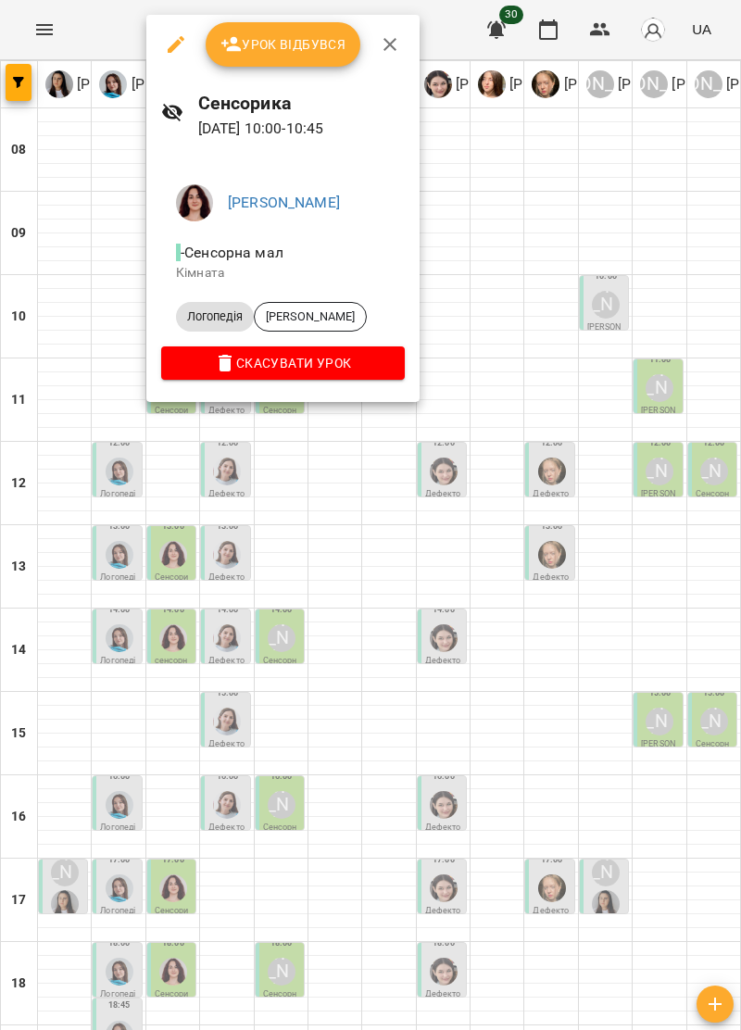
click at [382, 42] on icon "button" at bounding box center [390, 44] width 22 height 22
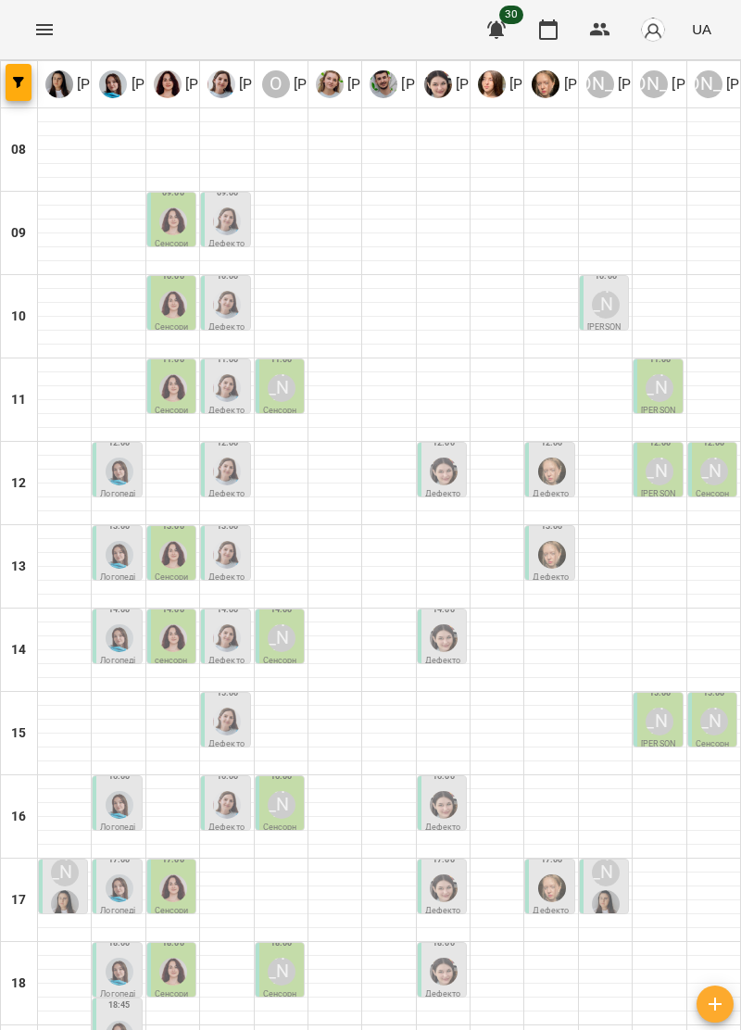
type input "**********"
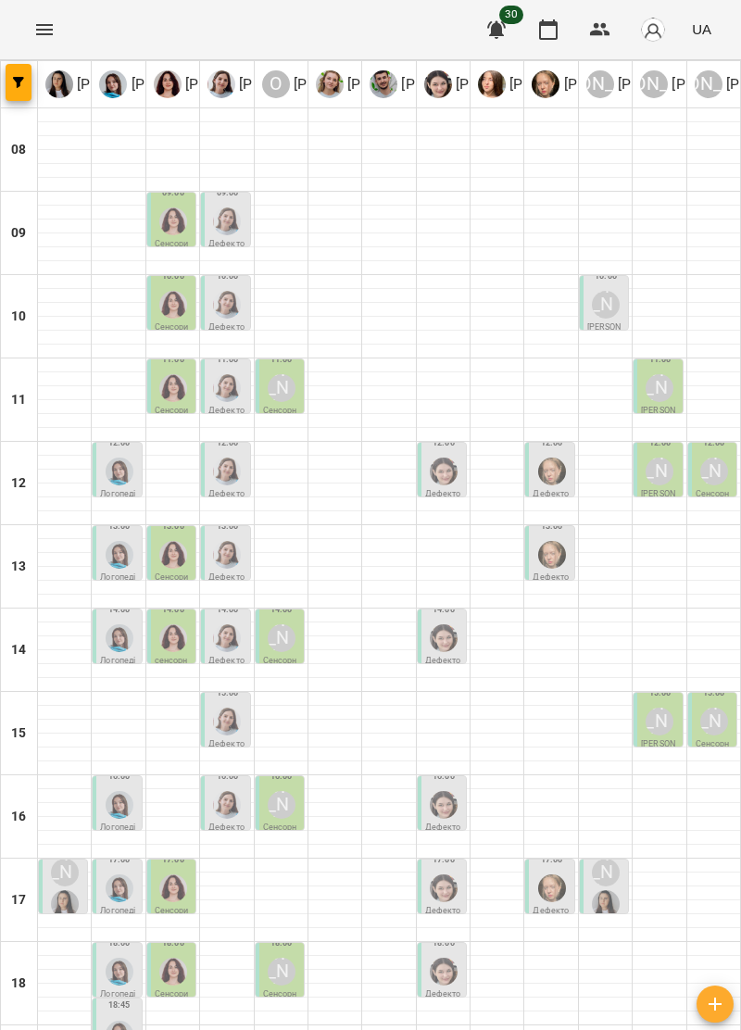
click at [159, 300] on img "Ольга Крикун" at bounding box center [173, 305] width 28 height 28
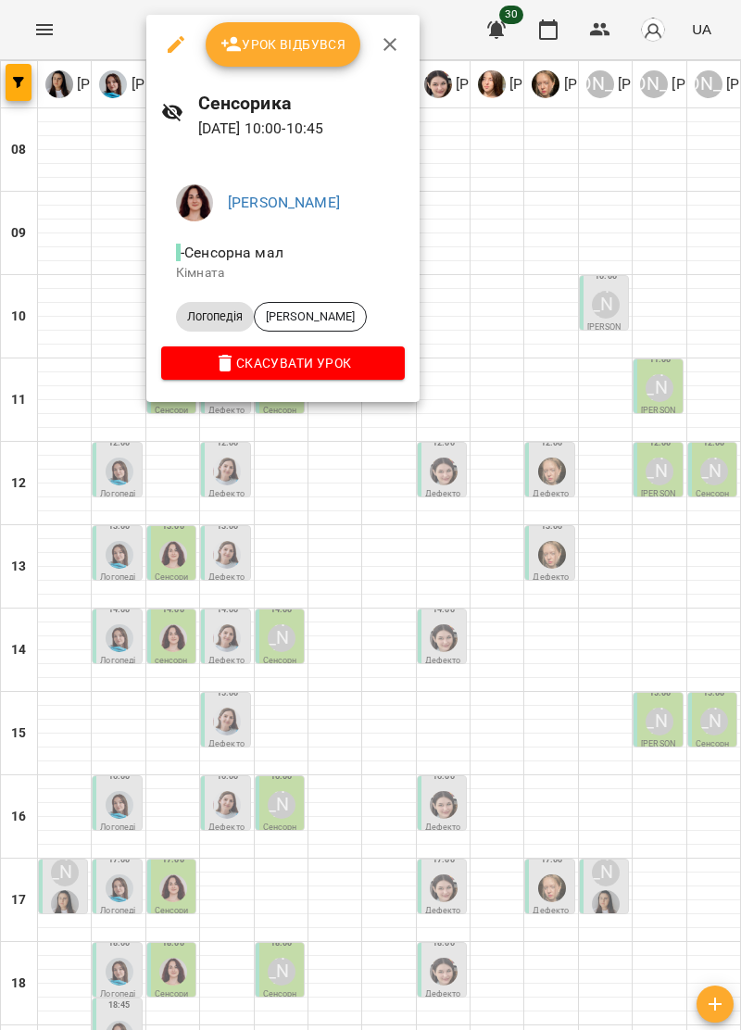
click at [385, 41] on icon "button" at bounding box center [389, 44] width 13 height 13
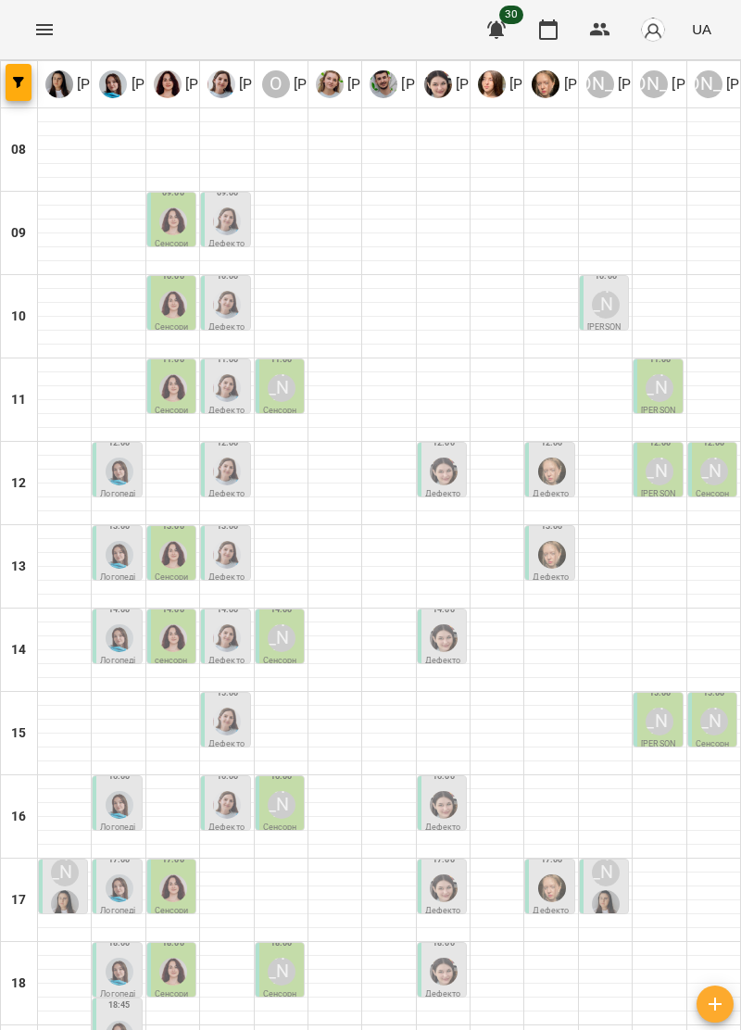
type input "**********"
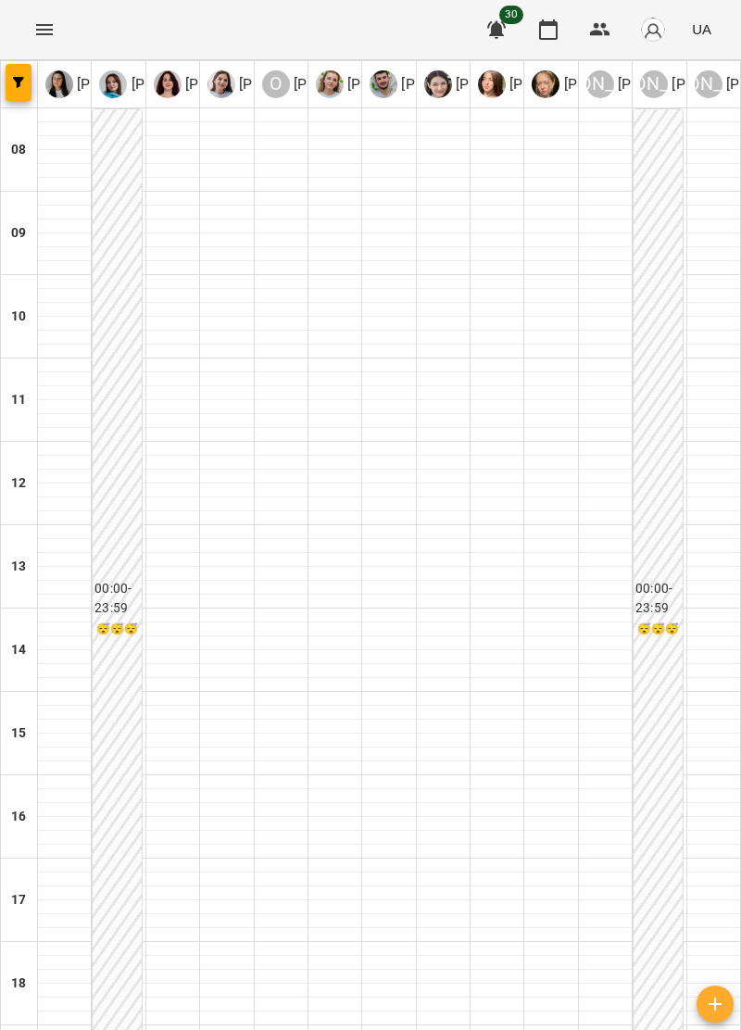
type input "**********"
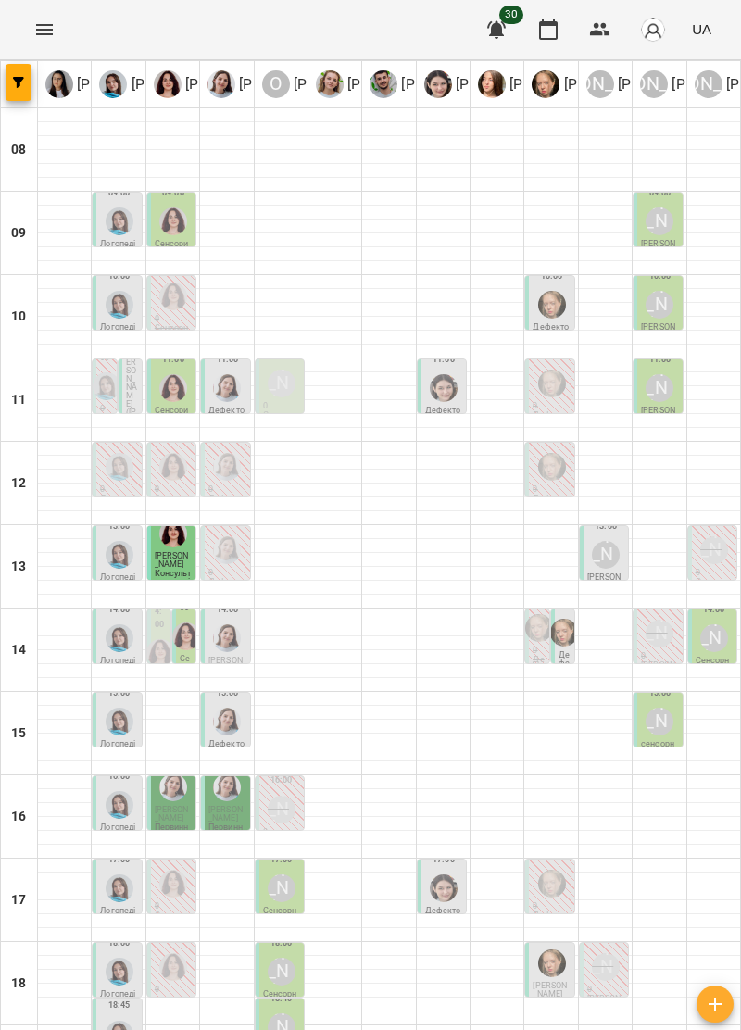
scroll to position [182, 0]
click at [115, 958] on img "Тетяна Хомин" at bounding box center [120, 972] width 28 height 28
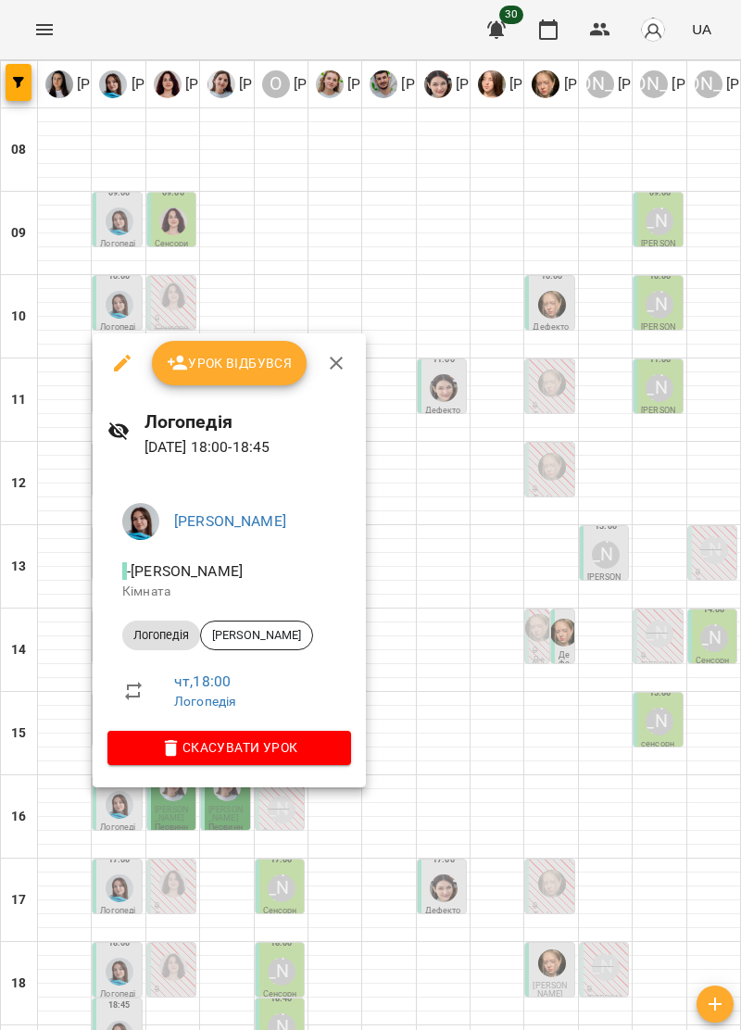
click at [338, 360] on icon "button" at bounding box center [336, 363] width 22 height 22
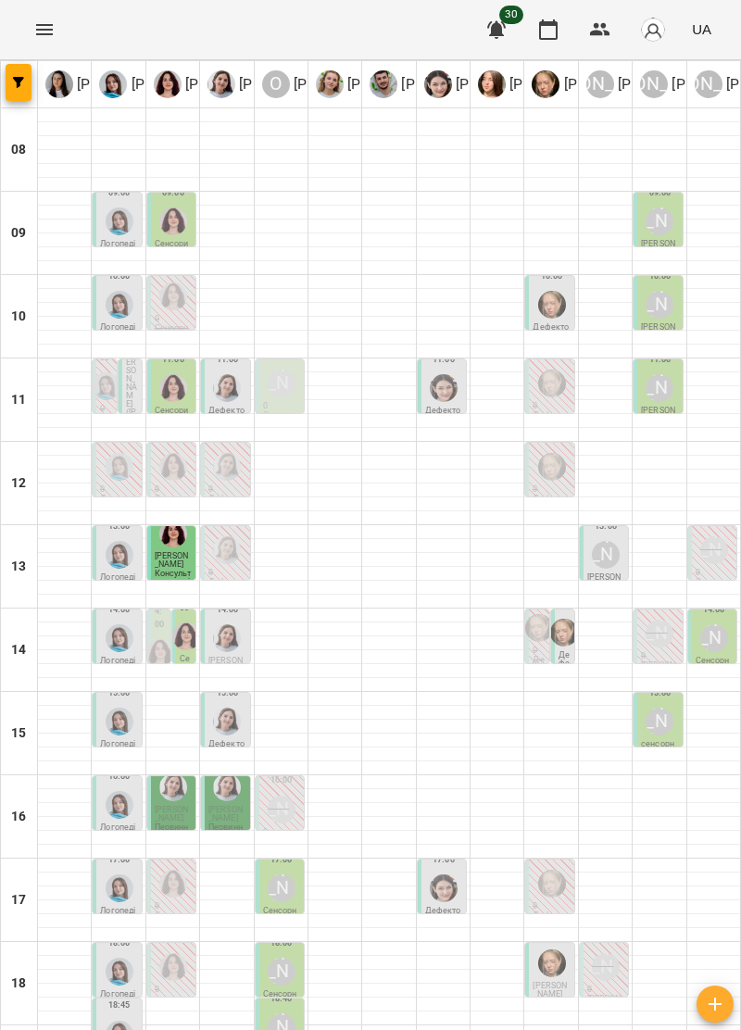
click at [288, 958] on div "[PERSON_NAME]" at bounding box center [282, 972] width 28 height 28
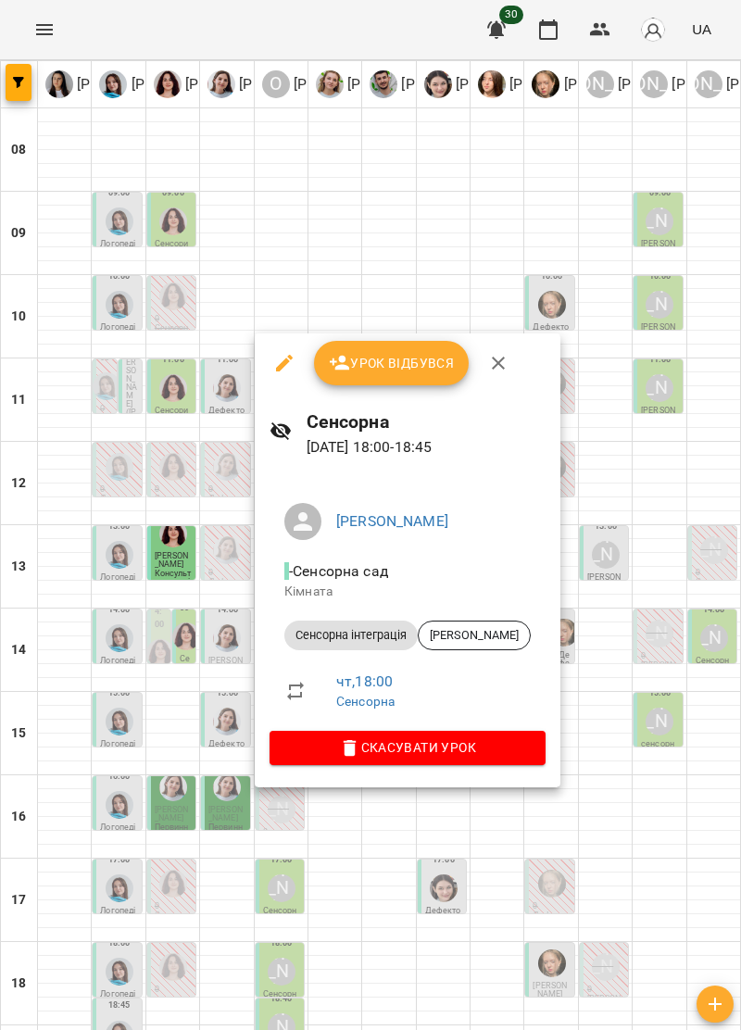
click at [507, 356] on icon "button" at bounding box center [498, 363] width 22 height 22
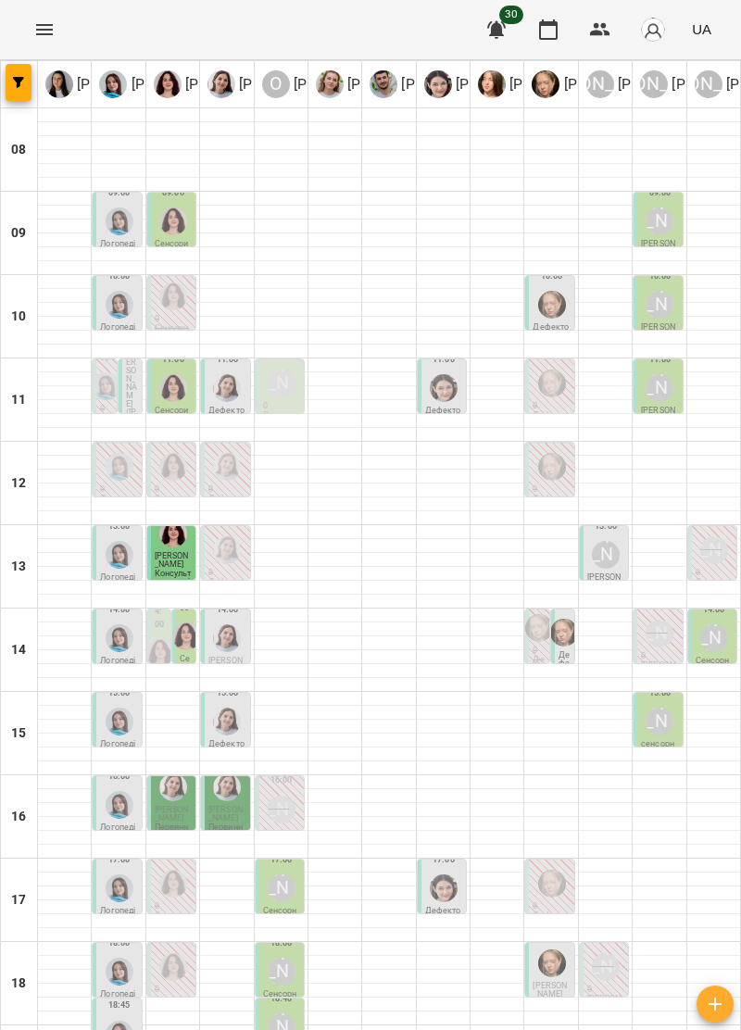
click at [132, 1017] on div at bounding box center [119, 1034] width 35 height 35
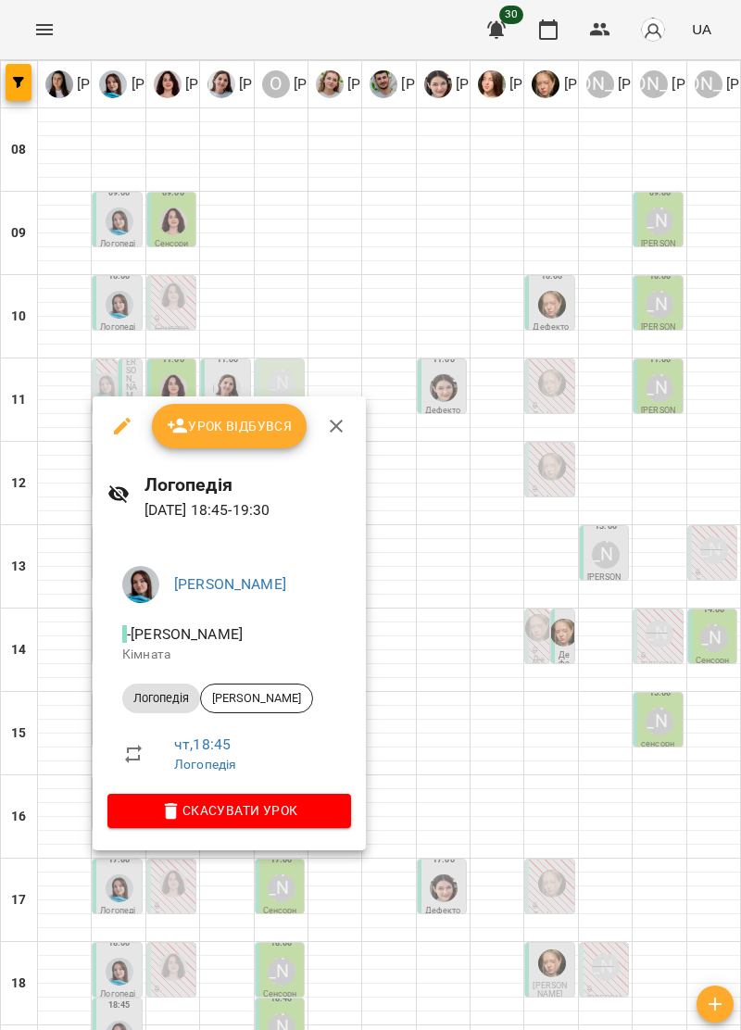
click at [337, 431] on icon "button" at bounding box center [336, 426] width 22 height 22
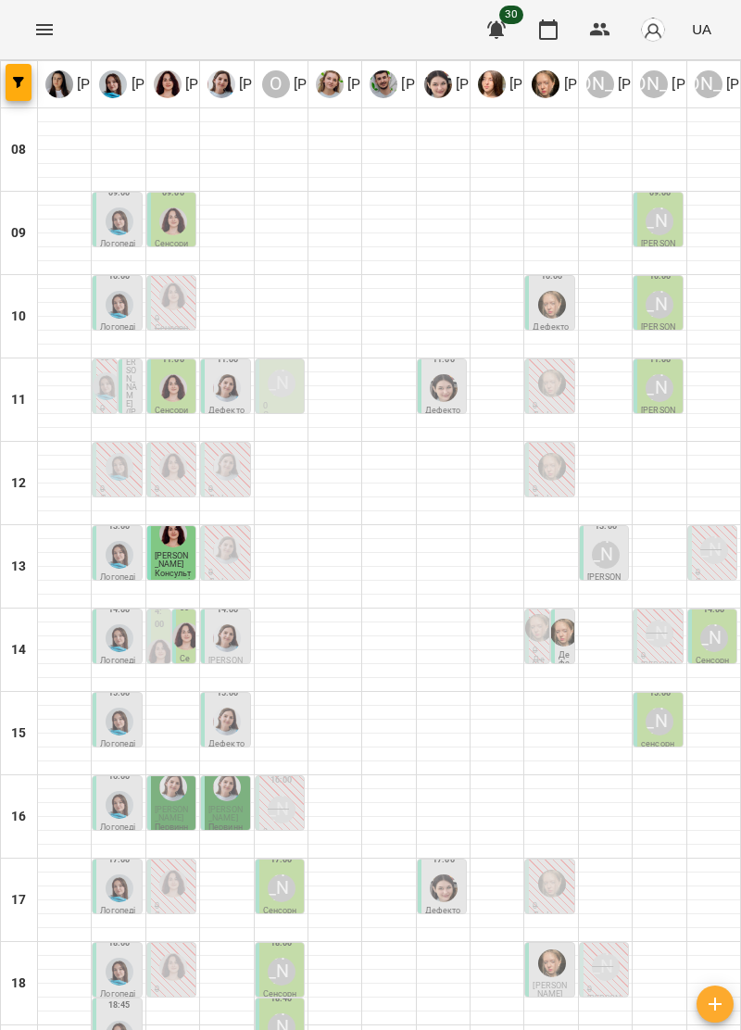
click at [281, 1013] on div "[PERSON_NAME]" at bounding box center [282, 1027] width 28 height 28
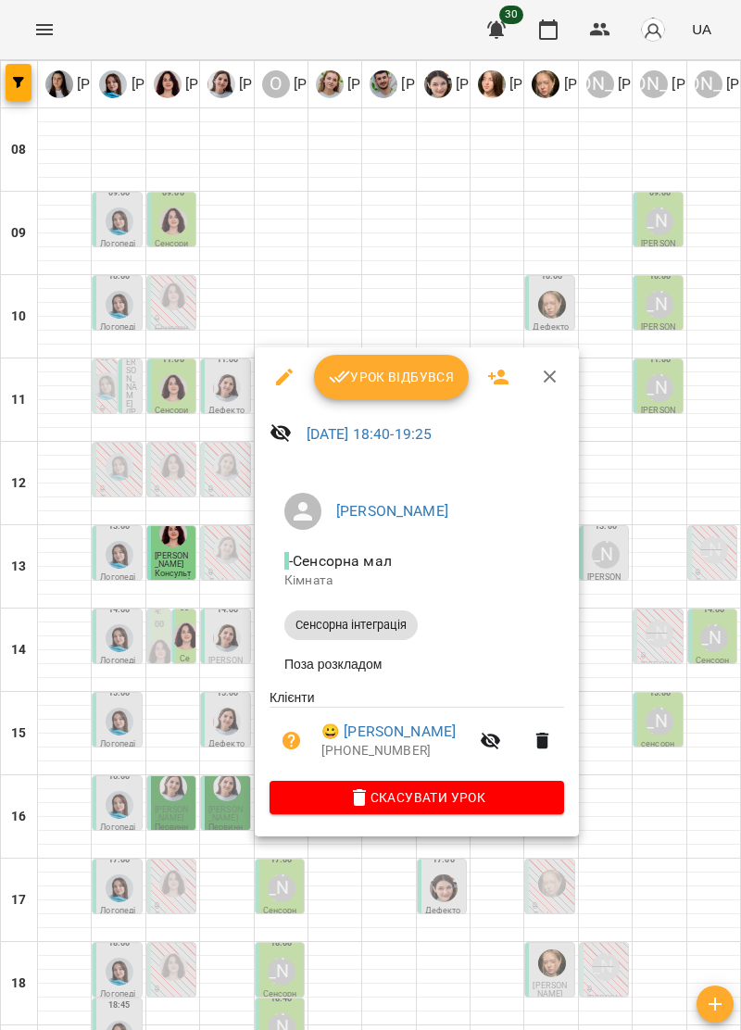
click at [541, 380] on icon "button" at bounding box center [550, 377] width 22 height 22
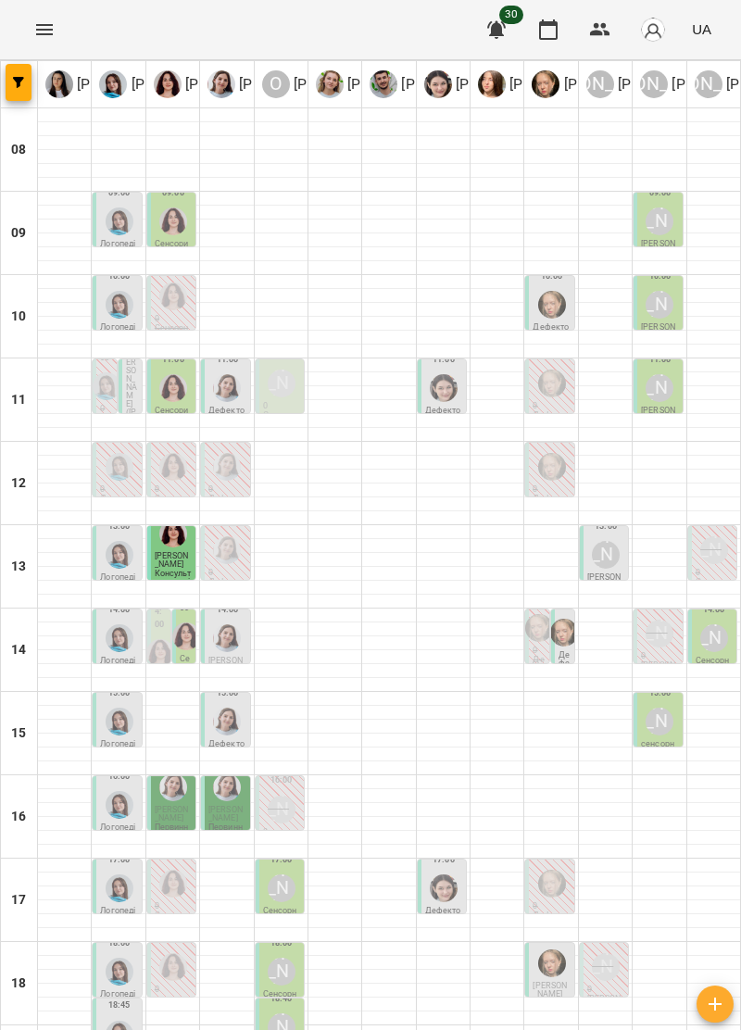
click at [671, 82] on p "[PERSON_NAME]" at bounding box center [726, 84] width 116 height 22
click at [650, 650] on div "14:00 Анна Субота" at bounding box center [659, 623] width 37 height 58
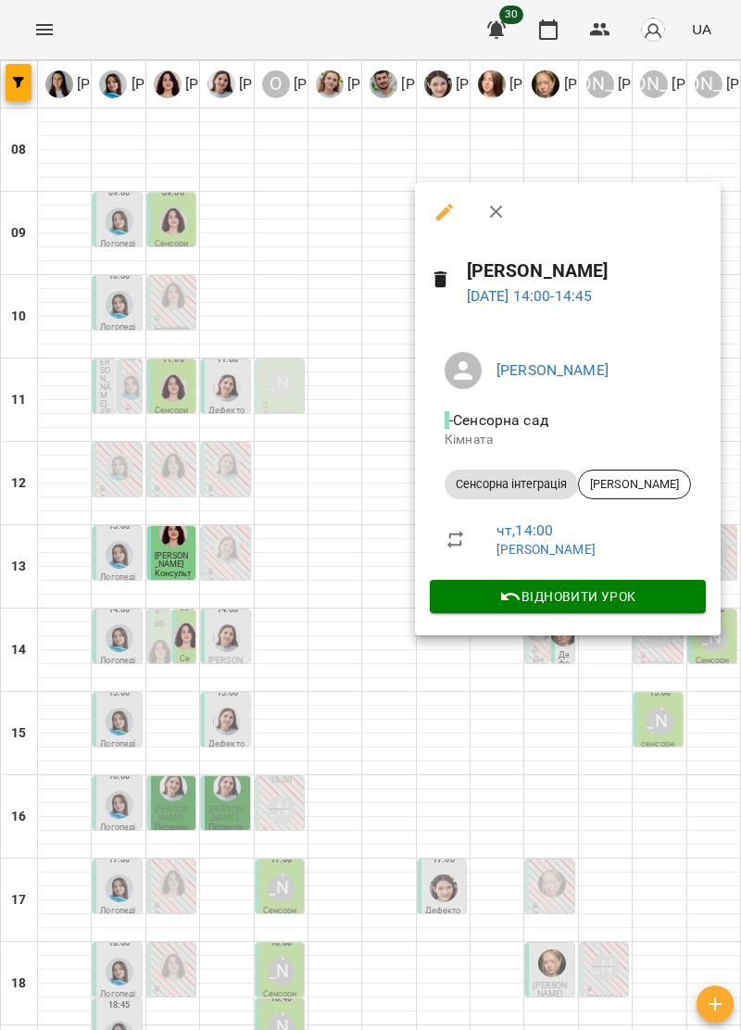
click at [506, 212] on icon "button" at bounding box center [496, 212] width 22 height 22
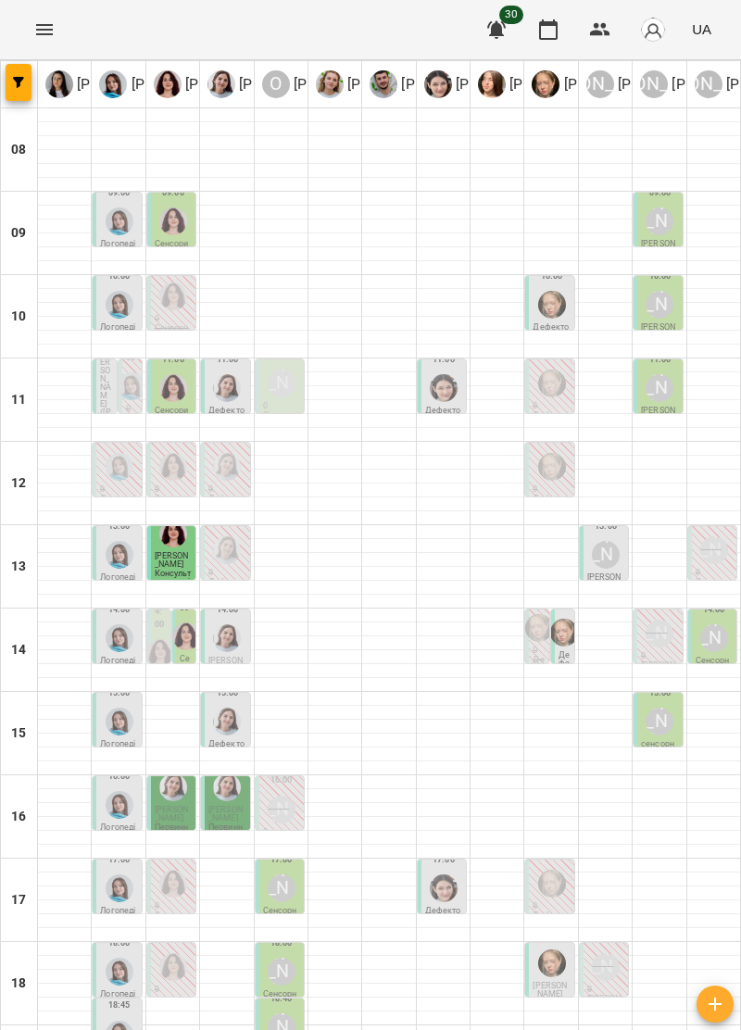
click at [655, 735] on div "[PERSON_NAME]" at bounding box center [659, 722] width 28 height 28
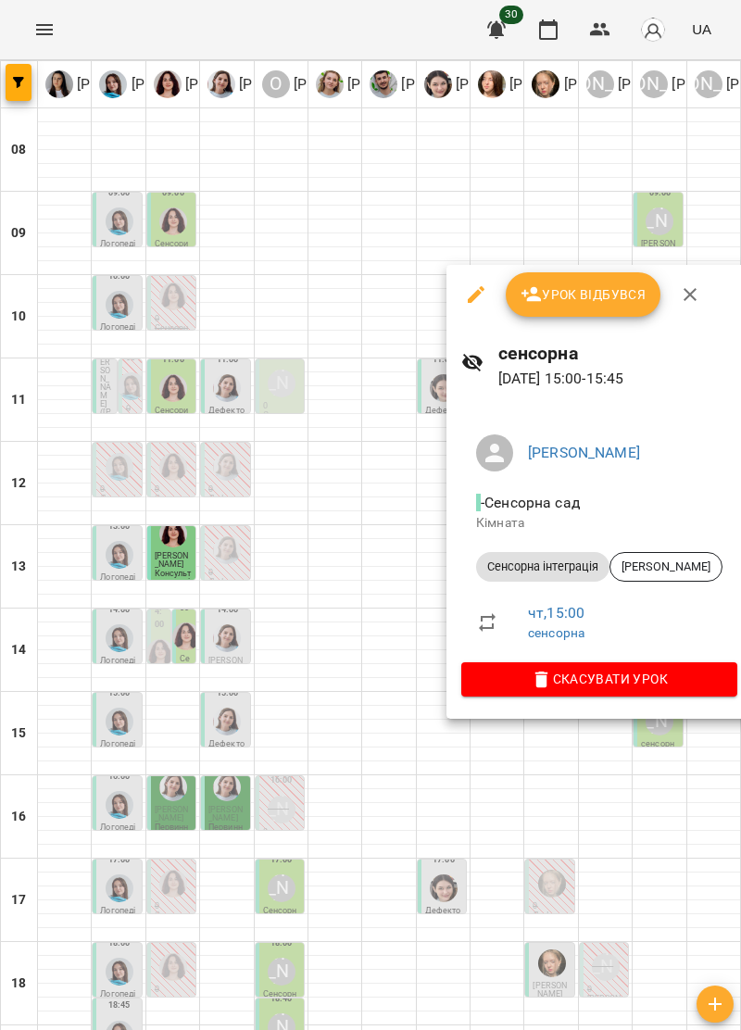
click at [696, 313] on button "button" at bounding box center [690, 294] width 44 height 44
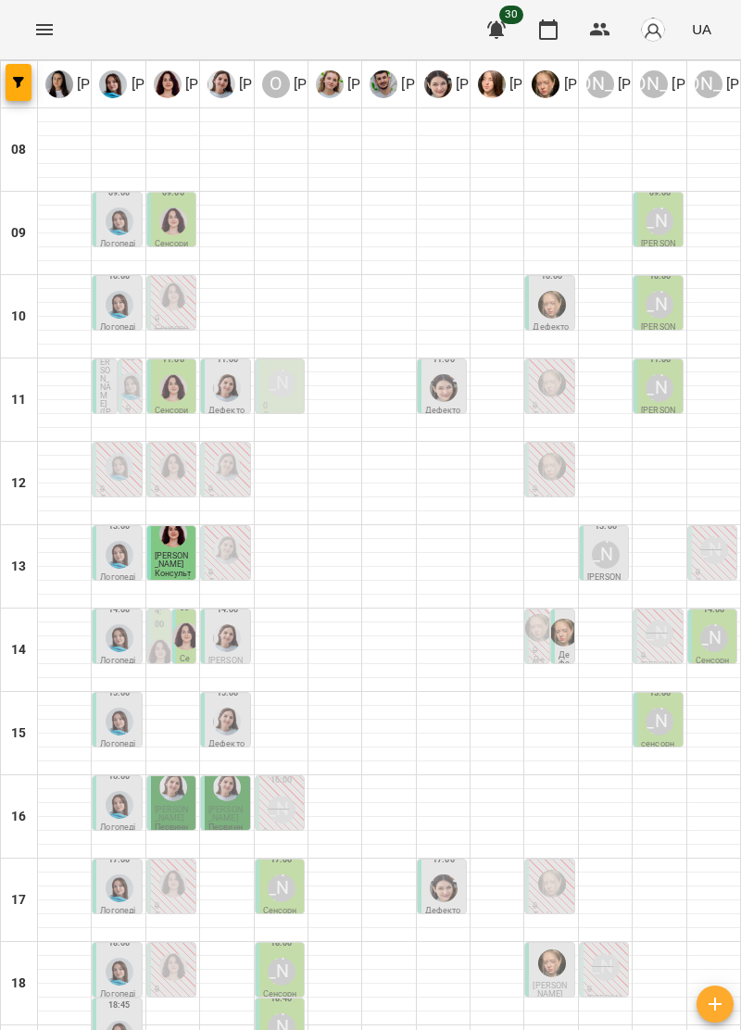
click at [670, 737] on div "[PERSON_NAME]" at bounding box center [659, 721] width 35 height 35
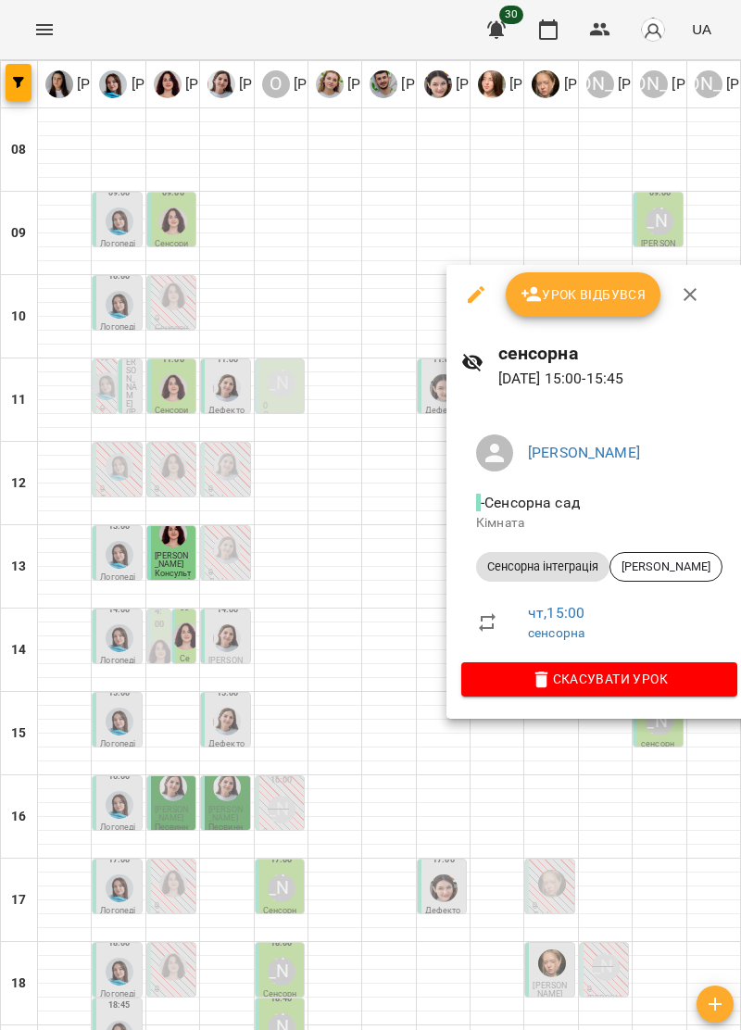
click at [663, 836] on div at bounding box center [370, 515] width 741 height 1030
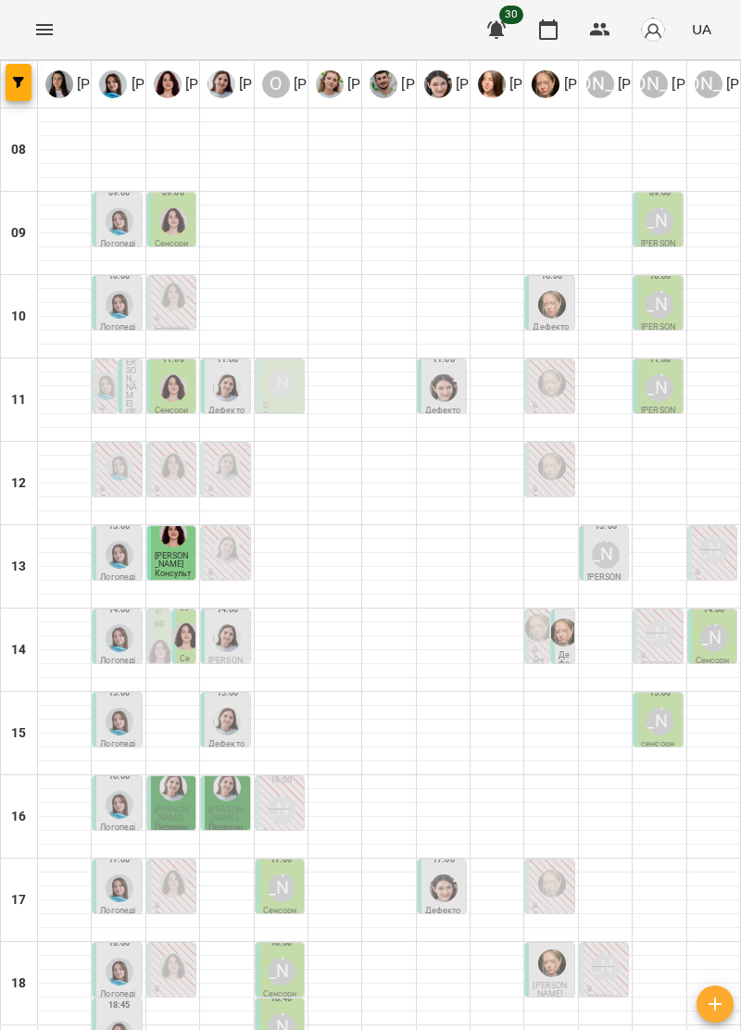
click at [224, 735] on div at bounding box center [226, 721] width 35 height 35
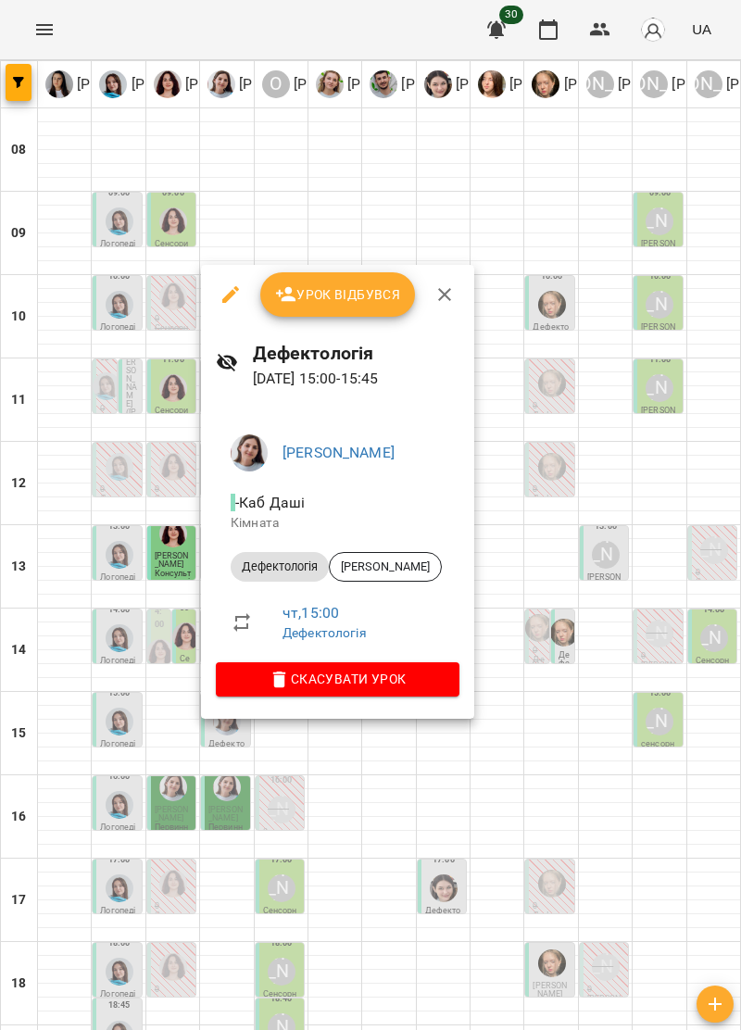
click at [443, 307] on button "button" at bounding box center [444, 294] width 44 height 44
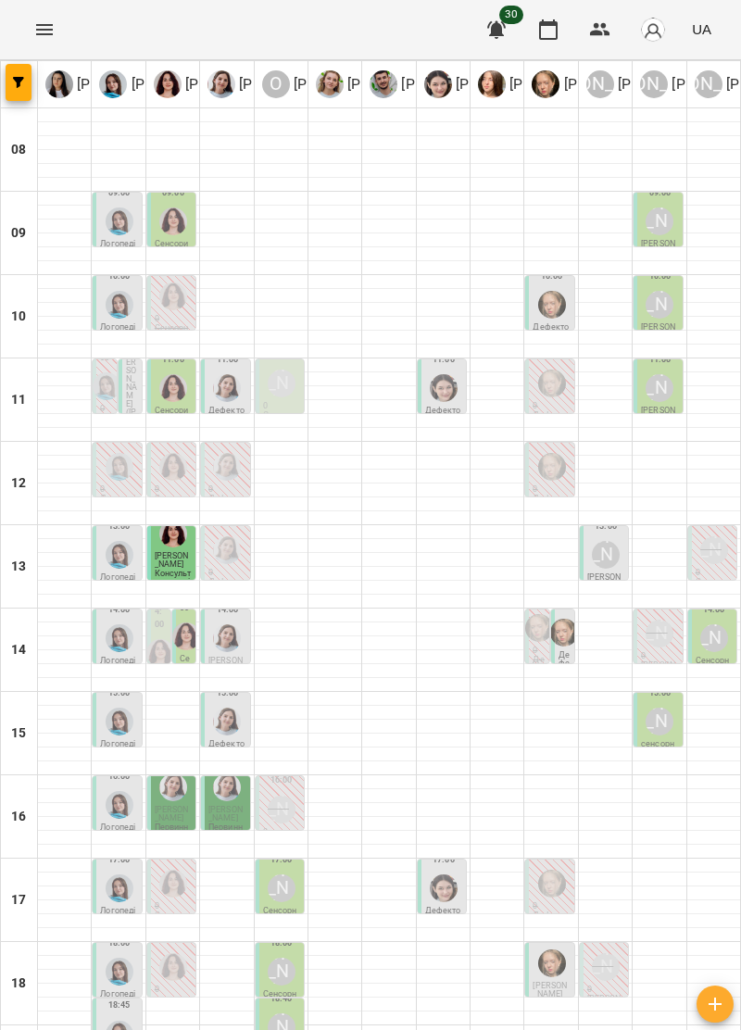
click at [119, 642] on img "Тетяна Хомин" at bounding box center [120, 638] width 28 height 28
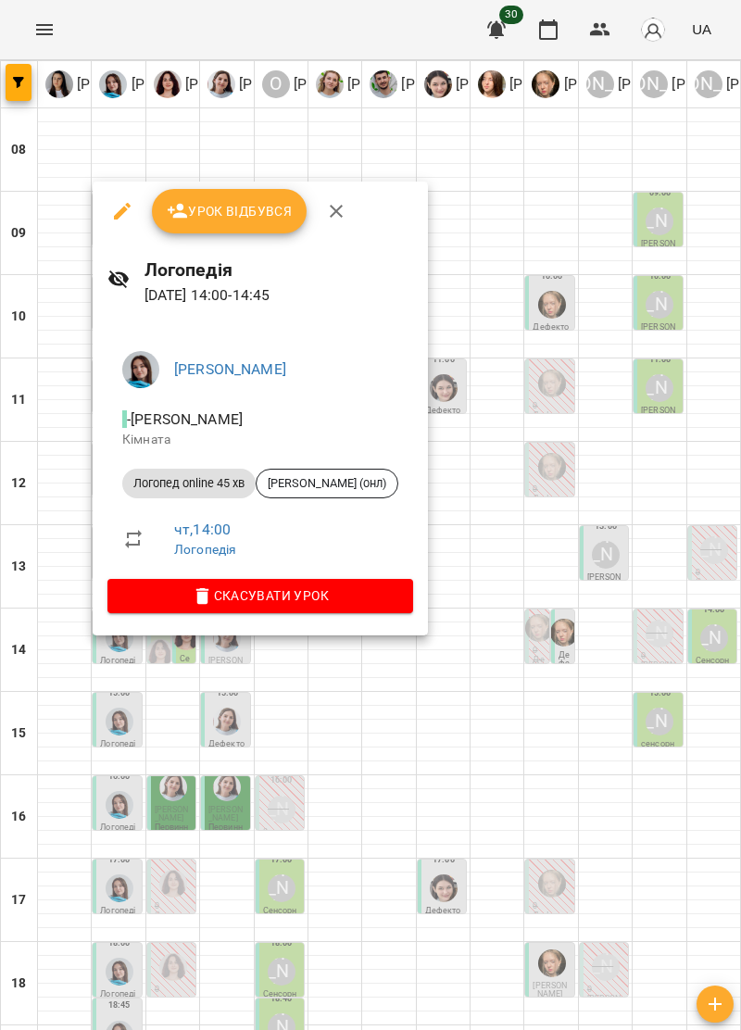
click at [349, 205] on button "button" at bounding box center [336, 211] width 44 height 44
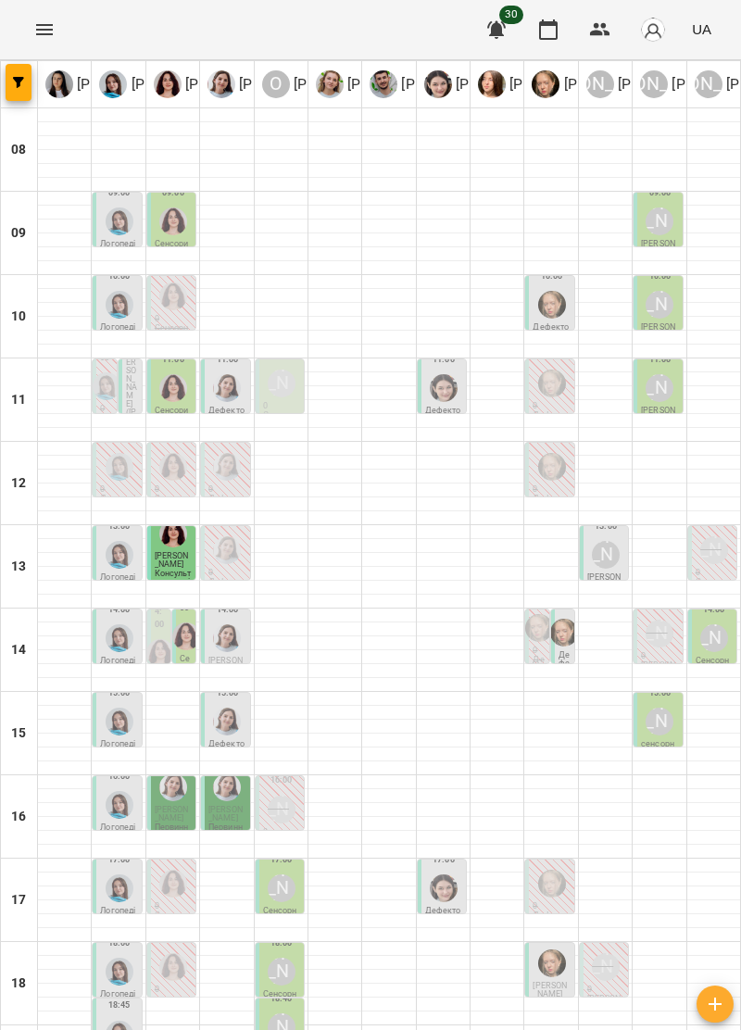
click at [182, 642] on img "Ольга Крикун" at bounding box center [186, 636] width 28 height 28
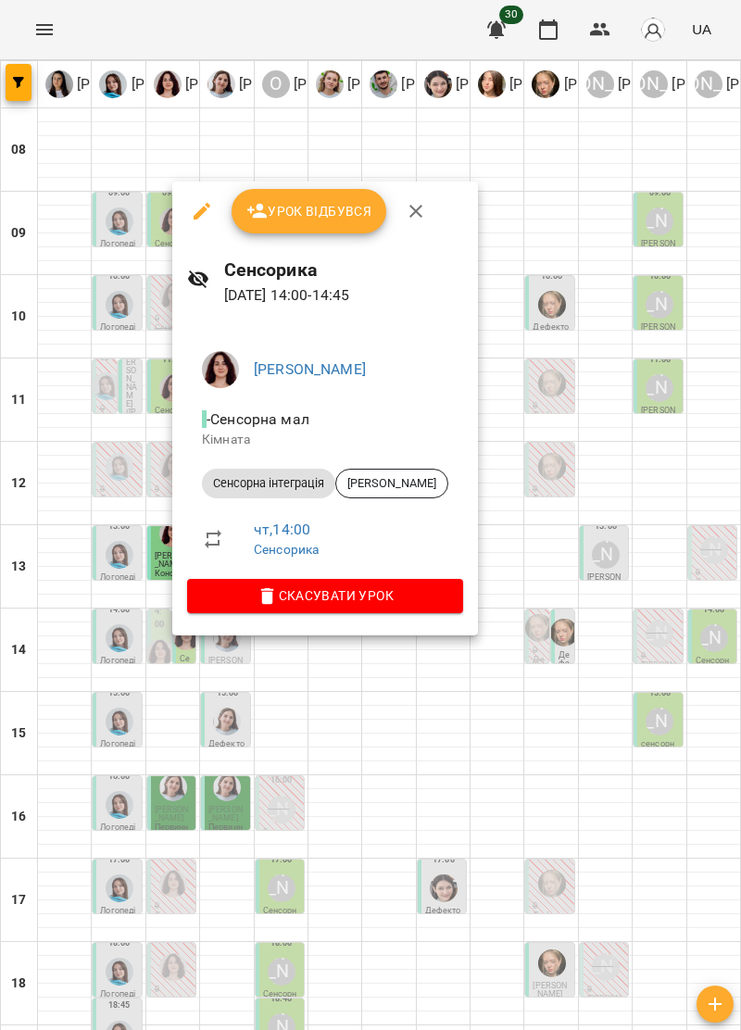
click at [412, 198] on button "button" at bounding box center [416, 211] width 44 height 44
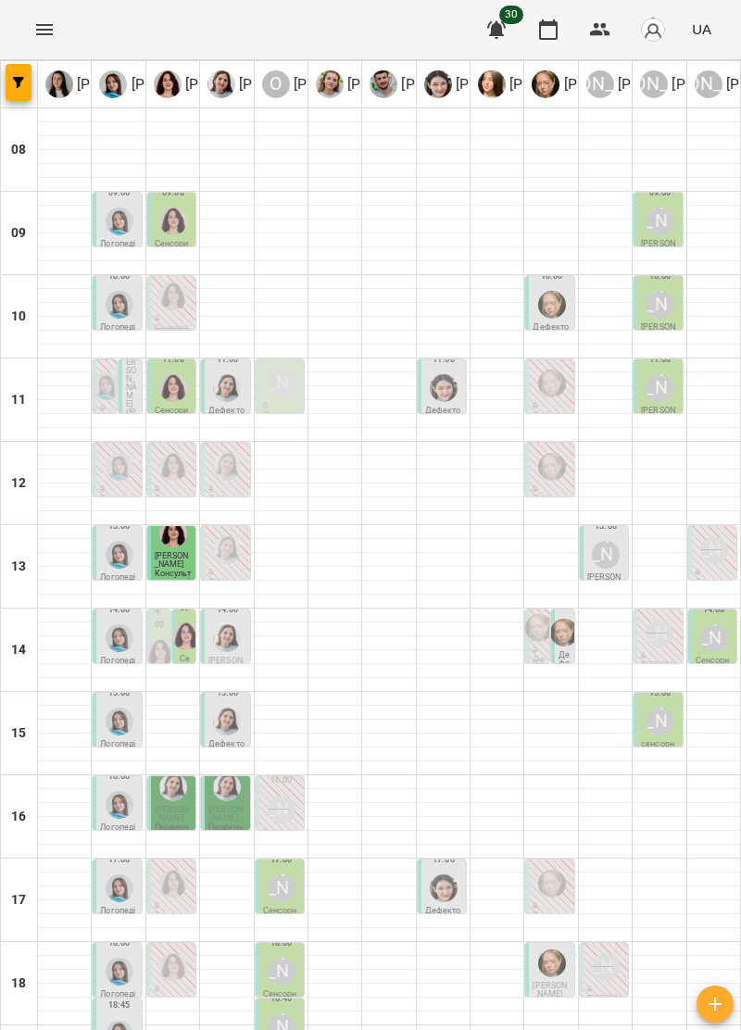
click at [235, 644] on img "Дарія Тріпадуш" at bounding box center [227, 638] width 28 height 28
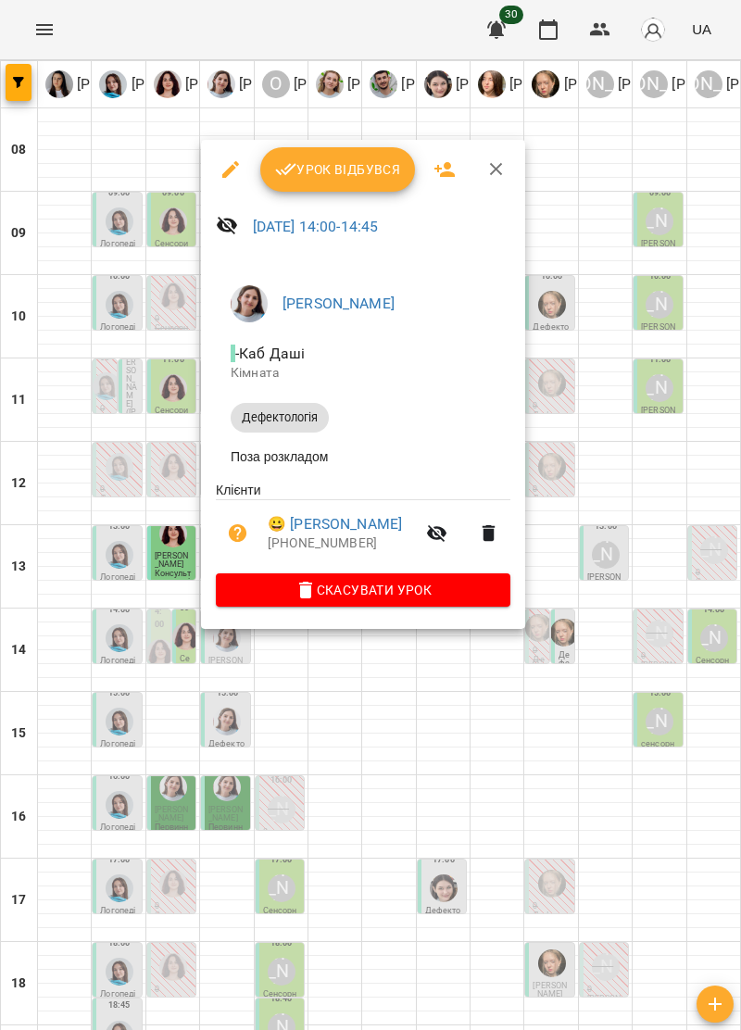
click at [489, 166] on icon "button" at bounding box center [496, 169] width 22 height 22
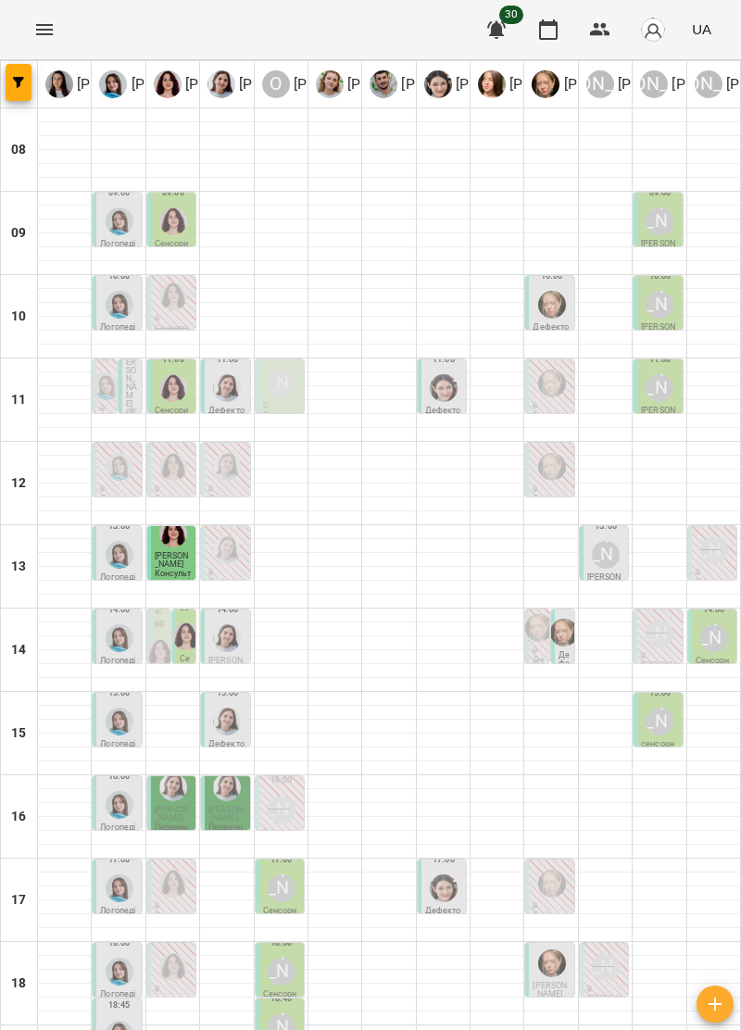
click at [561, 628] on img "Анна Прокопенко" at bounding box center [564, 633] width 28 height 28
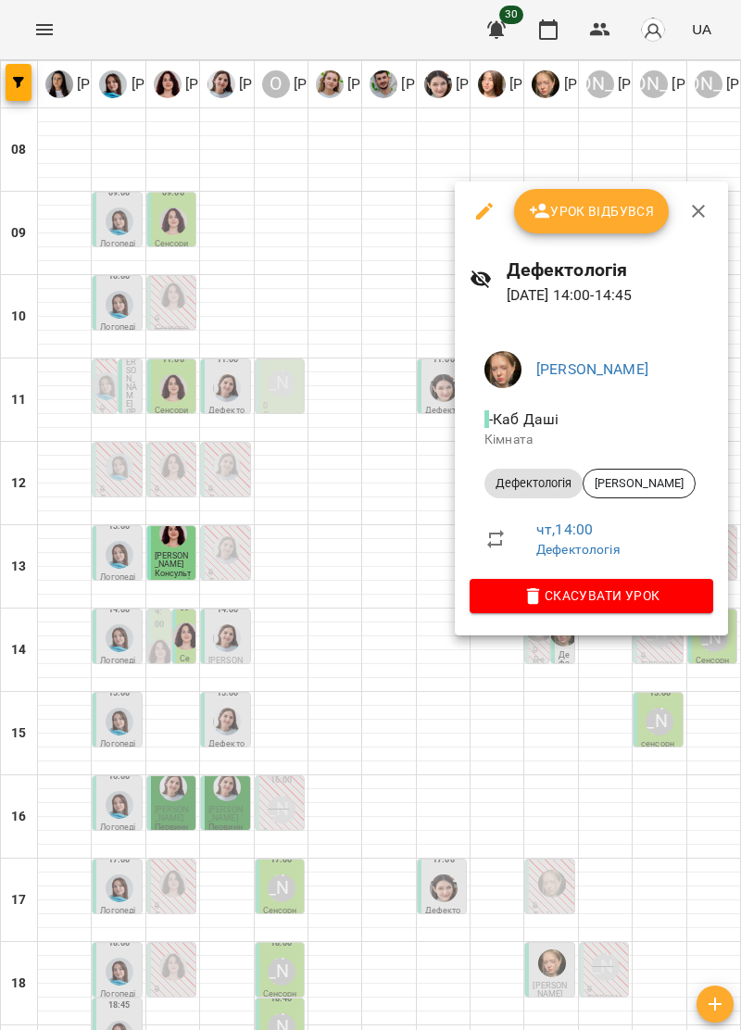
click at [698, 230] on button "button" at bounding box center [698, 211] width 44 height 44
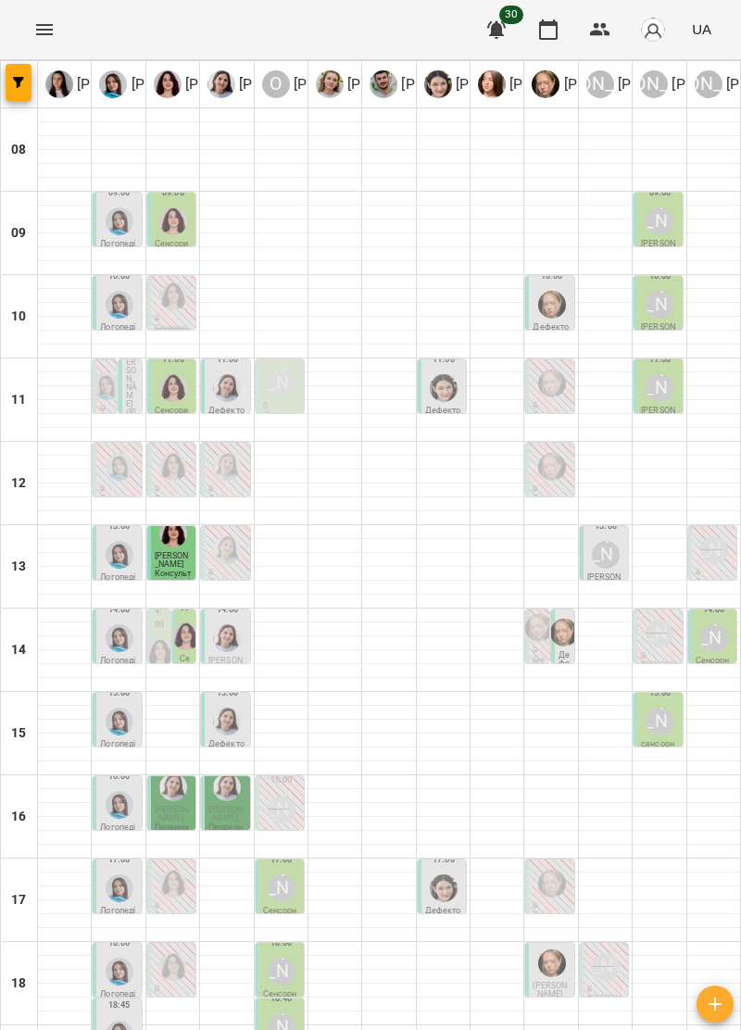
scroll to position [4, 0]
click at [658, 722] on div "[PERSON_NAME]" at bounding box center [659, 722] width 28 height 28
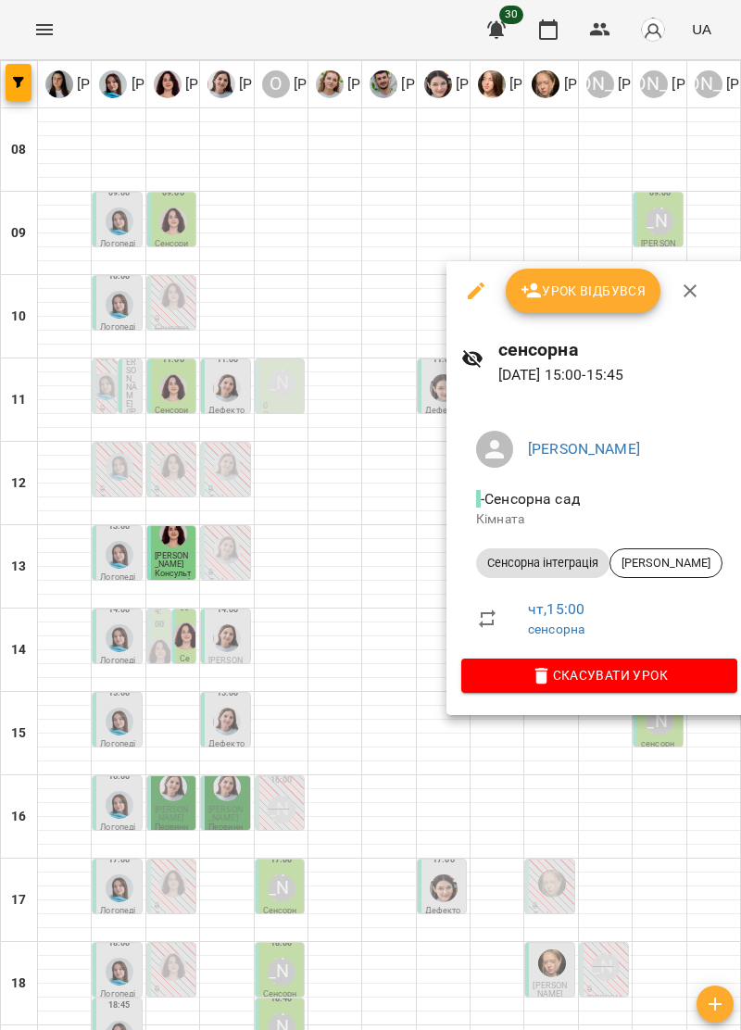
click at [687, 298] on icon "button" at bounding box center [690, 291] width 22 height 22
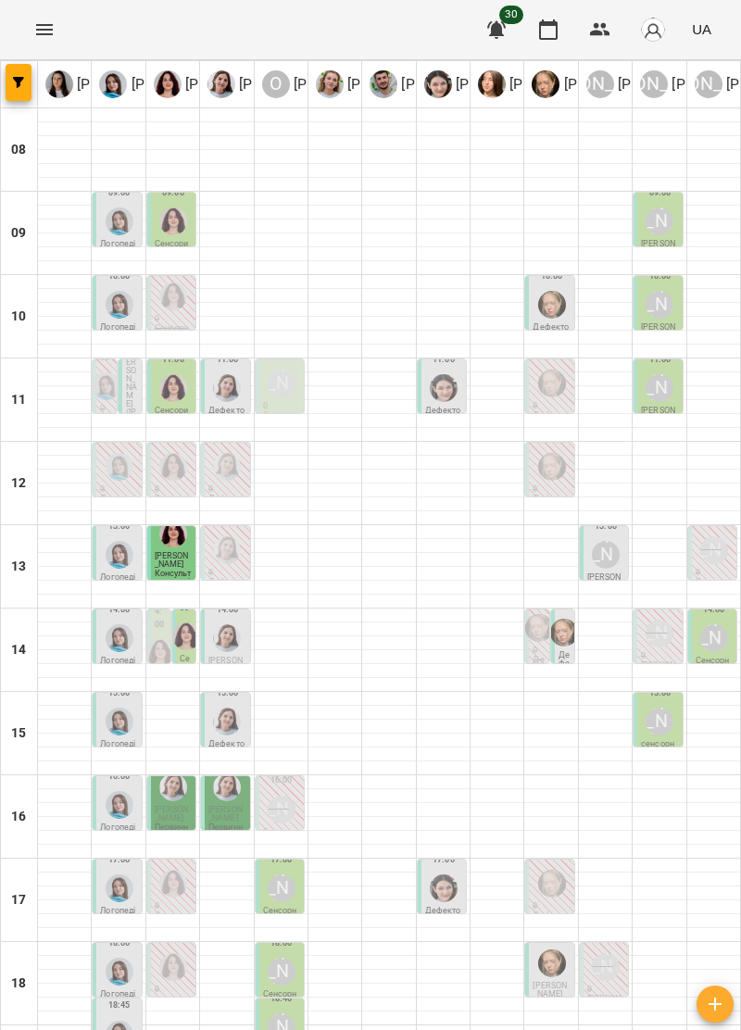
click at [568, 651] on p "Дефектологія" at bounding box center [564, 676] width 12 height 50
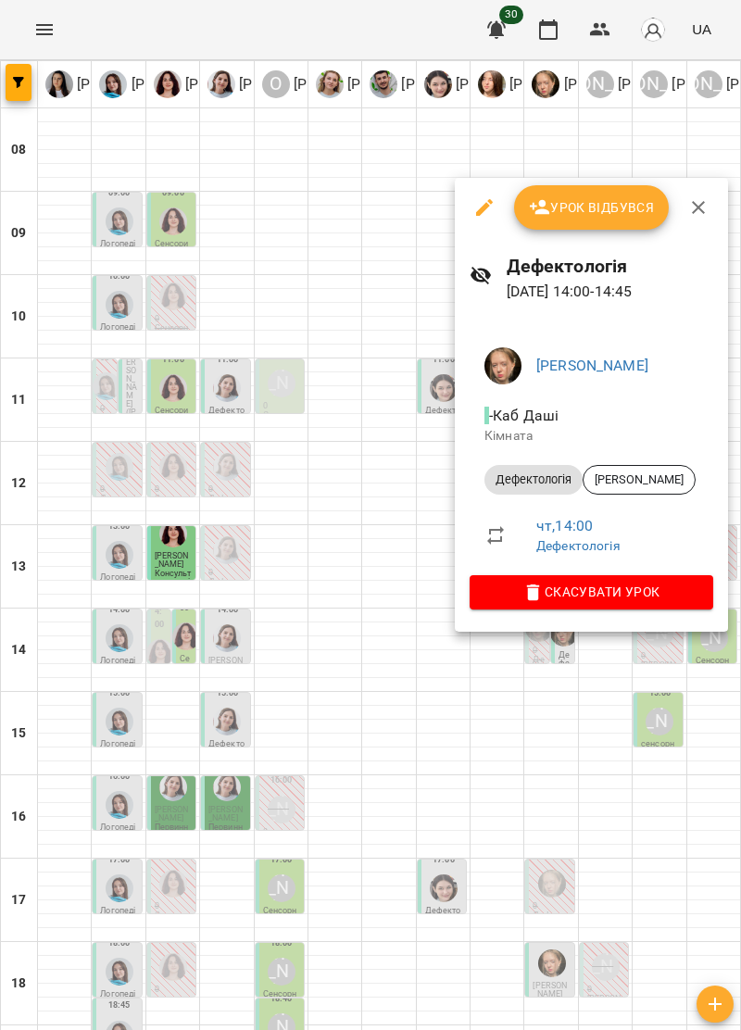
click at [702, 200] on icon "button" at bounding box center [698, 207] width 22 height 22
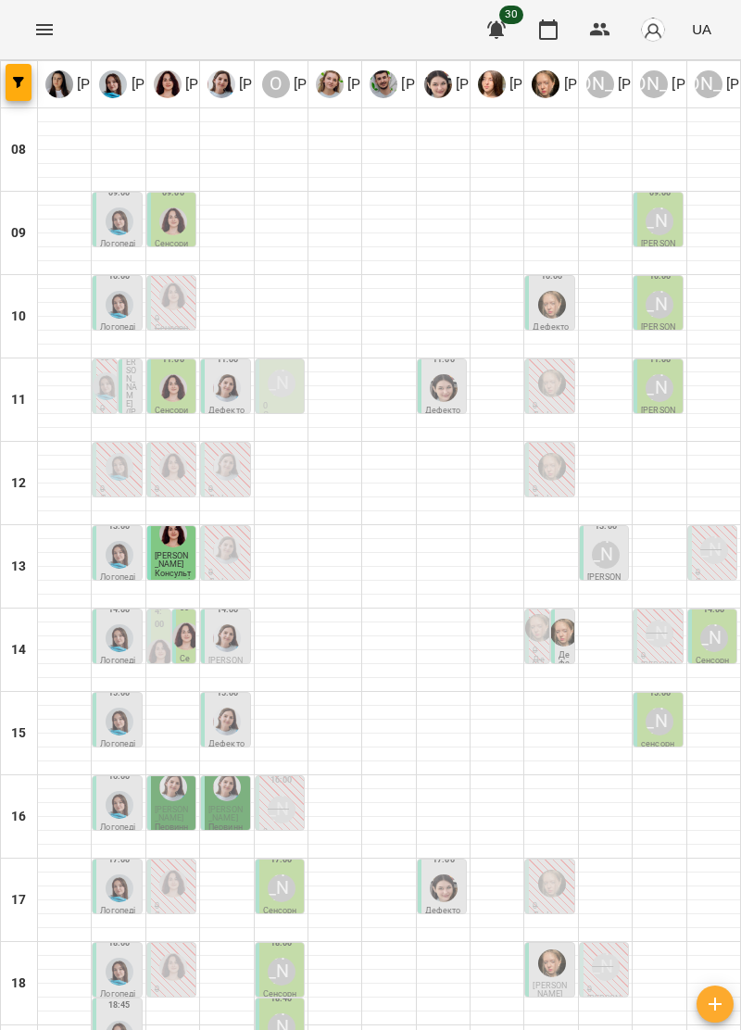
click at [565, 627] on img "Анна Прокопенко" at bounding box center [564, 633] width 28 height 28
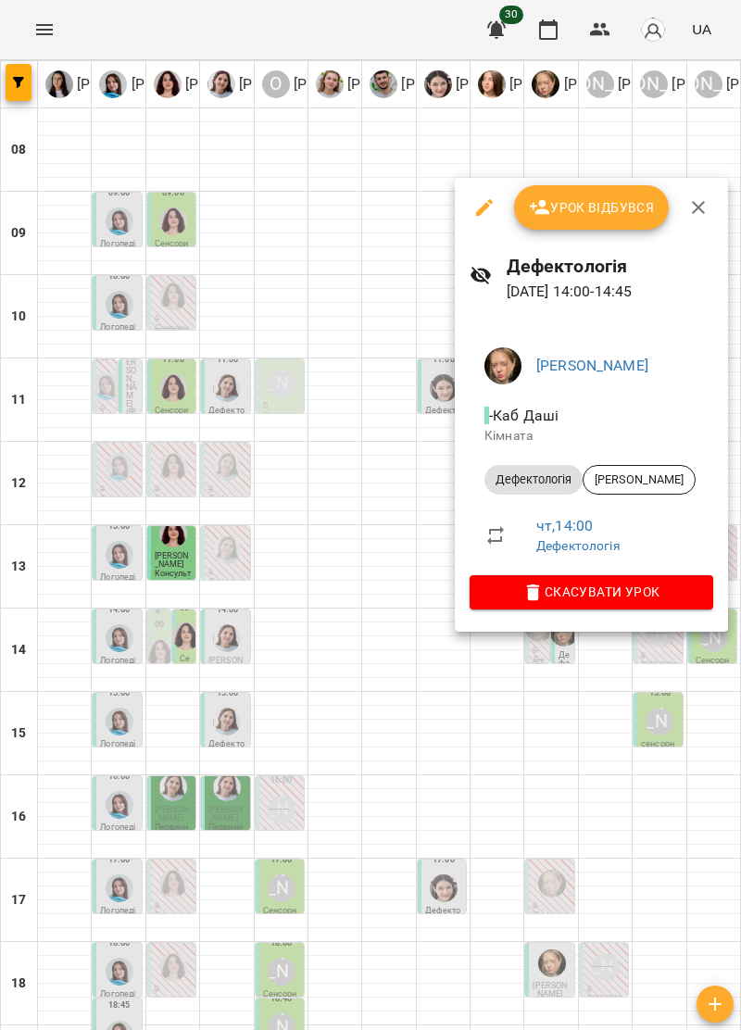
click at [695, 210] on icon "button" at bounding box center [698, 207] width 22 height 22
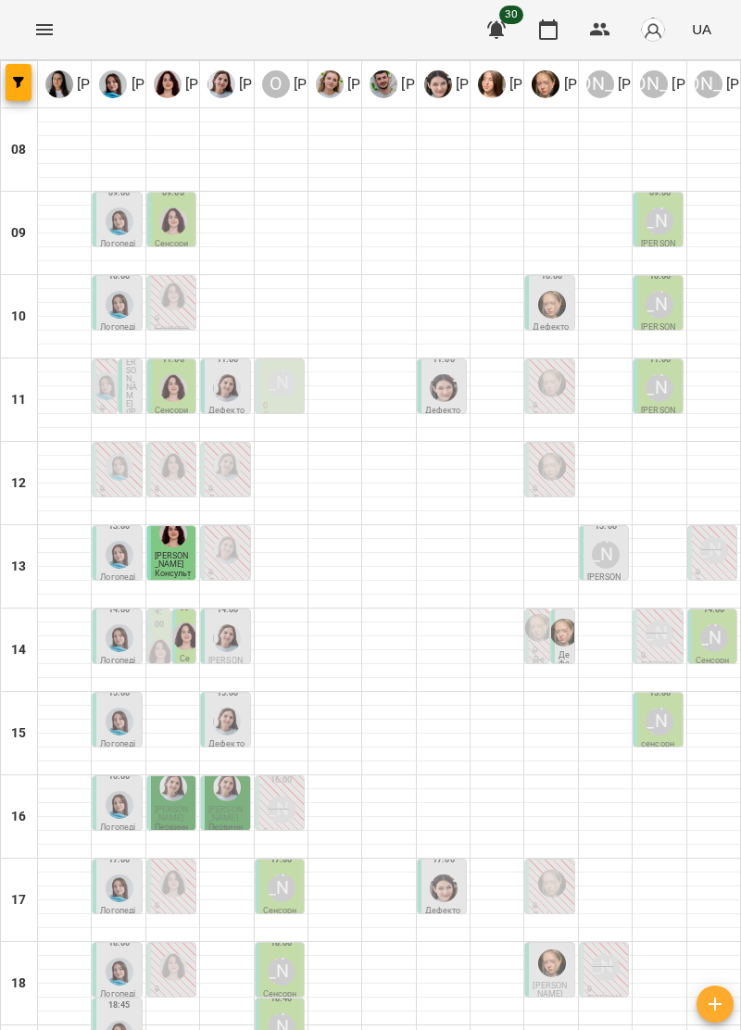
click at [670, 727] on div "[PERSON_NAME]" at bounding box center [659, 722] width 28 height 28
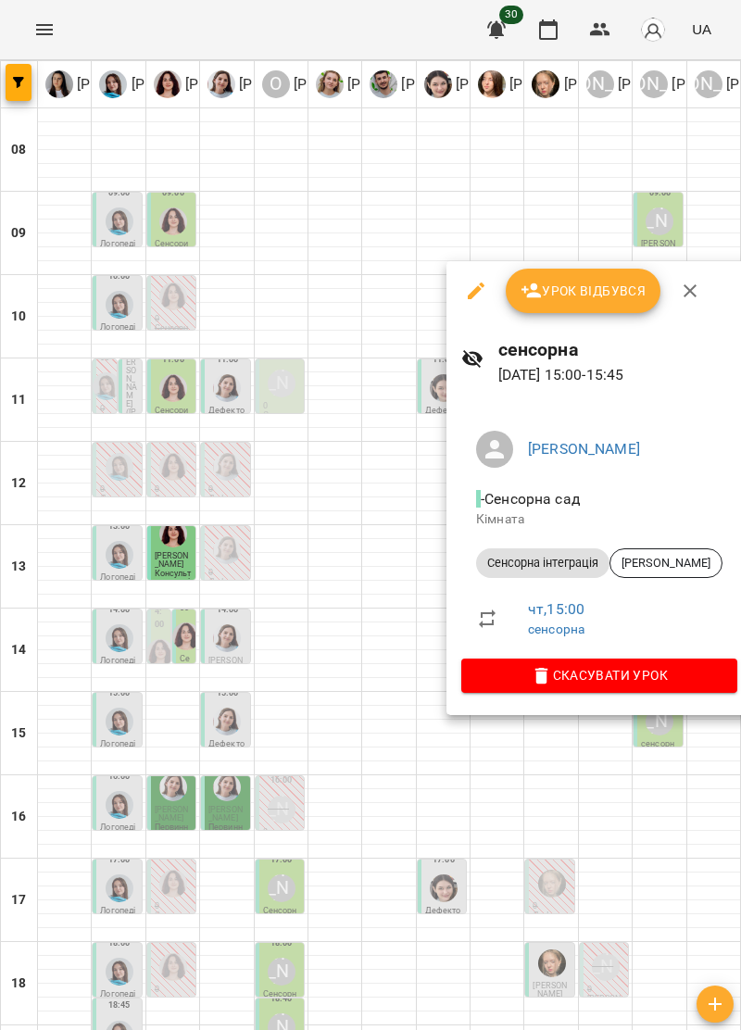
click at [693, 292] on icon "button" at bounding box center [690, 291] width 22 height 22
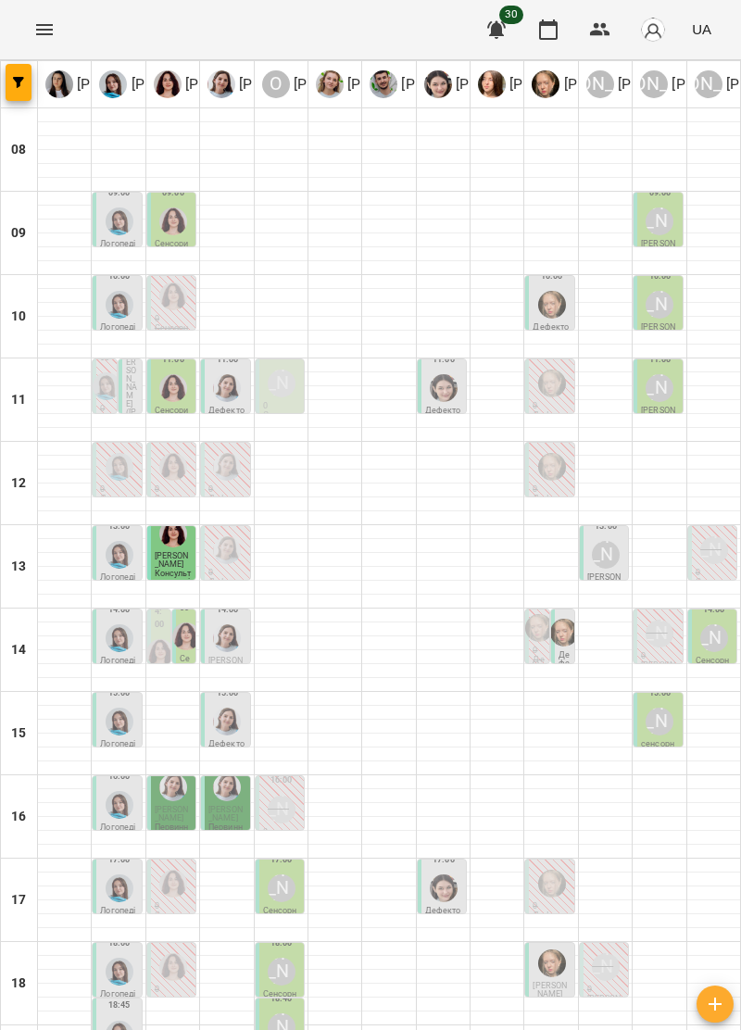
scroll to position [0, 0]
click at [648, 71] on div "[PERSON_NAME]" at bounding box center [654, 84] width 28 height 28
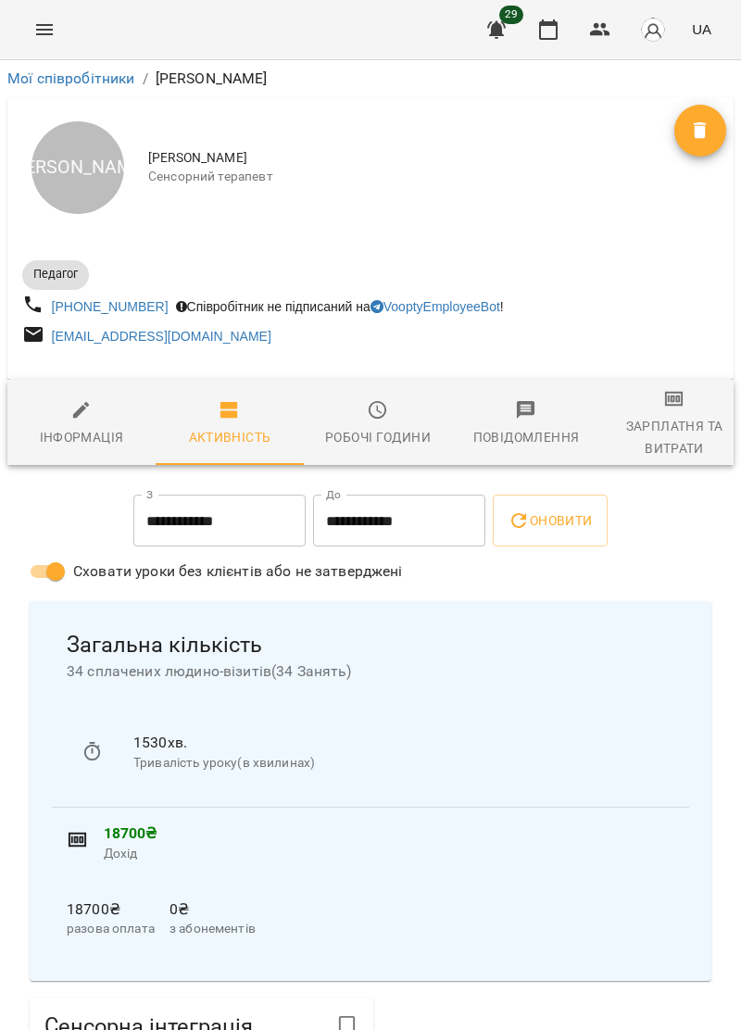
click at [52, 39] on icon "Menu" at bounding box center [44, 30] width 22 height 22
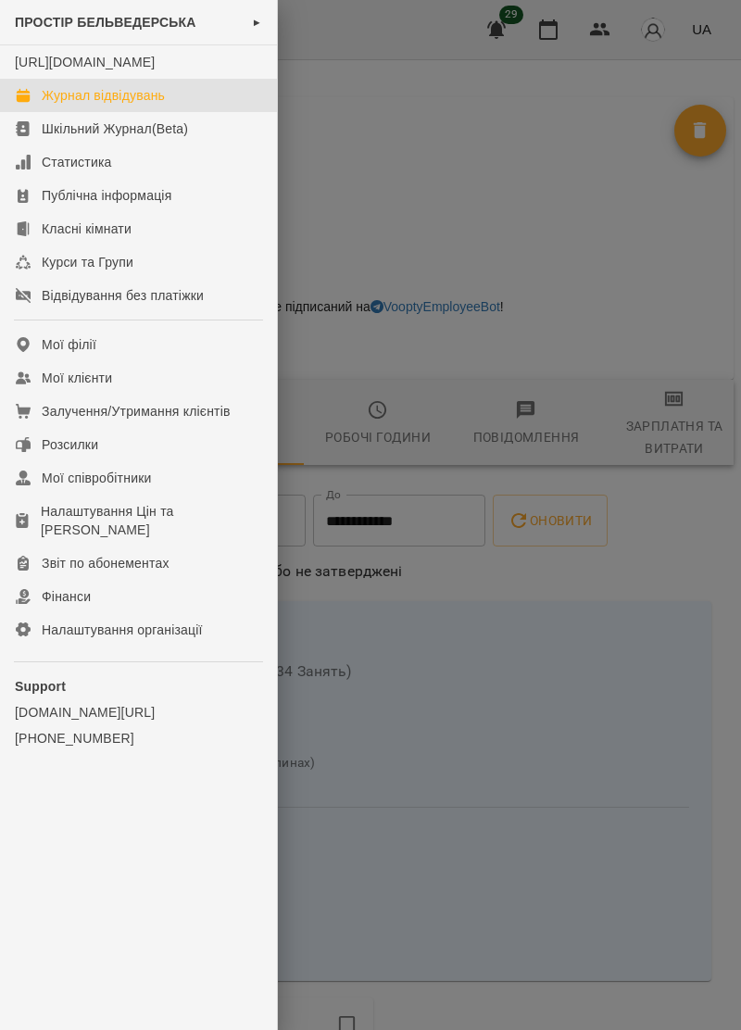
click at [144, 105] on div "Журнал відвідувань" at bounding box center [103, 95] width 123 height 19
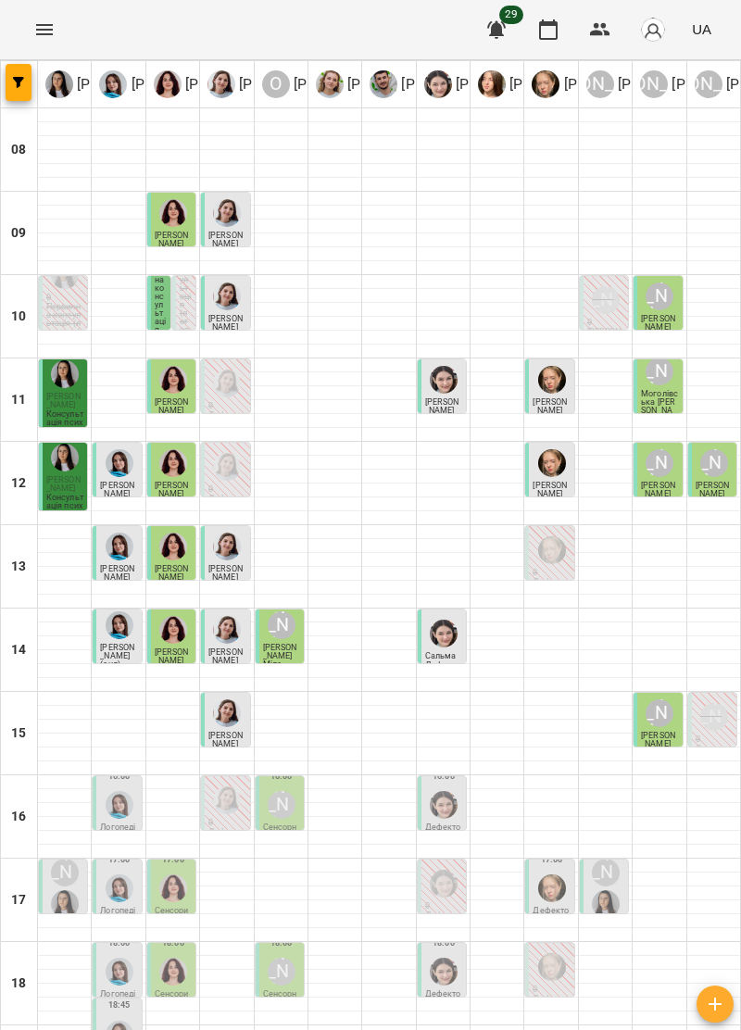
scroll to position [182, 0]
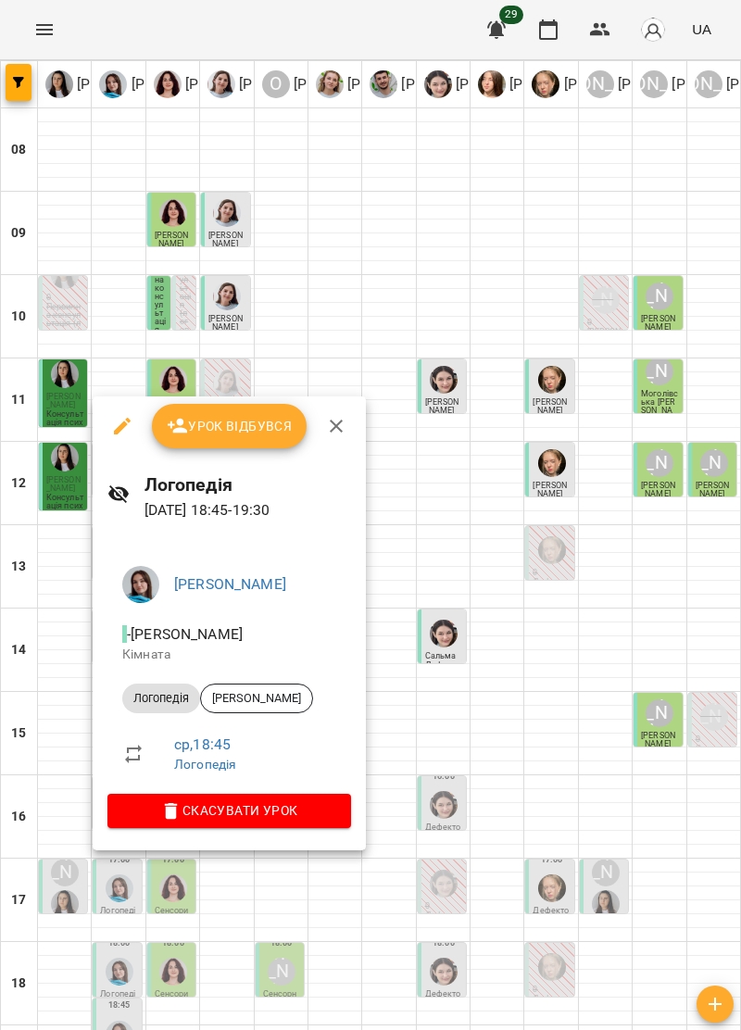
click at [339, 433] on icon "button" at bounding box center [336, 426] width 22 height 22
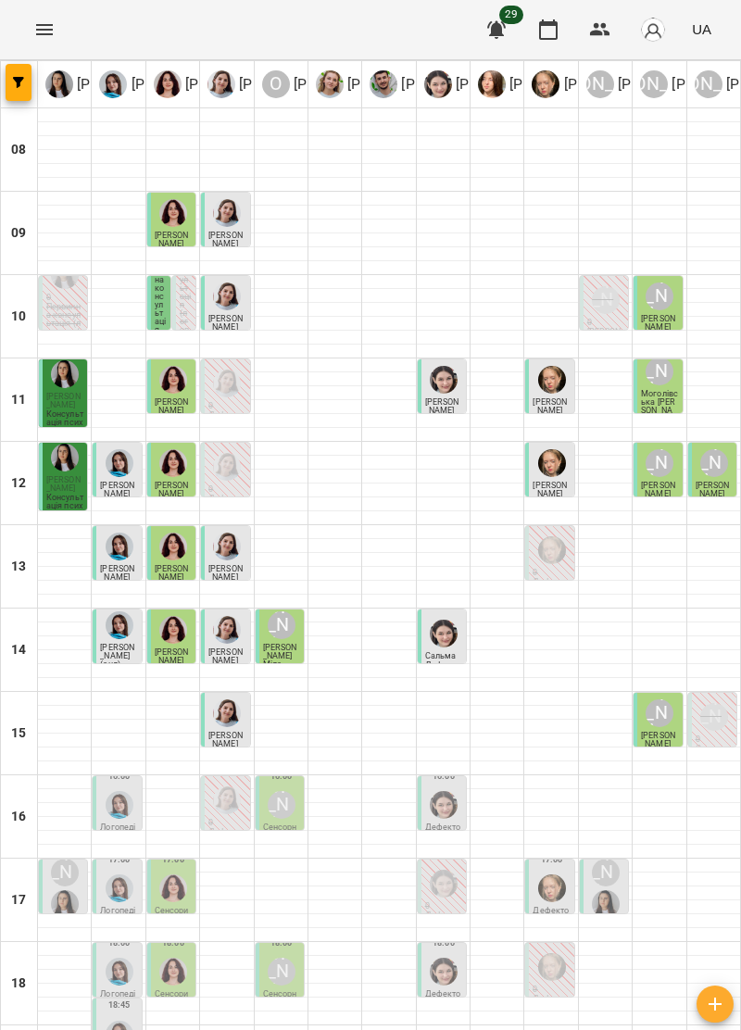
click at [117, 958] on img "Тетяна Хомин" at bounding box center [120, 972] width 28 height 28
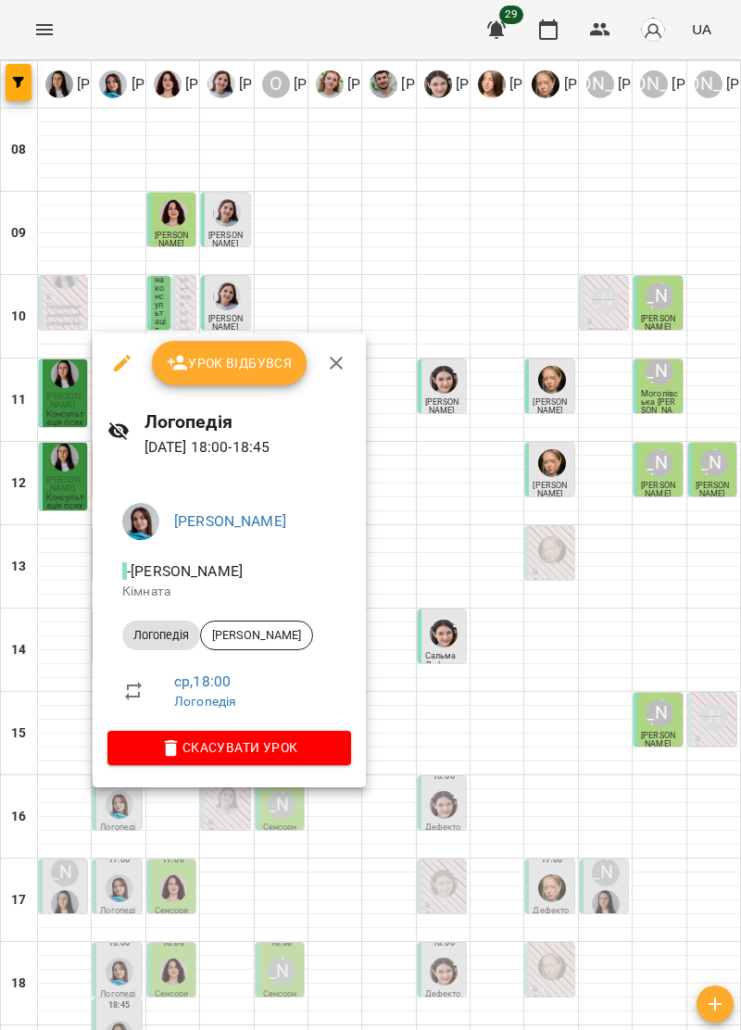
click at [341, 359] on icon "button" at bounding box center [336, 363] width 22 height 22
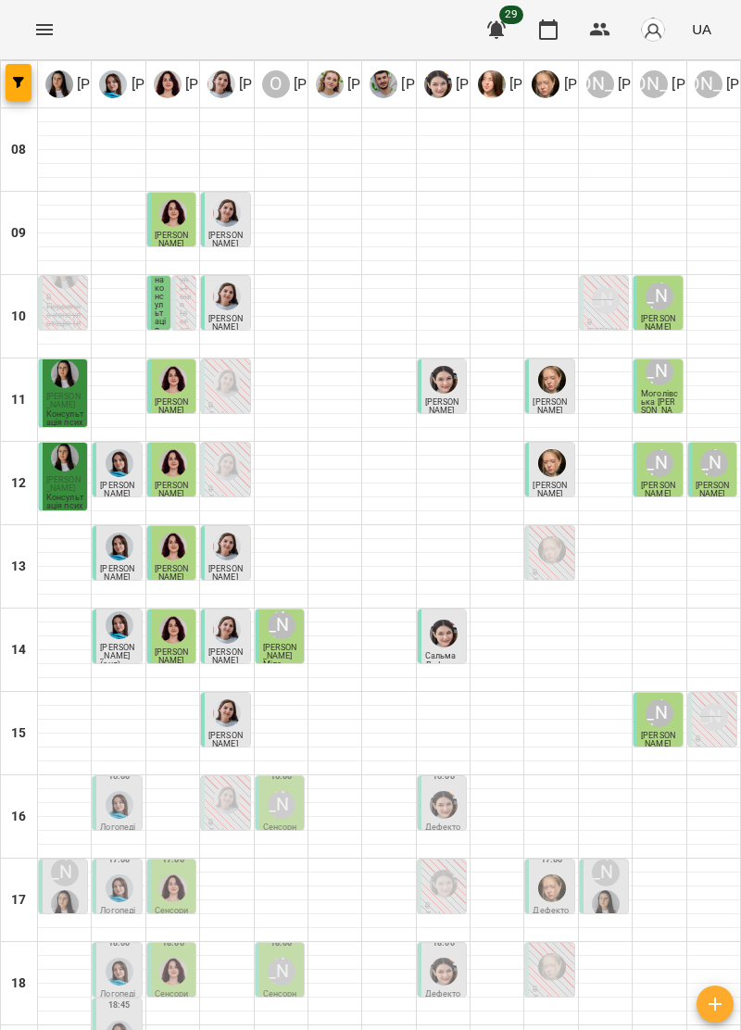
click at [180, 954] on div at bounding box center [173, 971] width 35 height 35
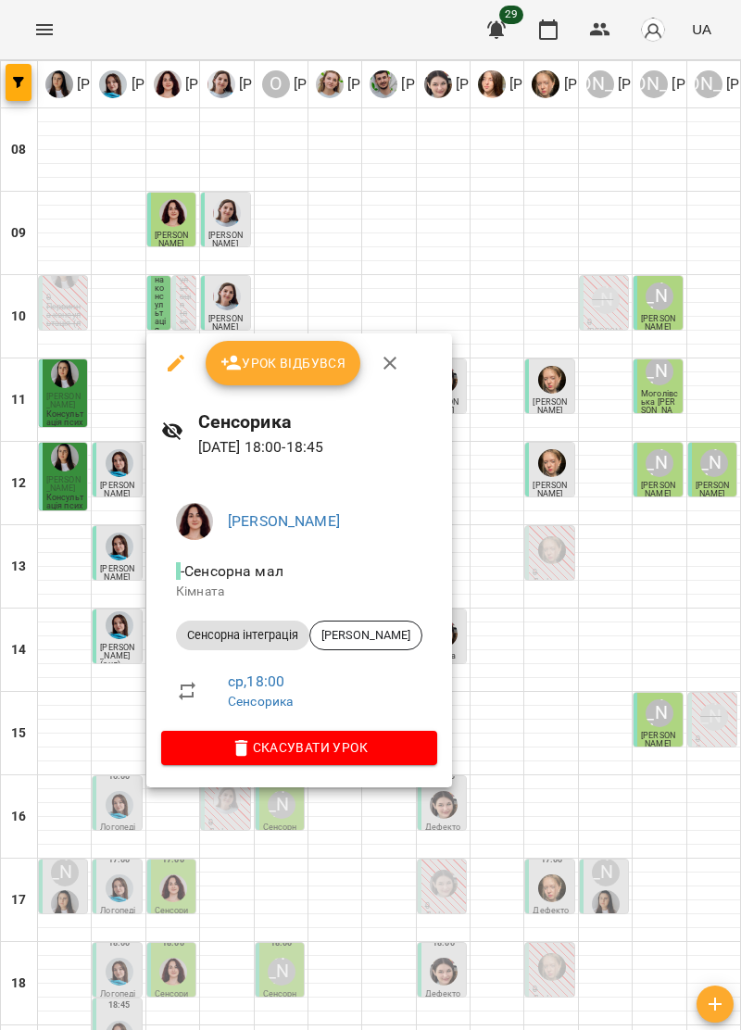
click at [385, 355] on icon "button" at bounding box center [390, 363] width 22 height 22
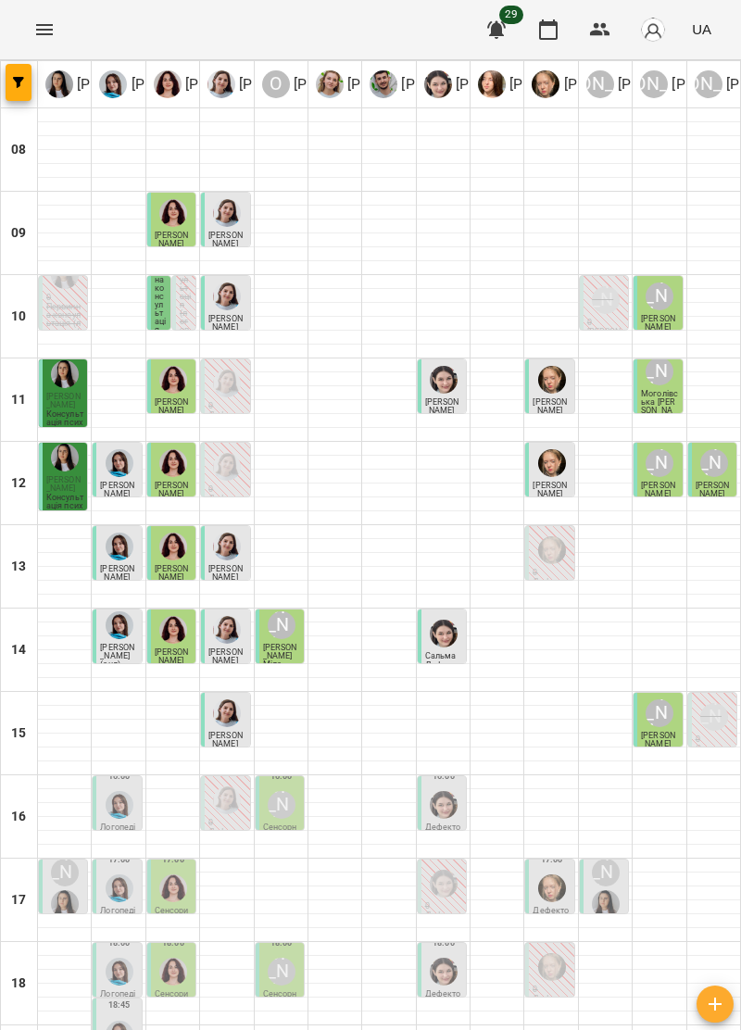
click at [285, 958] on div "[PERSON_NAME]" at bounding box center [282, 972] width 28 height 28
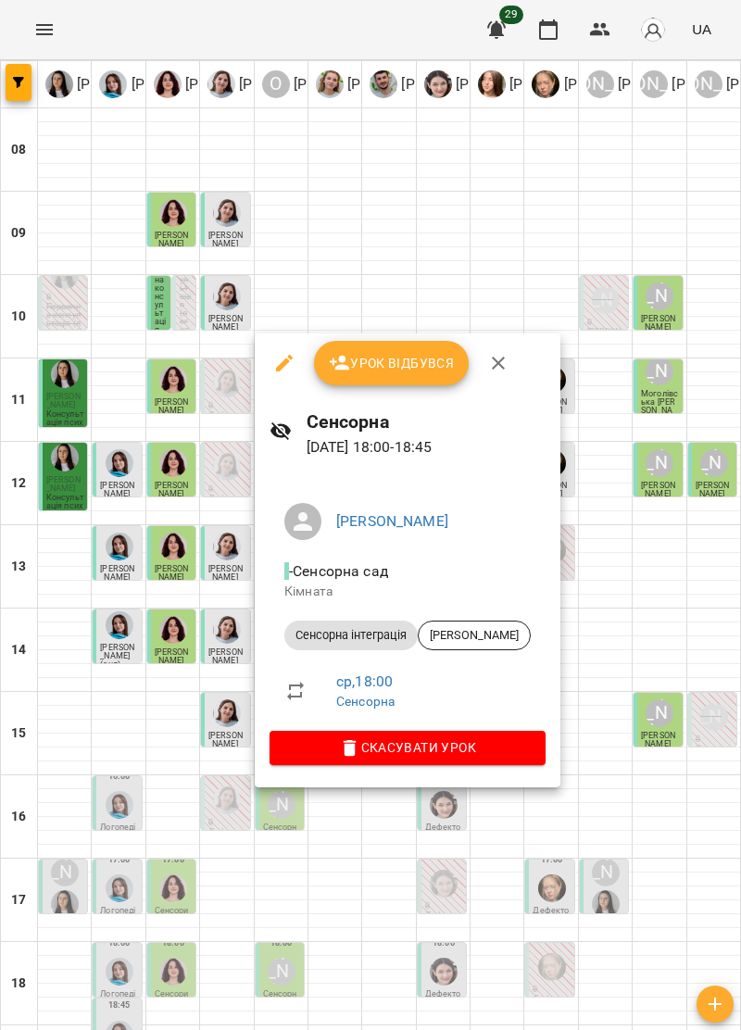
click at [502, 367] on icon "button" at bounding box center [498, 363] width 22 height 22
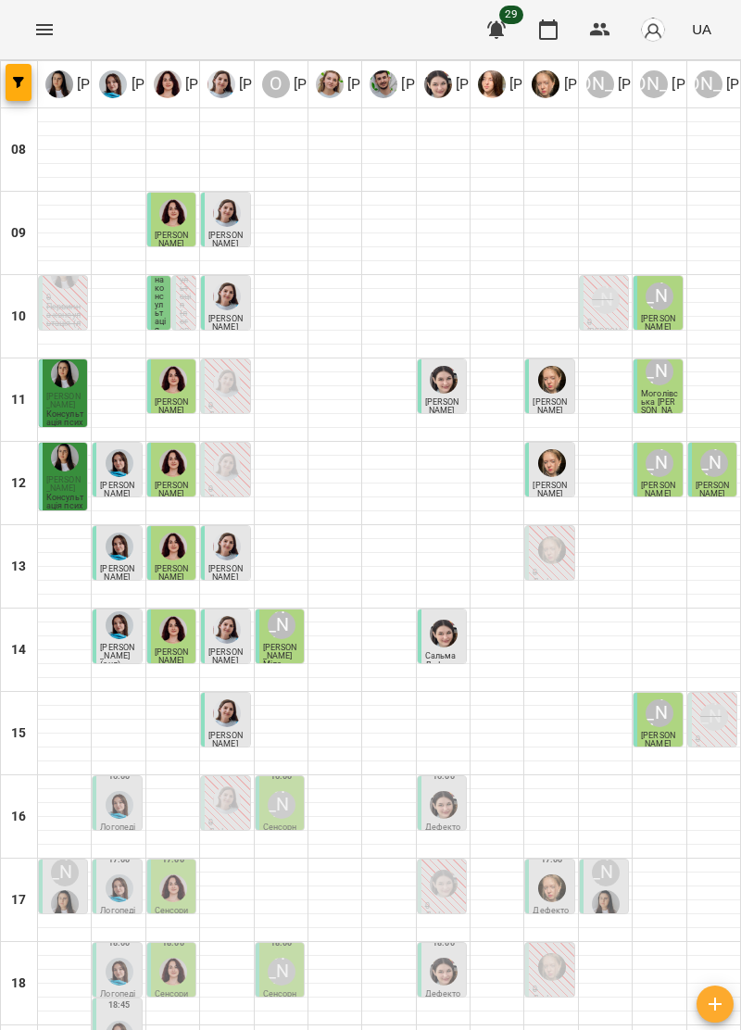
click at [434, 954] on div at bounding box center [443, 971] width 35 height 35
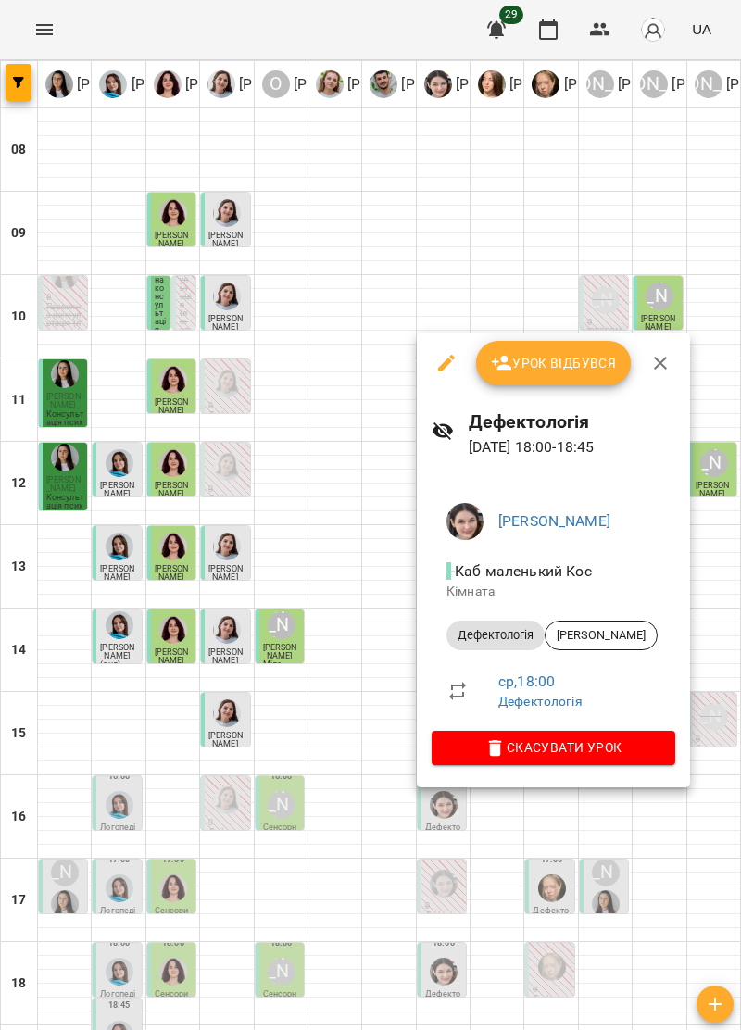
click at [660, 357] on icon "button" at bounding box center [660, 363] width 22 height 22
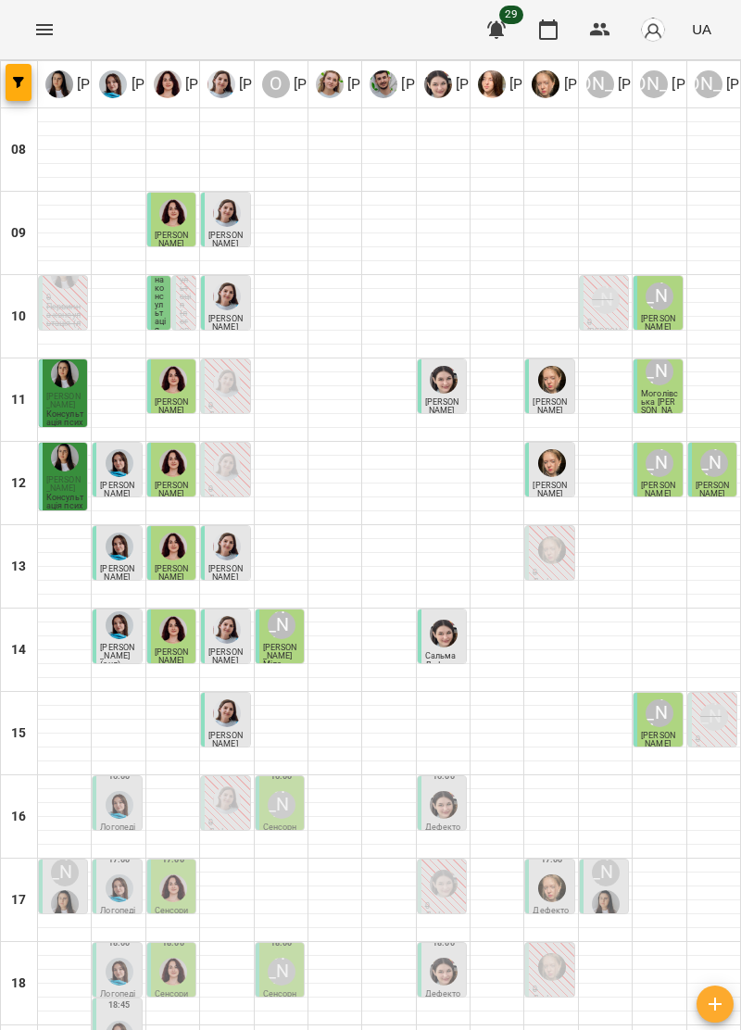
click at [100, 932] on div "18:00" at bounding box center [118, 960] width 37 height 57
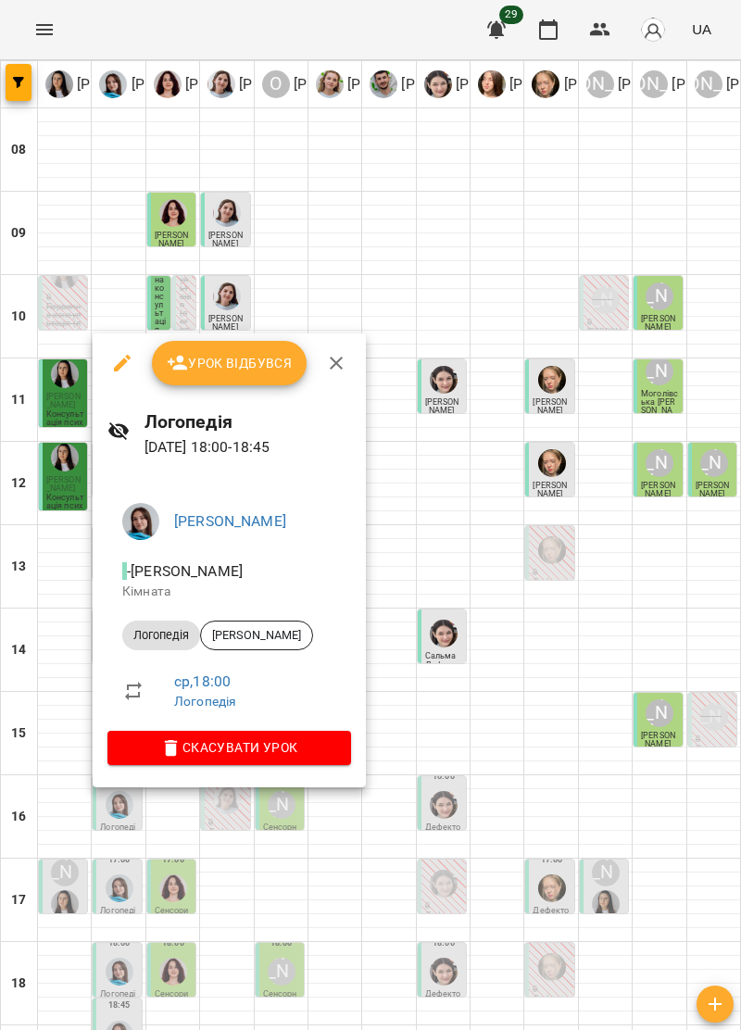
click at [340, 359] on icon "button" at bounding box center [336, 363] width 22 height 22
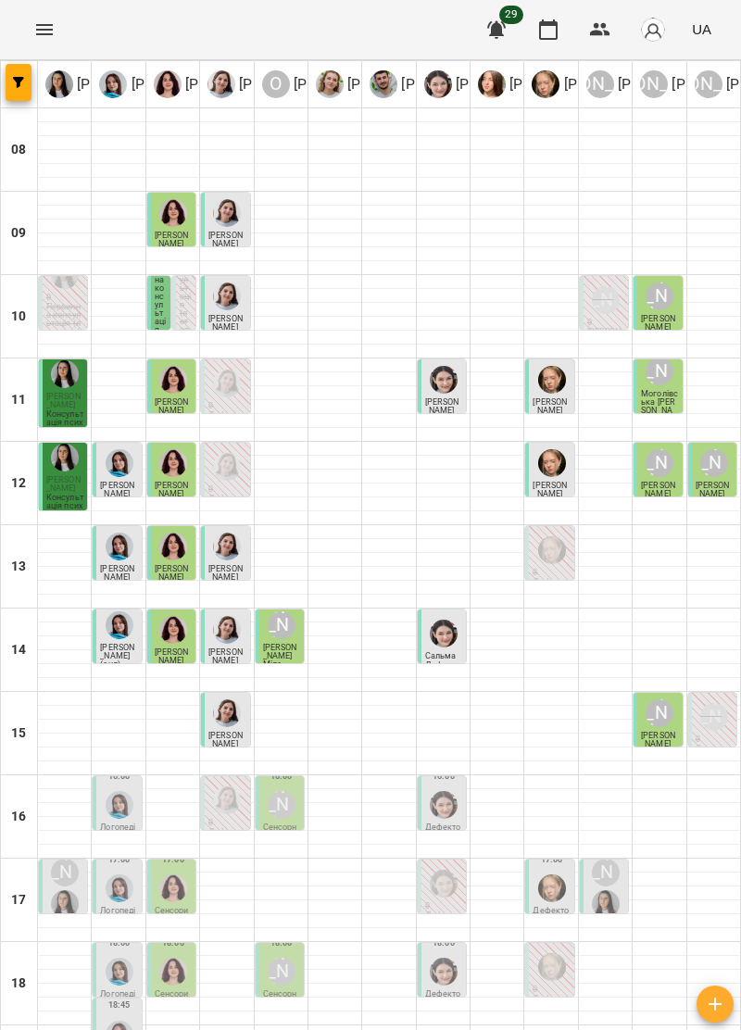
click at [137, 765] on div "16:00" at bounding box center [118, 793] width 37 height 57
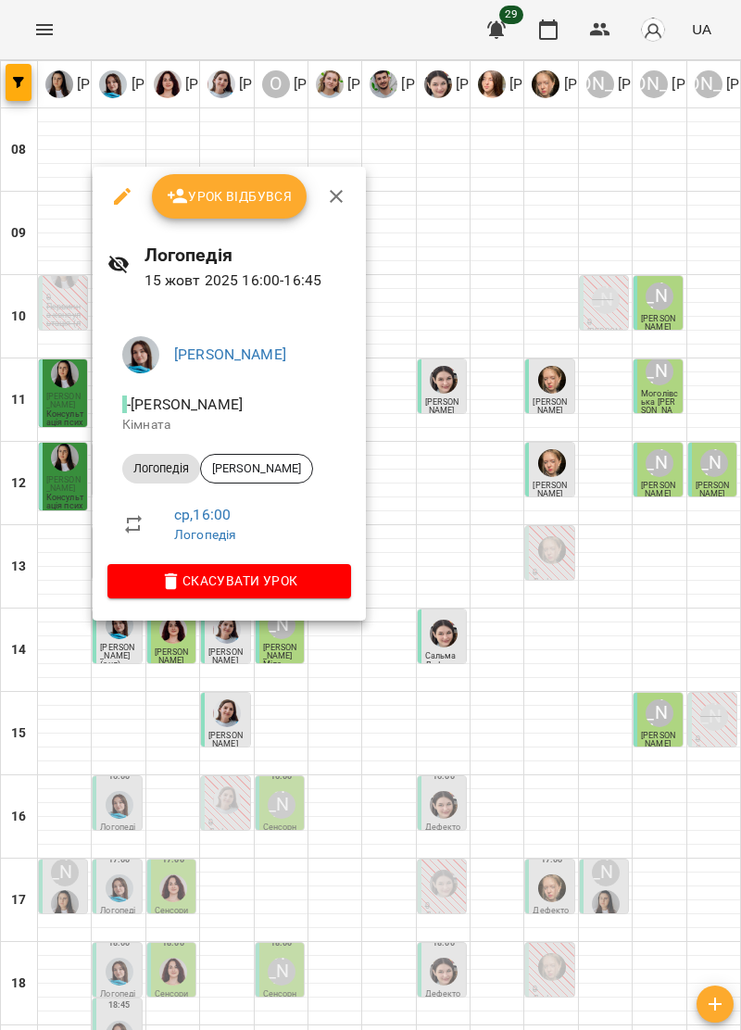
click at [348, 186] on button "button" at bounding box center [336, 196] width 44 height 44
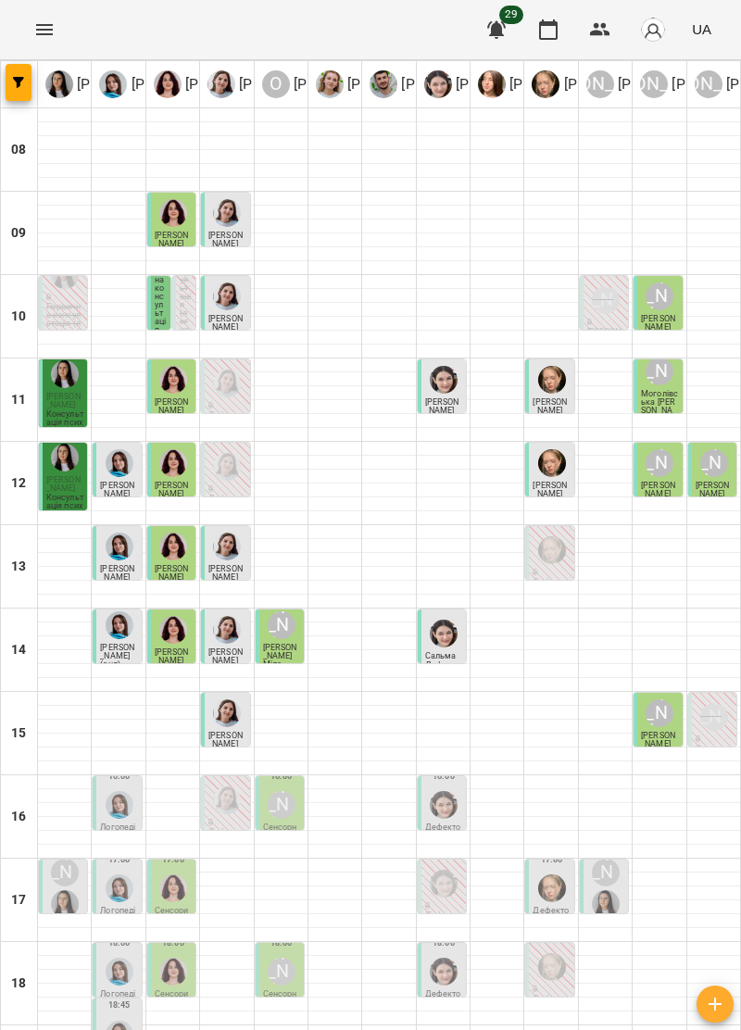
click at [108, 823] on p "Логопедія" at bounding box center [118, 831] width 37 height 17
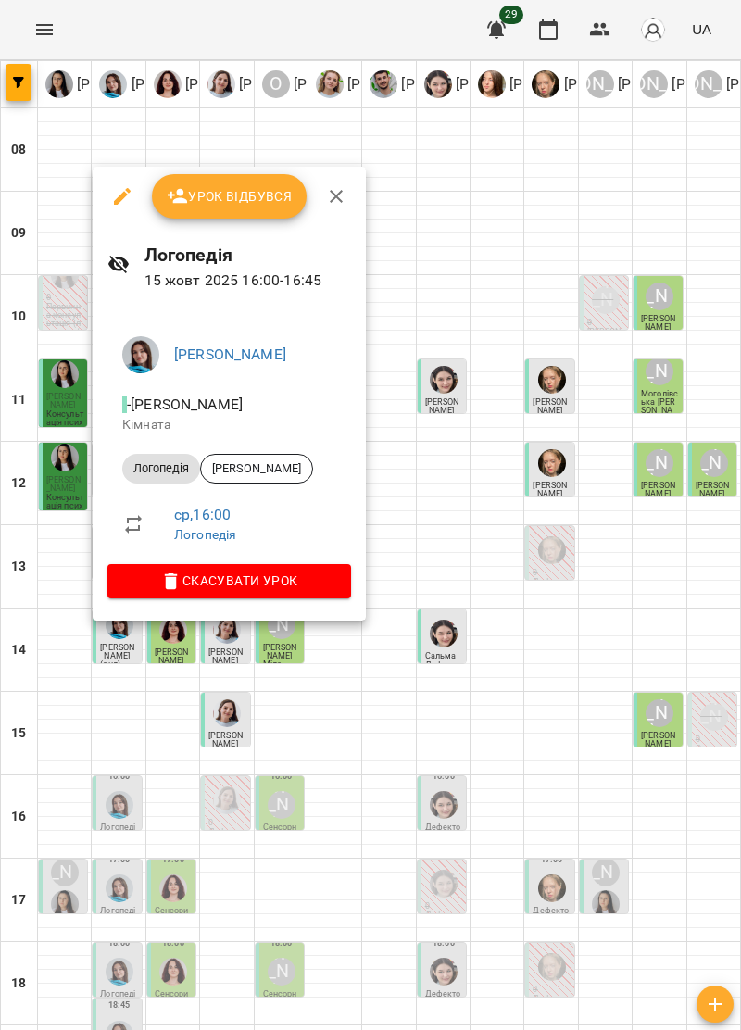
click at [262, 194] on span "Урок відбувся" at bounding box center [230, 196] width 126 height 22
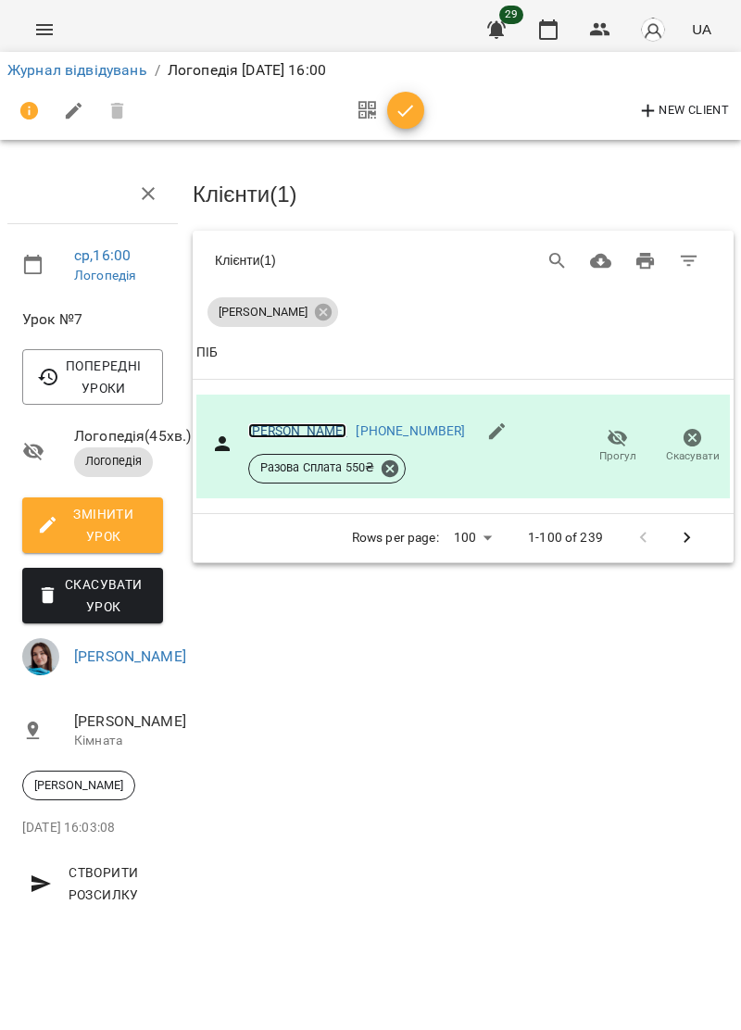
click at [301, 423] on link "[PERSON_NAME]" at bounding box center [297, 430] width 99 height 15
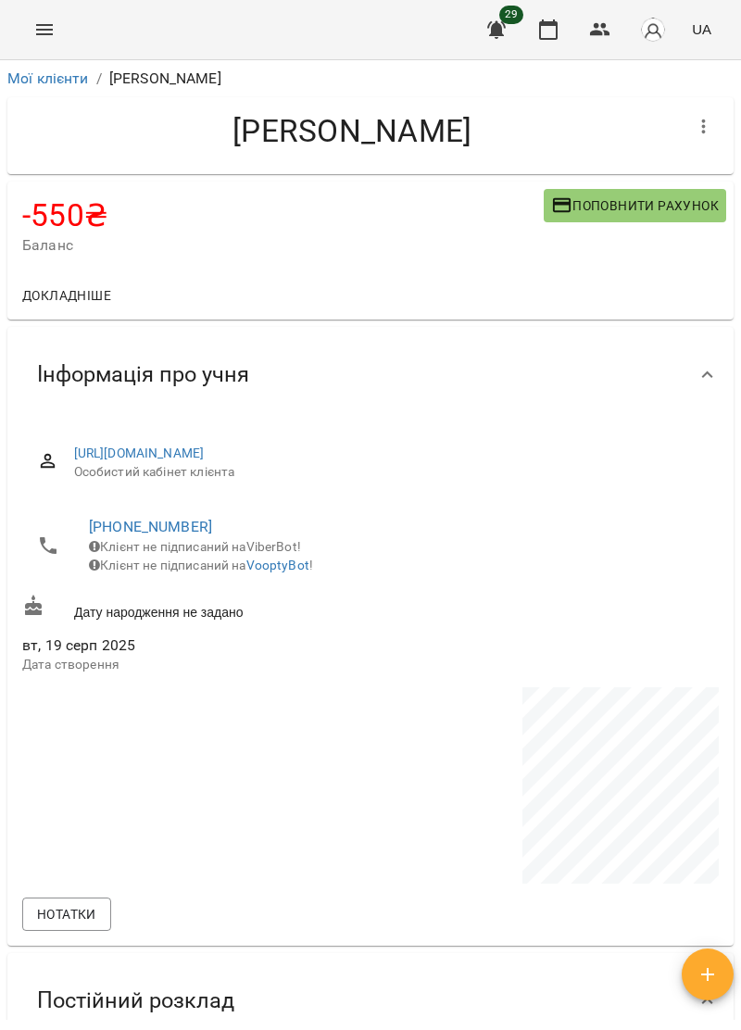
click at [656, 200] on span "Поповнити рахунок" at bounding box center [635, 205] width 168 height 22
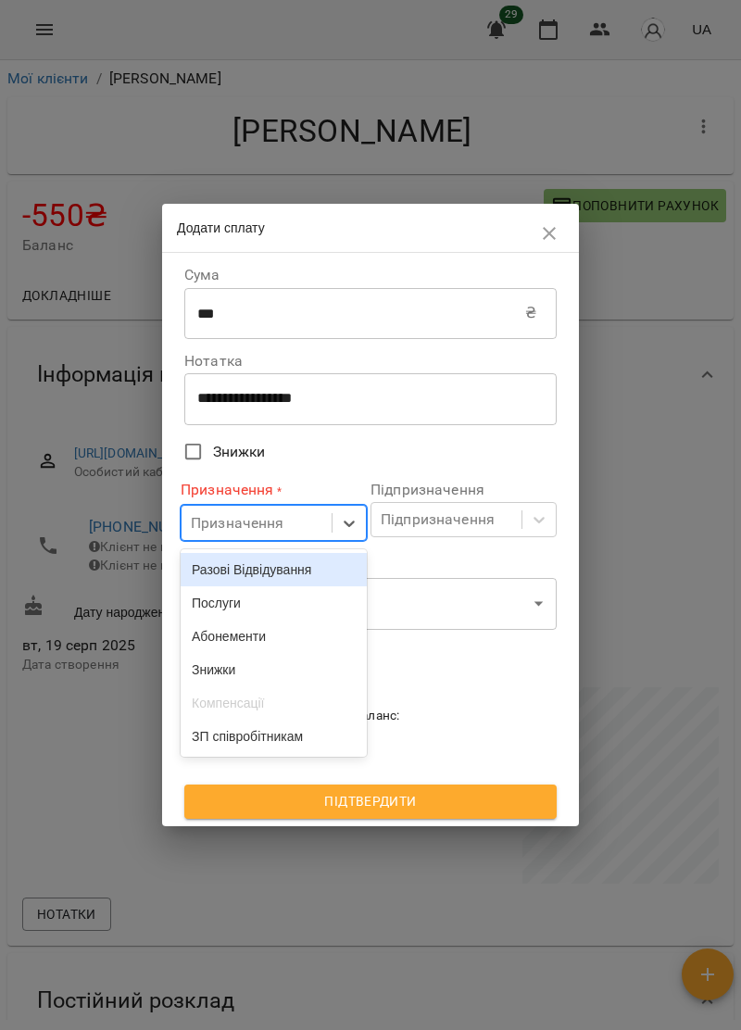
click at [294, 610] on div "Послуги" at bounding box center [274, 602] width 186 height 33
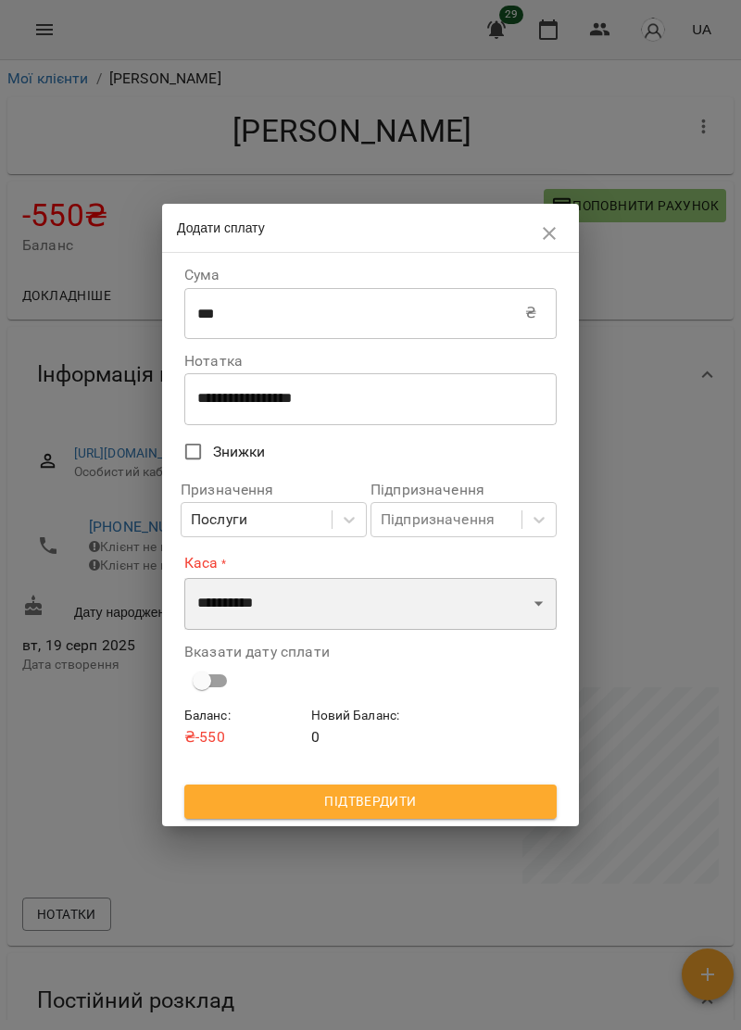
click at [335, 608] on select "**********" at bounding box center [370, 604] width 372 height 52
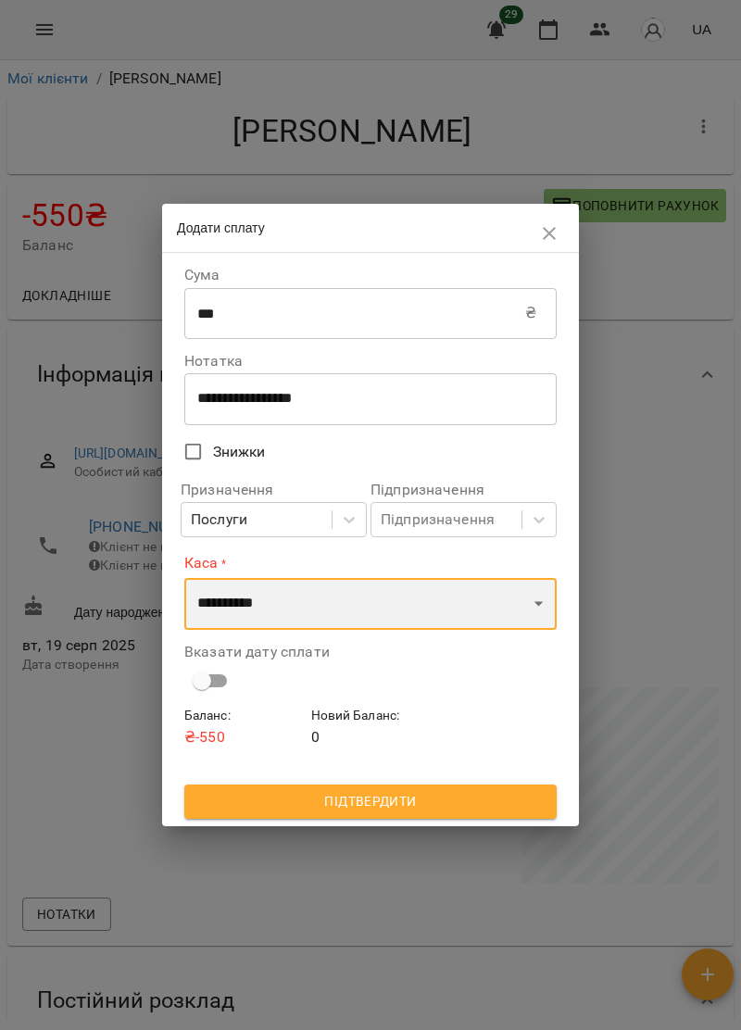
select select "****"
click at [184, 578] on select "**********" at bounding box center [370, 604] width 372 height 52
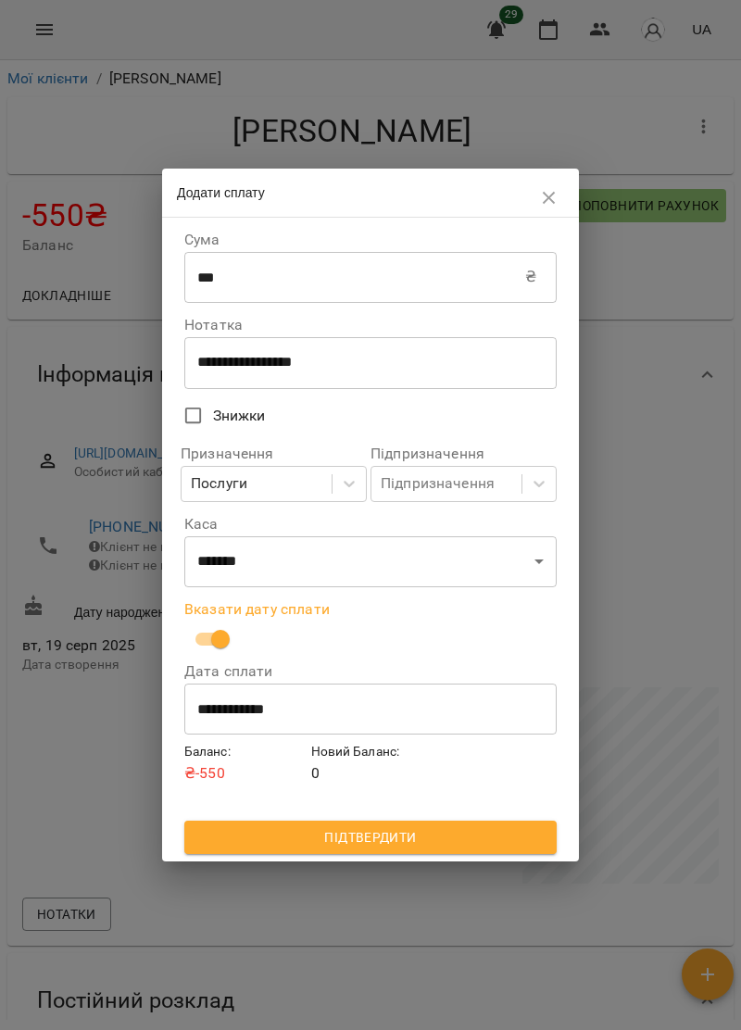
click at [445, 824] on button "Підтвердити" at bounding box center [370, 837] width 372 height 33
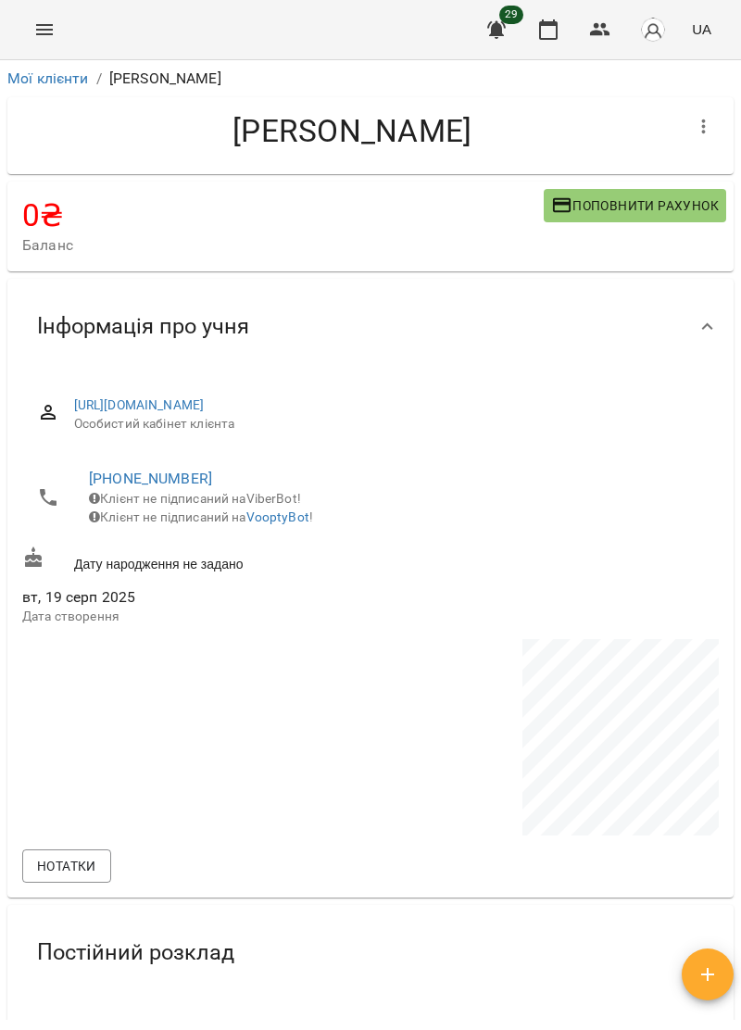
click at [44, 39] on icon "Menu" at bounding box center [44, 30] width 22 height 22
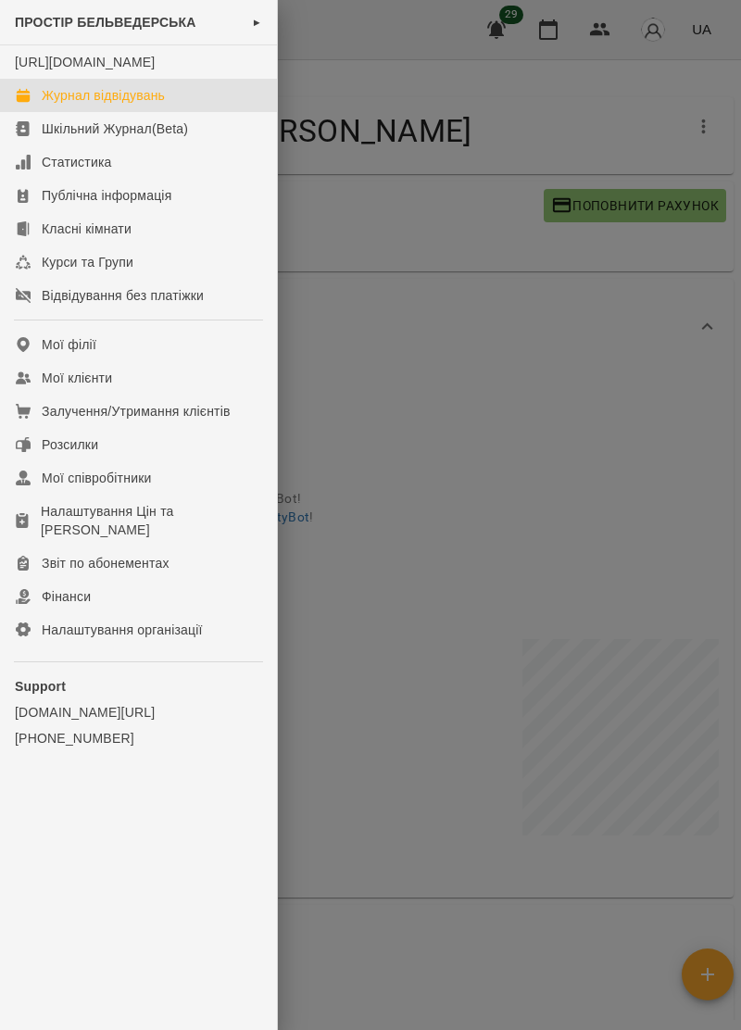
click at [155, 98] on link "Журнал відвідувань" at bounding box center [138, 95] width 277 height 33
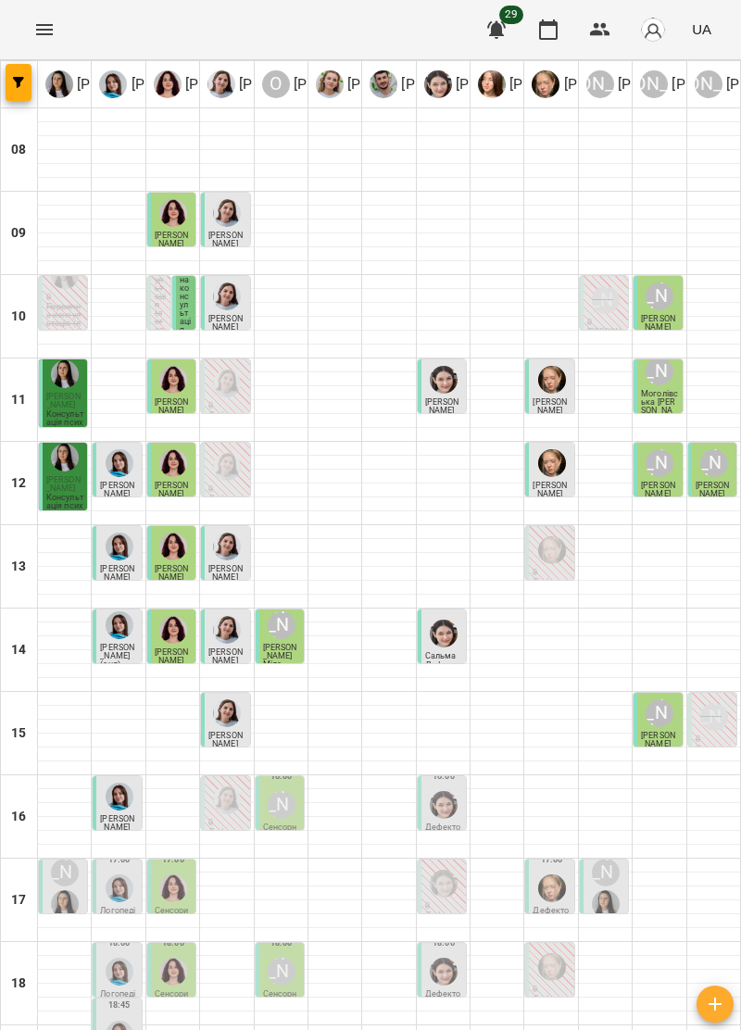
click at [645, 720] on div "[PERSON_NAME]" at bounding box center [659, 712] width 35 height 35
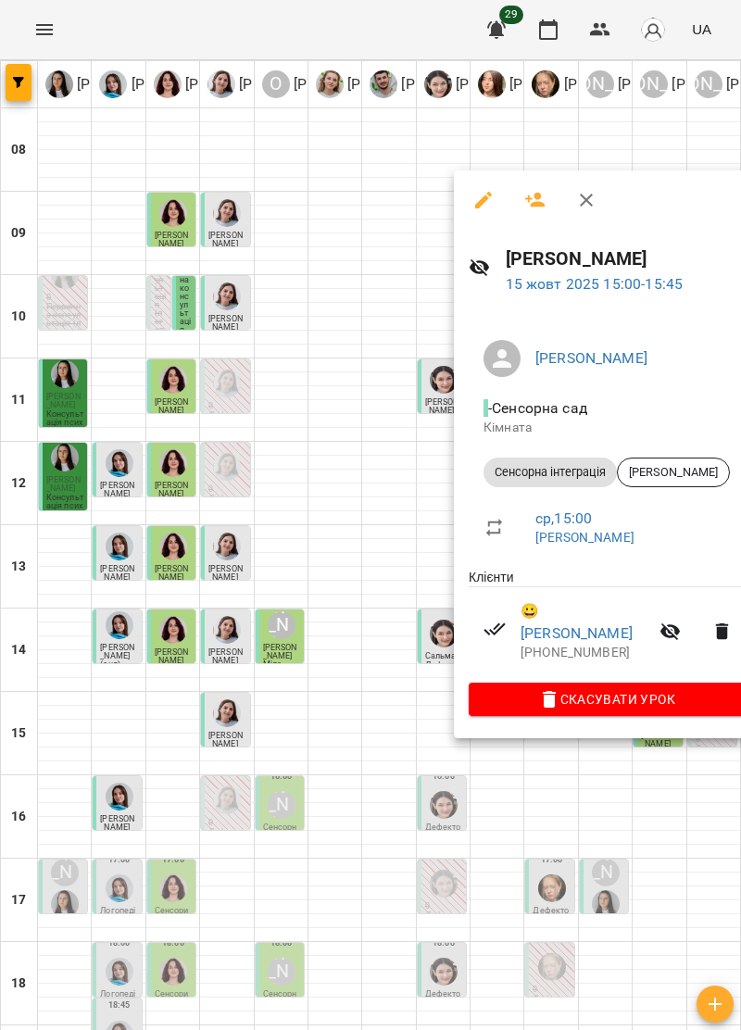
click at [583, 192] on icon "button" at bounding box center [586, 200] width 22 height 22
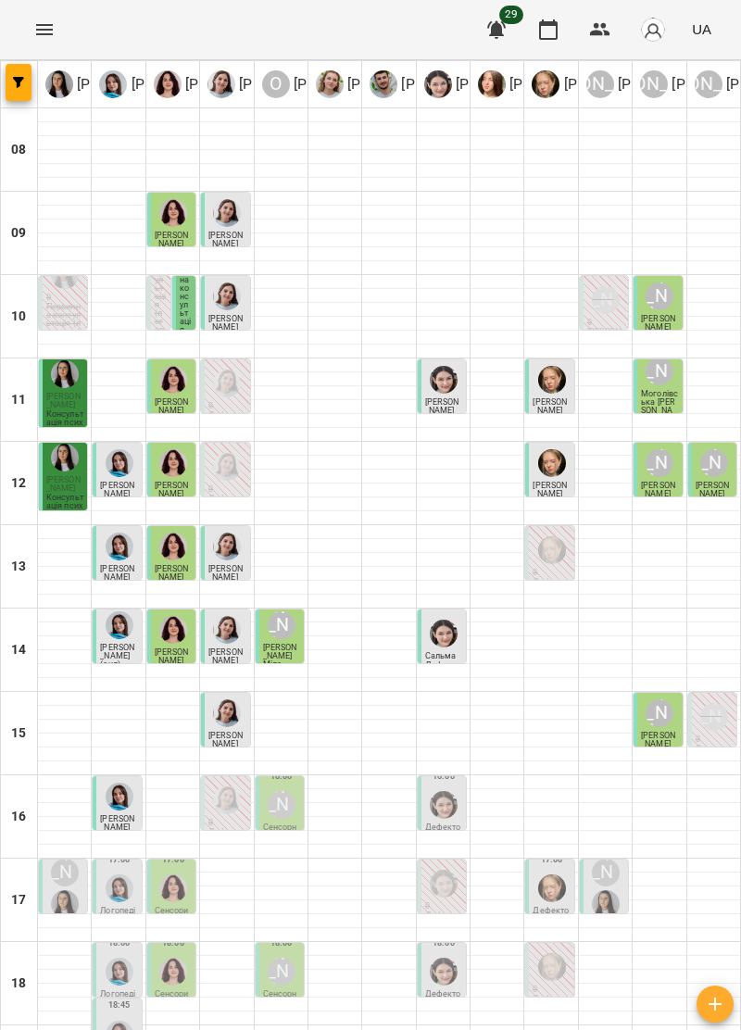
scroll to position [108, 0]
click at [277, 791] on div "[PERSON_NAME]" at bounding box center [282, 805] width 28 height 28
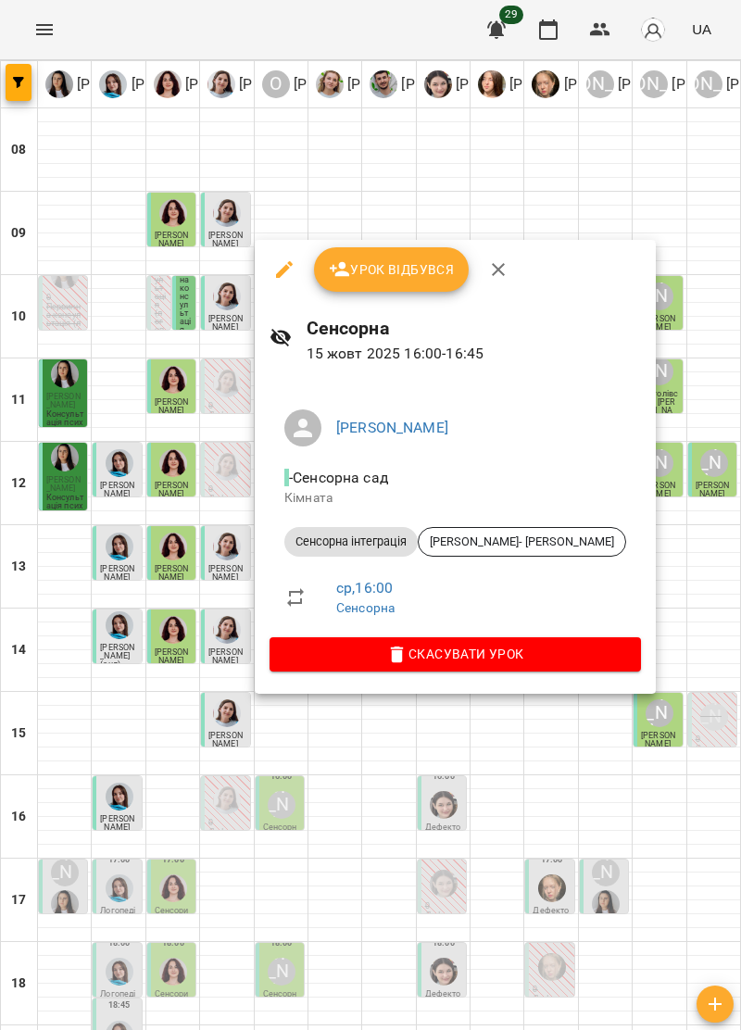
click at [511, 269] on button "button" at bounding box center [498, 269] width 44 height 44
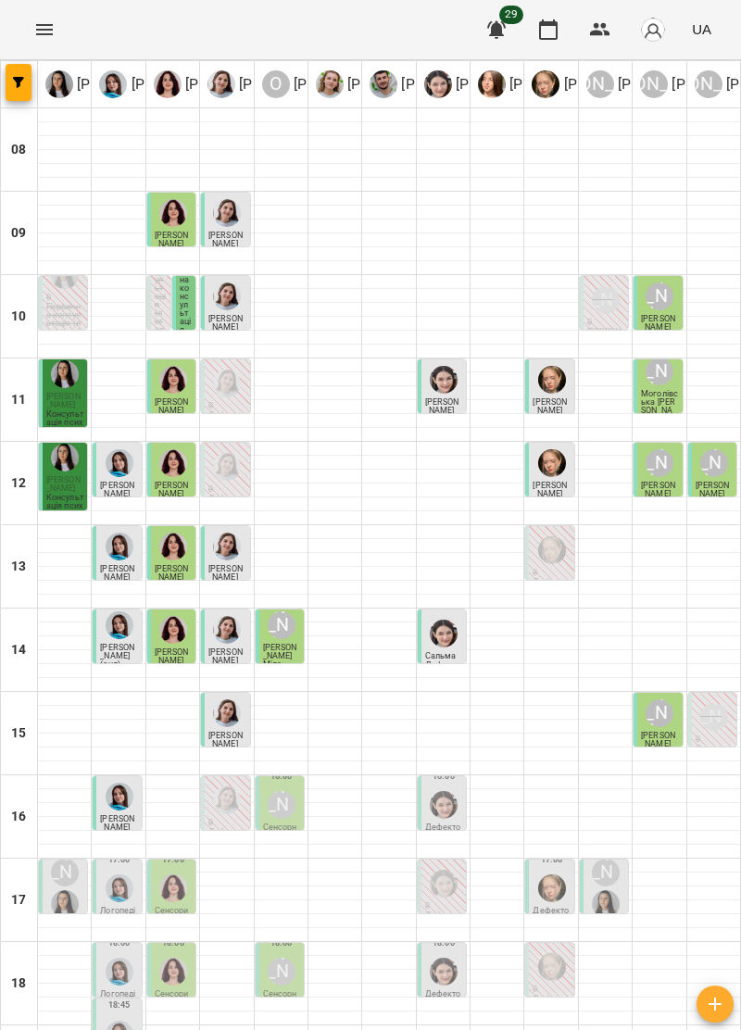
click at [438, 823] on p "Дефектологія" at bounding box center [443, 831] width 37 height 17
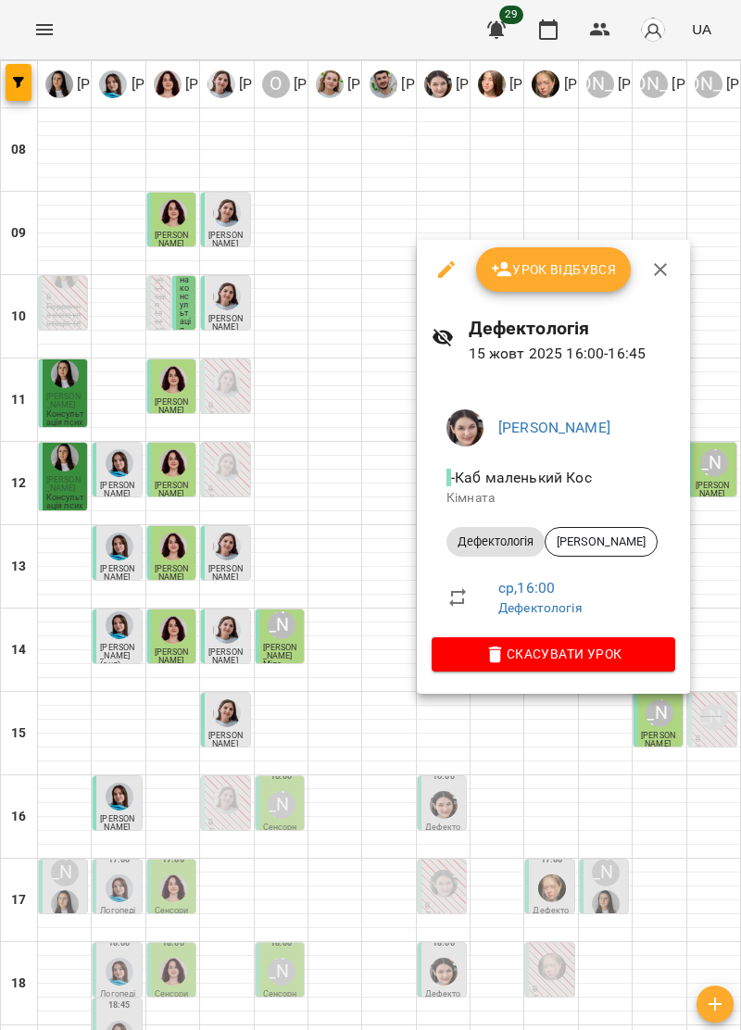
click at [663, 261] on icon "button" at bounding box center [660, 269] width 22 height 22
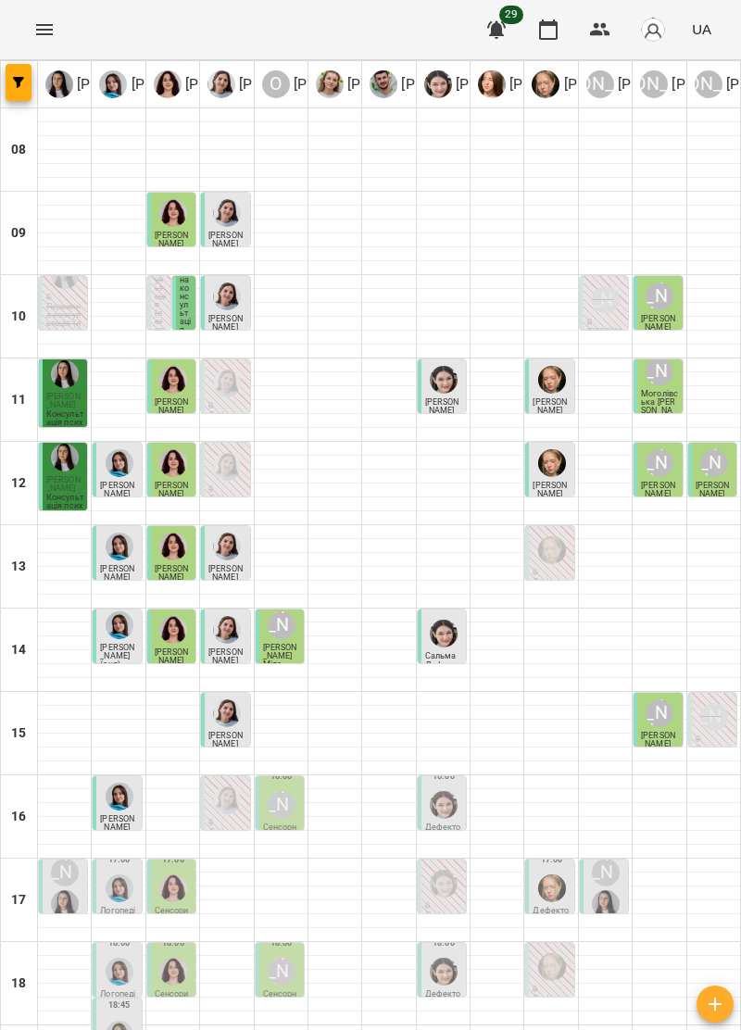
scroll to position [182, 0]
click at [279, 791] on div "[PERSON_NAME]" at bounding box center [282, 805] width 28 height 28
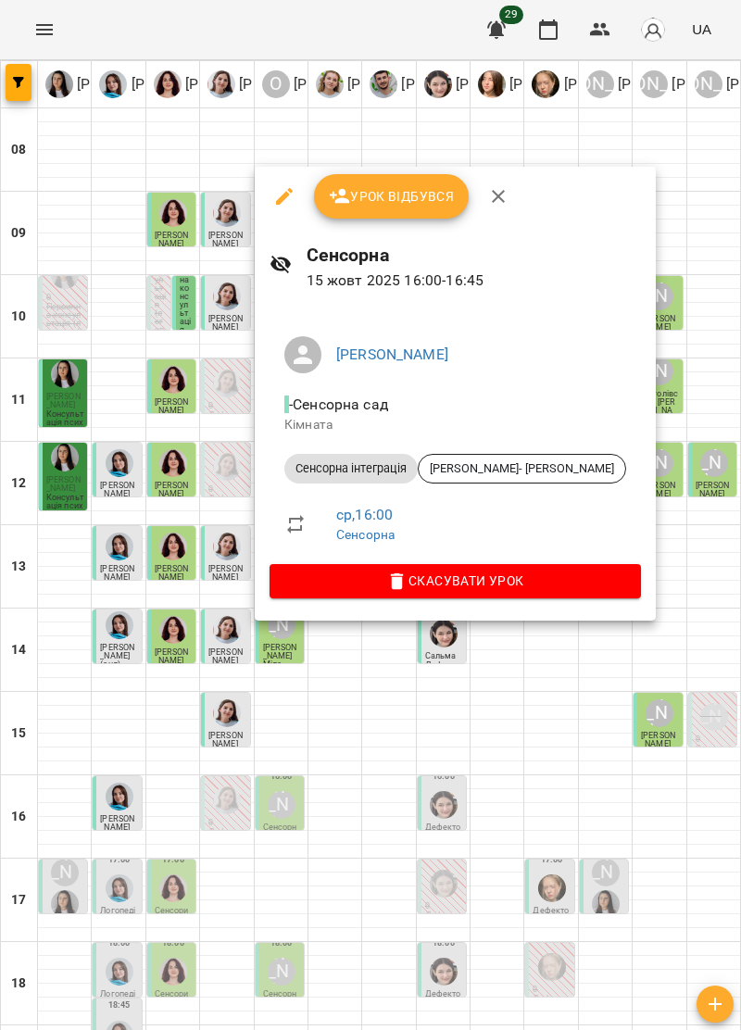
click at [418, 190] on span "Урок відбувся" at bounding box center [392, 196] width 126 height 22
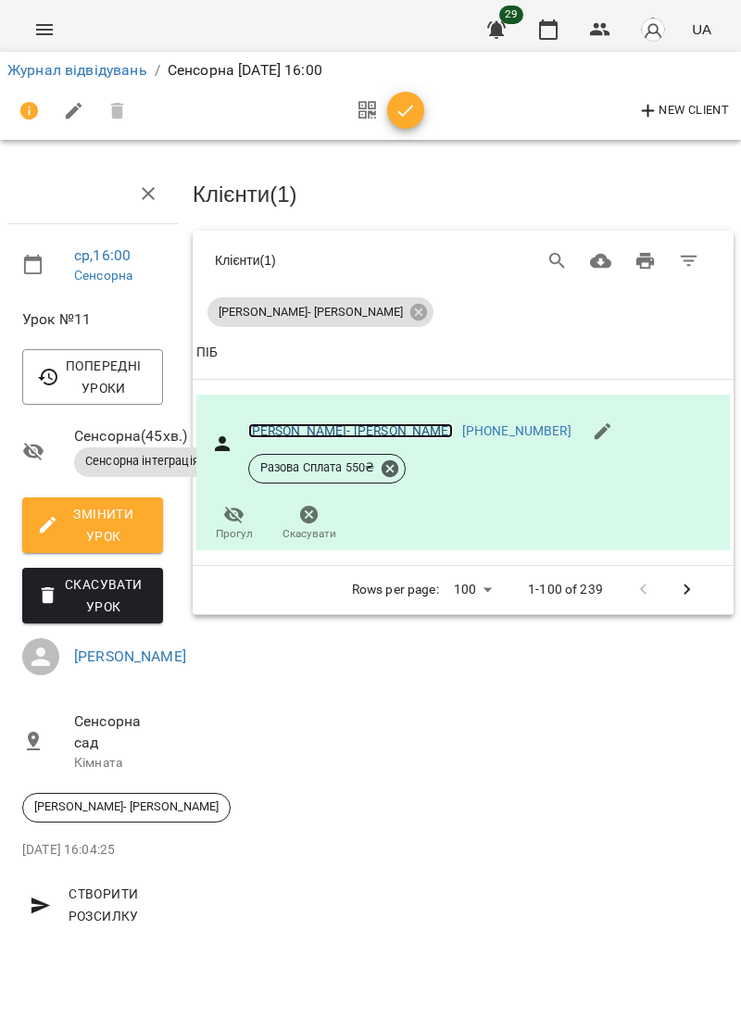
click at [303, 423] on link "[PERSON_NAME]- [PERSON_NAME]" at bounding box center [350, 430] width 205 height 15
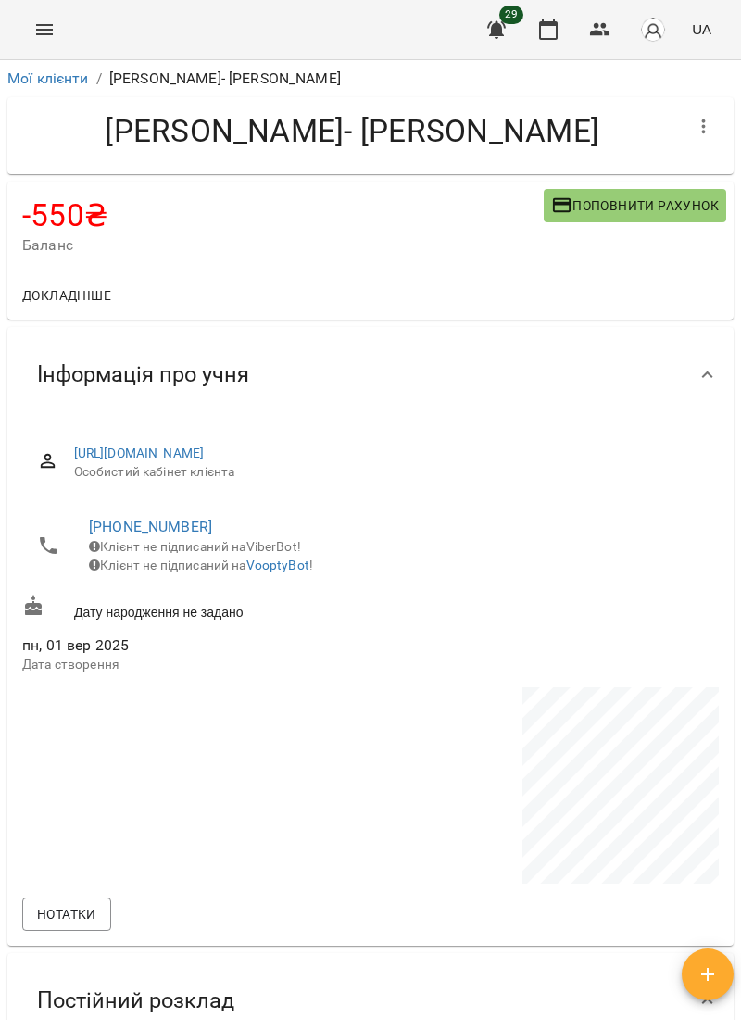
click at [645, 193] on button "Поповнити рахунок" at bounding box center [635, 205] width 182 height 33
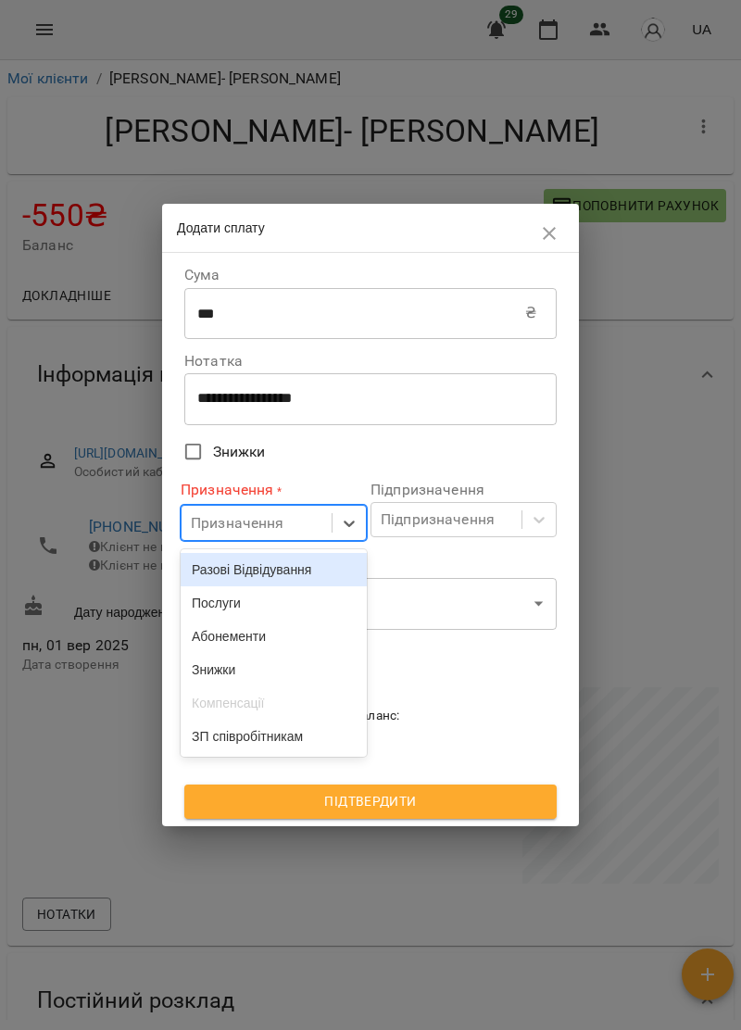
click at [298, 611] on div "Послуги" at bounding box center [274, 602] width 186 height 33
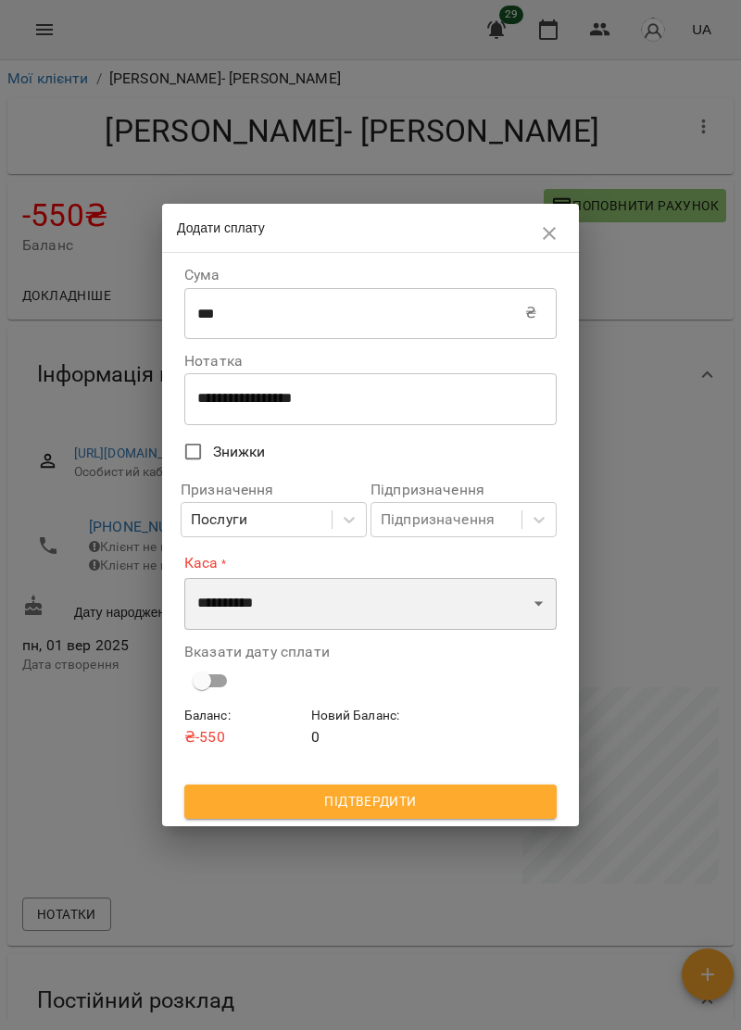
click at [329, 606] on select "**********" at bounding box center [370, 604] width 372 height 52
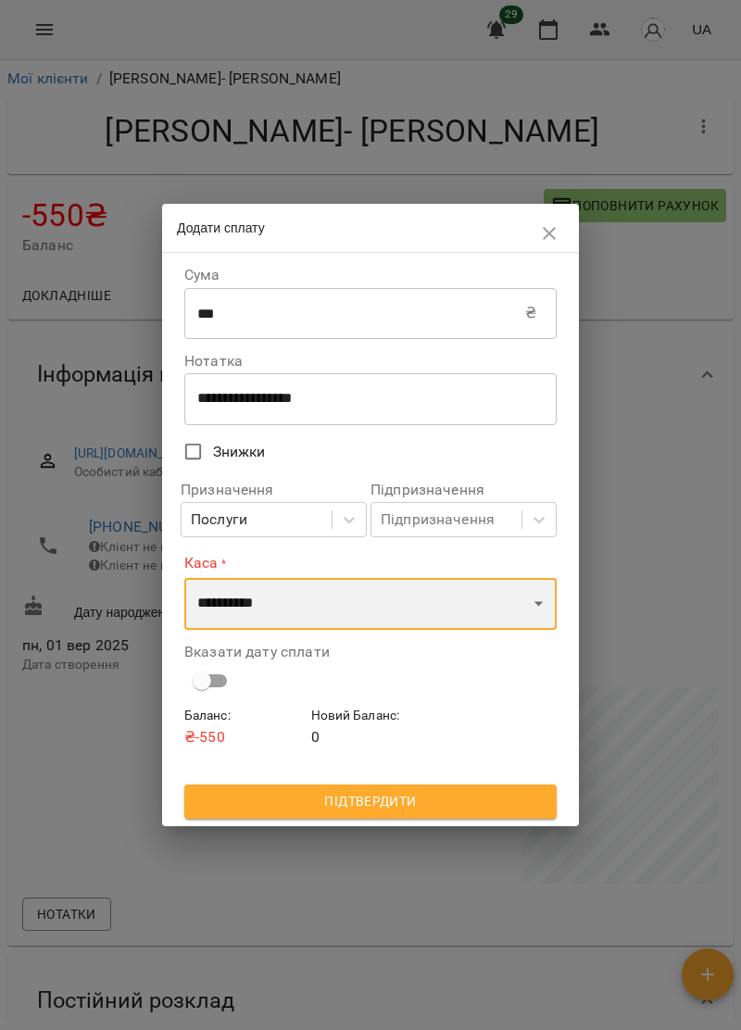
select select "****"
click at [184, 578] on select "**********" at bounding box center [370, 604] width 372 height 52
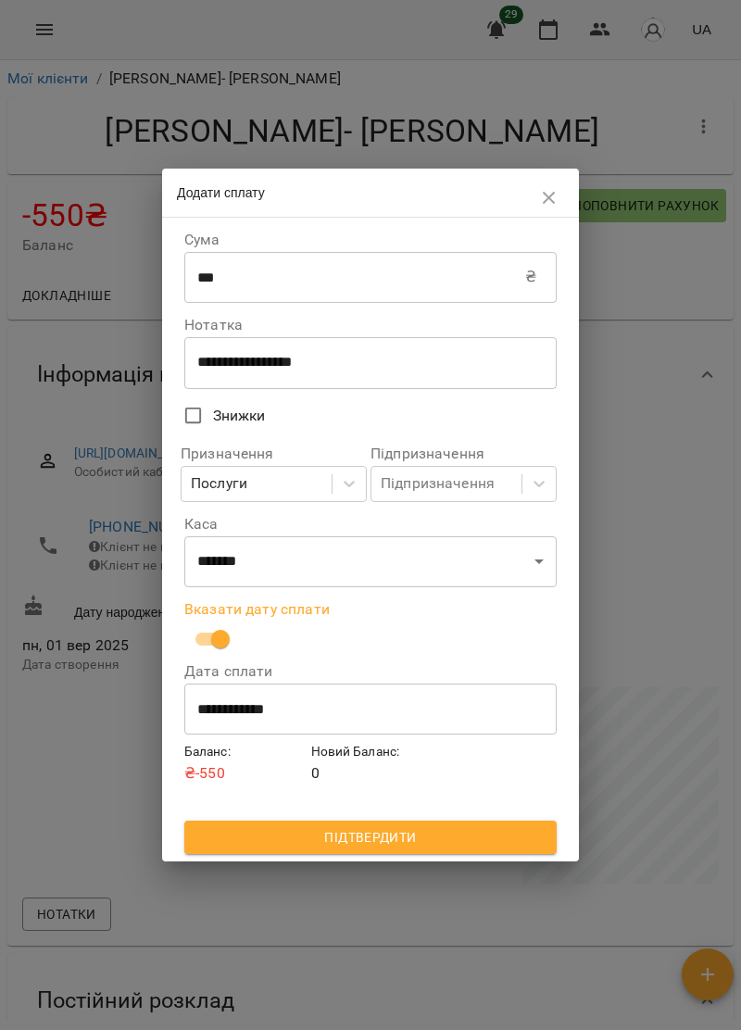
click at [441, 832] on span "Підтвердити" at bounding box center [370, 837] width 343 height 22
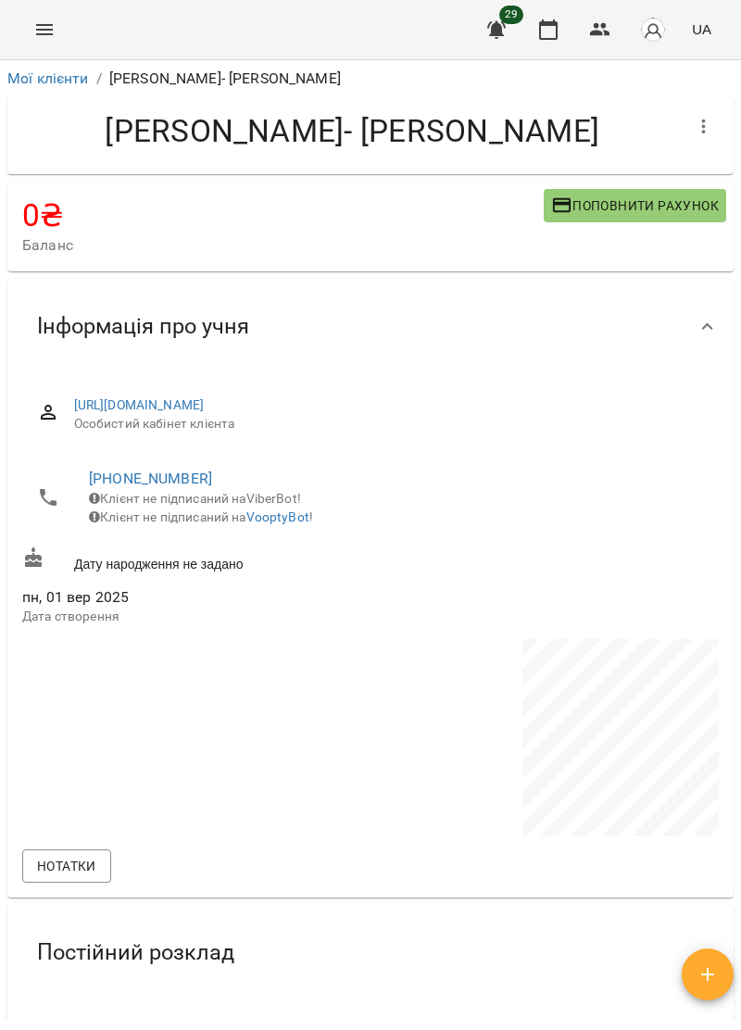
click at [48, 28] on icon "Menu" at bounding box center [44, 30] width 22 height 22
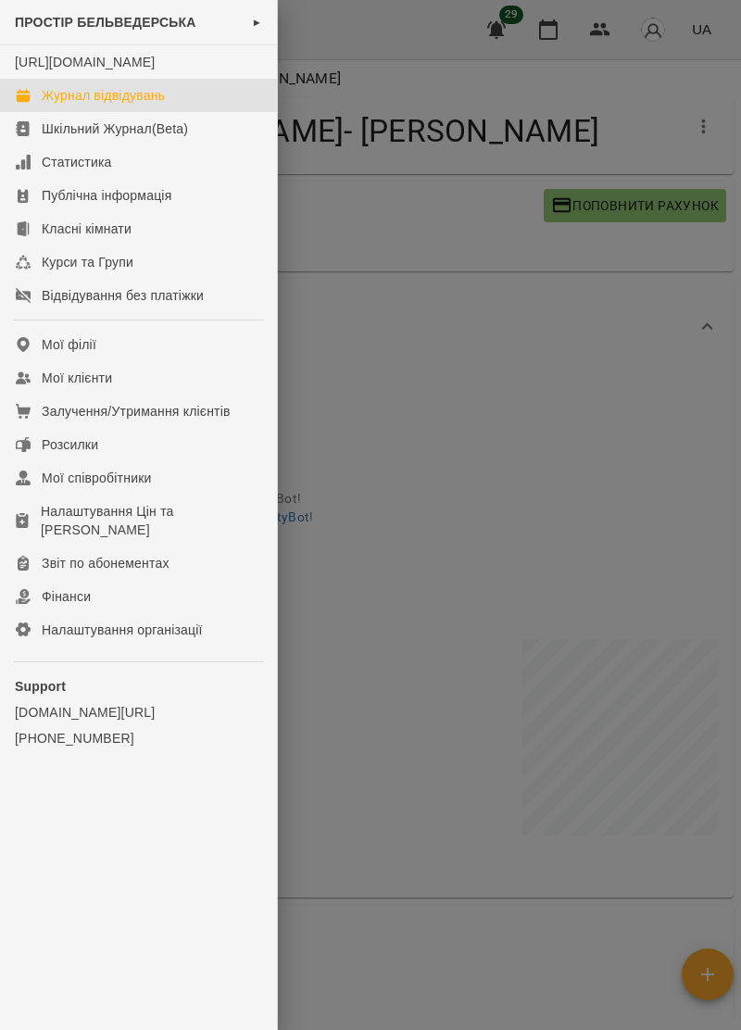
click at [148, 105] on div "Журнал відвідувань" at bounding box center [103, 95] width 123 height 19
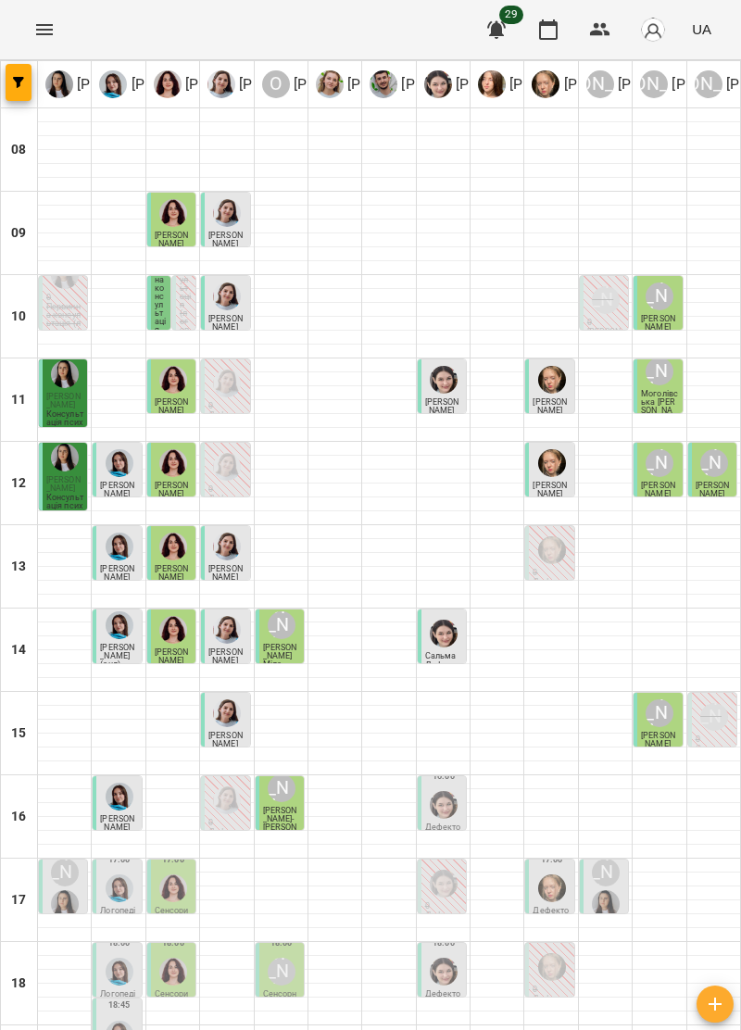
scroll to position [182, 0]
click at [448, 791] on img "Софія Цюпер" at bounding box center [444, 805] width 28 height 28
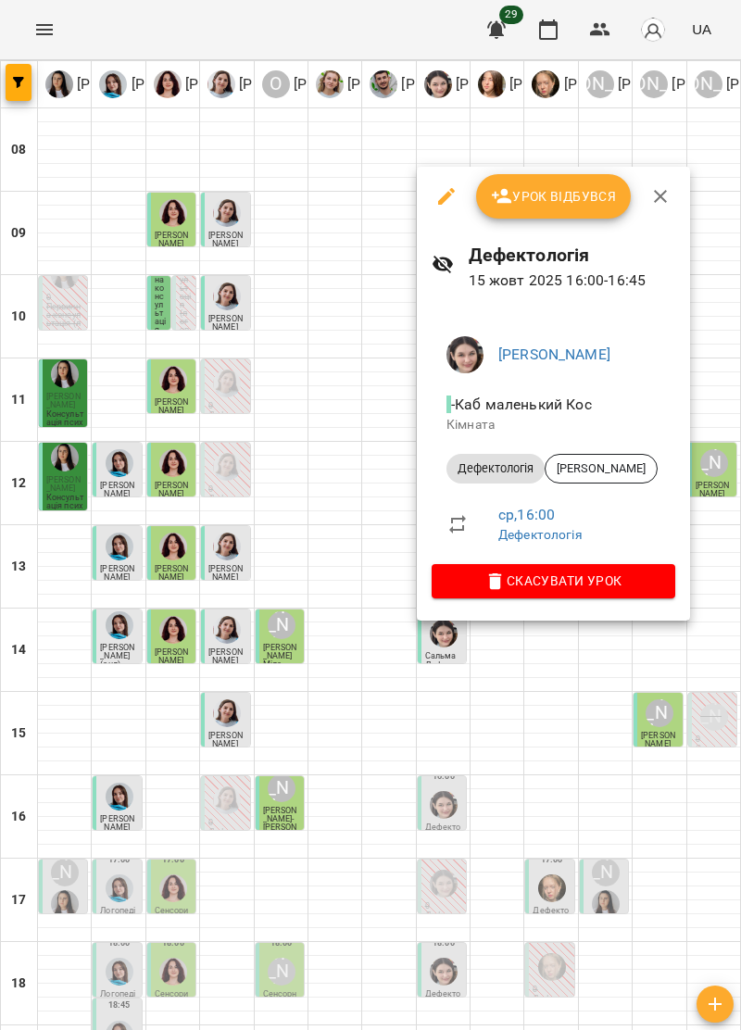
click at [661, 195] on icon "button" at bounding box center [660, 196] width 22 height 22
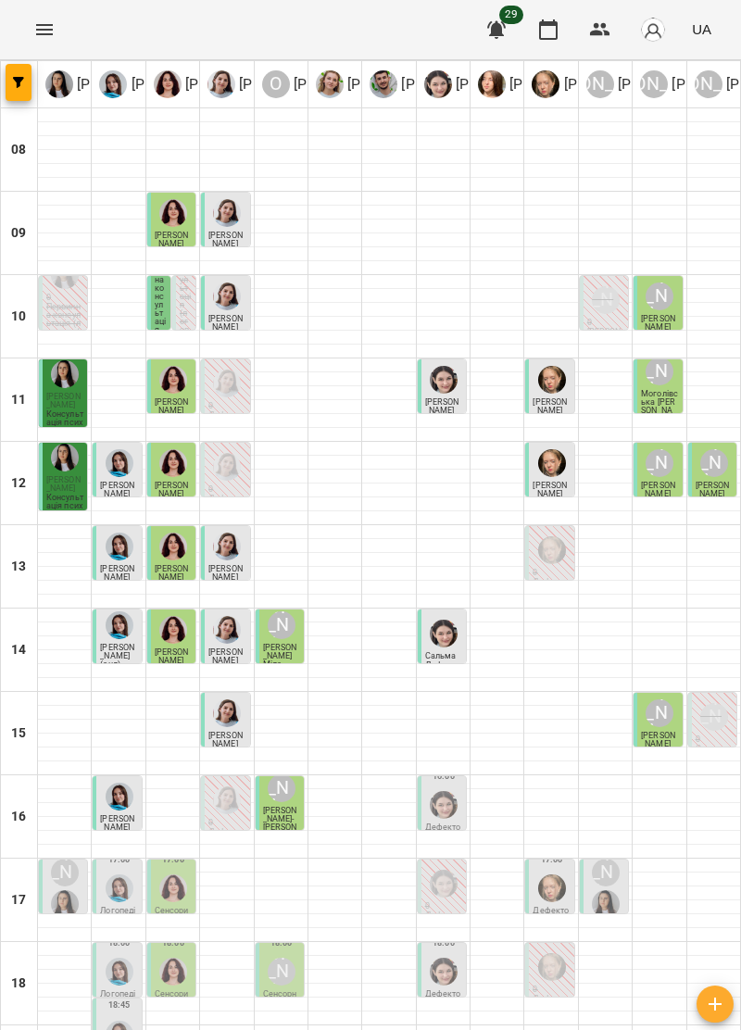
type input "**********"
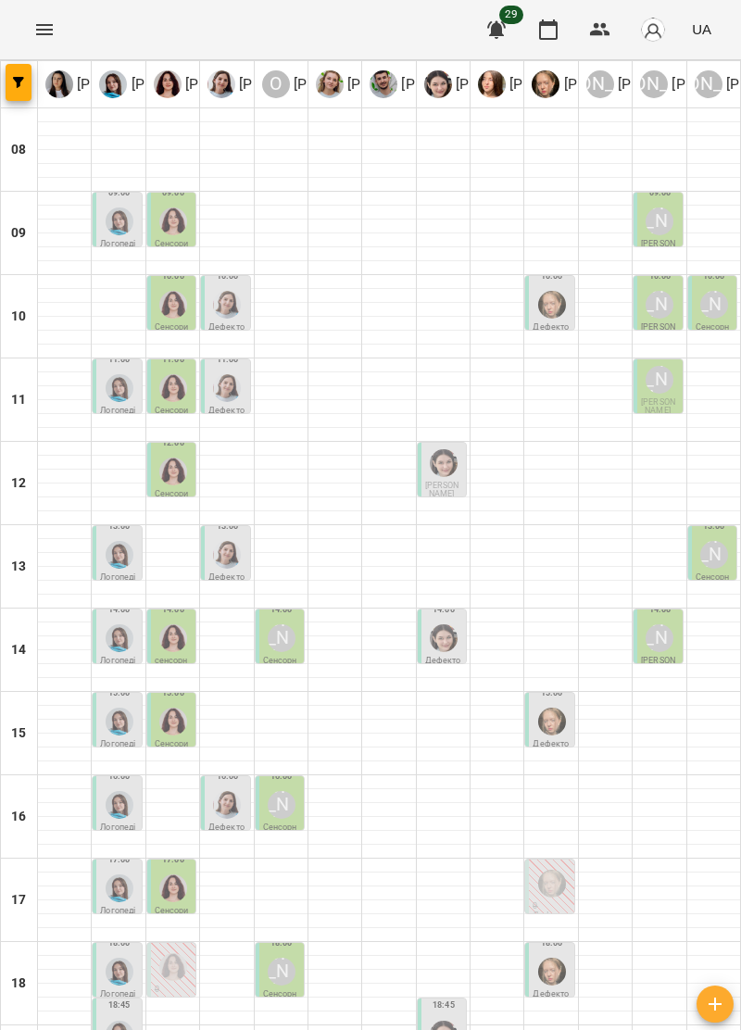
type input "**********"
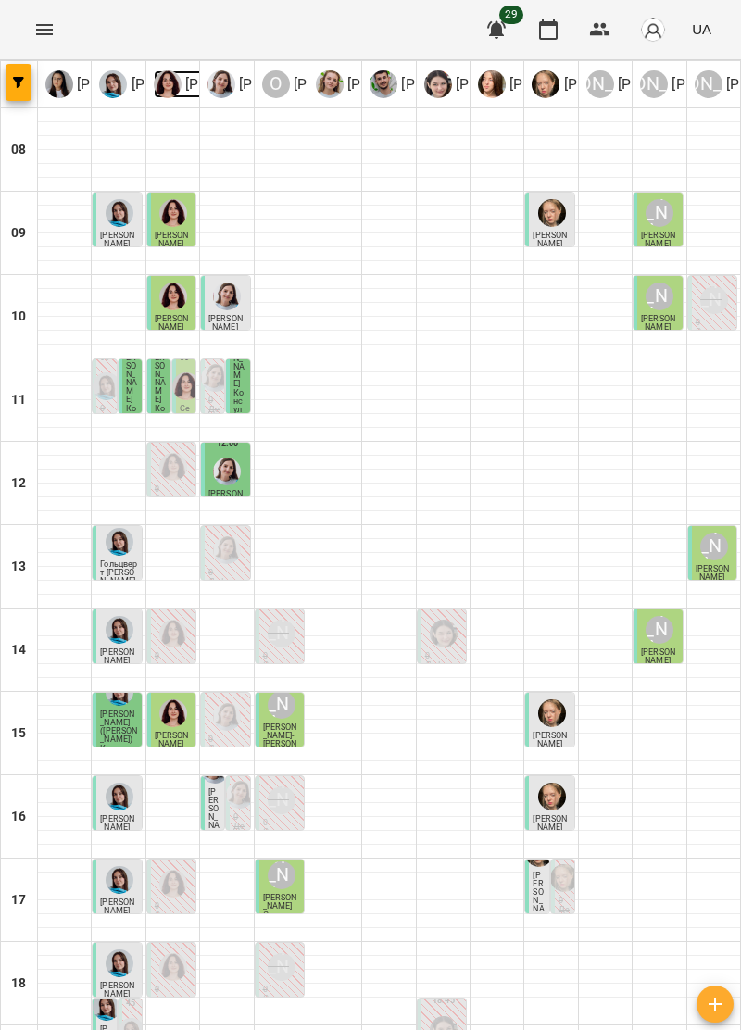
click at [180, 89] on link "[PERSON_NAME]" at bounding box center [226, 84] width 144 height 28
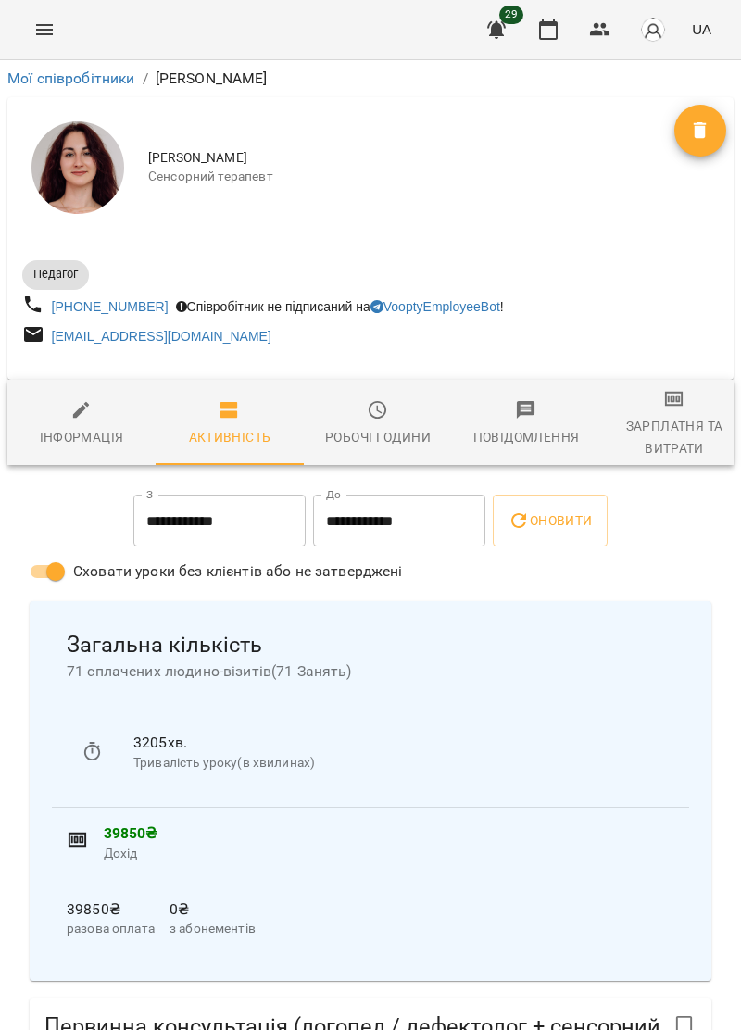
click at [35, 35] on icon "Menu" at bounding box center [44, 30] width 22 height 22
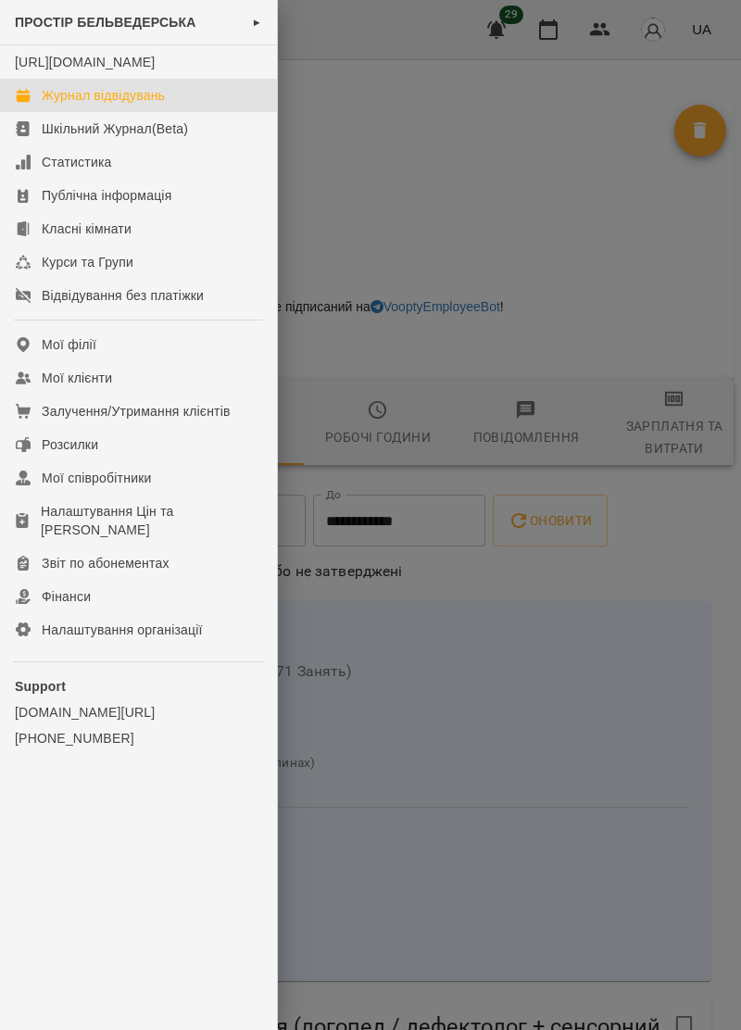
click at [147, 105] on div "Журнал відвідувань" at bounding box center [103, 95] width 123 height 19
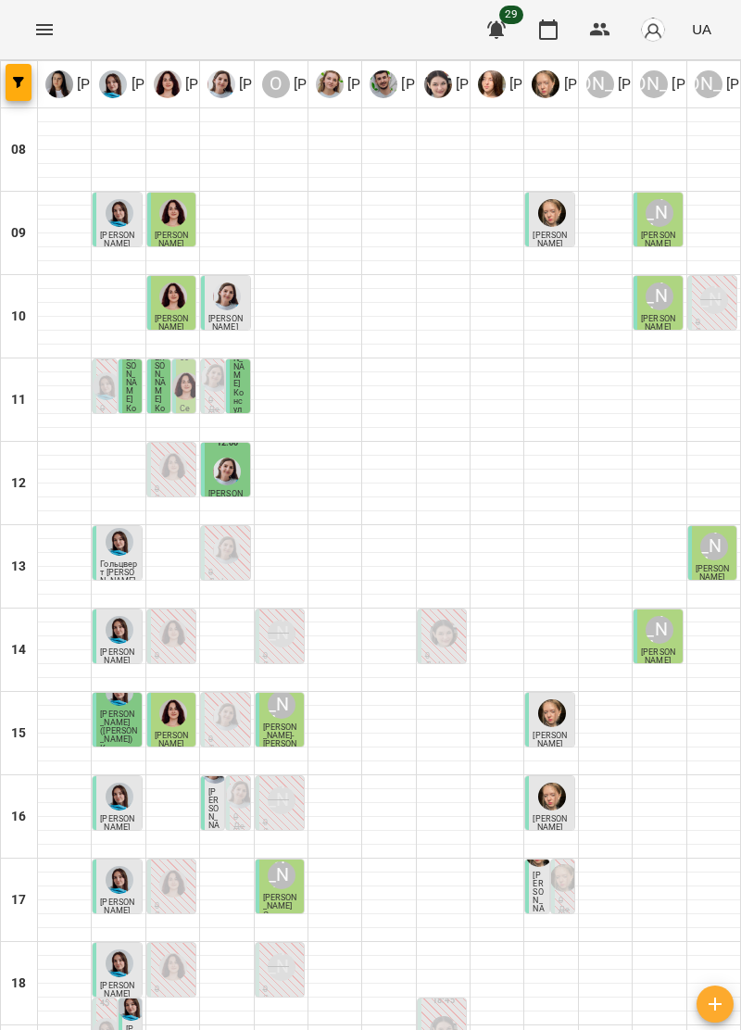
click at [45, 28] on icon "Menu" at bounding box center [44, 30] width 22 height 22
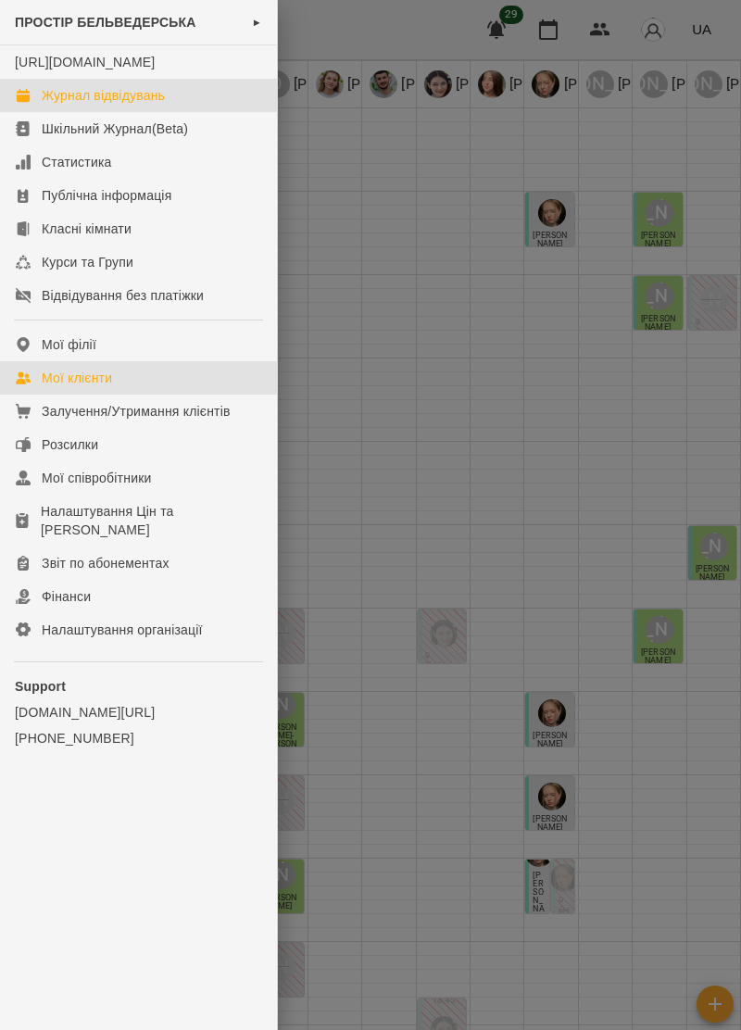
click at [95, 387] on div "Мої клієнти" at bounding box center [77, 378] width 70 height 19
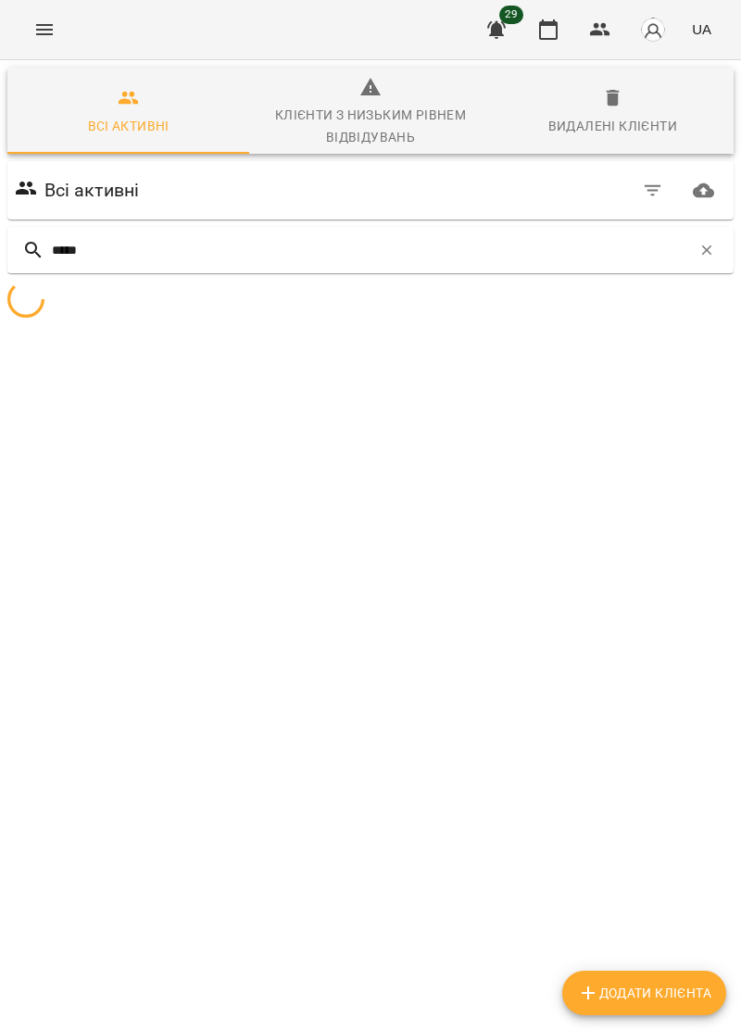
type input "******"
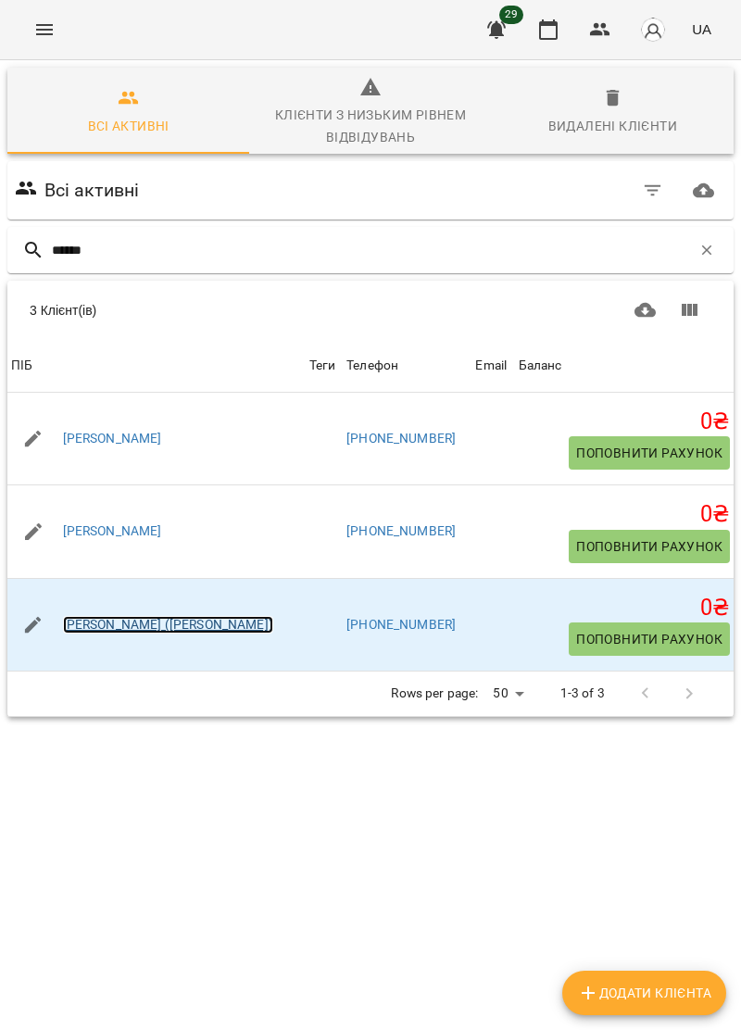
click at [174, 622] on link "[PERSON_NAME] ([PERSON_NAME])" at bounding box center [168, 625] width 210 height 19
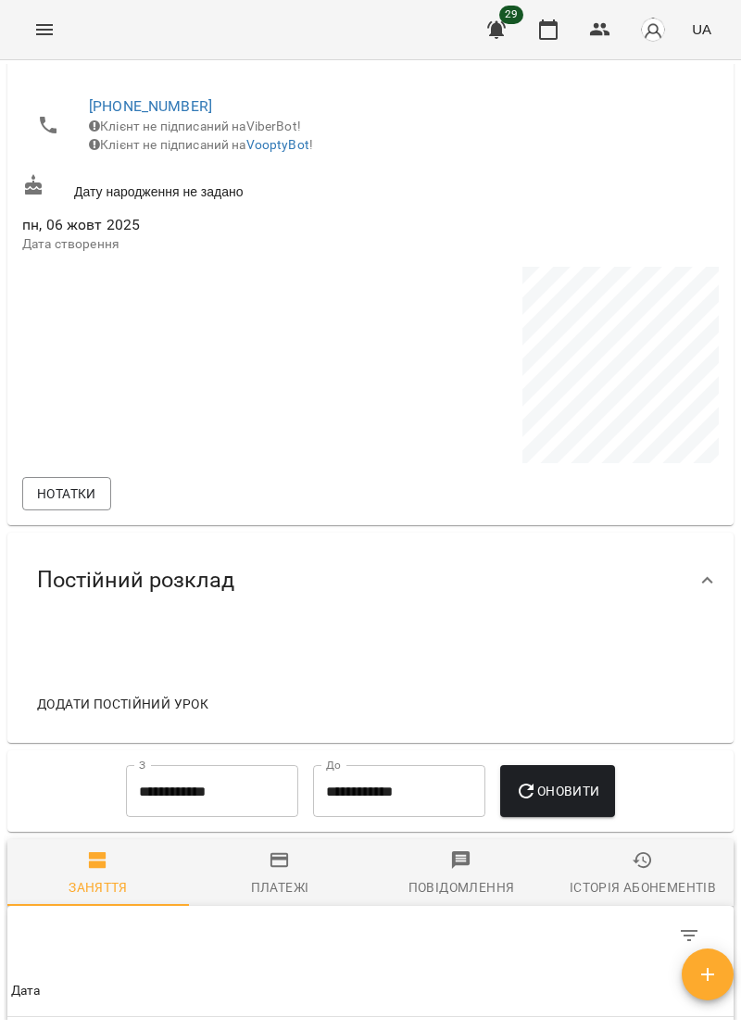
scroll to position [376, 0]
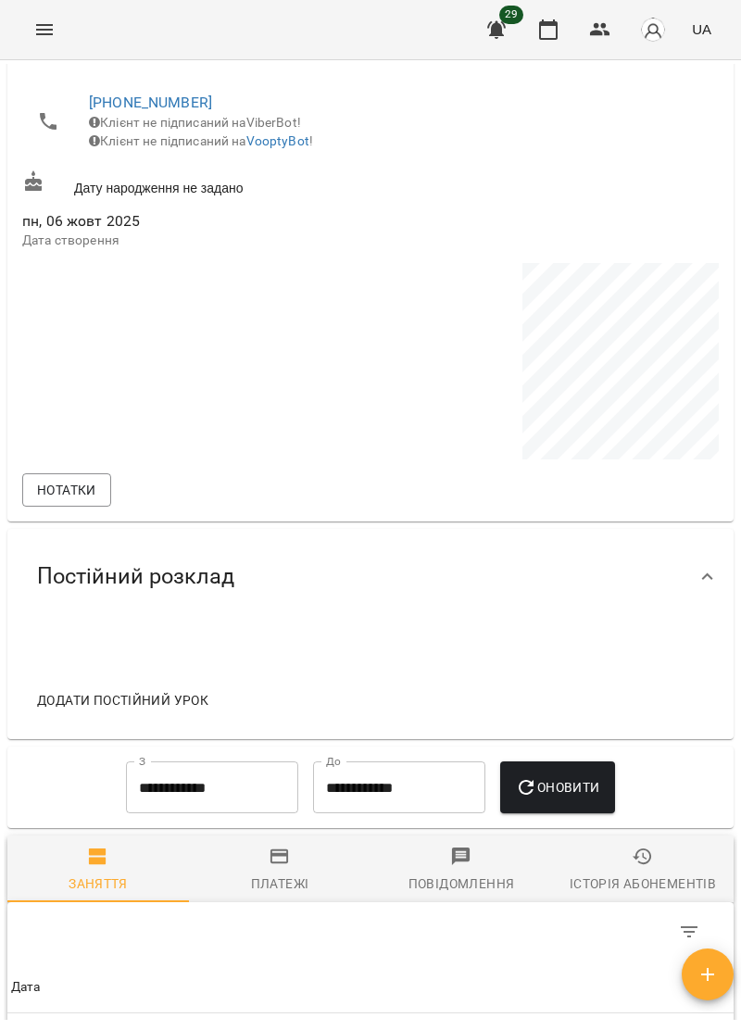
click at [187, 711] on span "Додати постійний урок" at bounding box center [122, 700] width 171 height 22
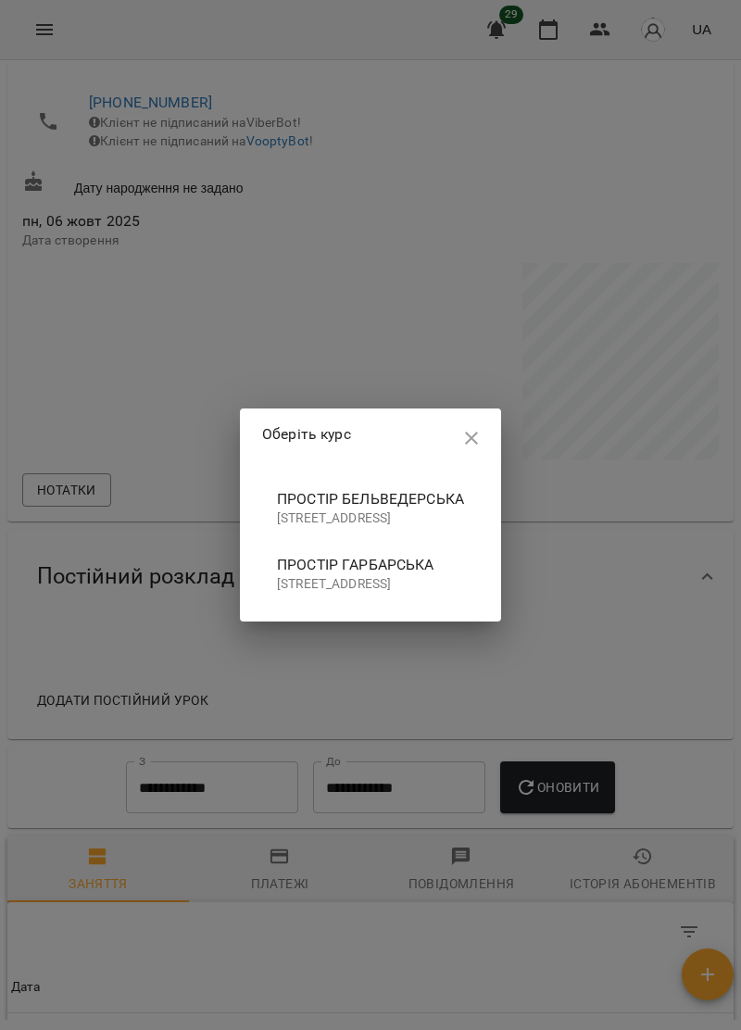
click at [373, 509] on p "[STREET_ADDRESS]" at bounding box center [370, 518] width 187 height 19
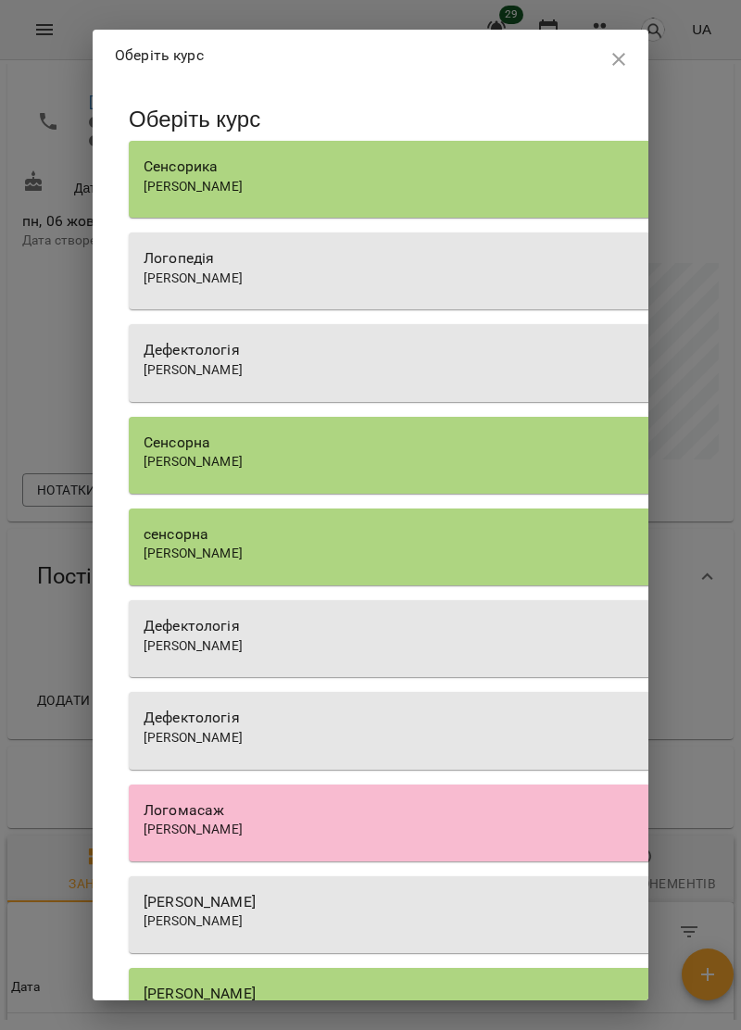
click at [395, 178] on div "[PERSON_NAME]" at bounding box center [462, 187] width 637 height 19
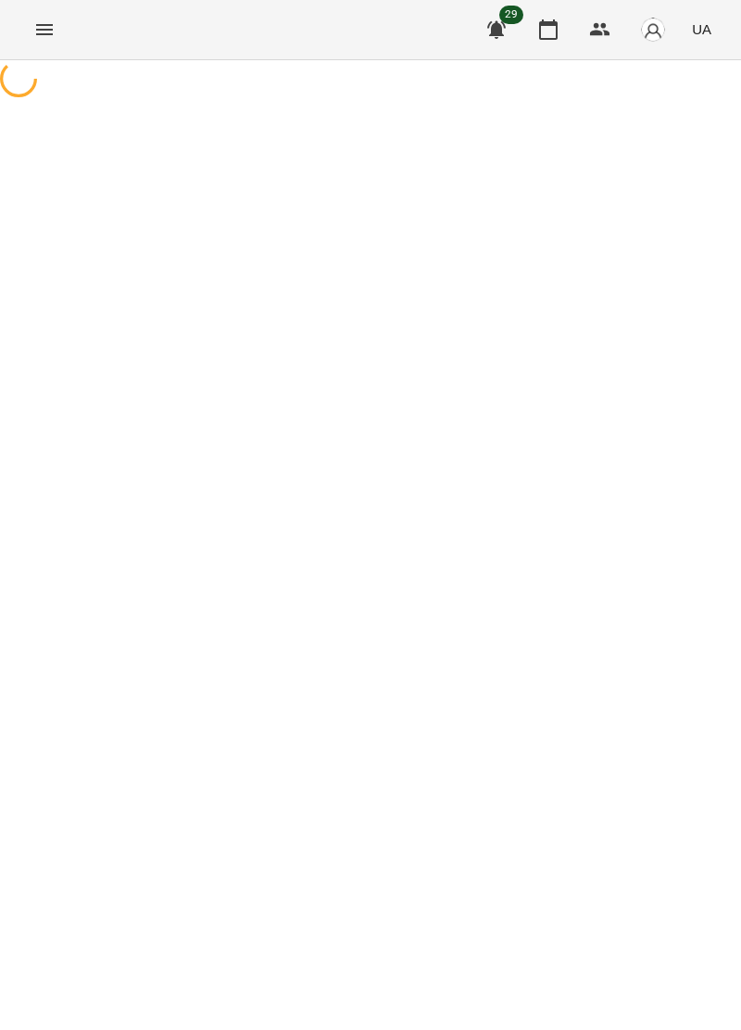
select select "**********"
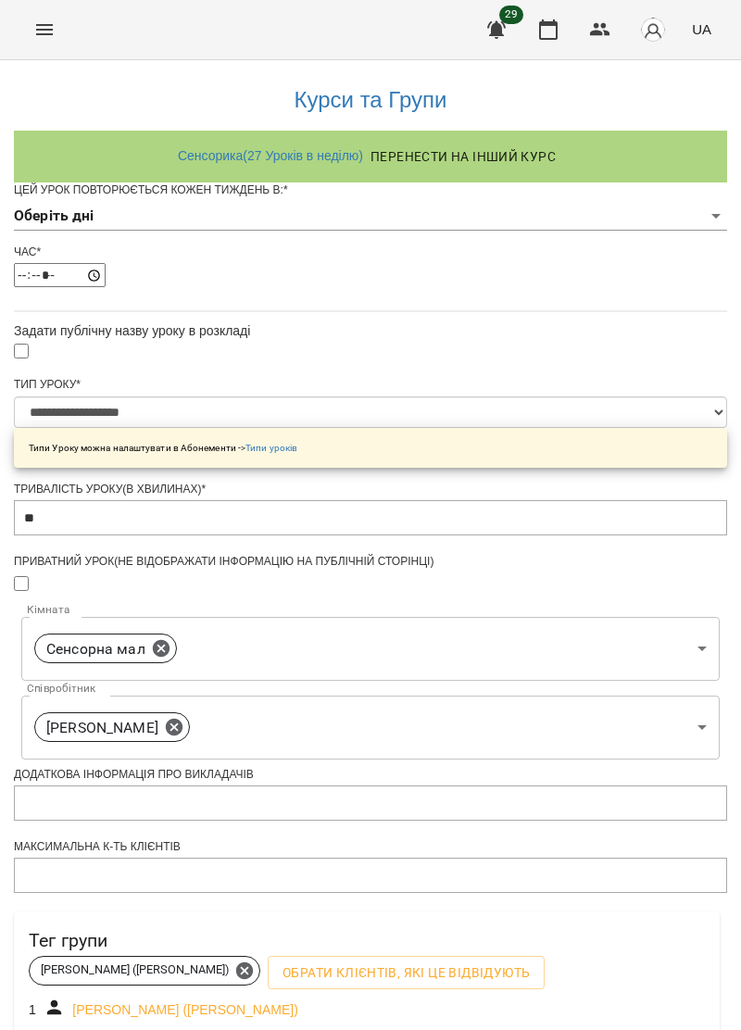
click at [585, 236] on body "**********" at bounding box center [370, 602] width 741 height 1205
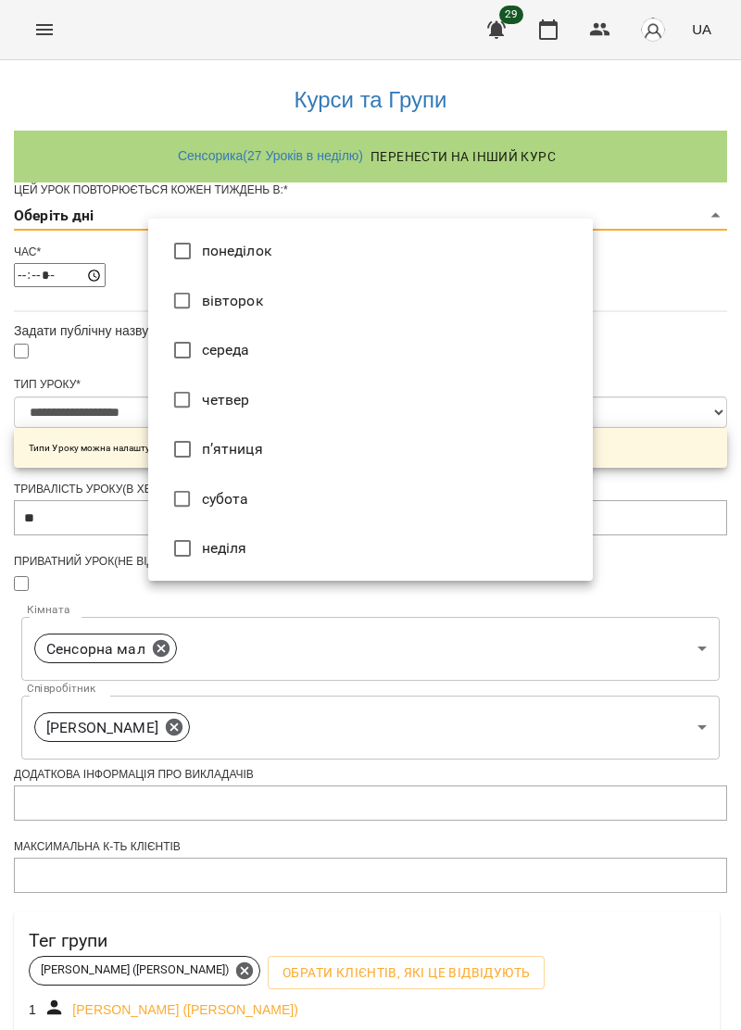
type input "*"
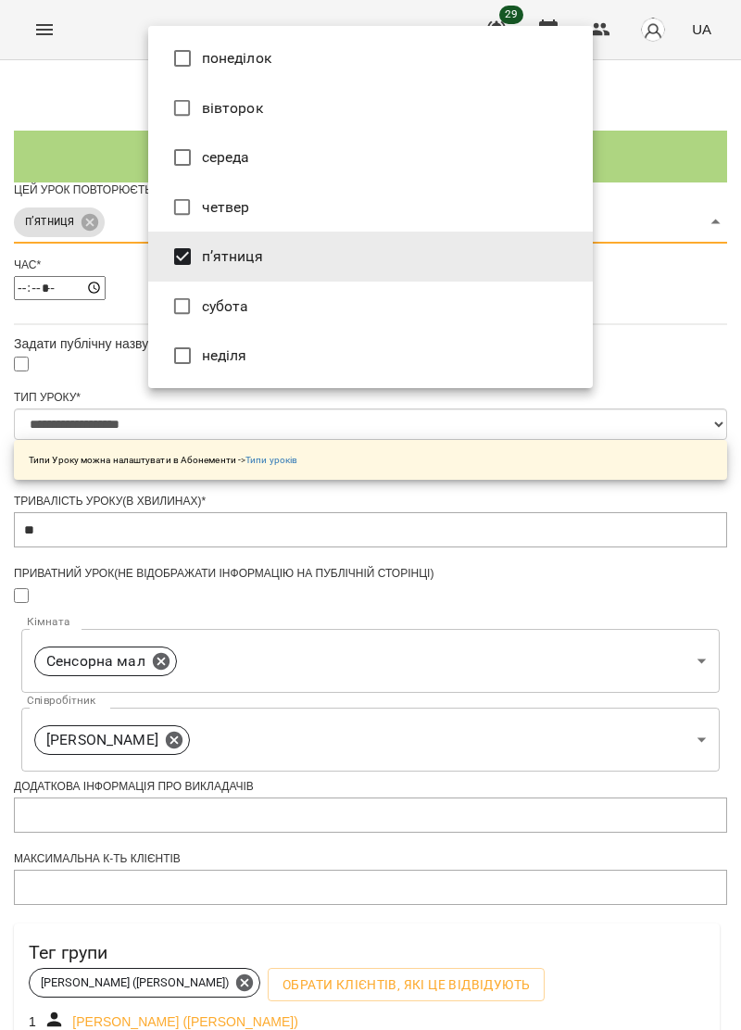
click at [688, 316] on div at bounding box center [370, 515] width 741 height 1030
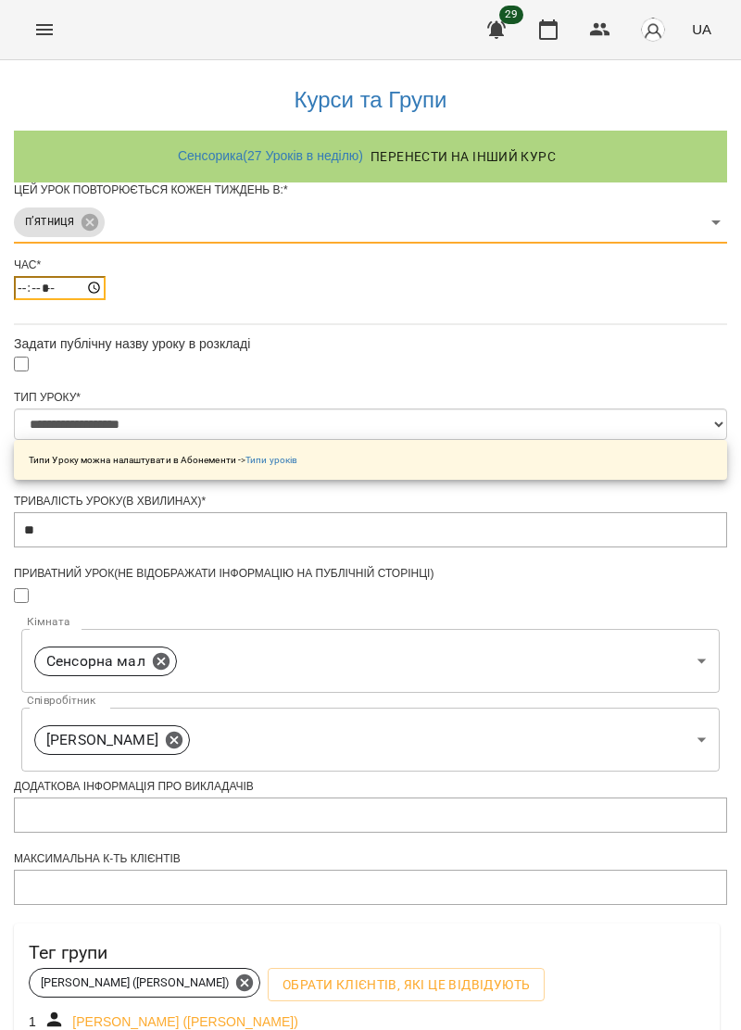
click at [106, 300] on input "*****" at bounding box center [60, 288] width 92 height 24
type input "*****"
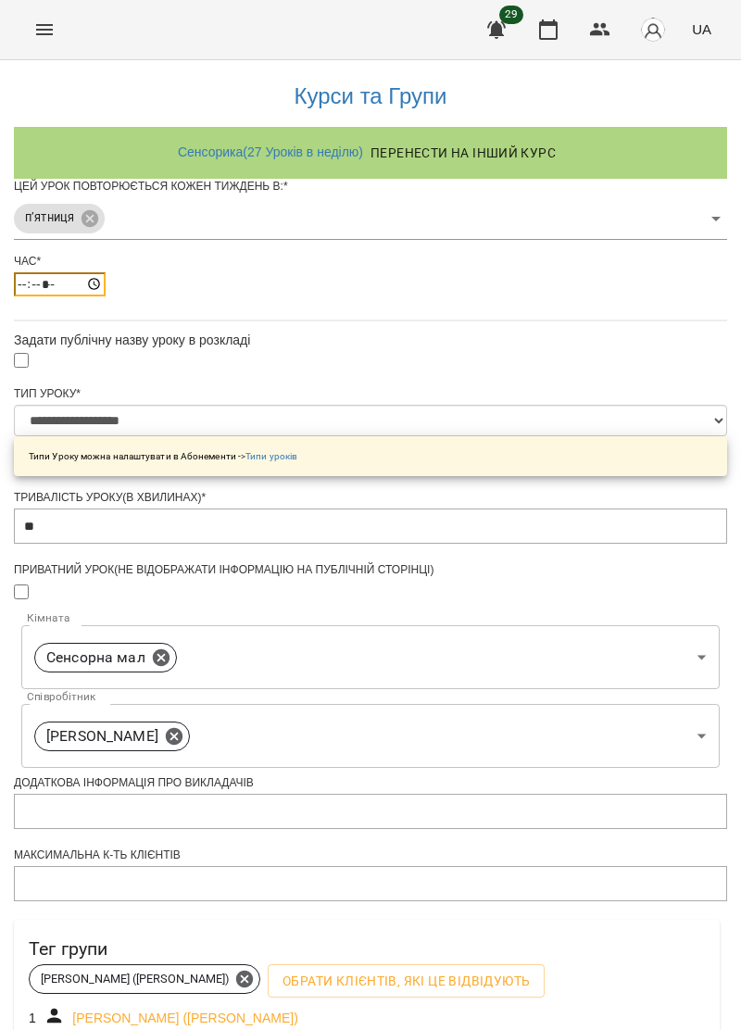
scroll to position [311, 0]
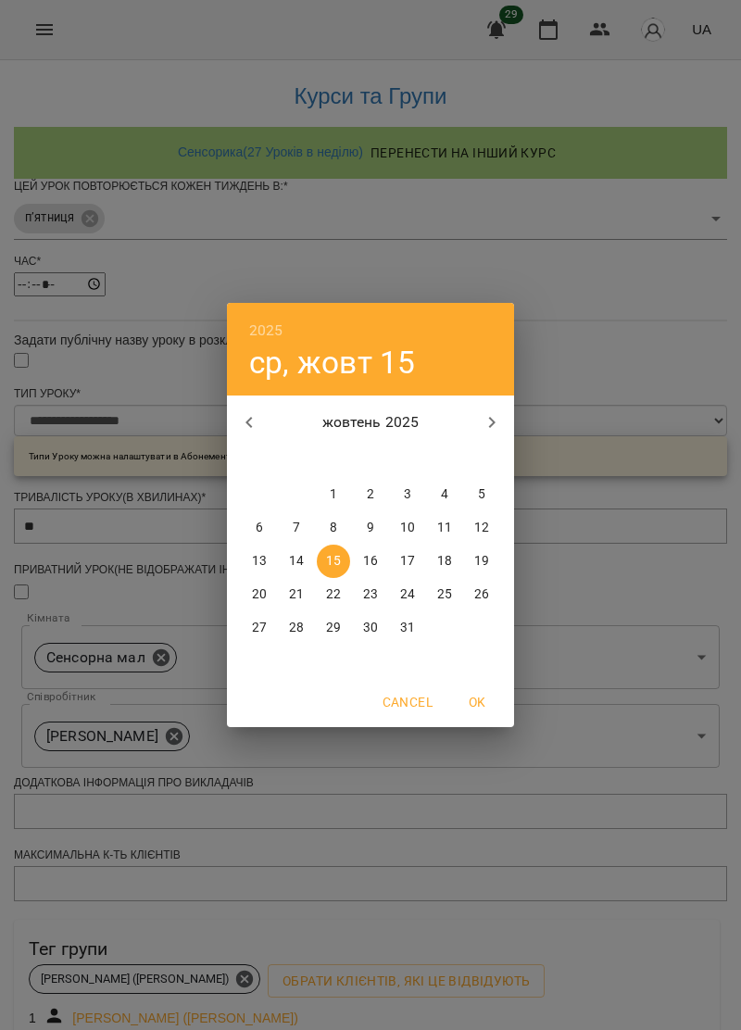
click at [445, 564] on p "18" at bounding box center [444, 561] width 15 height 19
type input "**********"
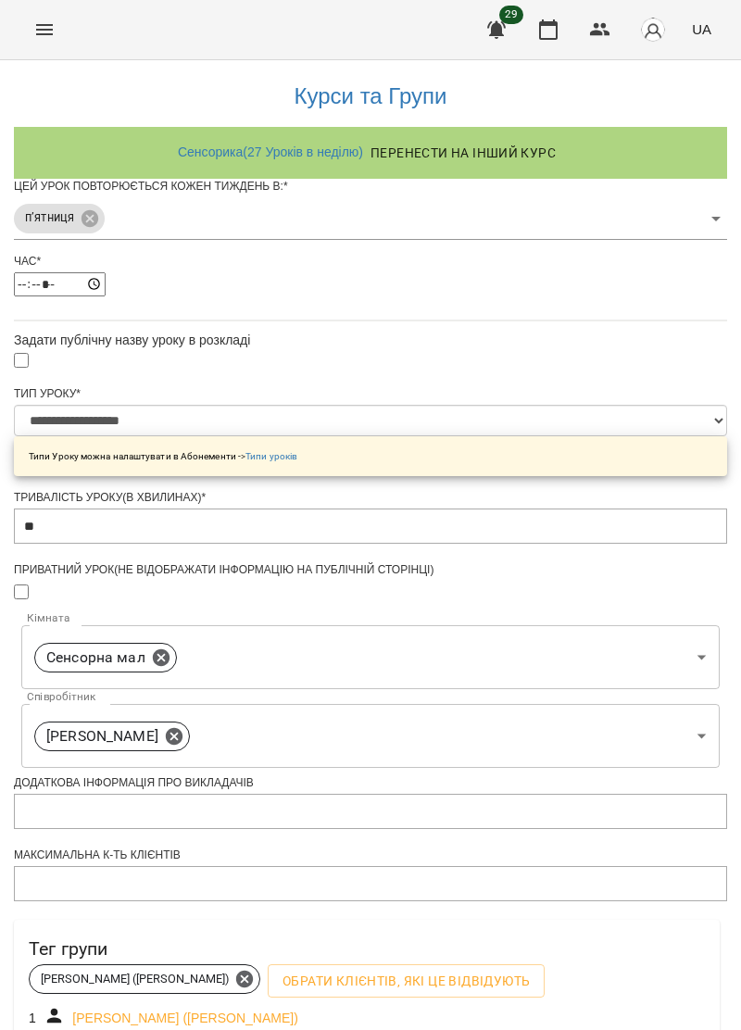
scroll to position [362, 0]
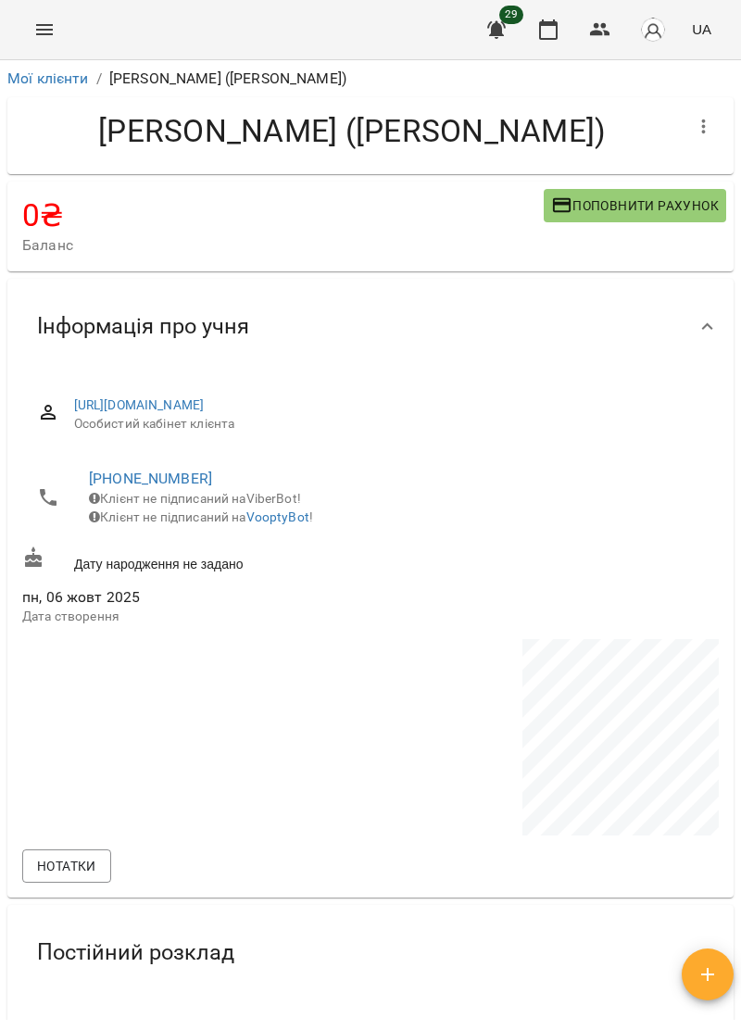
click at [46, 32] on icon "Menu" at bounding box center [44, 30] width 22 height 22
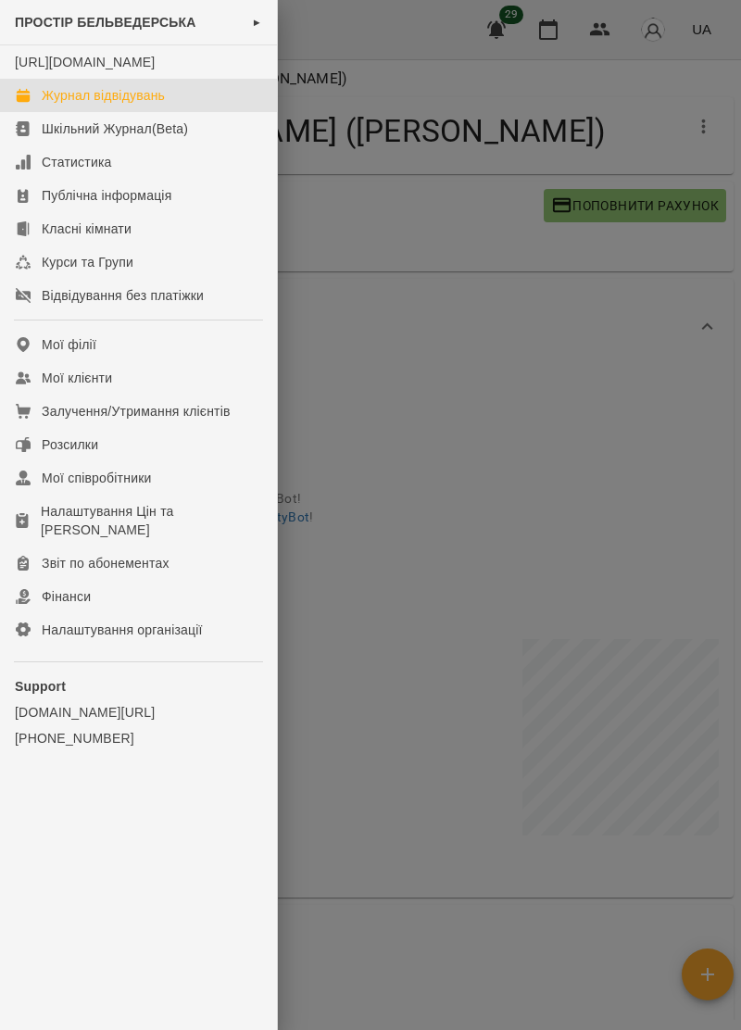
click at [167, 99] on link "Журнал відвідувань" at bounding box center [138, 95] width 277 height 33
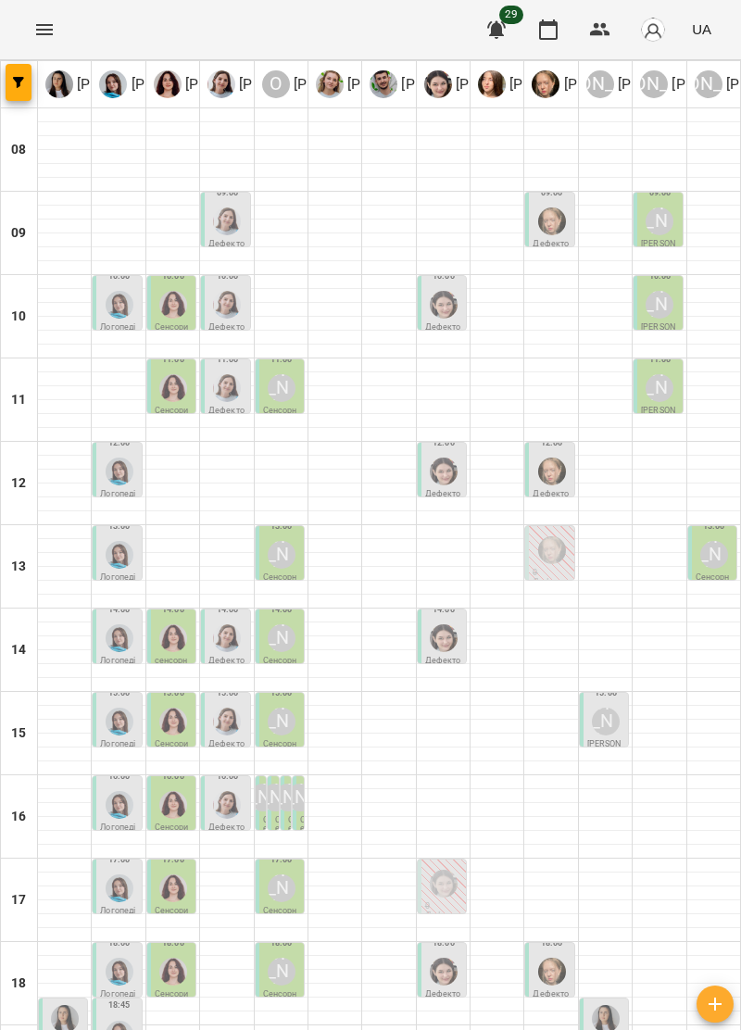
click at [174, 311] on img "Ольга Крикун" at bounding box center [173, 305] width 28 height 28
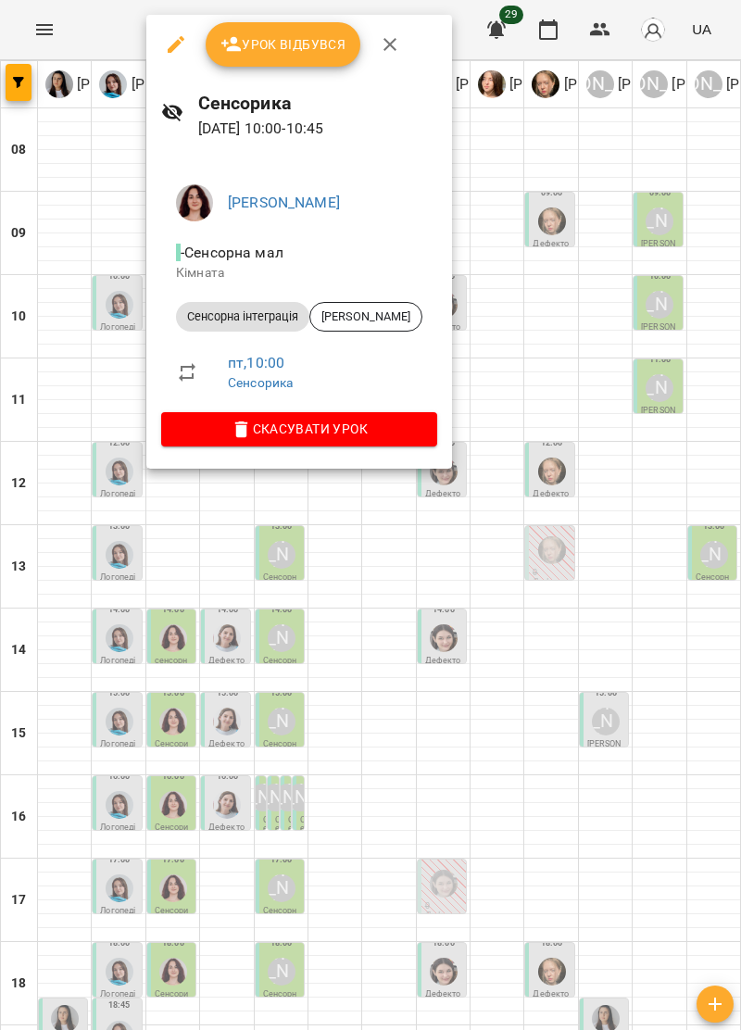
click at [394, 41] on icon "button" at bounding box center [390, 44] width 22 height 22
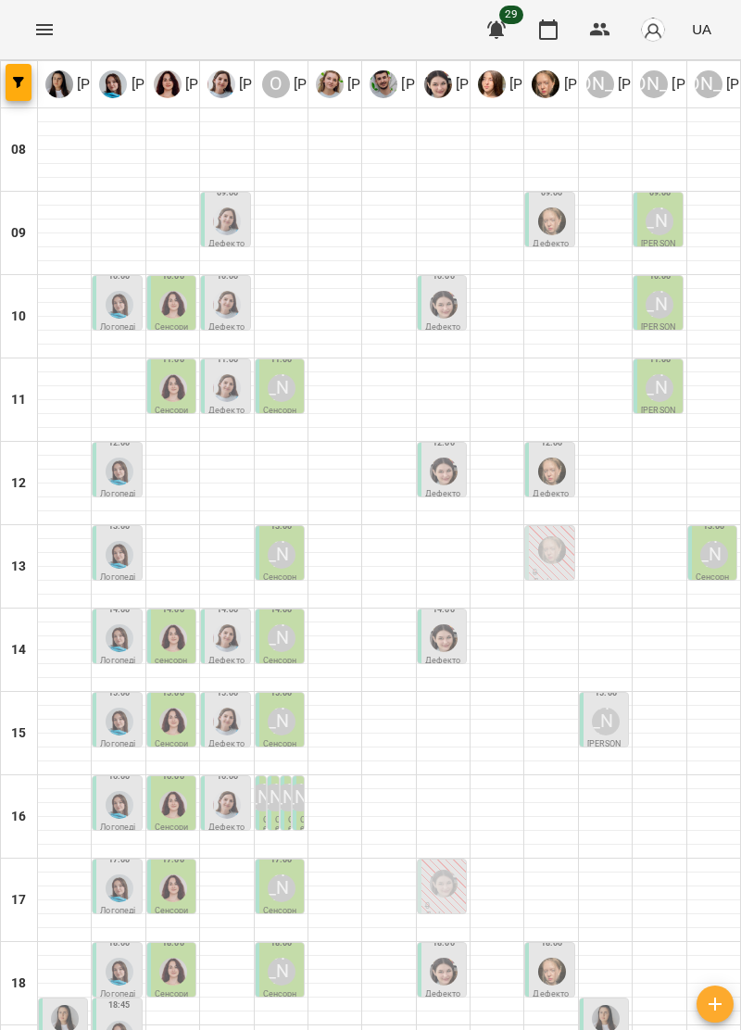
click at [180, 219] on div at bounding box center [172, 226] width 53 height 14
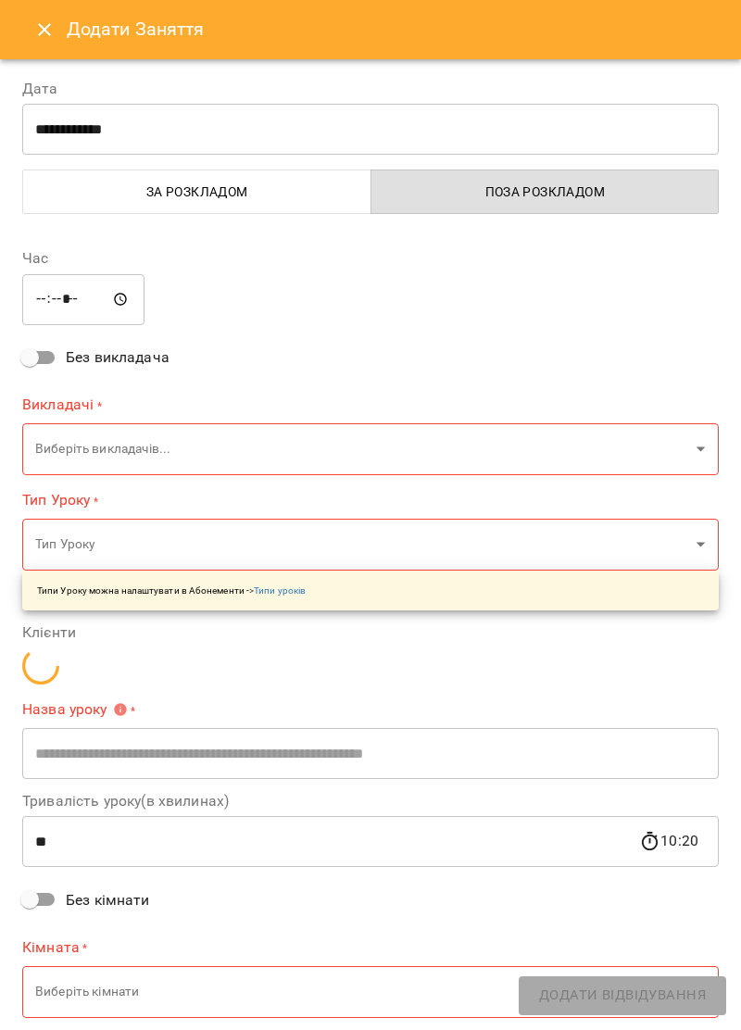
type input "**********"
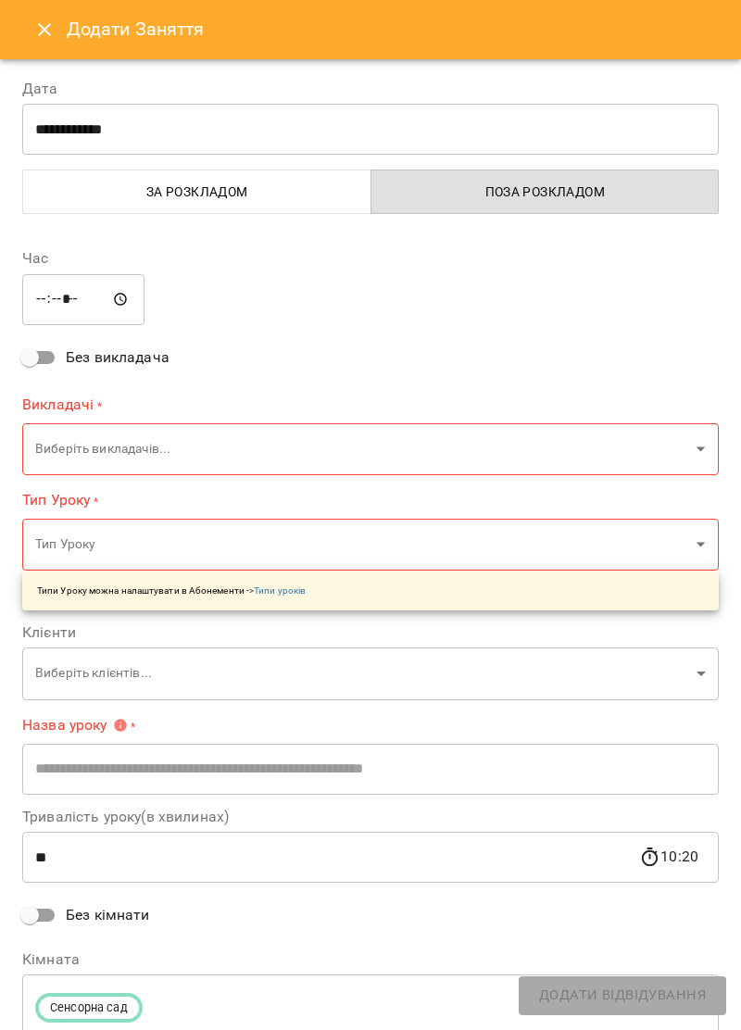
click at [37, 22] on icon "Close" at bounding box center [44, 30] width 22 height 22
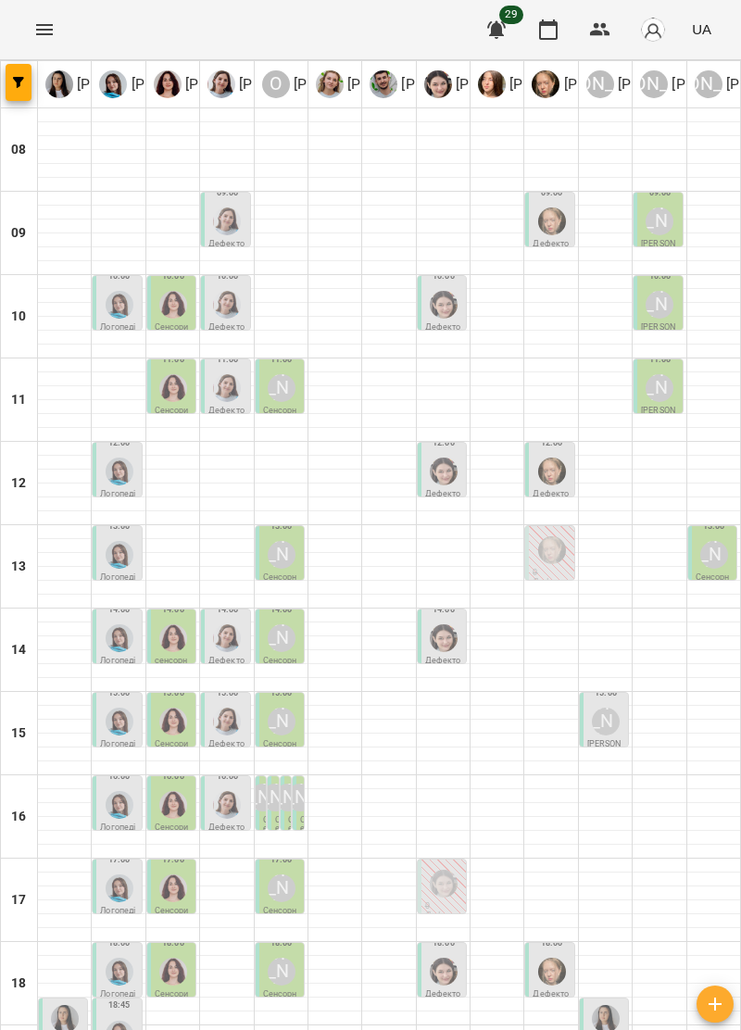
click at [53, 22] on icon "Menu" at bounding box center [44, 30] width 22 height 22
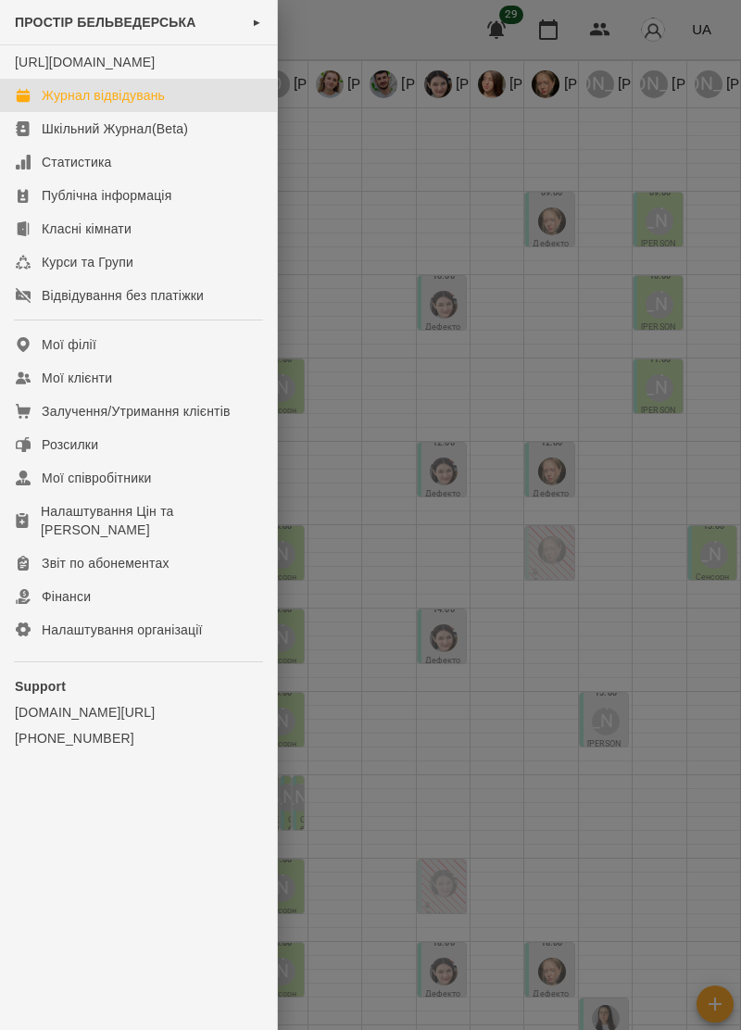
click at [158, 105] on div "Журнал відвідувань" at bounding box center [103, 95] width 123 height 19
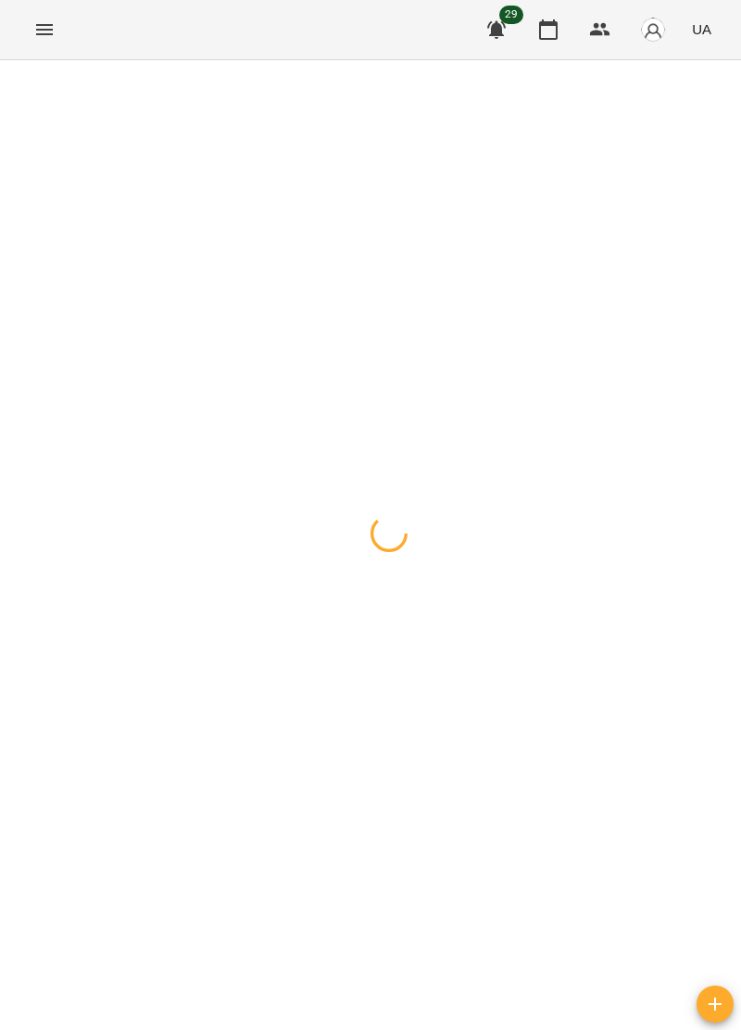
click at [48, 34] on icon "Menu" at bounding box center [44, 29] width 17 height 11
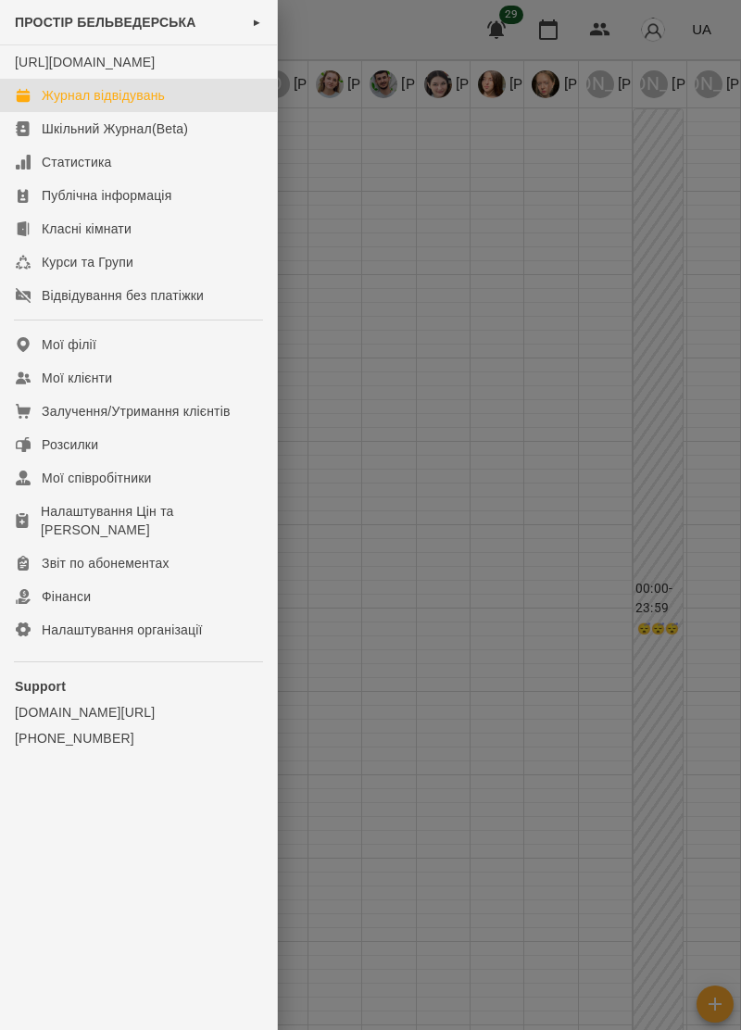
click at [170, 109] on link "Журнал відвідувань" at bounding box center [138, 95] width 277 height 33
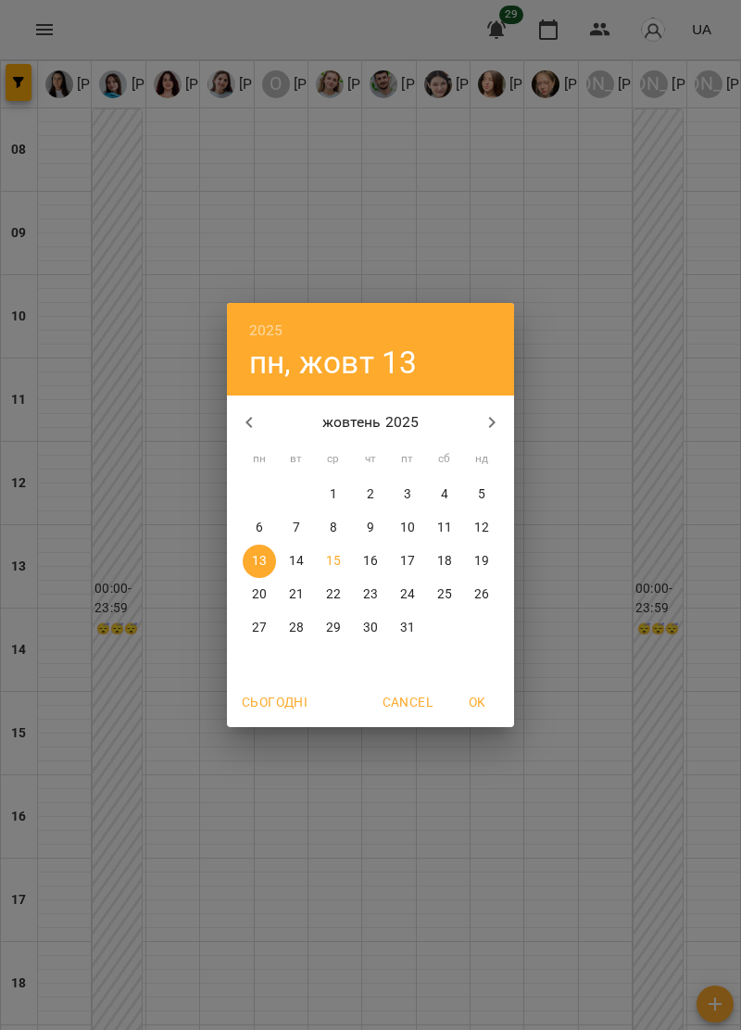
click at [415, 556] on span "17" at bounding box center [407, 561] width 33 height 19
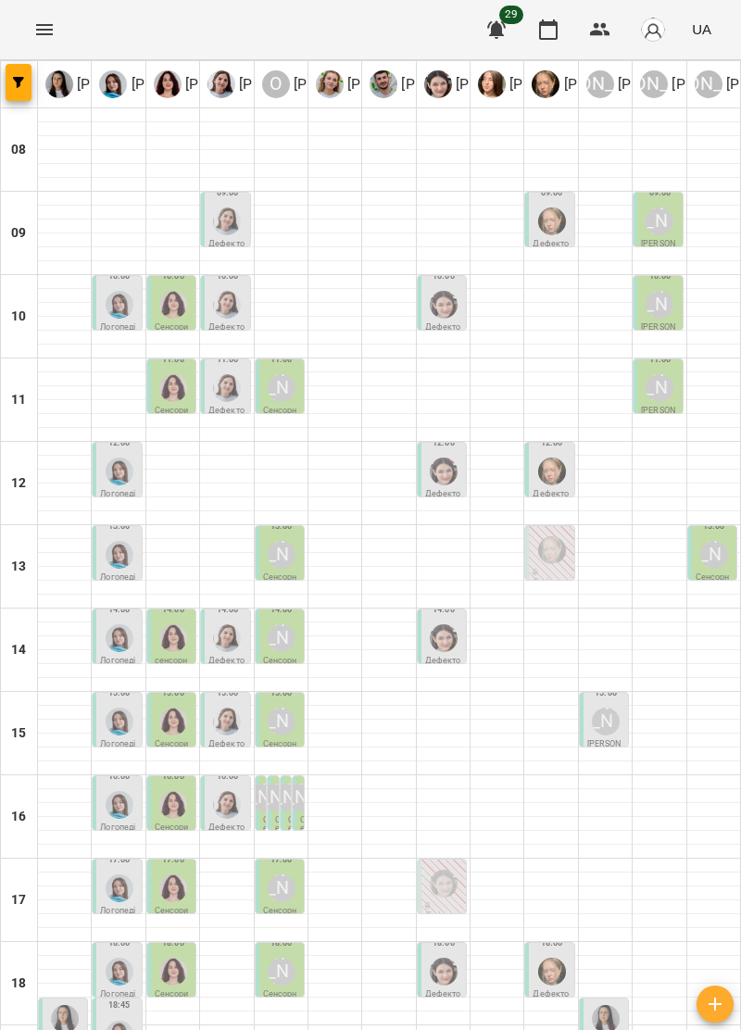
click at [41, 35] on icon "Menu" at bounding box center [44, 30] width 22 height 22
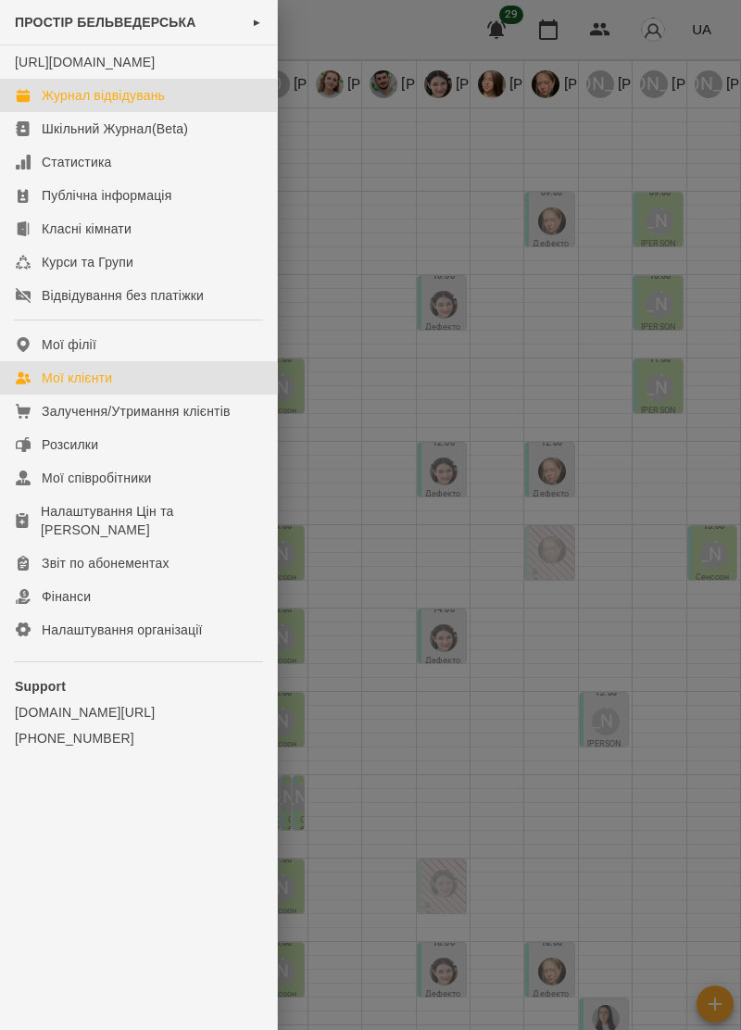
click at [117, 395] on link "Мої клієнти" at bounding box center [138, 377] width 277 height 33
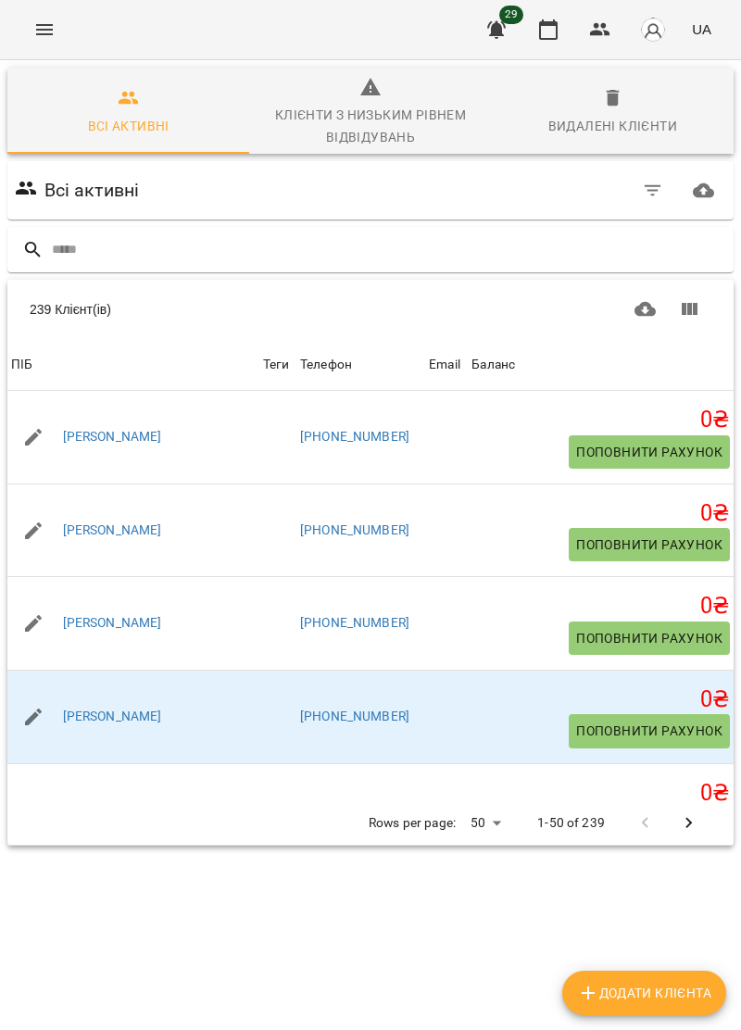
click at [177, 237] on input "text" at bounding box center [389, 249] width 674 height 31
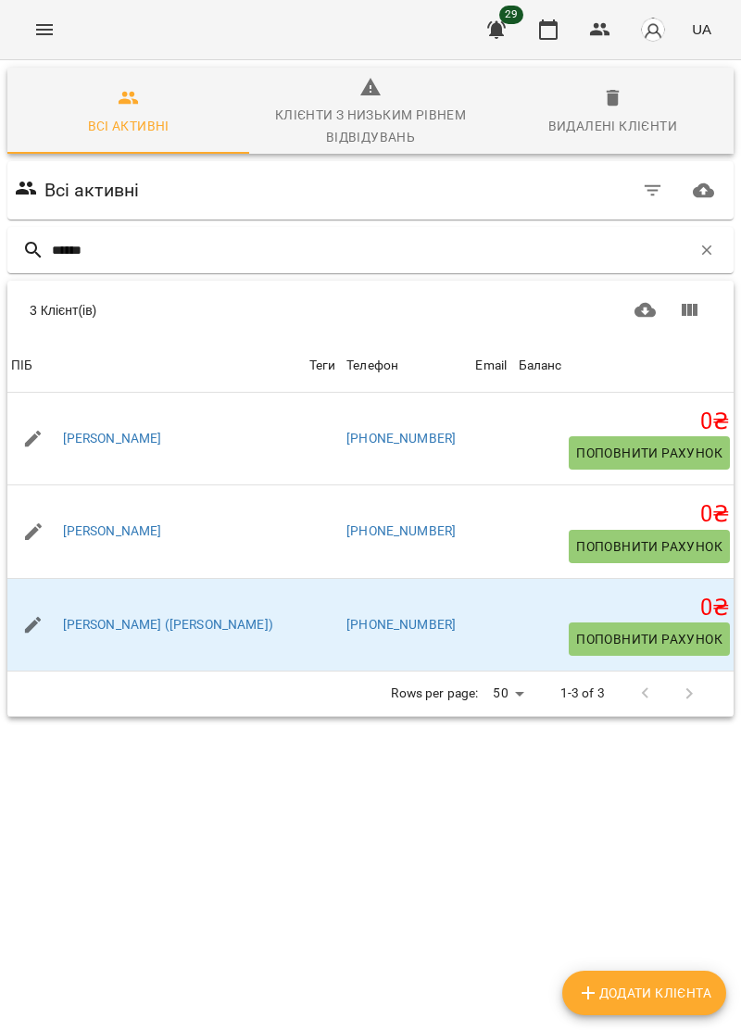
type input "******"
click at [207, 610] on div "[PERSON_NAME] ([PERSON_NAME])" at bounding box center [156, 625] width 298 height 52
click at [171, 629] on link "[PERSON_NAME] ([PERSON_NAME])" at bounding box center [168, 625] width 210 height 19
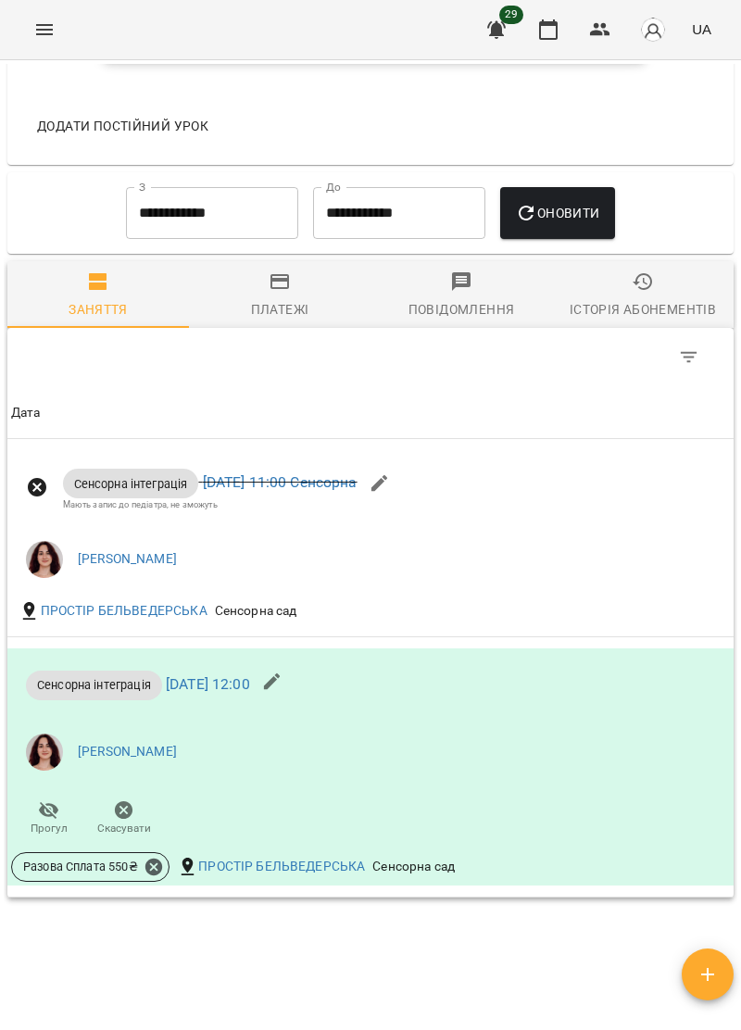
scroll to position [1142, 0]
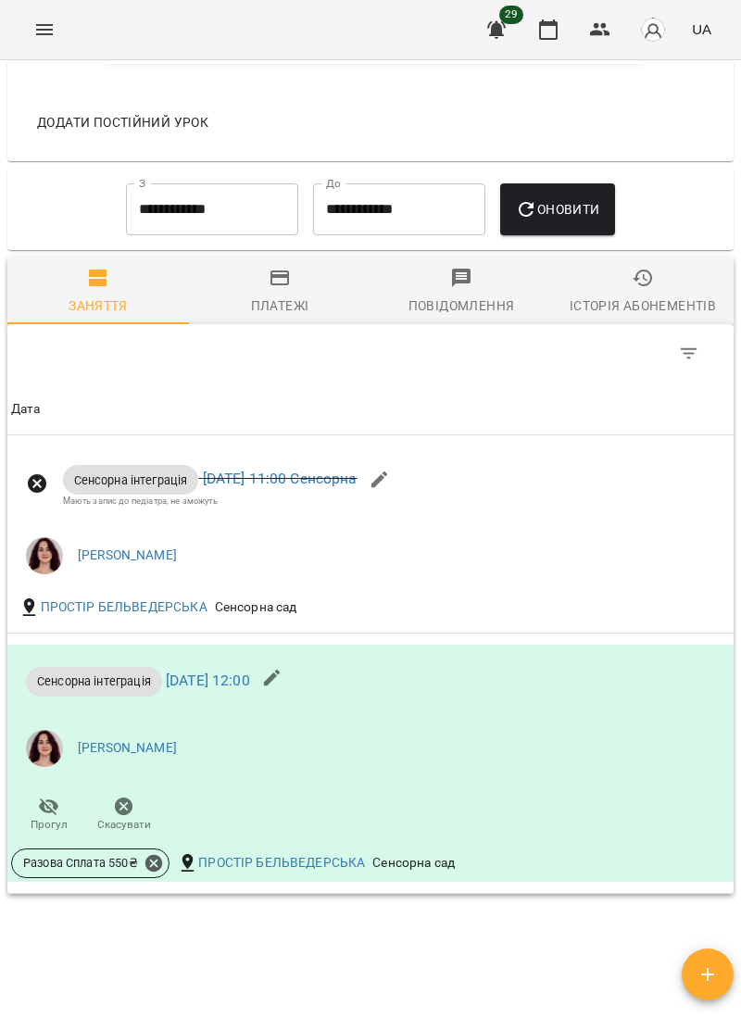
click at [312, 543] on li "[PERSON_NAME]" at bounding box center [249, 556] width 477 height 52
click at [133, 565] on link "[PERSON_NAME]" at bounding box center [127, 555] width 99 height 19
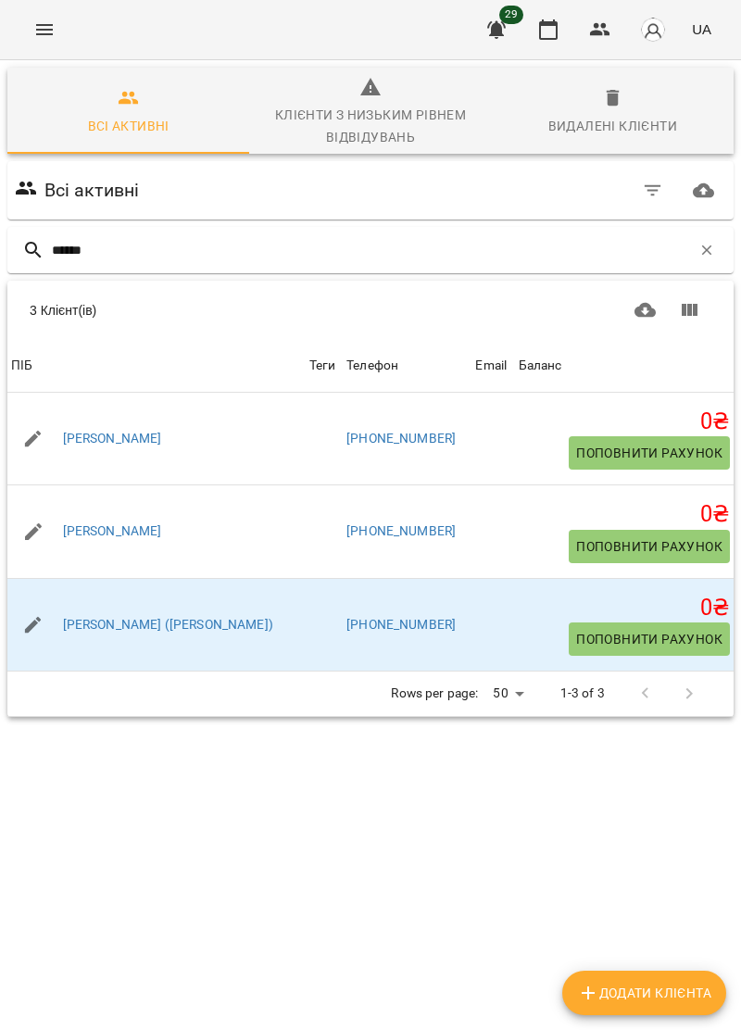
type input "******"
click at [231, 610] on div "[PERSON_NAME] ([PERSON_NAME])" at bounding box center [156, 625] width 298 height 52
click at [185, 628] on link "[PERSON_NAME] ([PERSON_NAME])" at bounding box center [168, 625] width 210 height 19
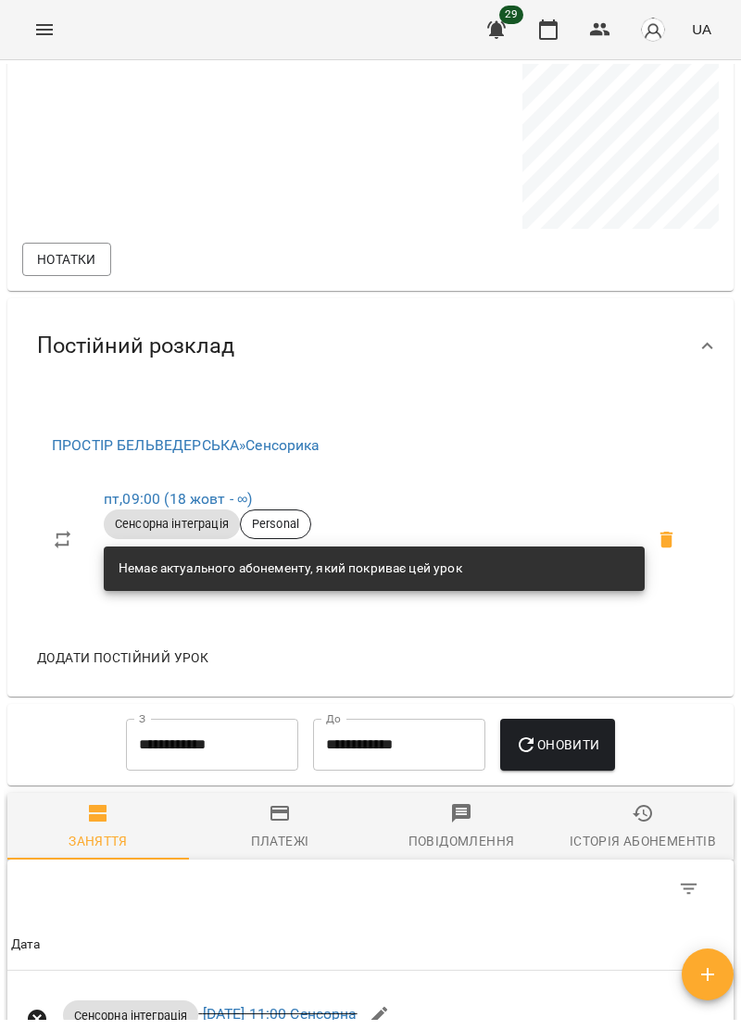
scroll to position [608, 0]
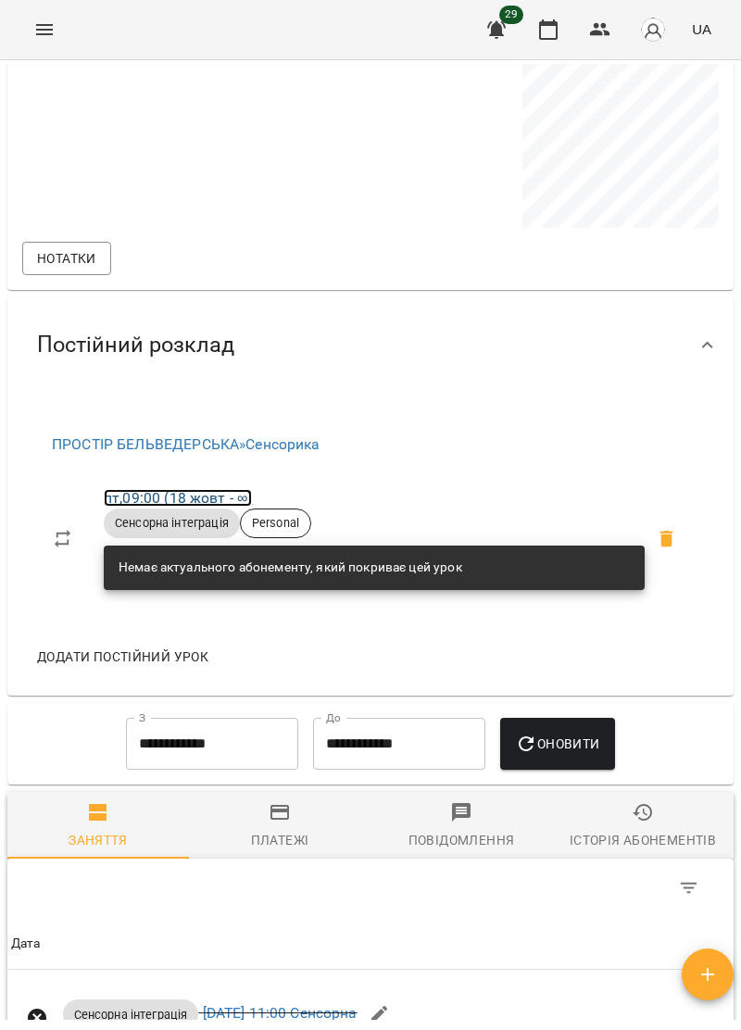
click at [209, 504] on link "пт , 09:00 ([DATE] - ∞)" at bounding box center [178, 498] width 148 height 18
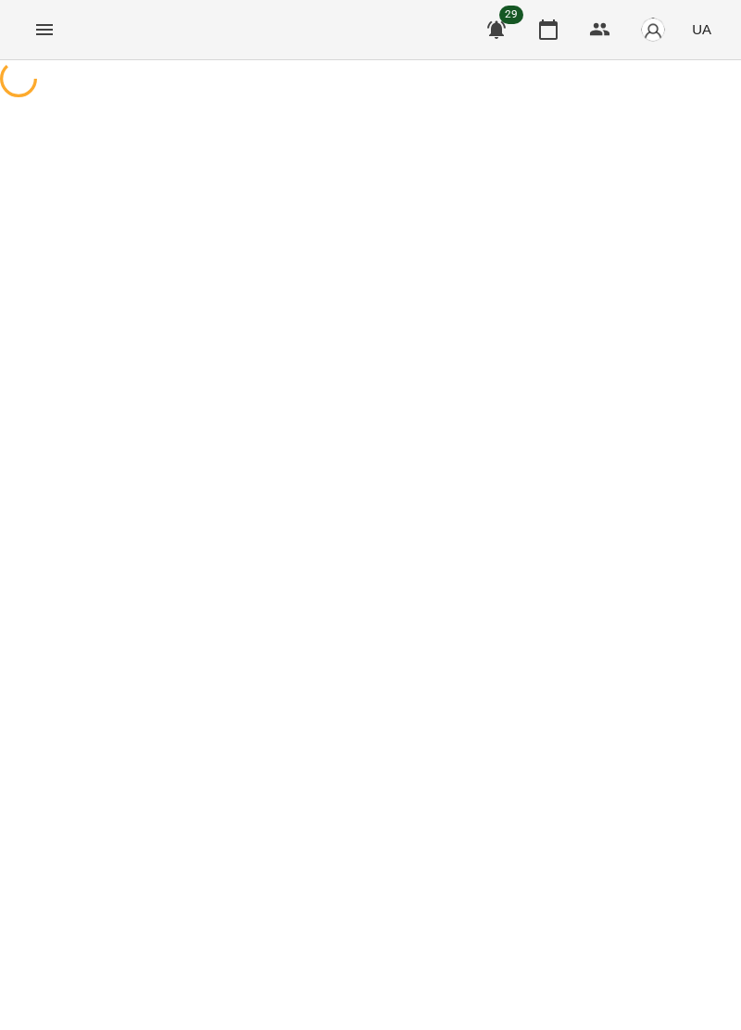
select select "*"
select select "**********"
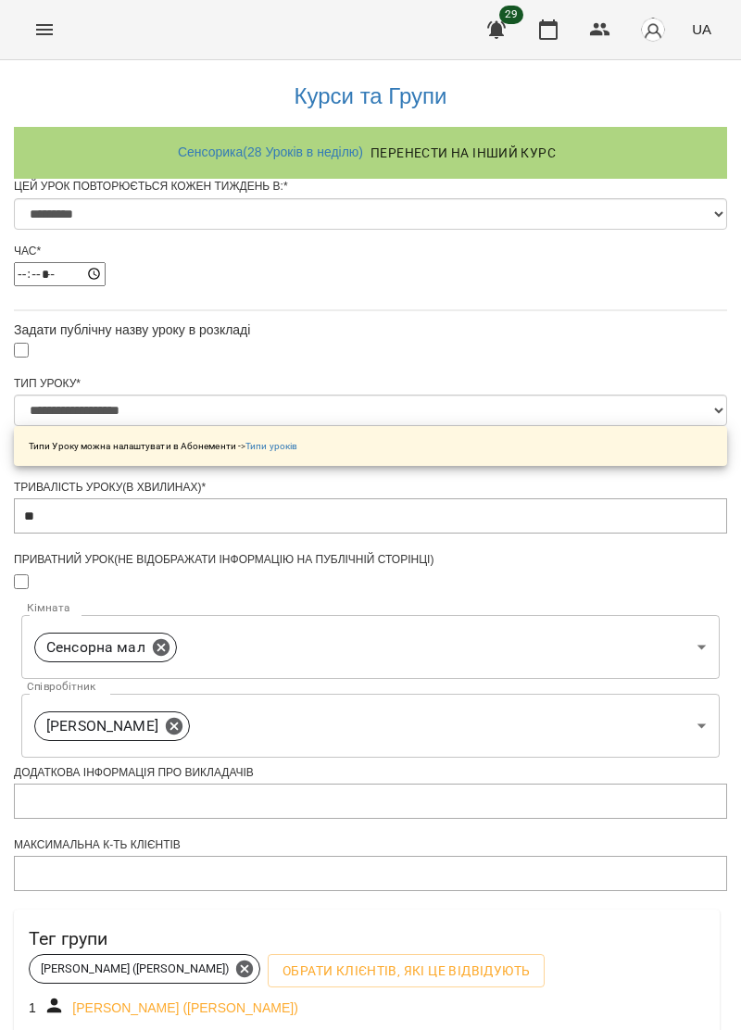
scroll to position [467, 0]
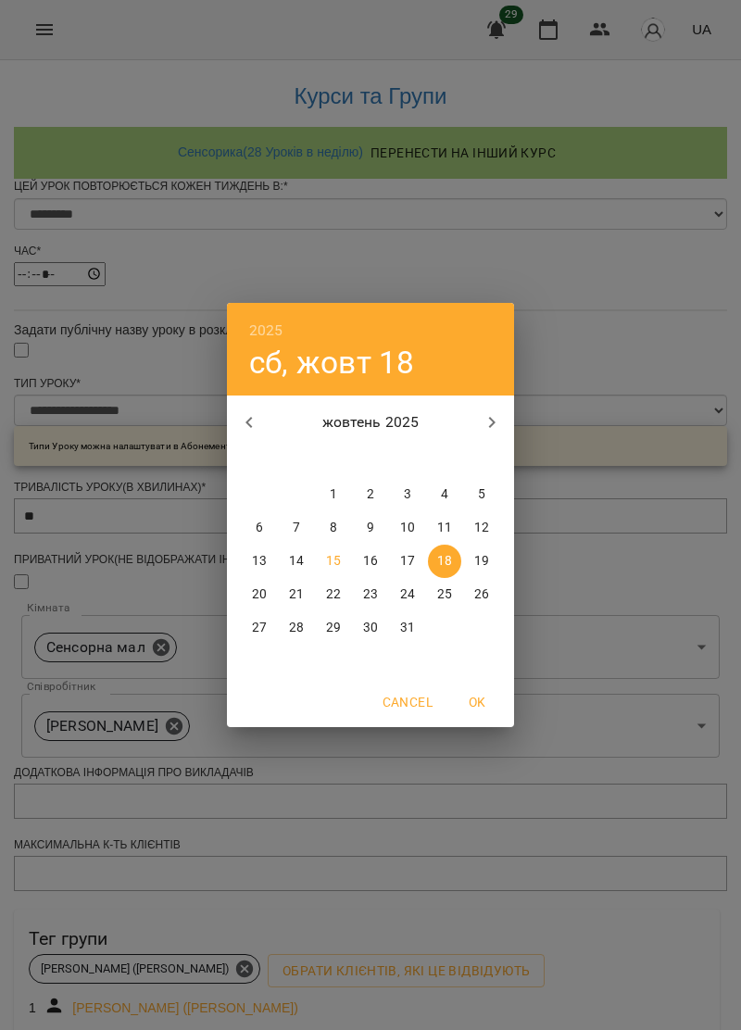
click at [406, 563] on p "17" at bounding box center [407, 561] width 15 height 19
type input "**********"
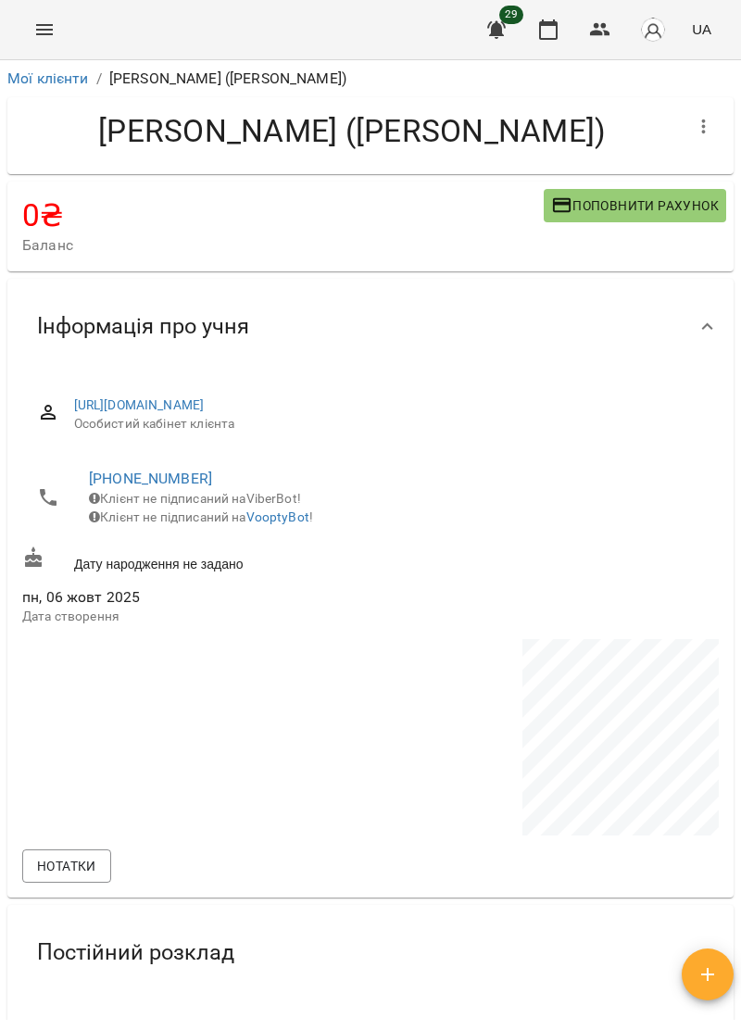
click at [41, 31] on icon "Menu" at bounding box center [44, 30] width 22 height 22
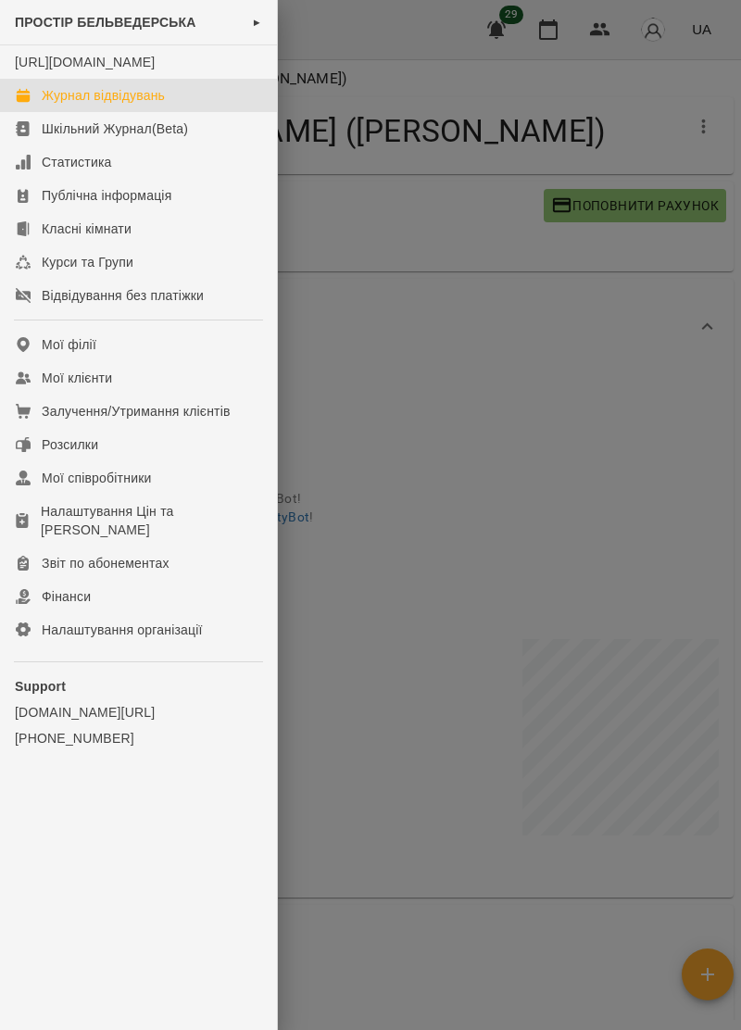
click at [144, 98] on link "Журнал відвідувань" at bounding box center [138, 95] width 277 height 33
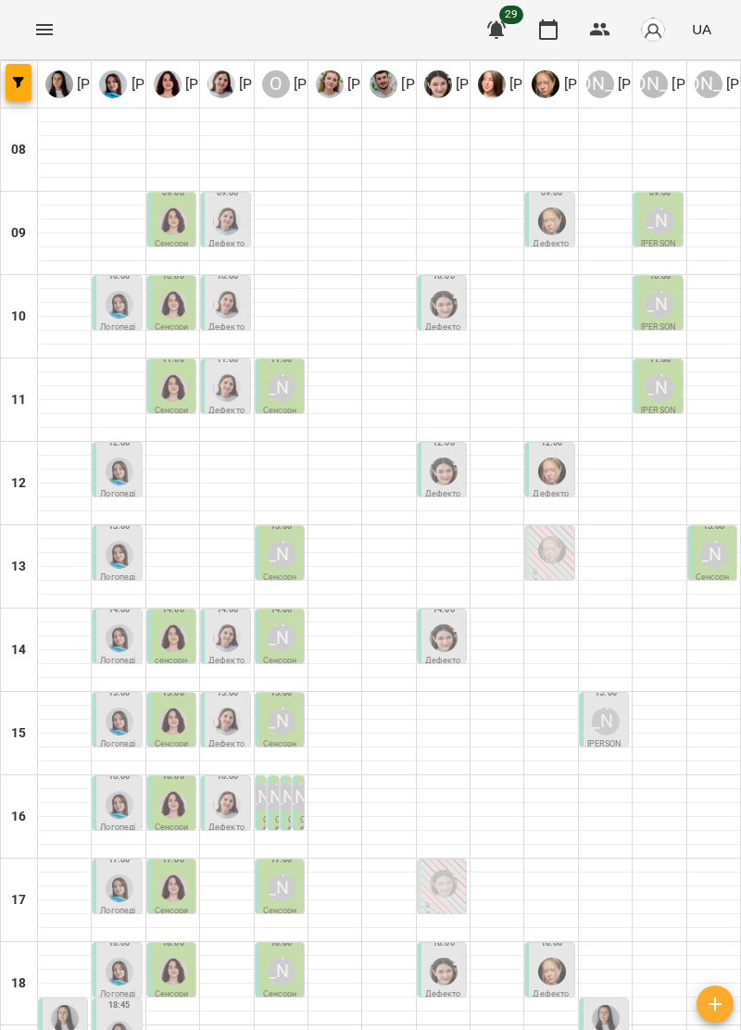
click at [176, 213] on img "Ольга Крикун" at bounding box center [173, 221] width 28 height 28
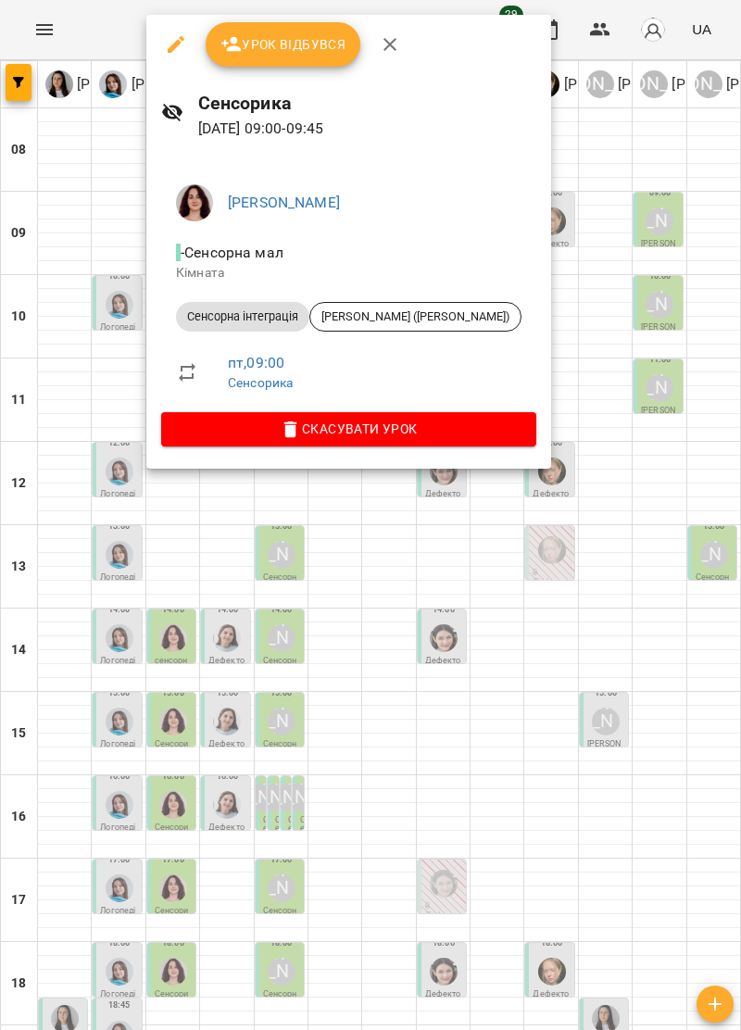
click at [396, 39] on icon "button" at bounding box center [390, 44] width 22 height 22
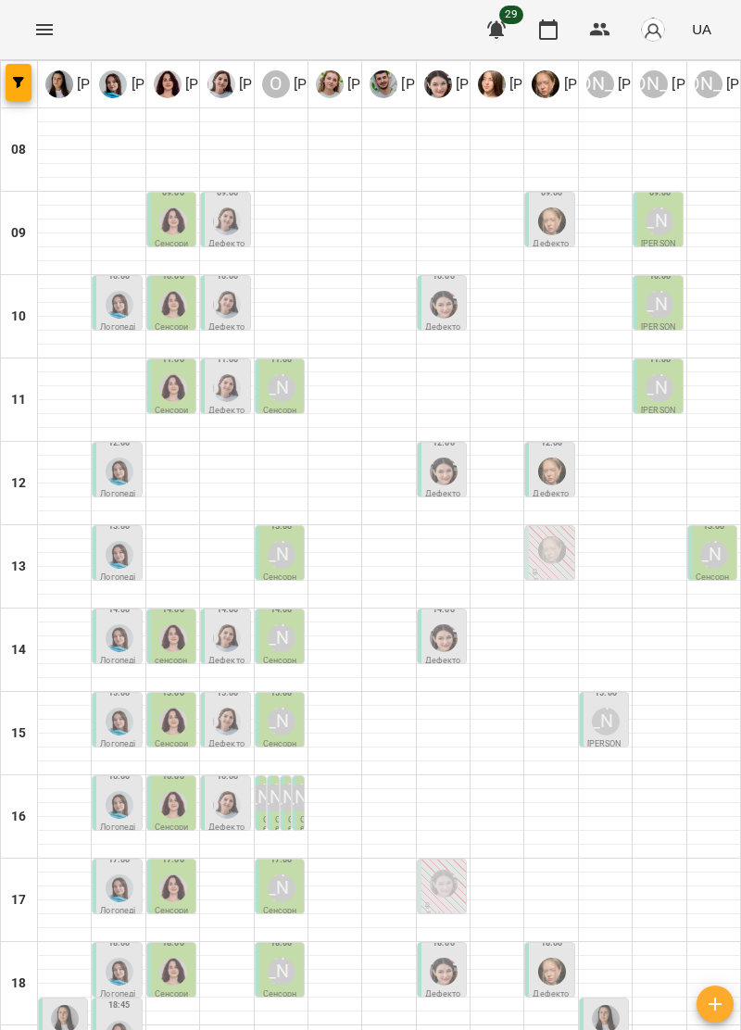
scroll to position [182, 0]
type input "**********"
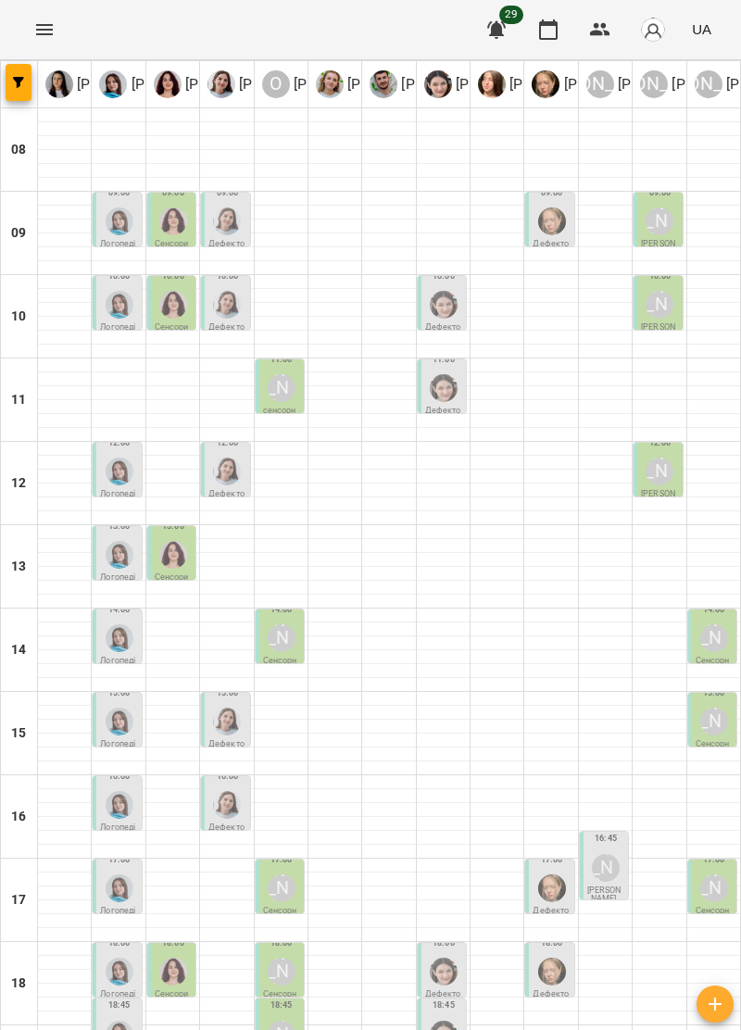
scroll to position [0, 0]
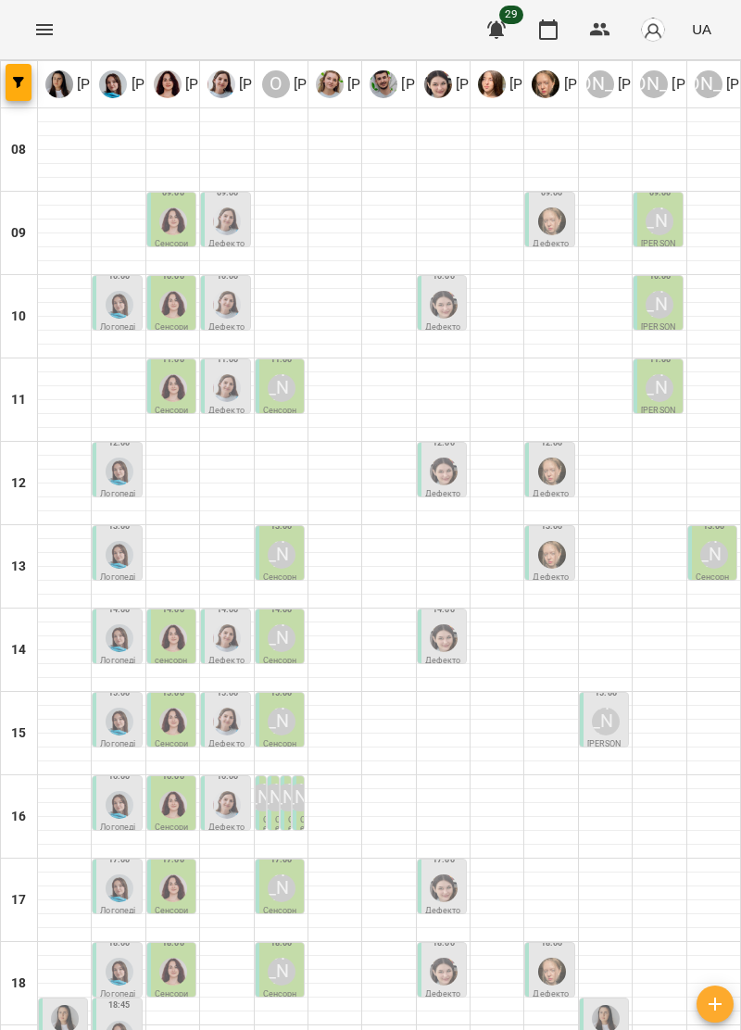
click at [163, 232] on div at bounding box center [173, 221] width 35 height 35
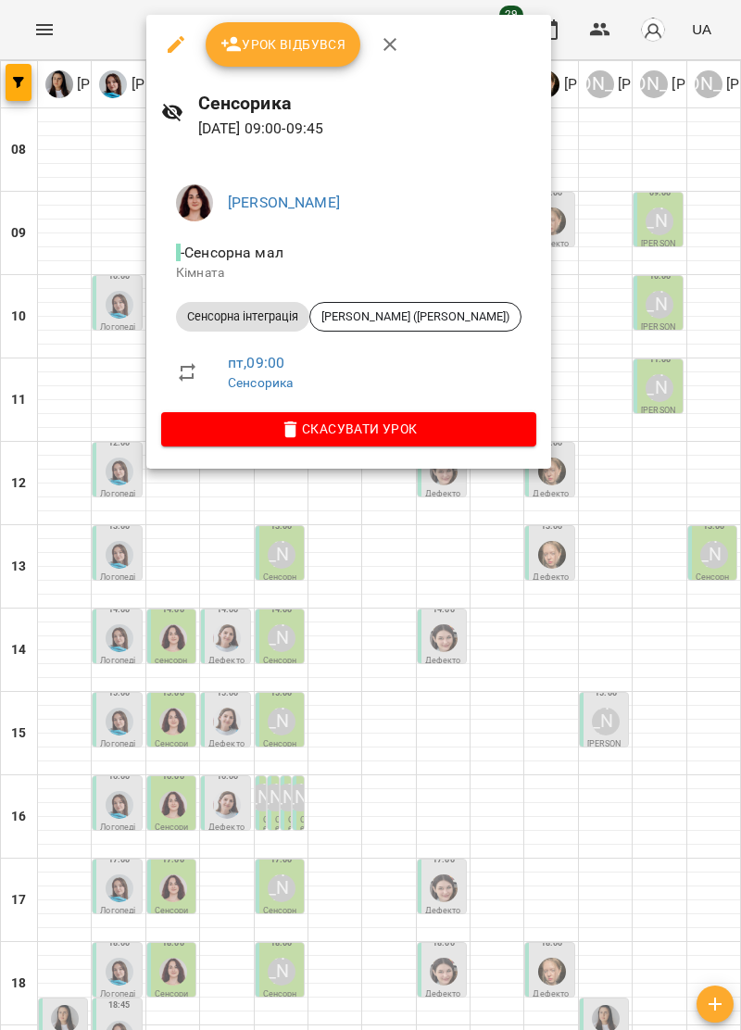
click at [388, 43] on icon "button" at bounding box center [390, 44] width 22 height 22
